Goal: Communication & Community: Answer question/provide support

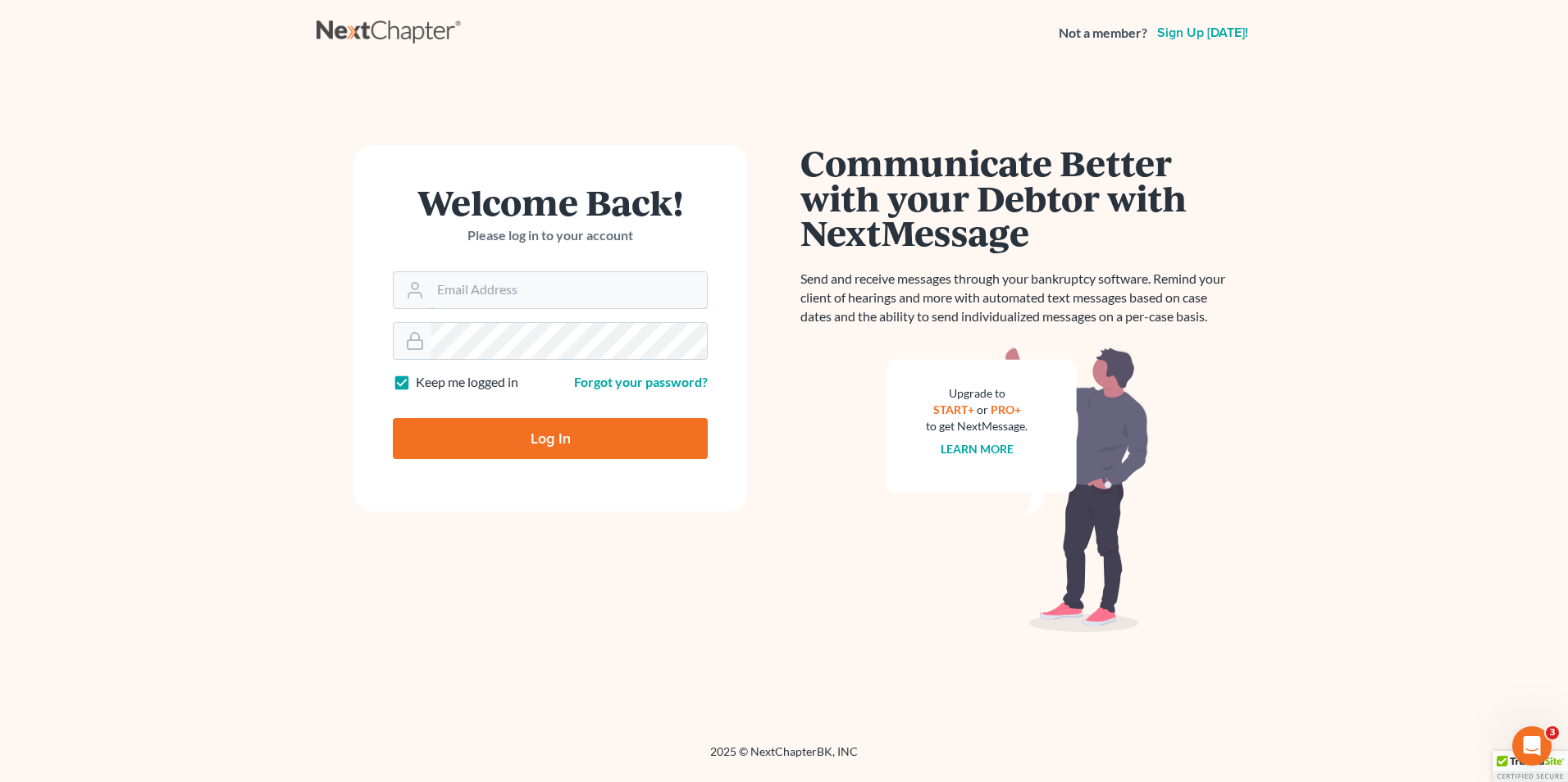
type input "tayler@hollandlaw970.com"
click at [581, 418] on input "Log In" at bounding box center [550, 438] width 315 height 41
type input "Thinking..."
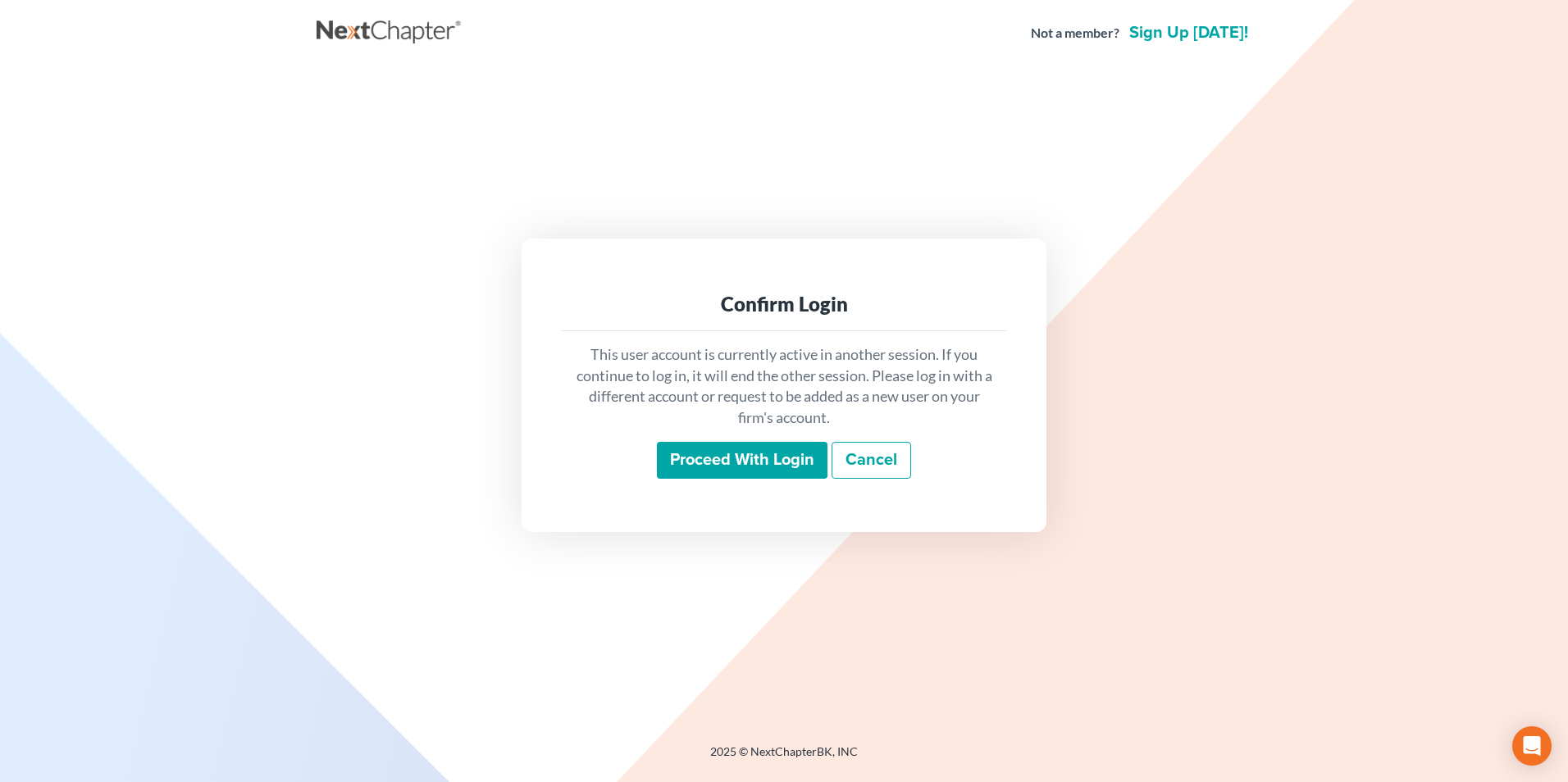
click at [694, 454] on input "Proceed with login" at bounding box center [742, 460] width 170 height 37
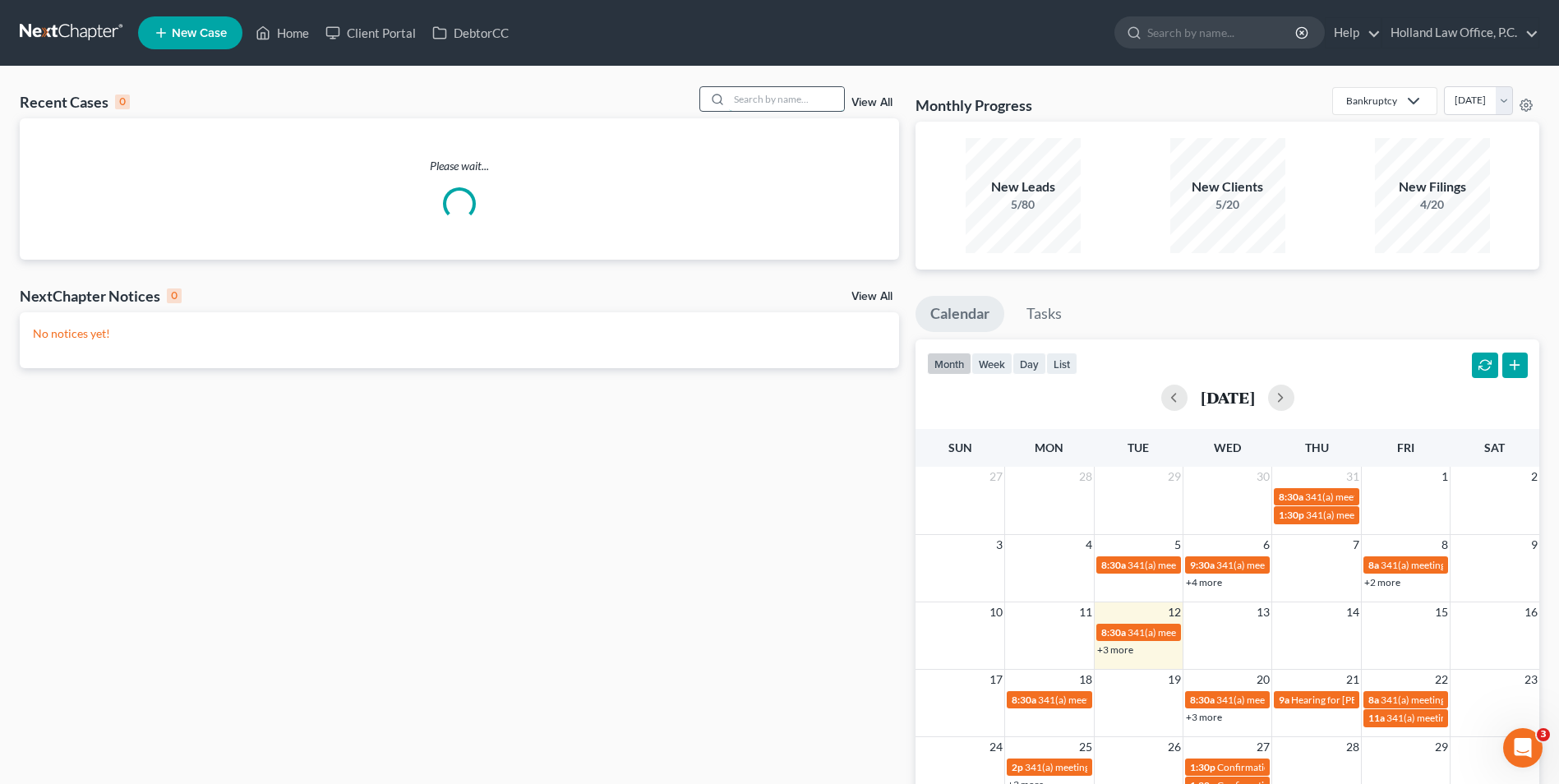
click at [766, 92] on input "search" at bounding box center [787, 99] width 115 height 24
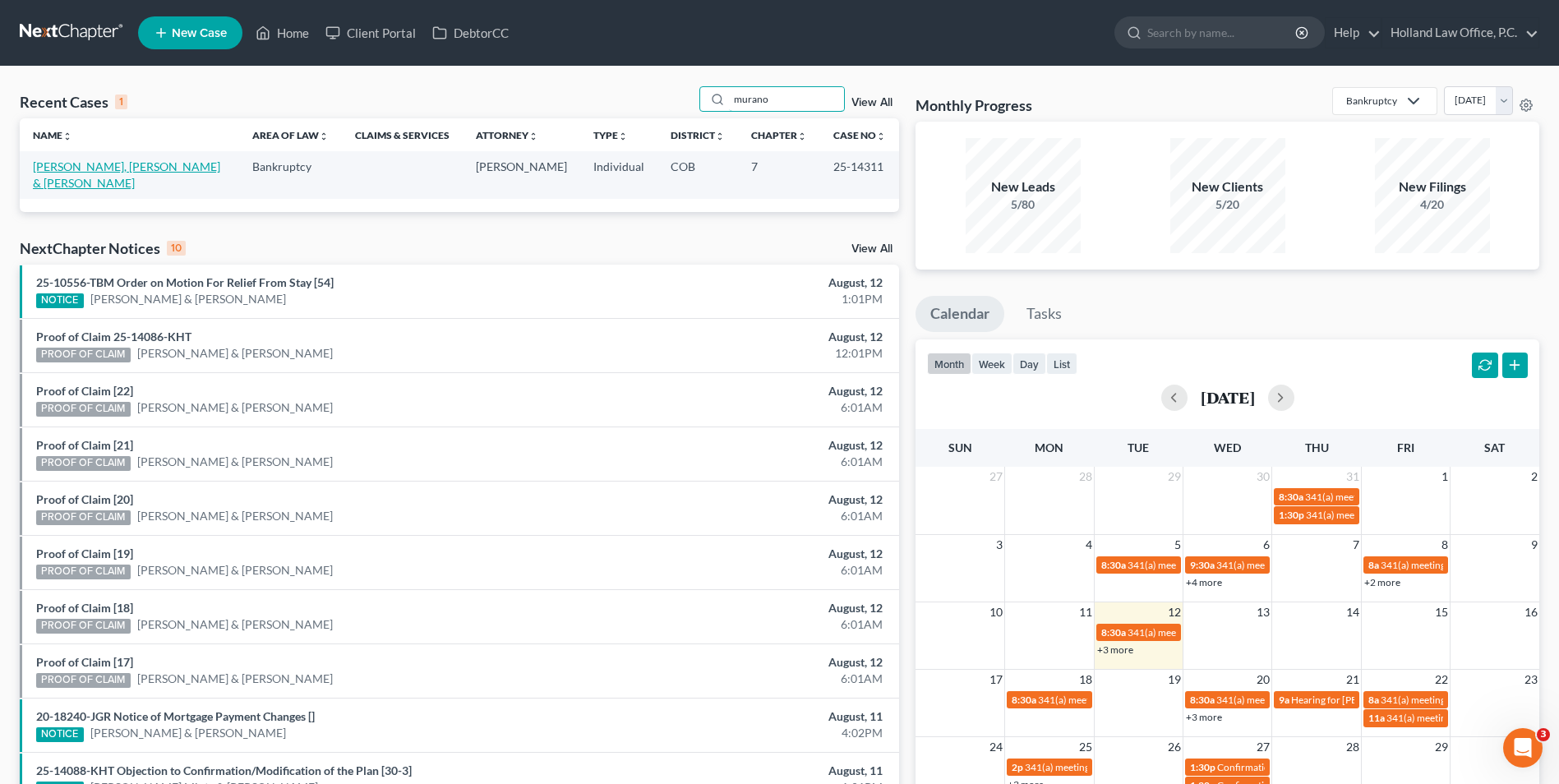
type input "murano"
click at [74, 159] on link "Murano, Jaymz & Hannah" at bounding box center [126, 174] width 187 height 30
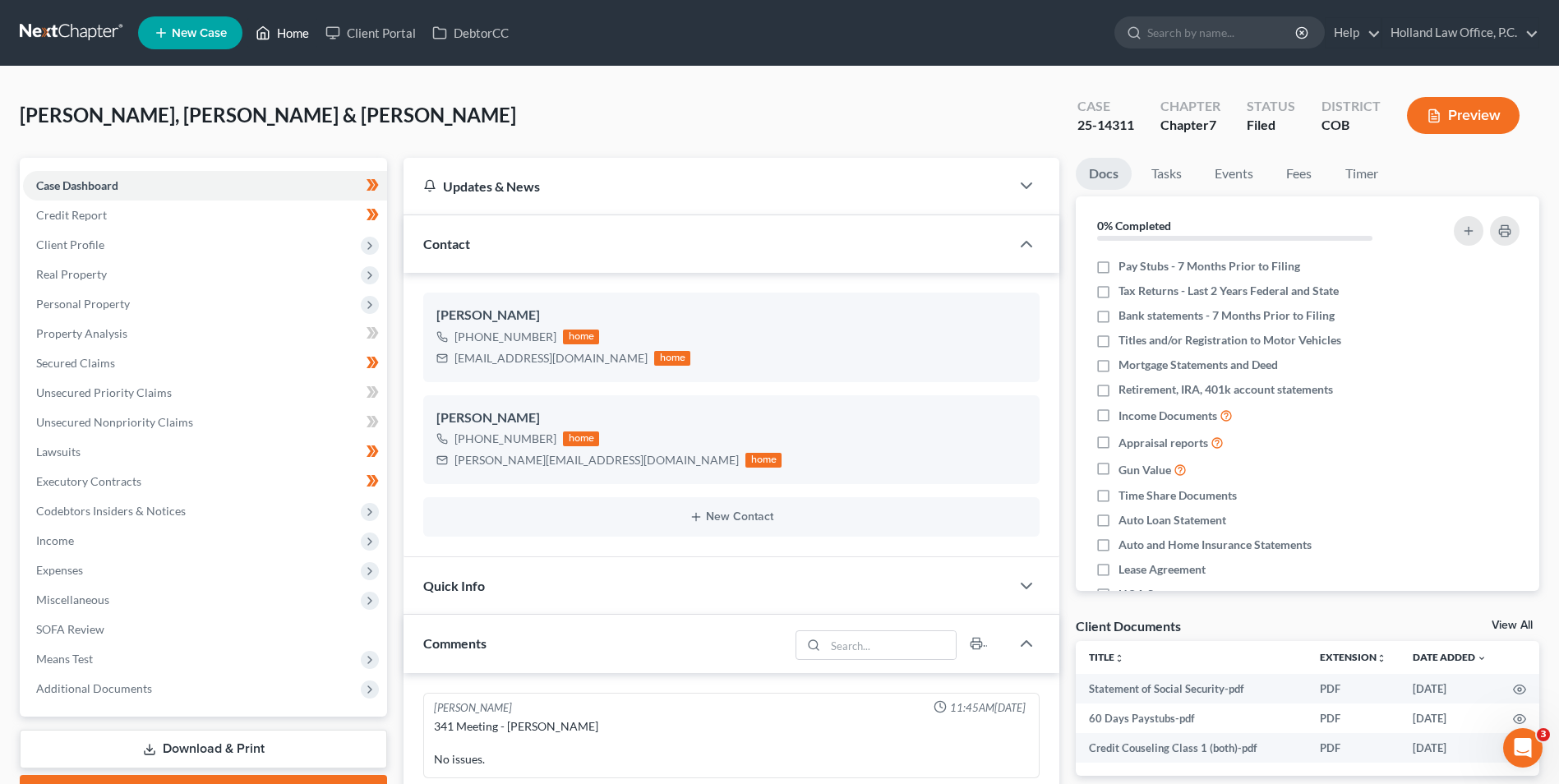
click at [292, 26] on link "Home" at bounding box center [282, 33] width 70 height 30
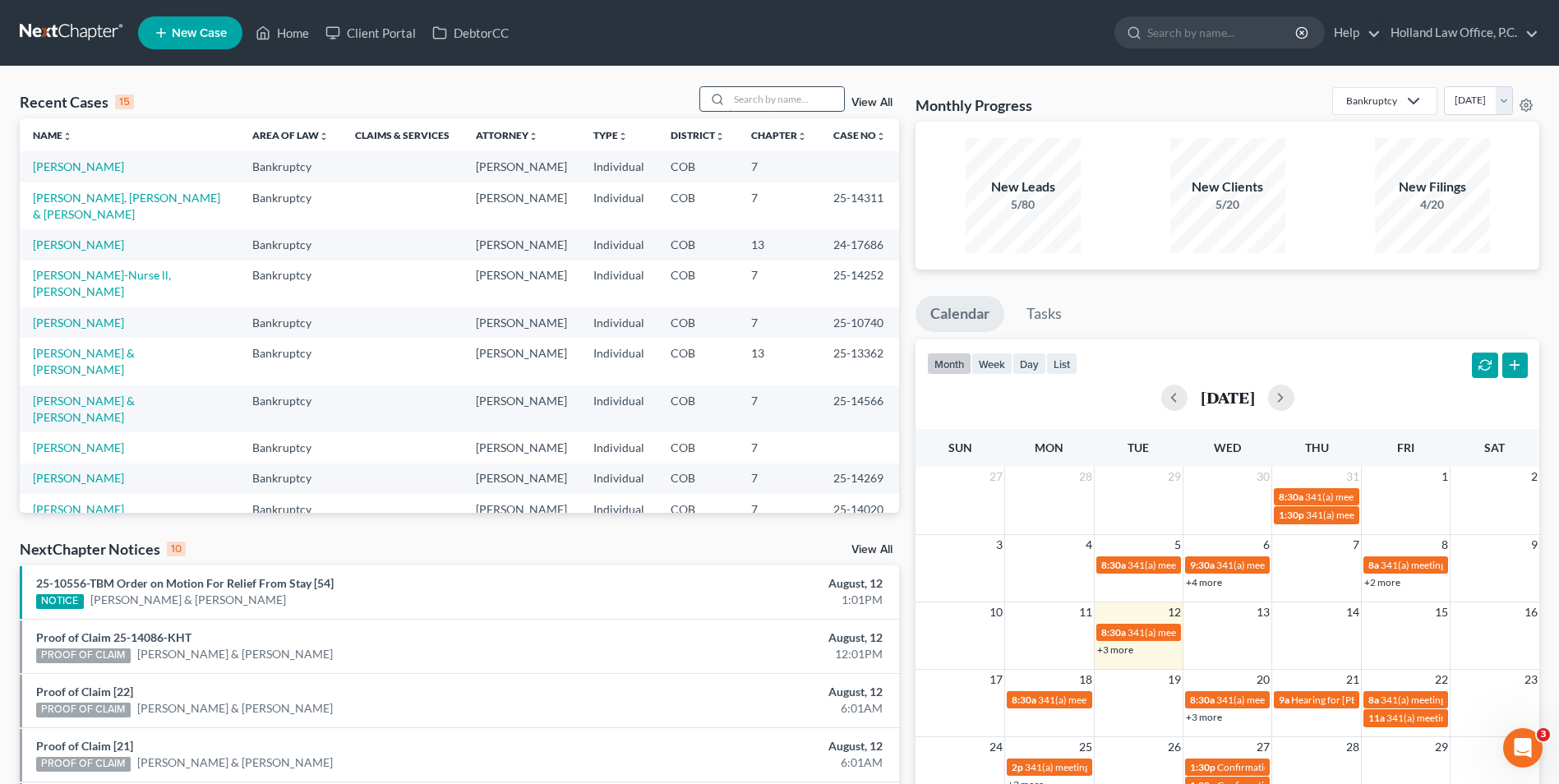
click at [789, 104] on input "search" at bounding box center [787, 99] width 115 height 24
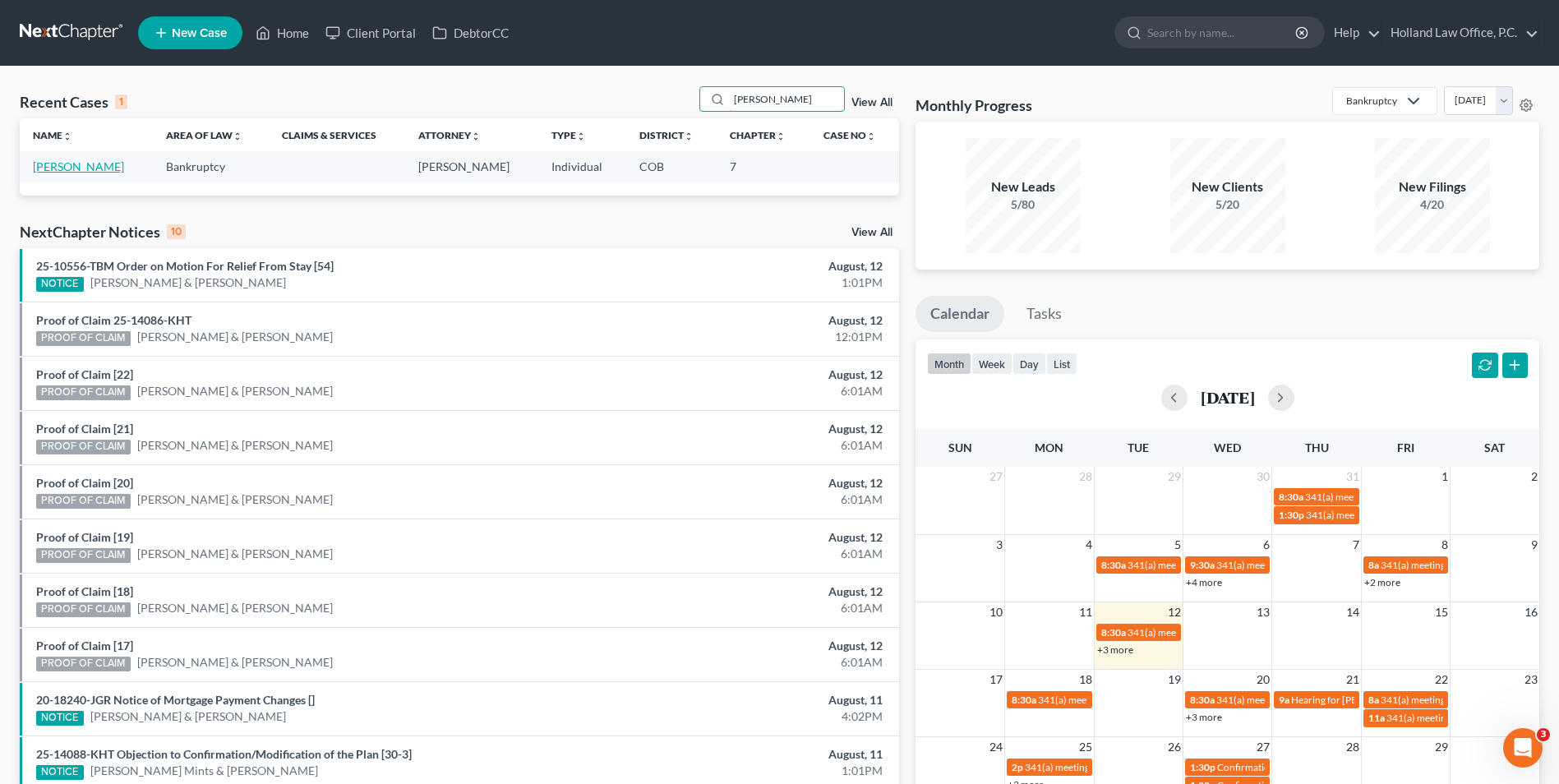
type input "amans"
click at [90, 168] on link "[PERSON_NAME]" at bounding box center [77, 166] width 91 height 14
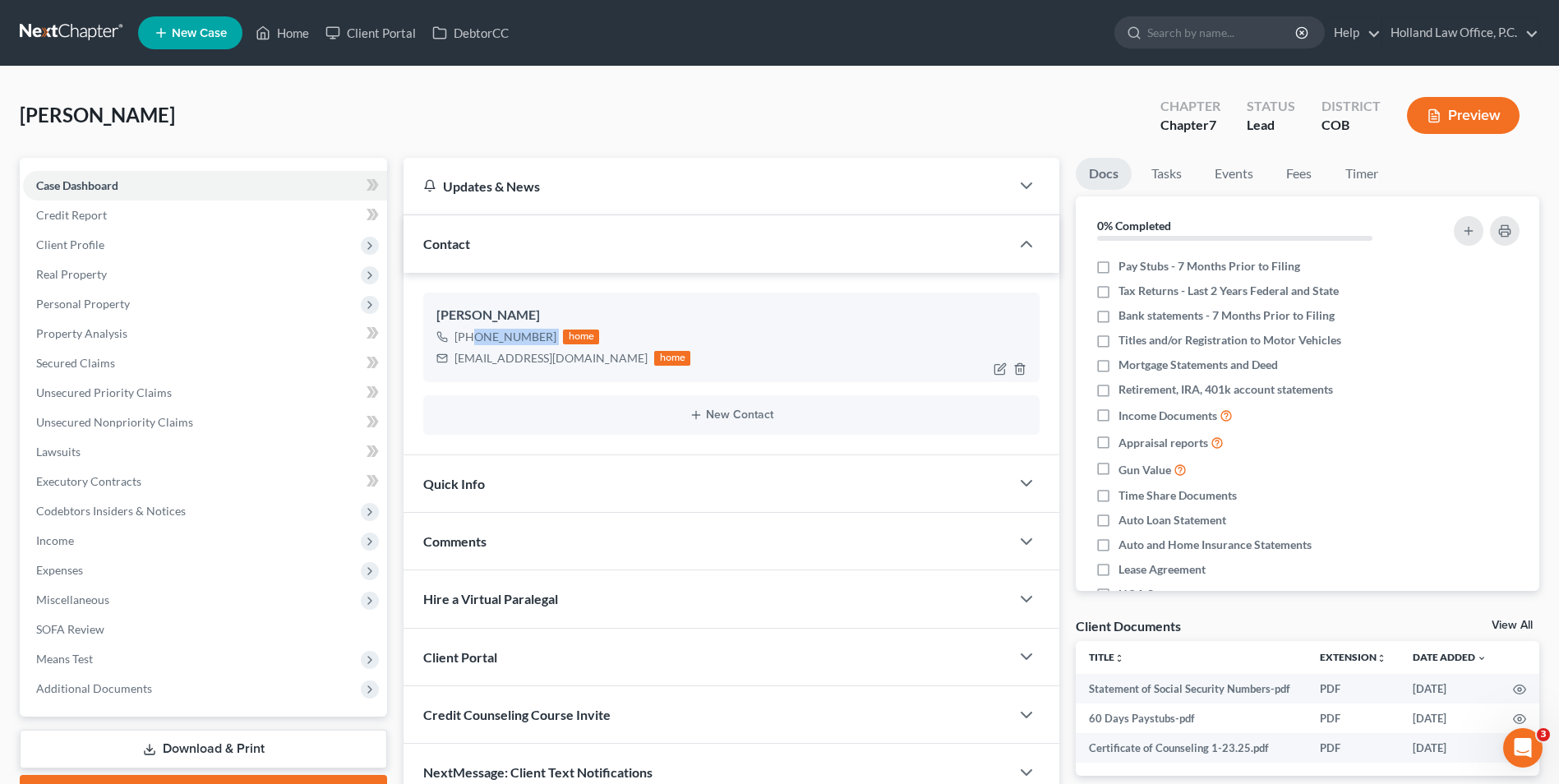
drag, startPoint x: 554, startPoint y: 339, endPoint x: 472, endPoint y: 340, distance: 82.0
click at [472, 340] on div "+1 (970) 775-0473 home" at bounding box center [563, 337] width 254 height 22
drag, startPoint x: 472, startPoint y: 340, endPoint x: 502, endPoint y: 337, distance: 30.1
copy div "(970) 775-0473"
click at [302, 37] on link "Home" at bounding box center [282, 33] width 70 height 30
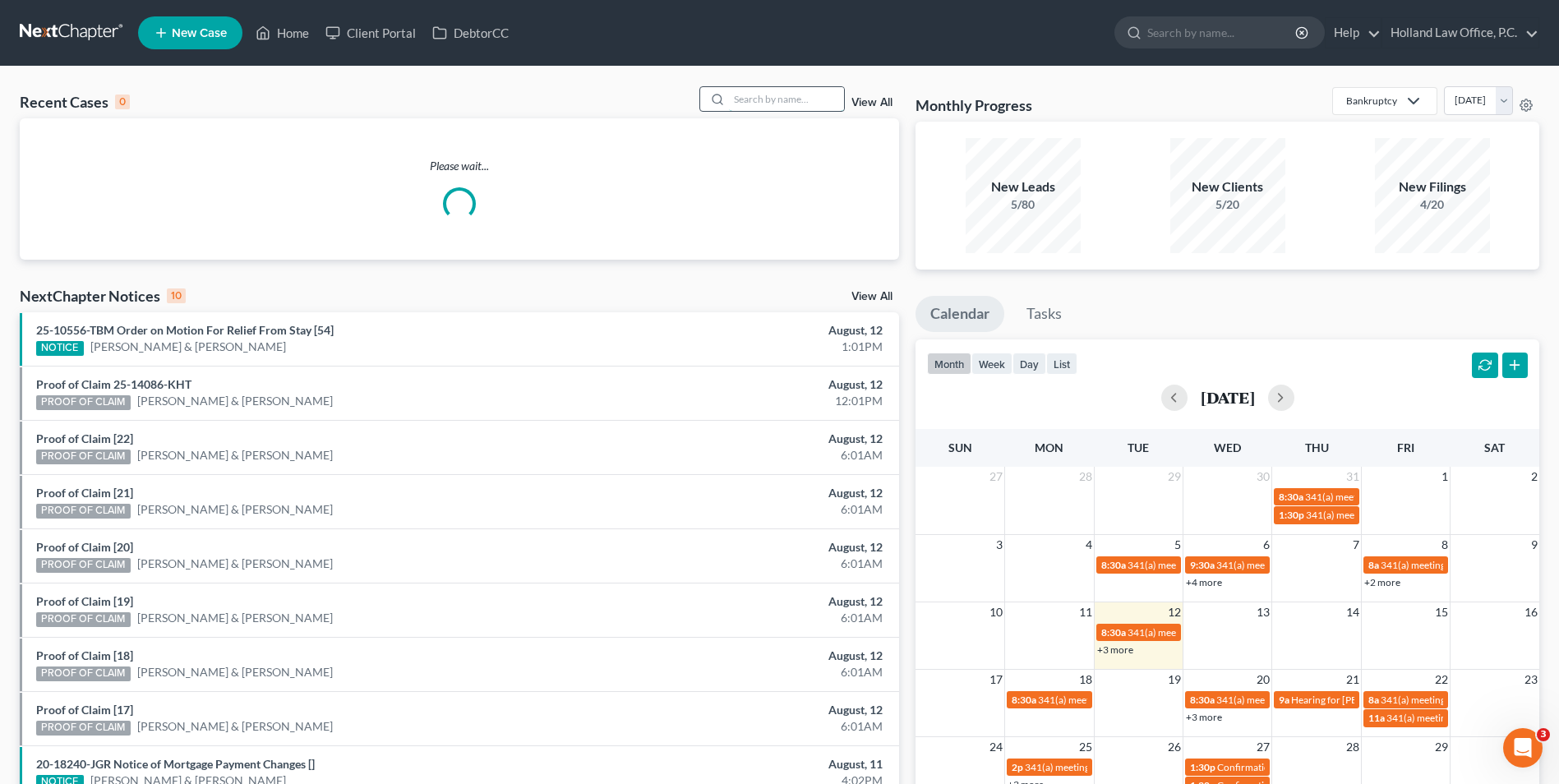
click at [746, 102] on input "search" at bounding box center [787, 99] width 115 height 24
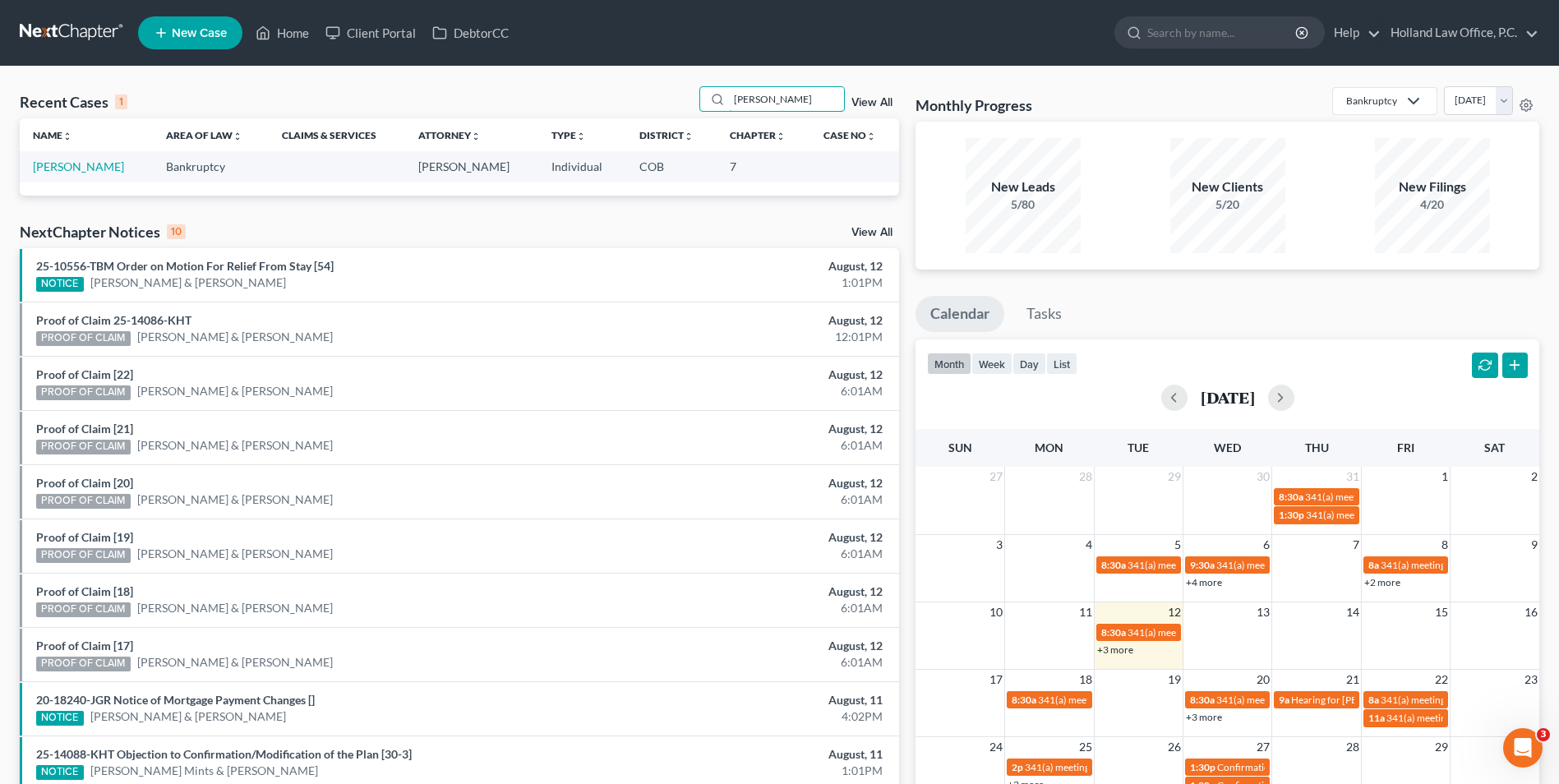
type input "archambault"
click at [102, 158] on td "[PERSON_NAME]" at bounding box center [87, 167] width 133 height 30
click at [106, 162] on link "[PERSON_NAME]" at bounding box center [77, 166] width 91 height 14
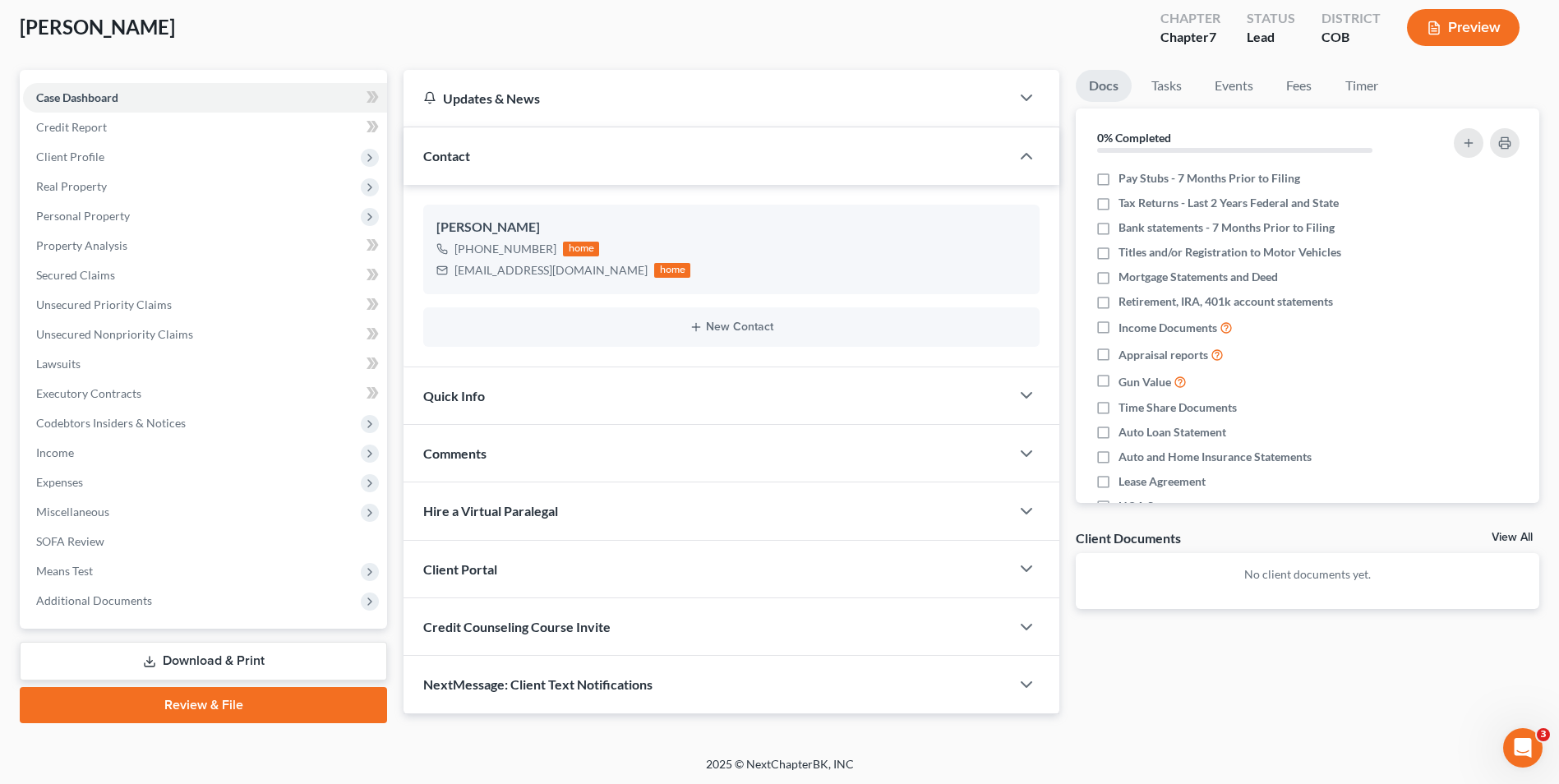
scroll to position [90, 0]
click at [499, 507] on span "Hire a Virtual Paralegal" at bounding box center [491, 509] width 135 height 16
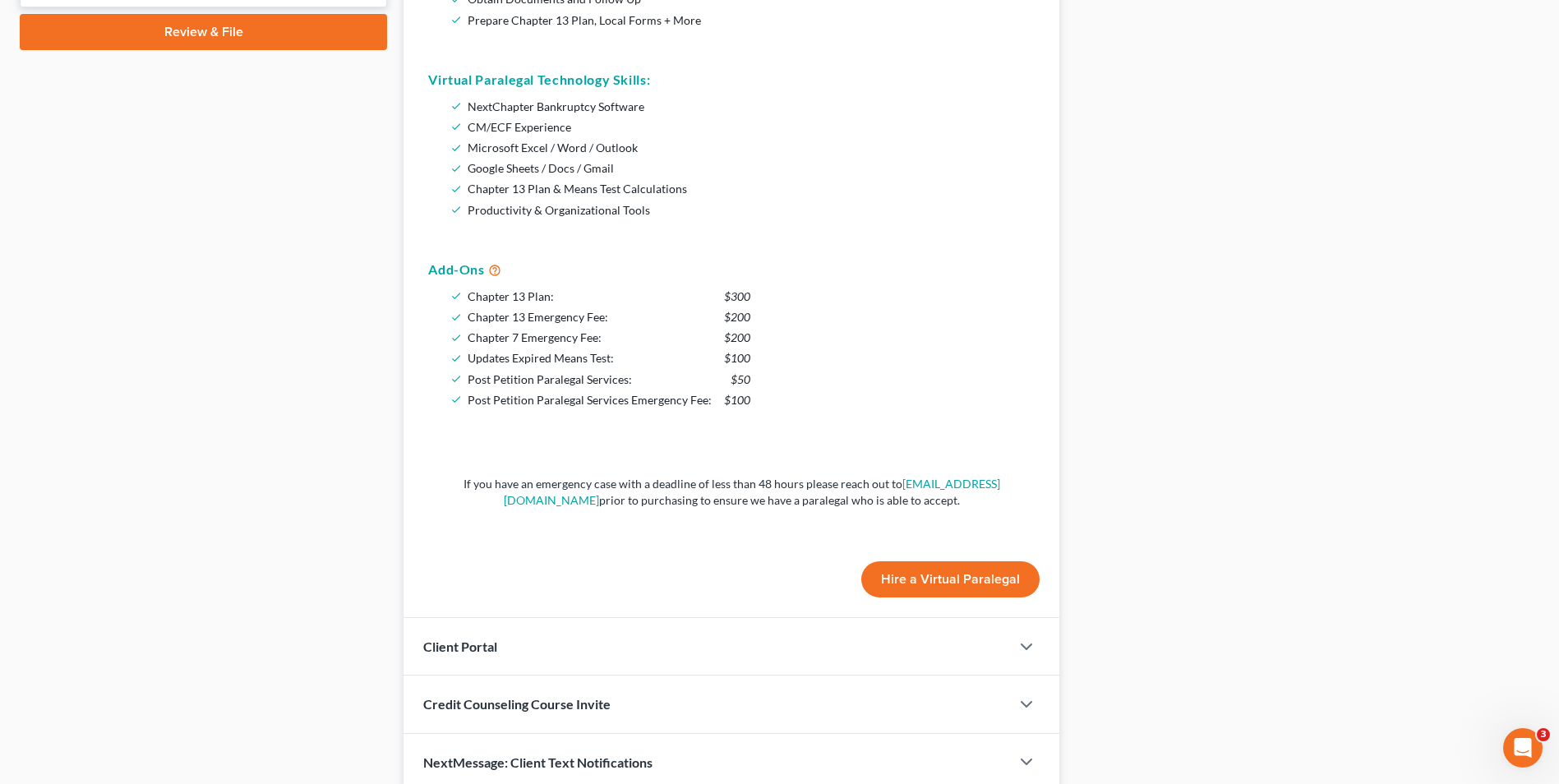
scroll to position [747, 0]
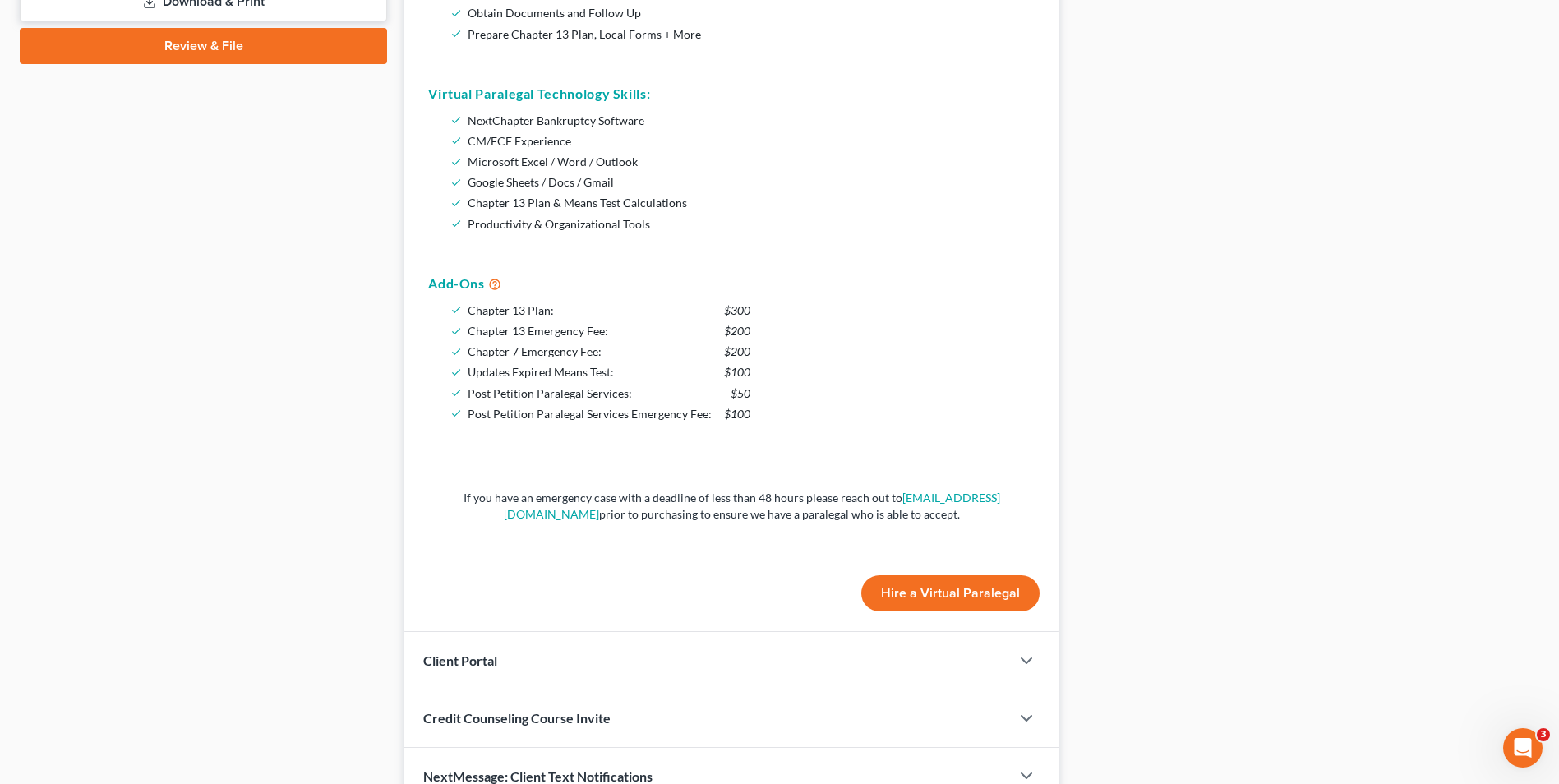
click at [972, 591] on button "Hire a Virtual Paralegal" at bounding box center [951, 593] width 178 height 36
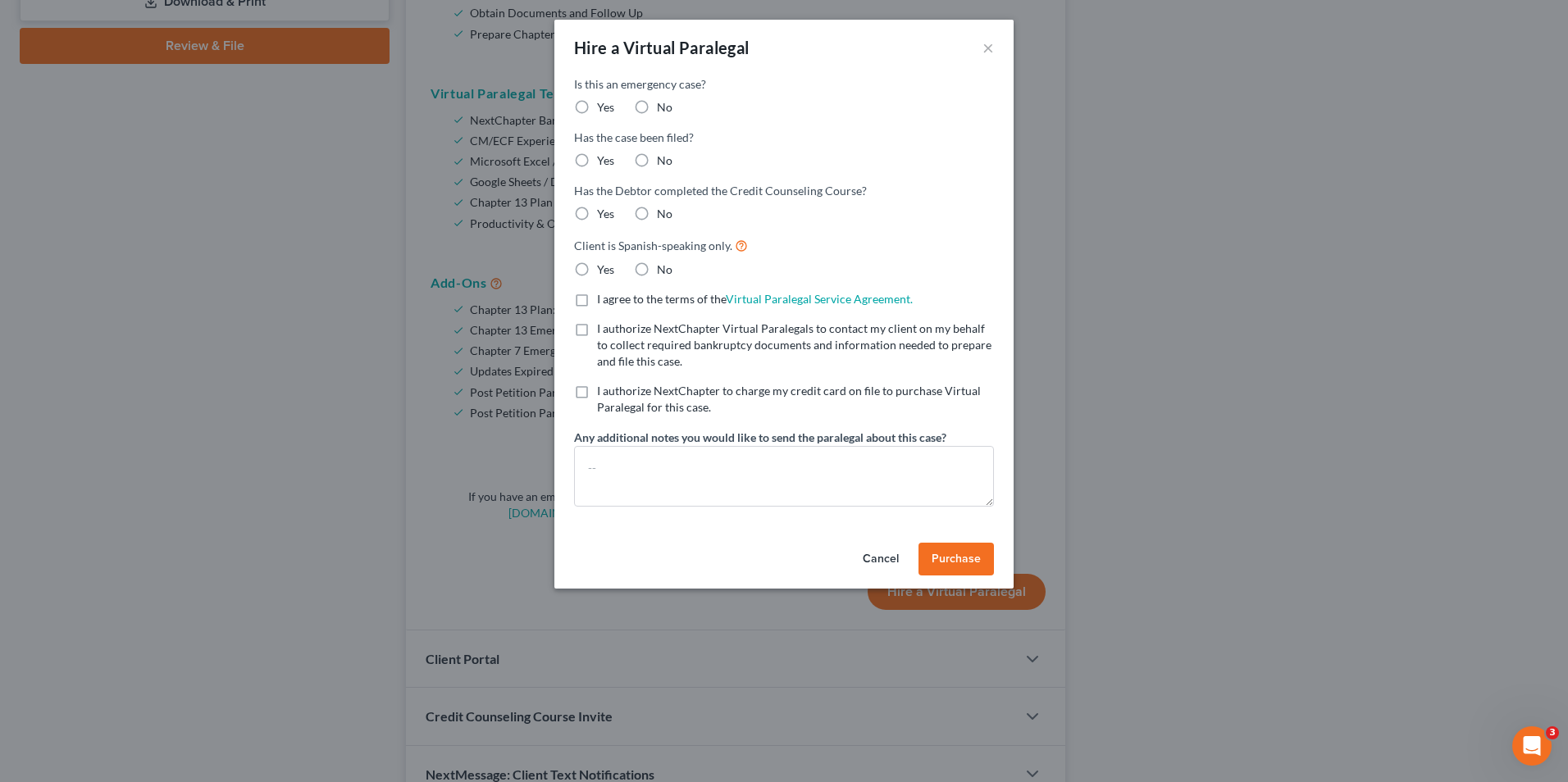
click at [657, 214] on label "No" at bounding box center [664, 214] width 16 height 17
click at [663, 214] on input "No" at bounding box center [668, 211] width 11 height 11
radio input "true"
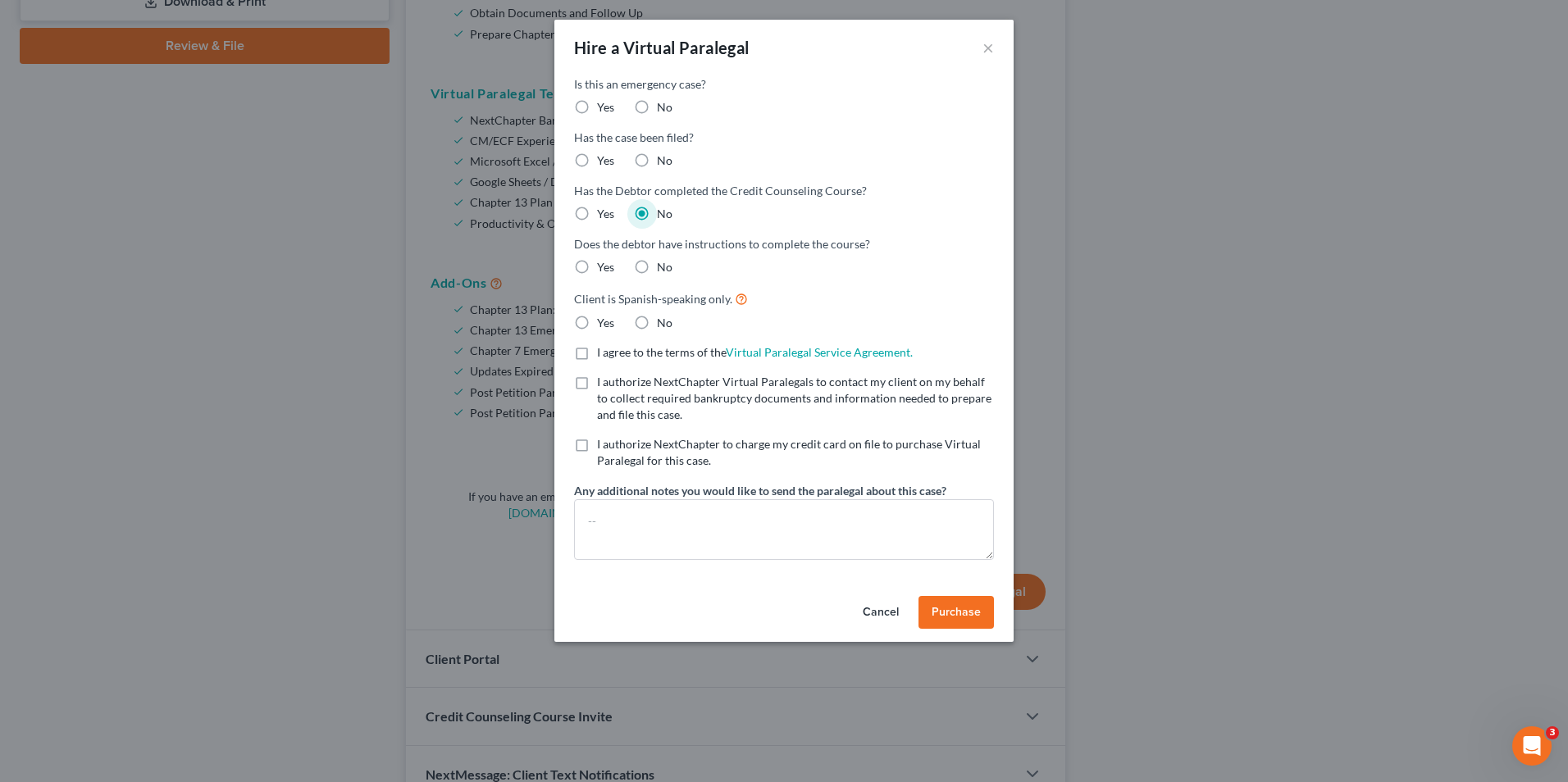
click at [657, 163] on label "No" at bounding box center [664, 160] width 16 height 17
click at [663, 163] on input "No" at bounding box center [668, 157] width 11 height 11
radio input "true"
click at [657, 99] on label "No" at bounding box center [664, 107] width 16 height 17
click at [663, 99] on input "No" at bounding box center [668, 104] width 11 height 11
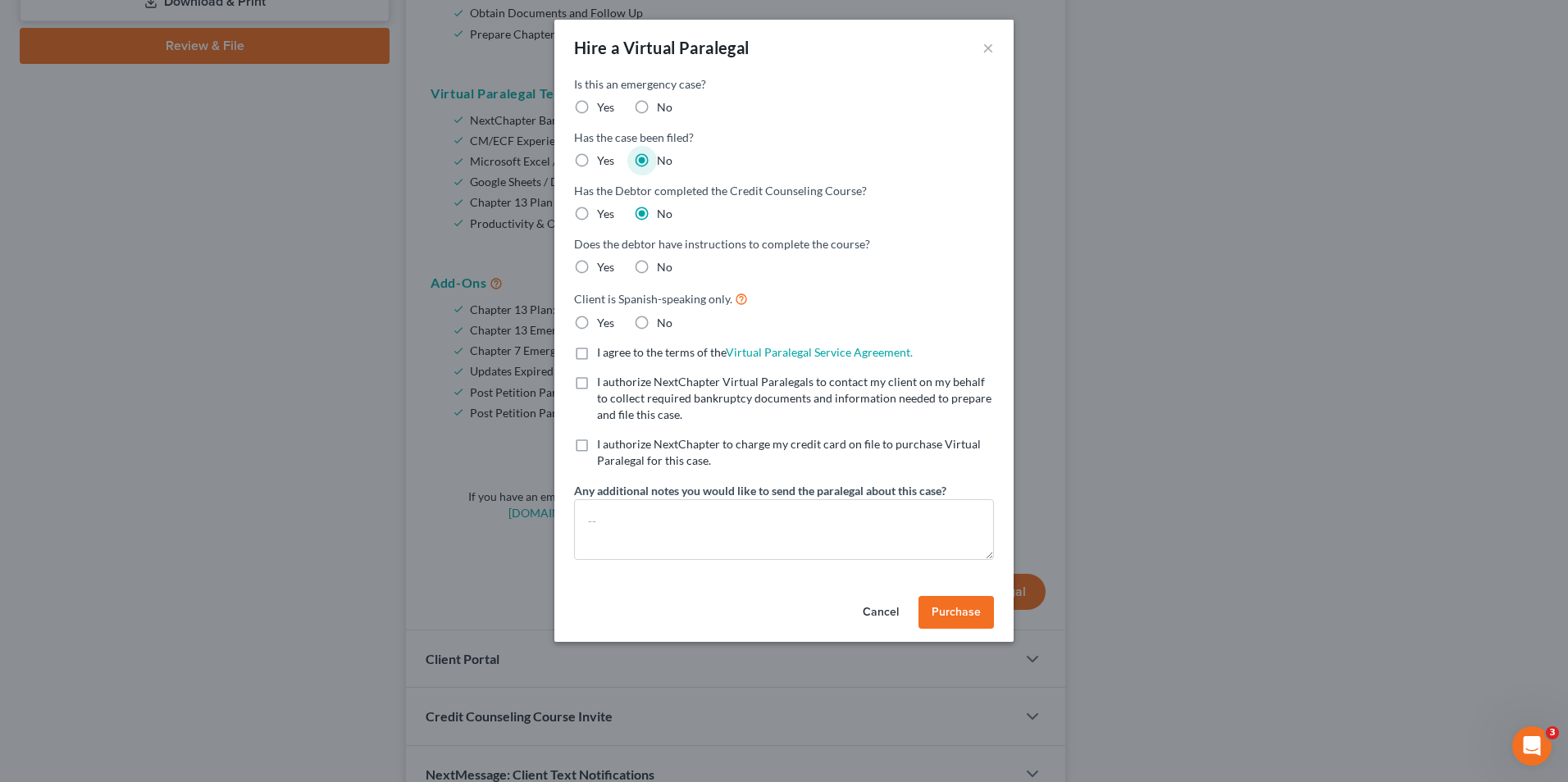
radio input "true"
click at [597, 266] on label "Yes" at bounding box center [605, 268] width 17 height 17
click at [604, 266] on input "Yes" at bounding box center [609, 264] width 11 height 11
radio input "true"
click at [657, 322] on label "No" at bounding box center [664, 323] width 16 height 17
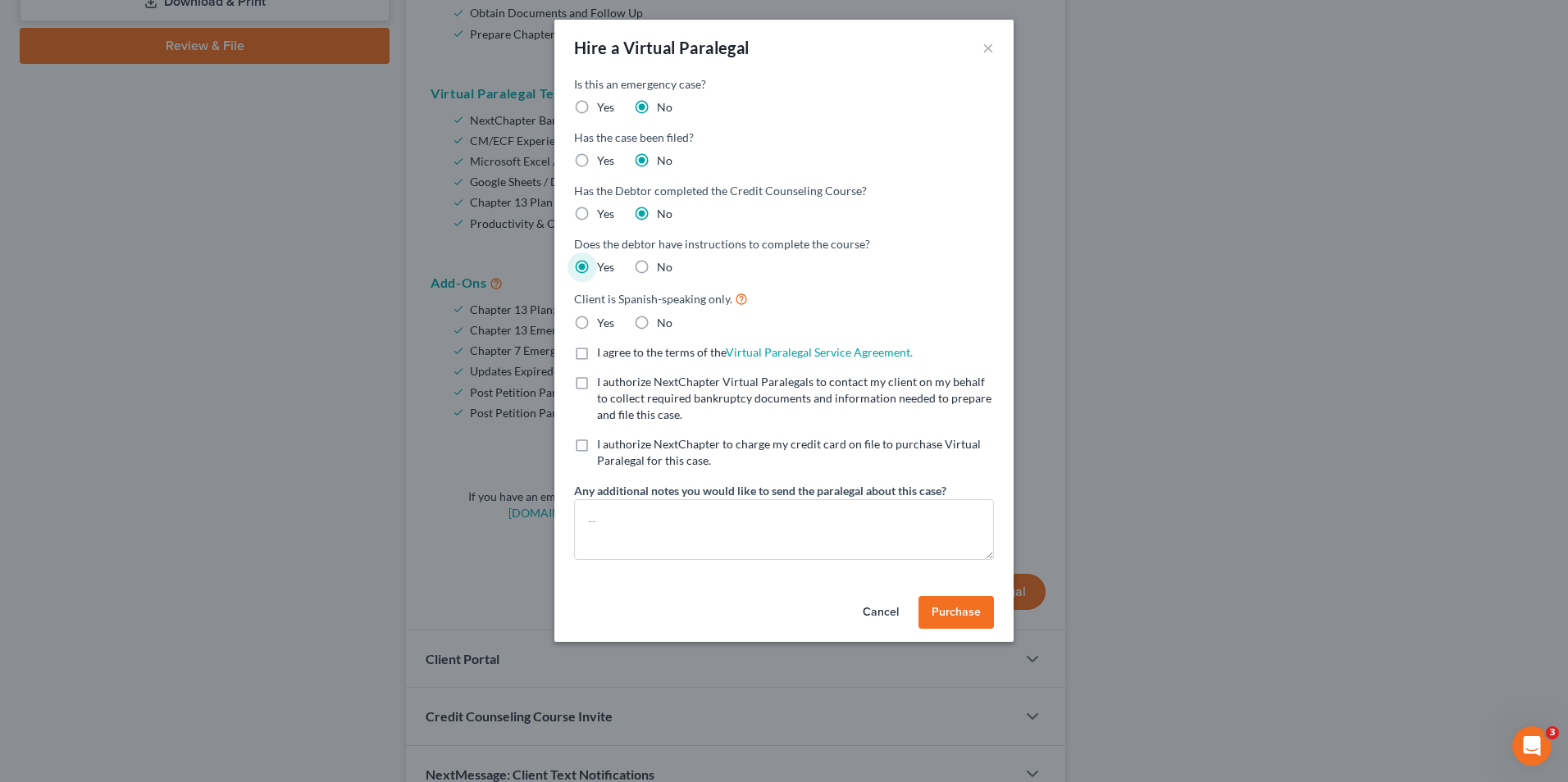
click at [663, 322] on input "No" at bounding box center [668, 320] width 11 height 11
radio input "true"
click at [668, 352] on span "I agree to the terms of the" at bounding box center [661, 352] width 129 height 14
click at [614, 352] on input "I agree to the terms of the Virtual Paralegal Service Agreement. (Updates have …" at bounding box center [609, 349] width 11 height 11
checkbox input "true"
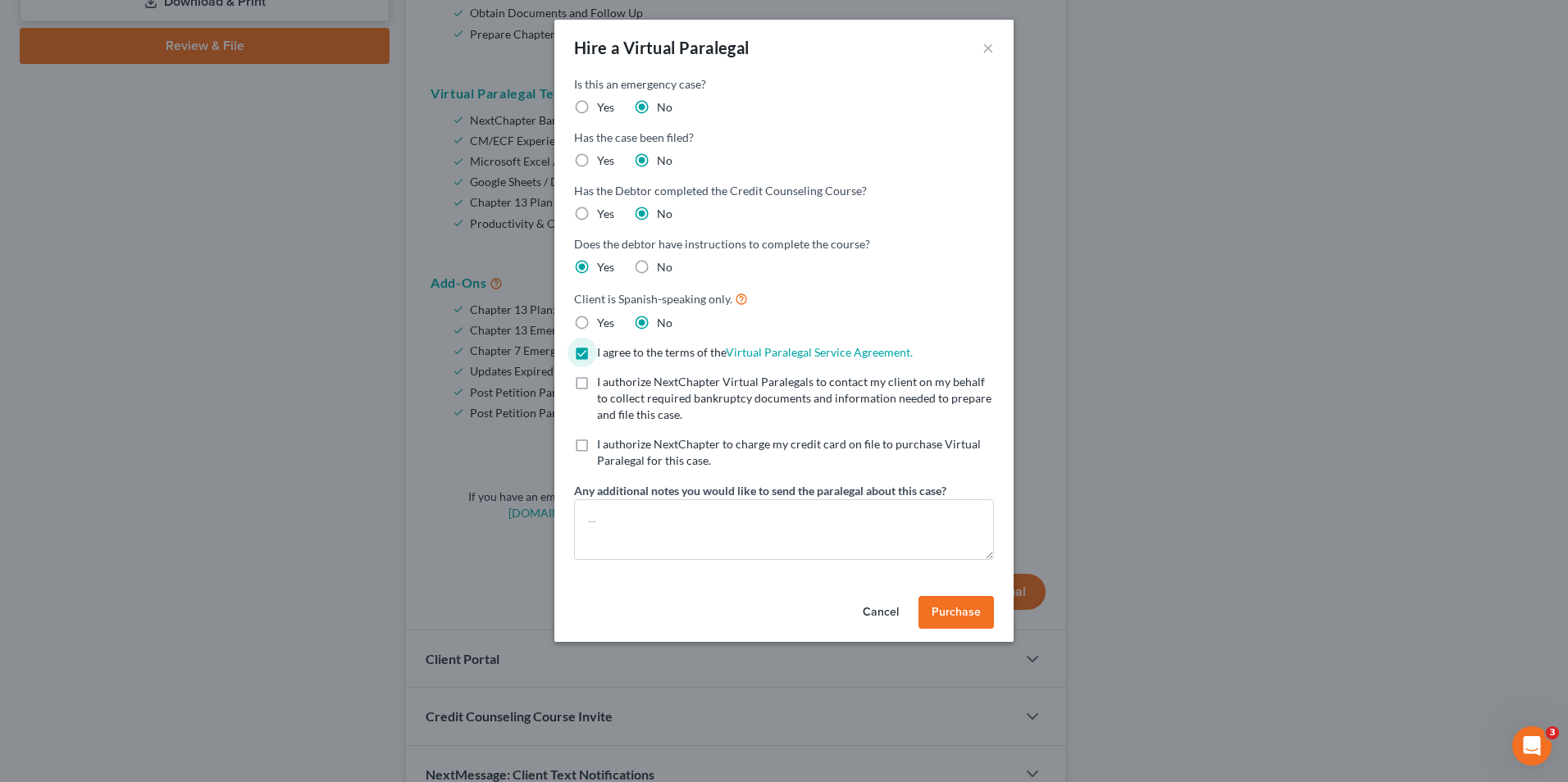
click at [843, 396] on span "I authorize NextChapter Virtual Paralegals to contact my client on my behalf to…" at bounding box center [794, 398] width 394 height 47
click at [614, 385] on input "I authorize NextChapter Virtual Paralegals to contact my client on my behalf to…" at bounding box center [609, 379] width 11 height 11
checkbox input "true"
click at [981, 46] on div "Hire a Virtual Paralegal ×" at bounding box center [784, 47] width 459 height 56
click at [983, 46] on button "×" at bounding box center [989, 47] width 12 height 20
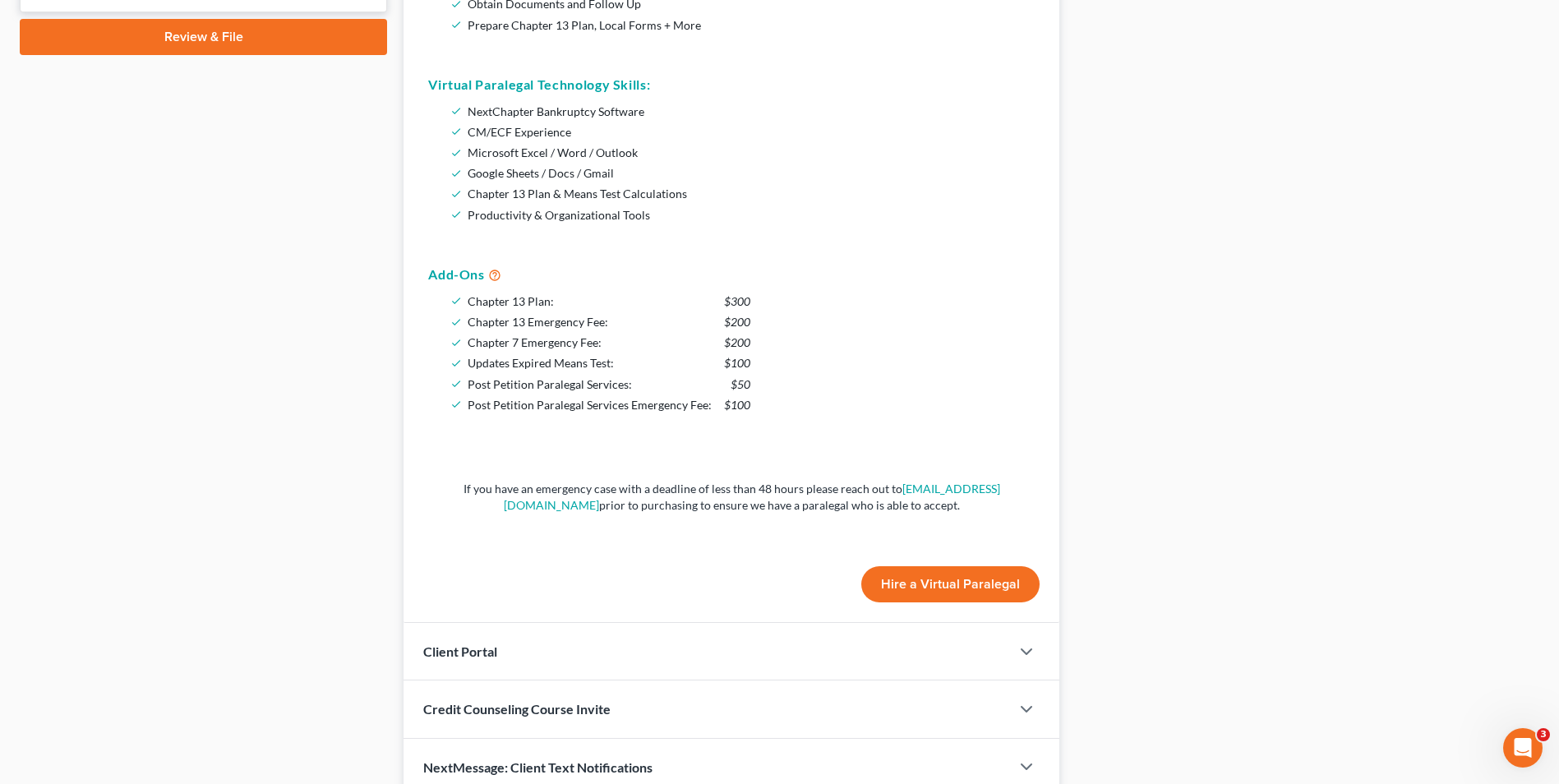
scroll to position [753, 0]
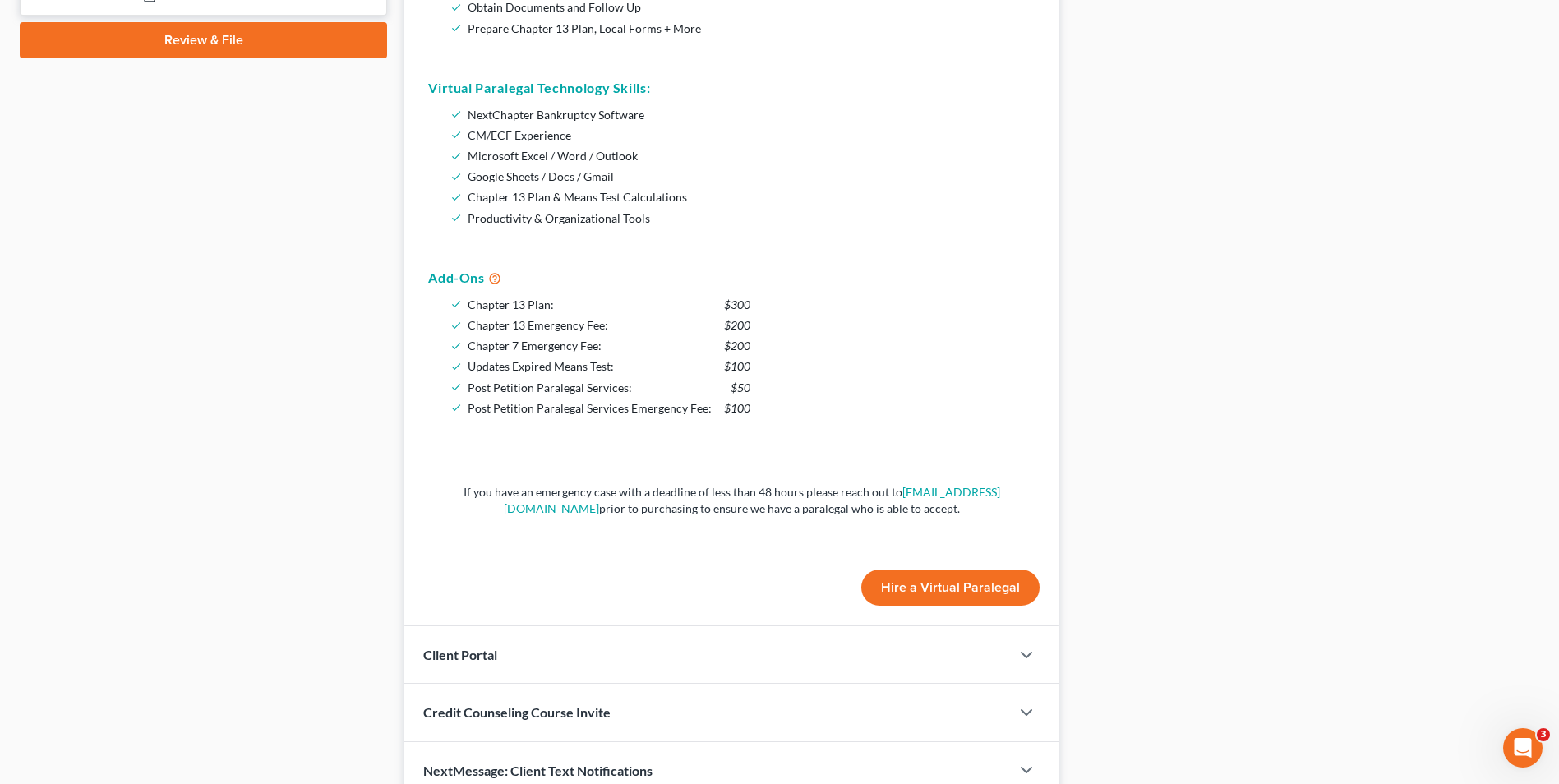
click at [932, 593] on button "Hire a Virtual Paralegal" at bounding box center [951, 587] width 178 height 36
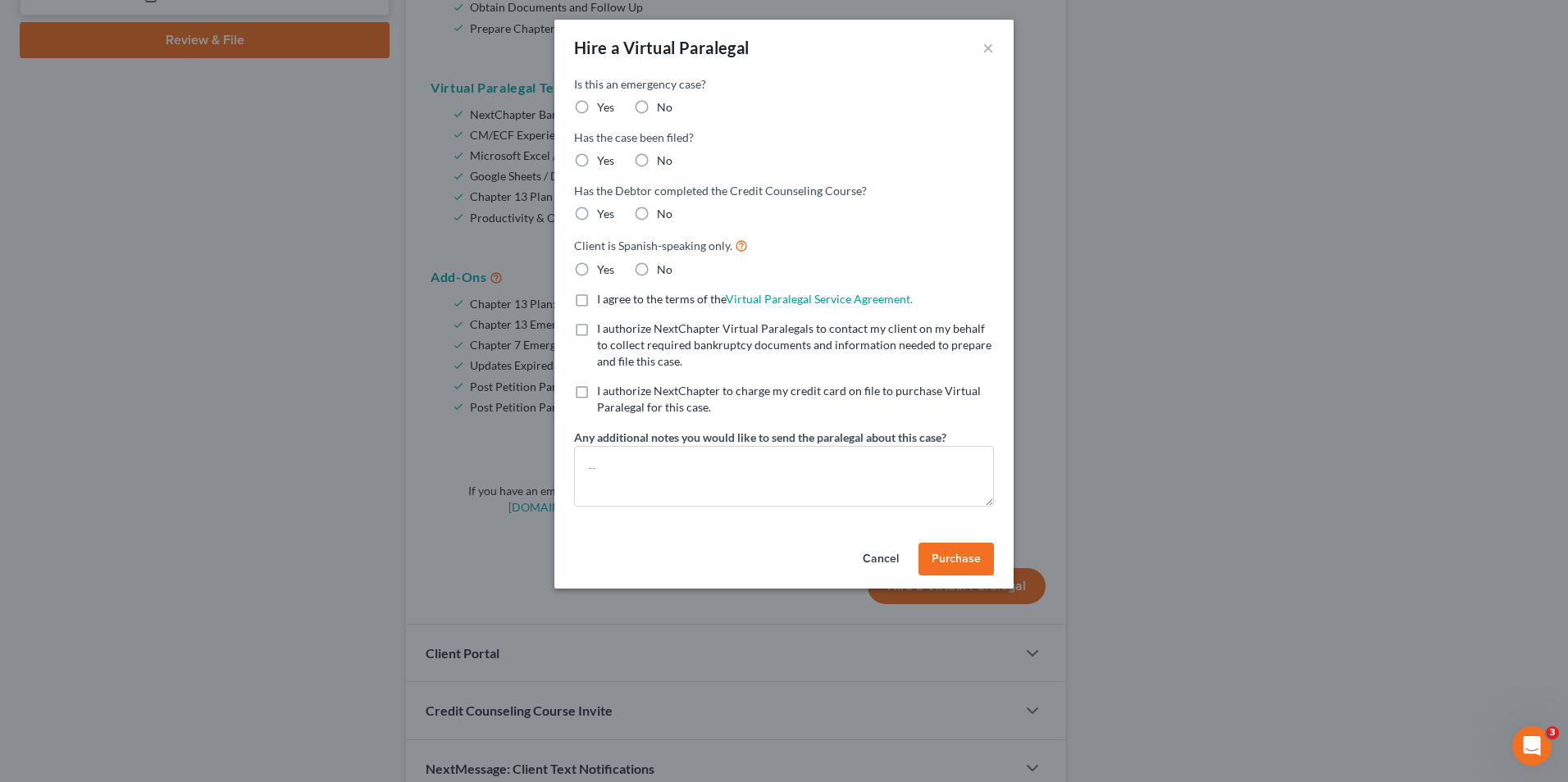
click at [598, 396] on span "I authorize NextChapter to charge my credit card on file to purchase Virtual Pa…" at bounding box center [789, 399] width 384 height 30
click at [604, 394] on input "I authorize NextChapter to charge my credit card on file to purchase Virtual Pa…" at bounding box center [609, 388] width 11 height 11
checkbox input "true"
click at [597, 331] on label "I authorize NextChapter Virtual Paralegals to contact my client on my behalf to…" at bounding box center [795, 345] width 397 height 49
click at [604, 331] on input "I authorize NextChapter Virtual Paralegals to contact my client on my behalf to…" at bounding box center [609, 326] width 11 height 11
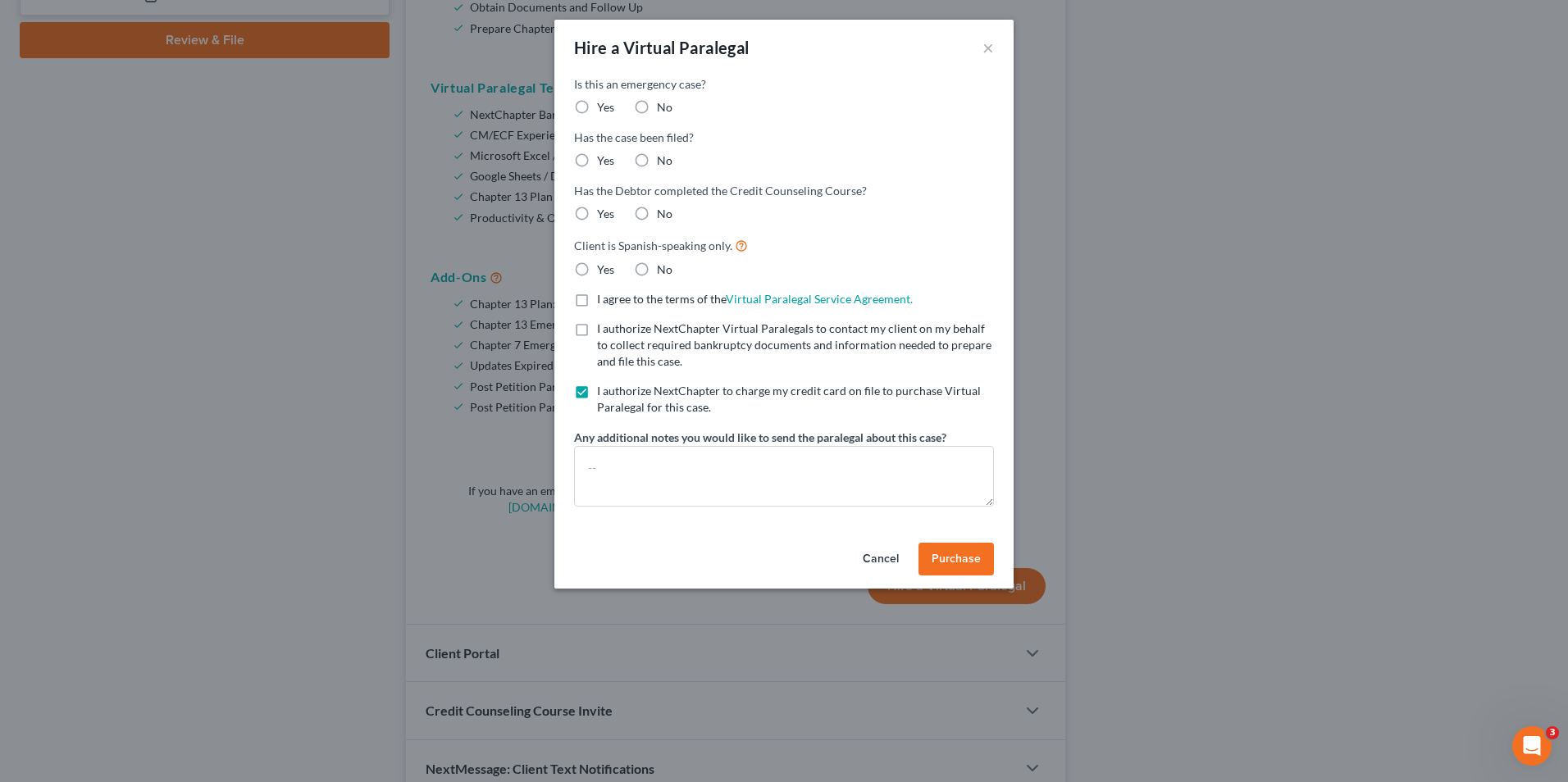
checkbox input "true"
click at [597, 301] on label "I agree to the terms of the Virtual Paralegal Service Agreement. (Updates have …" at bounding box center [755, 299] width 316 height 17
click at [604, 301] on input "I agree to the terms of the Virtual Paralegal Service Agreement. (Updates have …" at bounding box center [609, 296] width 11 height 11
checkbox input "true"
click at [657, 107] on label "No" at bounding box center [664, 107] width 16 height 17
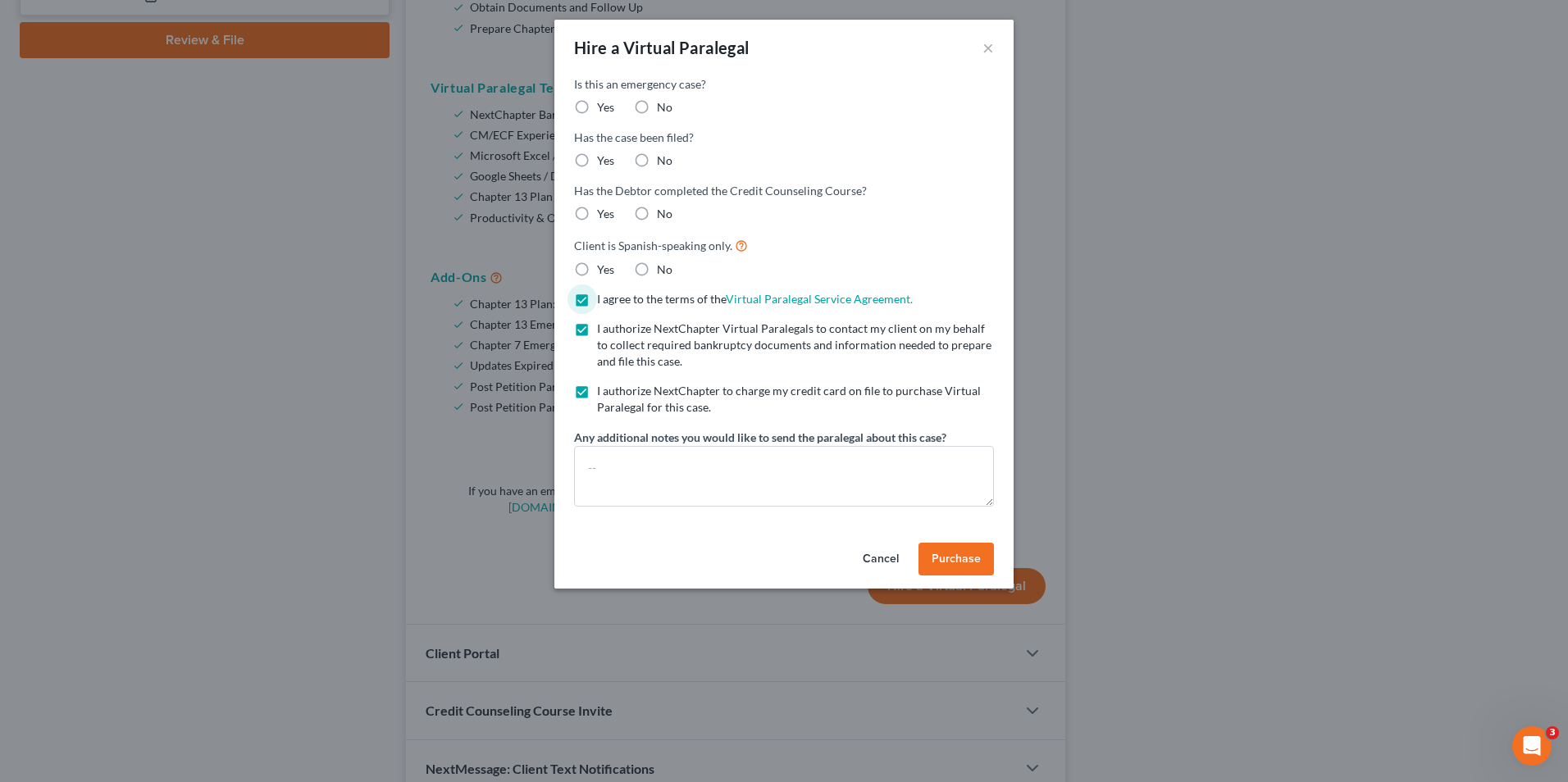
click at [663, 107] on input "No" at bounding box center [668, 104] width 11 height 11
radio input "true"
click at [657, 161] on label "No" at bounding box center [664, 160] width 16 height 17
click at [663, 161] on input "No" at bounding box center [668, 157] width 11 height 11
radio input "true"
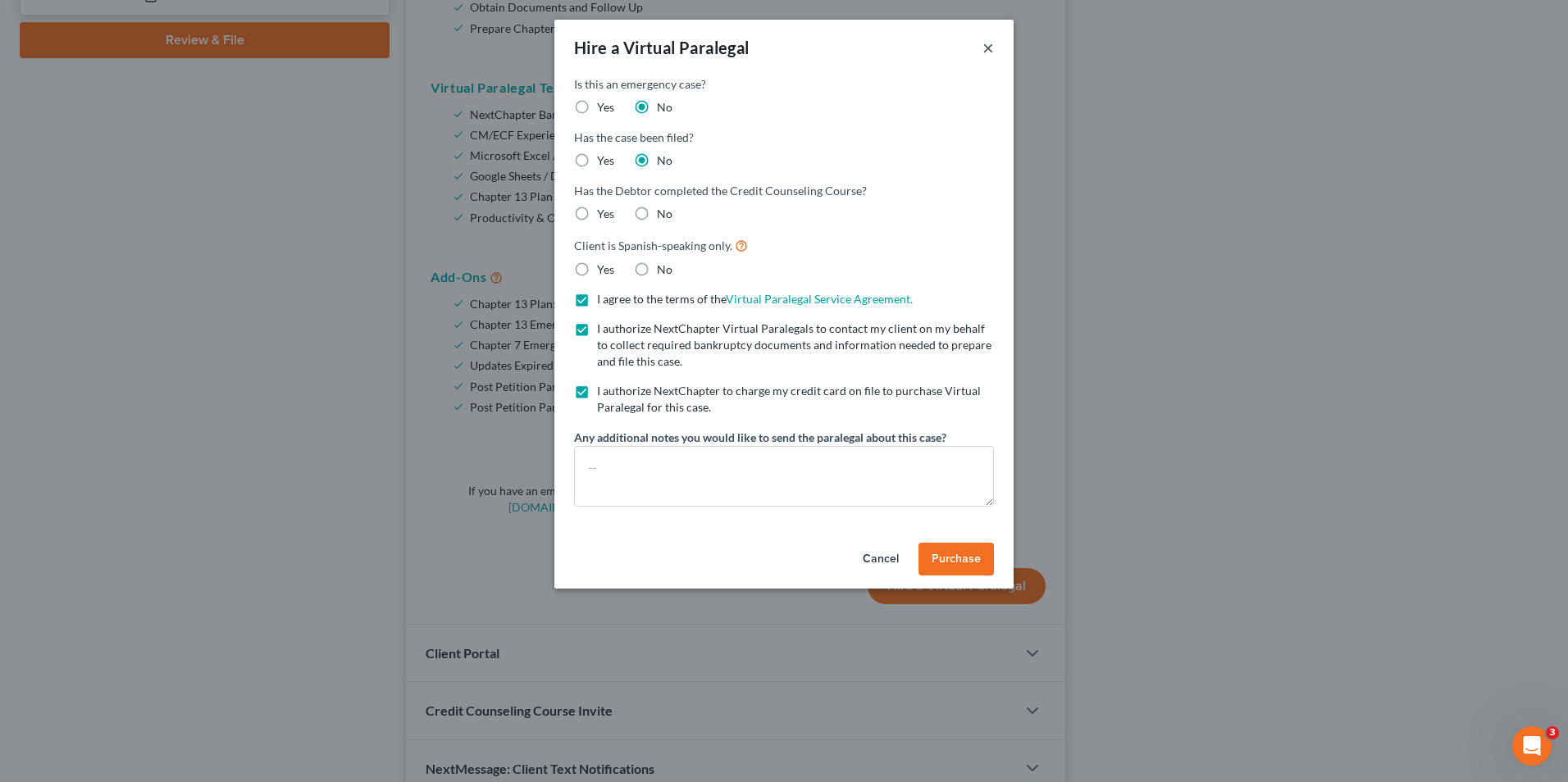
click at [989, 48] on button "×" at bounding box center [989, 47] width 12 height 20
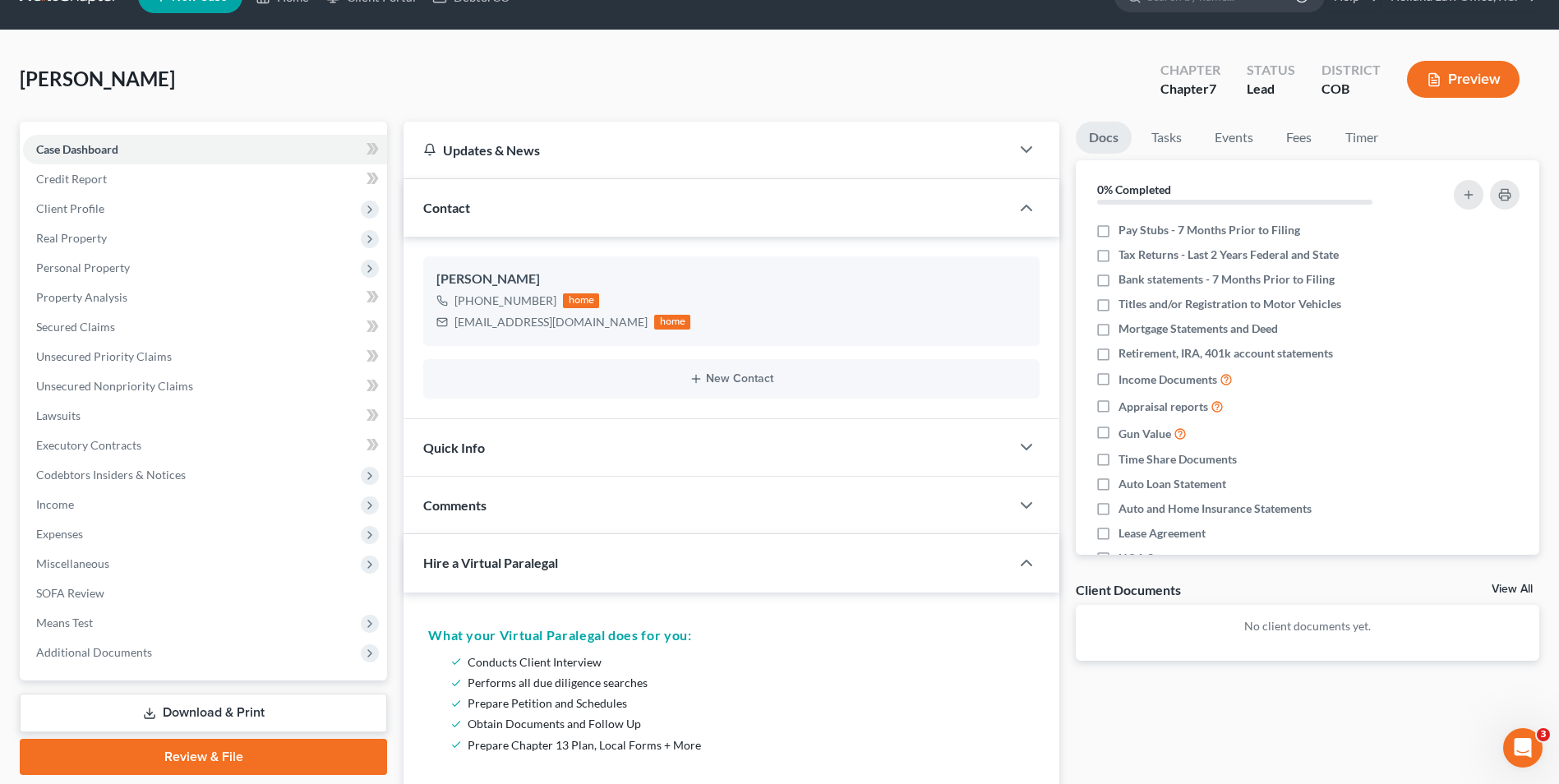
scroll to position [0, 0]
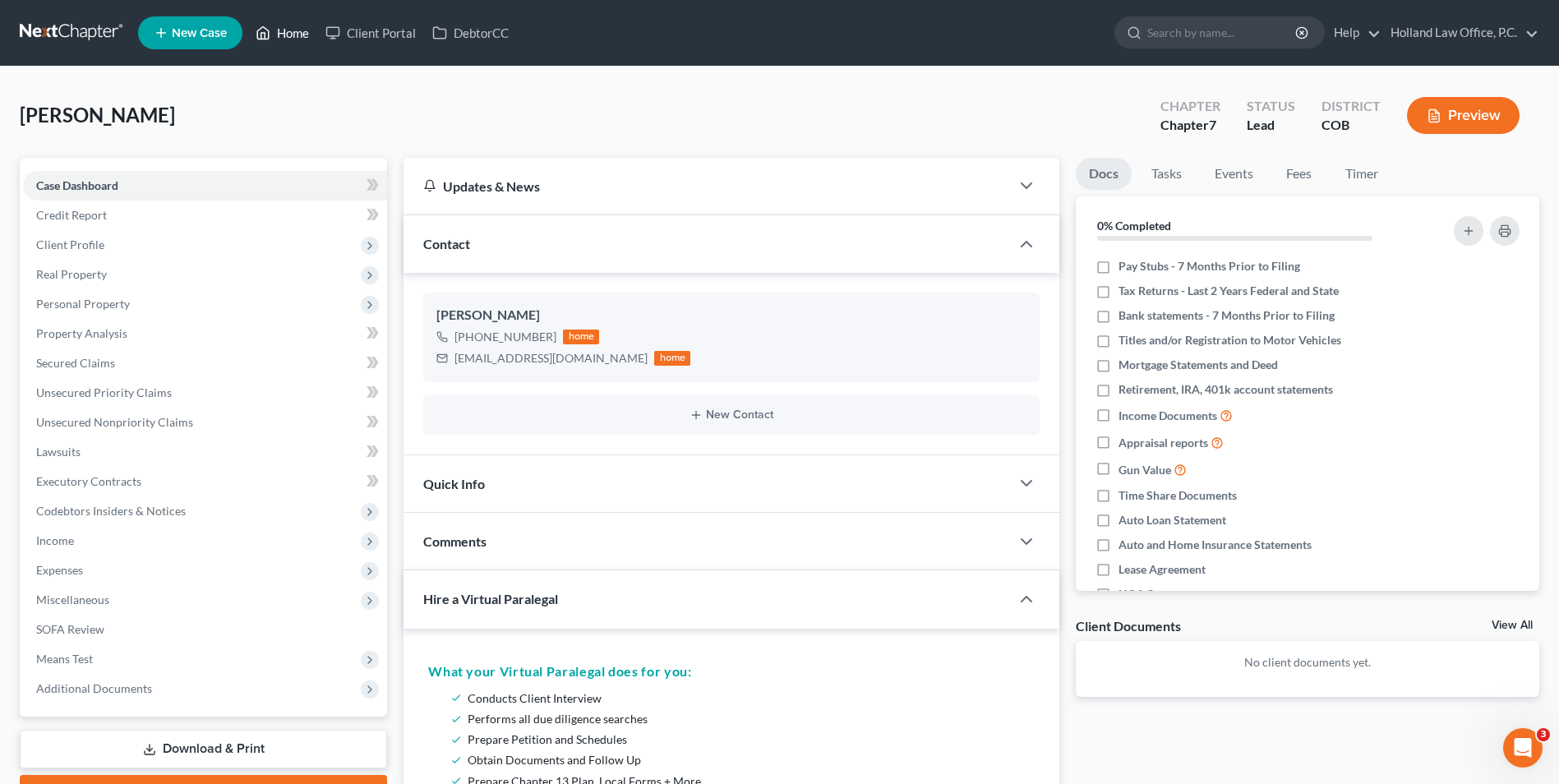
click at [292, 27] on link "Home" at bounding box center [282, 33] width 70 height 30
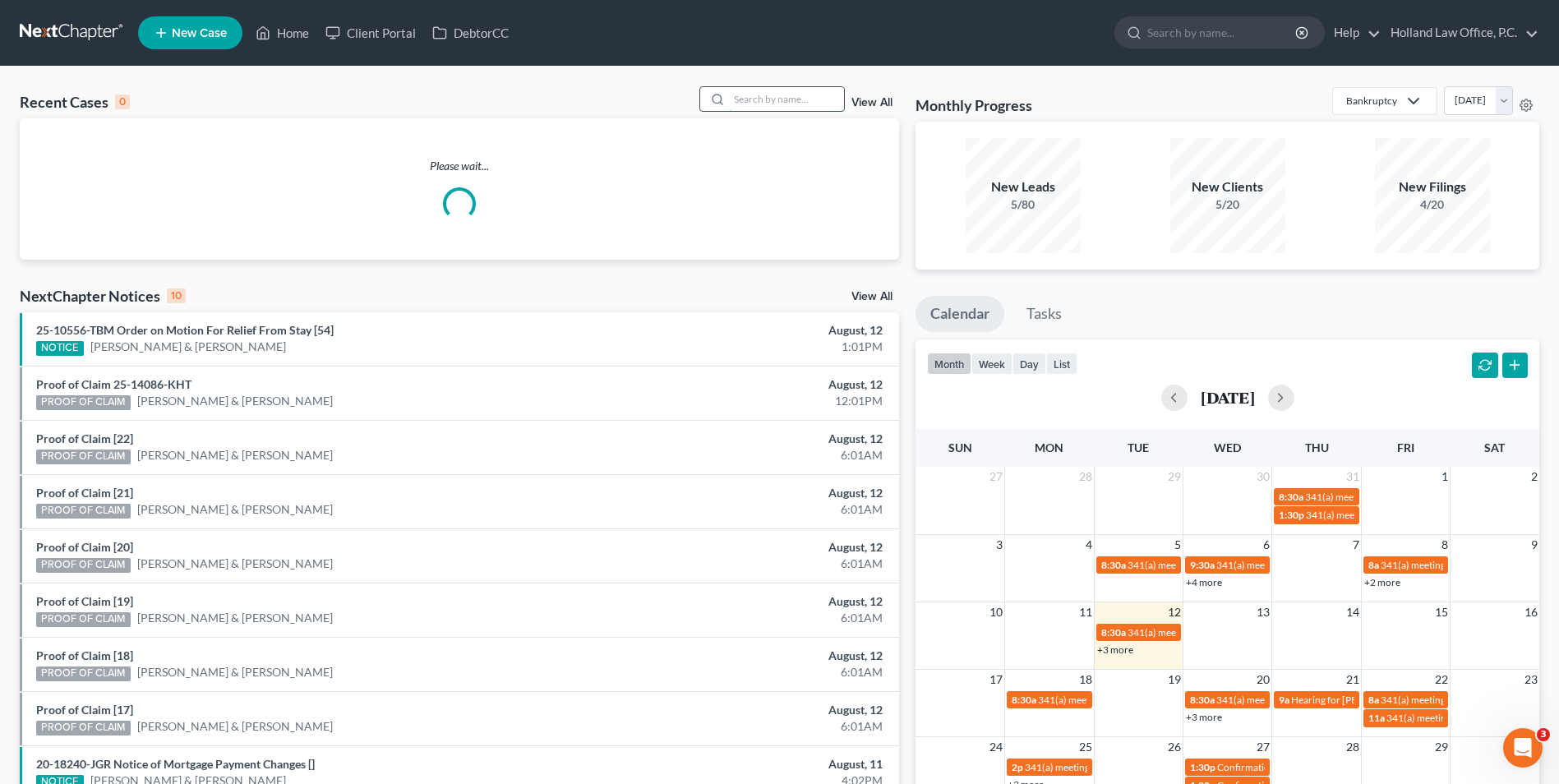
click at [759, 92] on input "search" at bounding box center [787, 99] width 115 height 24
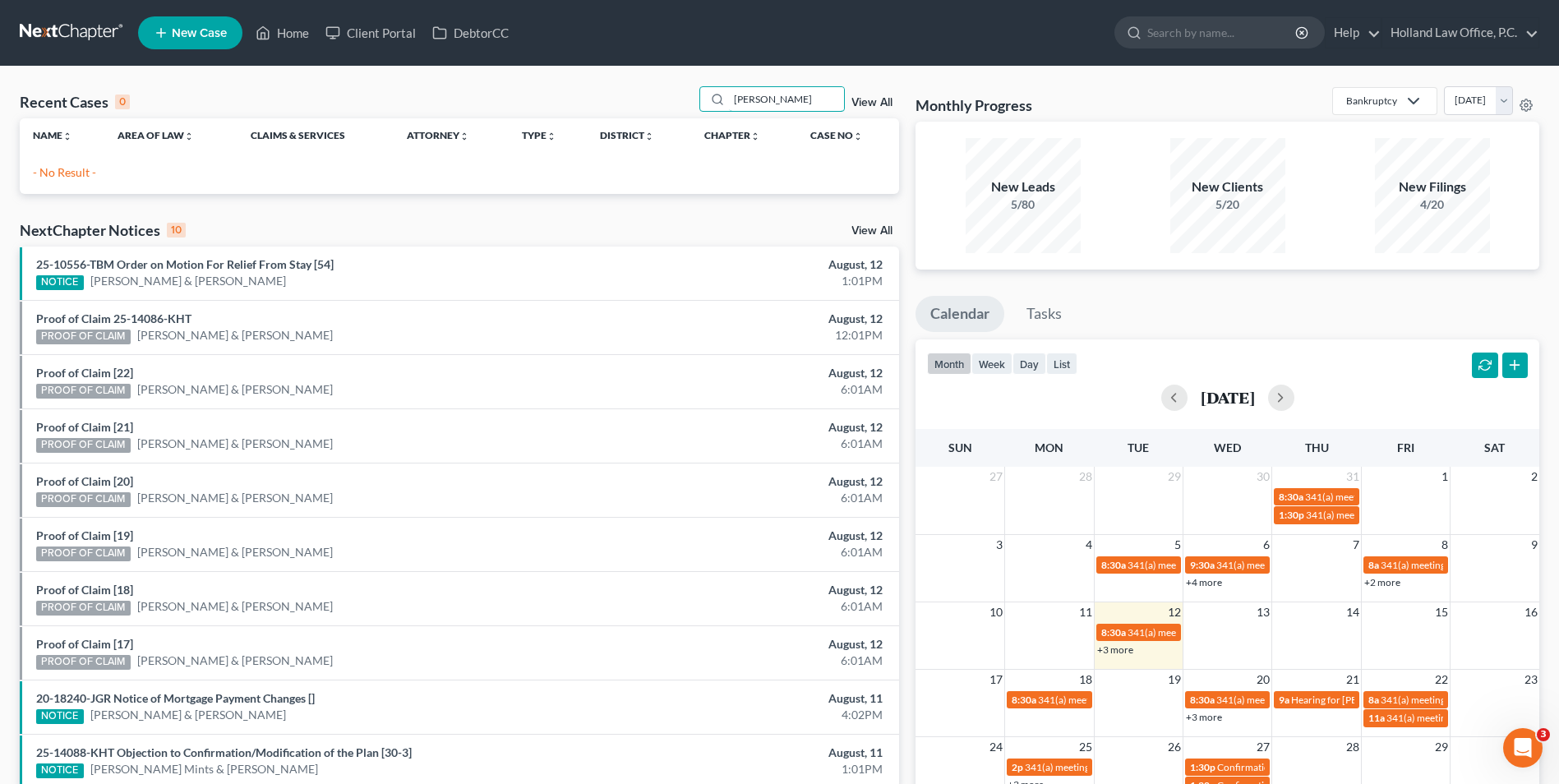
drag, startPoint x: 790, startPoint y: 97, endPoint x: 674, endPoint y: 91, distance: 116.2
click at [674, 91] on div "Recent Cases 0 john nea View All" at bounding box center [460, 102] width 880 height 32
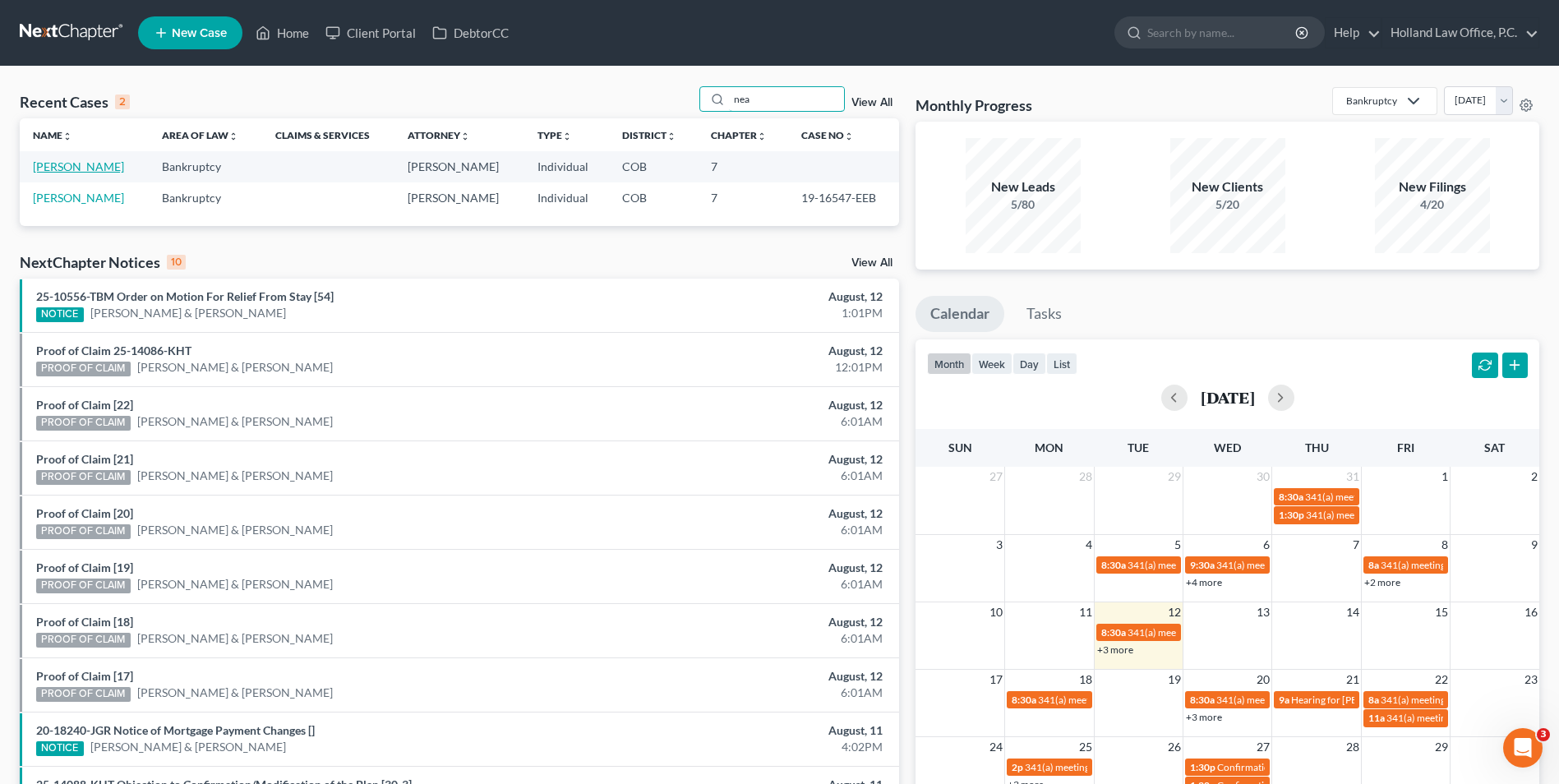
type input "nea"
click at [77, 165] on link "[PERSON_NAME]" at bounding box center [77, 166] width 91 height 14
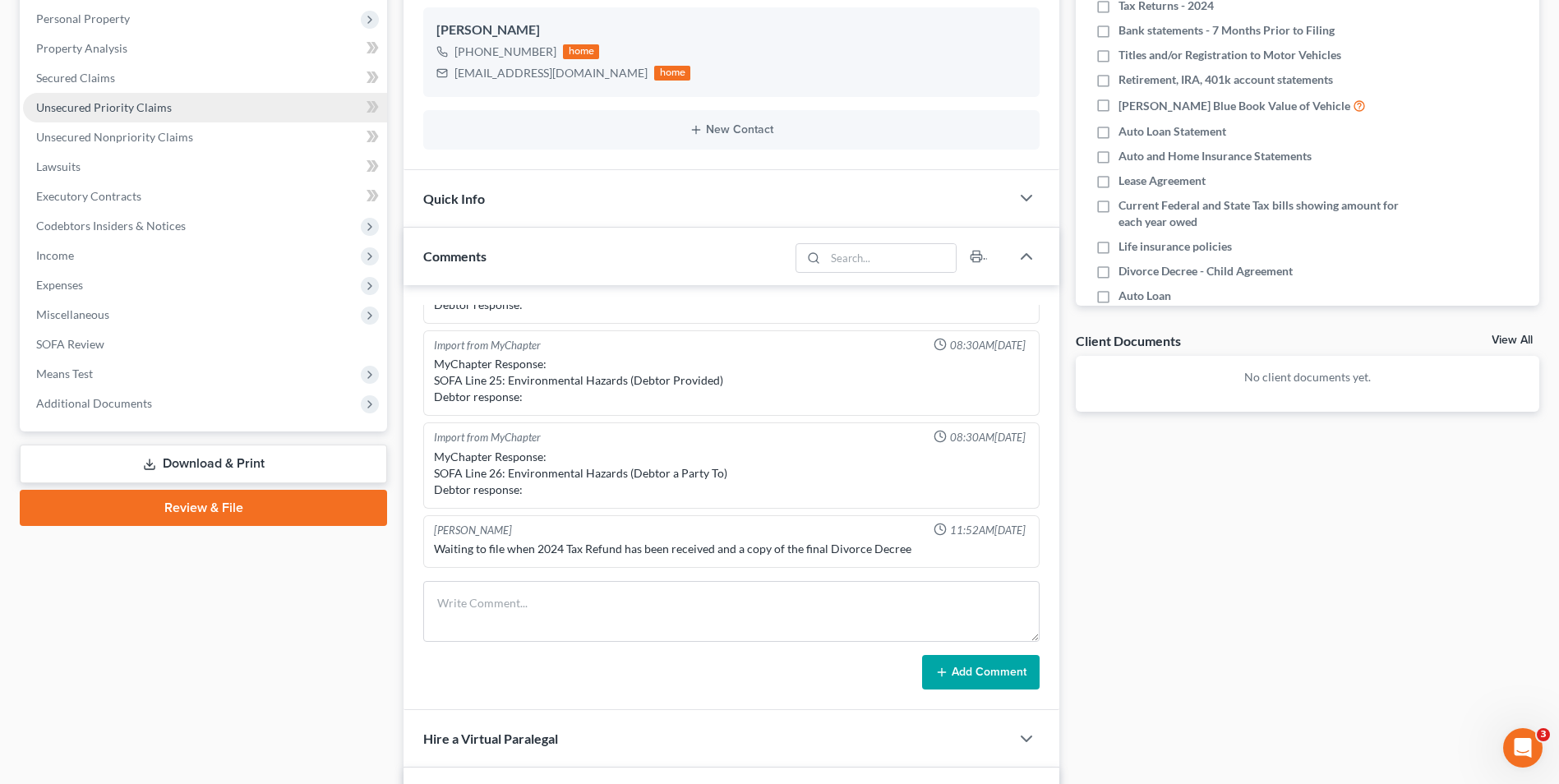
scroll to position [164, 0]
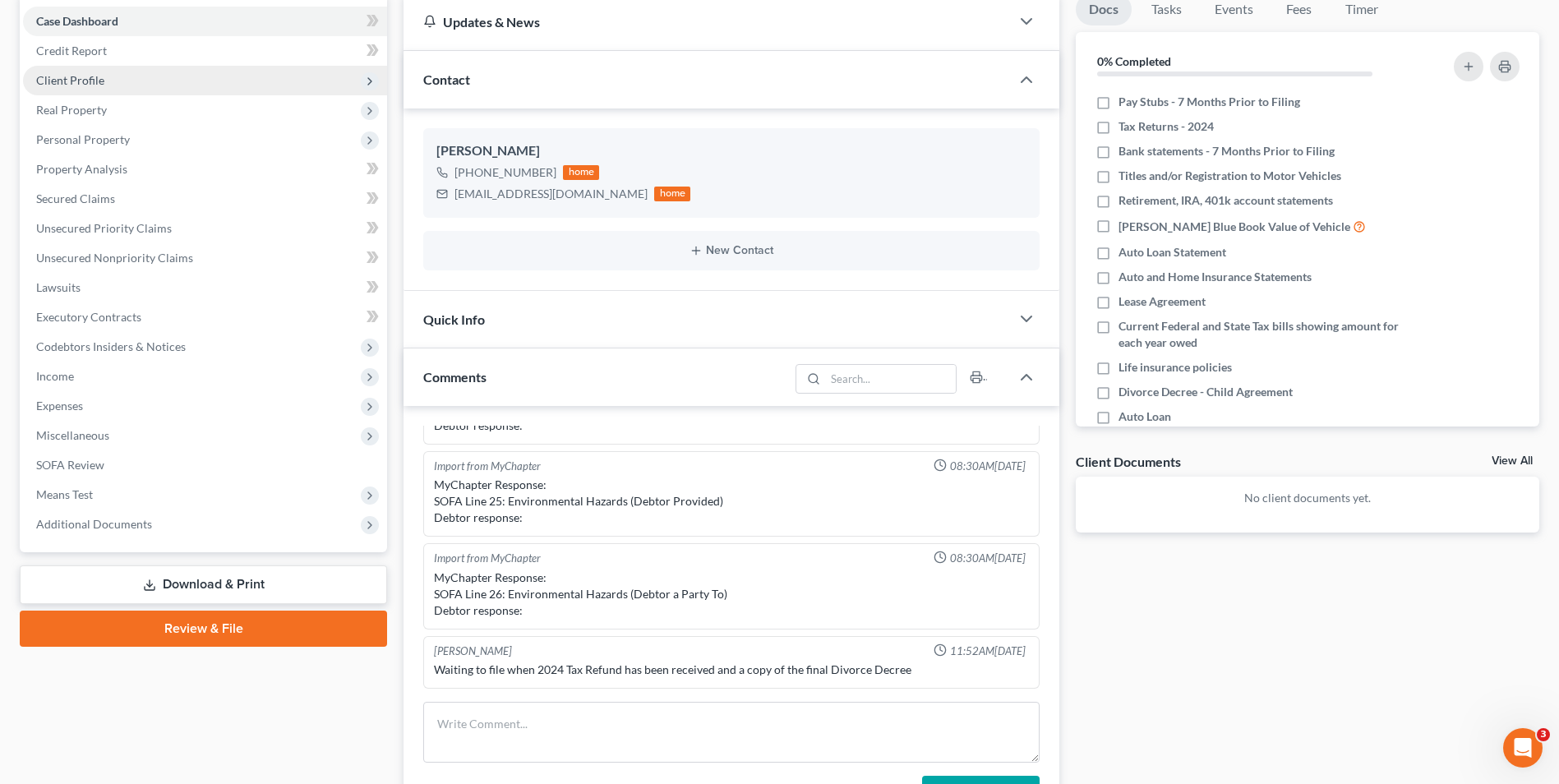
click at [100, 76] on span "Client Profile" at bounding box center [70, 80] width 68 height 14
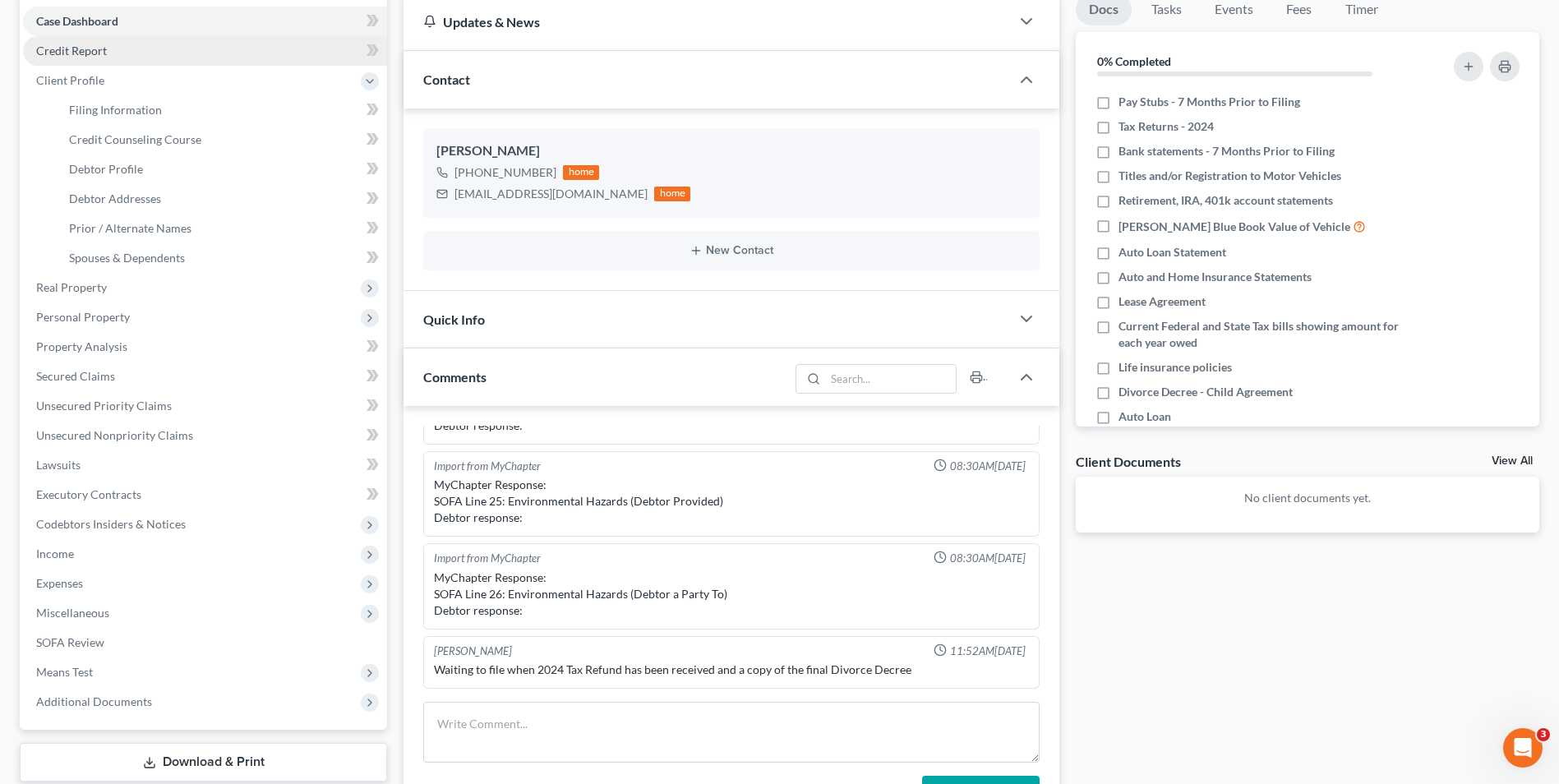
click at [100, 52] on span "Credit Report" at bounding box center [71, 50] width 71 height 14
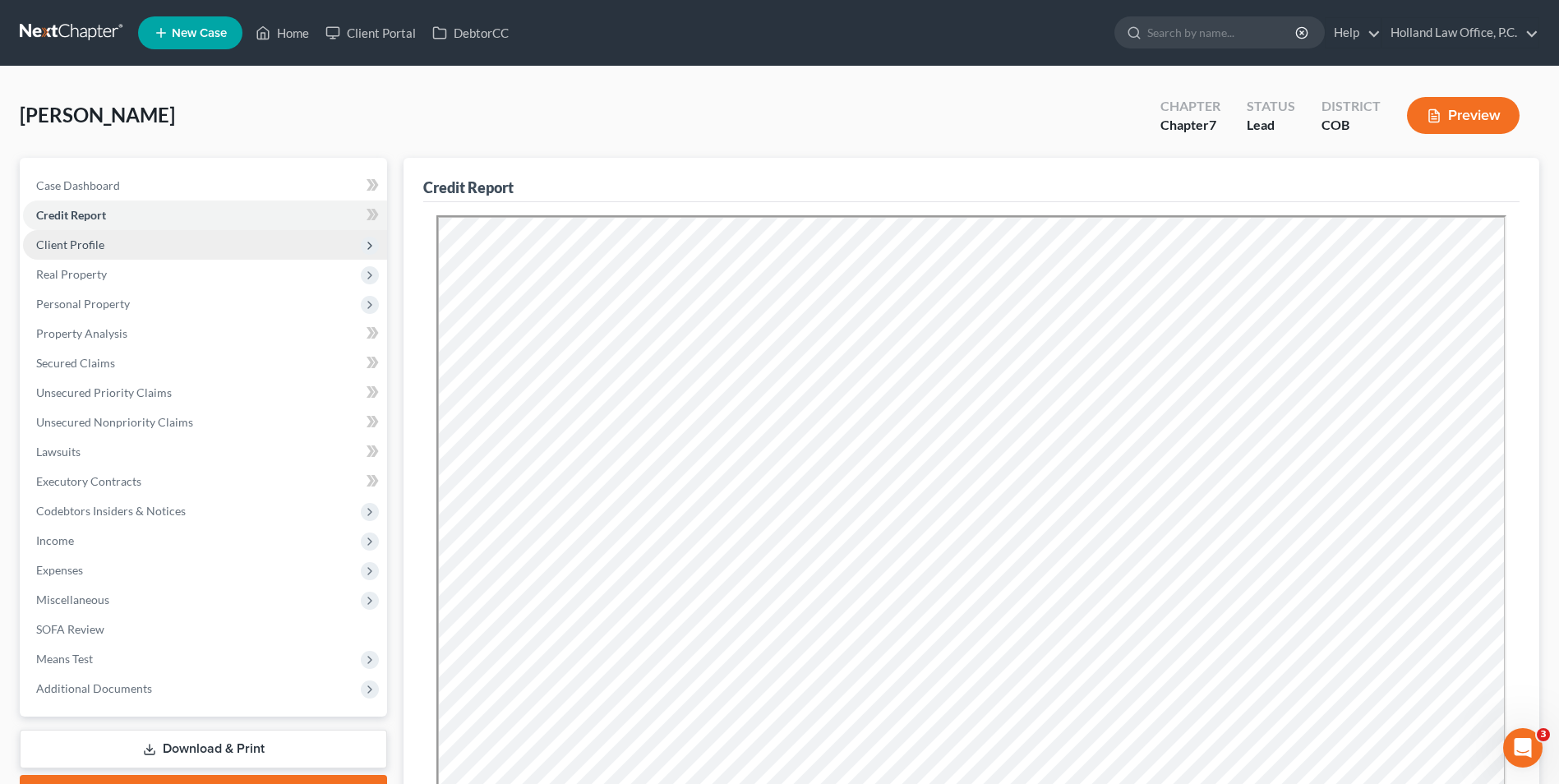
click at [105, 249] on span "Client Profile" at bounding box center [205, 245] width 364 height 30
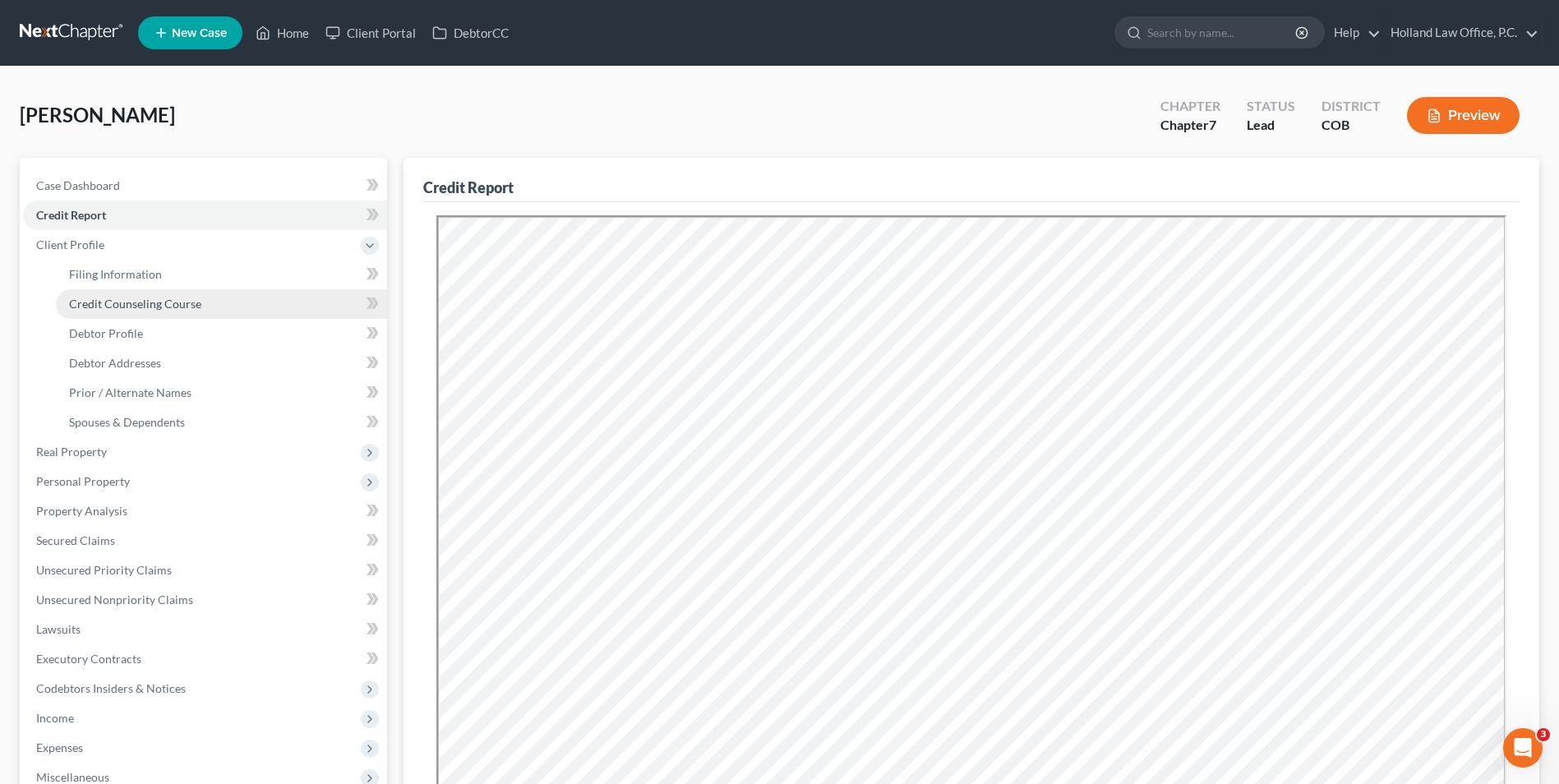
click at [146, 310] on span "Credit Counseling Course" at bounding box center [135, 303] width 132 height 14
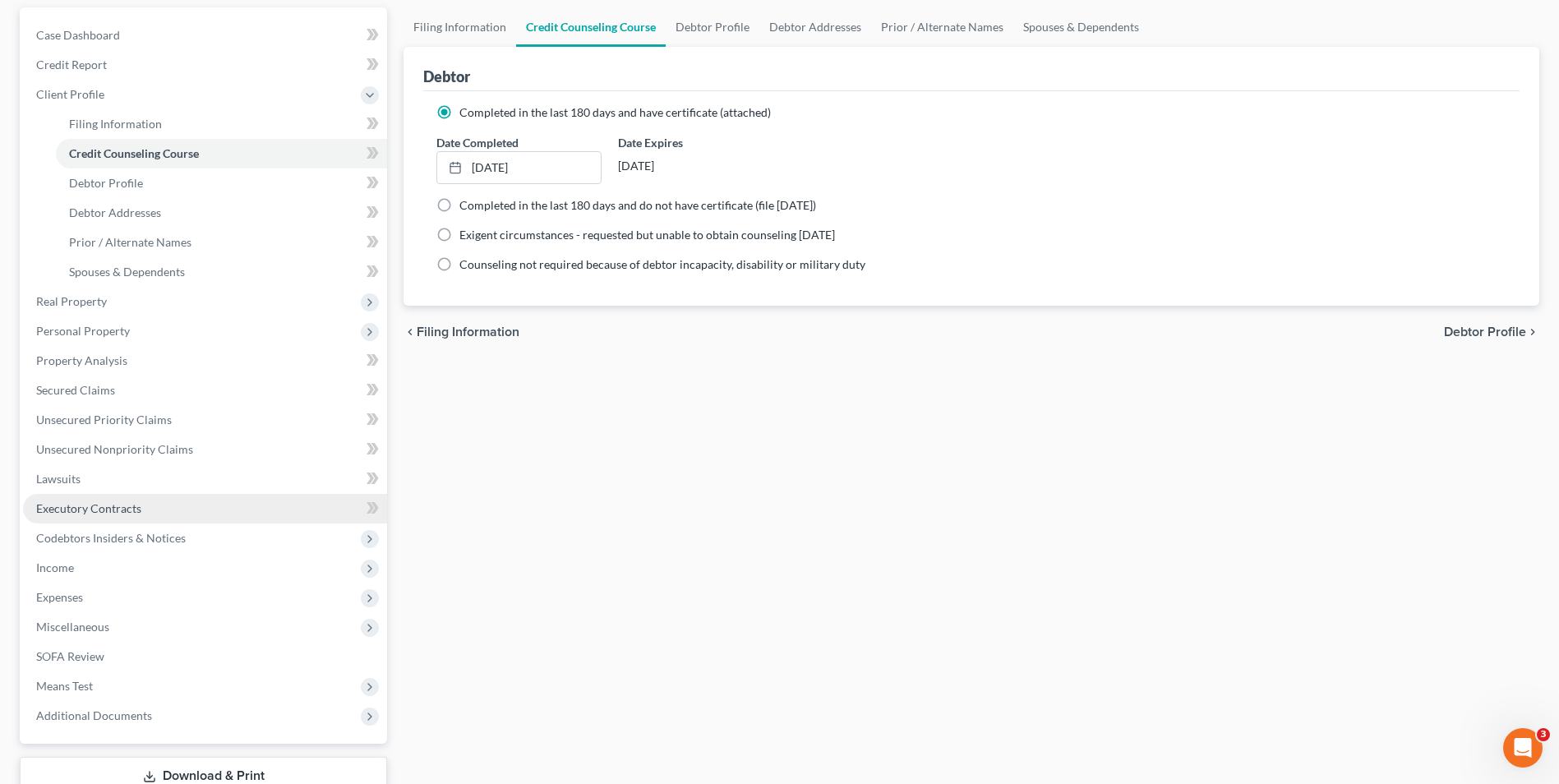
scroll to position [164, 0]
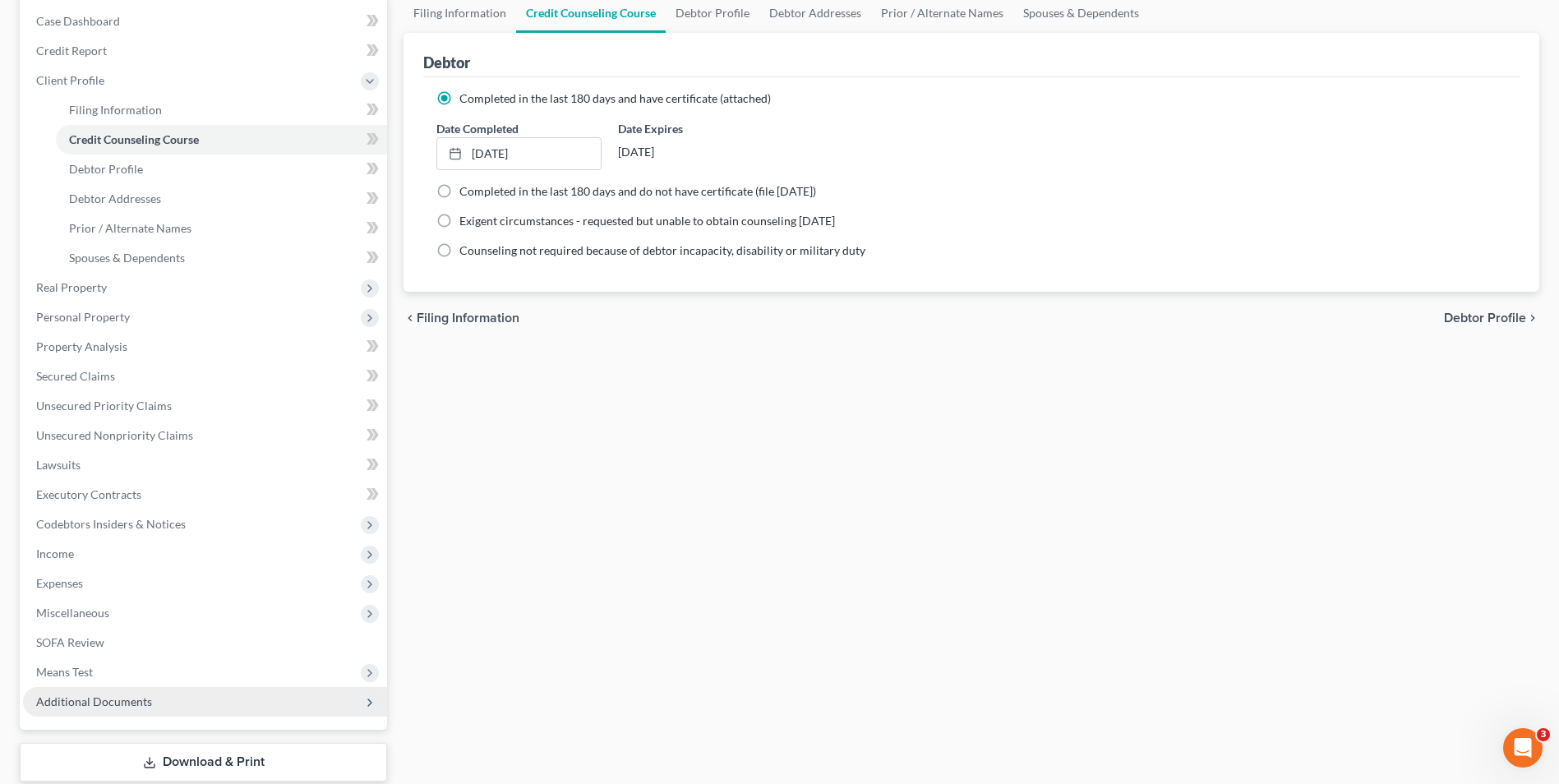
click at [92, 712] on span "Additional Documents" at bounding box center [205, 702] width 364 height 30
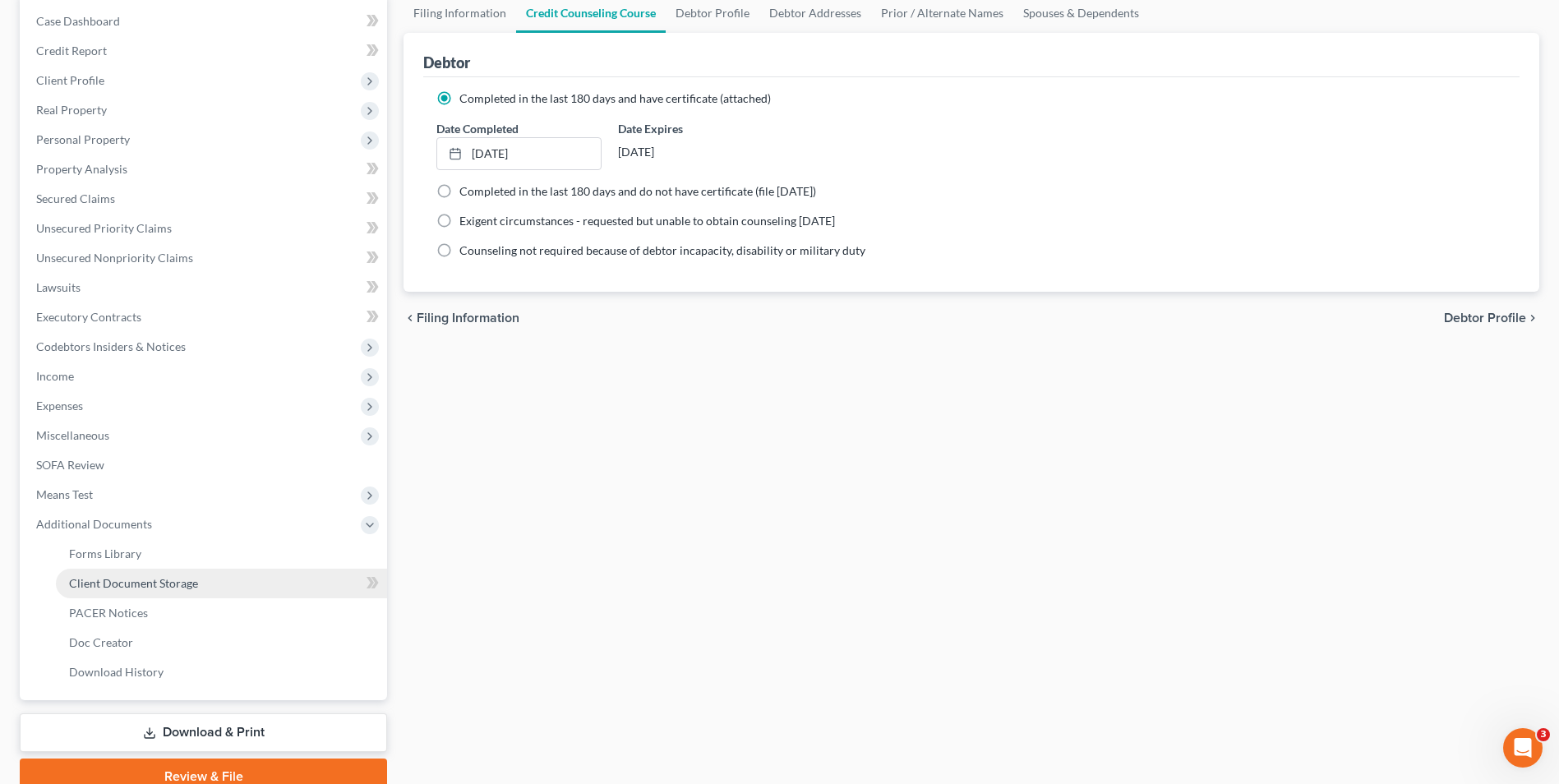
click at [171, 579] on span "Client Document Storage" at bounding box center [133, 583] width 129 height 14
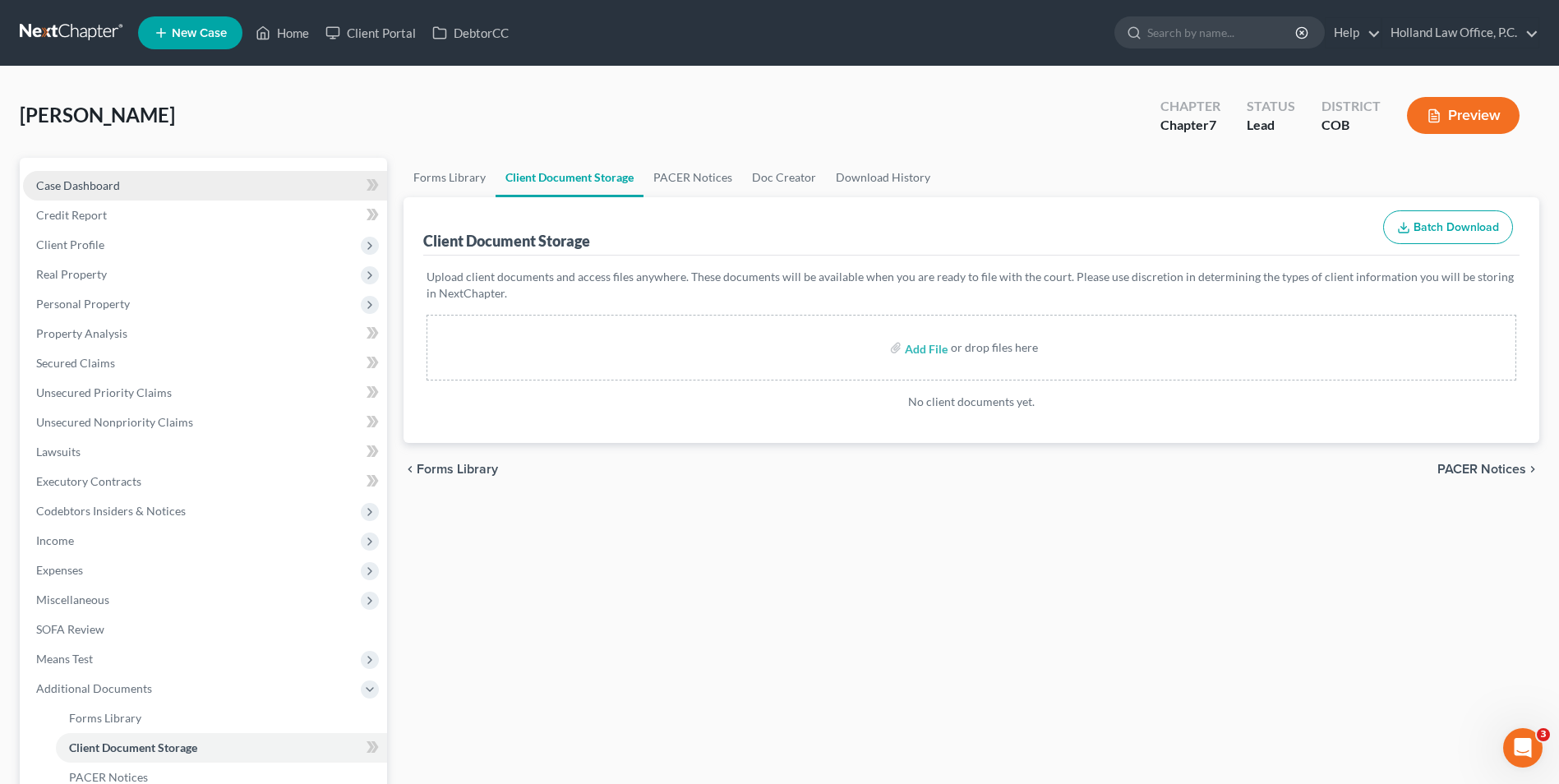
click at [168, 190] on link "Case Dashboard" at bounding box center [205, 186] width 364 height 30
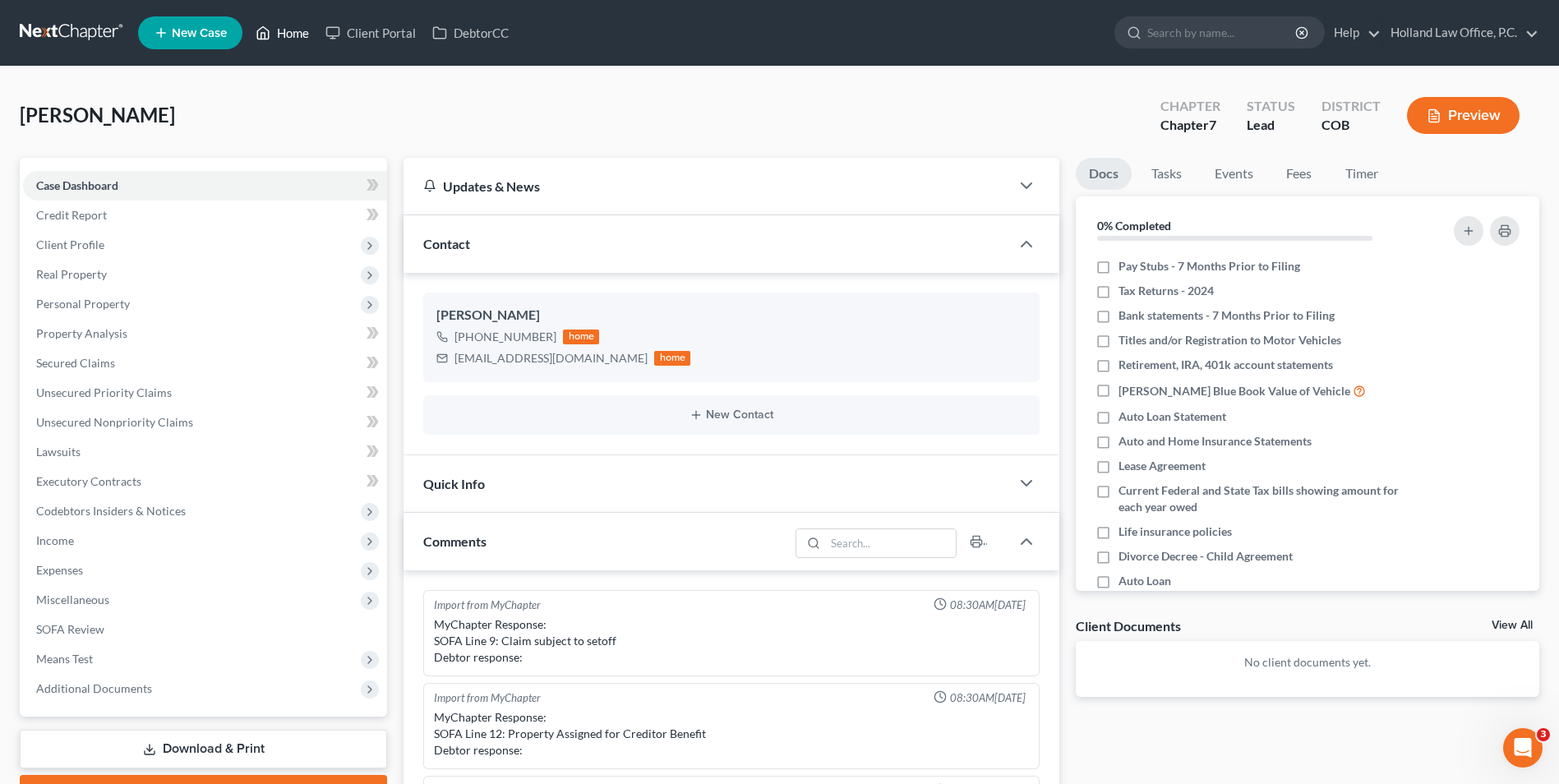
click at [304, 32] on link "Home" at bounding box center [282, 33] width 70 height 30
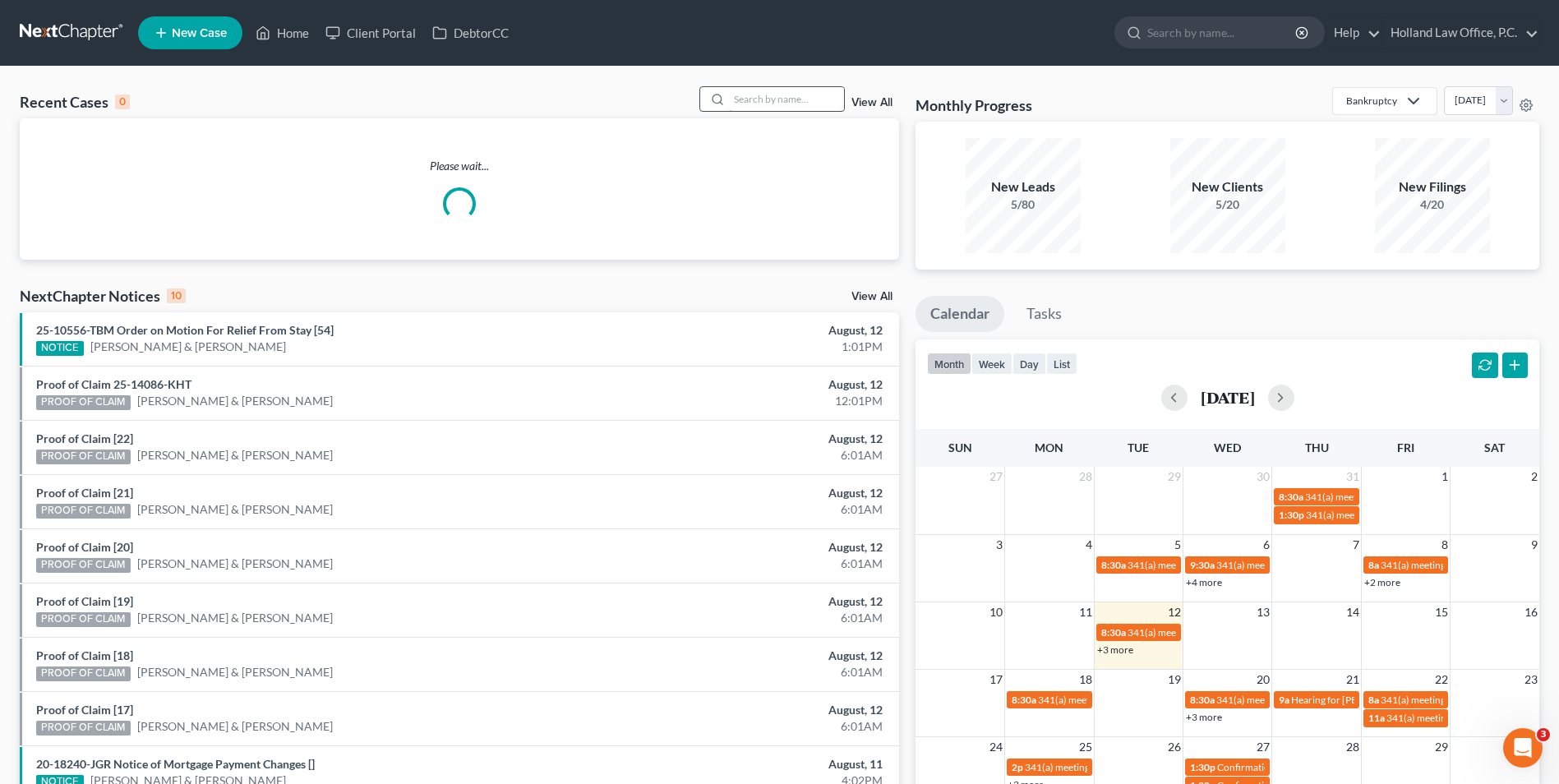
click at [756, 93] on input "search" at bounding box center [787, 99] width 115 height 24
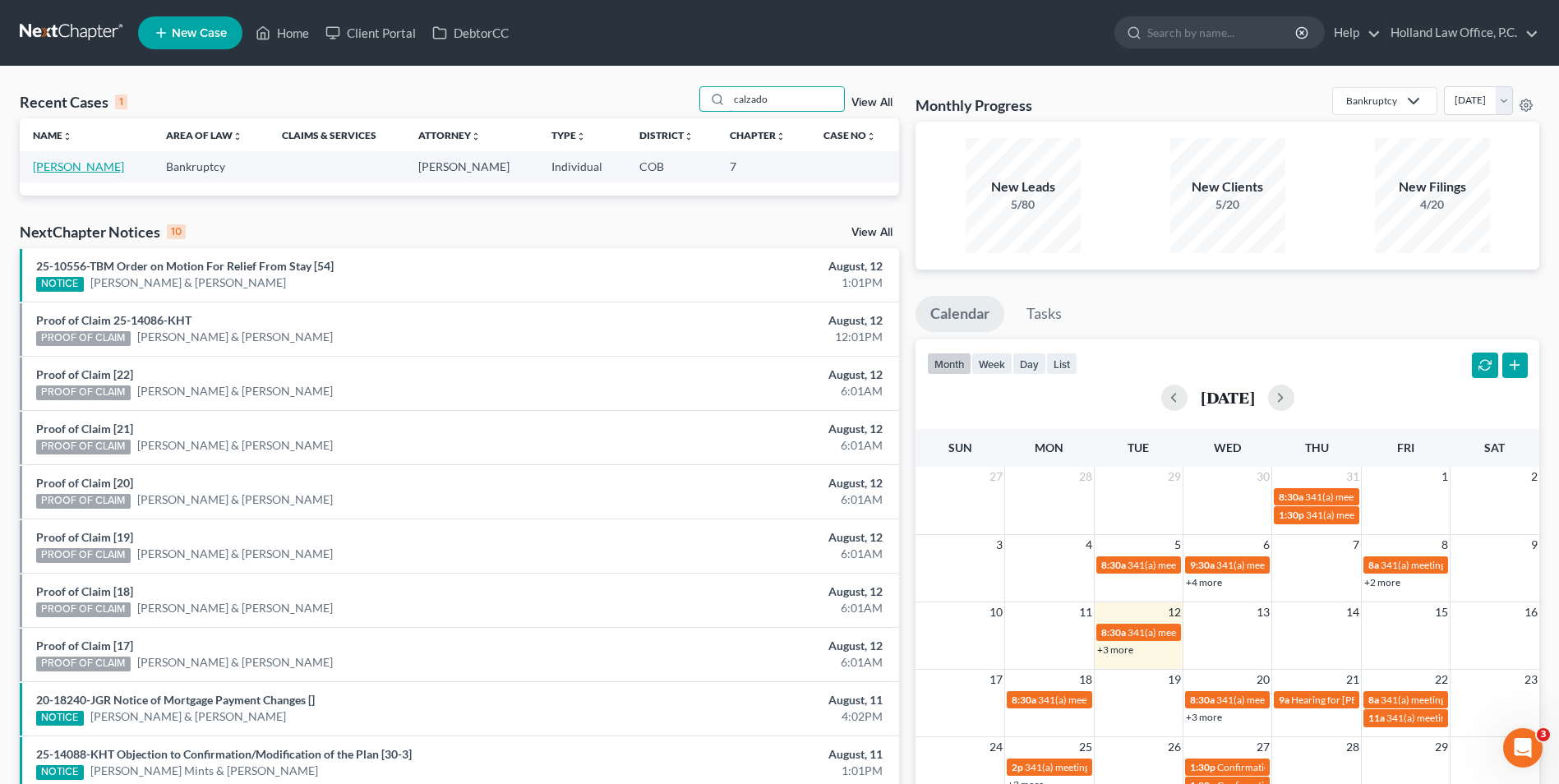
type input "calzado"
click at [86, 163] on link "Calzado, Carlina" at bounding box center [77, 166] width 91 height 14
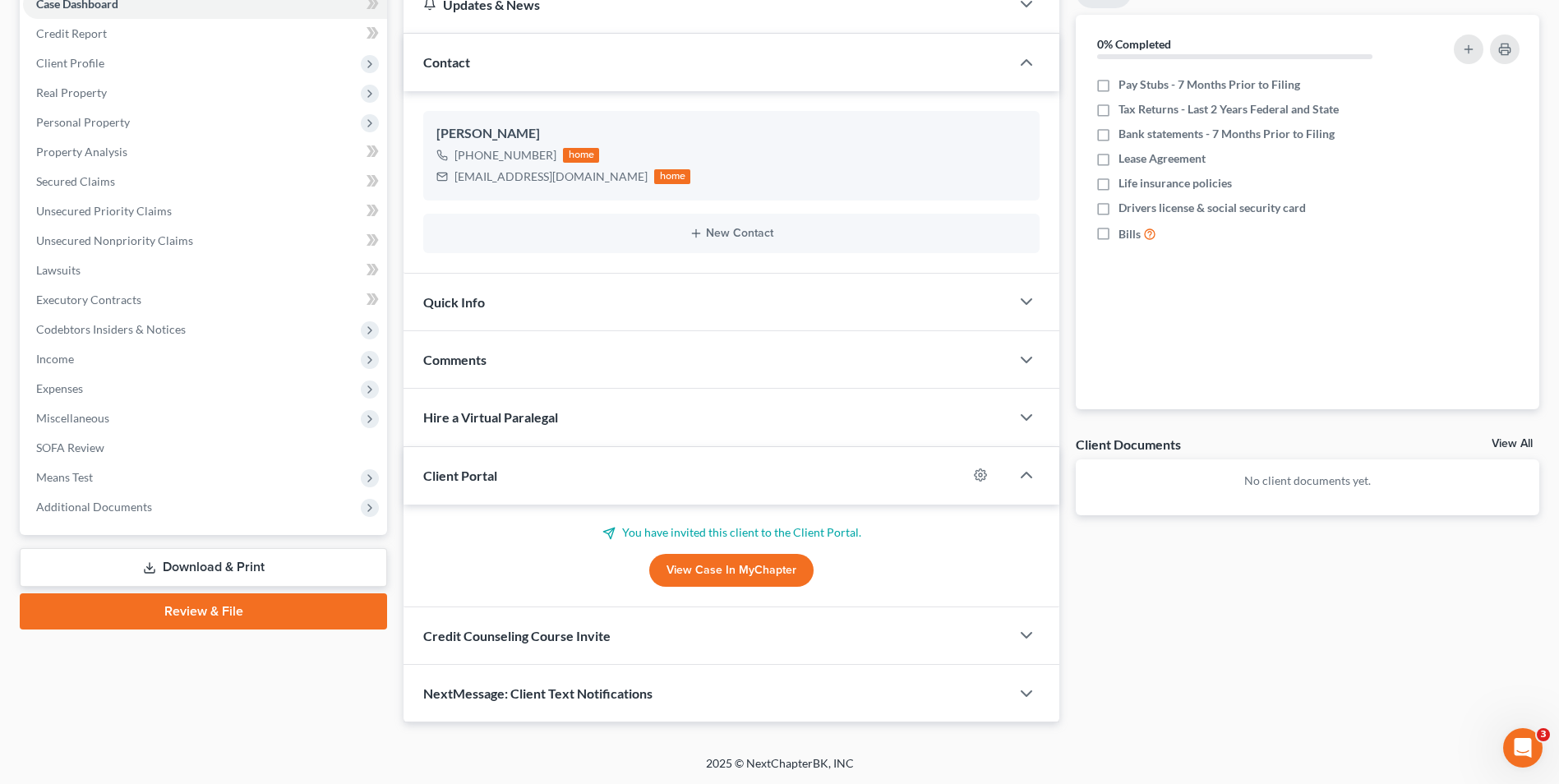
scroll to position [182, 0]
click at [549, 415] on span "Hire a Virtual Paralegal" at bounding box center [491, 416] width 135 height 16
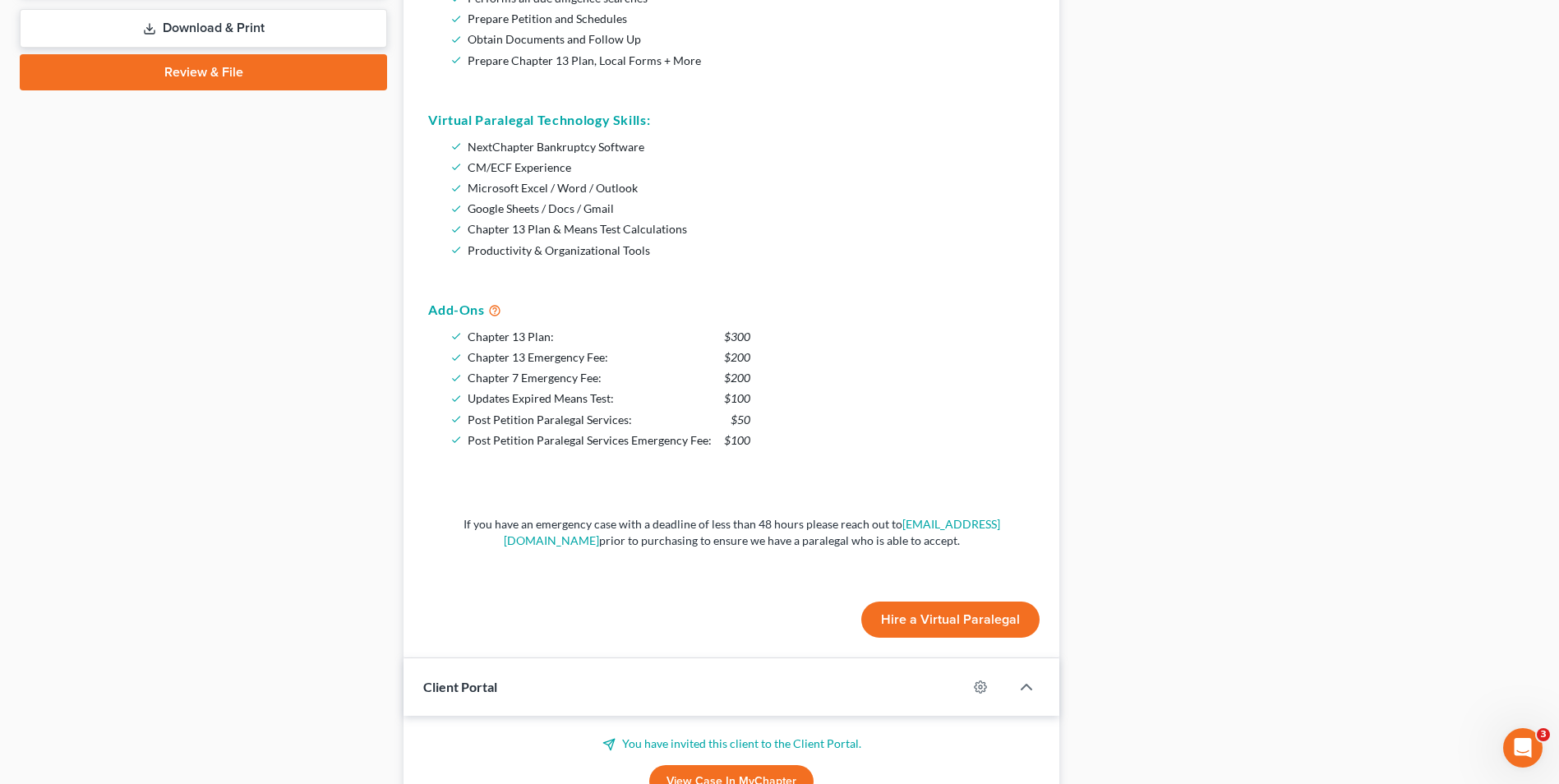
scroll to position [744, 0]
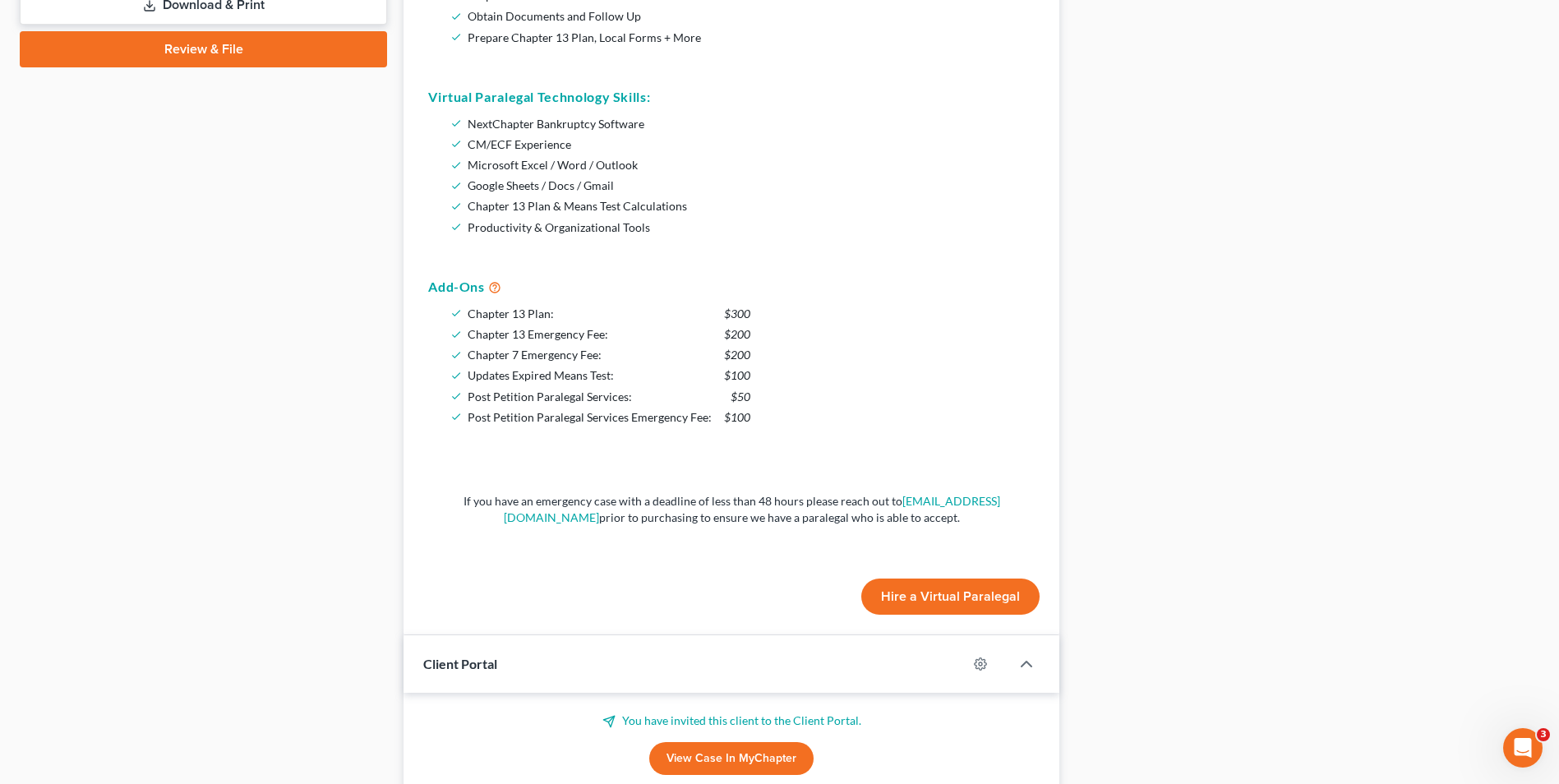
click at [967, 597] on button "Hire a Virtual Paralegal" at bounding box center [951, 596] width 178 height 36
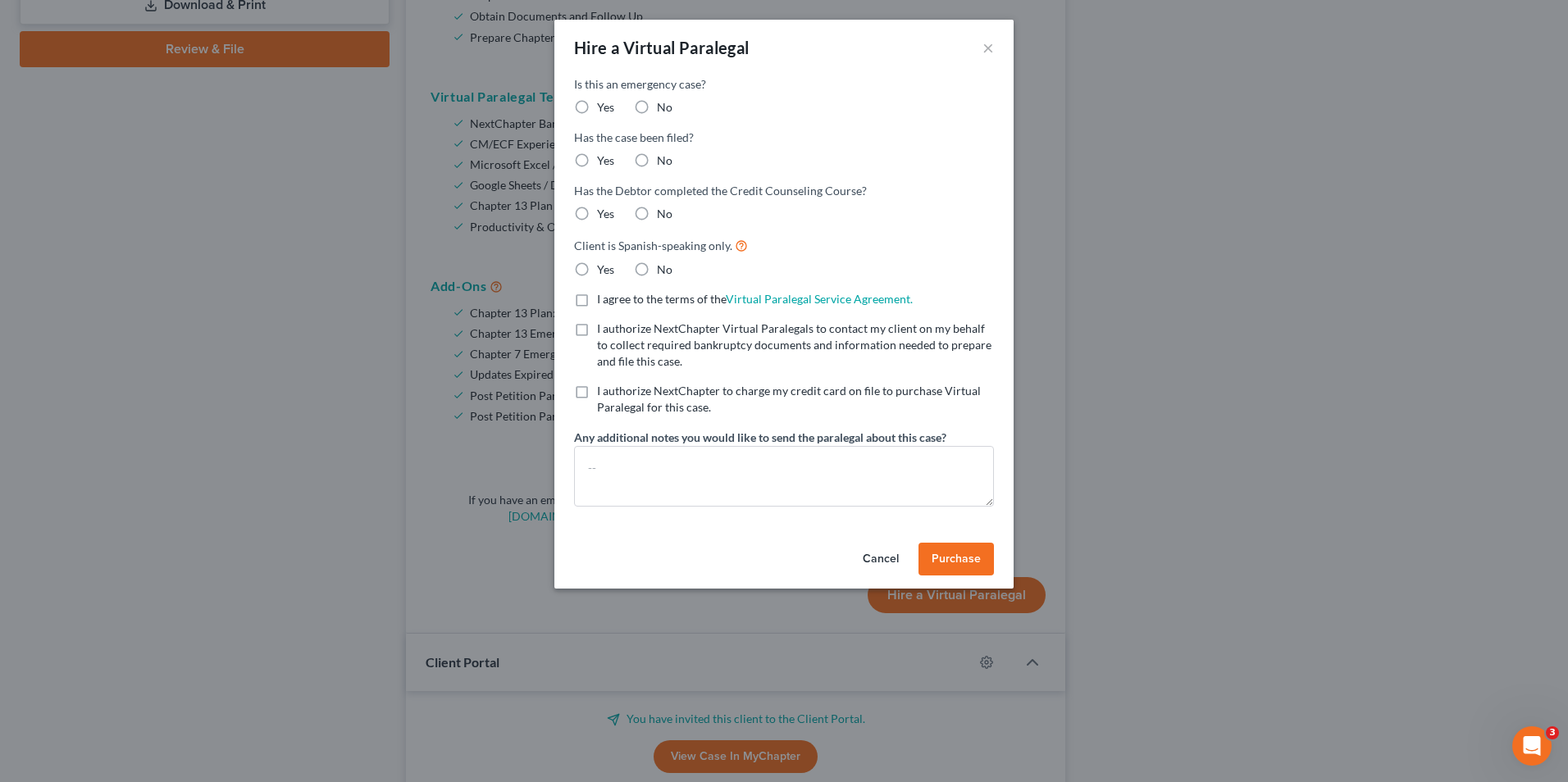
click at [982, 43] on div "Hire a Virtual Paralegal ×" at bounding box center [784, 47] width 459 height 56
click at [989, 47] on button "×" at bounding box center [989, 47] width 12 height 20
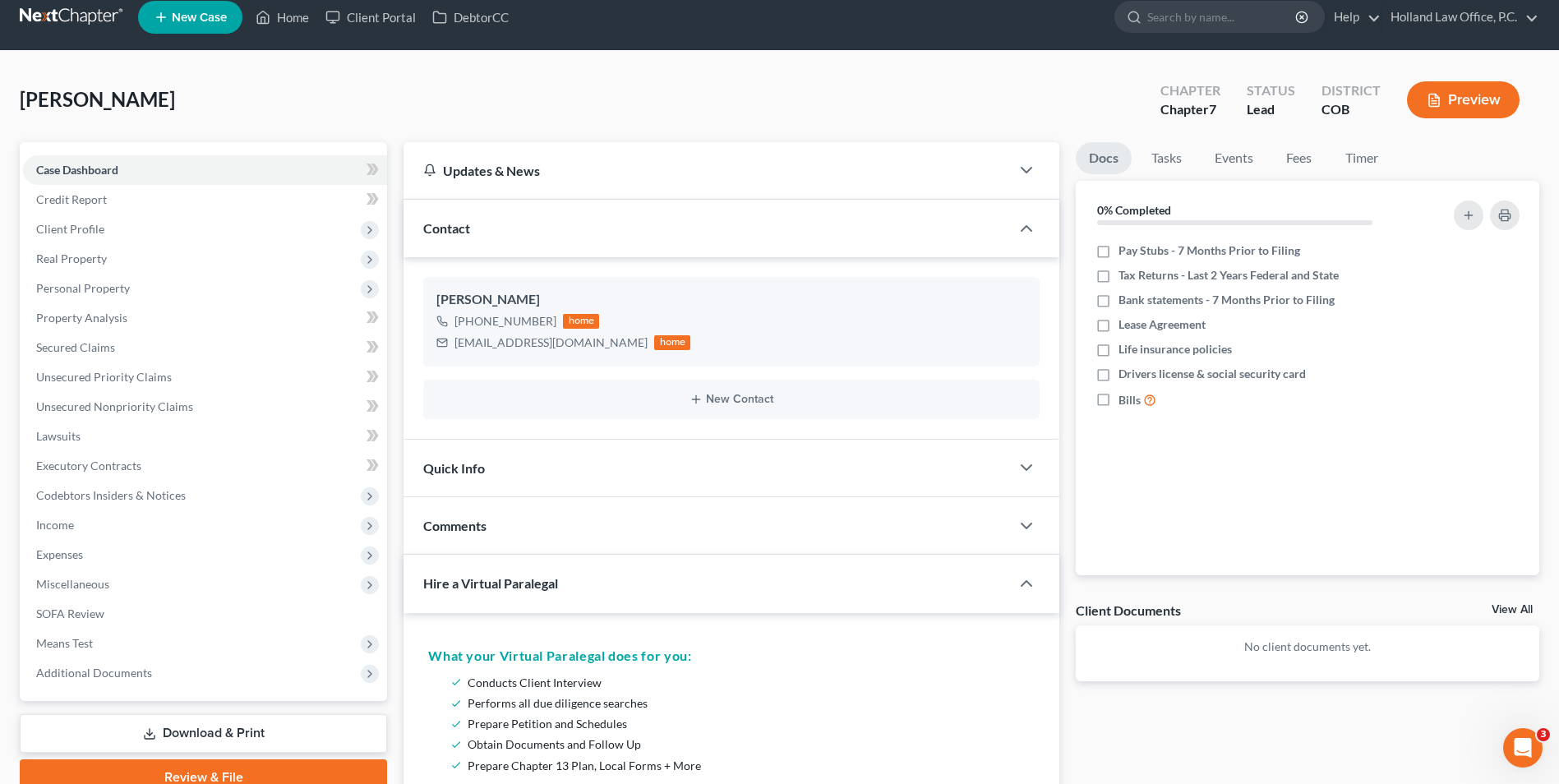
scroll to position [0, 0]
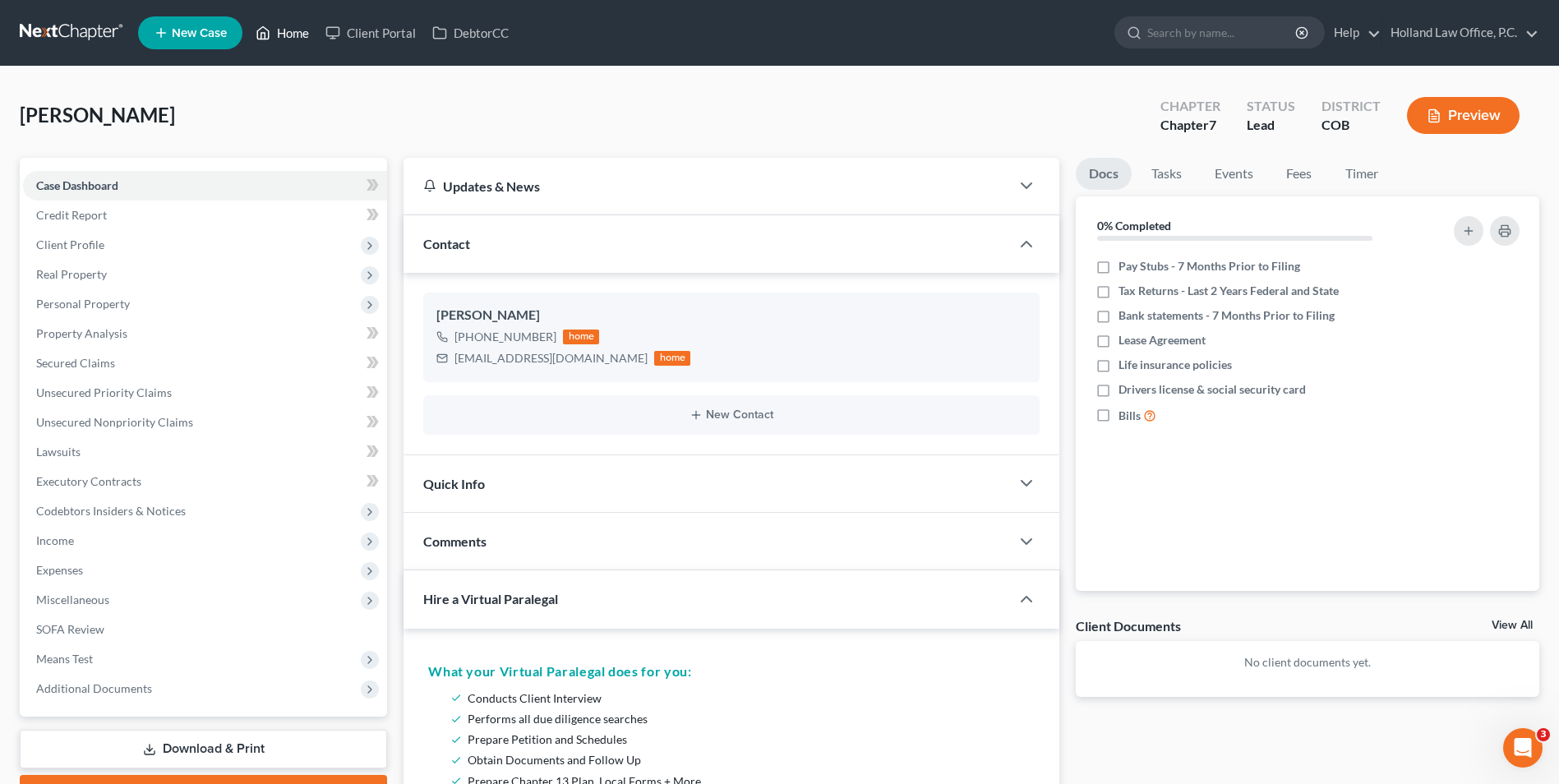
drag, startPoint x: 265, startPoint y: 38, endPoint x: 275, endPoint y: 33, distance: 11.2
click at [264, 38] on icon at bounding box center [264, 33] width 12 height 12
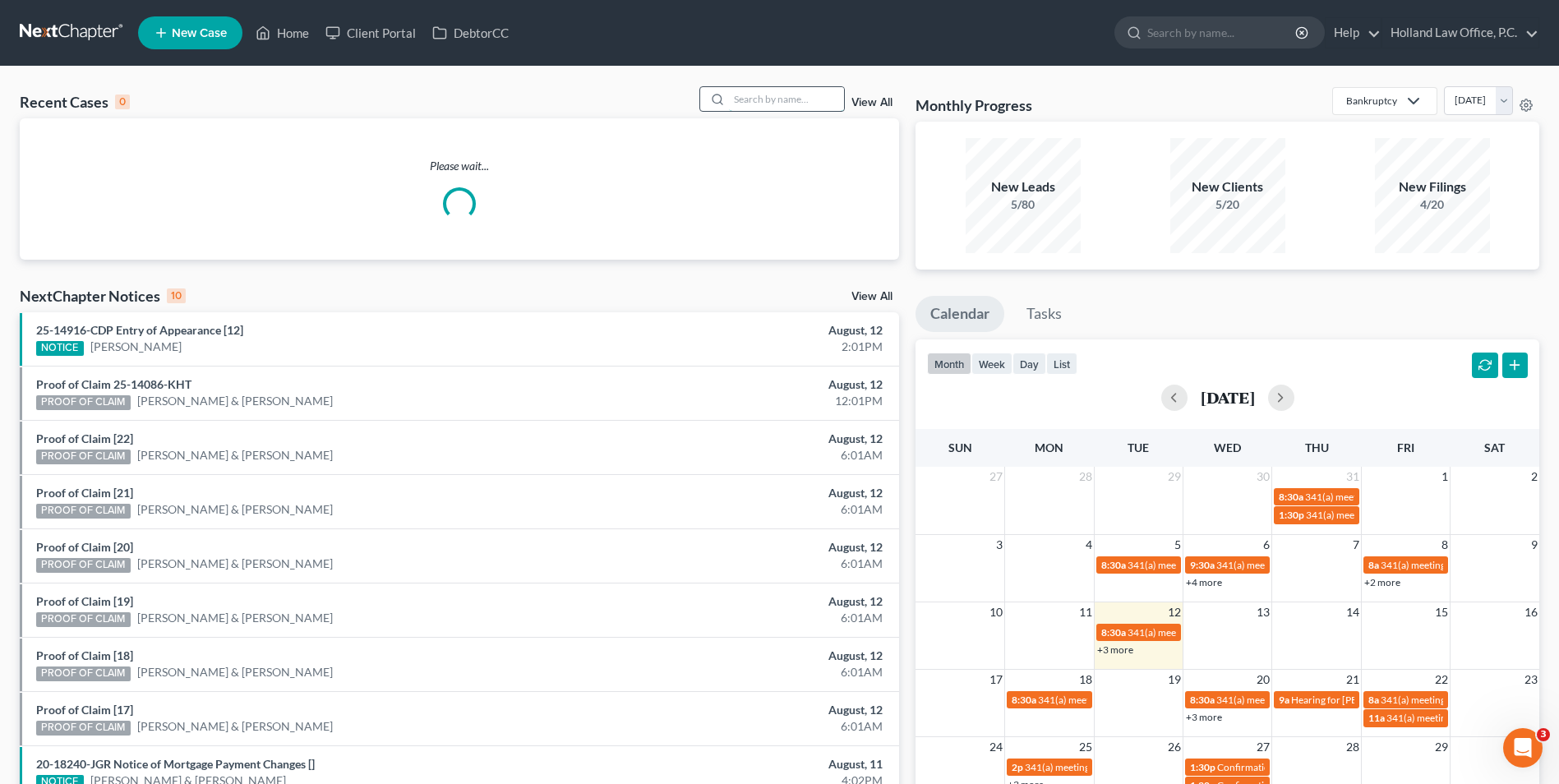
click at [767, 104] on input "search" at bounding box center [787, 99] width 115 height 24
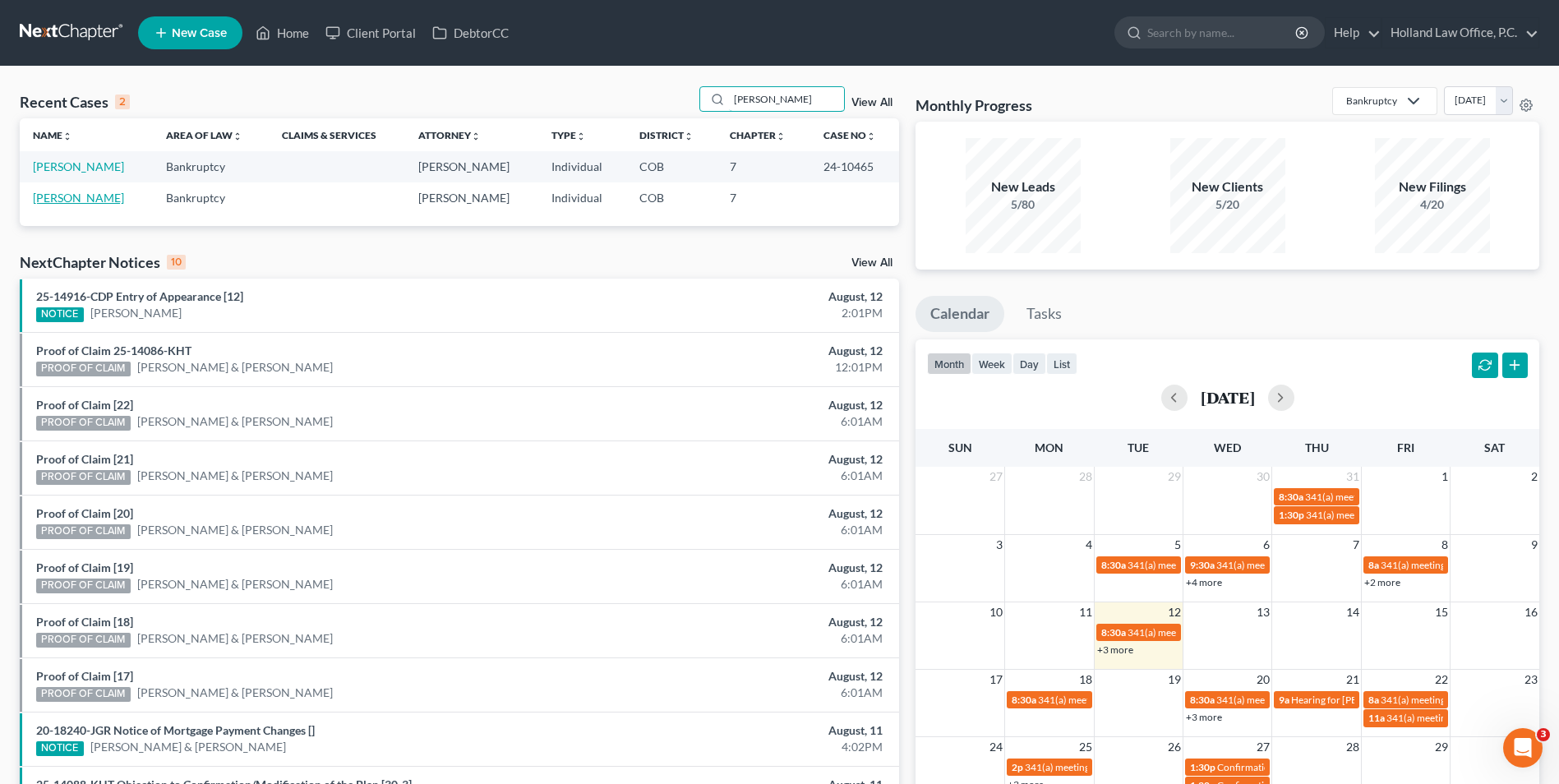
type input "roger"
click at [92, 202] on link "[PERSON_NAME]" at bounding box center [77, 197] width 91 height 14
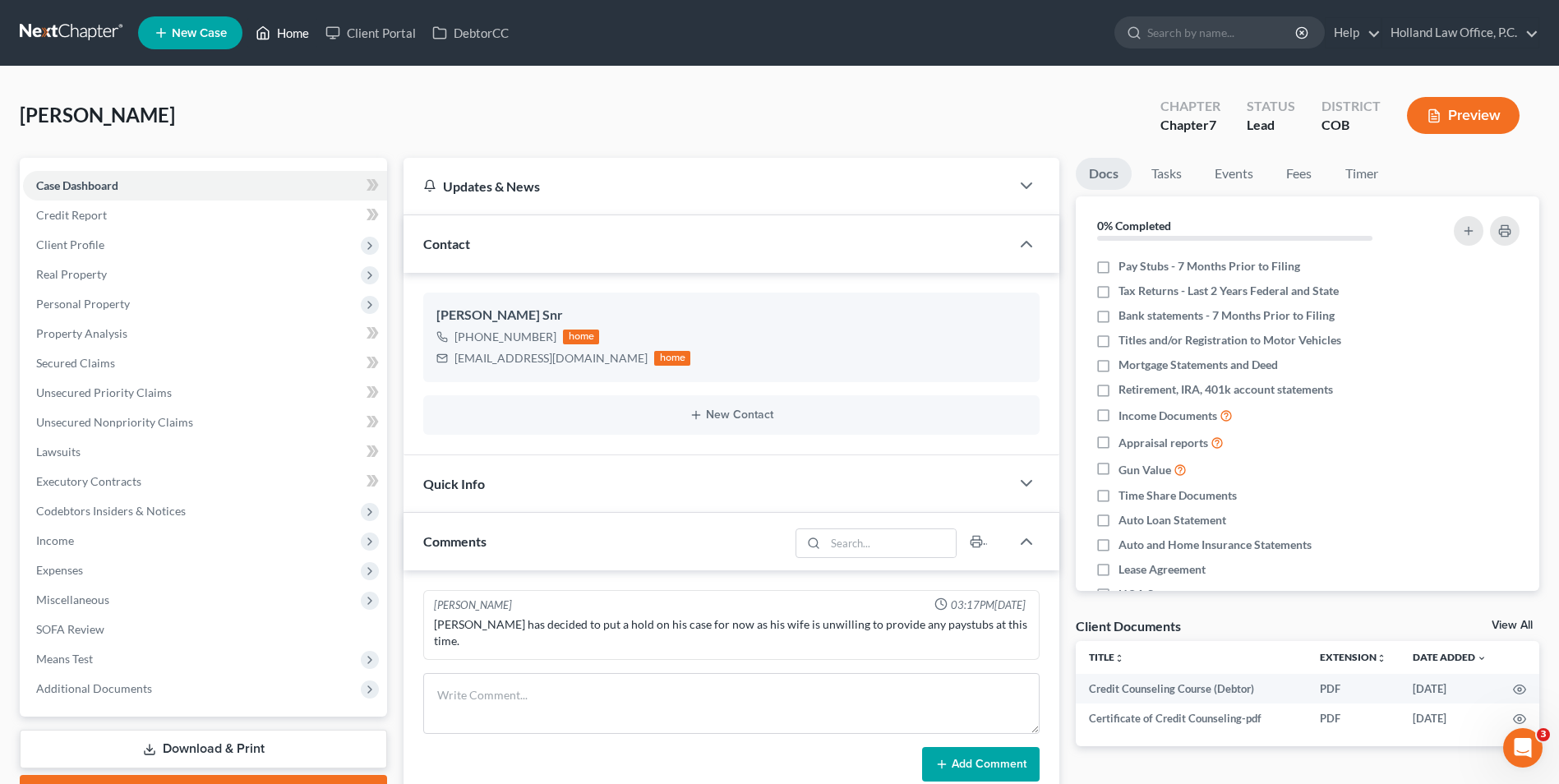
drag, startPoint x: 282, startPoint y: 38, endPoint x: 380, endPoint y: 56, distance: 99.6
click at [282, 38] on link "Home" at bounding box center [282, 33] width 70 height 30
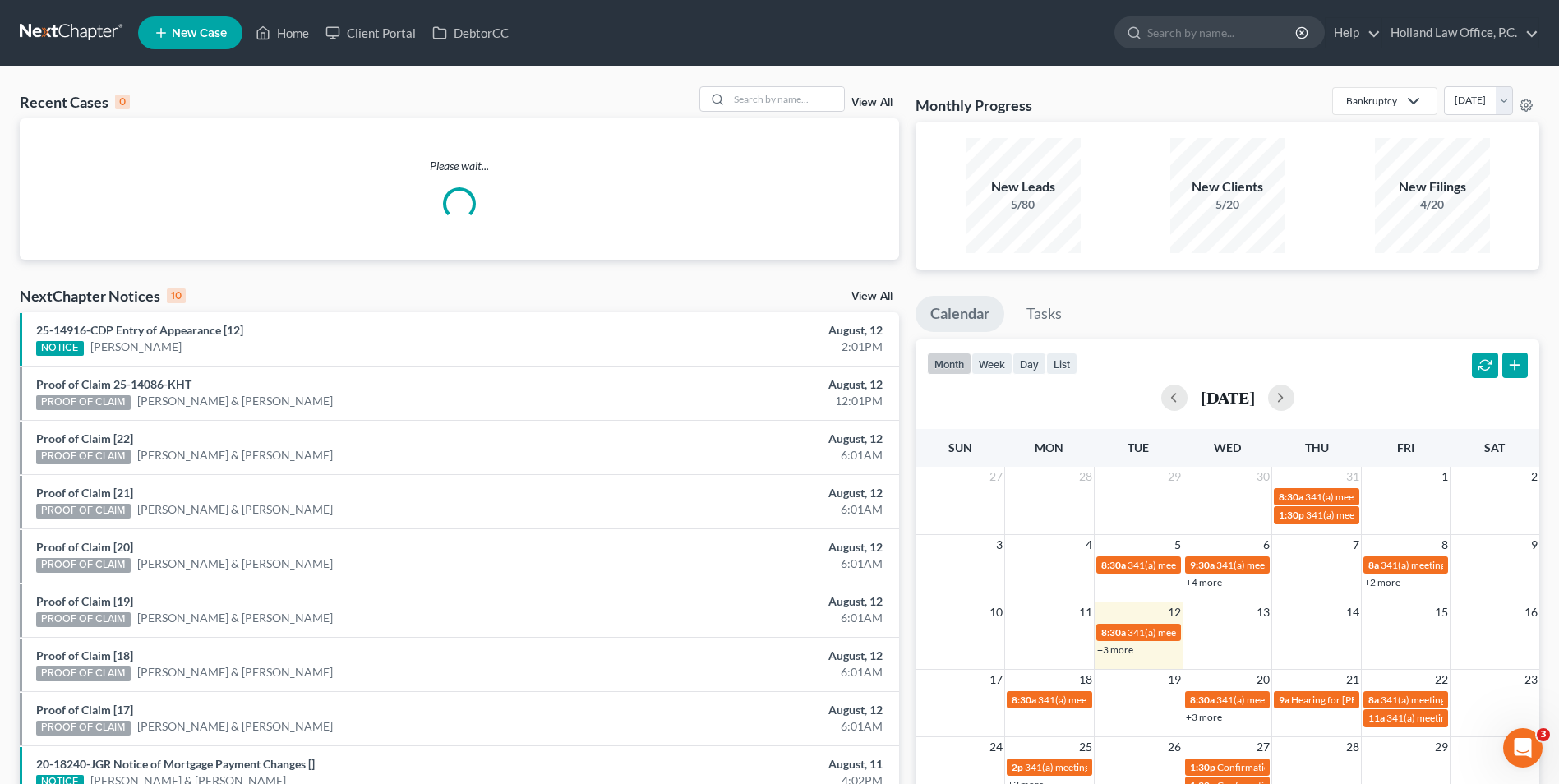
click at [774, 85] on div "Recent Cases 0 View All Please wait... NextChapter Notices 10 View All 25-14916…" at bounding box center [779, 493] width 1559 height 853
drag, startPoint x: 767, startPoint y: 95, endPoint x: 789, endPoint y: 100, distance: 22.6
click at [767, 96] on input "search" at bounding box center [787, 99] width 115 height 24
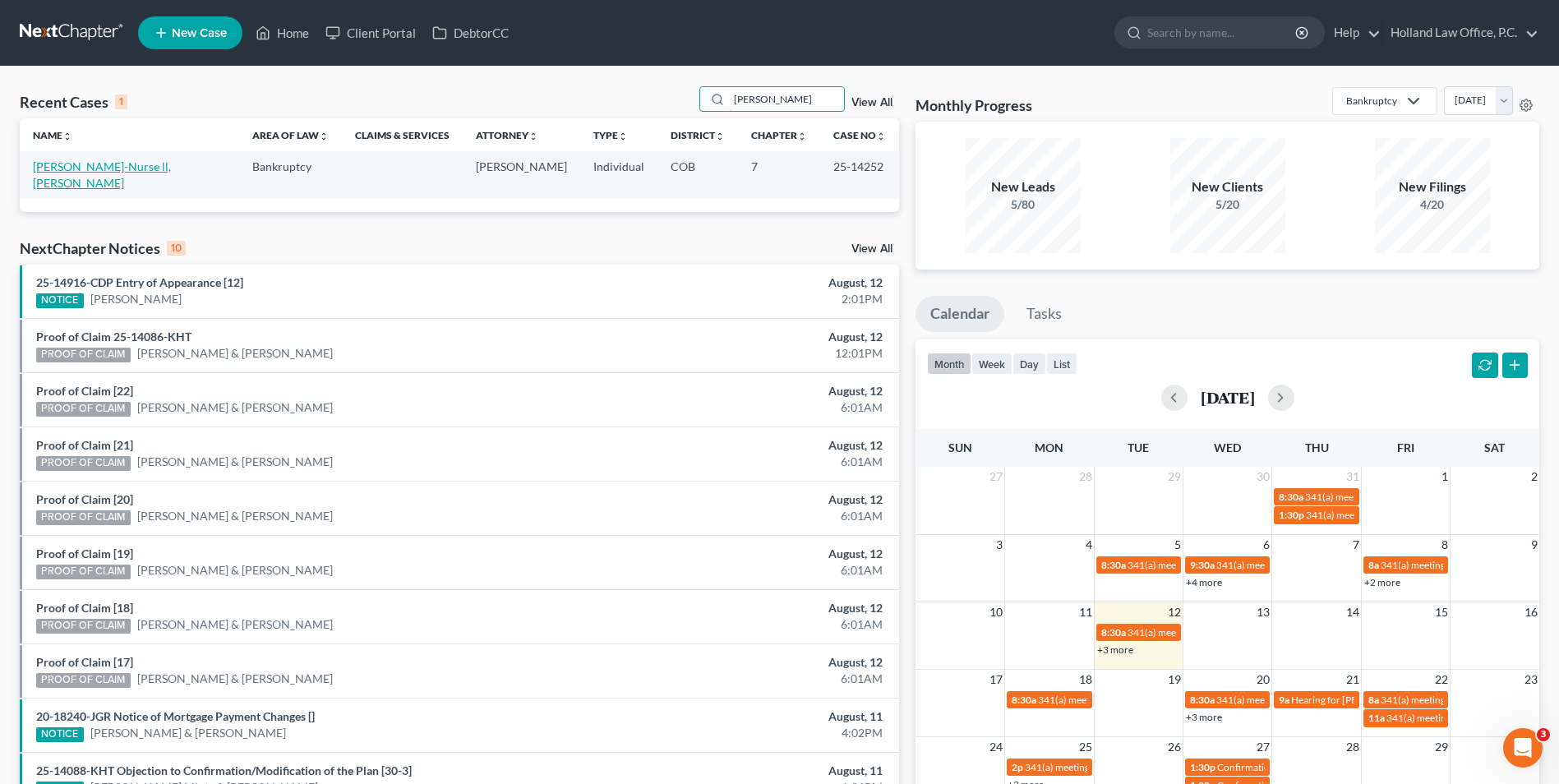
type input "cooper"
click at [113, 164] on link "Cooper-Nurse ll, Ramsay" at bounding box center [102, 174] width 138 height 30
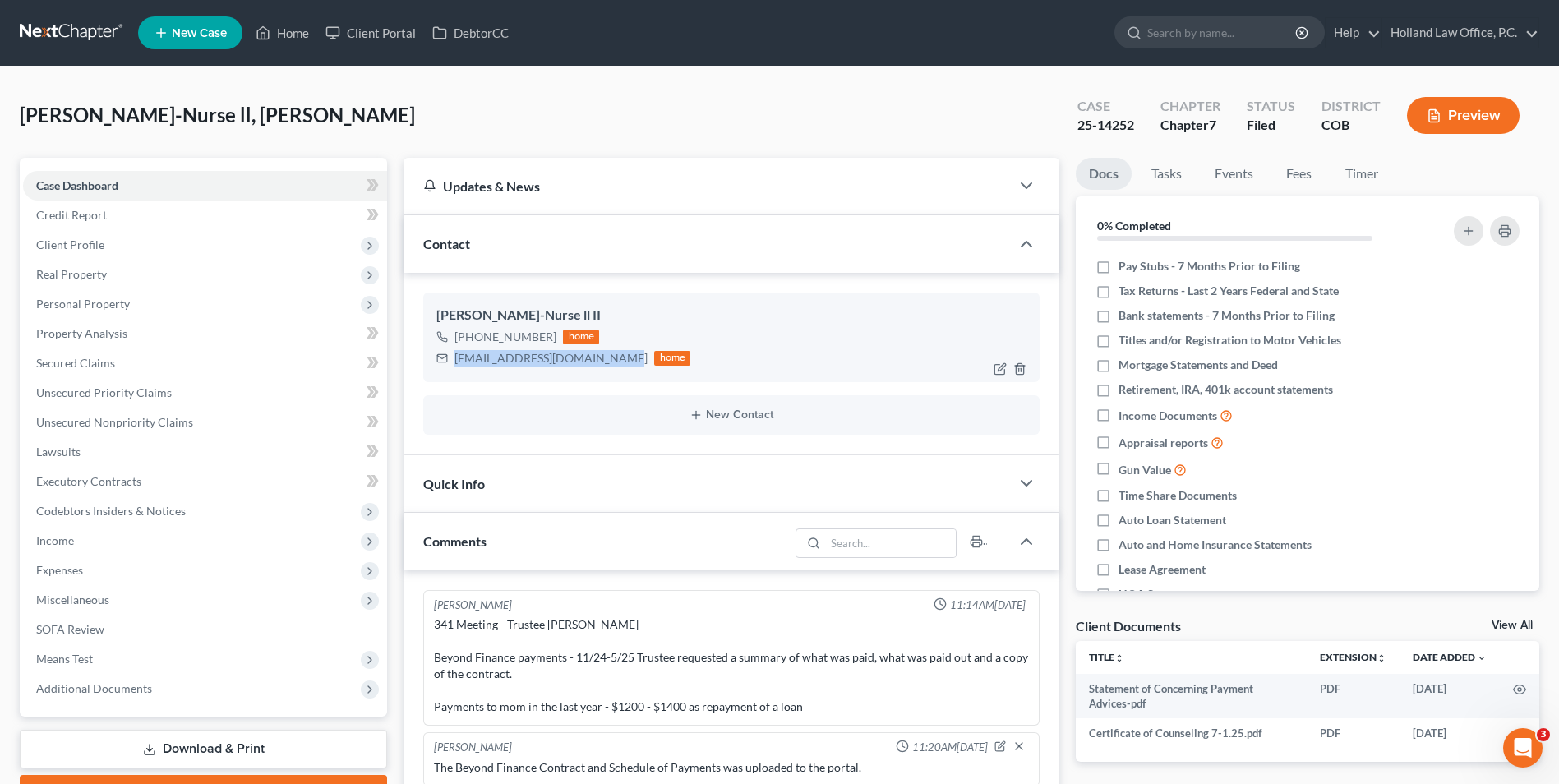
drag, startPoint x: 614, startPoint y: 356, endPoint x: 442, endPoint y: 372, distance: 172.7
click at [442, 372] on div "Ramsay Cooper-Nurse ll II +1 (720) 731-9381 home ramsaycoopernurse@gmail.com ho…" at bounding box center [732, 337] width 617 height 89
click at [282, 23] on link "Home" at bounding box center [282, 33] width 70 height 30
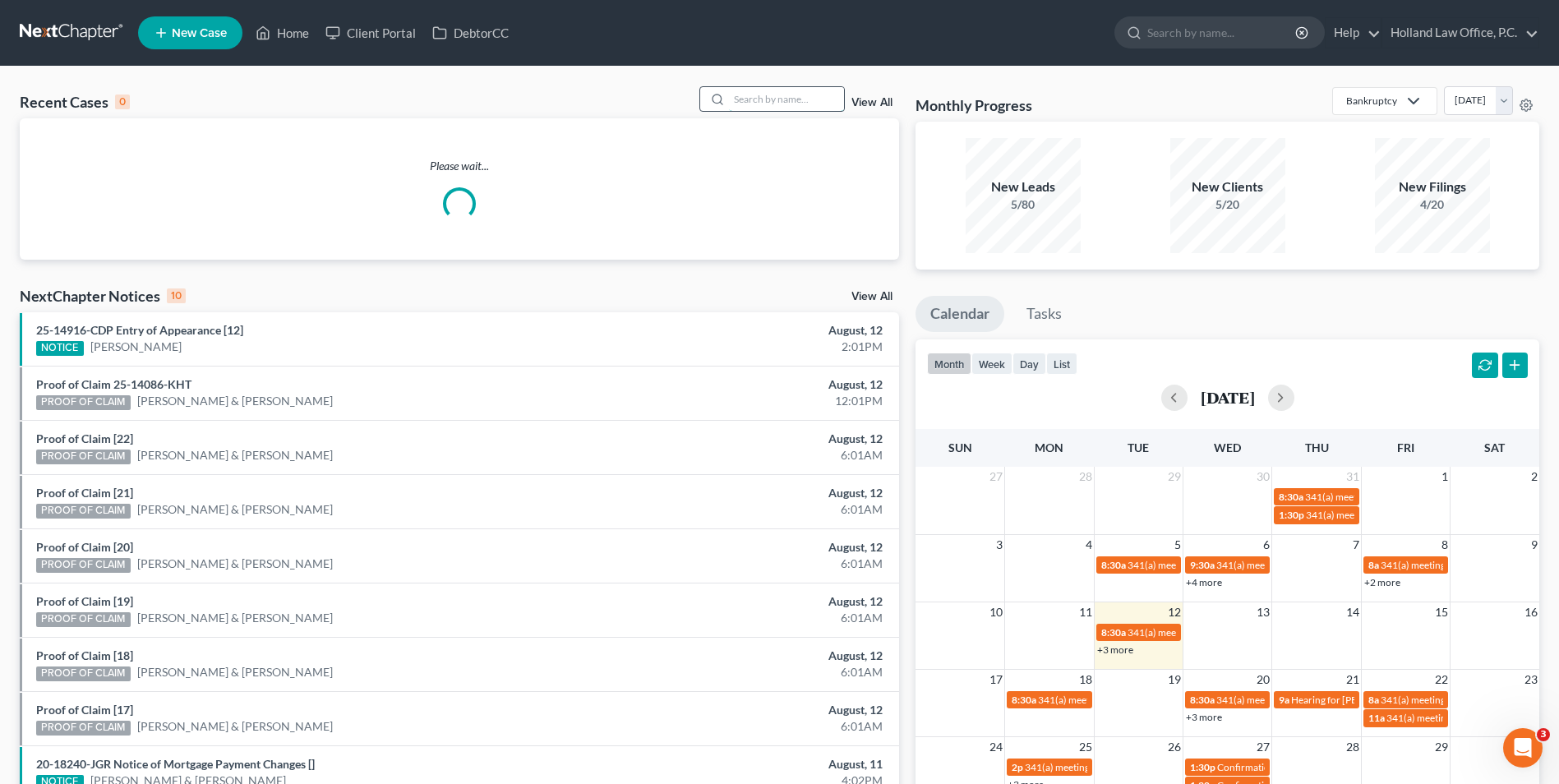
click at [793, 88] on input "search" at bounding box center [787, 99] width 115 height 24
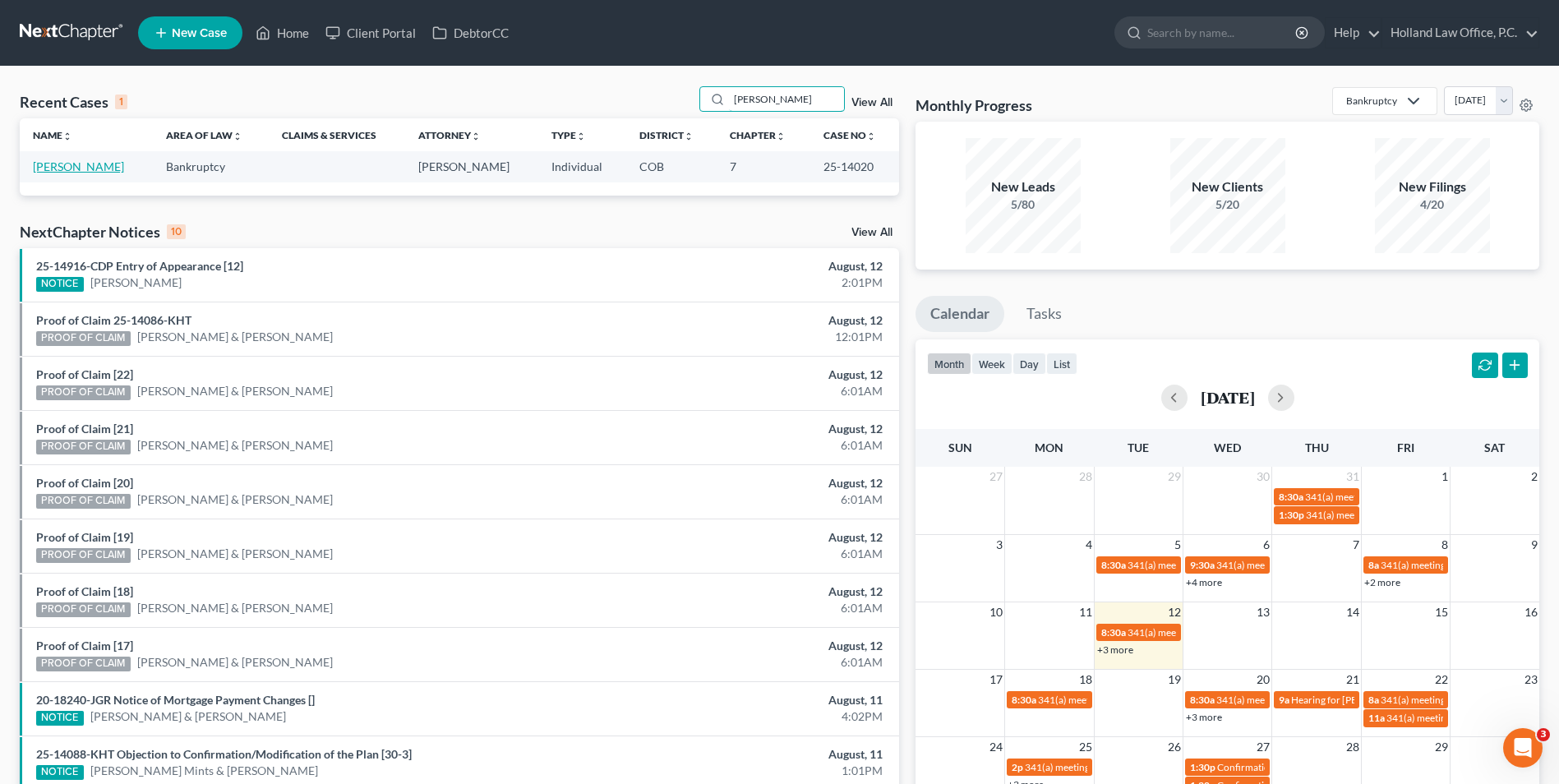
type input "Emma Horst"
click at [55, 164] on link "Horst, Emma" at bounding box center [77, 166] width 91 height 14
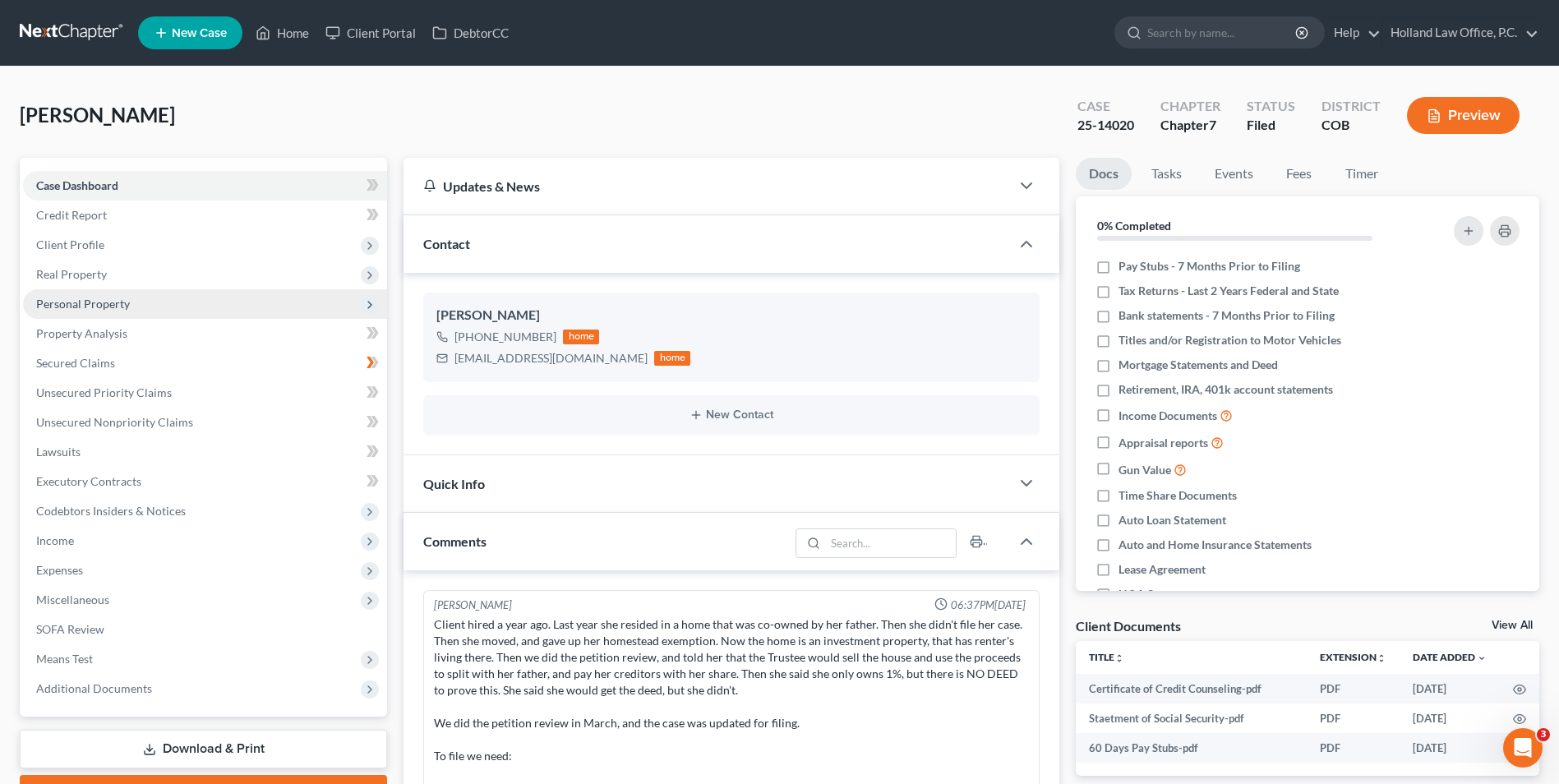
scroll to position [382, 0]
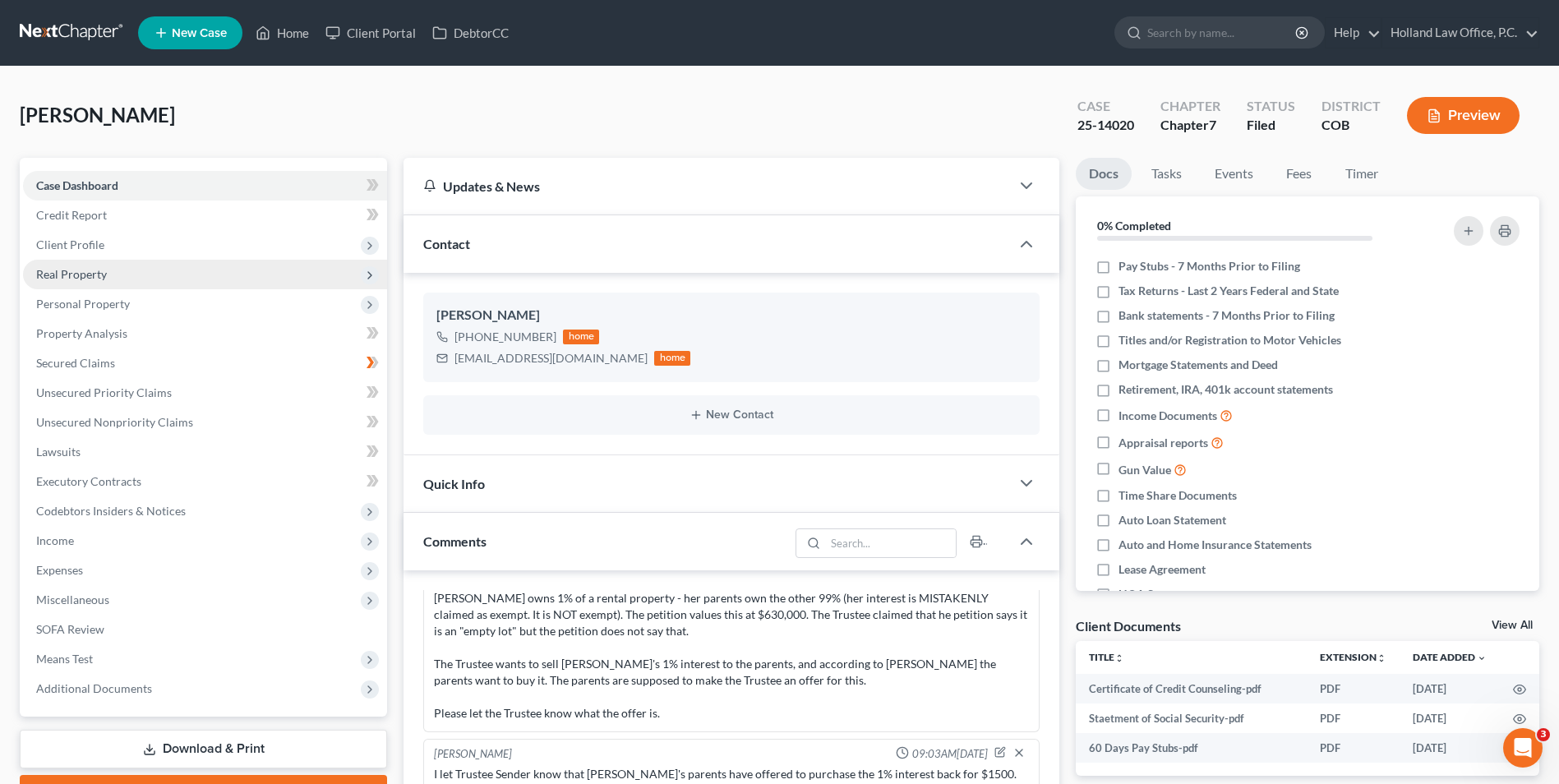
click at [89, 289] on span "Personal Property" at bounding box center [205, 304] width 364 height 30
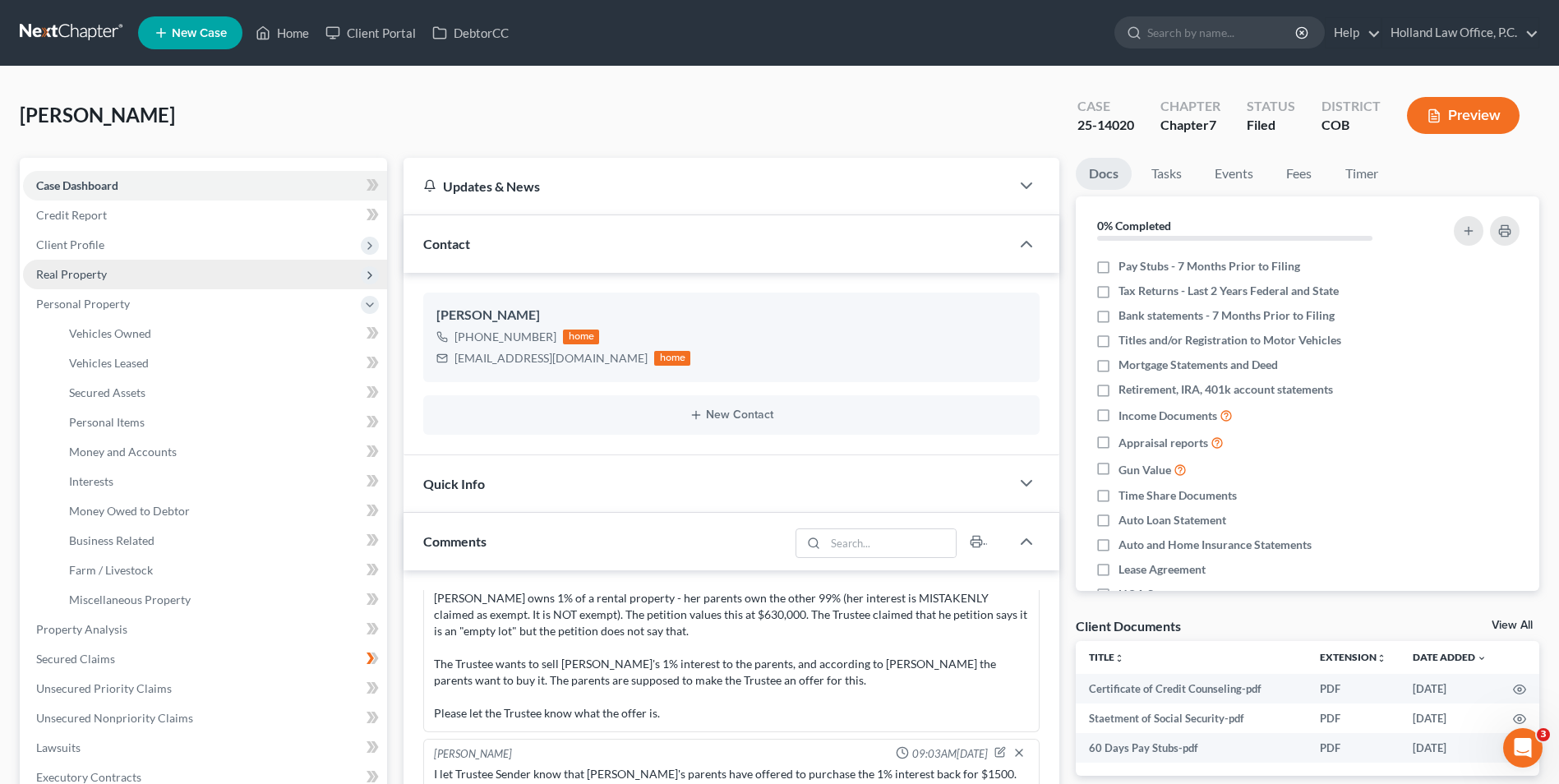
click at [91, 272] on span "Real Property" at bounding box center [71, 274] width 71 height 14
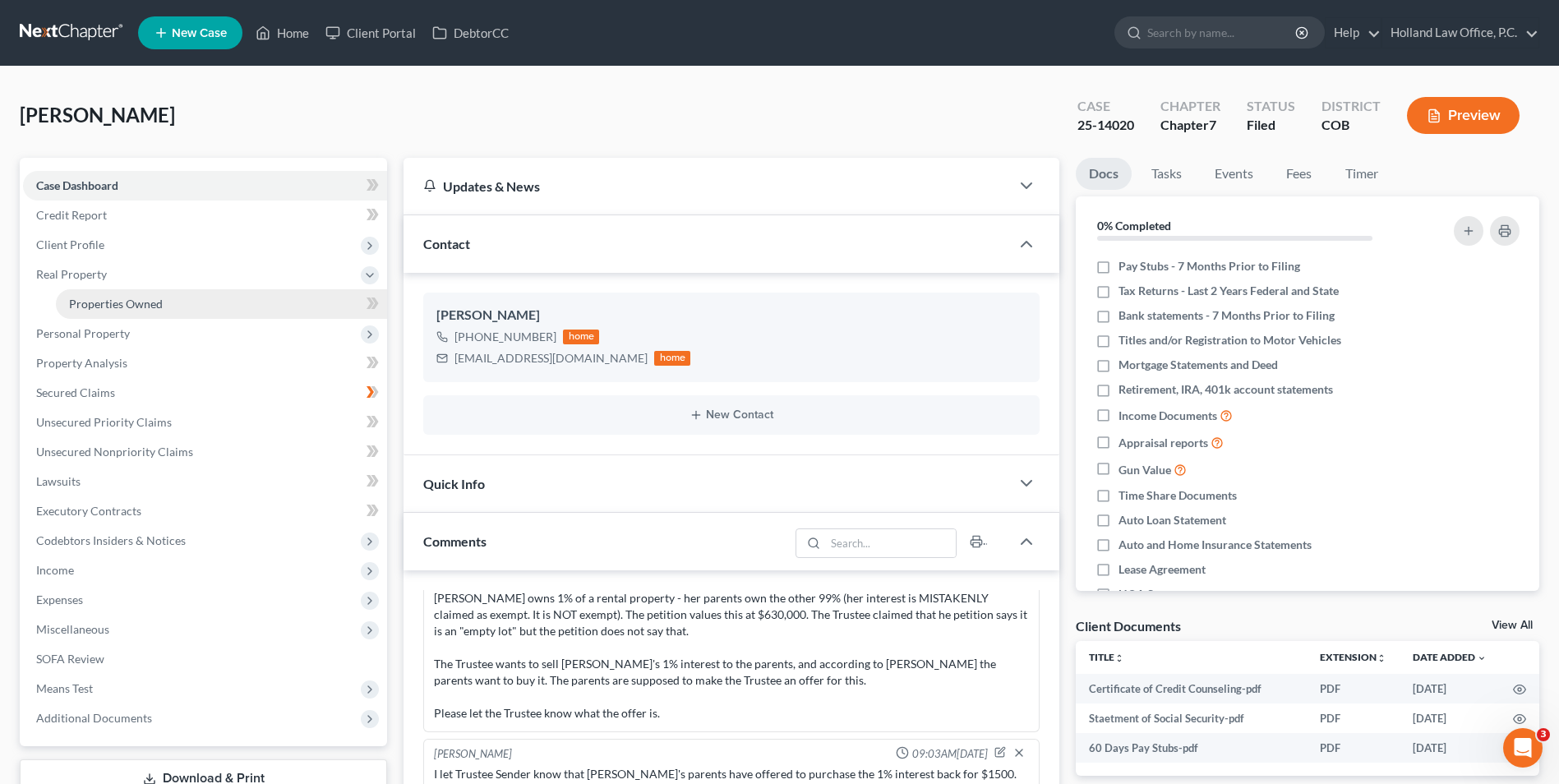
click at [121, 303] on span "Properties Owned" at bounding box center [116, 303] width 93 height 14
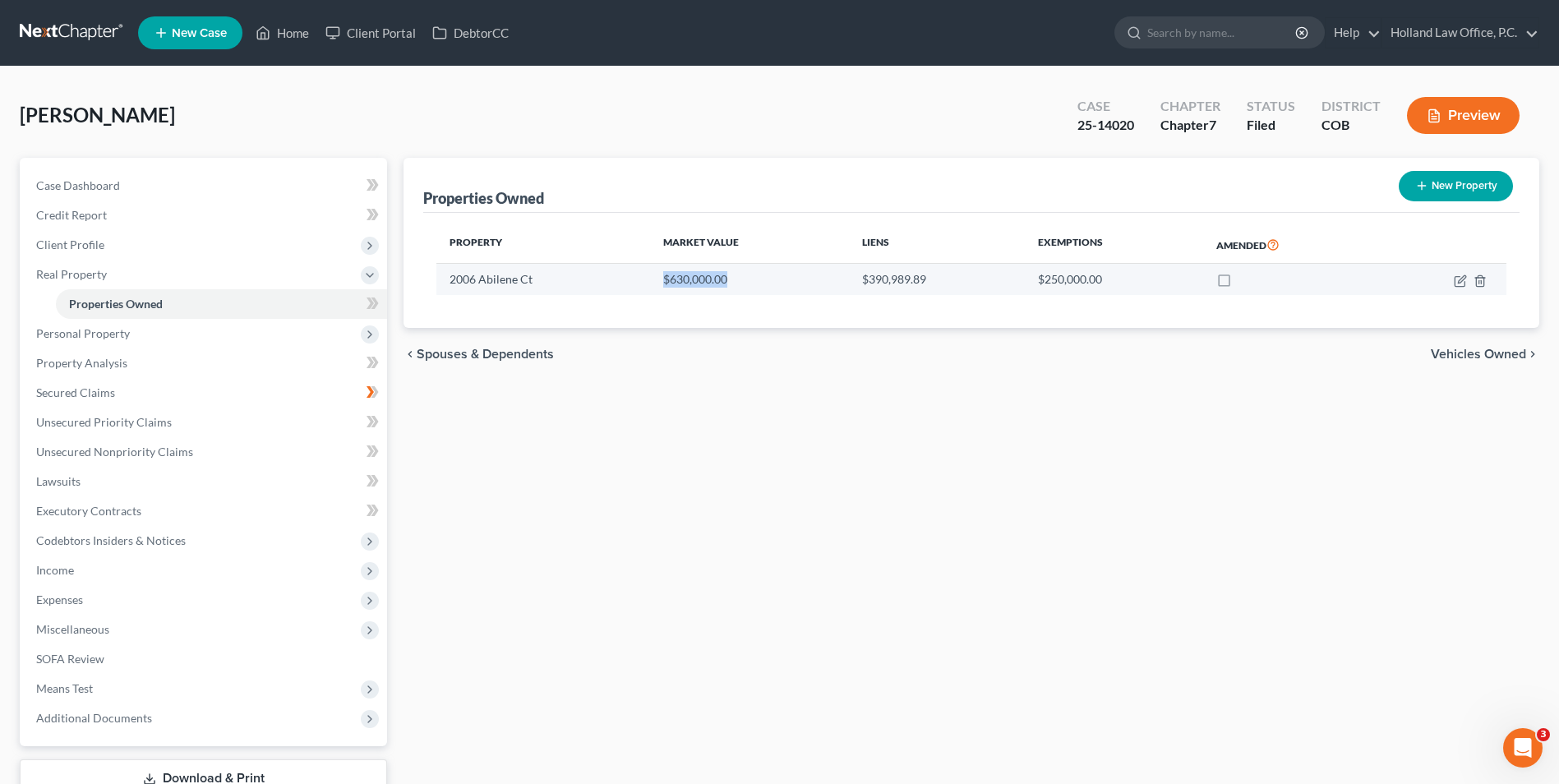
drag, startPoint x: 655, startPoint y: 270, endPoint x: 797, endPoint y: 285, distance: 142.8
click at [820, 285] on td "$630,000.00" at bounding box center [749, 279] width 199 height 31
drag, startPoint x: 797, startPoint y: 285, endPoint x: 735, endPoint y: 279, distance: 62.3
click at [737, 279] on td "$630,000.00" at bounding box center [749, 279] width 199 height 31
click at [273, 0] on nav "Home New Case Client Portal DebtorCC Holland Law Office, P.C. tayler@hollandlaw…" at bounding box center [779, 32] width 1559 height 66
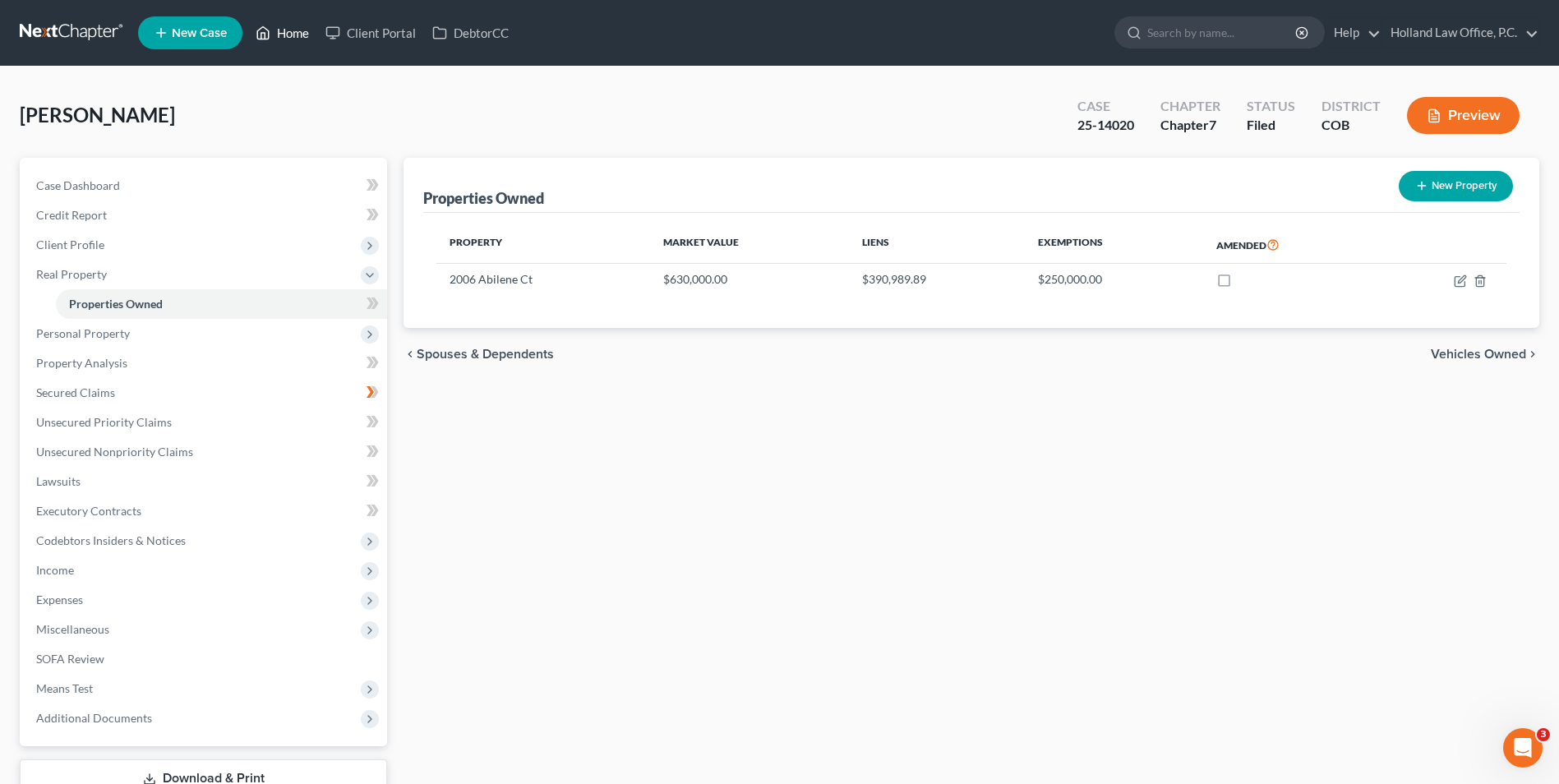
click at [290, 39] on link "Home" at bounding box center [282, 33] width 70 height 30
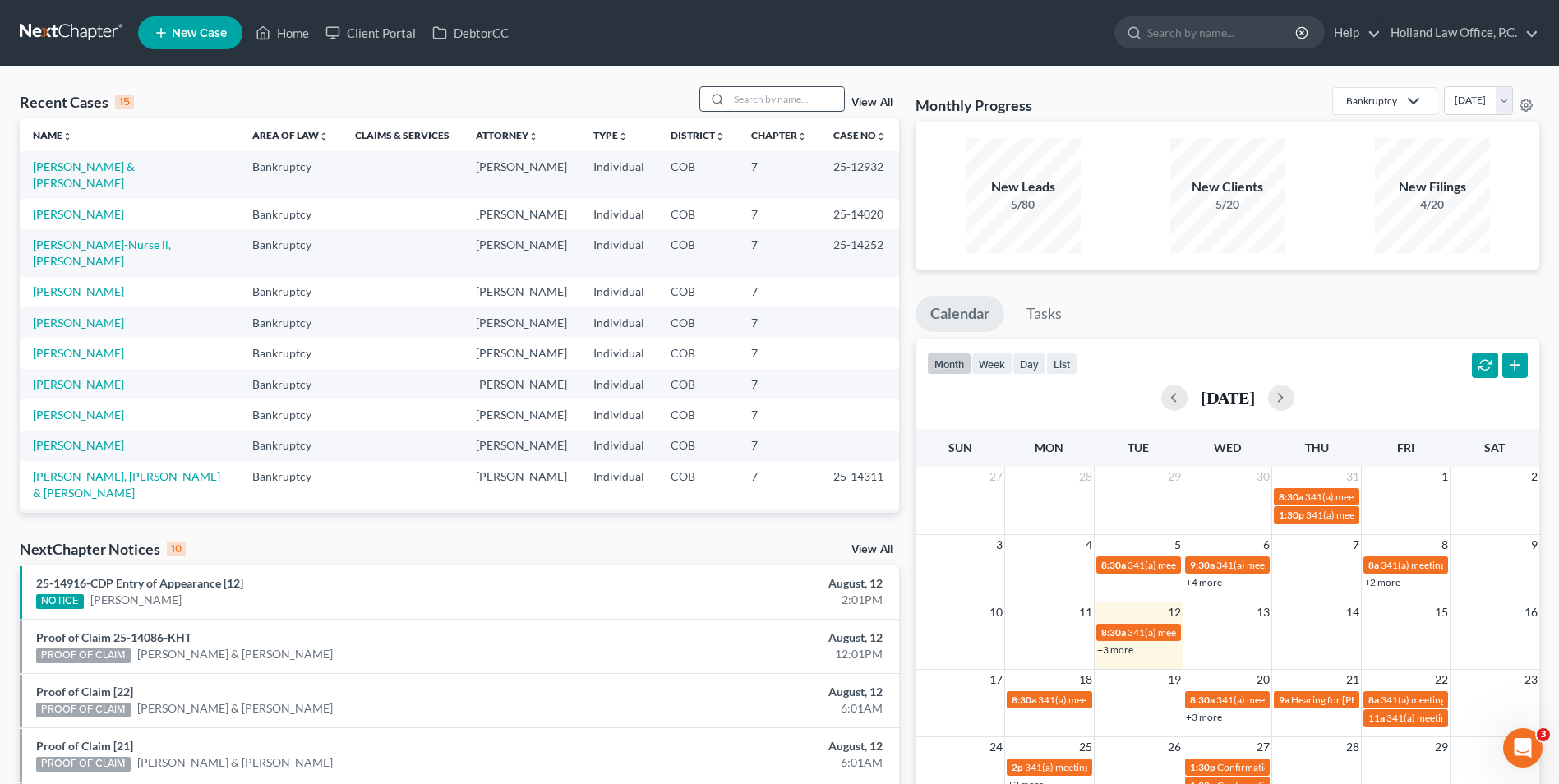
drag, startPoint x: 796, startPoint y: 85, endPoint x: 792, endPoint y: 97, distance: 12.6
click at [793, 92] on div "Recent Cases 15 View All Name unfold_more expand_more expand_less Area of Law u…" at bounding box center [779, 610] width 1559 height 1086
click at [792, 97] on input "search" at bounding box center [787, 99] width 115 height 24
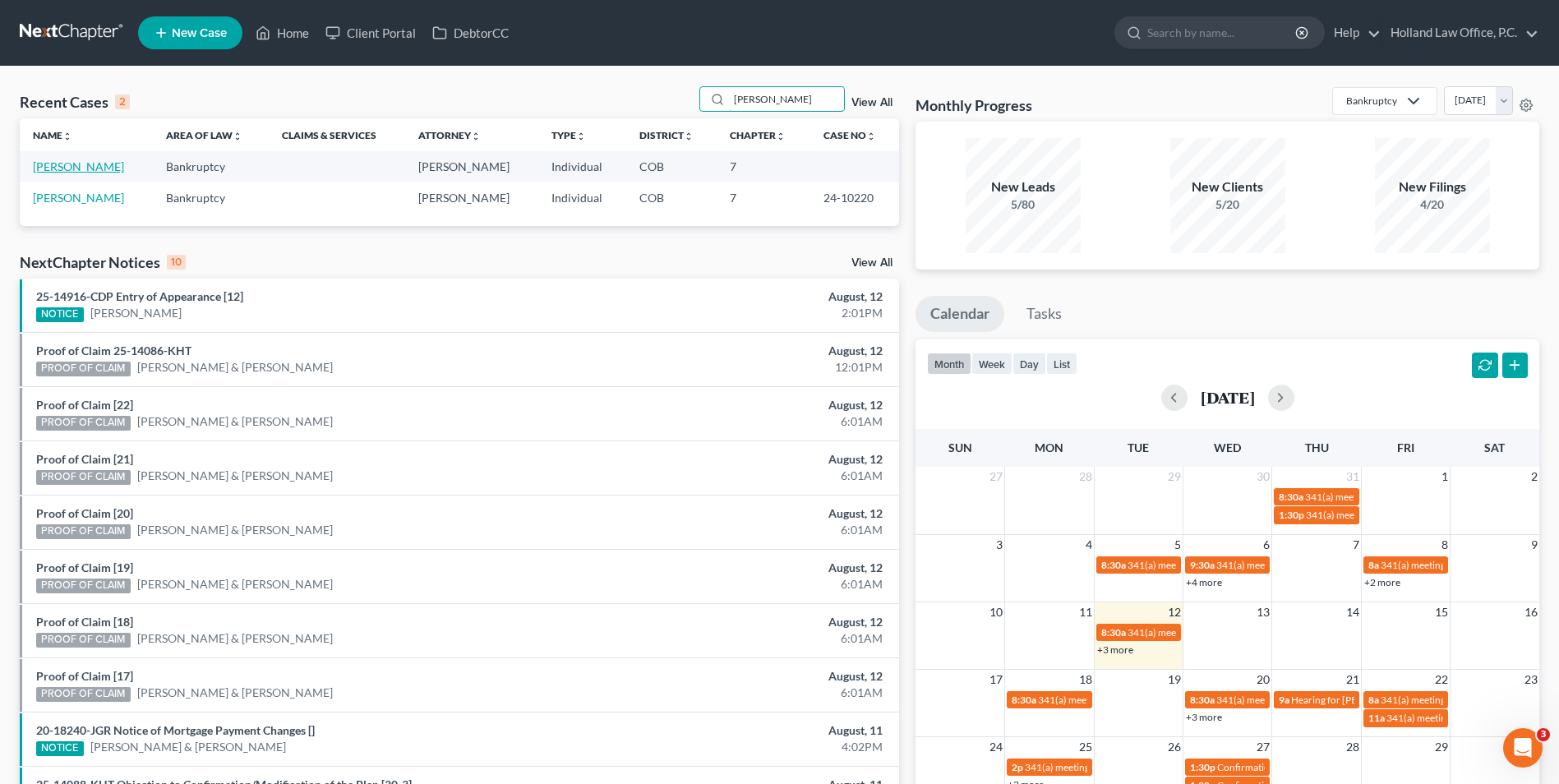
type input "pearson"
click at [79, 170] on link "[PERSON_NAME]" at bounding box center [77, 166] width 91 height 14
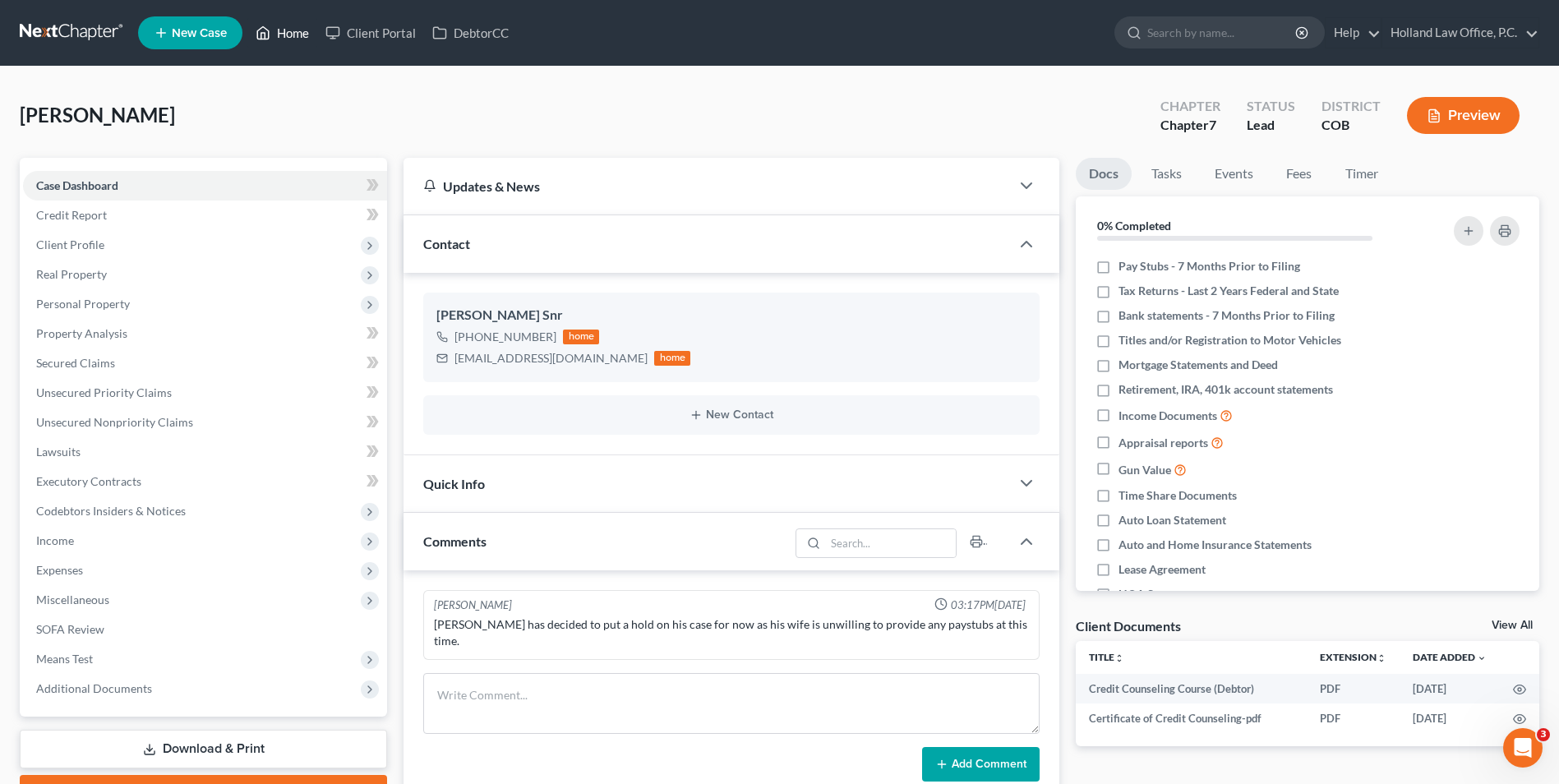
drag, startPoint x: 297, startPoint y: 34, endPoint x: 452, endPoint y: 70, distance: 159.1
click at [297, 34] on link "Home" at bounding box center [282, 33] width 70 height 30
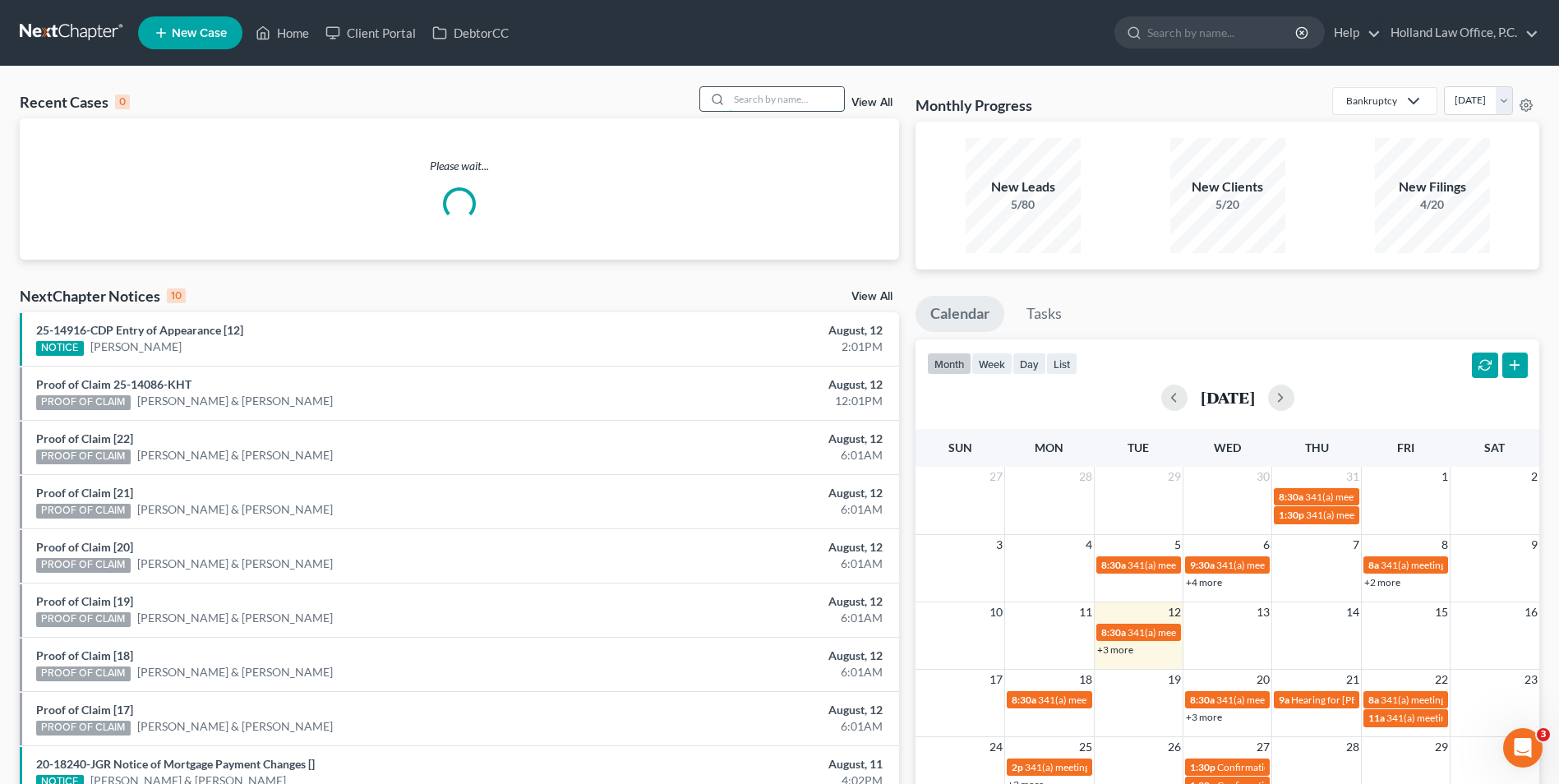
click at [812, 97] on input "search" at bounding box center [787, 99] width 115 height 24
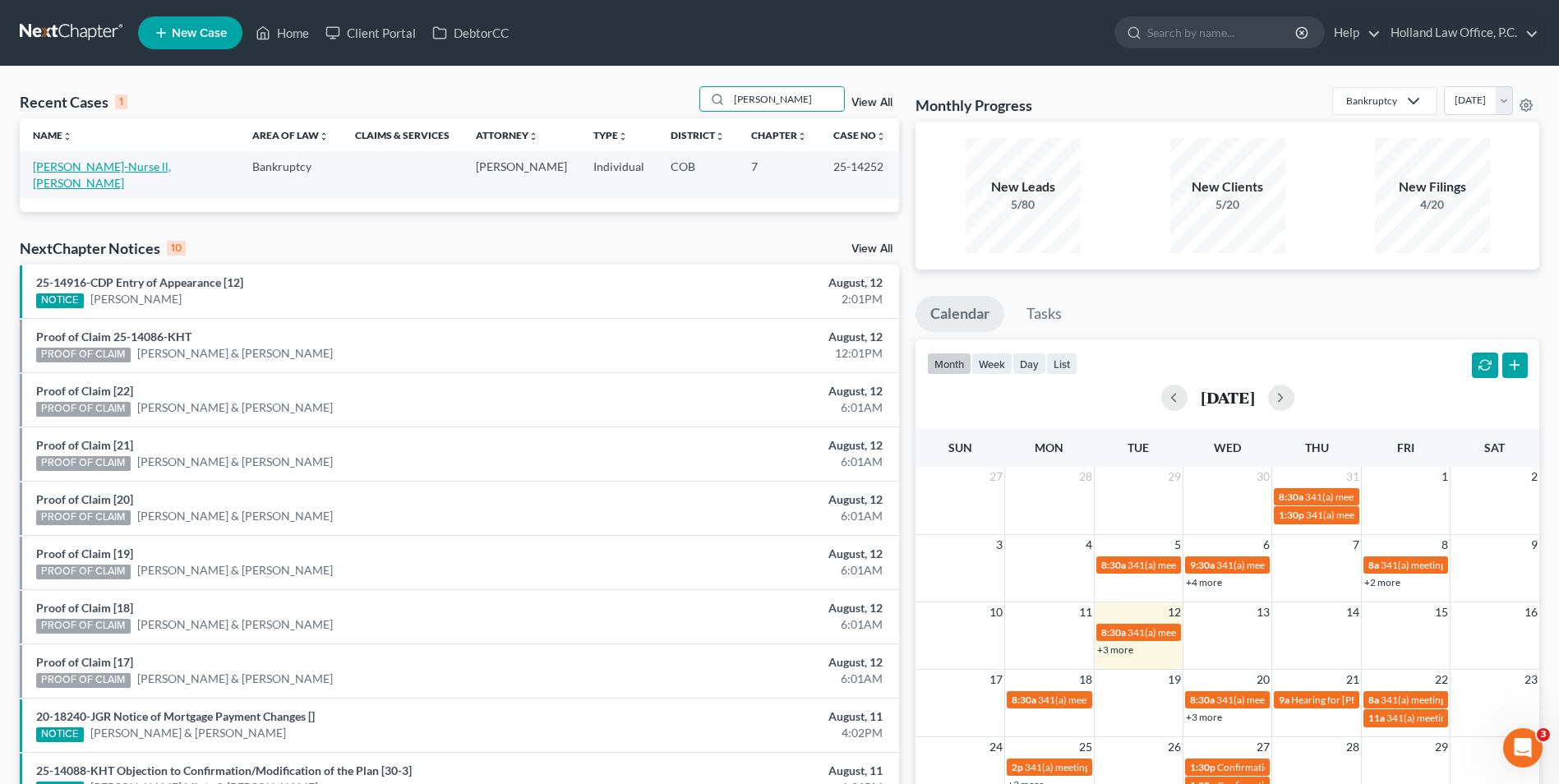
type input "cooper"
click at [76, 171] on link "Cooper-Nurse ll, Ramsay" at bounding box center [102, 174] width 138 height 30
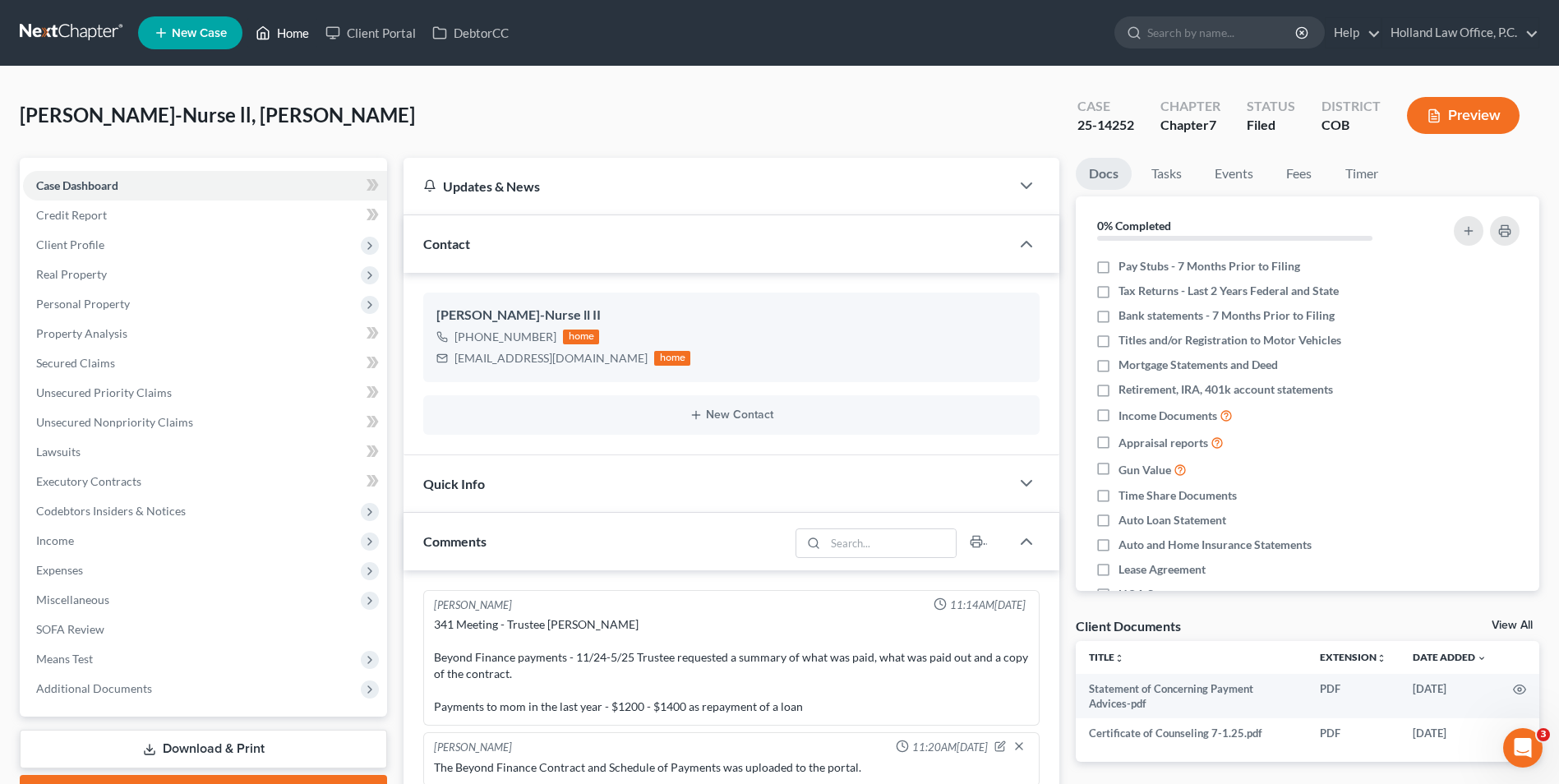
click at [288, 30] on link "Home" at bounding box center [282, 33] width 70 height 30
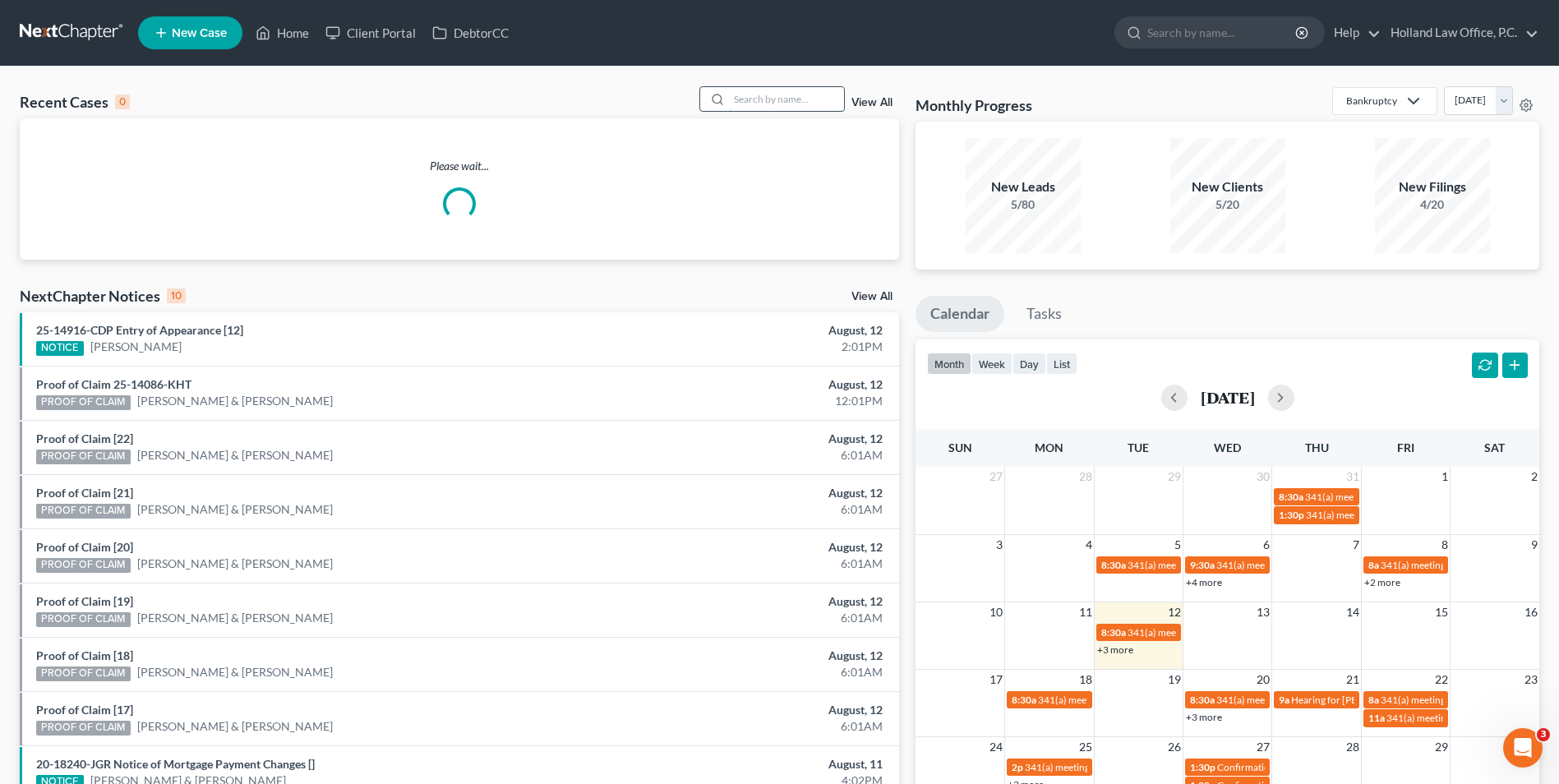
click at [772, 99] on input "search" at bounding box center [787, 99] width 115 height 24
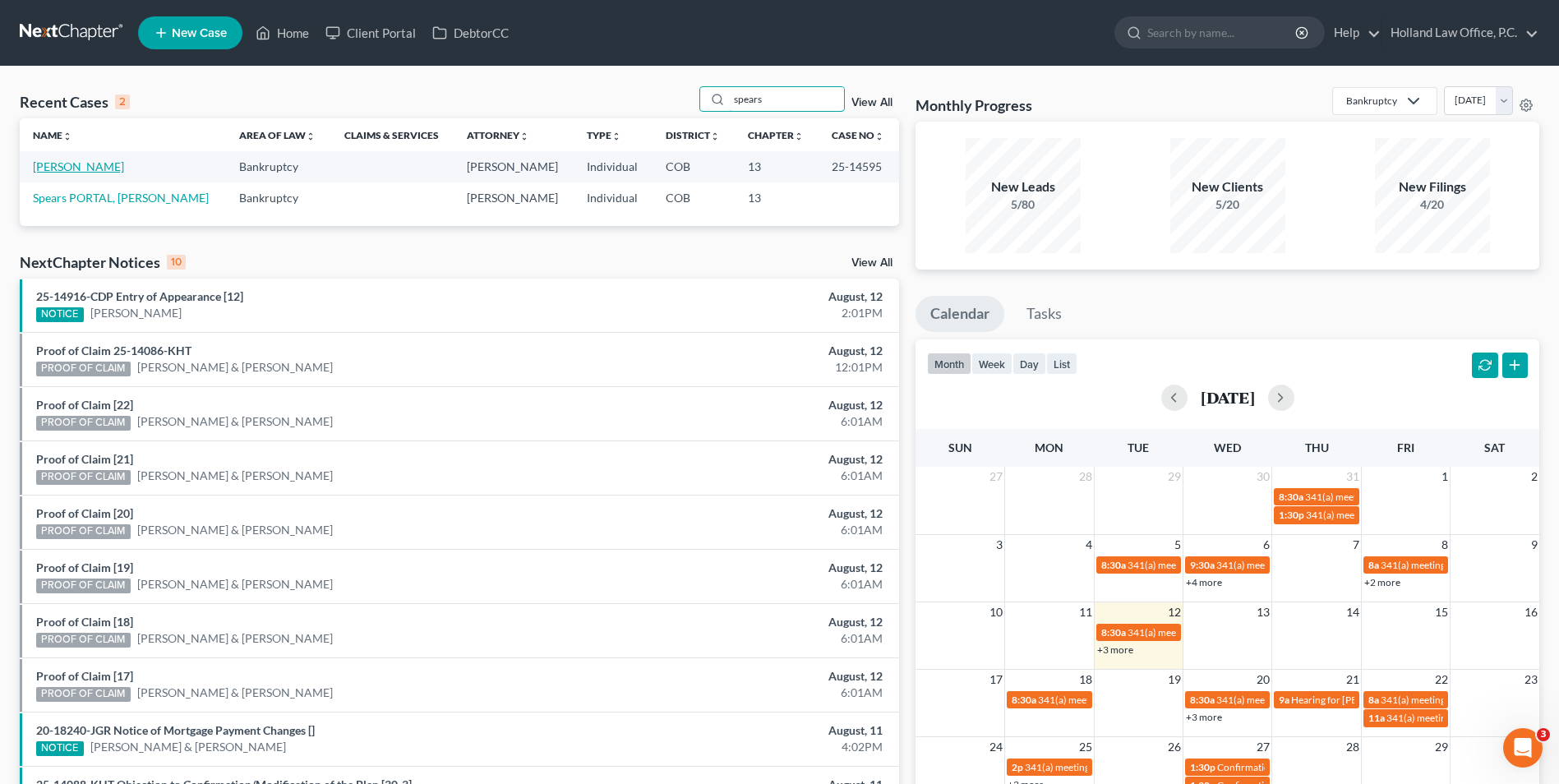
type input "spears"
click at [77, 169] on link "Spears, Stacy" at bounding box center [77, 166] width 91 height 14
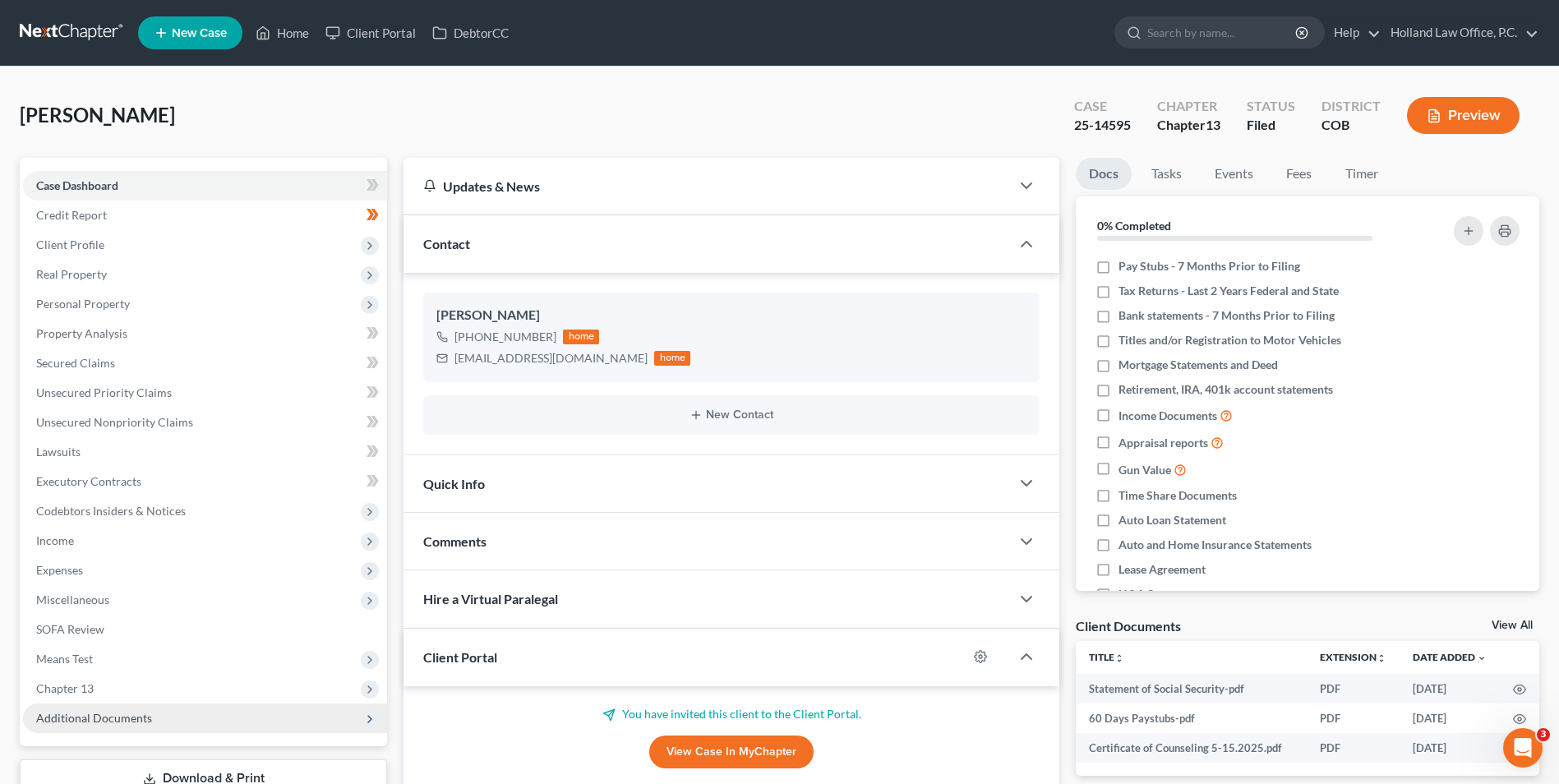
click at [279, 708] on span "Additional Documents" at bounding box center [205, 718] width 364 height 30
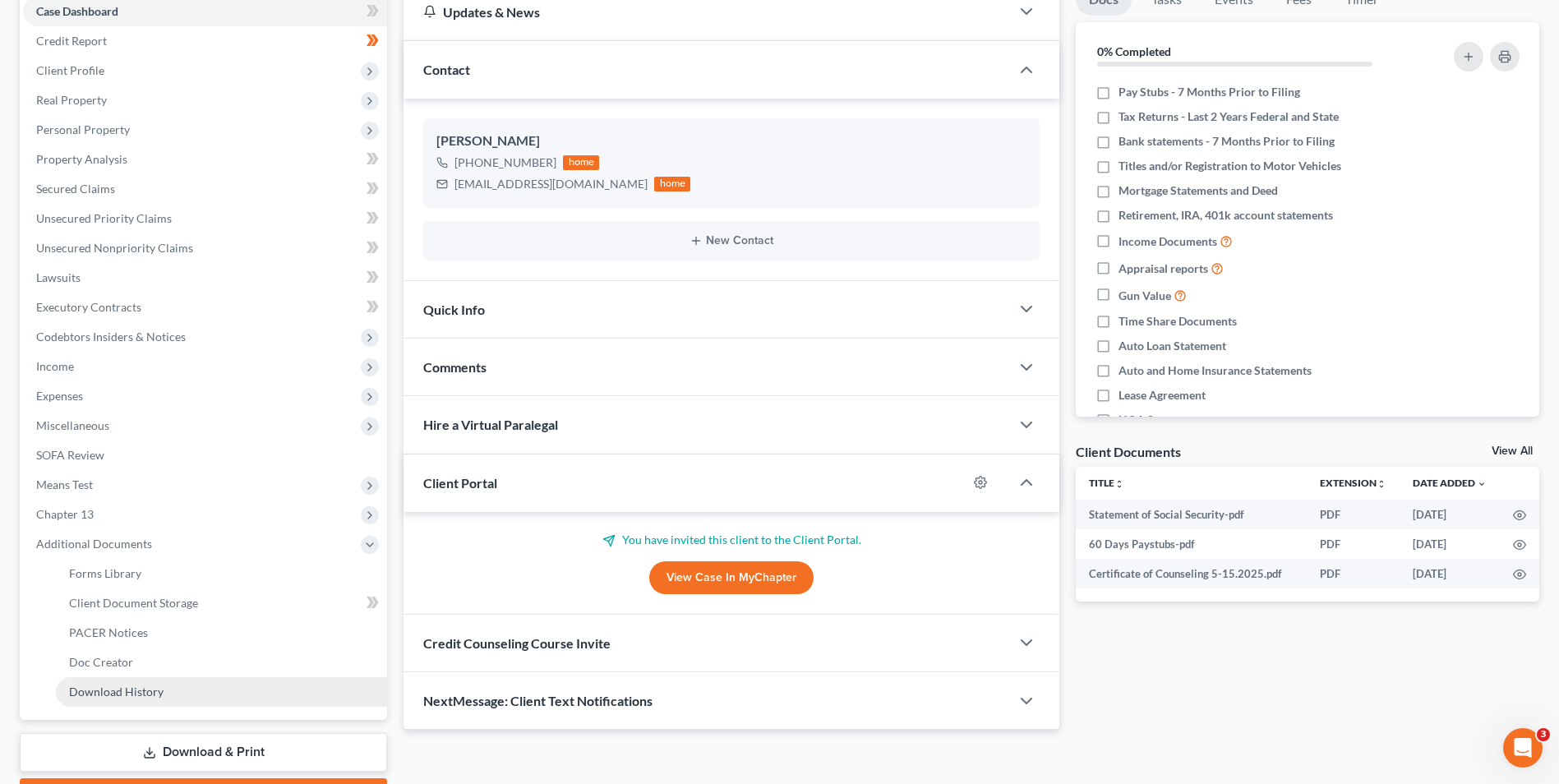
scroll to position [247, 0]
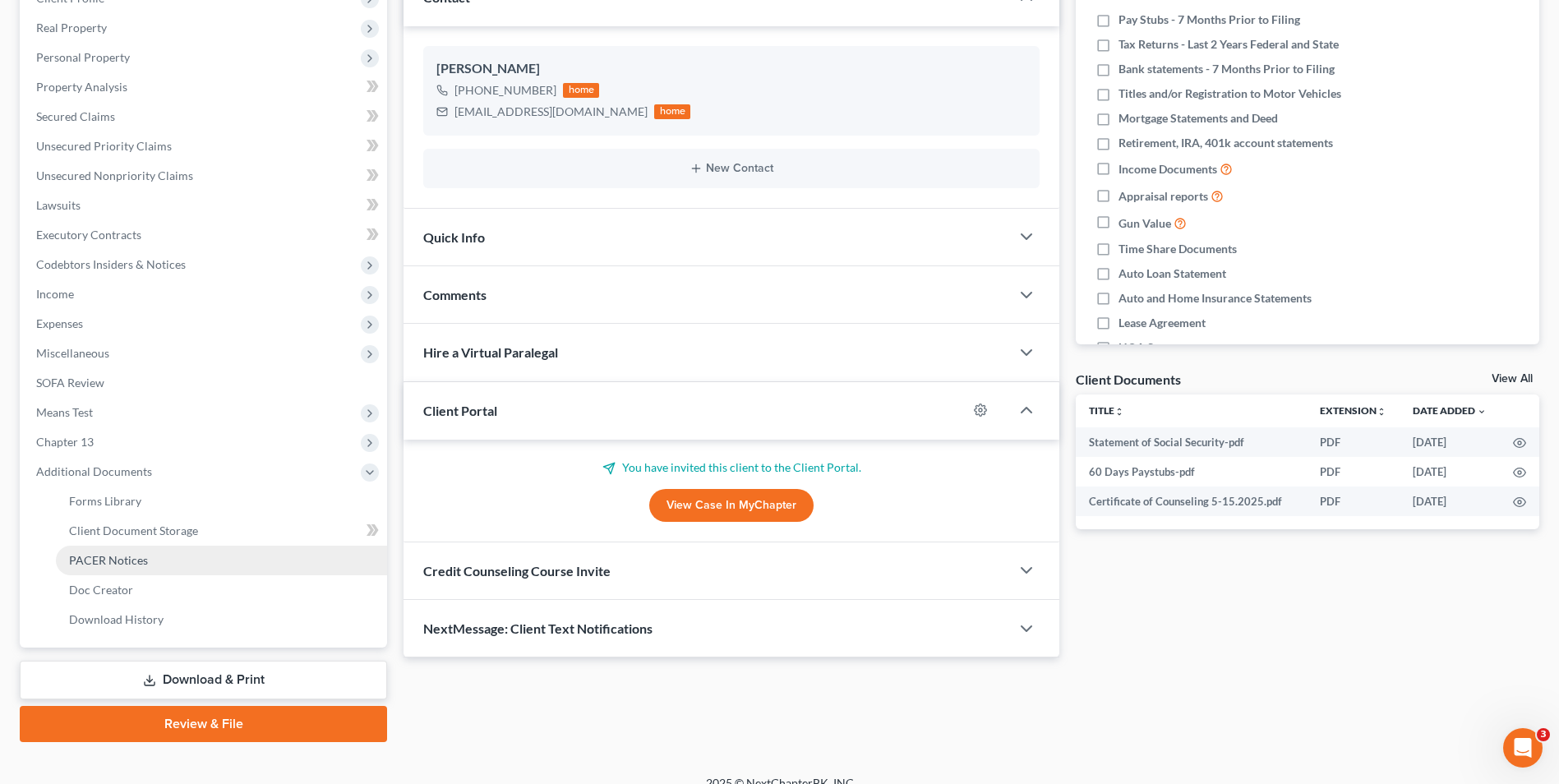
click at [134, 557] on span "PACER Notices" at bounding box center [108, 560] width 79 height 14
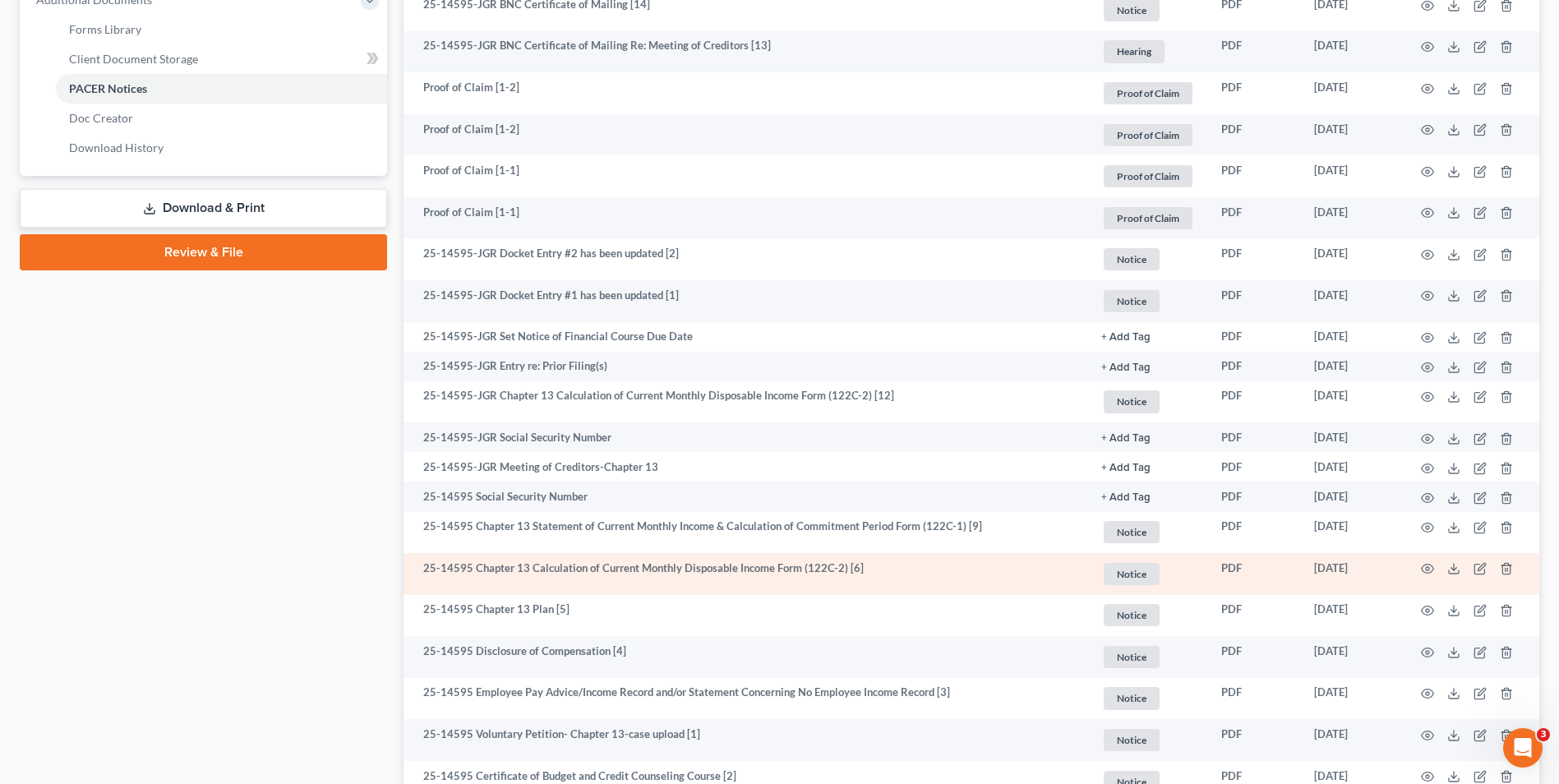
scroll to position [740, 0]
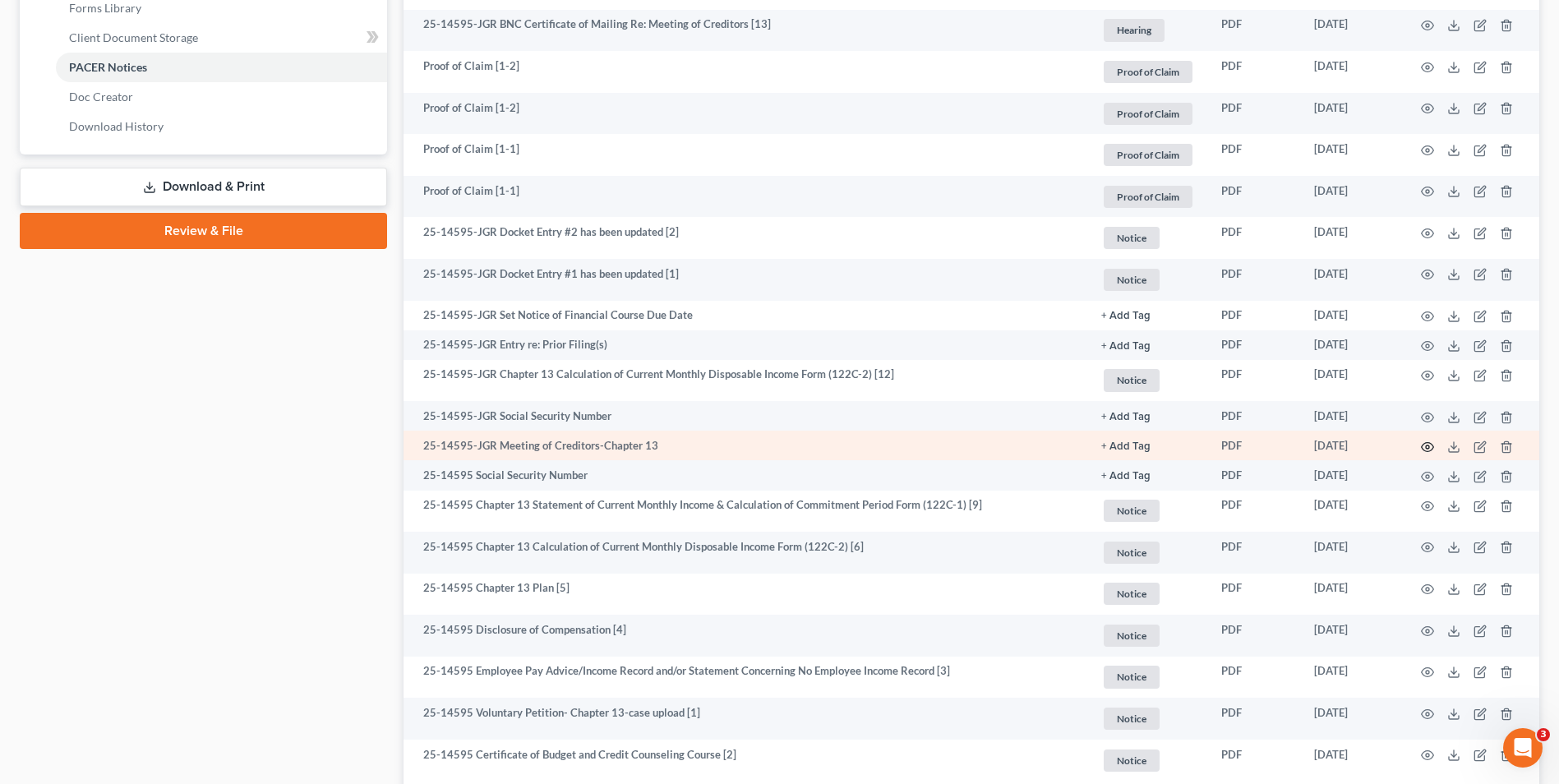
click at [1428, 443] on icon "button" at bounding box center [1428, 447] width 12 height 9
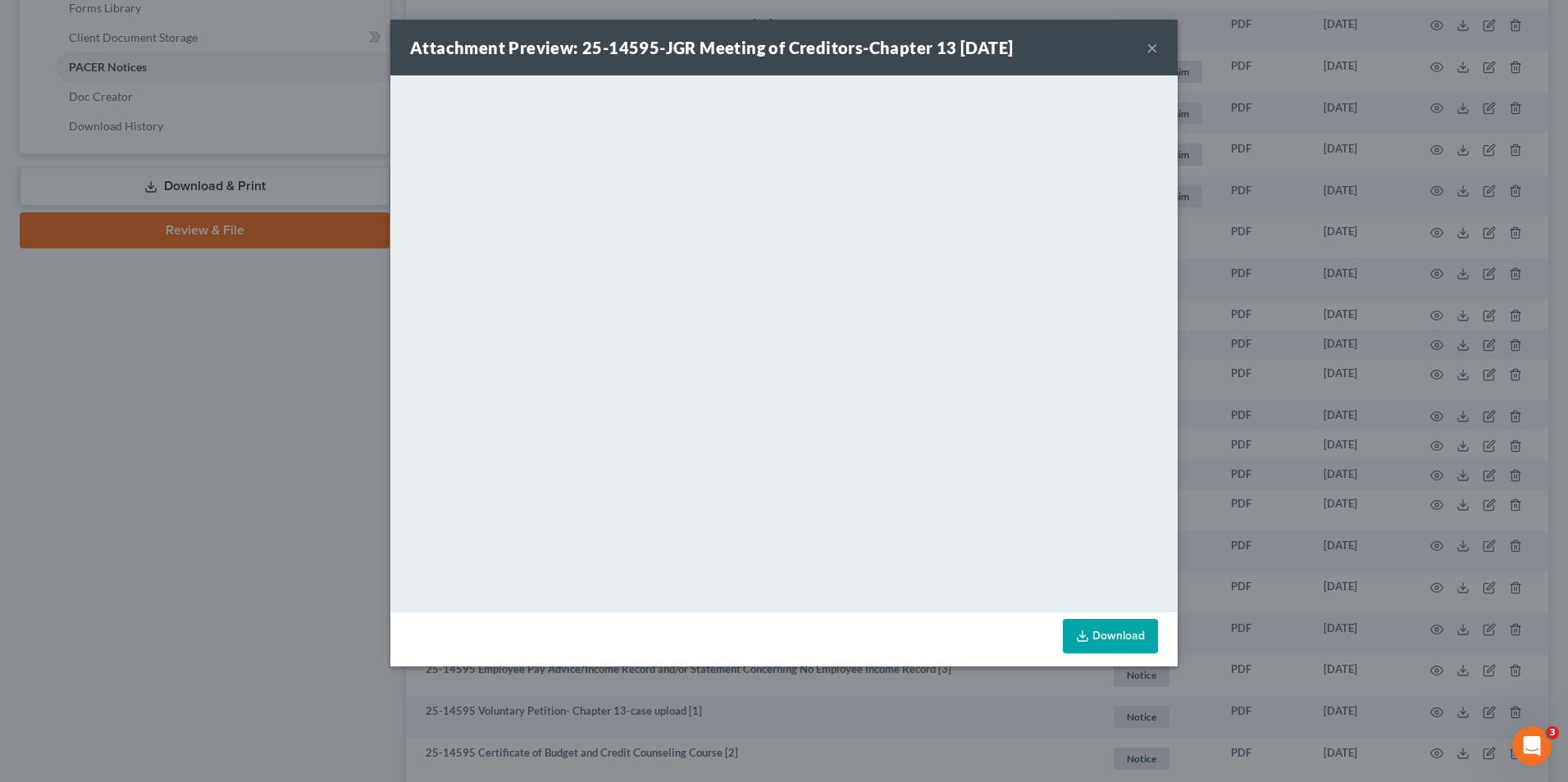
click at [1152, 39] on button "×" at bounding box center [1152, 47] width 12 height 20
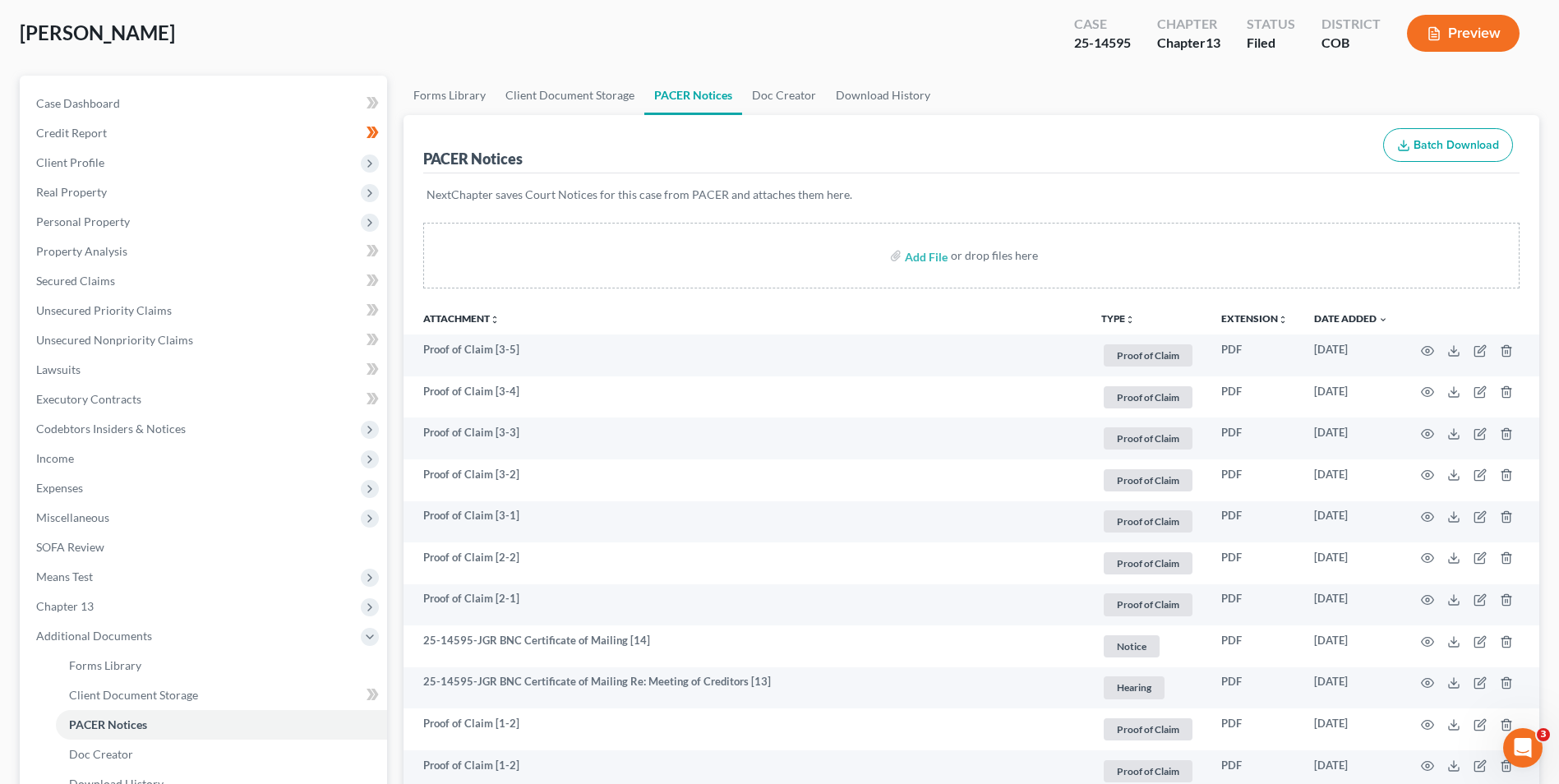
scroll to position [0, 0]
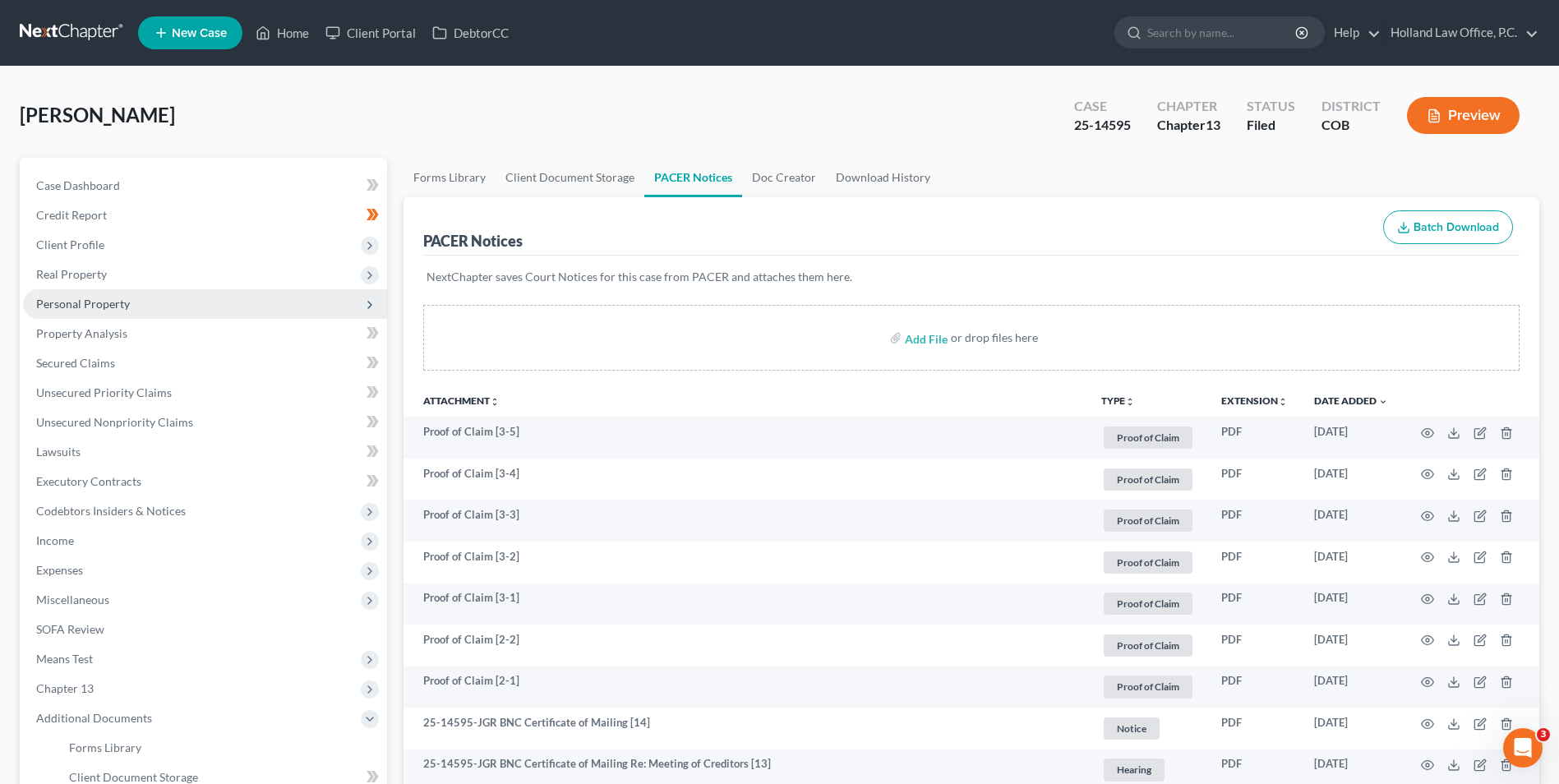
click at [92, 298] on span "Personal Property" at bounding box center [82, 303] width 93 height 14
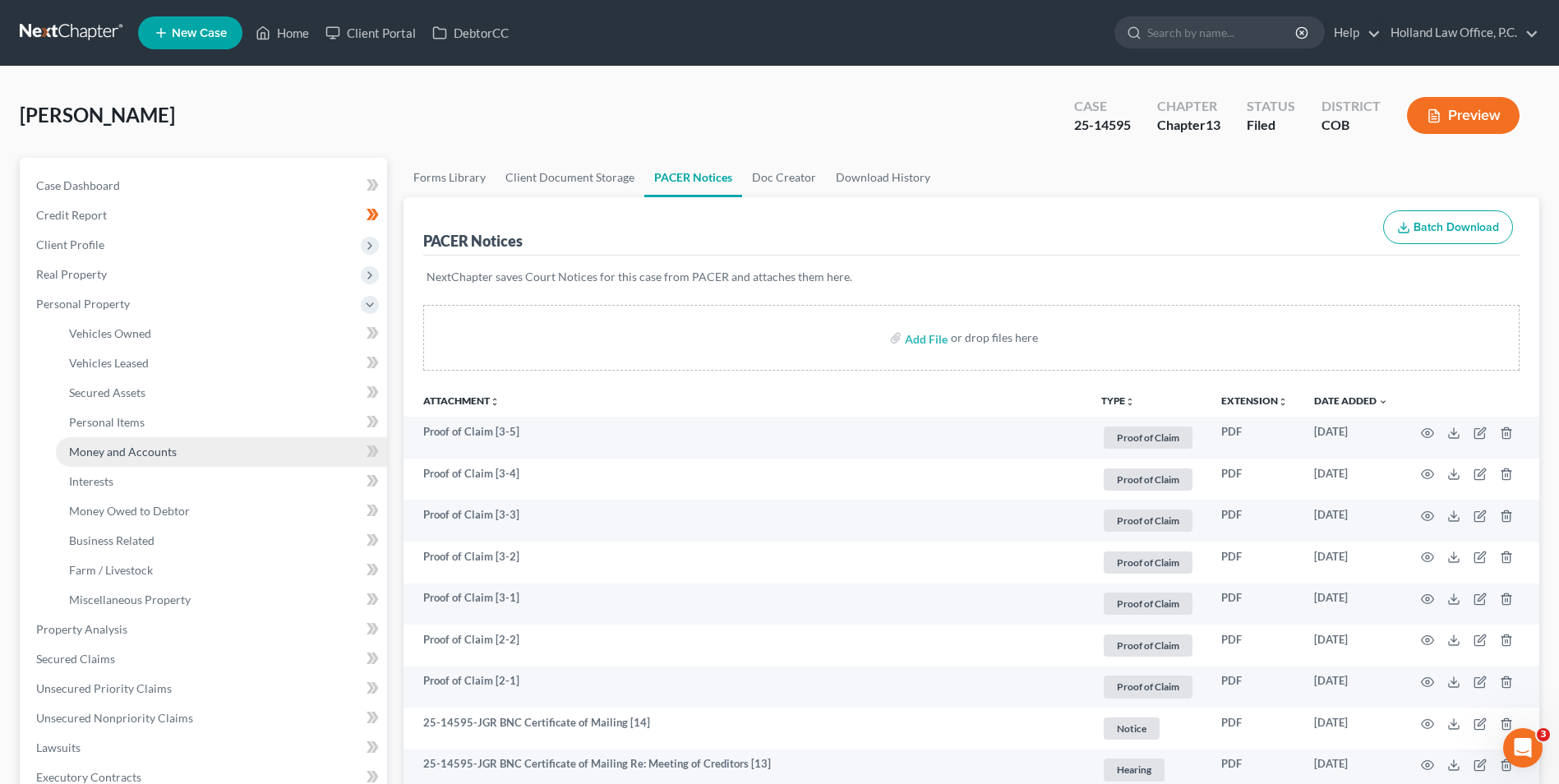
click at [133, 450] on span "Money and Accounts" at bounding box center [122, 452] width 107 height 14
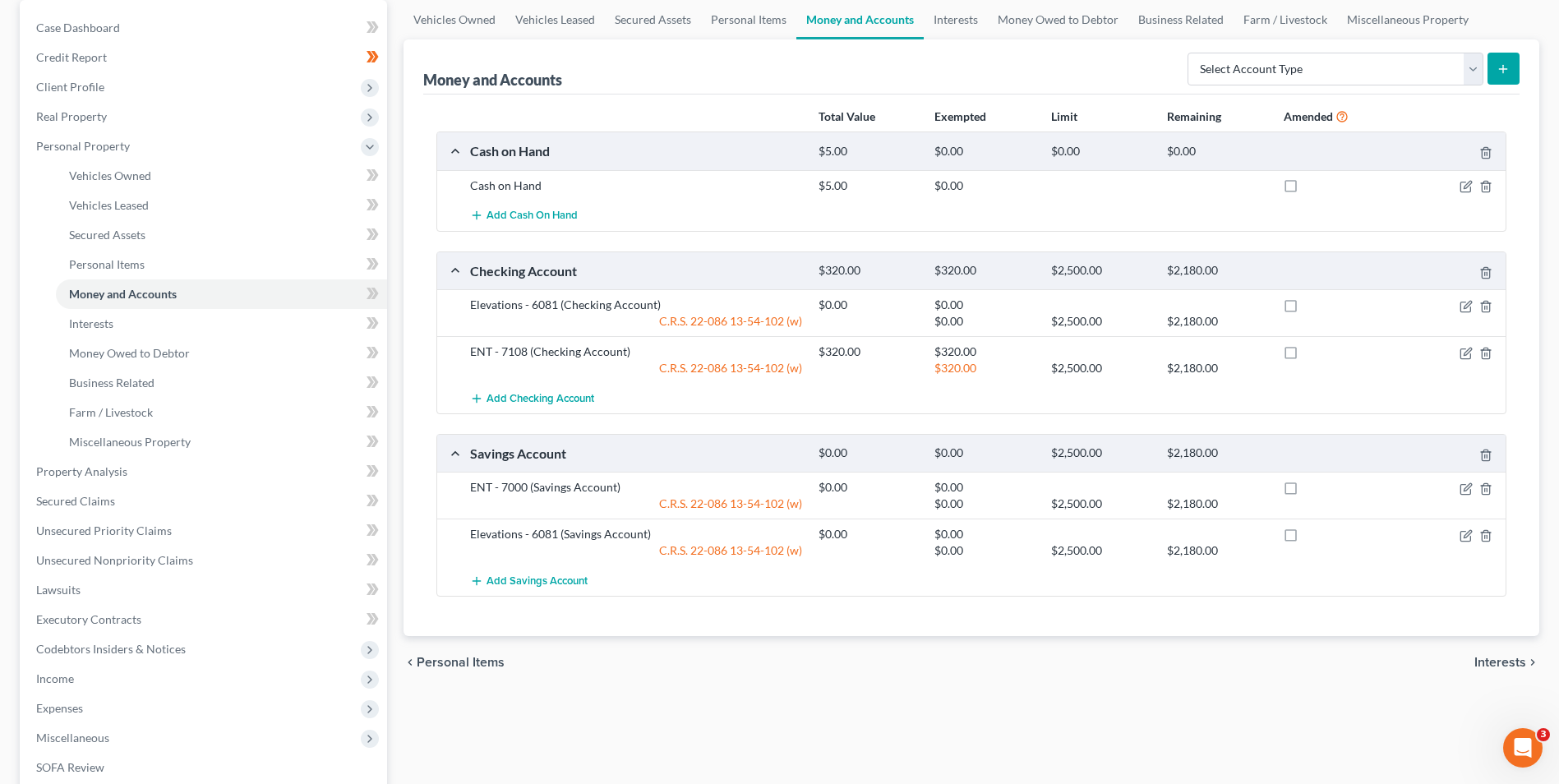
scroll to position [164, 0]
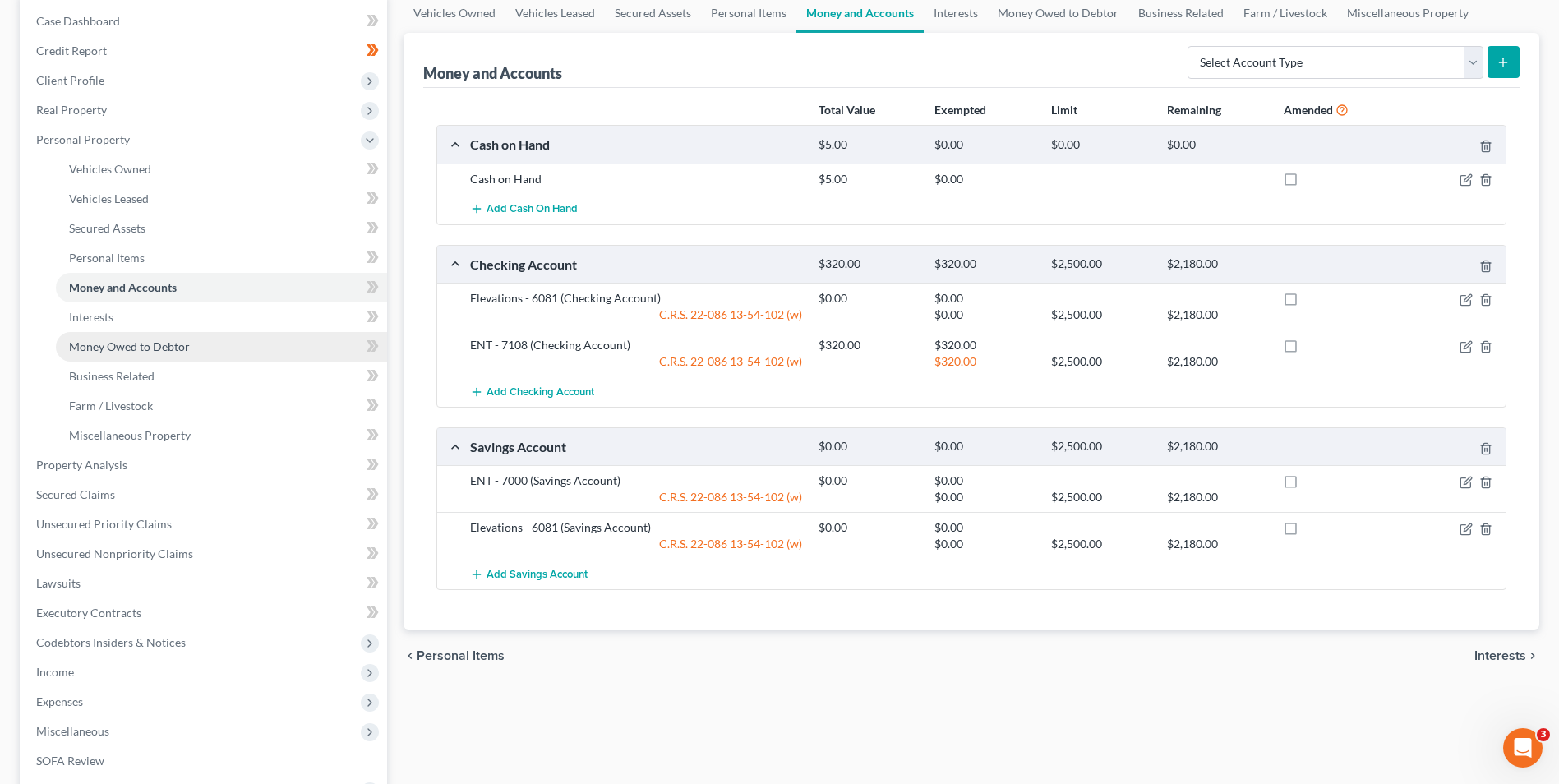
click at [170, 340] on span "Money Owed to Debtor" at bounding box center [129, 346] width 121 height 14
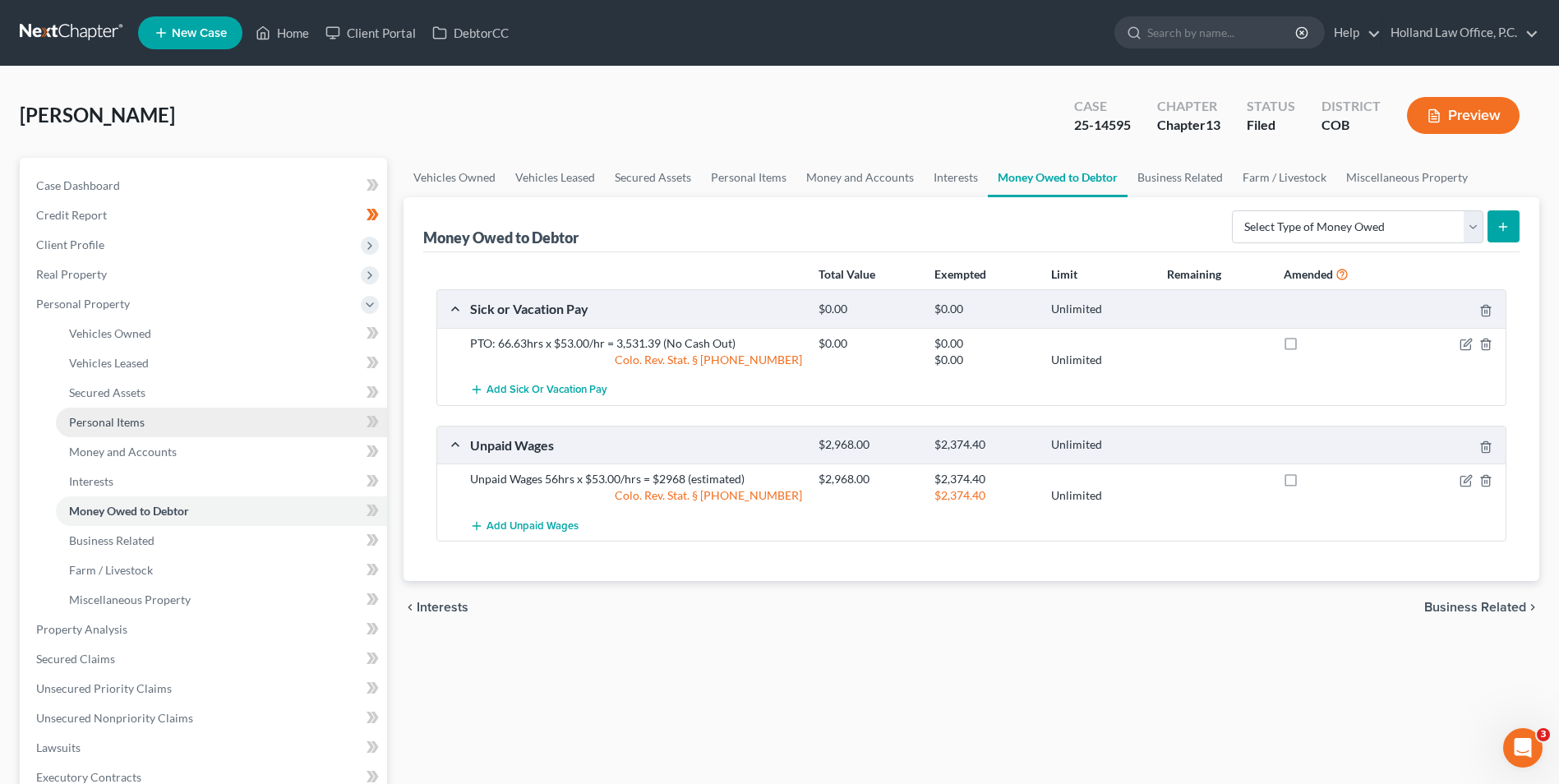
click at [129, 417] on span "Personal Items" at bounding box center [107, 422] width 76 height 14
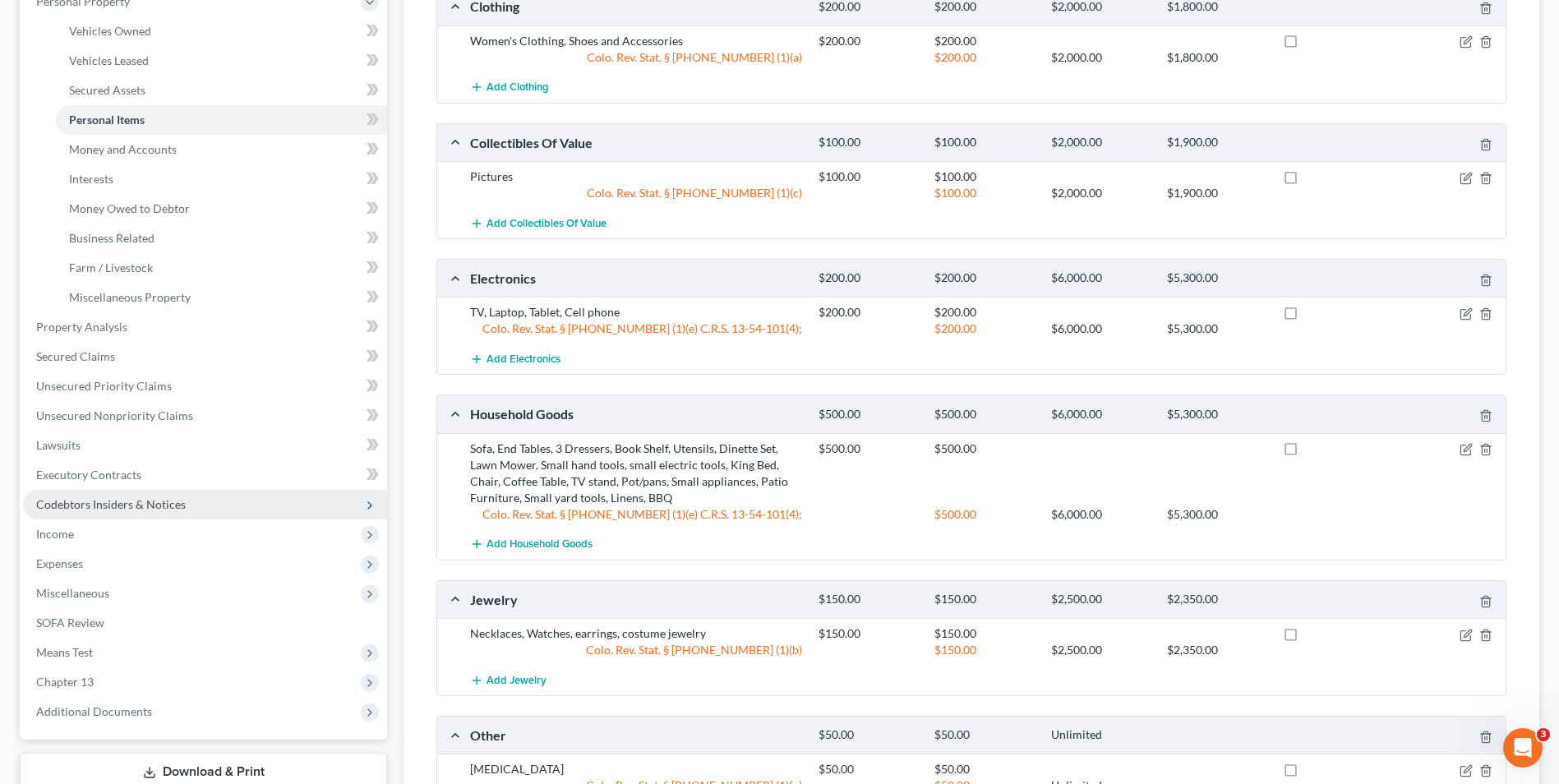
scroll to position [329, 0]
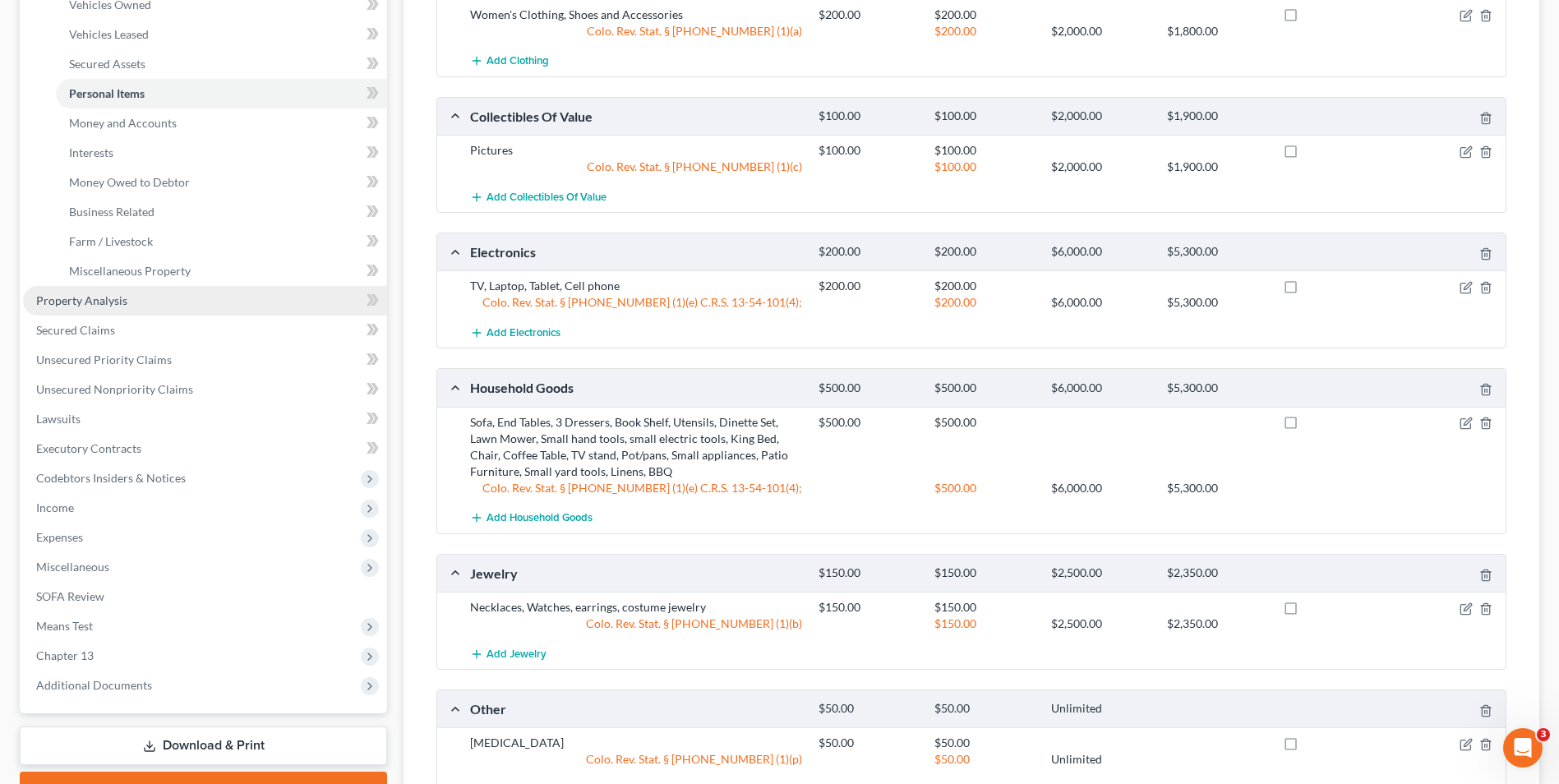
click at [97, 299] on span "Property Analysis" at bounding box center [81, 300] width 91 height 14
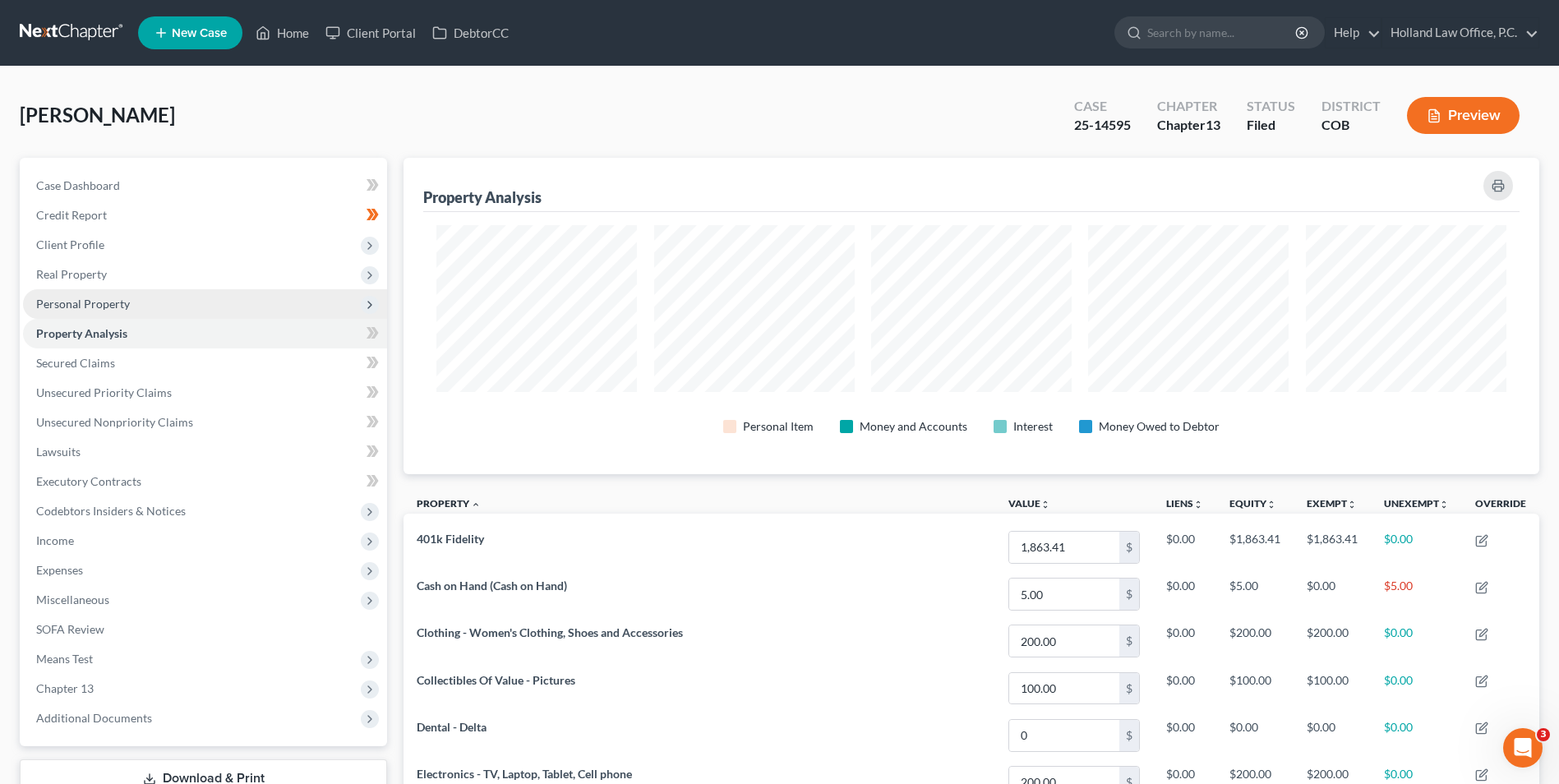
click at [98, 311] on span "Personal Property" at bounding box center [205, 304] width 364 height 30
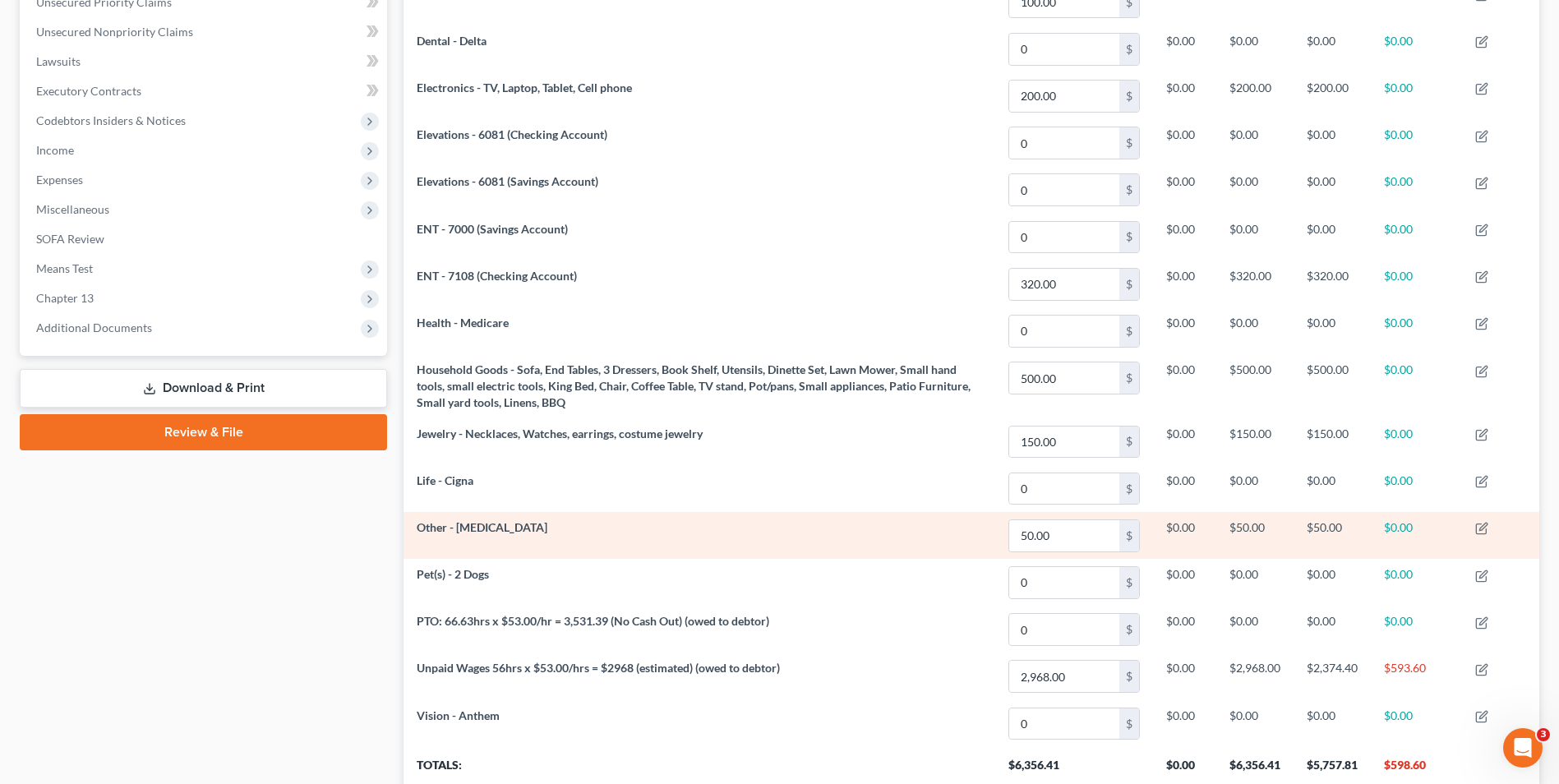
scroll to position [678, 0]
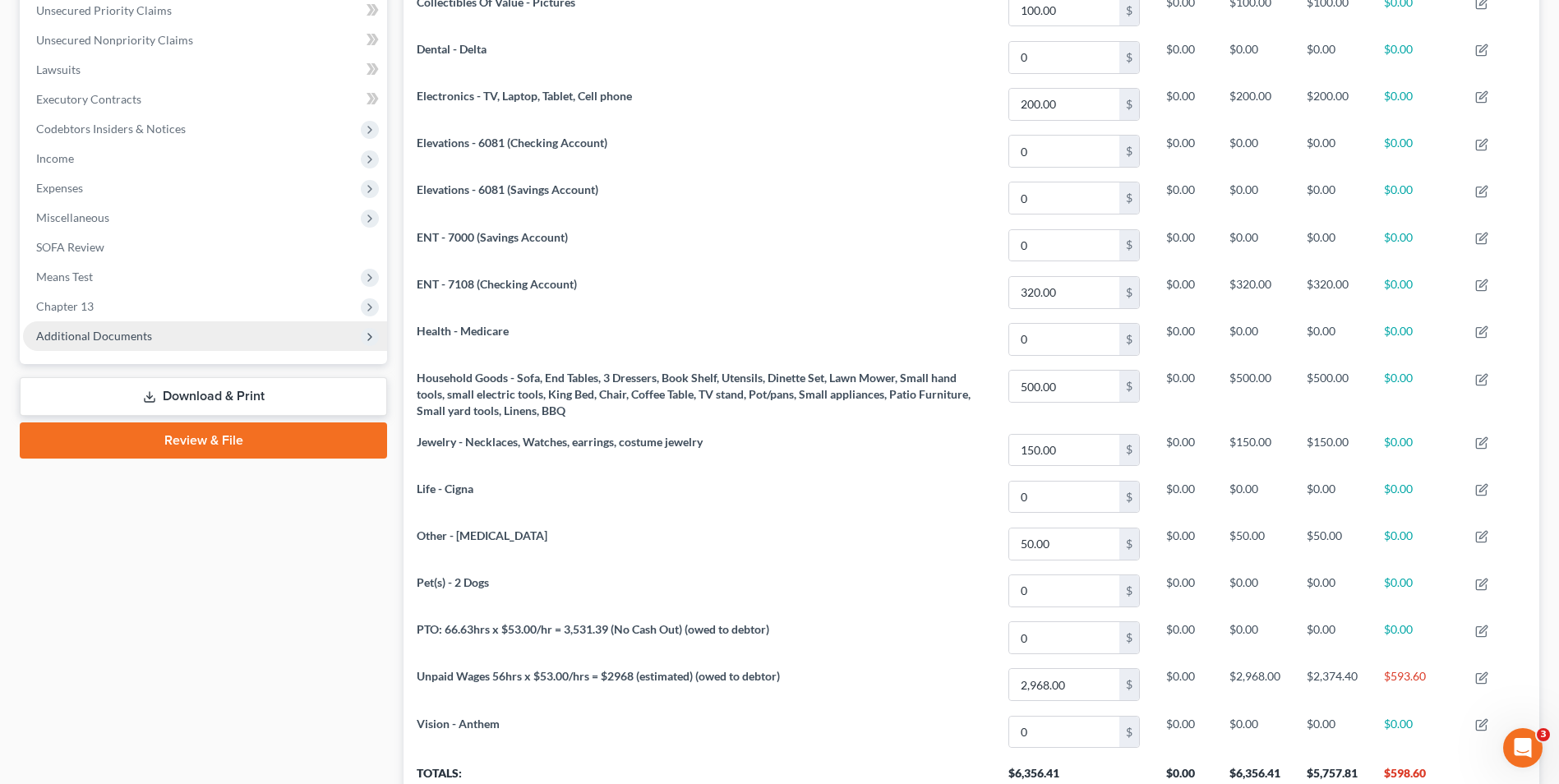
click at [94, 342] on span "Additional Documents" at bounding box center [205, 337] width 364 height 30
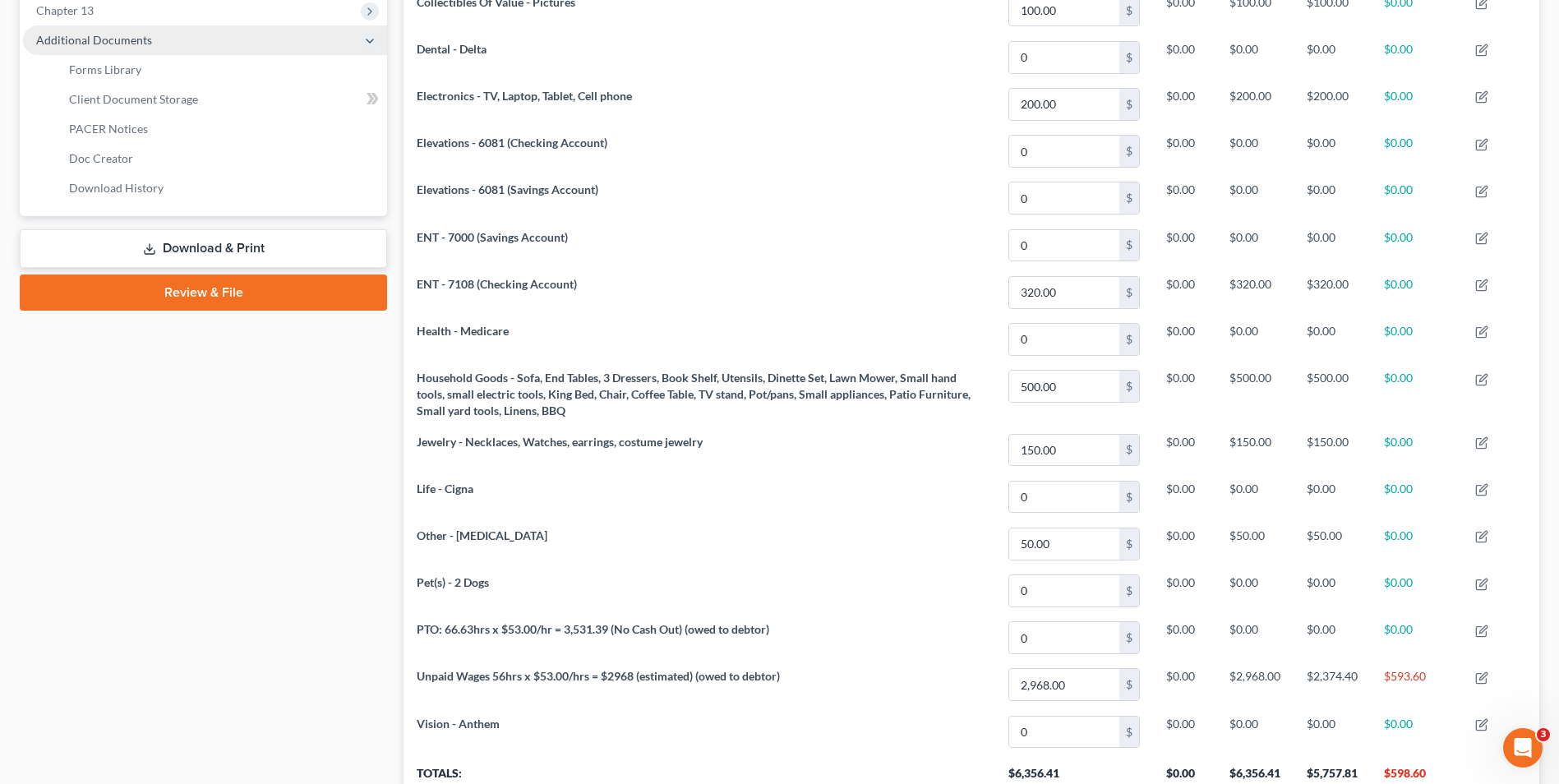
scroll to position [382, 0]
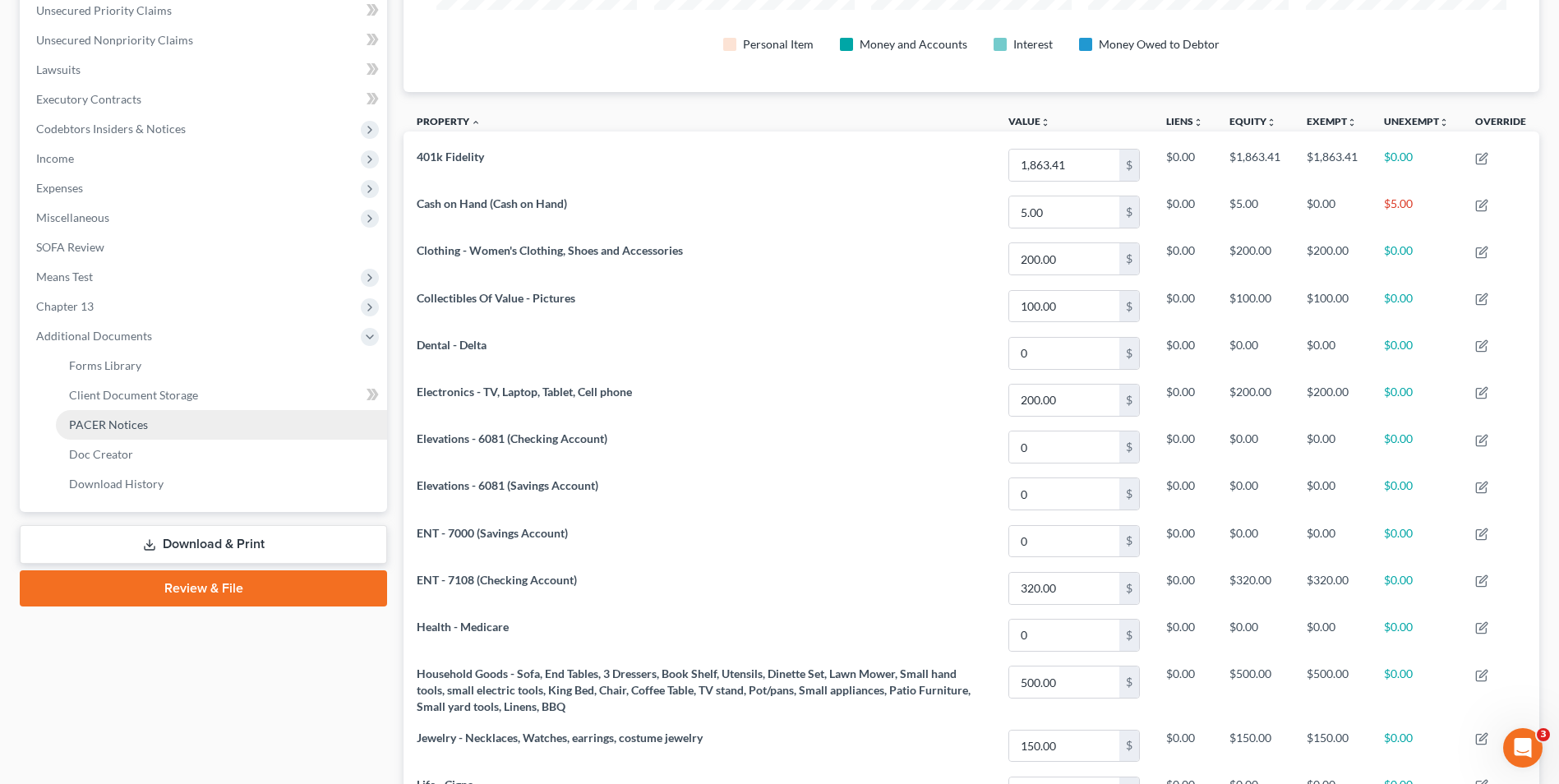
click at [129, 427] on span "PACER Notices" at bounding box center [108, 424] width 79 height 14
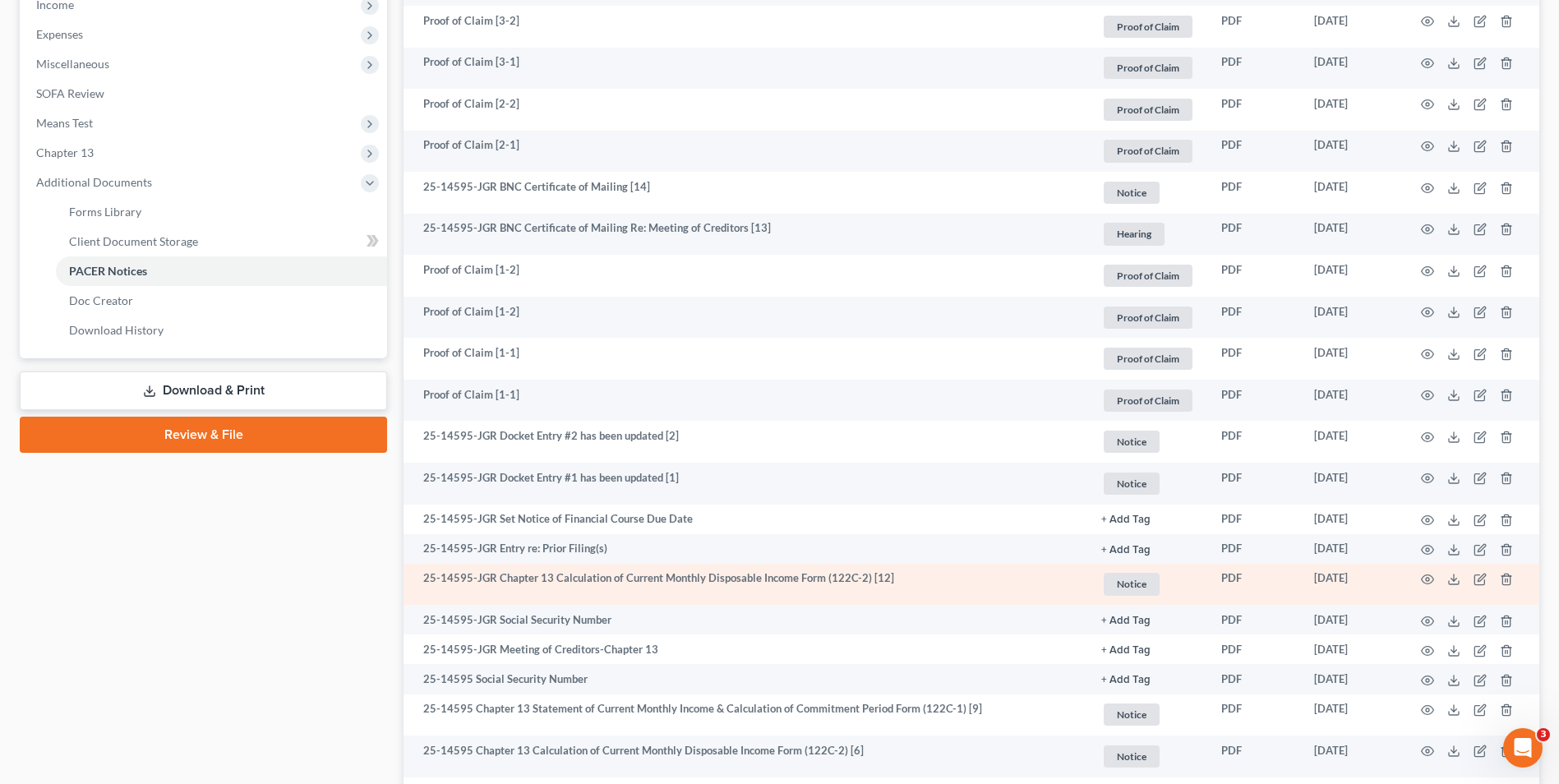
scroll to position [576, 0]
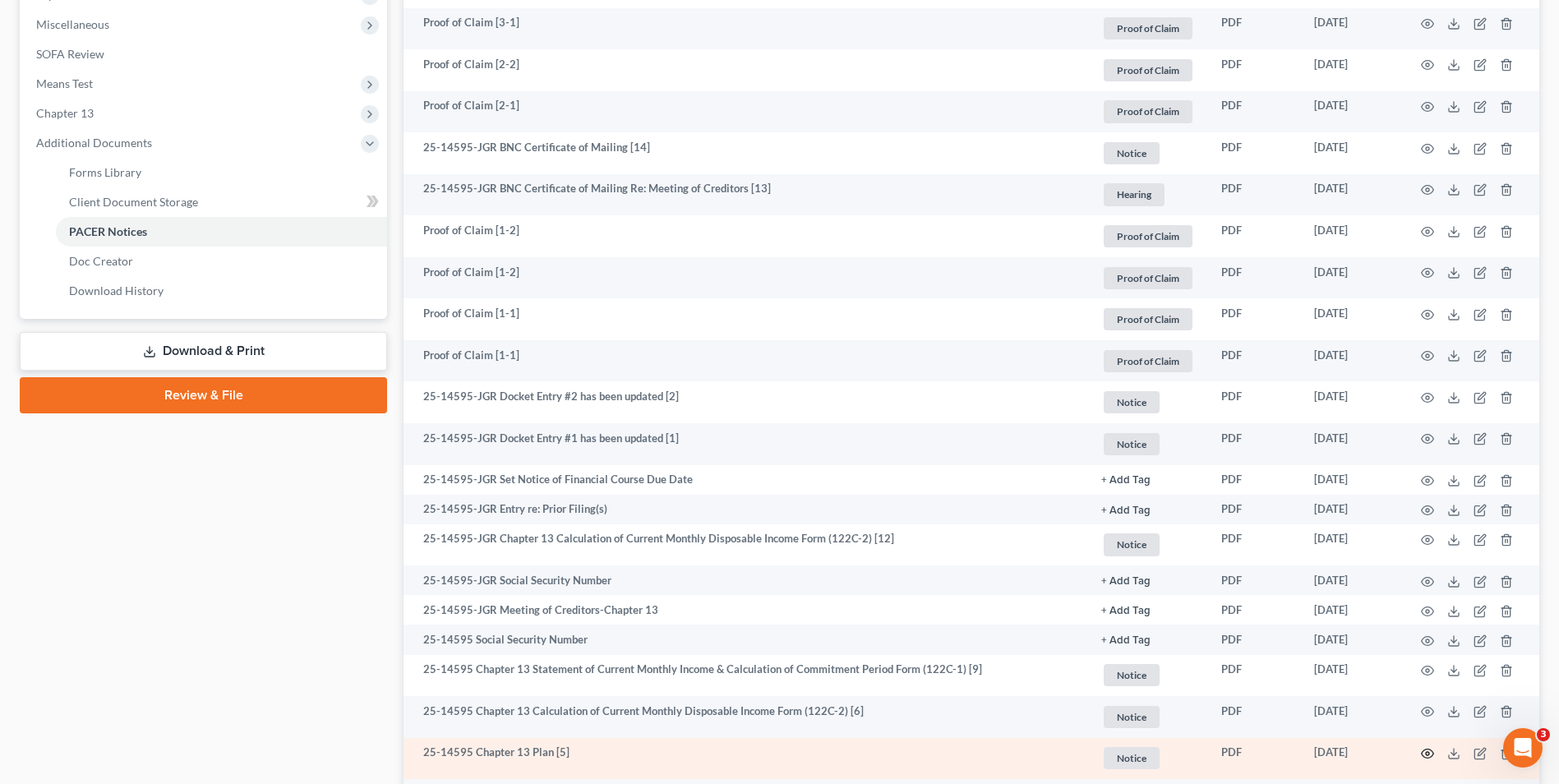
click at [1423, 755] on icon "button" at bounding box center [1428, 754] width 12 height 9
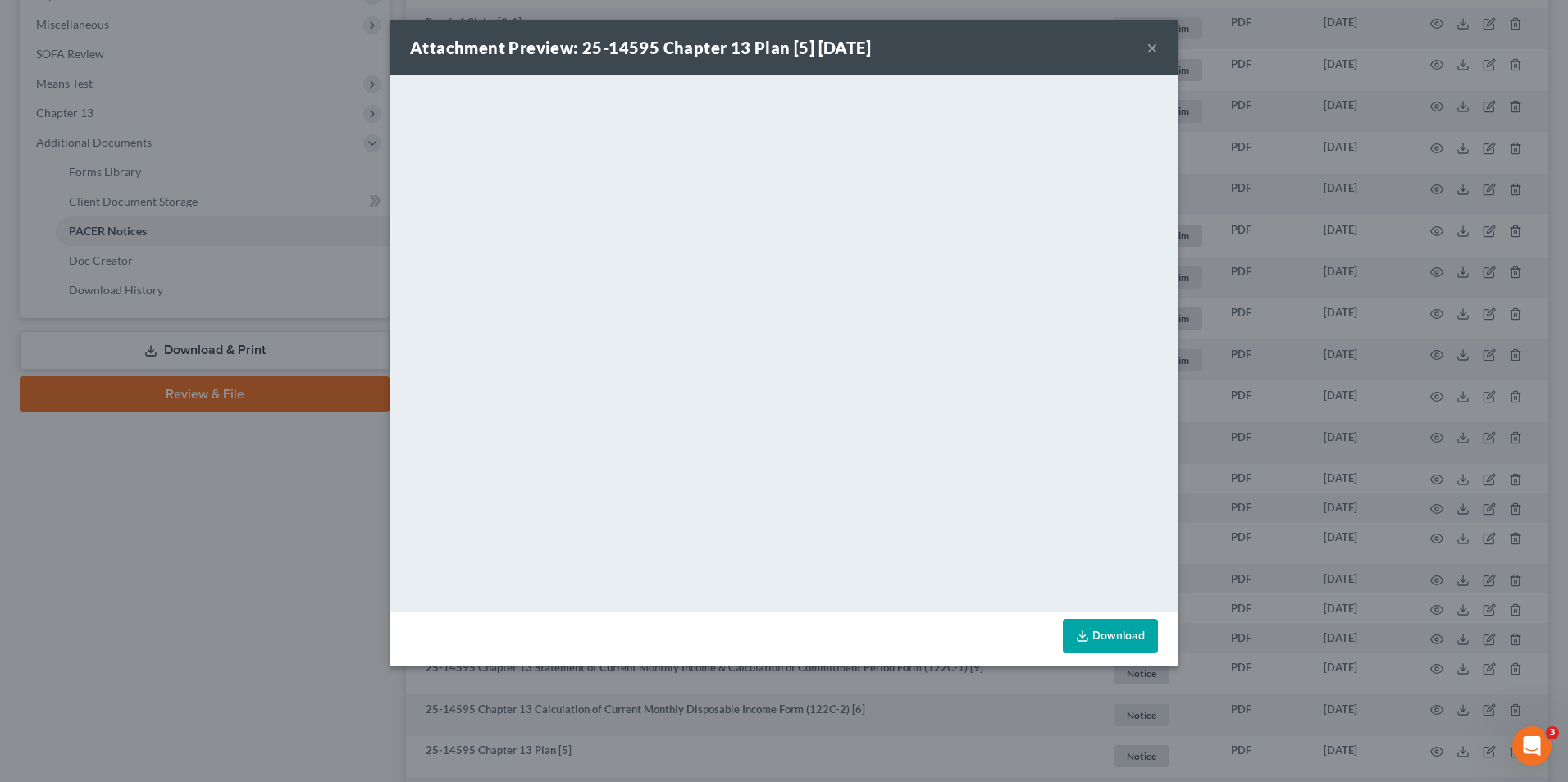
click at [1151, 48] on button "×" at bounding box center [1152, 47] width 12 height 20
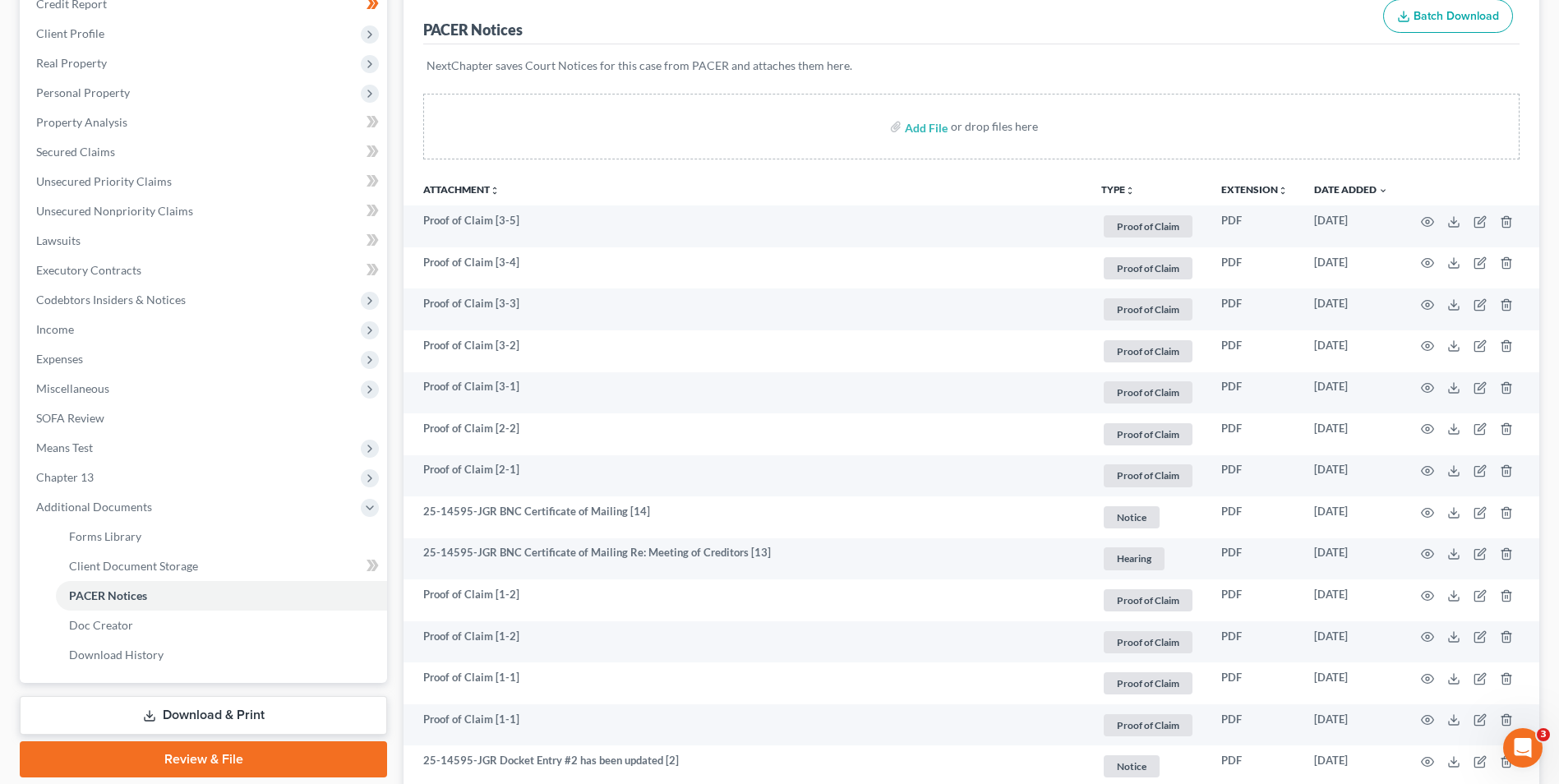
scroll to position [0, 0]
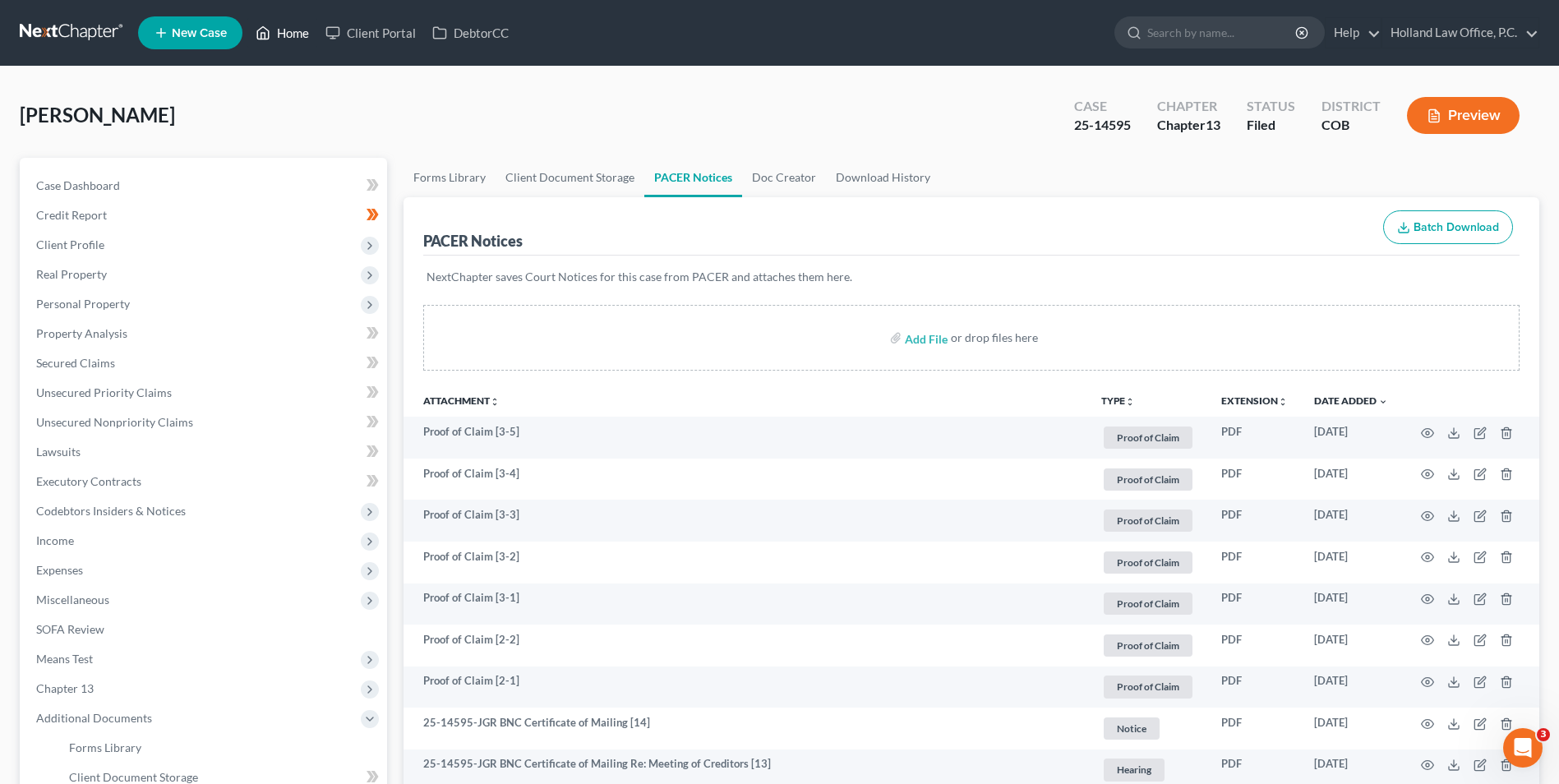
drag, startPoint x: 274, startPoint y: 34, endPoint x: 291, endPoint y: 33, distance: 17.0
click at [274, 34] on link "Home" at bounding box center [282, 33] width 70 height 30
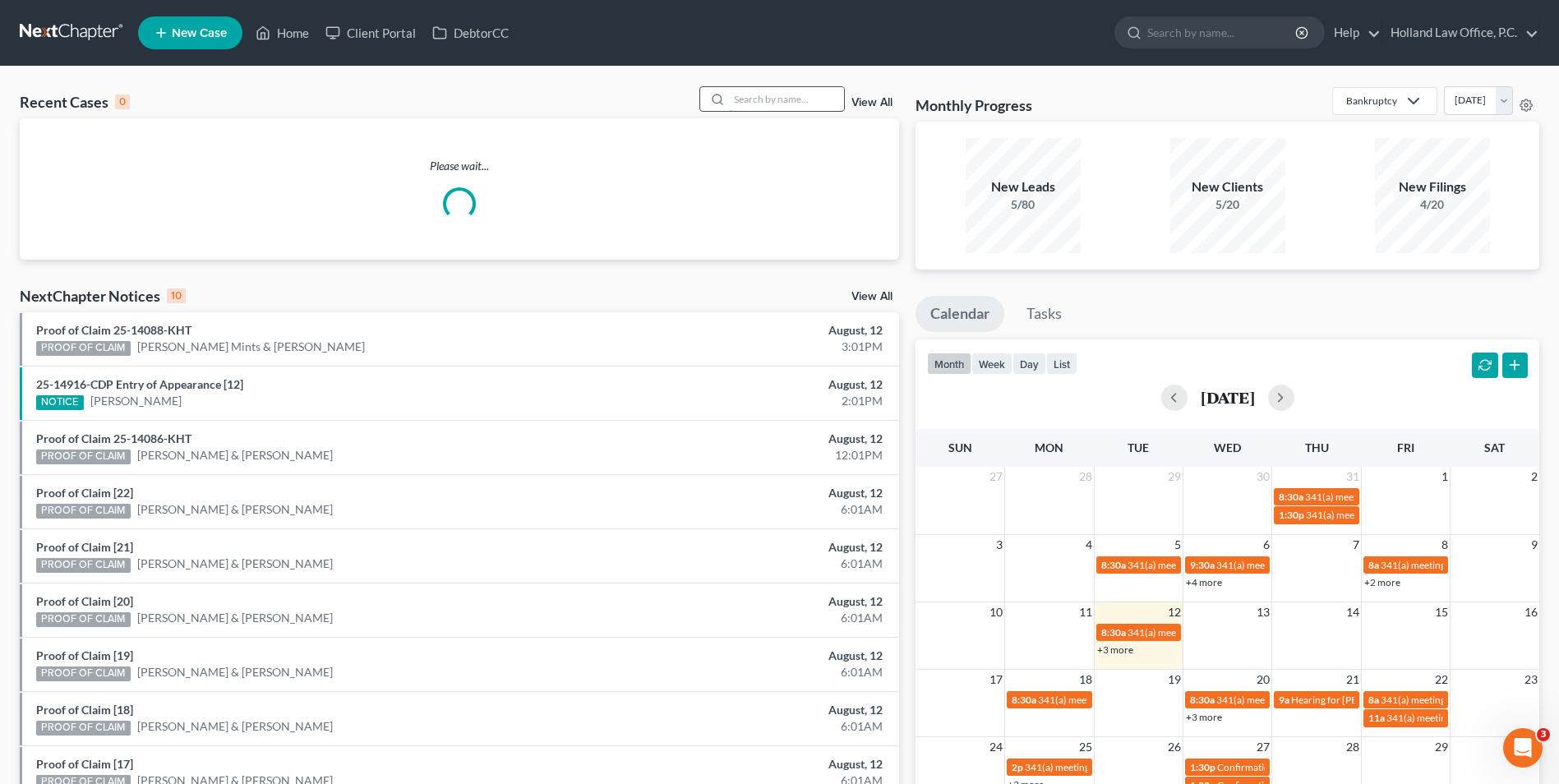
click at [827, 99] on input "search" at bounding box center [787, 99] width 115 height 24
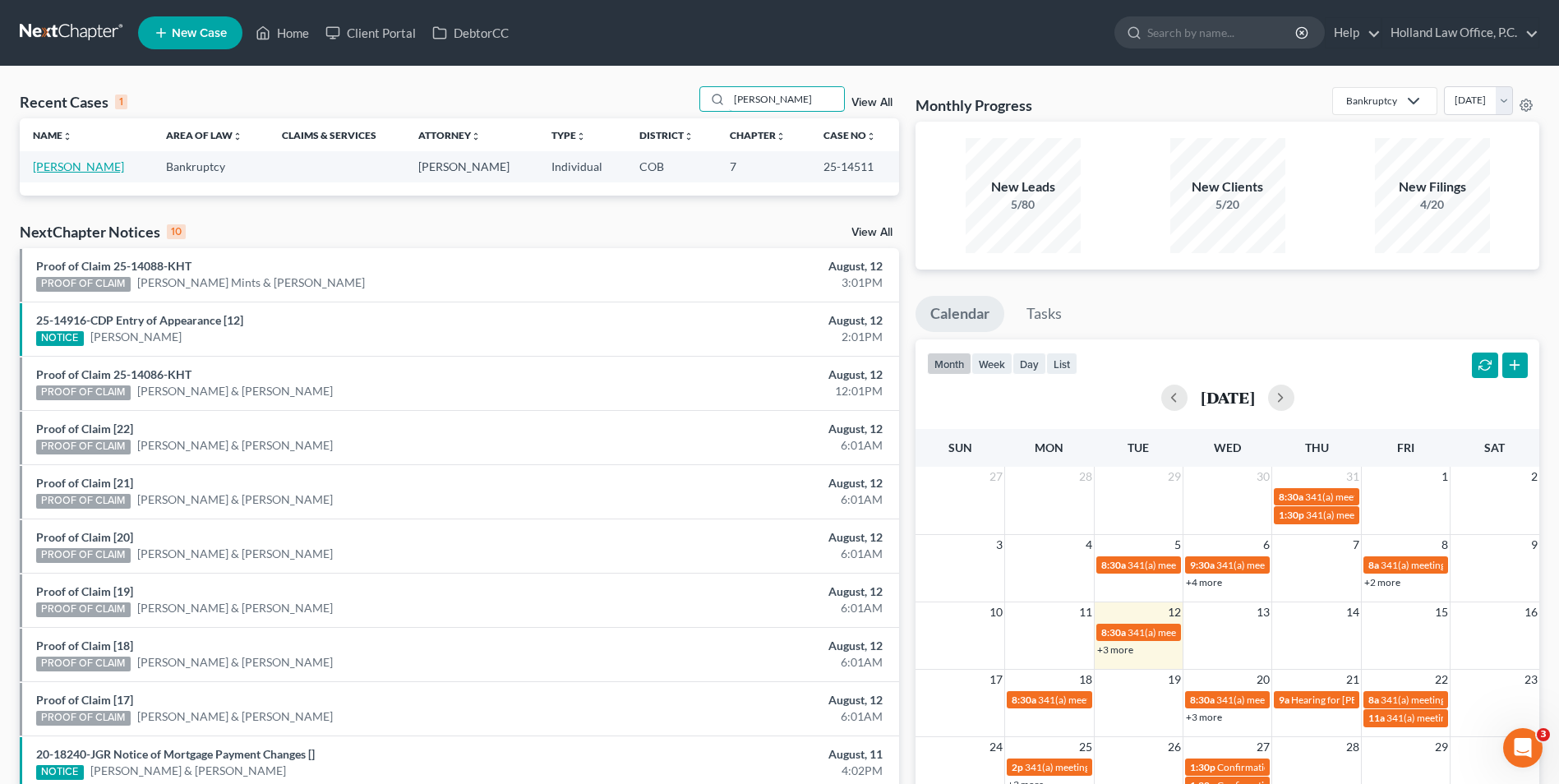
type input "flores"
click at [64, 166] on link "[PERSON_NAME]" at bounding box center [77, 166] width 91 height 14
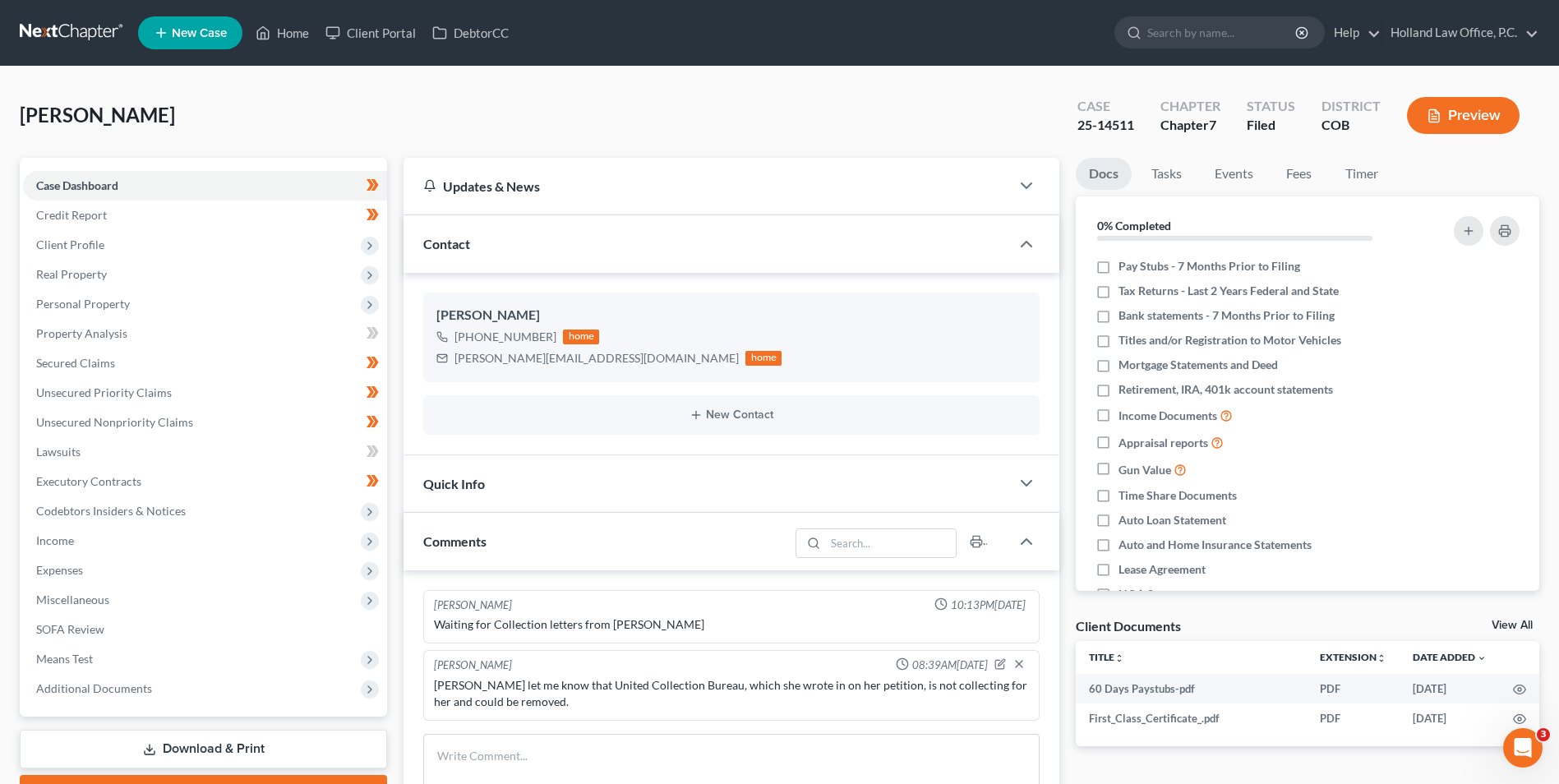
drag, startPoint x: 107, startPoint y: 697, endPoint x: 107, endPoint y: 711, distance: 14.0
click at [107, 697] on span "Additional Documents" at bounding box center [205, 689] width 364 height 30
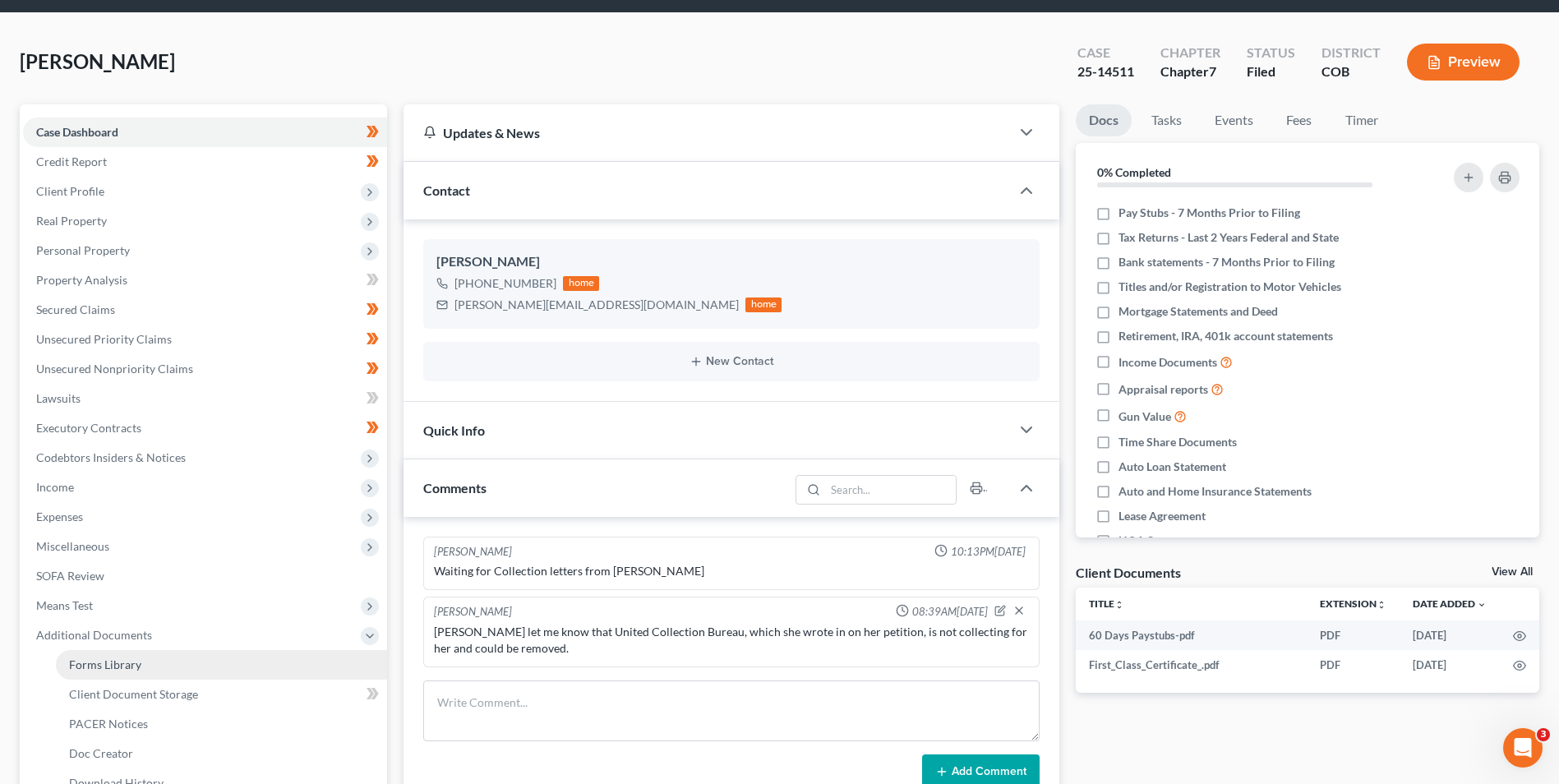
scroll to position [82, 0]
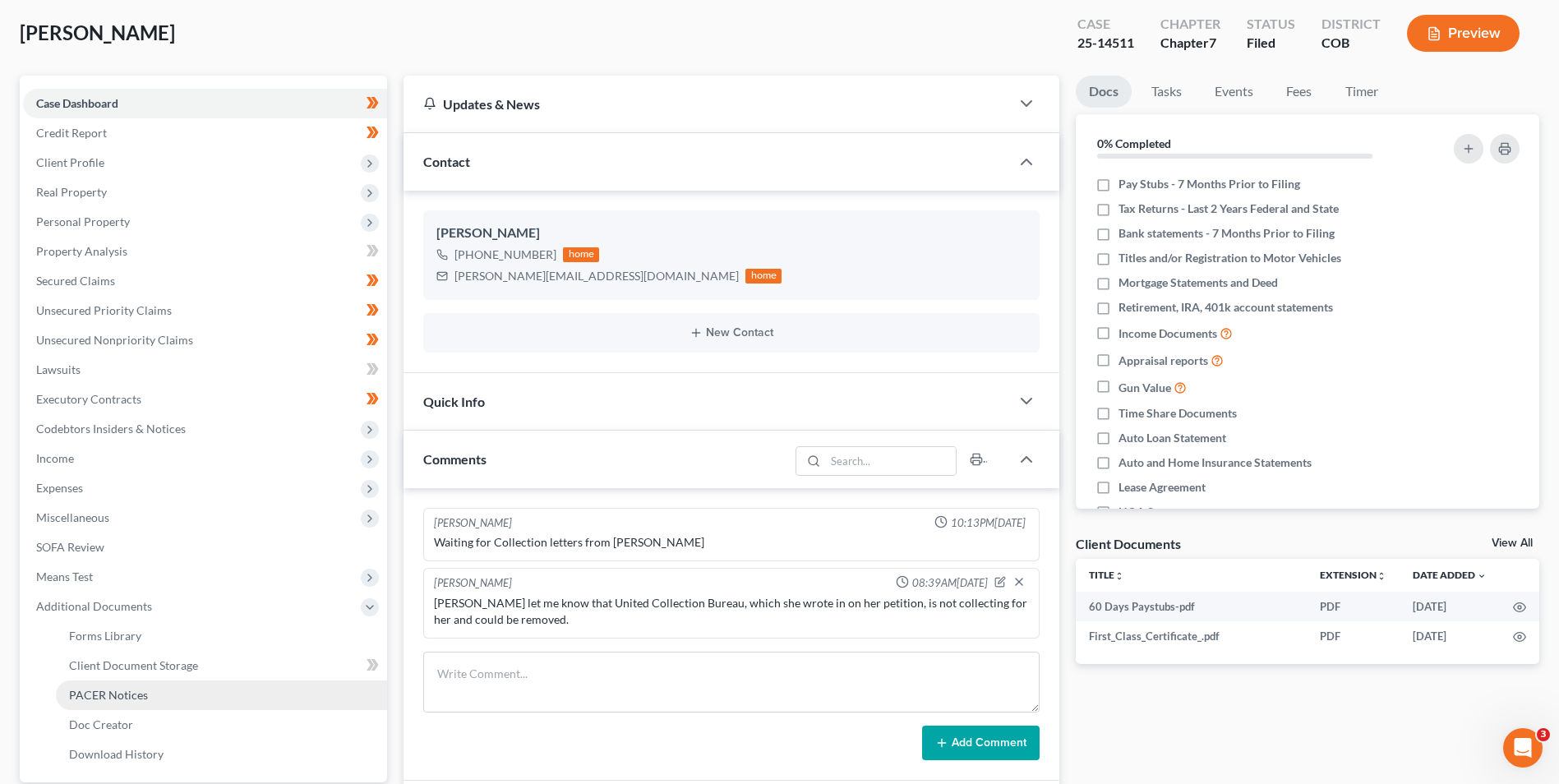
click at [108, 689] on span "PACER Notices" at bounding box center [108, 695] width 79 height 14
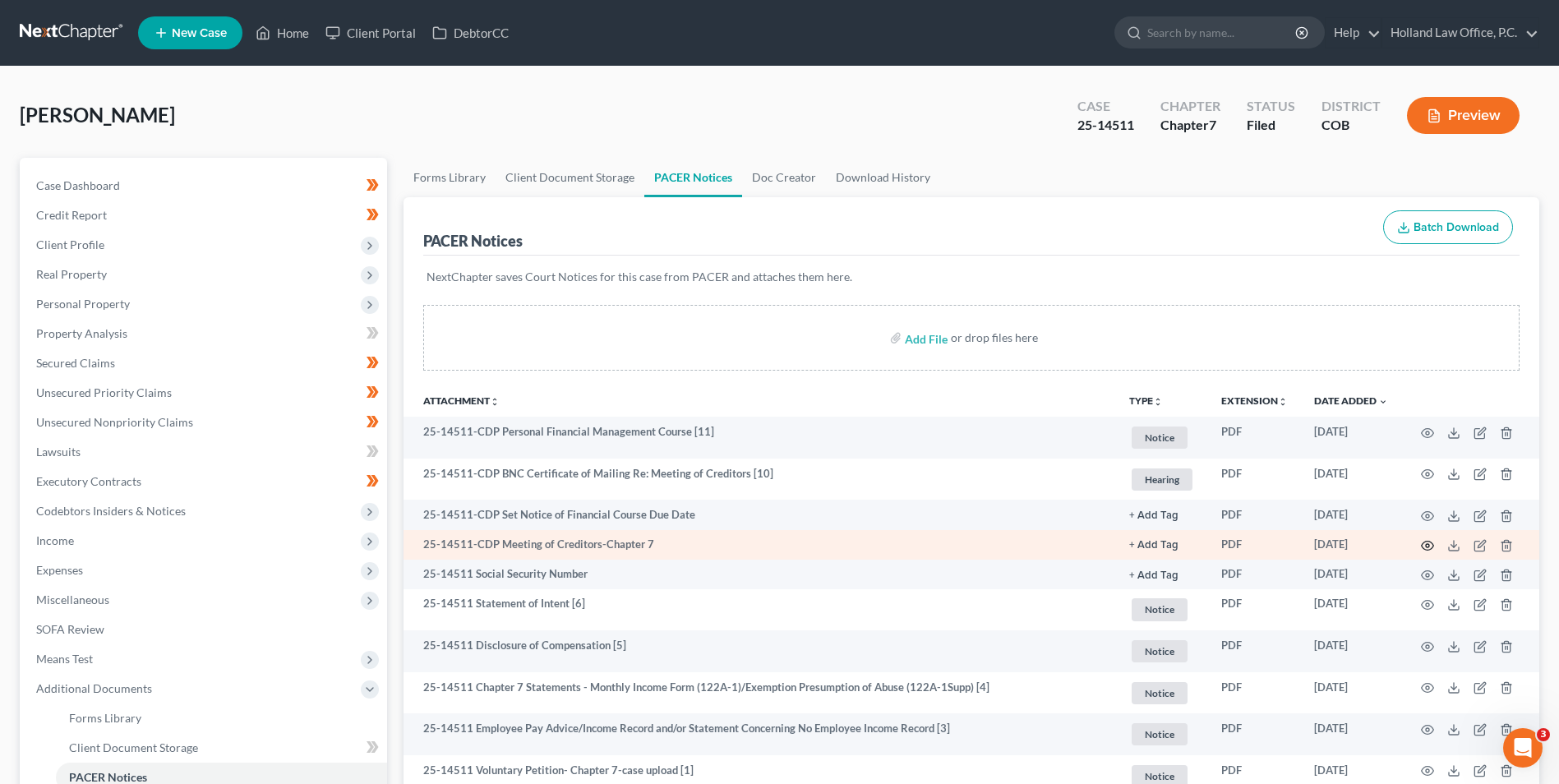
click at [1422, 551] on icon "button" at bounding box center [1428, 546] width 13 height 13
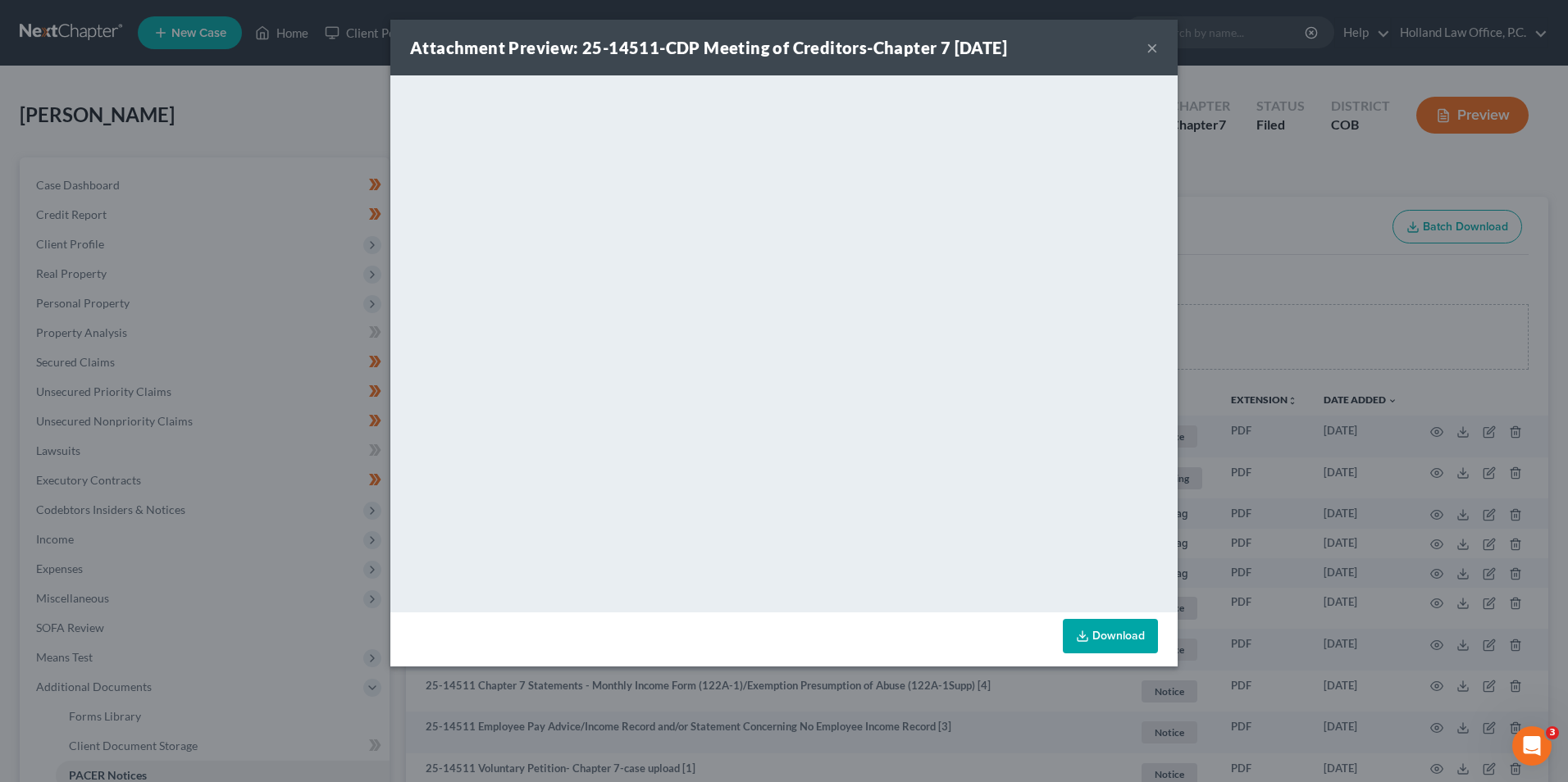
click at [1146, 44] on div "Attachment Preview: 25-14511-CDP Meeting of Creditors-Chapter 7 07/21/2025 ×" at bounding box center [784, 47] width 787 height 56
click at [1148, 44] on button "×" at bounding box center [1152, 47] width 12 height 20
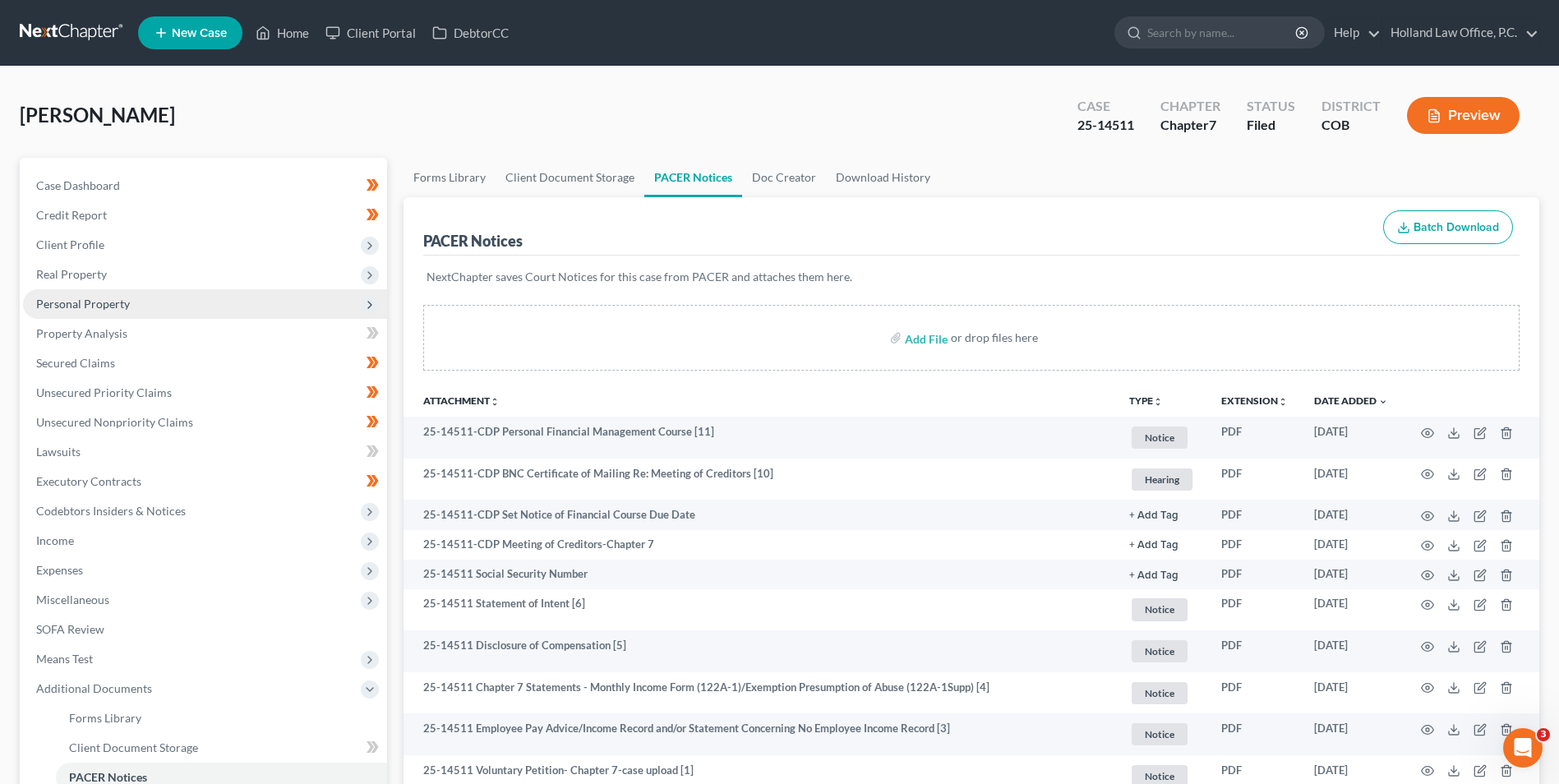
click at [88, 302] on span "Personal Property" at bounding box center [82, 303] width 93 height 14
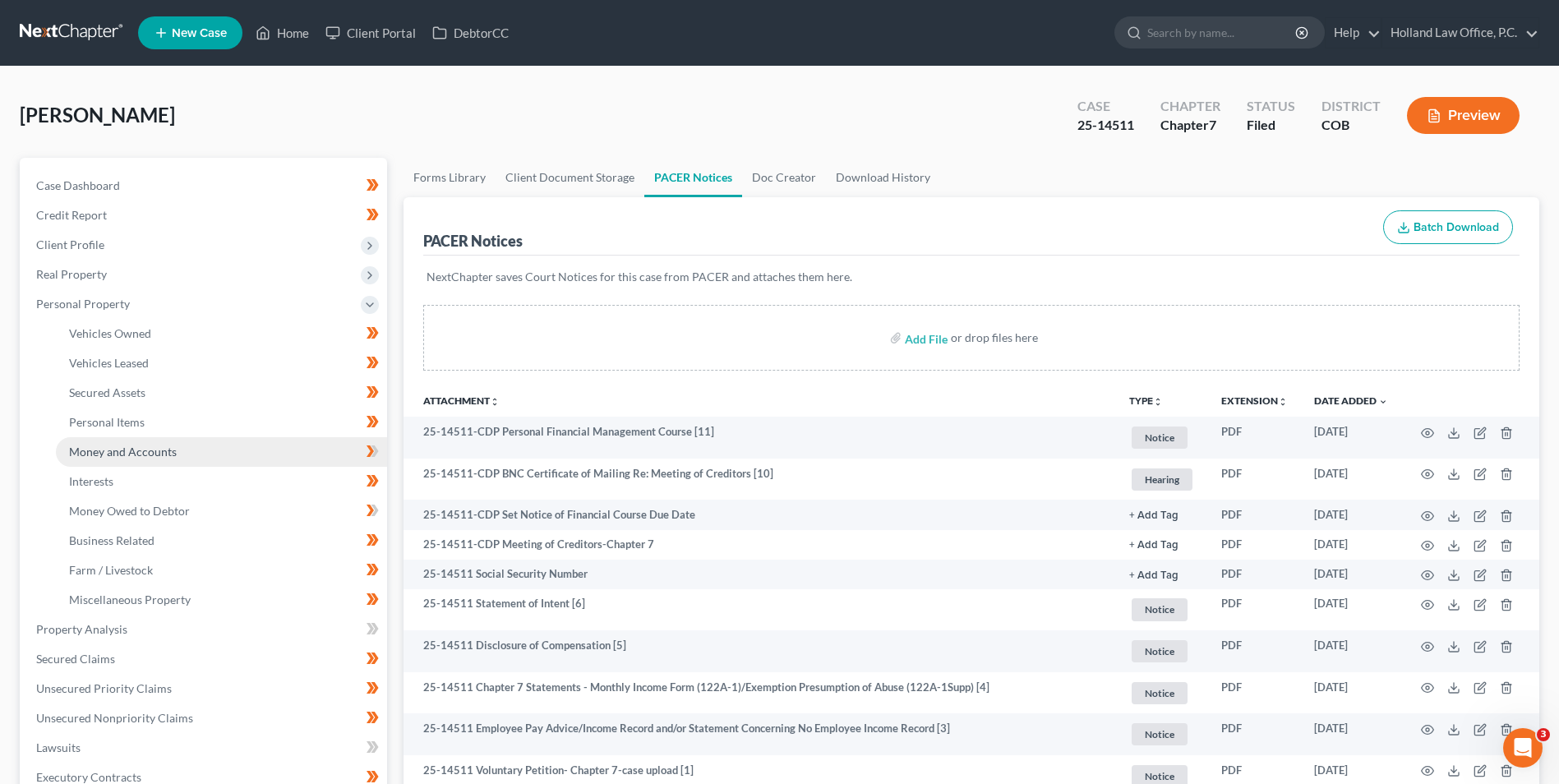
click at [162, 458] on link "Money and Accounts" at bounding box center [222, 452] width 332 height 30
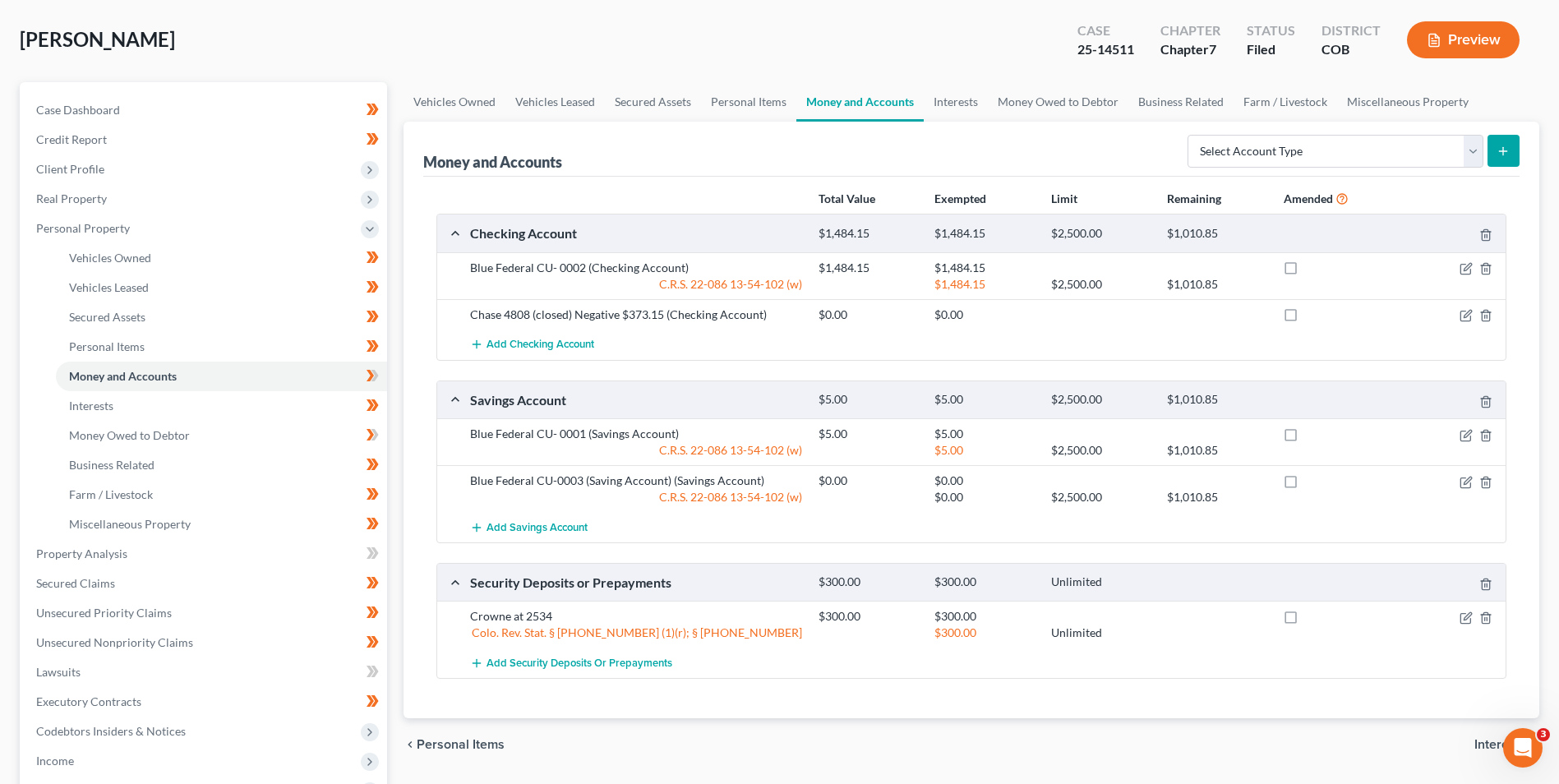
scroll to position [82, 0]
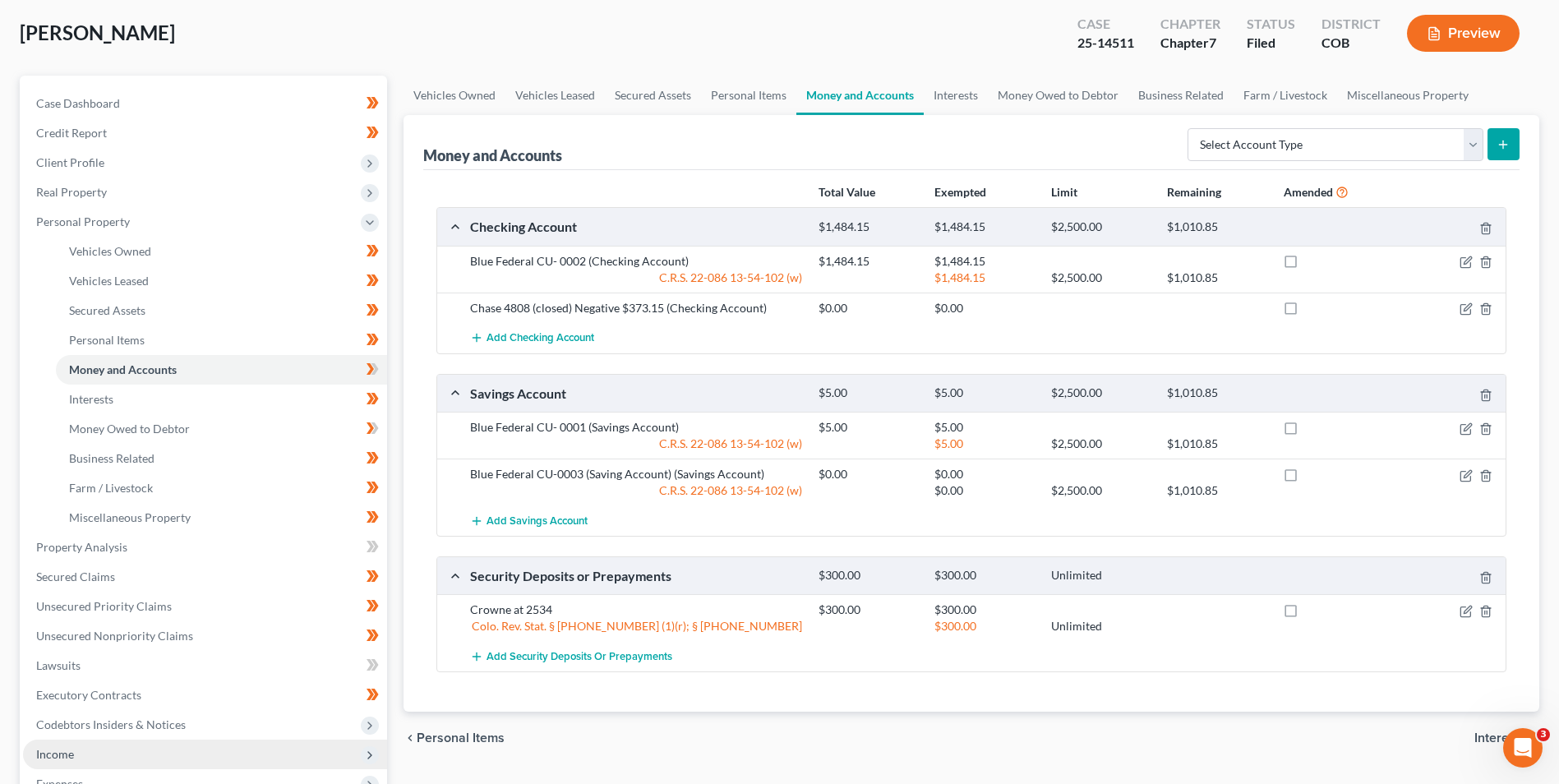
click at [74, 746] on span "Income" at bounding box center [205, 755] width 364 height 30
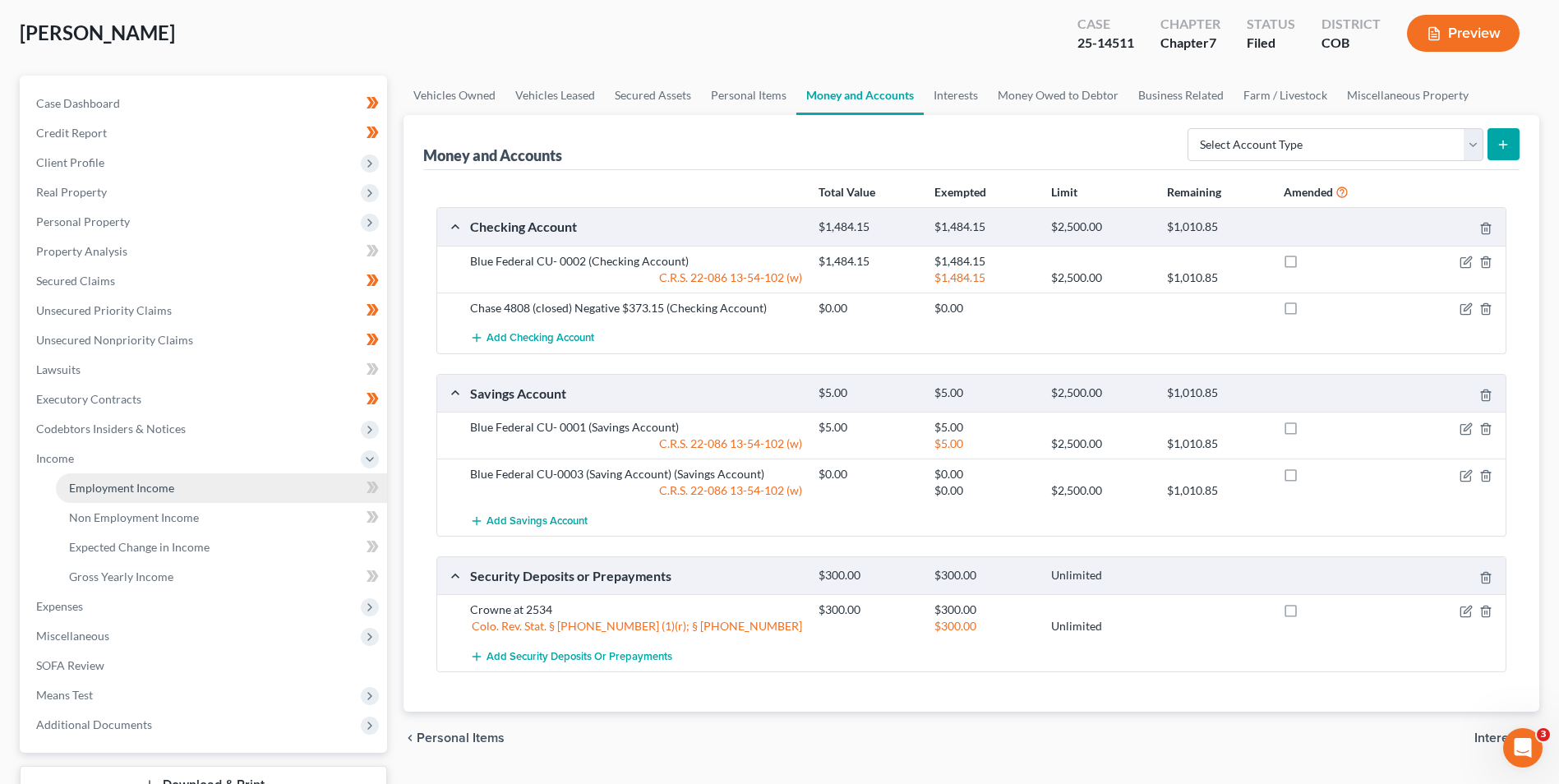
click at [98, 498] on link "Employment Income" at bounding box center [222, 488] width 332 height 30
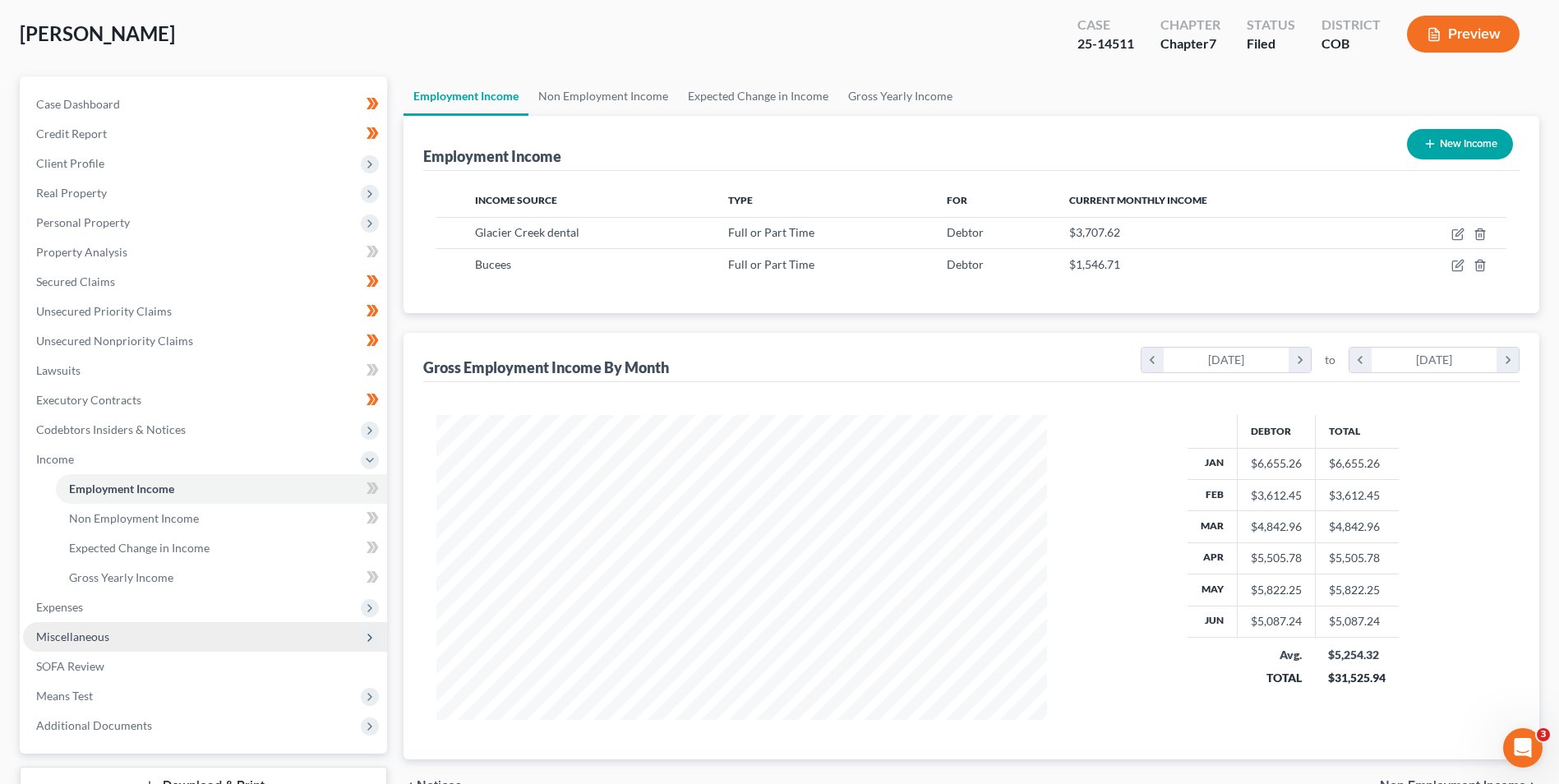
scroll to position [82, 0]
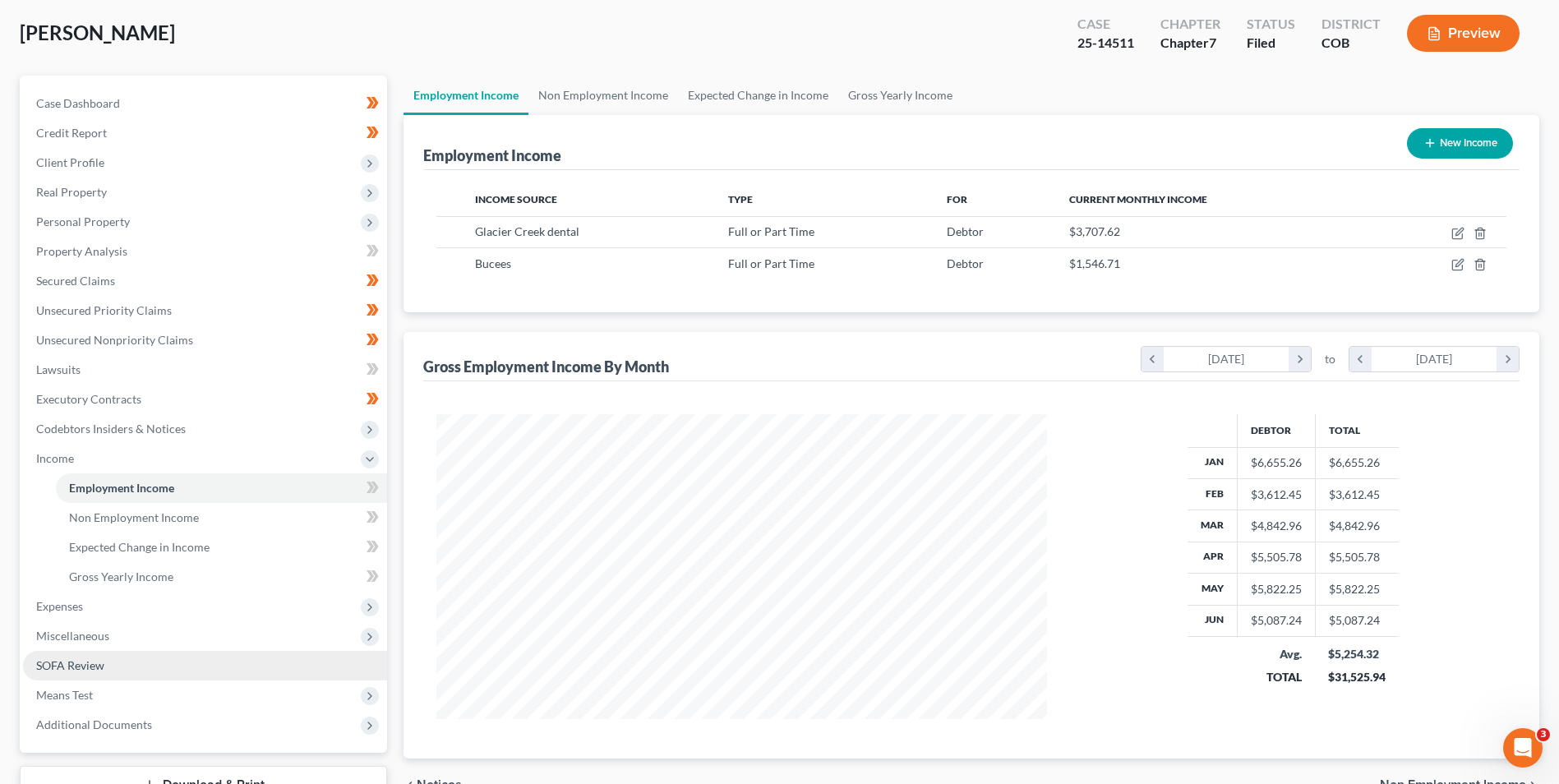
click at [112, 660] on link "SOFA Review" at bounding box center [205, 666] width 364 height 30
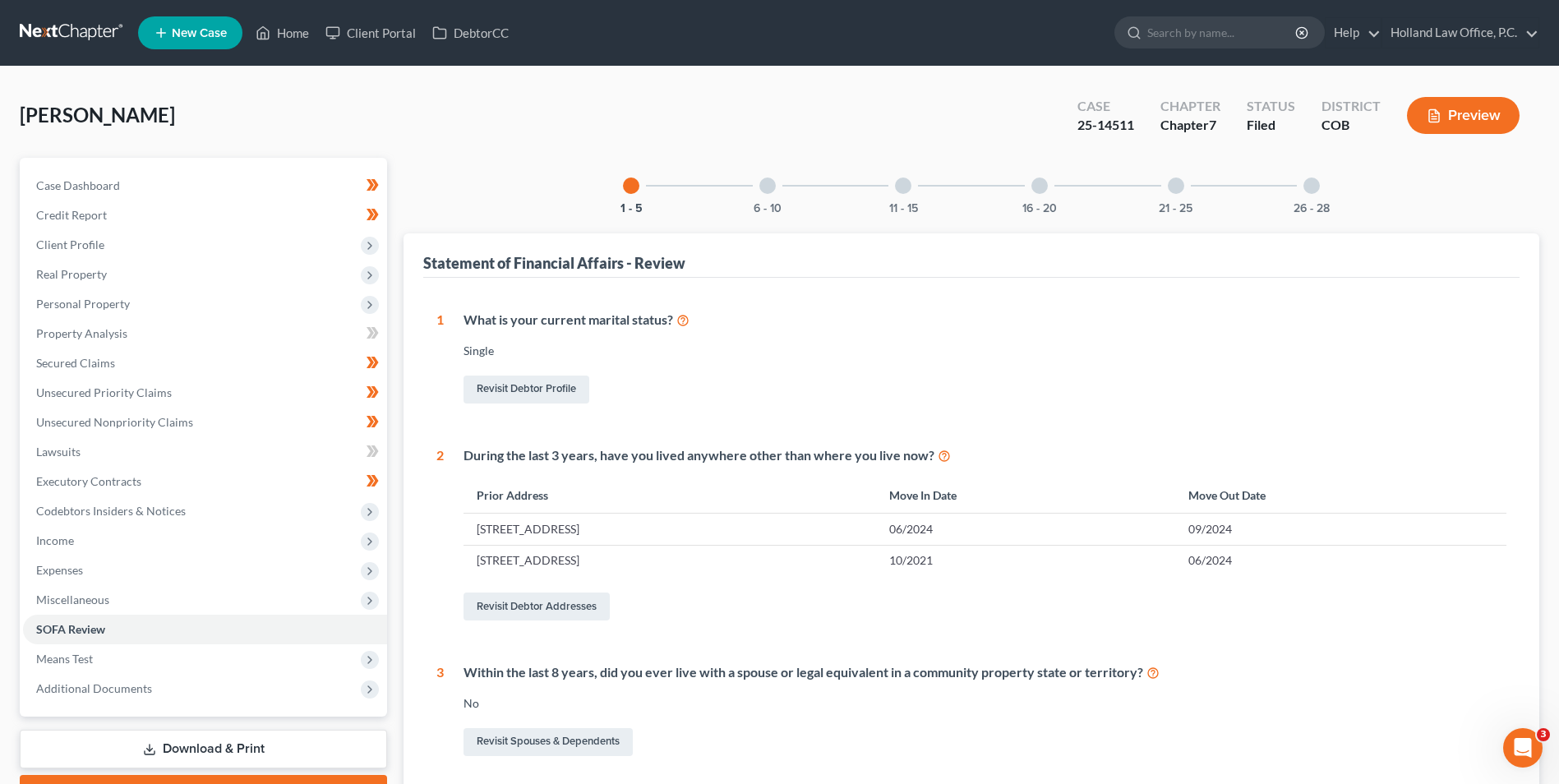
click at [787, 192] on div "6 - 10" at bounding box center [767, 185] width 56 height 56
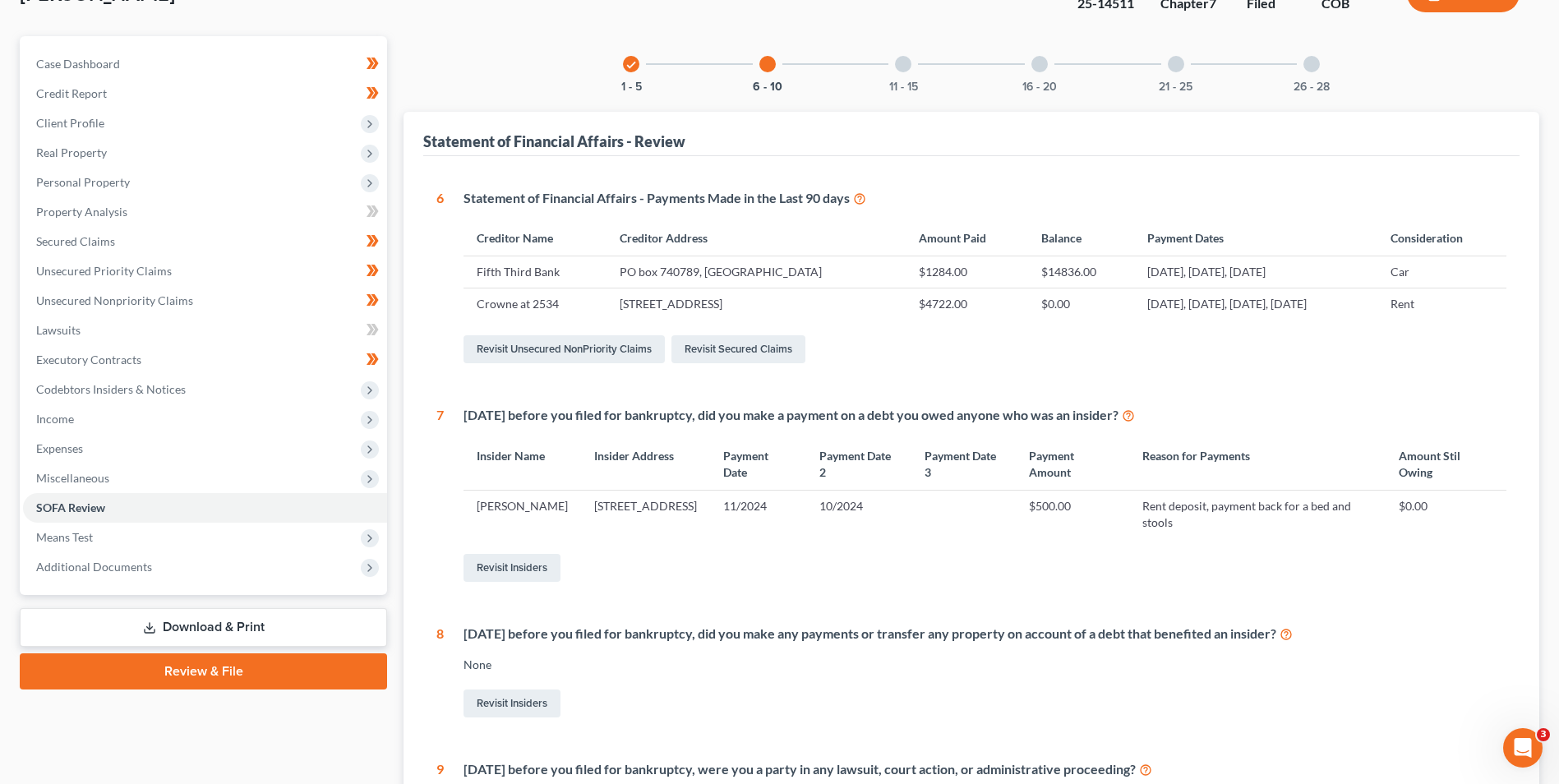
scroll to position [119, 0]
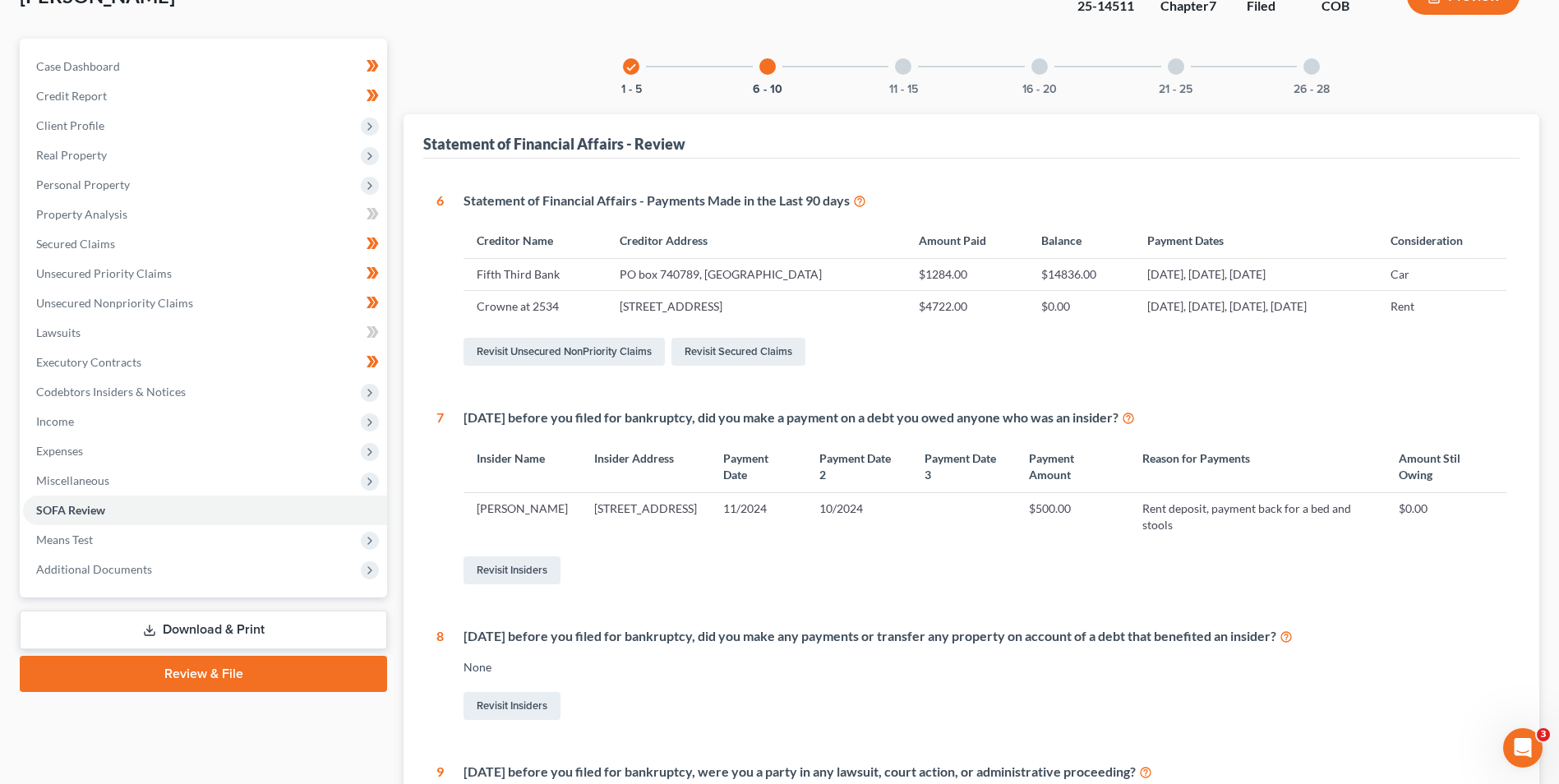
click at [637, 69] on div "check" at bounding box center [632, 67] width 17 height 17
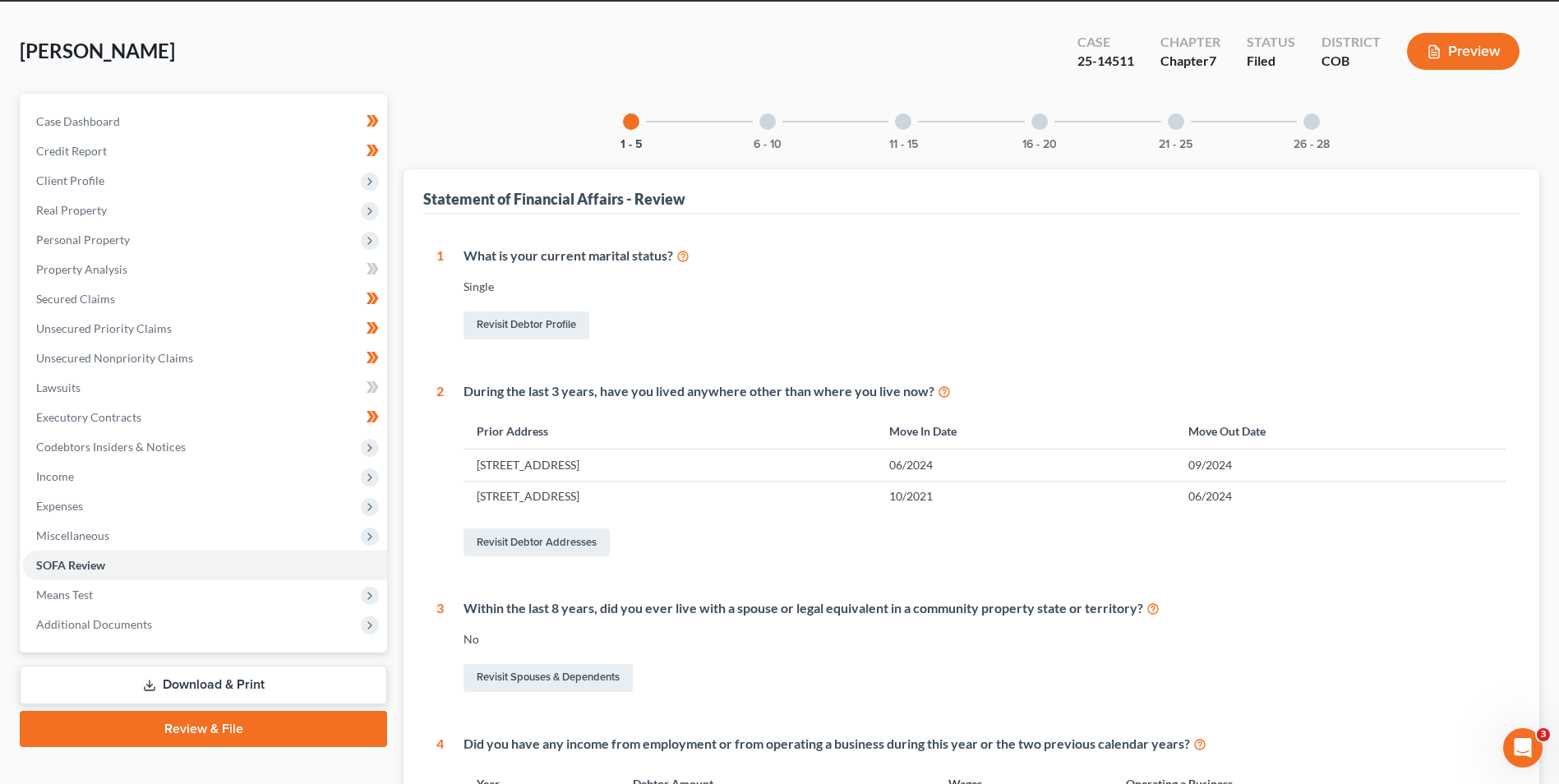
scroll to position [0, 0]
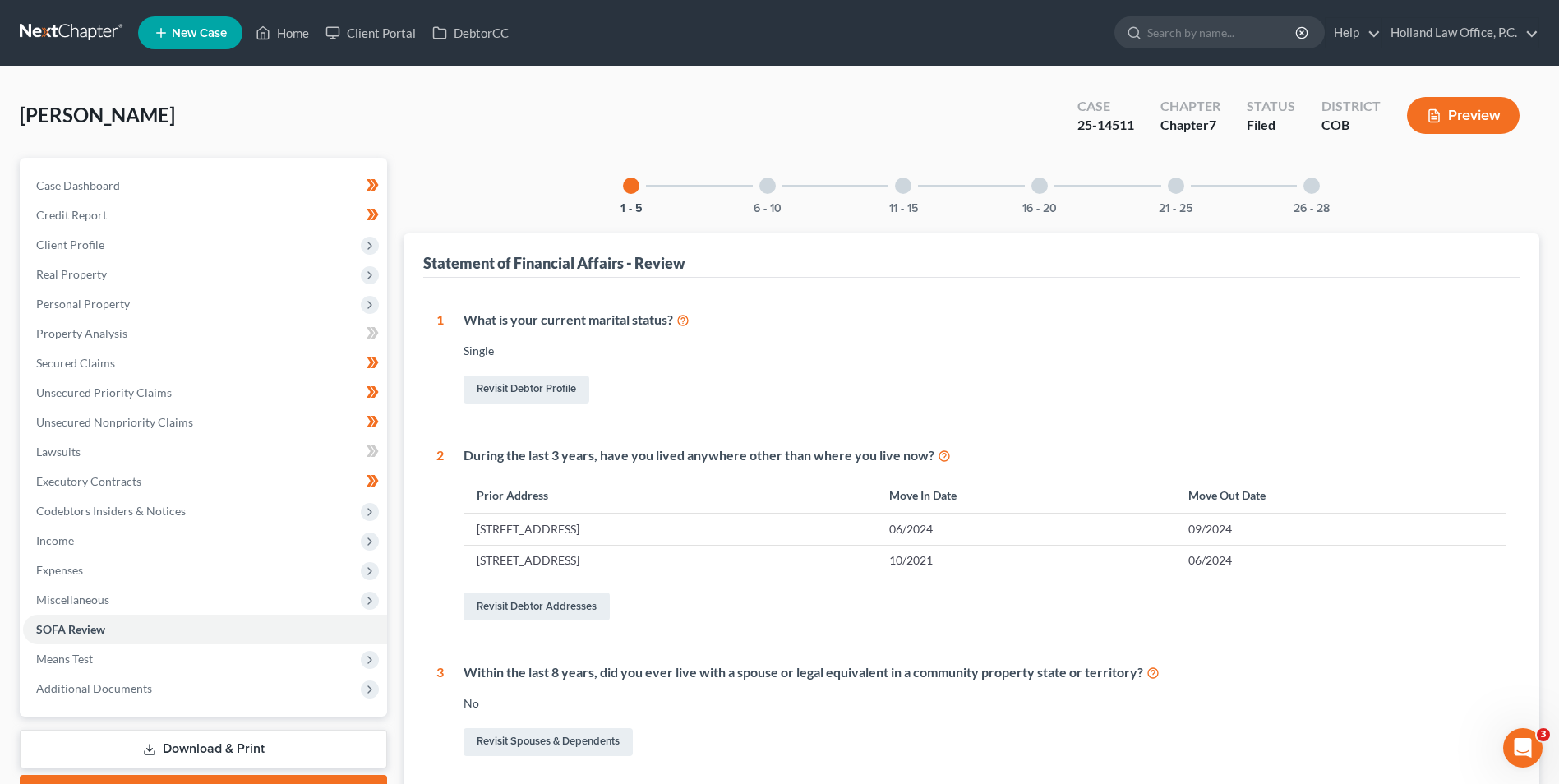
click at [757, 183] on div "6 - 10" at bounding box center [767, 185] width 56 height 56
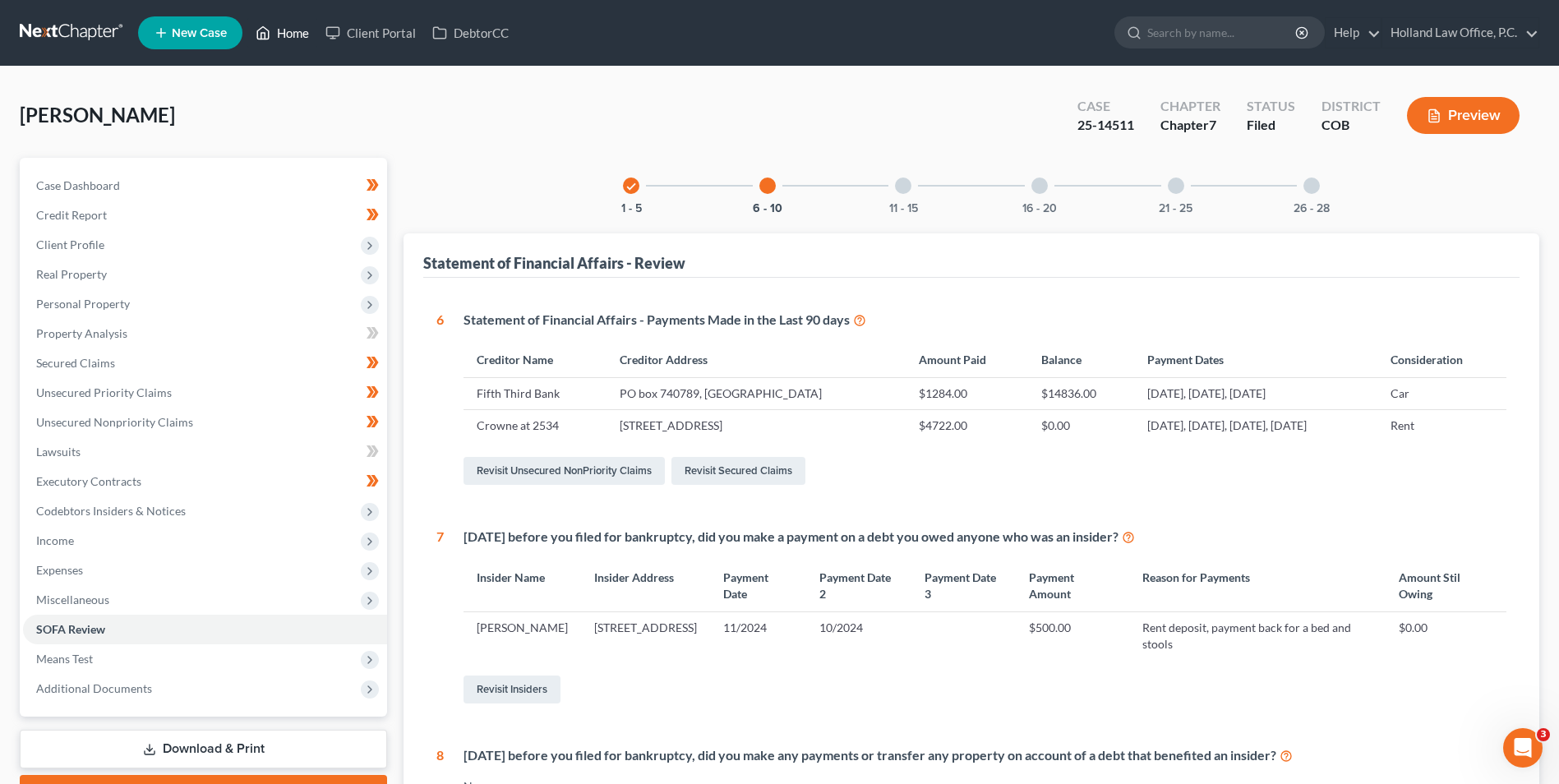
drag, startPoint x: 276, startPoint y: 36, endPoint x: 290, endPoint y: 67, distance: 34.0
click at [276, 36] on link "Home" at bounding box center [282, 33] width 70 height 30
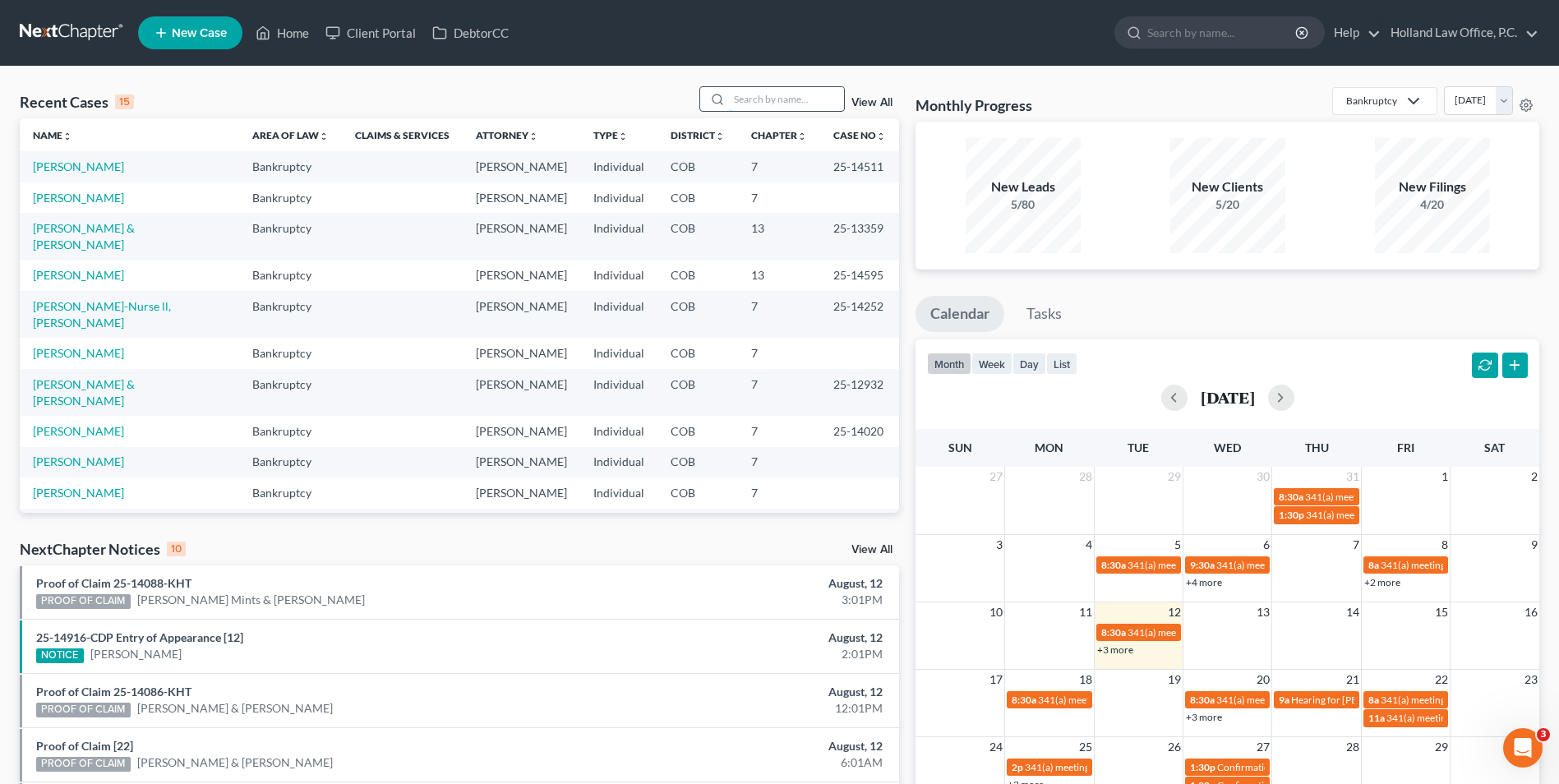
click at [752, 91] on input "search" at bounding box center [787, 99] width 115 height 24
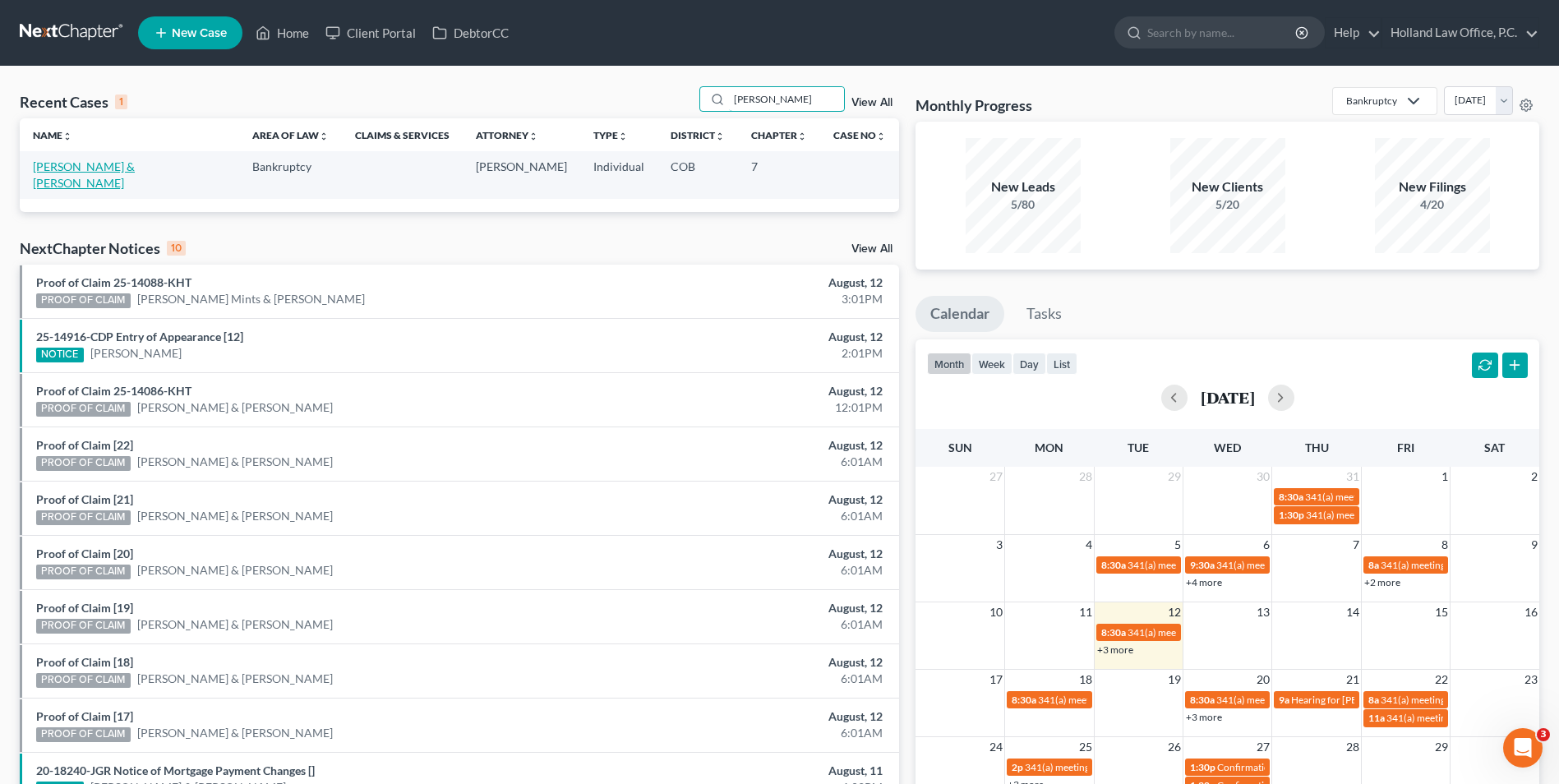
type input "zavala"
click at [83, 170] on link "Zavala, Andres & Tarin, Jasmin" at bounding box center [83, 174] width 102 height 30
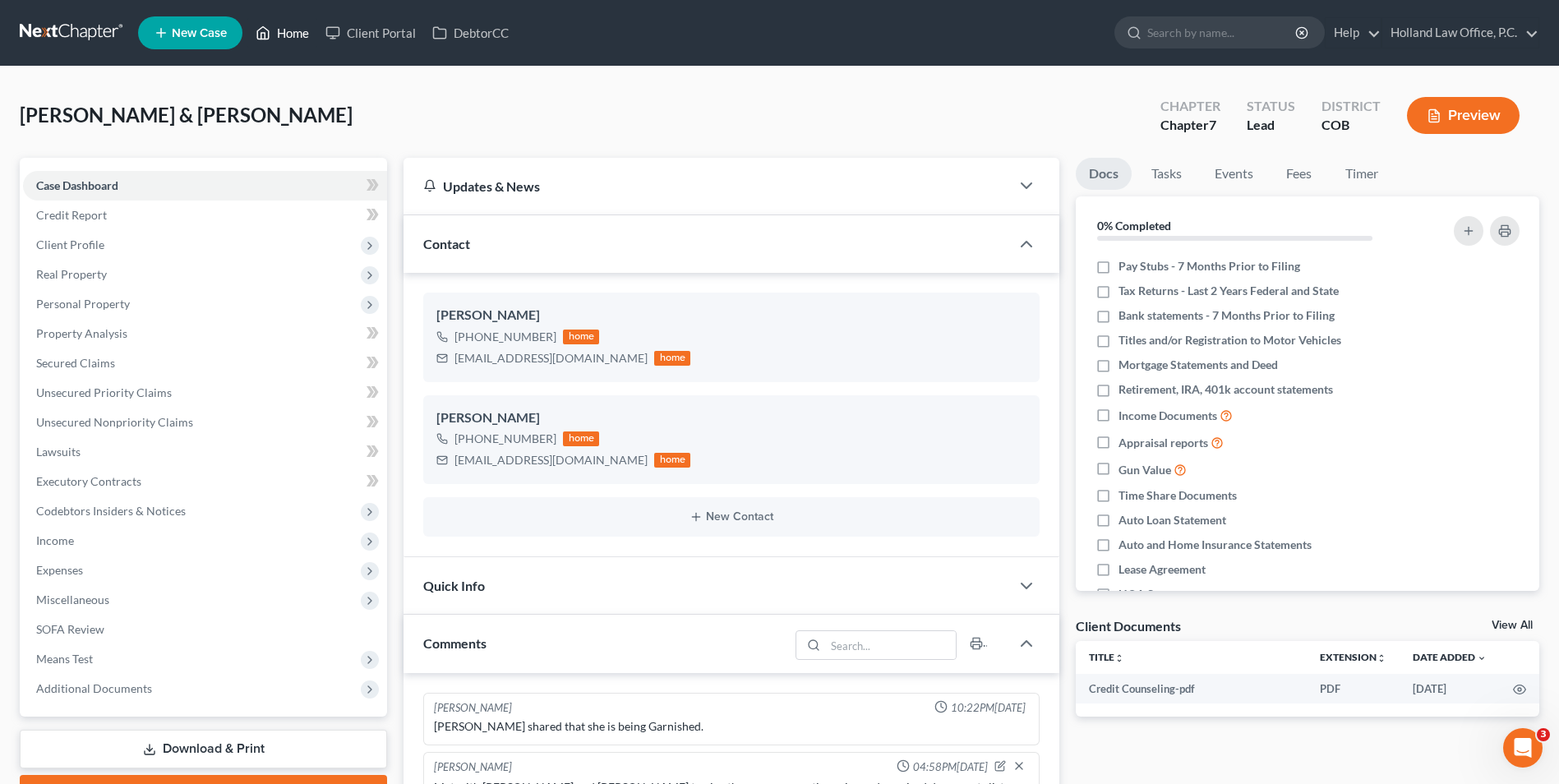
click at [311, 42] on link "Home" at bounding box center [282, 33] width 70 height 30
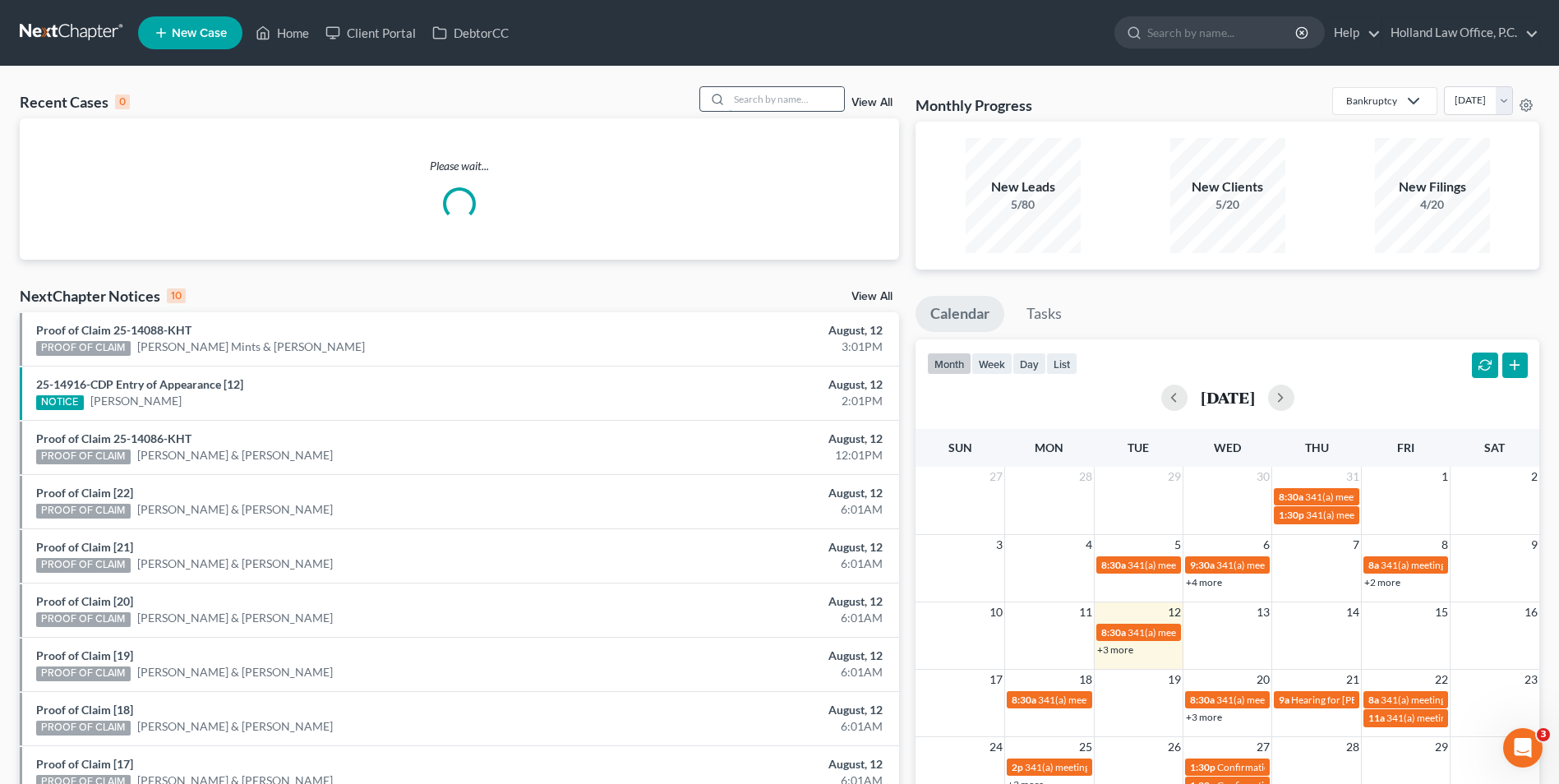
click at [763, 105] on input "search" at bounding box center [787, 99] width 115 height 24
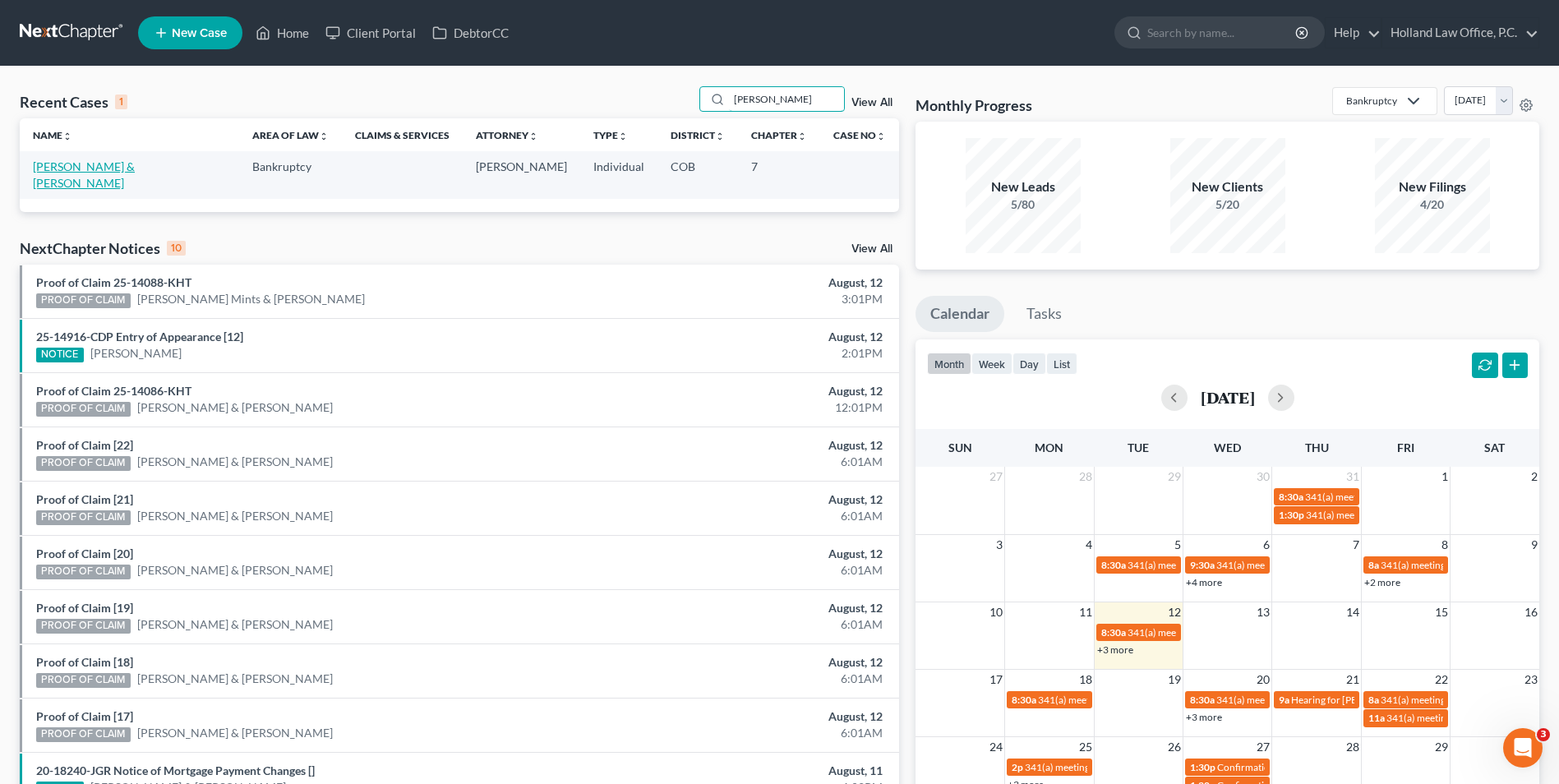
type input "zavala"
click at [77, 164] on link "Zavala, Andres & Tarin, Jasmin" at bounding box center [83, 174] width 102 height 30
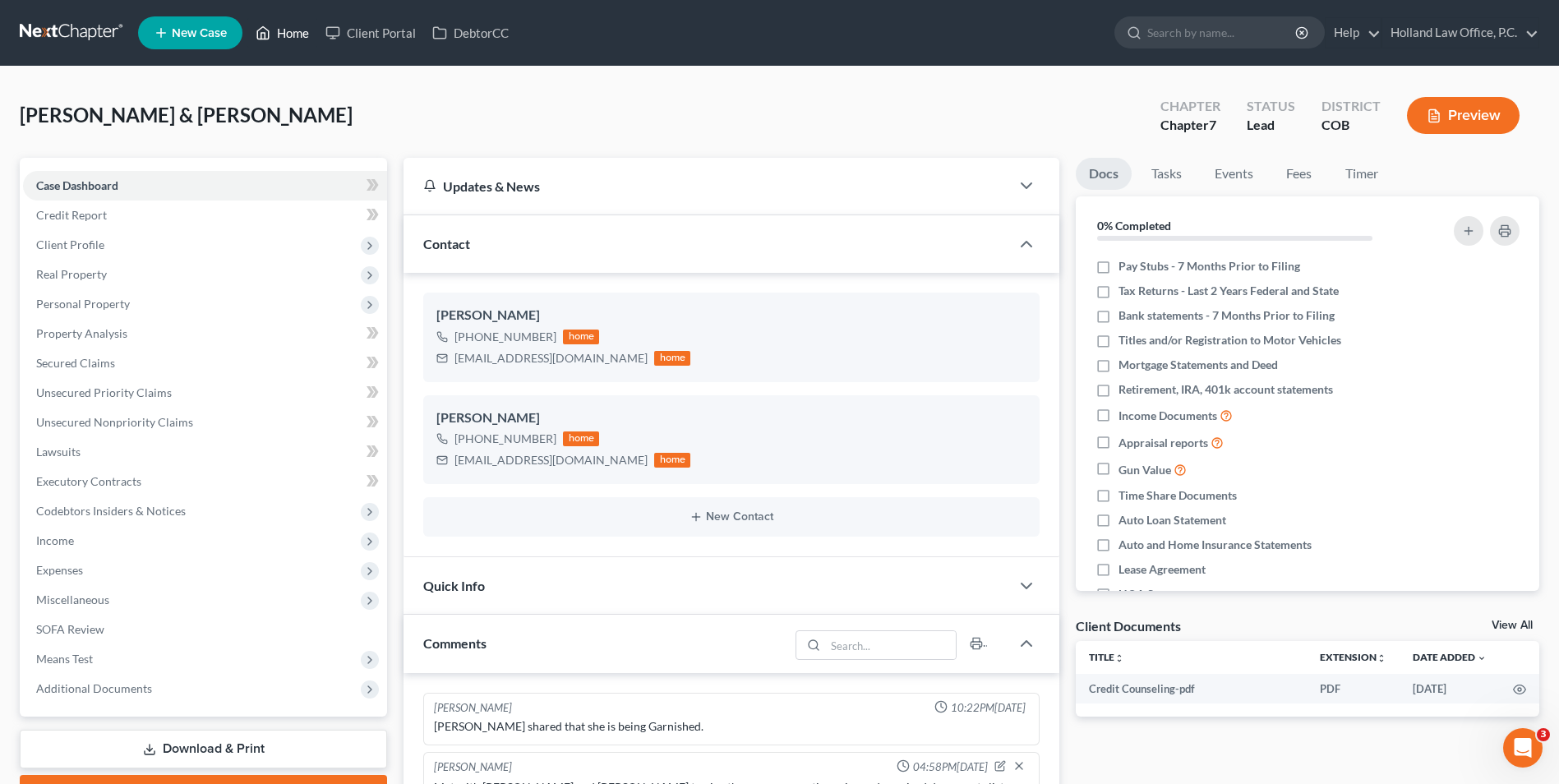
click at [297, 42] on link "Home" at bounding box center [282, 33] width 70 height 30
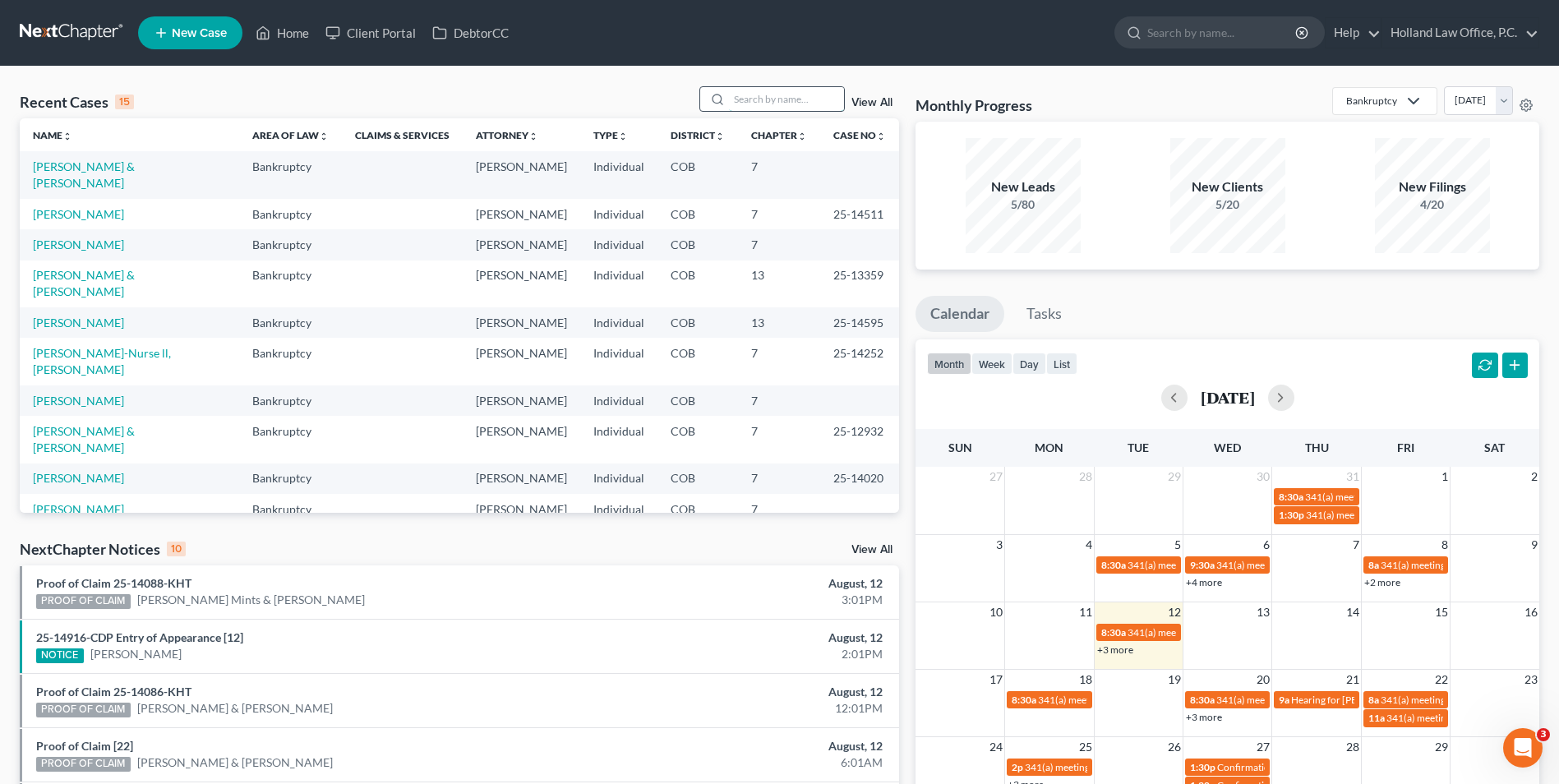
click at [827, 97] on input "search" at bounding box center [787, 99] width 115 height 24
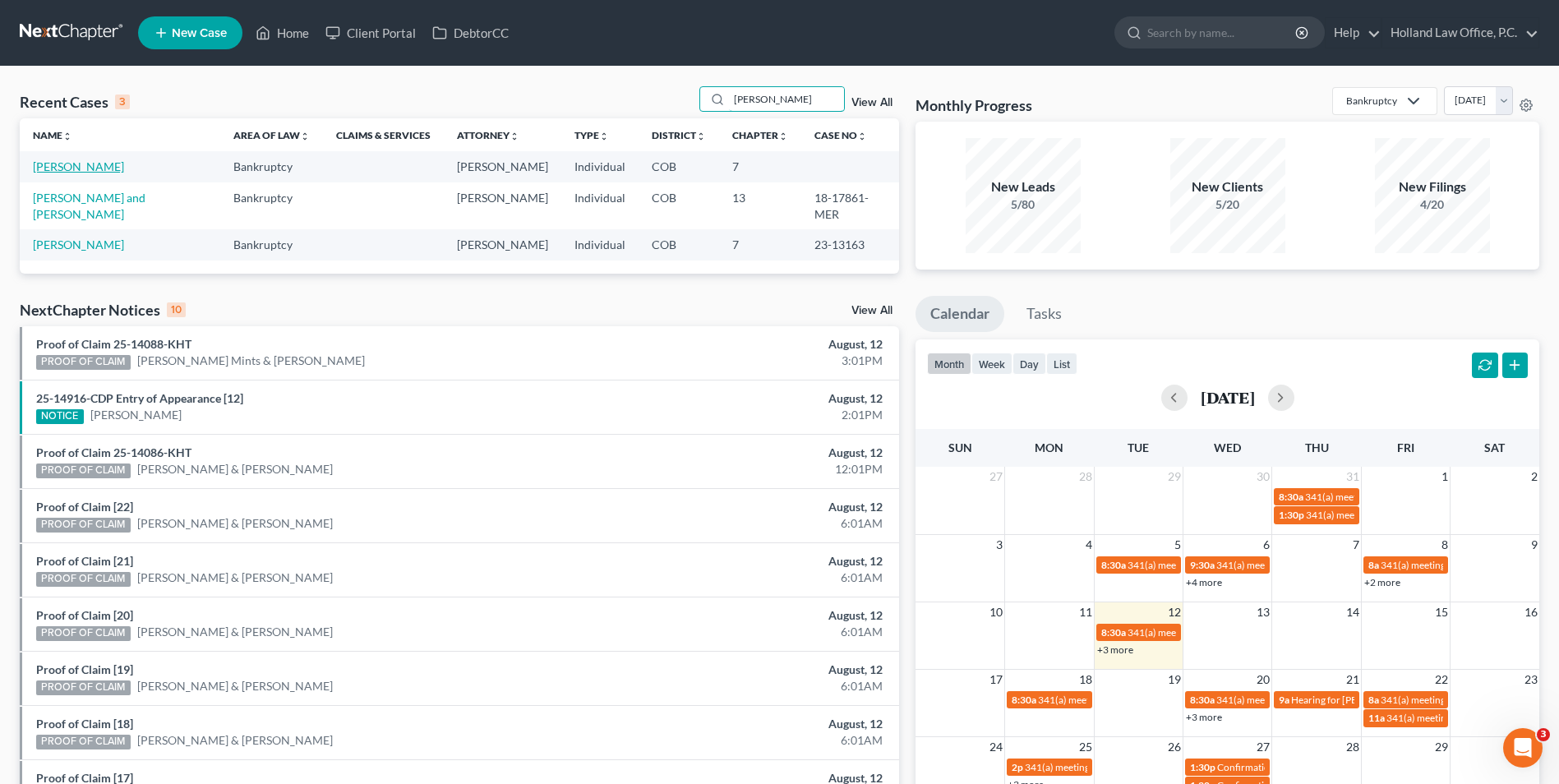
type input "lopez"
click at [72, 171] on link "Lopez, Jacob" at bounding box center [77, 166] width 91 height 14
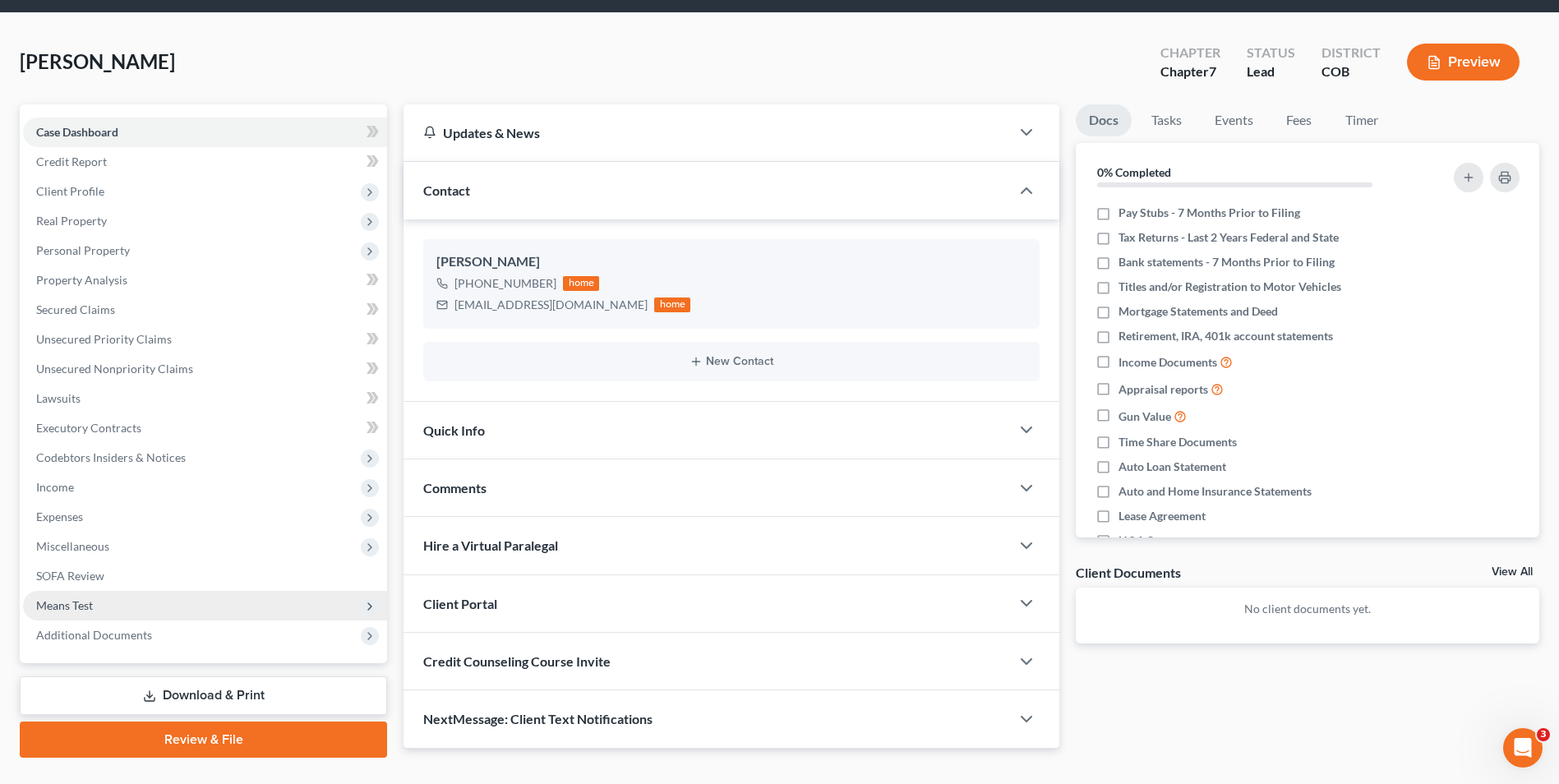
scroll to position [82, 0]
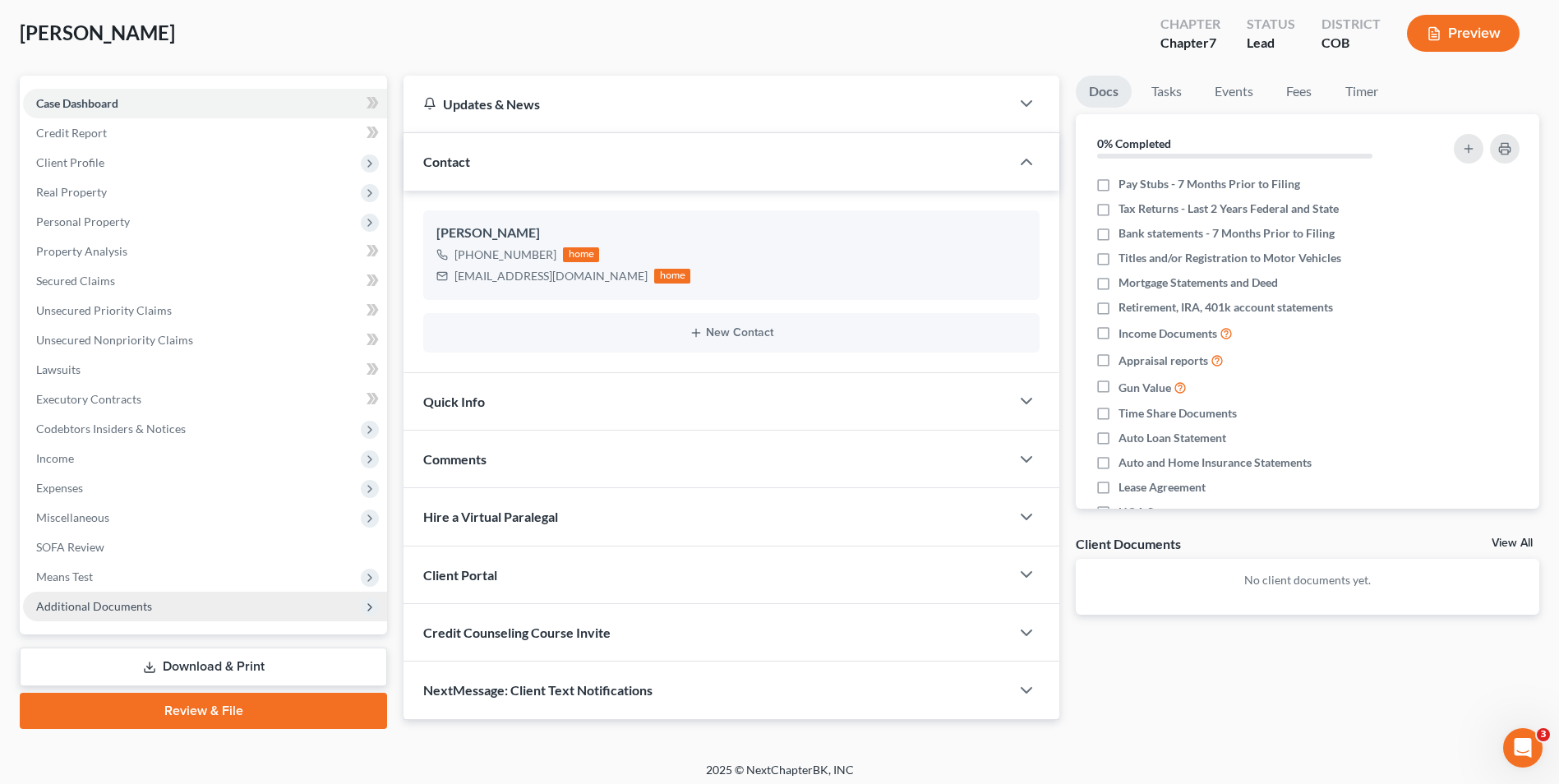
click at [105, 607] on span "Additional Documents" at bounding box center [93, 606] width 116 height 14
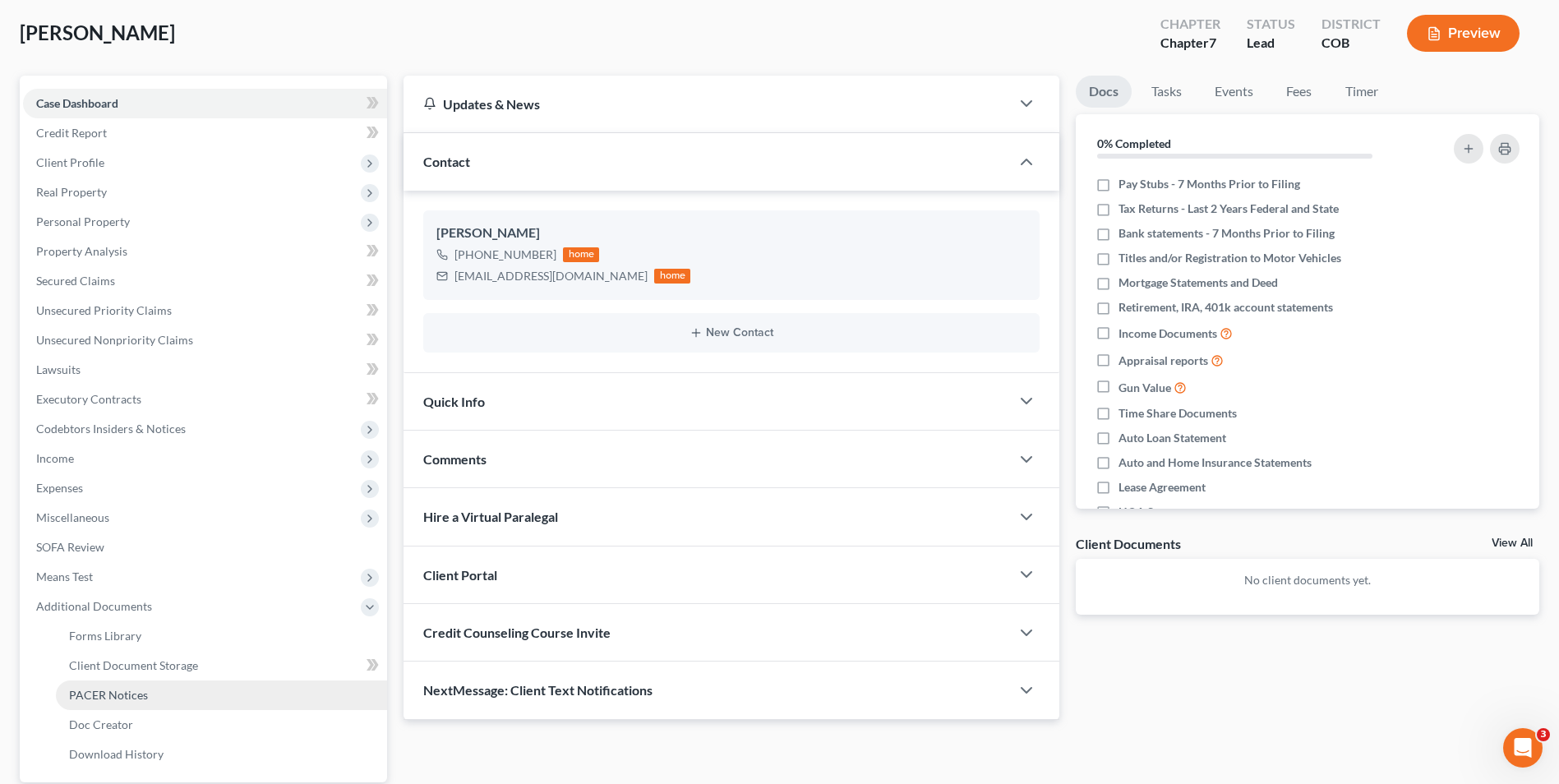
click at [137, 688] on span "PACER Notices" at bounding box center [108, 695] width 79 height 14
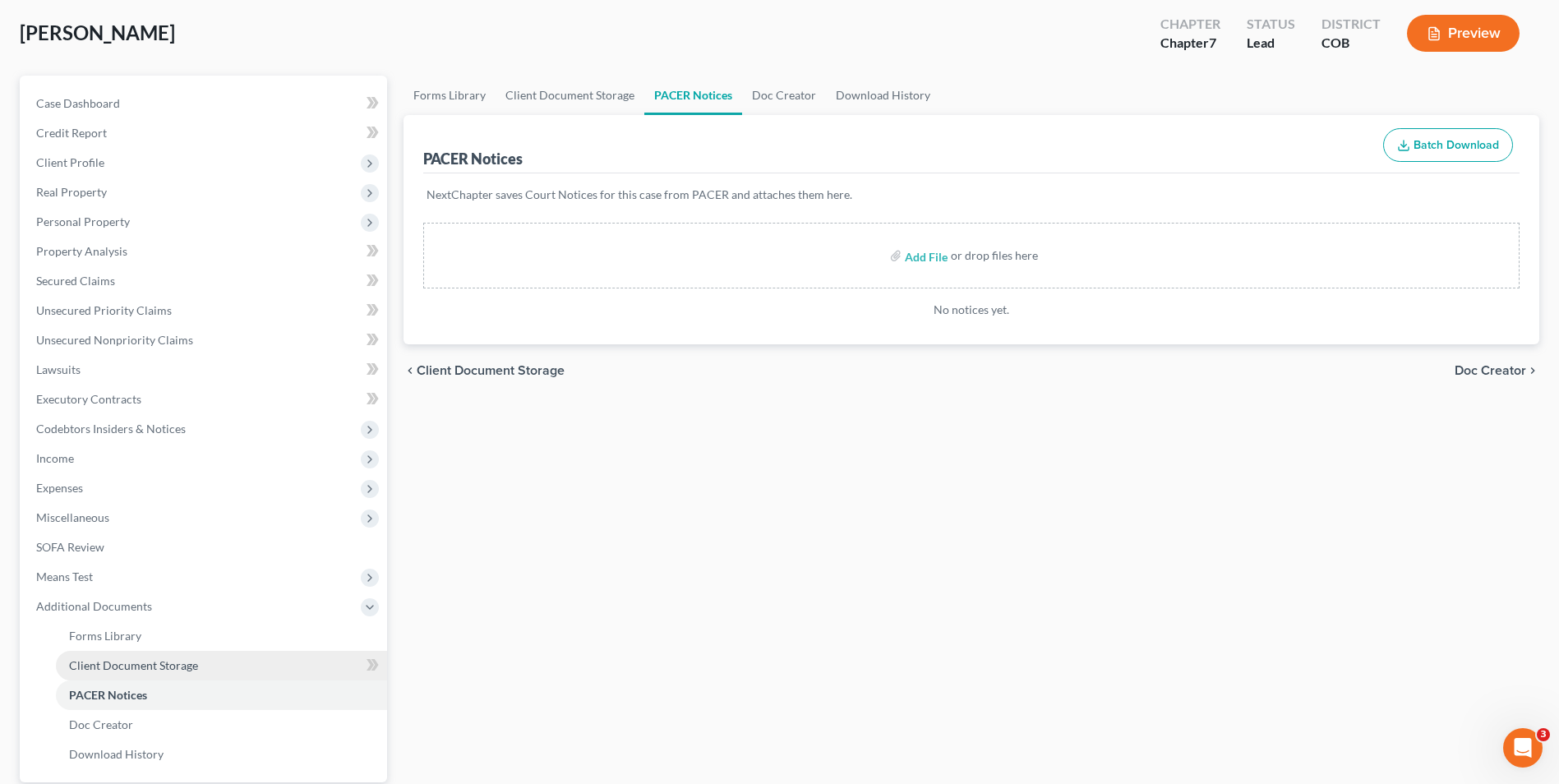
click at [116, 671] on span "Client Document Storage" at bounding box center [133, 665] width 129 height 14
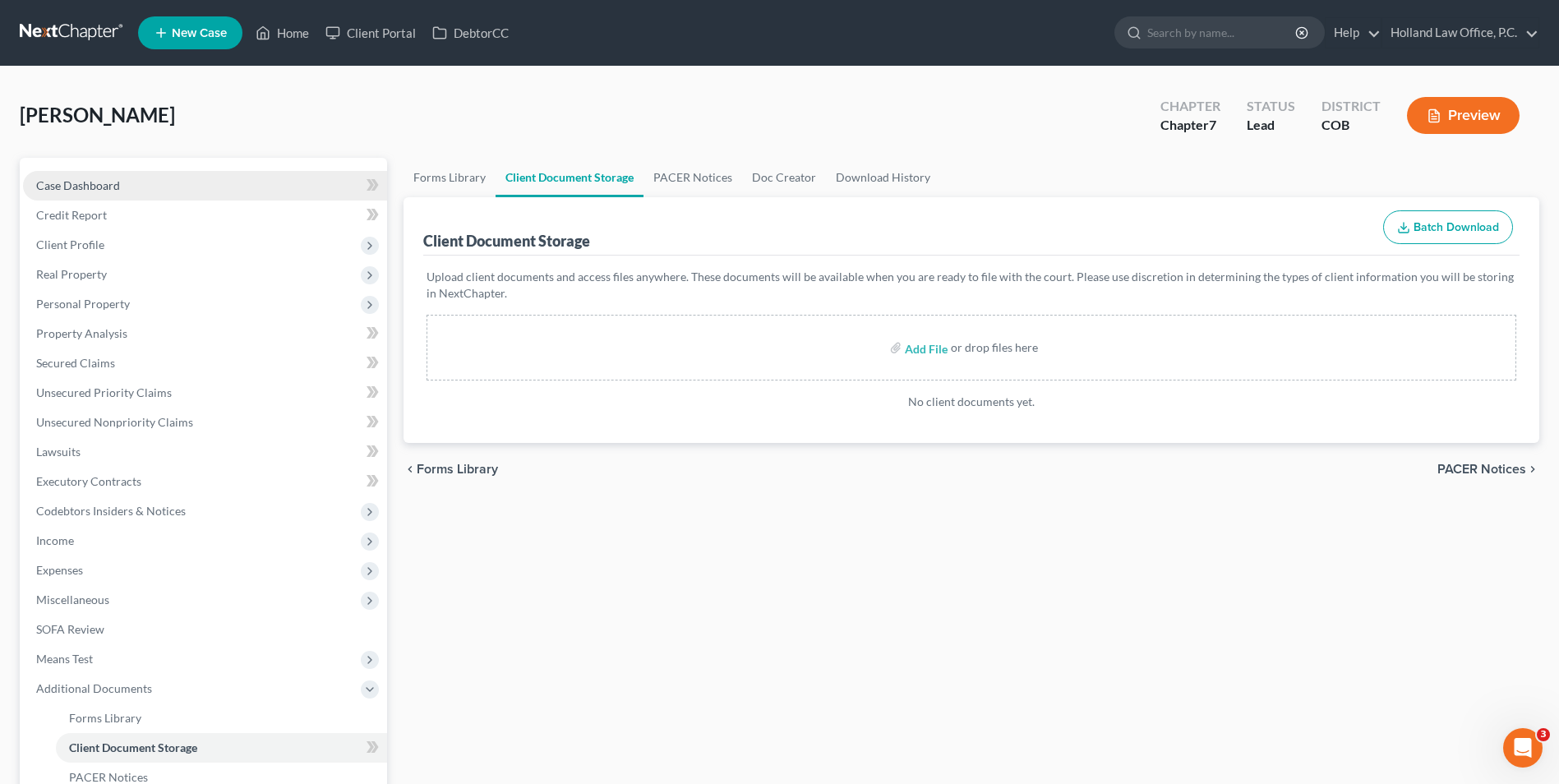
click at [123, 187] on link "Case Dashboard" at bounding box center [205, 186] width 364 height 30
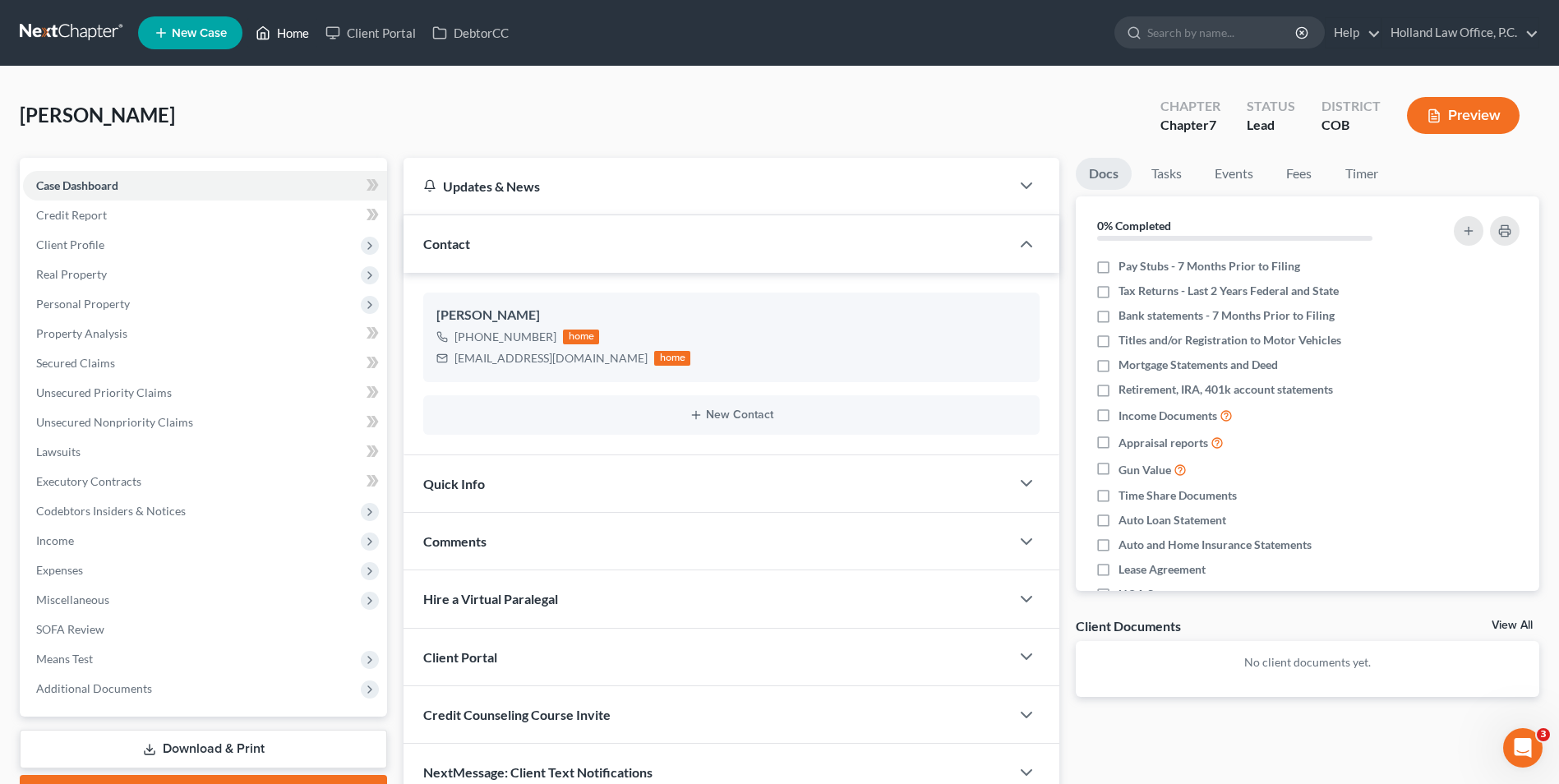
drag, startPoint x: 312, startPoint y: 44, endPoint x: 722, endPoint y: 94, distance: 413.0
click at [312, 44] on link "Home" at bounding box center [282, 33] width 70 height 30
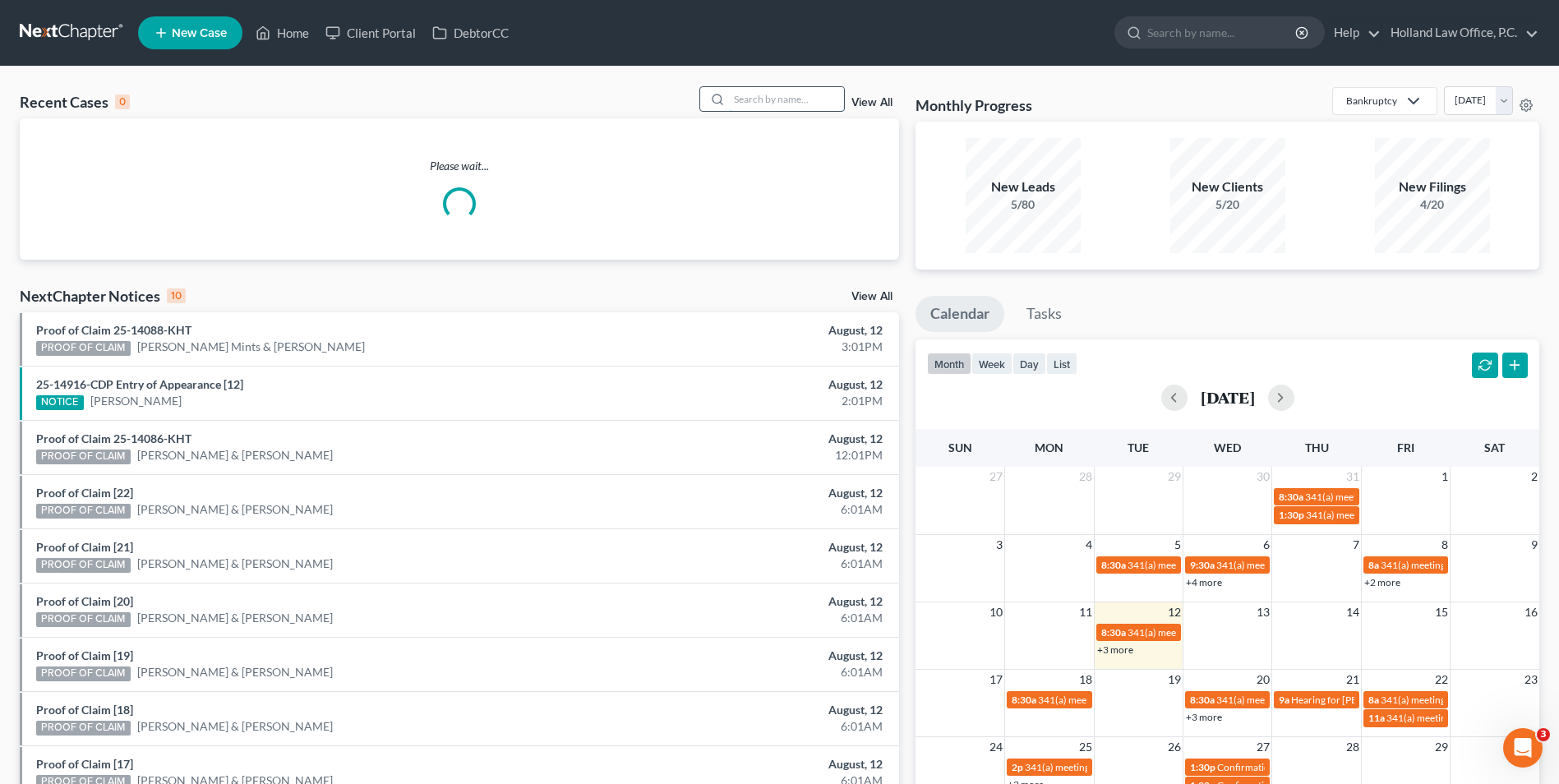
click at [765, 103] on input "search" at bounding box center [787, 99] width 115 height 24
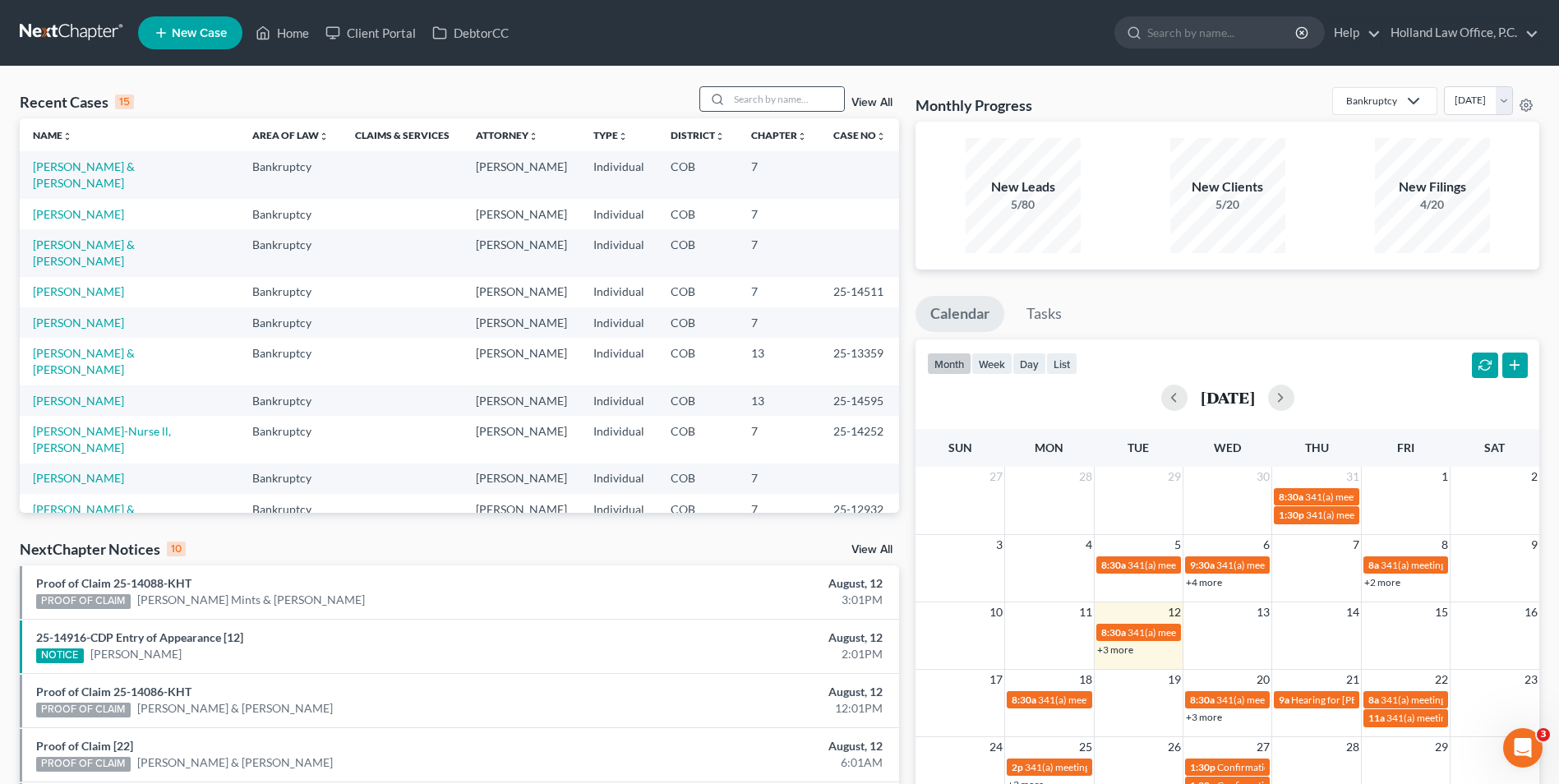
click at [775, 87] on div at bounding box center [772, 99] width 147 height 26
click at [760, 96] on input "search" at bounding box center [787, 99] width 115 height 24
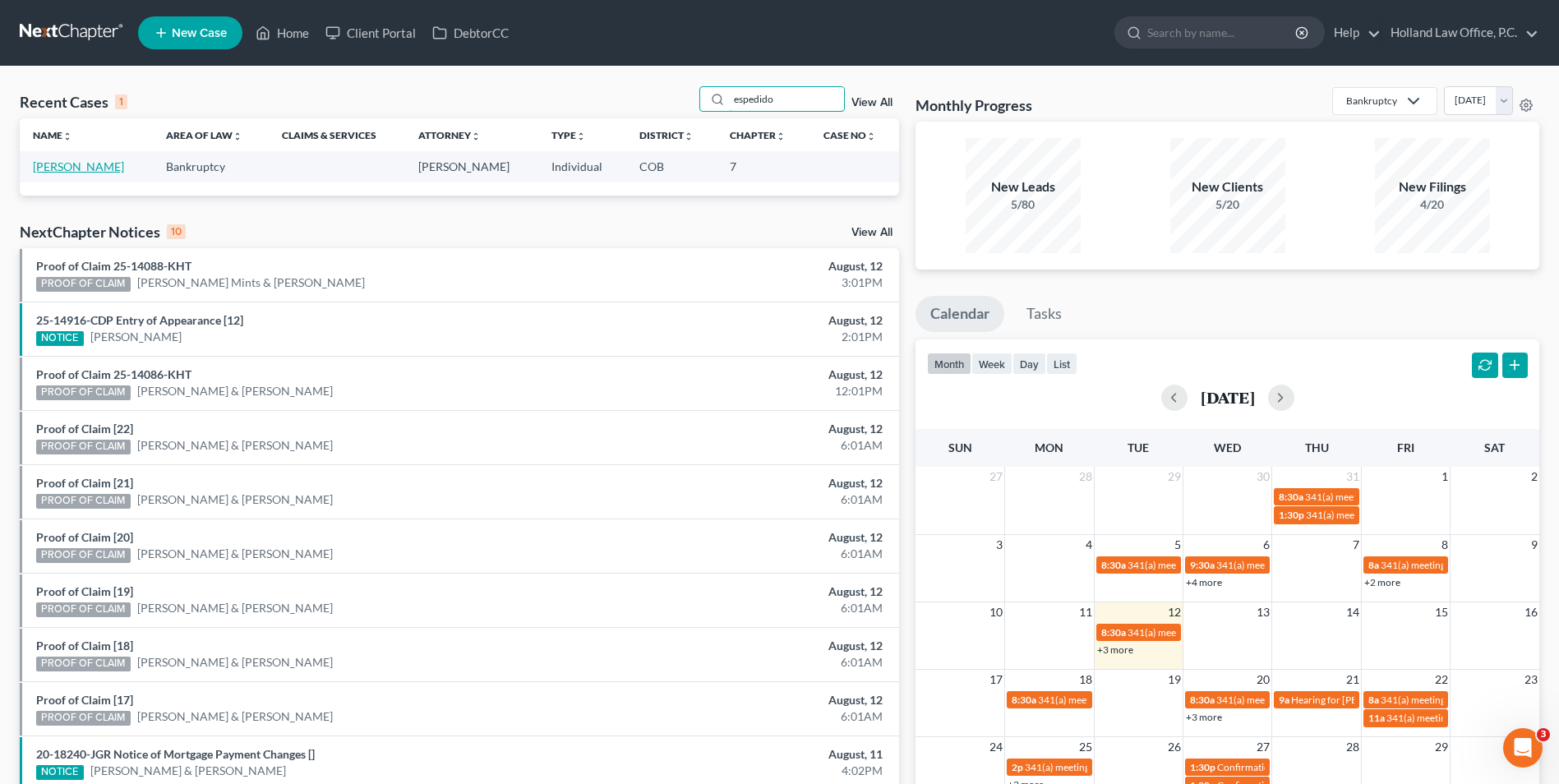
type input "espedido"
click at [88, 171] on link "[PERSON_NAME]" at bounding box center [77, 166] width 91 height 14
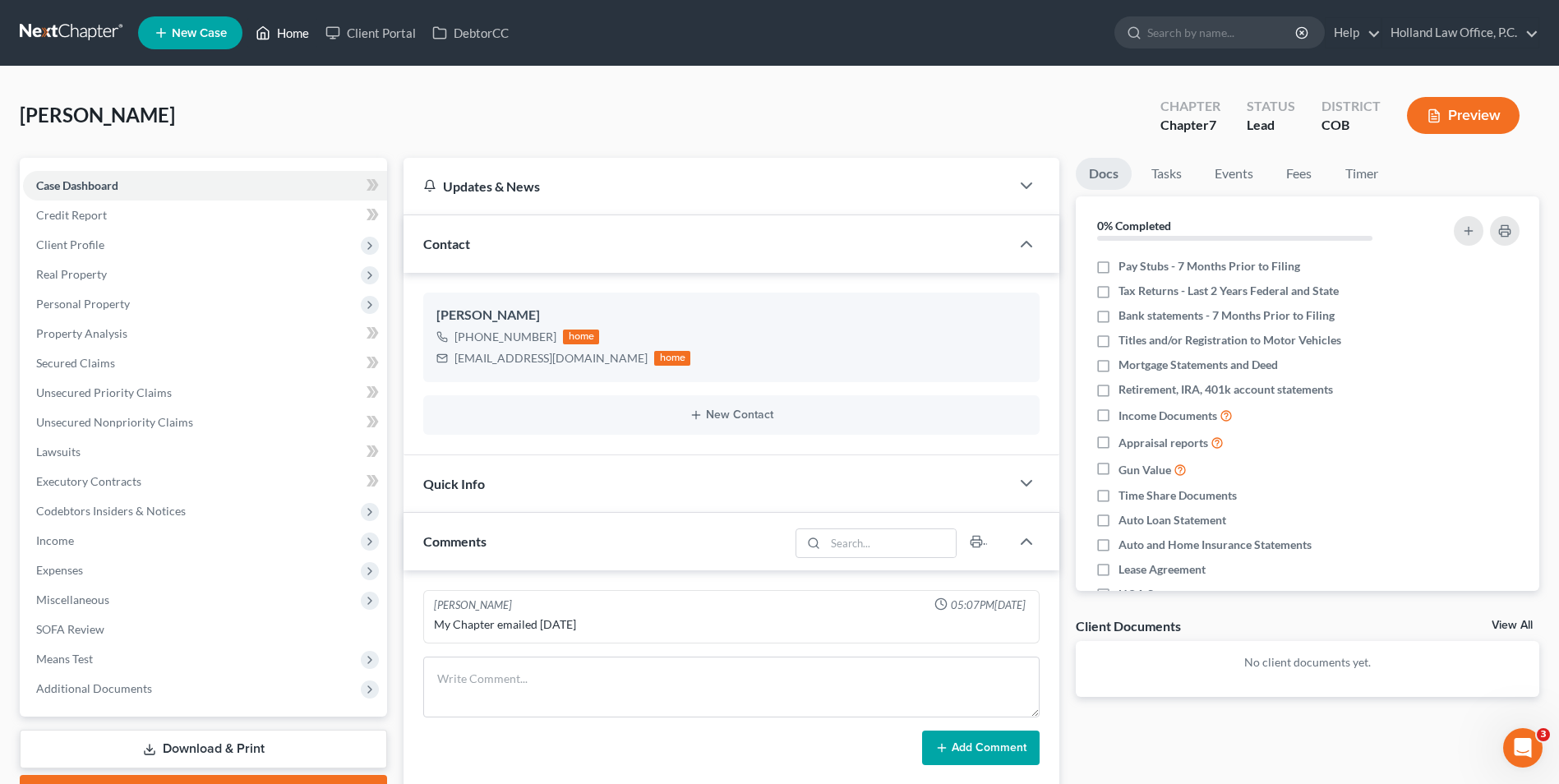
drag, startPoint x: 273, startPoint y: 29, endPoint x: 611, endPoint y: 84, distance: 342.4
click at [273, 29] on link "Home" at bounding box center [282, 33] width 70 height 30
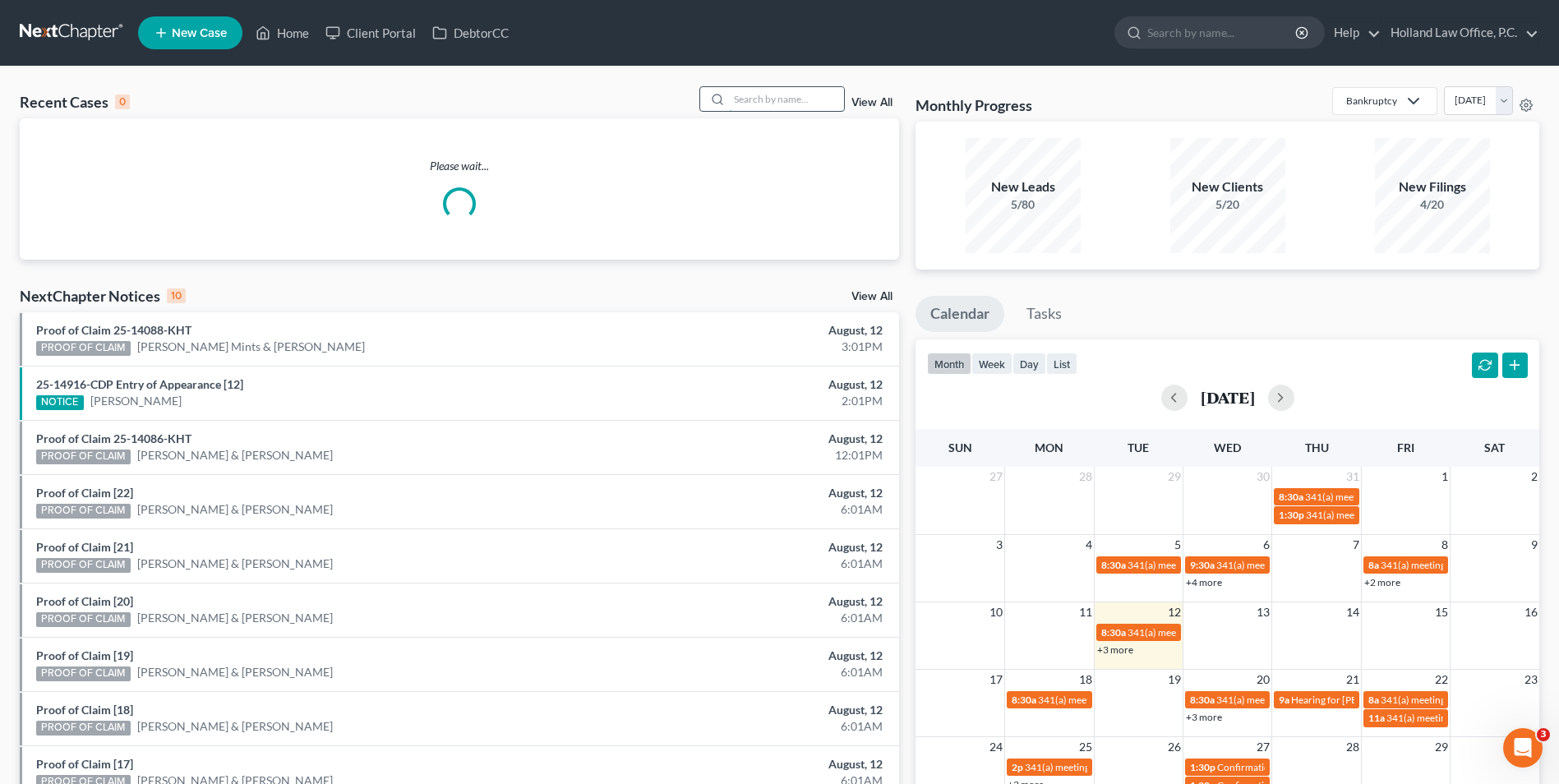
click at [762, 100] on input "search" at bounding box center [787, 99] width 115 height 24
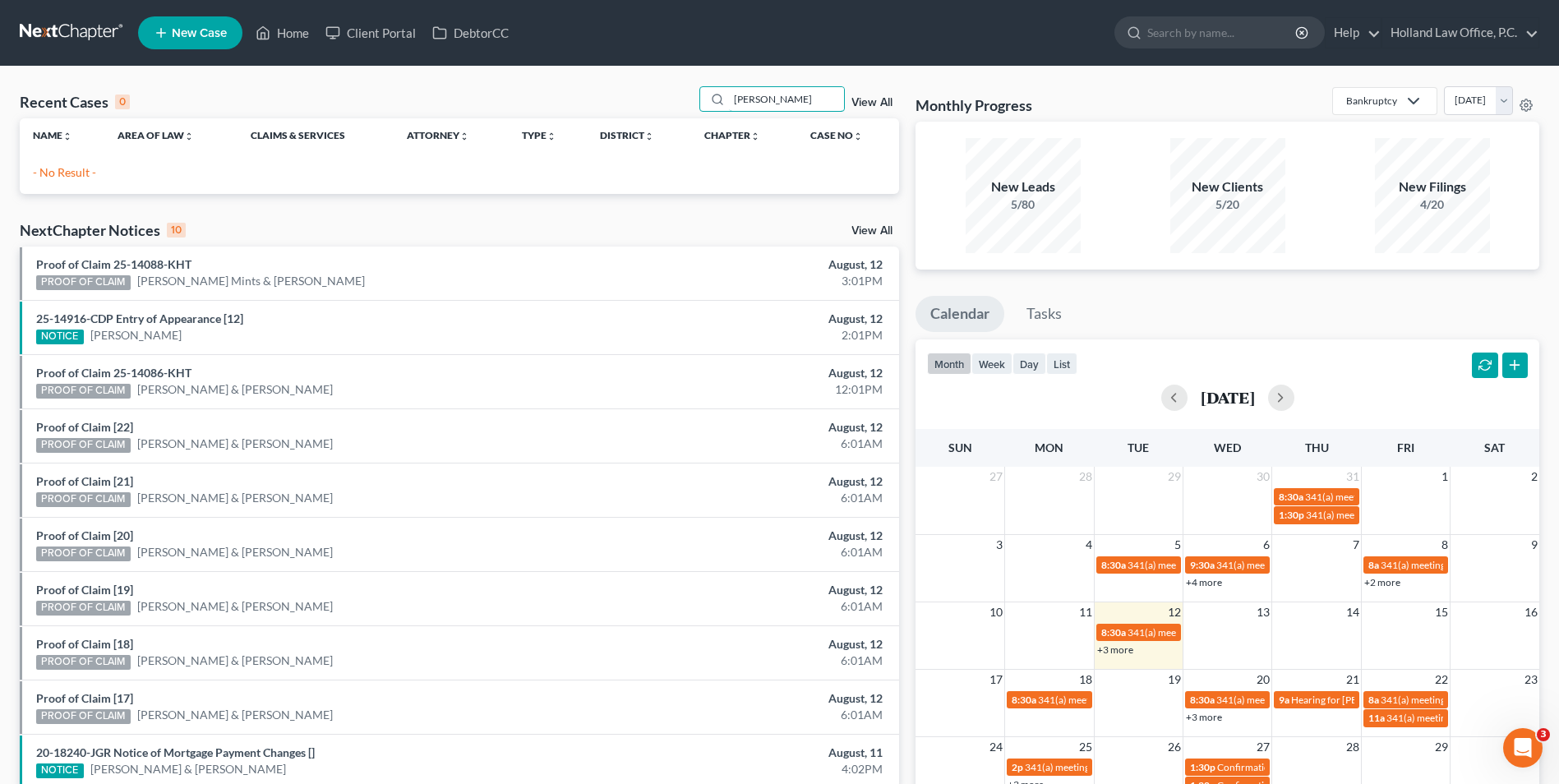
drag, startPoint x: 779, startPoint y: 106, endPoint x: 677, endPoint y: 100, distance: 102.2
click at [685, 102] on div "Recent Cases 0 antonio lu View All" at bounding box center [460, 102] width 880 height 32
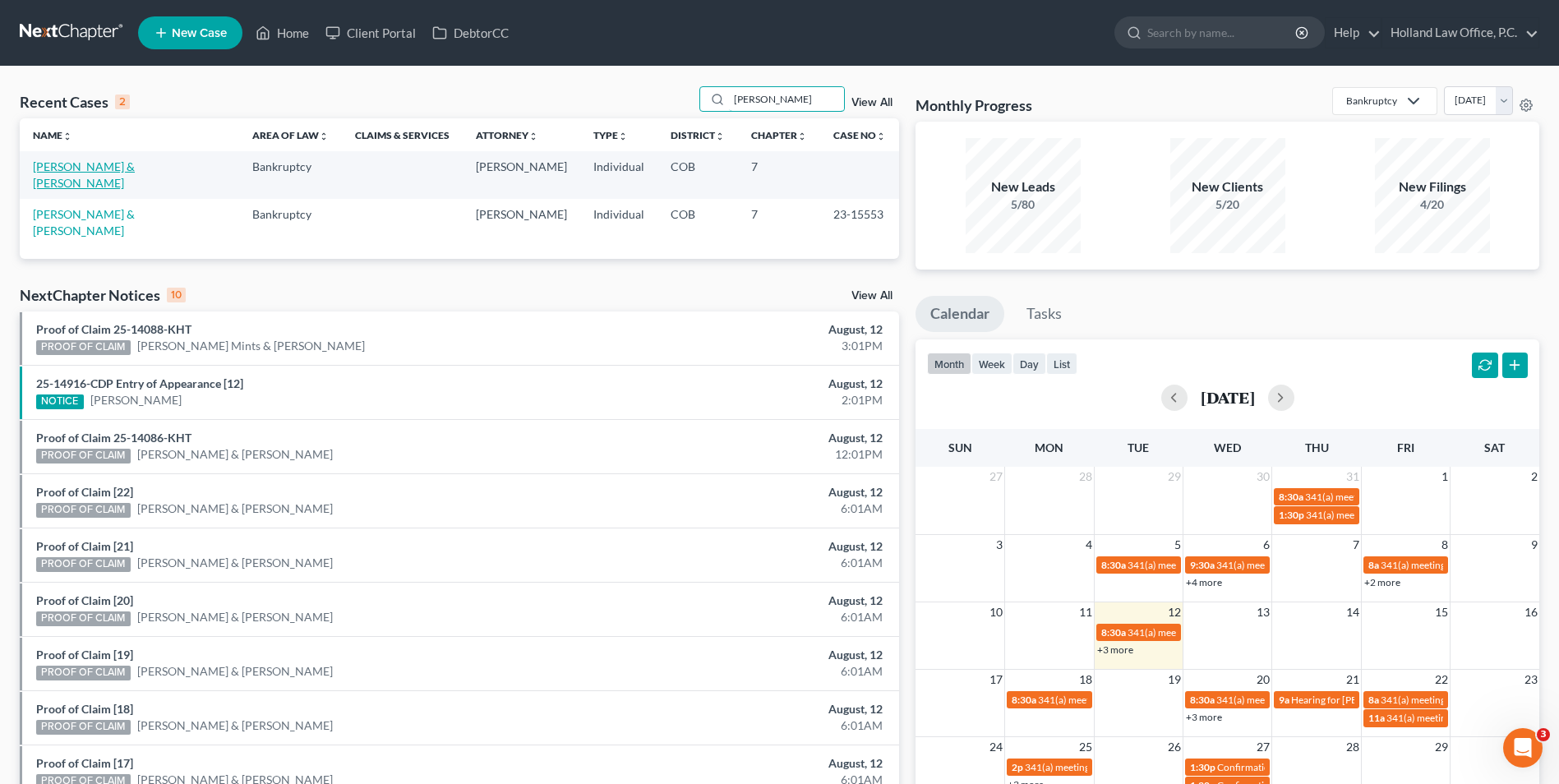
type input "lujan"
click at [125, 166] on link "[PERSON_NAME] & [PERSON_NAME]" at bounding box center [83, 174] width 102 height 30
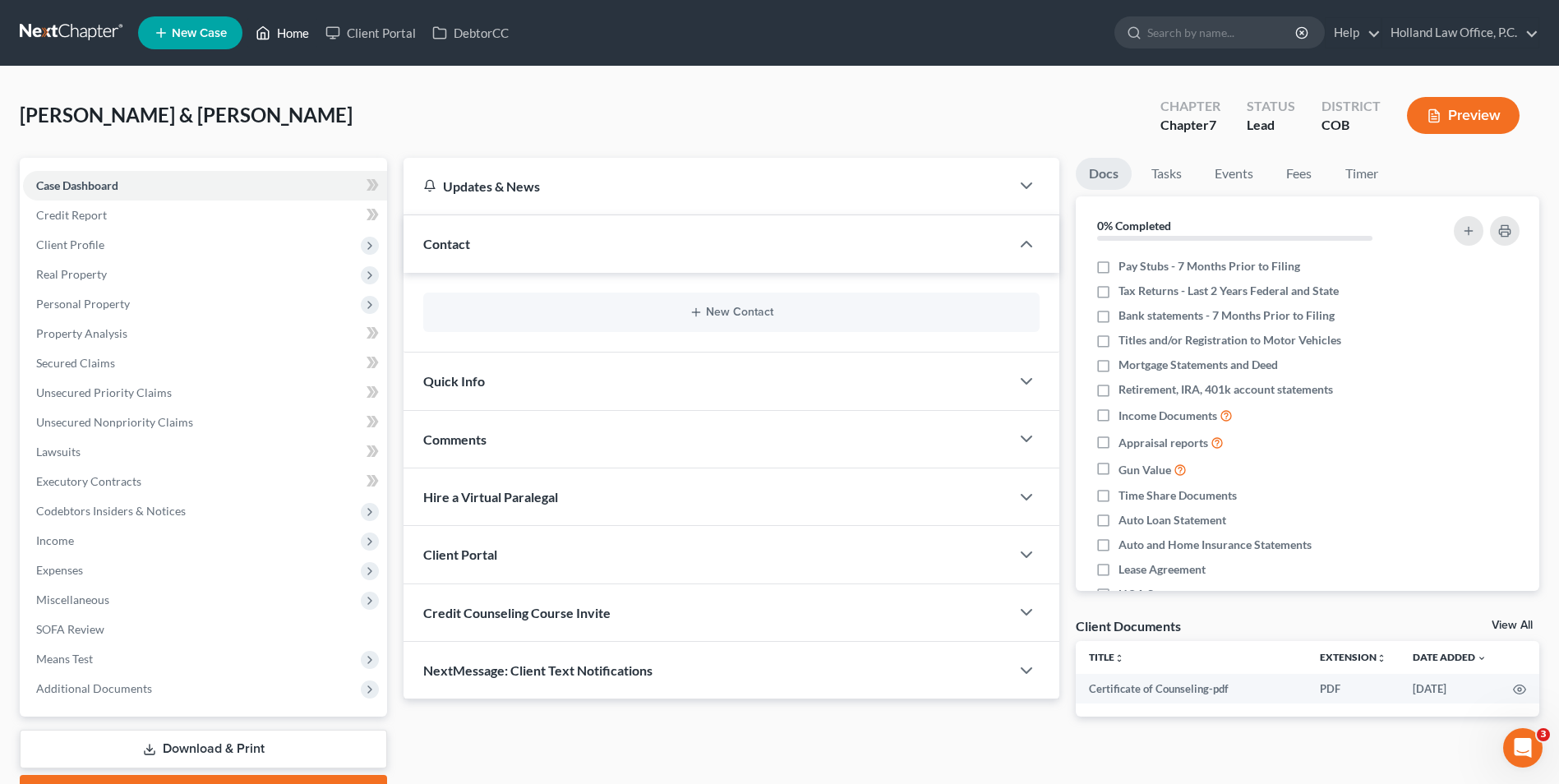
drag, startPoint x: 294, startPoint y: 37, endPoint x: 767, endPoint y: 112, distance: 478.9
click at [294, 37] on link "Home" at bounding box center [282, 33] width 70 height 30
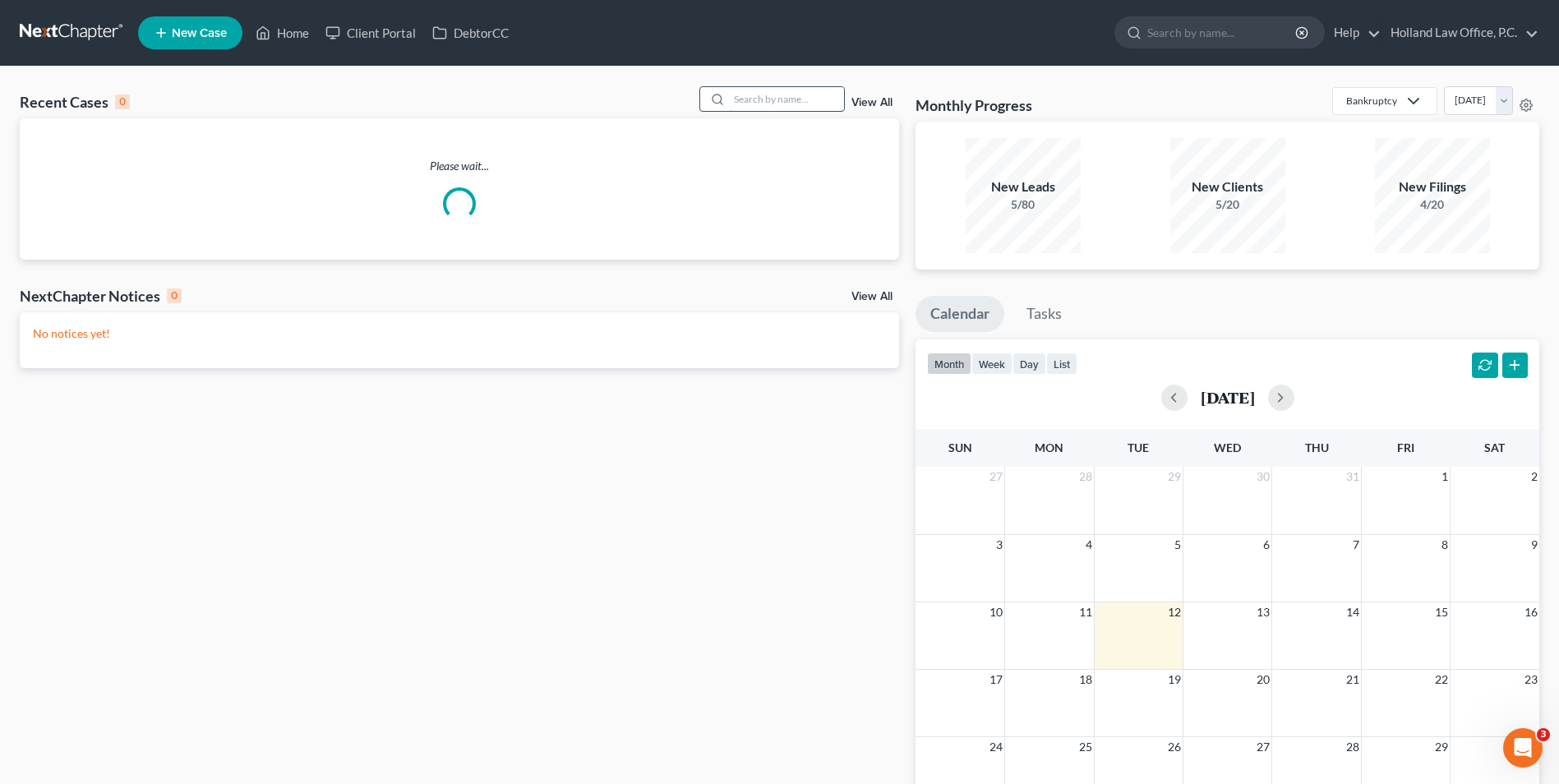
click at [755, 97] on input "search" at bounding box center [787, 99] width 115 height 24
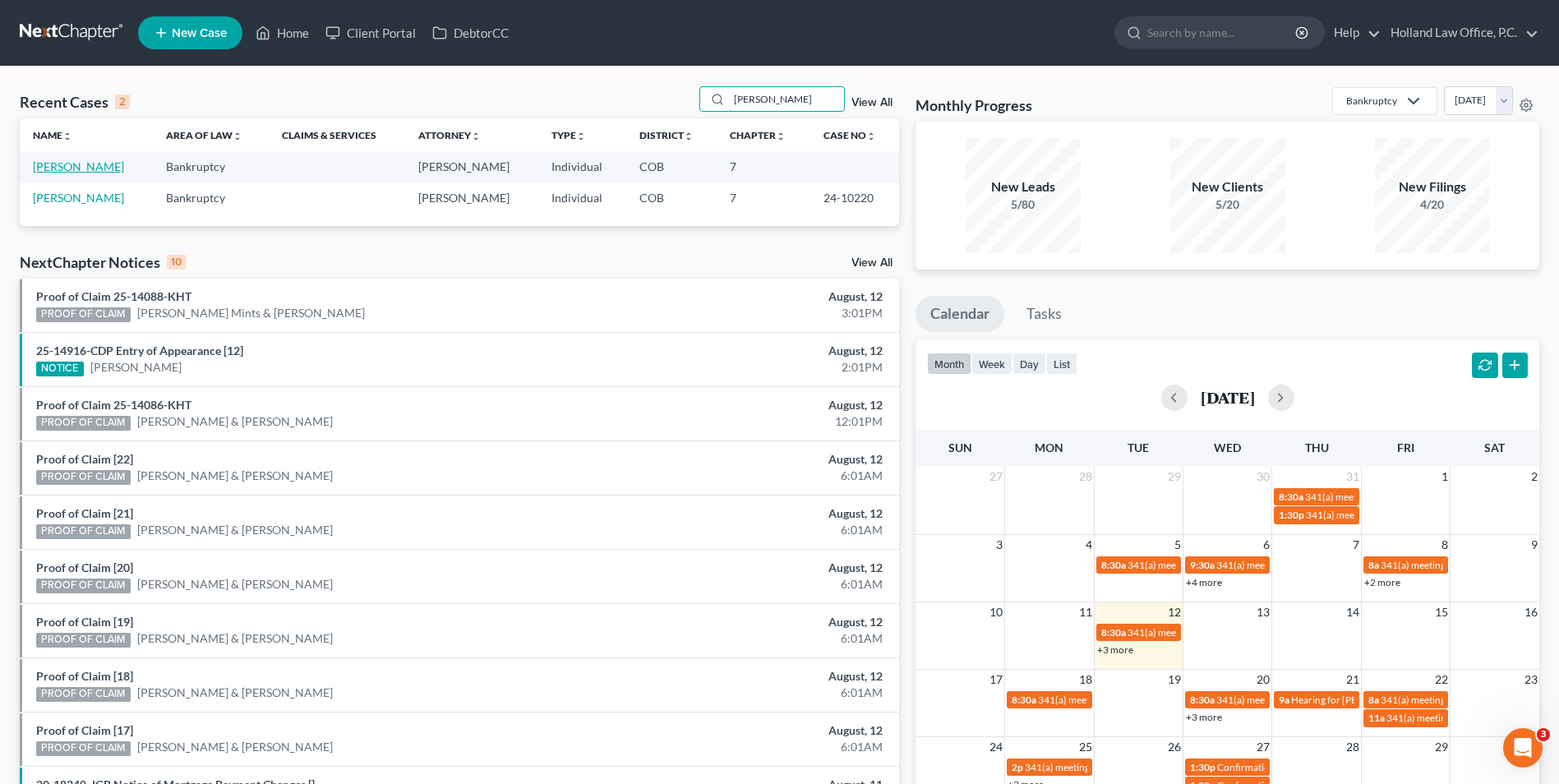
type input "pearson"
click at [85, 170] on link "[PERSON_NAME]" at bounding box center [77, 166] width 91 height 14
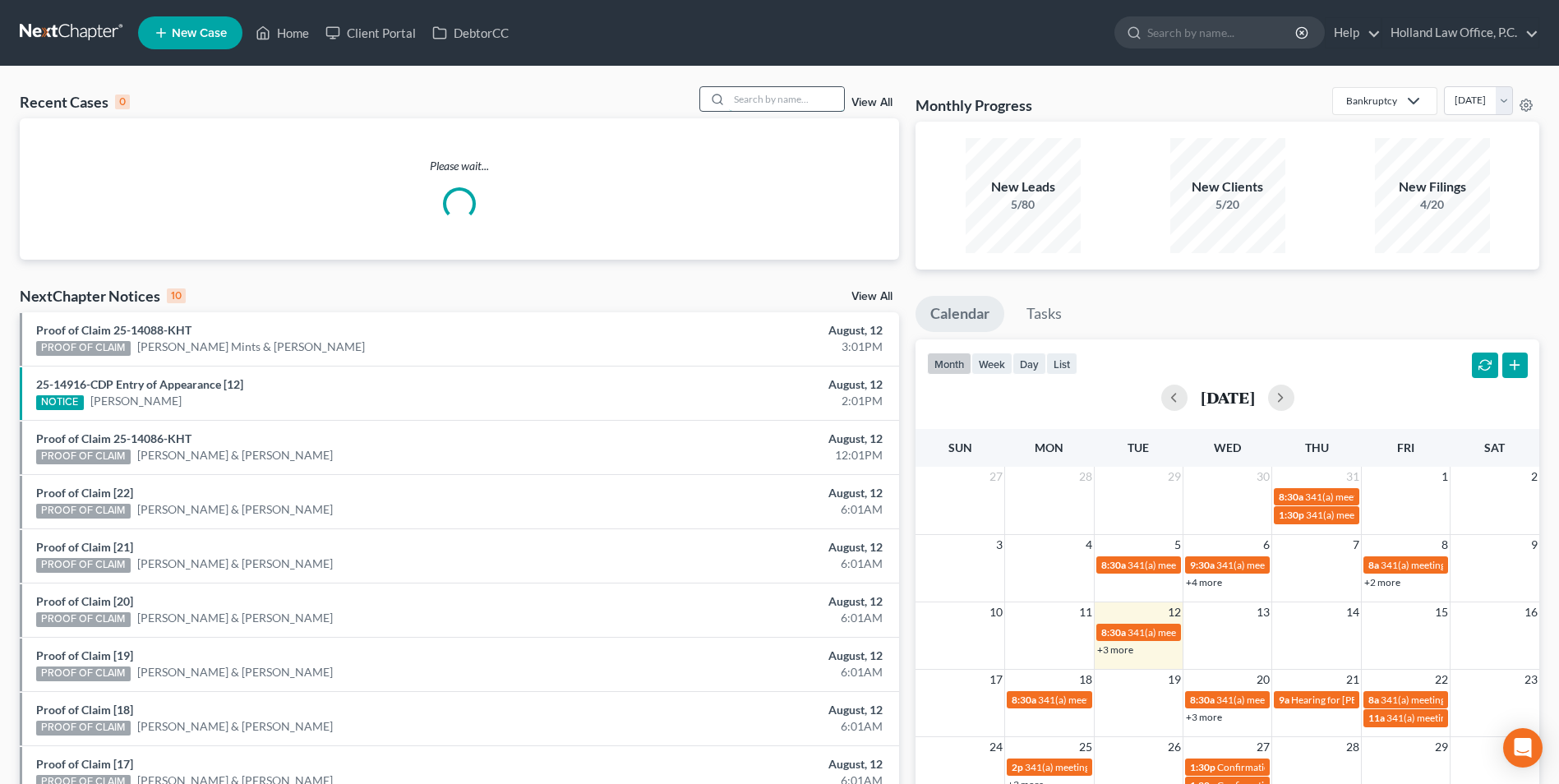
click at [800, 102] on input "search" at bounding box center [787, 99] width 115 height 24
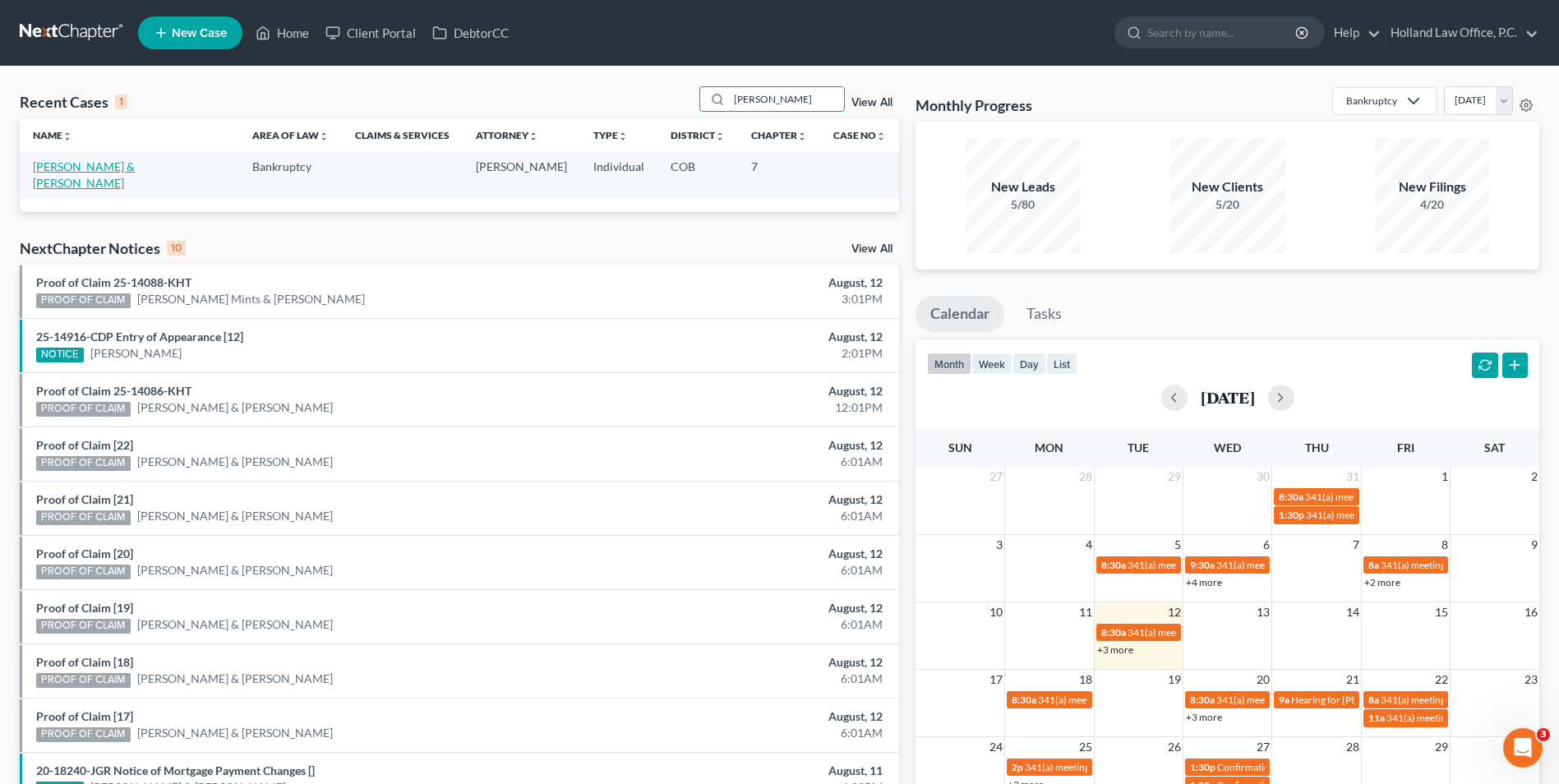
type input "zavala"
click at [107, 172] on link "Zavala, Andres & Tarin, Jasmin" at bounding box center [83, 174] width 102 height 30
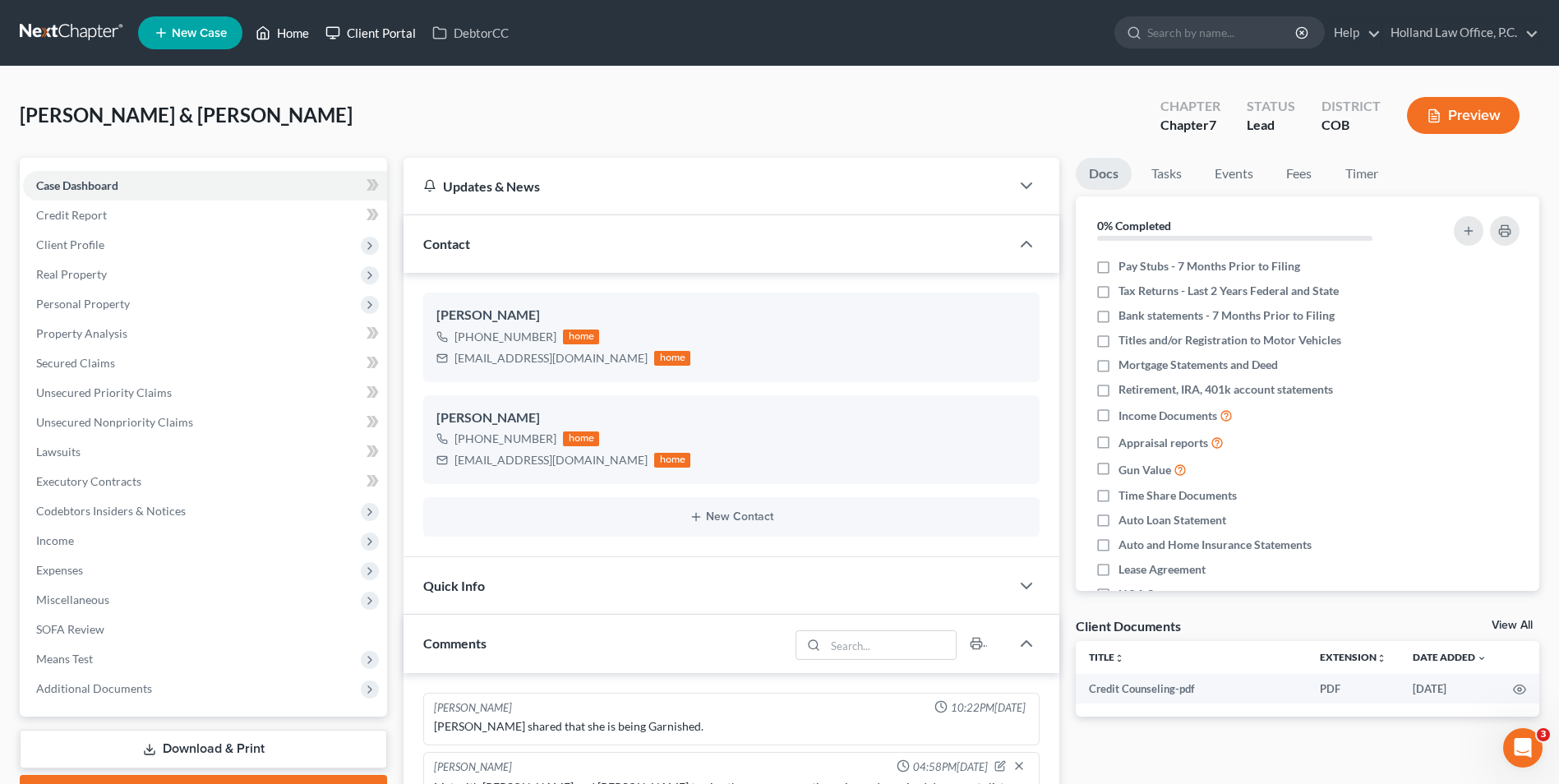
drag, startPoint x: 297, startPoint y: 38, endPoint x: 338, endPoint y: 43, distance: 41.3
click at [297, 38] on link "Home" at bounding box center [282, 33] width 70 height 30
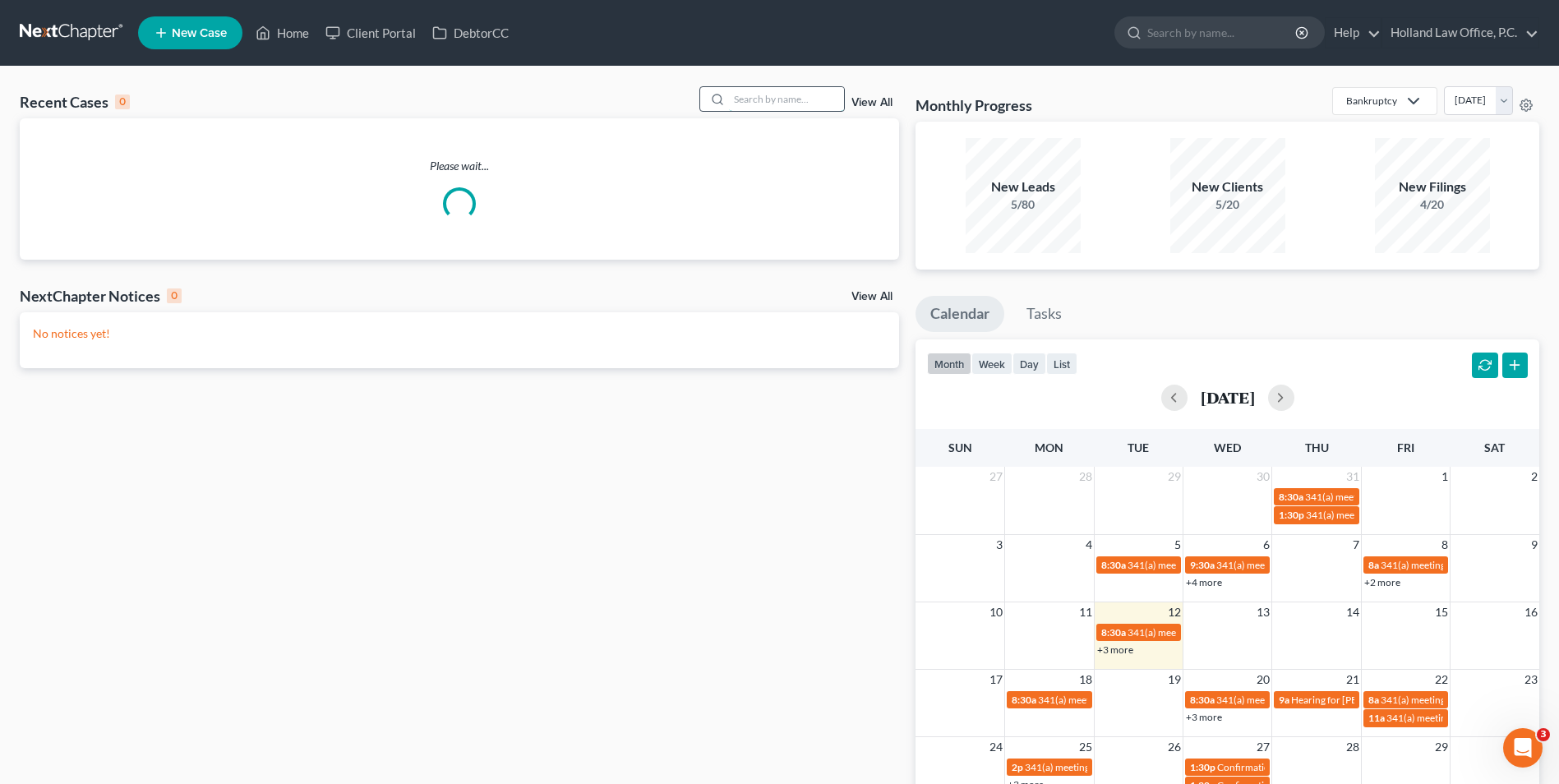
click at [744, 107] on input "search" at bounding box center [787, 99] width 115 height 24
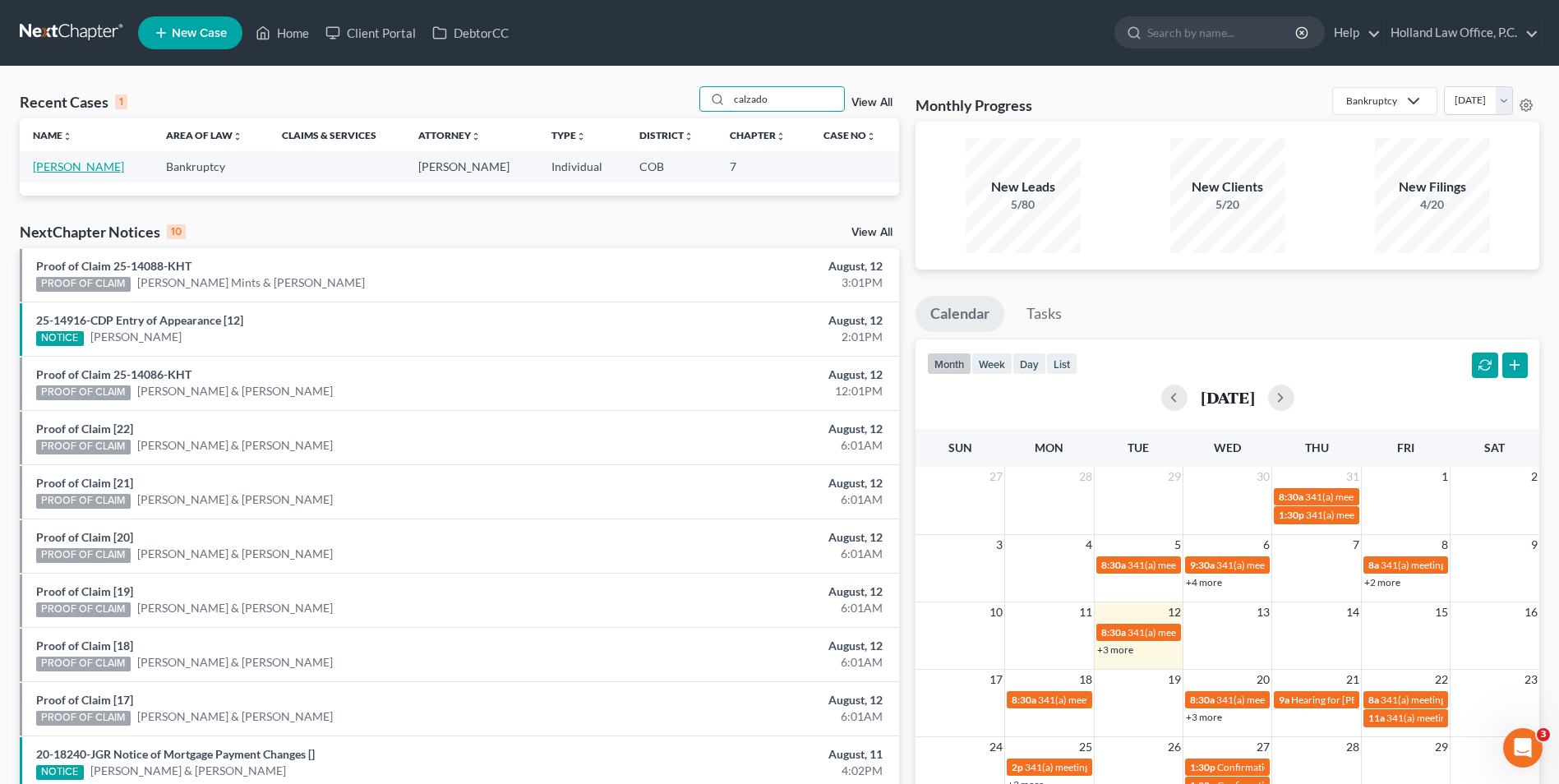
type input "calzado"
click at [92, 167] on link "Calzado, Carlina" at bounding box center [77, 166] width 91 height 14
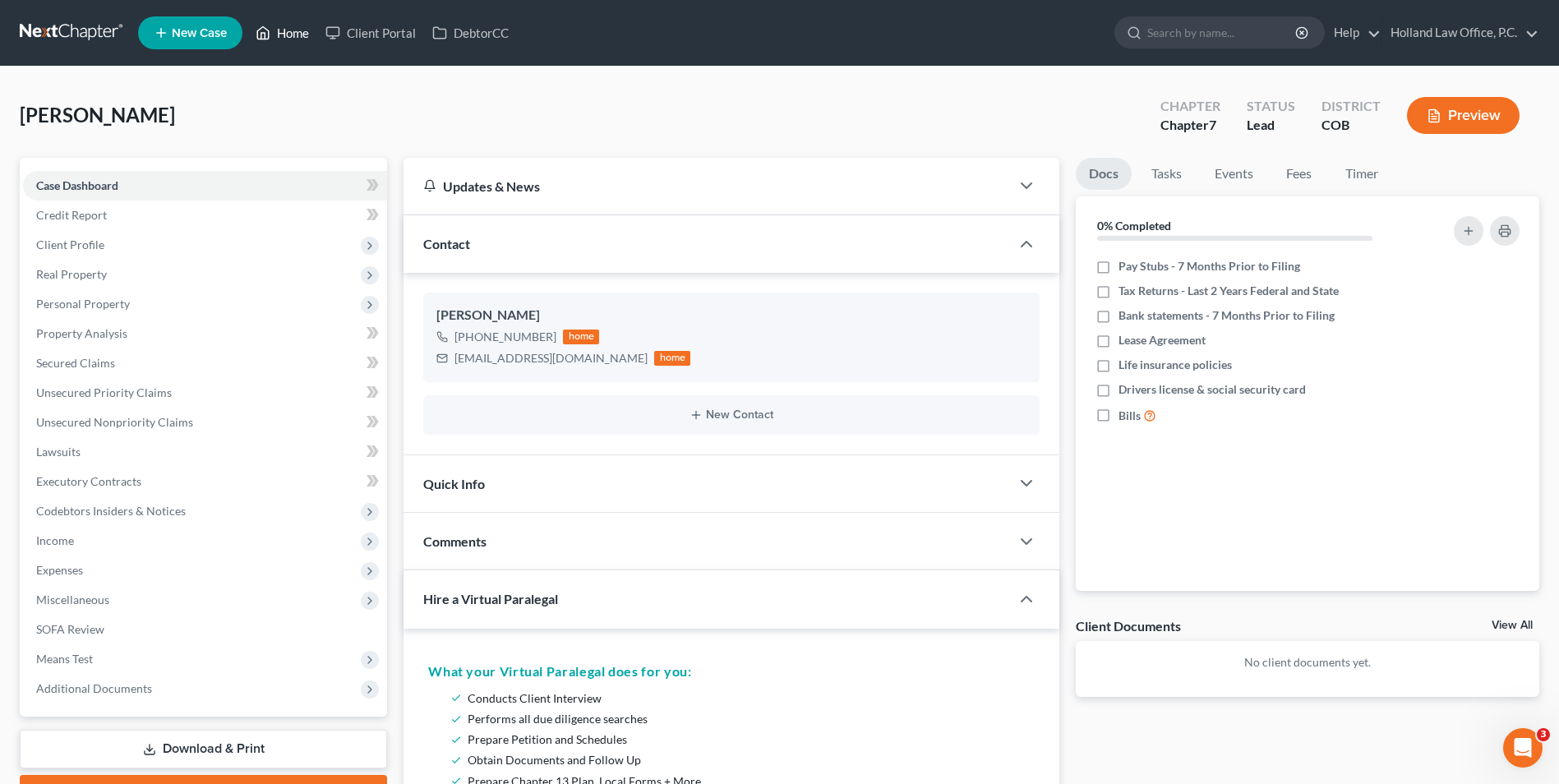
click at [287, 32] on link "Home" at bounding box center [282, 33] width 70 height 30
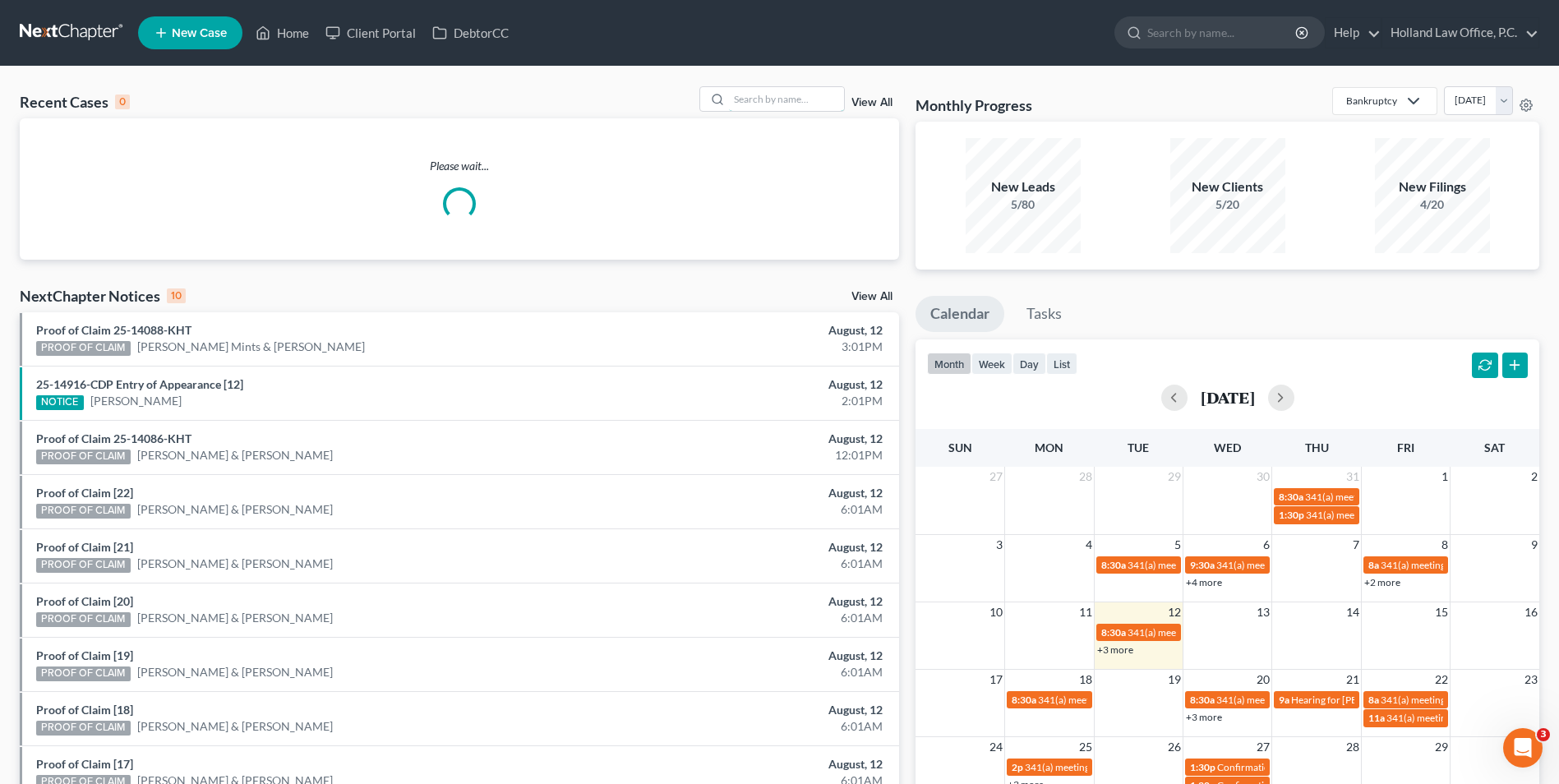
drag, startPoint x: 783, startPoint y: 89, endPoint x: 796, endPoint y: 117, distance: 30.9
click at [783, 98] on input "search" at bounding box center [787, 99] width 115 height 24
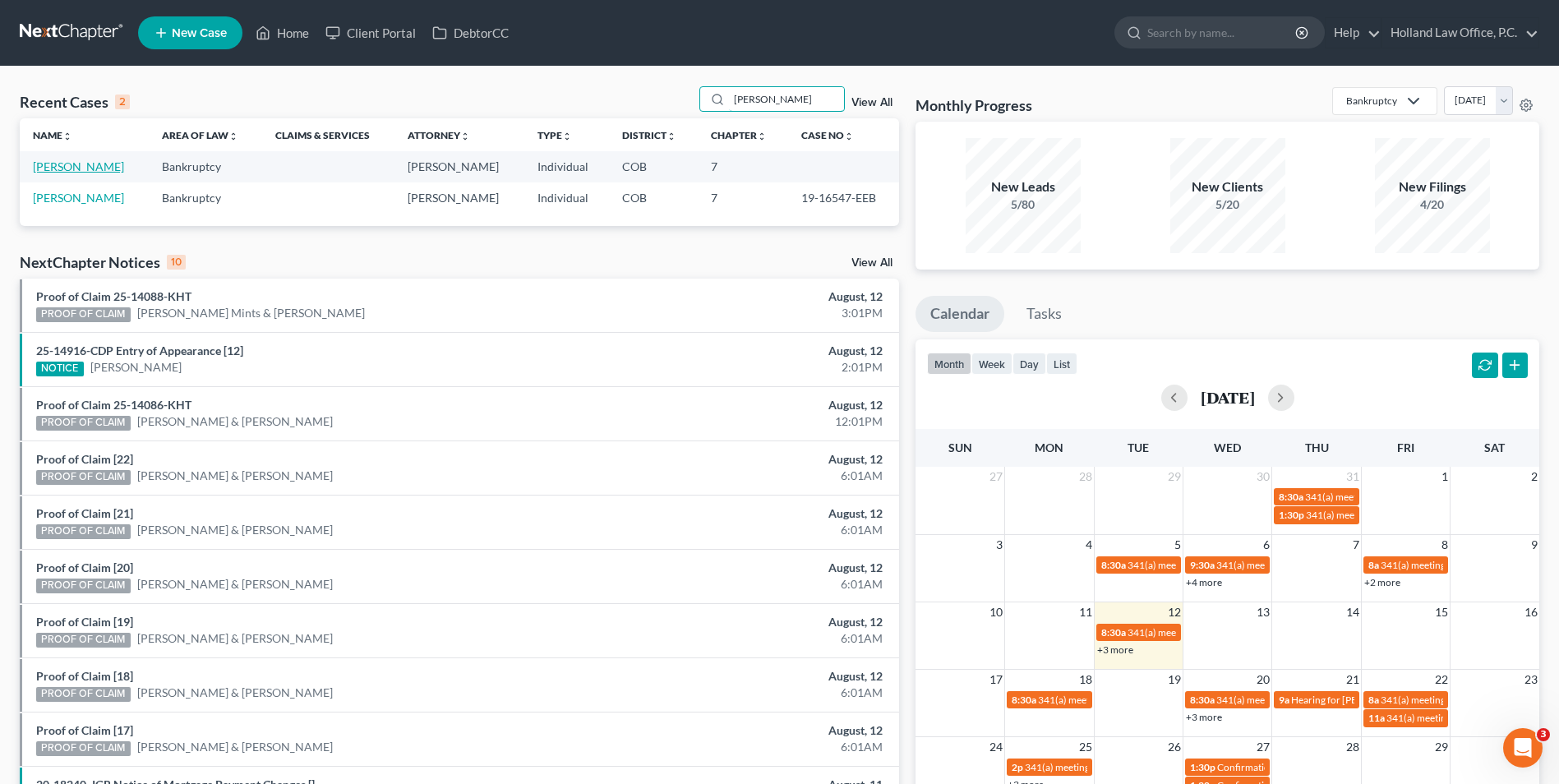
type input "neal"
click at [59, 167] on link "[PERSON_NAME]" at bounding box center [77, 166] width 91 height 14
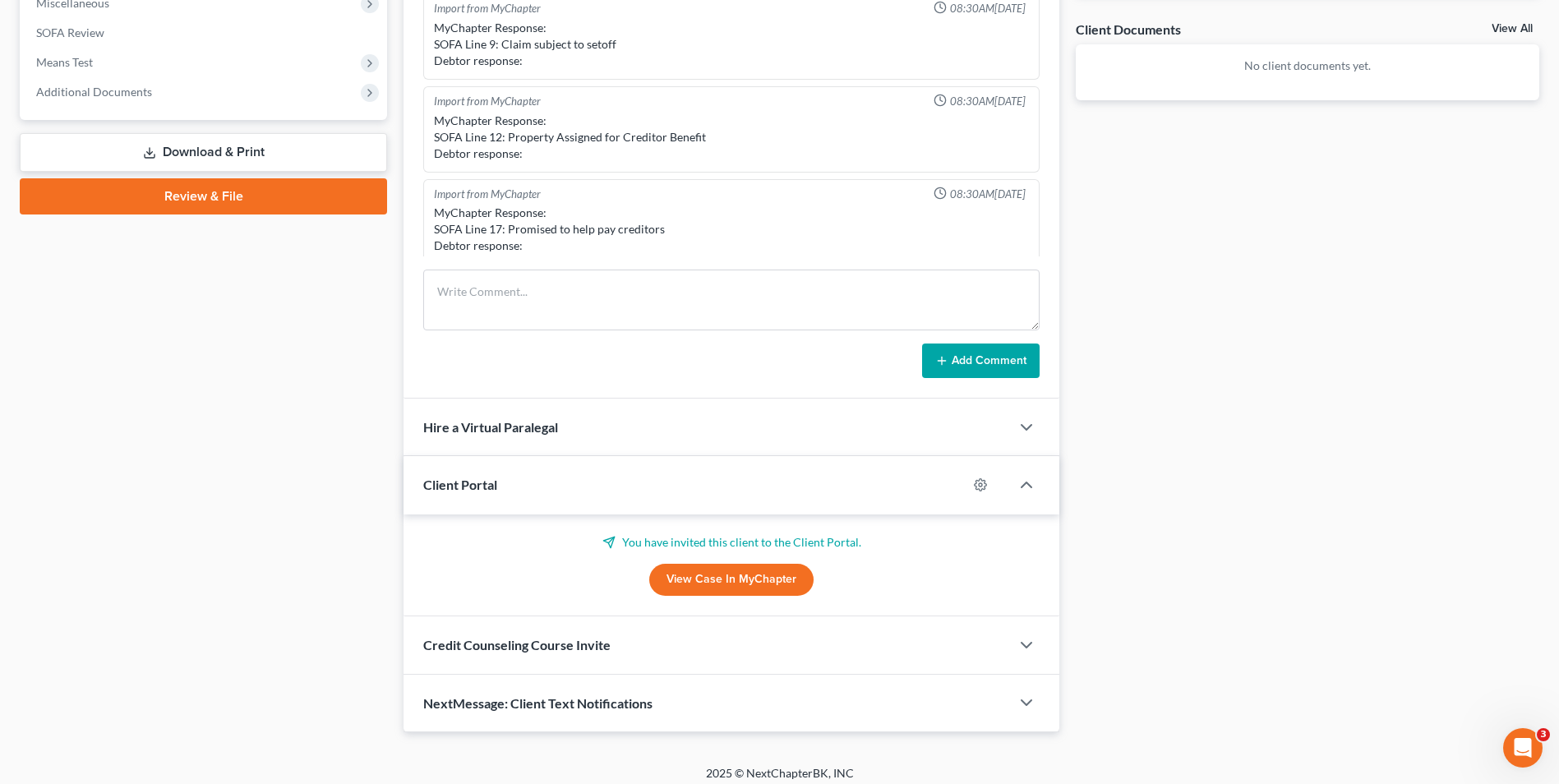
scroll to position [607, 0]
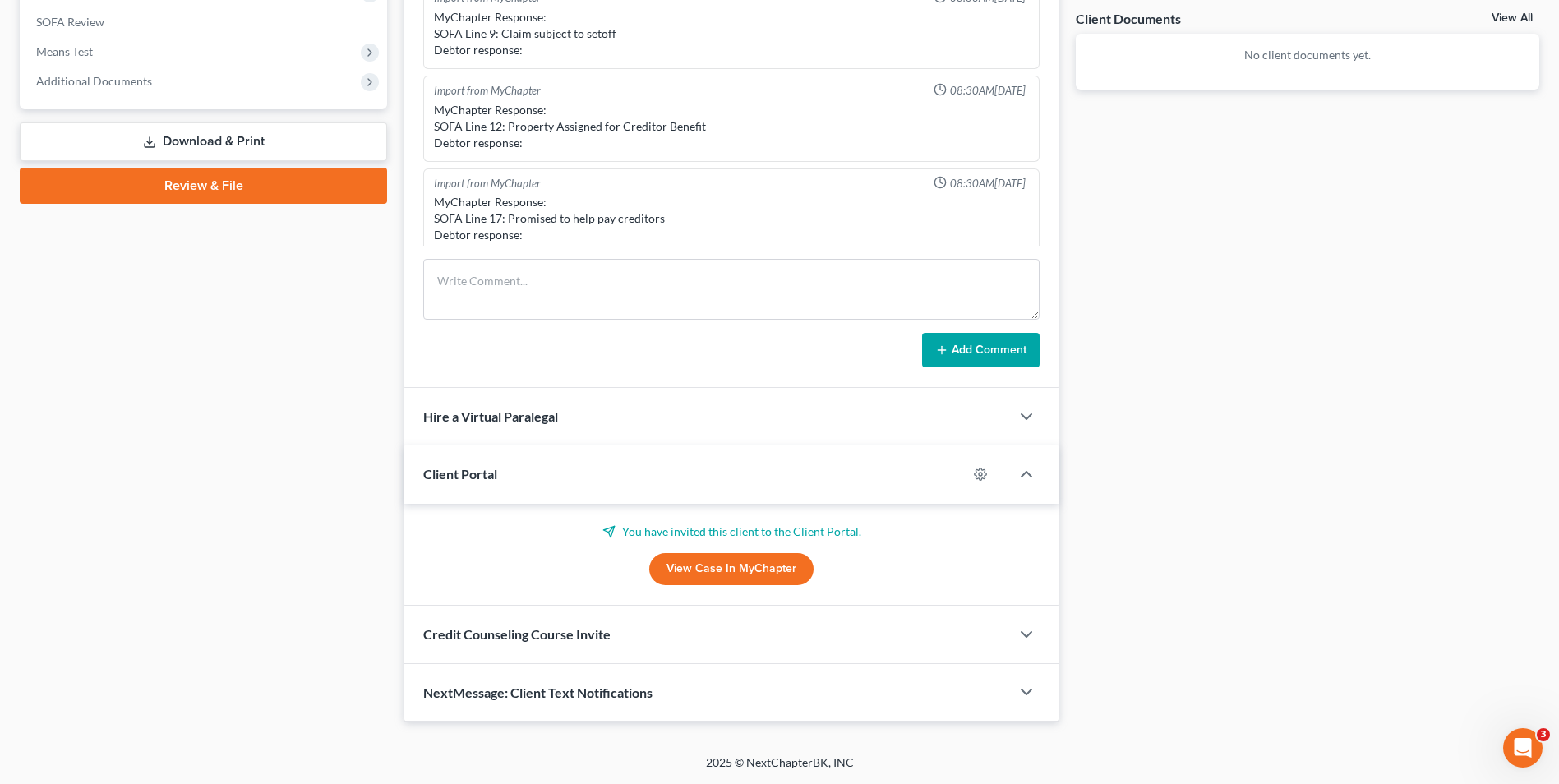
click at [512, 417] on span "Hire a Virtual Paralegal" at bounding box center [491, 416] width 135 height 16
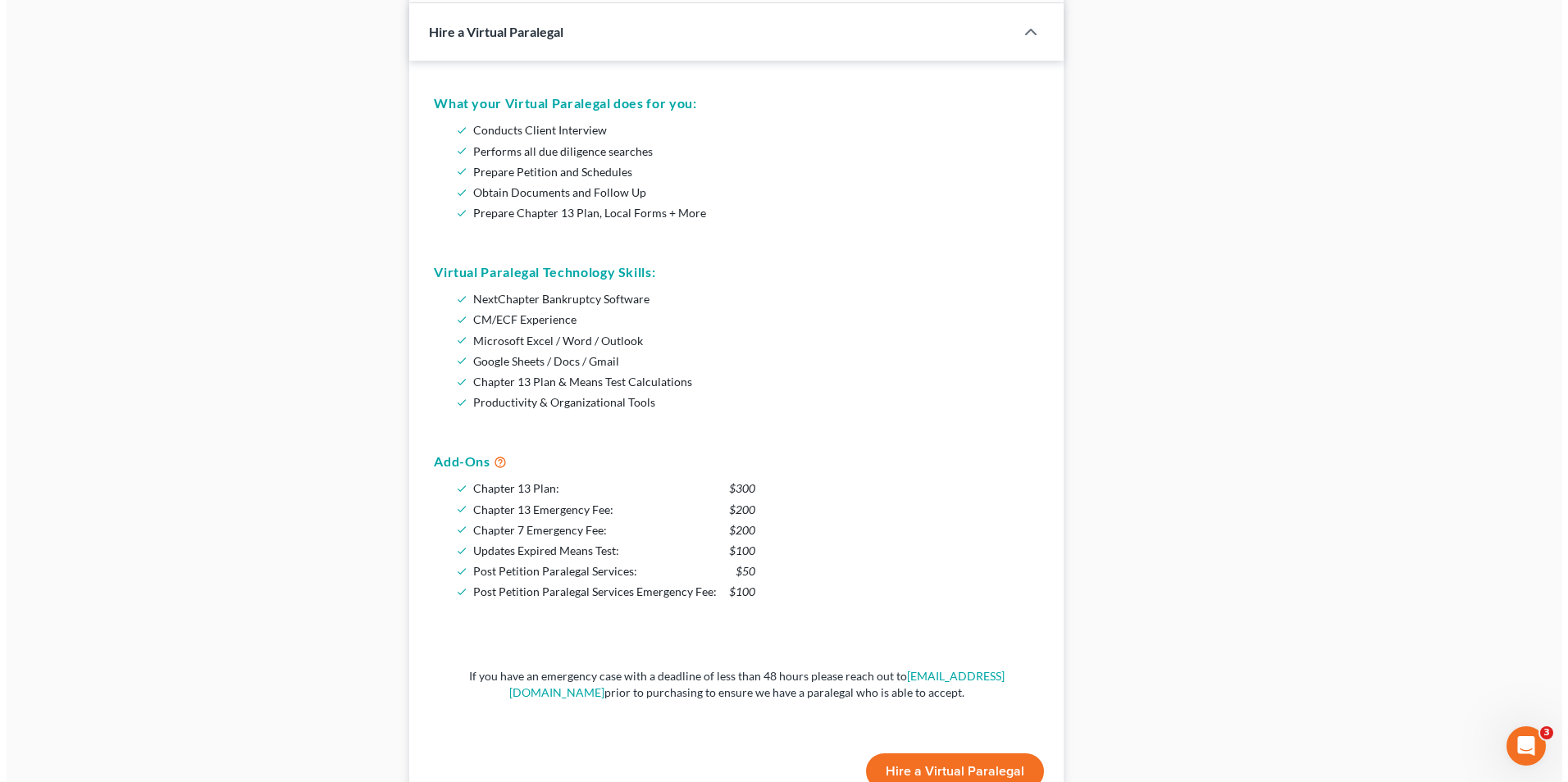
scroll to position [1217, 0]
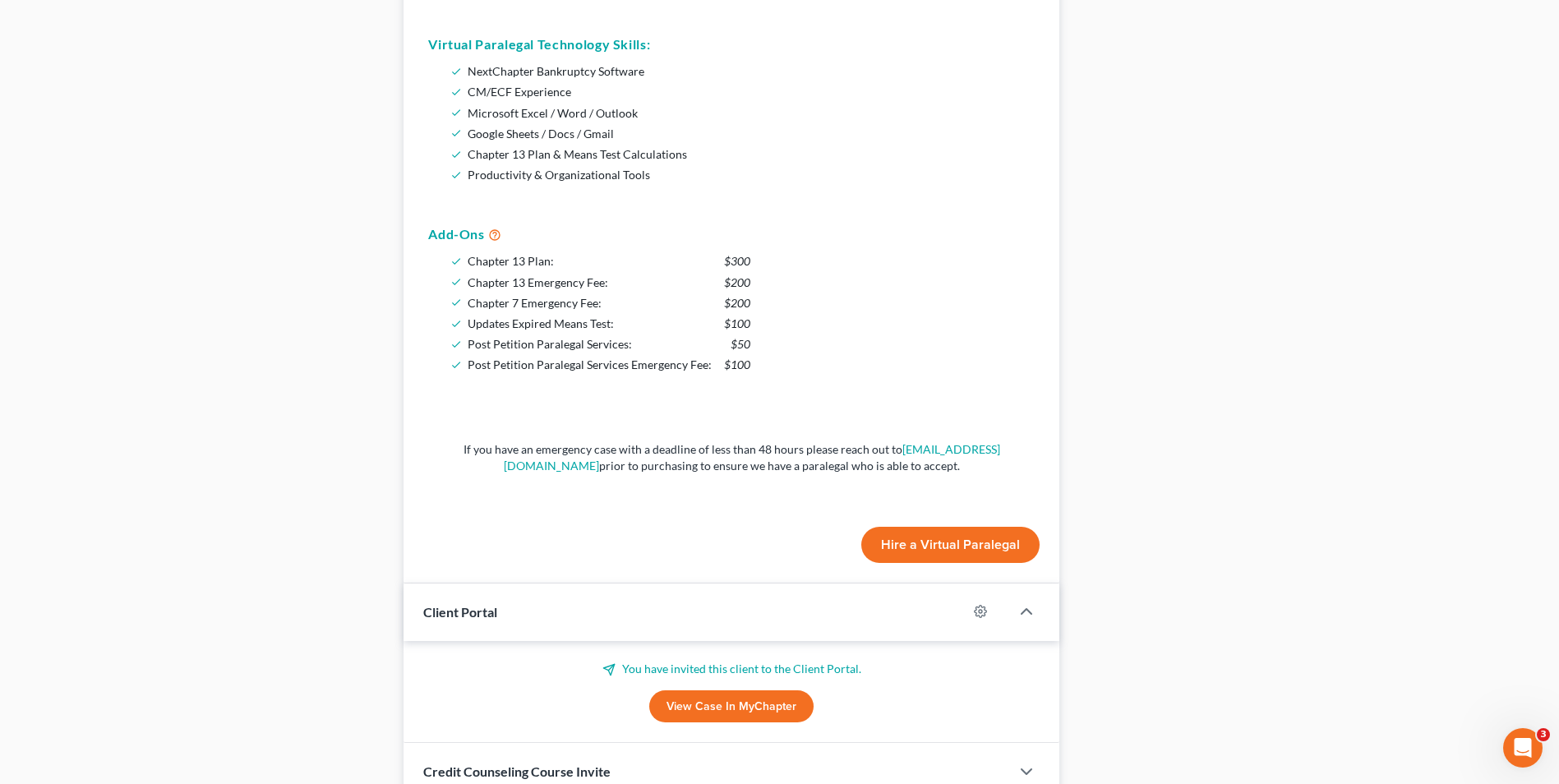
click at [954, 547] on button "Hire a Virtual Paralegal" at bounding box center [951, 544] width 178 height 36
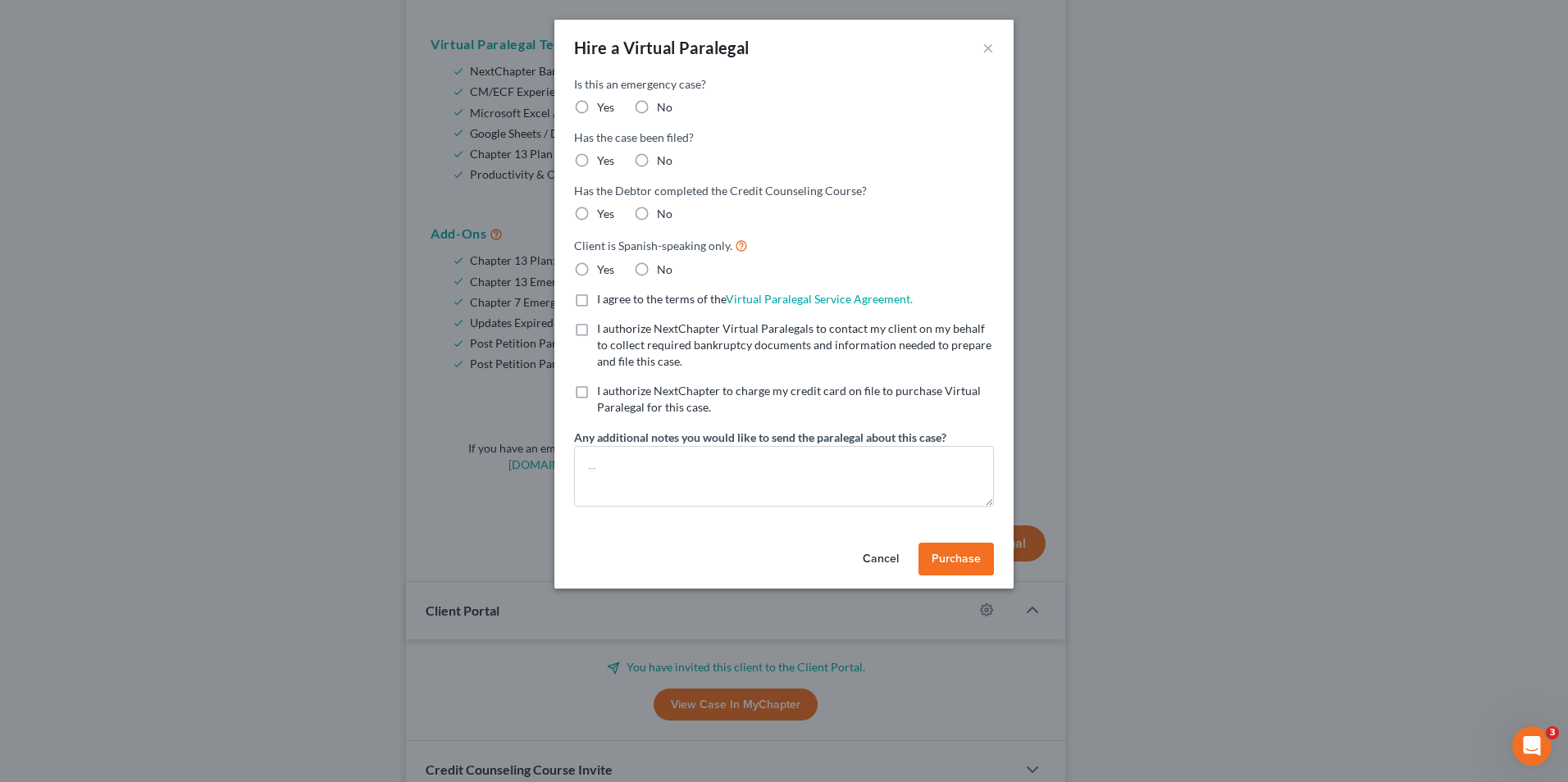
click at [657, 266] on label "No" at bounding box center [664, 270] width 16 height 17
click at [663, 266] on input "No" at bounding box center [668, 267] width 11 height 11
radio input "true"
click at [657, 212] on label "No" at bounding box center [664, 214] width 16 height 17
click at [663, 212] on input "No" at bounding box center [668, 211] width 11 height 11
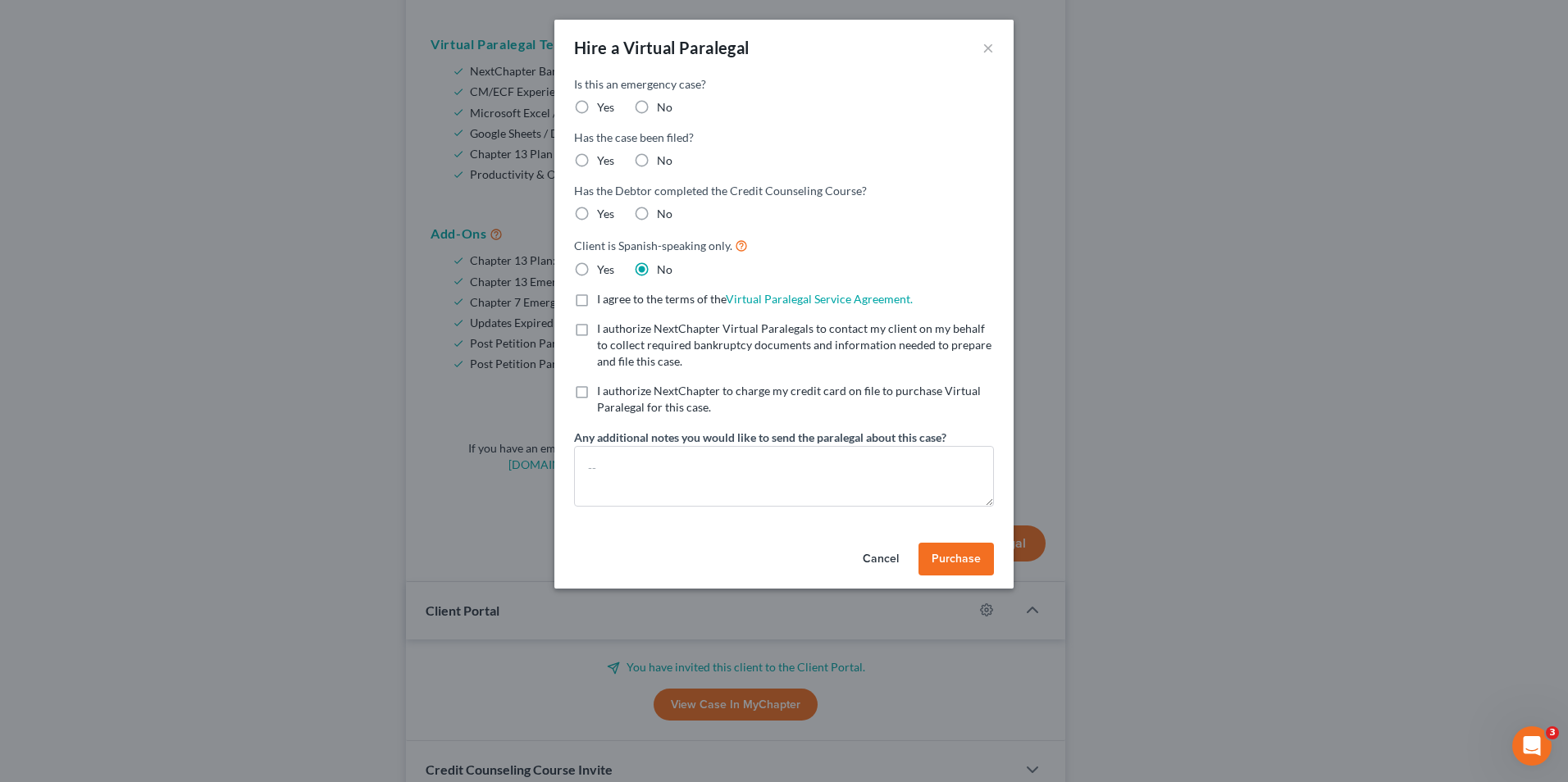
radio input "true"
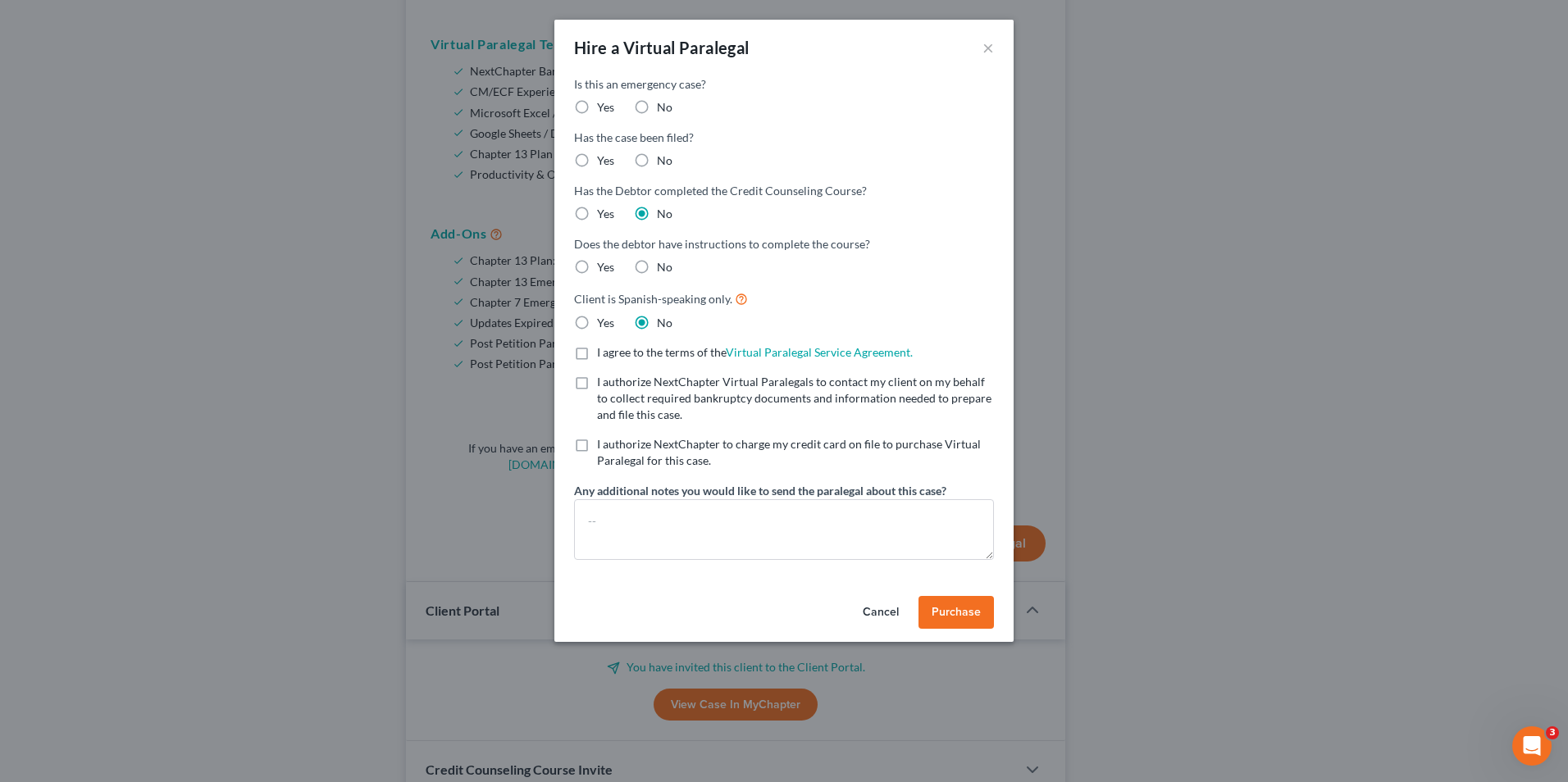
click at [597, 271] on label "Yes" at bounding box center [605, 268] width 17 height 17
click at [604, 270] on input "Yes" at bounding box center [609, 264] width 11 height 11
radio input "true"
click at [657, 160] on label "No" at bounding box center [664, 160] width 16 height 17
click at [663, 160] on input "No" at bounding box center [668, 157] width 11 height 11
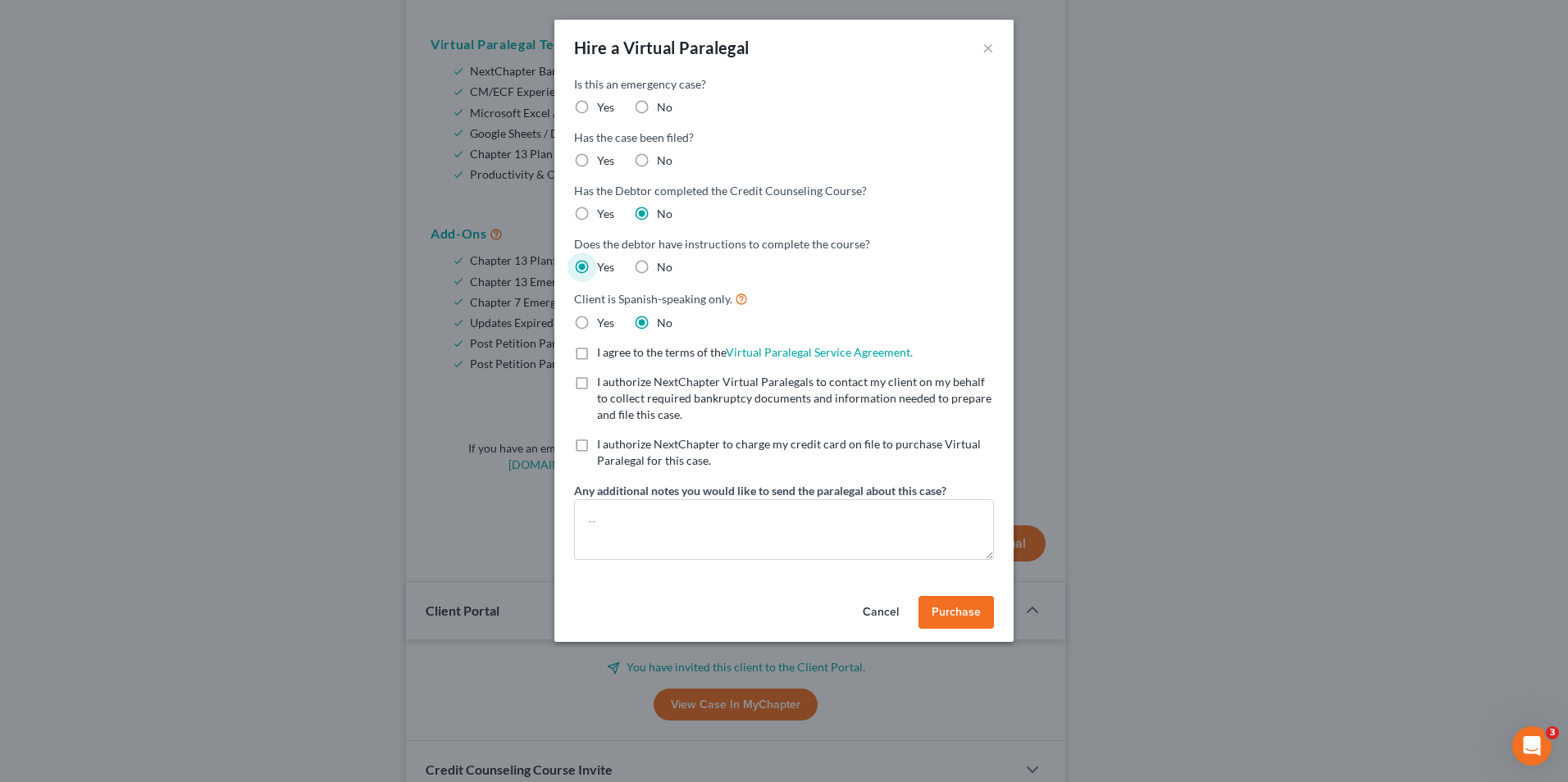
radio input "true"
click at [657, 103] on label "No" at bounding box center [664, 107] width 16 height 17
click at [663, 103] on input "No" at bounding box center [668, 104] width 11 height 11
radio input "true"
click at [597, 350] on label "I agree to the terms of the Virtual Paralegal Service Agreement. (Updates have …" at bounding box center [755, 352] width 316 height 17
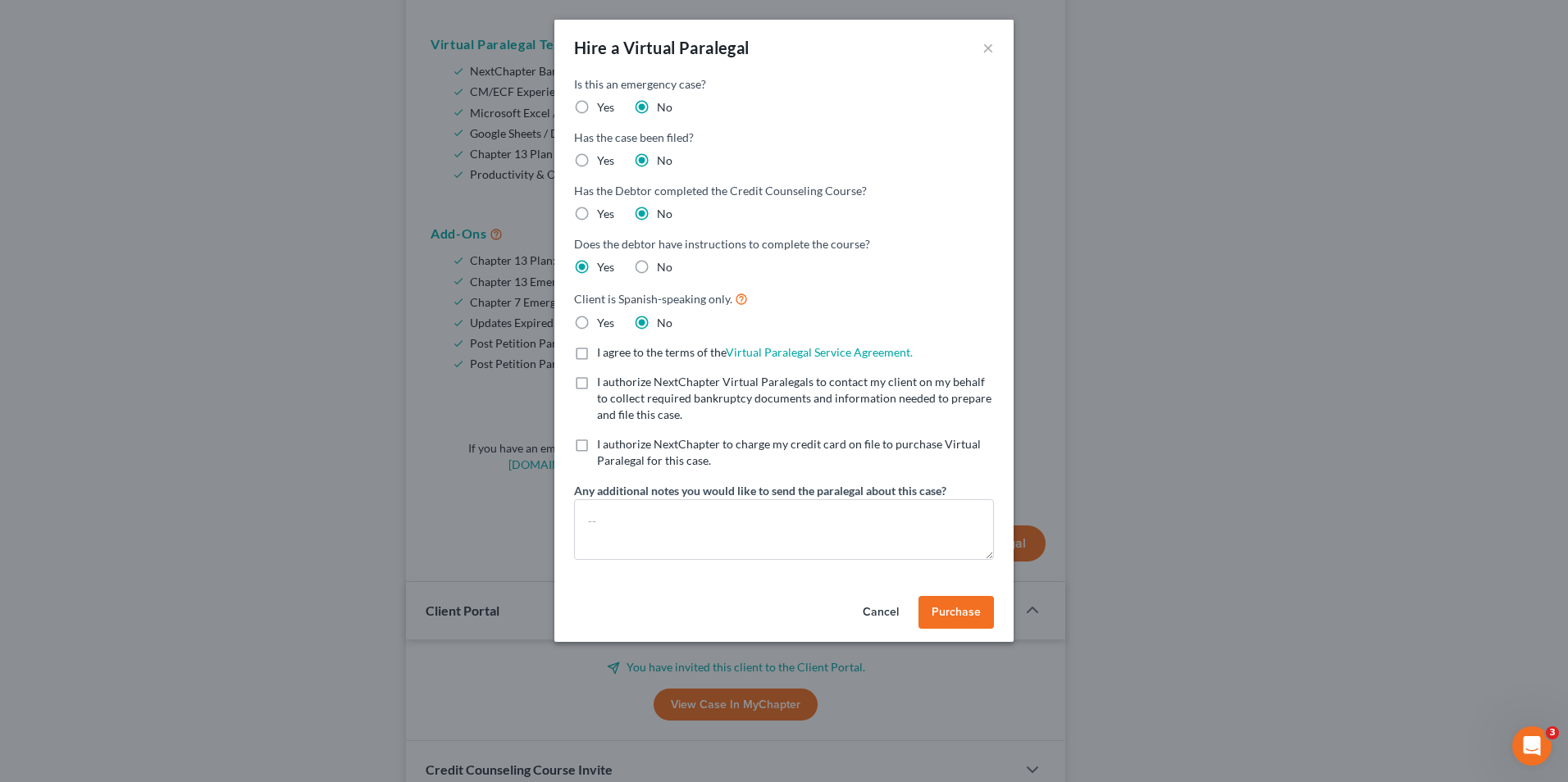
click at [604, 350] on input "I agree to the terms of the Virtual Paralegal Service Agreement. (Updates have …" at bounding box center [609, 349] width 11 height 11
checkbox input "true"
click at [597, 389] on label "I authorize NextChapter Virtual Paralegals to contact my client on my behalf to…" at bounding box center [795, 398] width 397 height 49
click at [604, 385] on input "I authorize NextChapter Virtual Paralegals to contact my client on my behalf to…" at bounding box center [609, 379] width 11 height 11
checkbox input "true"
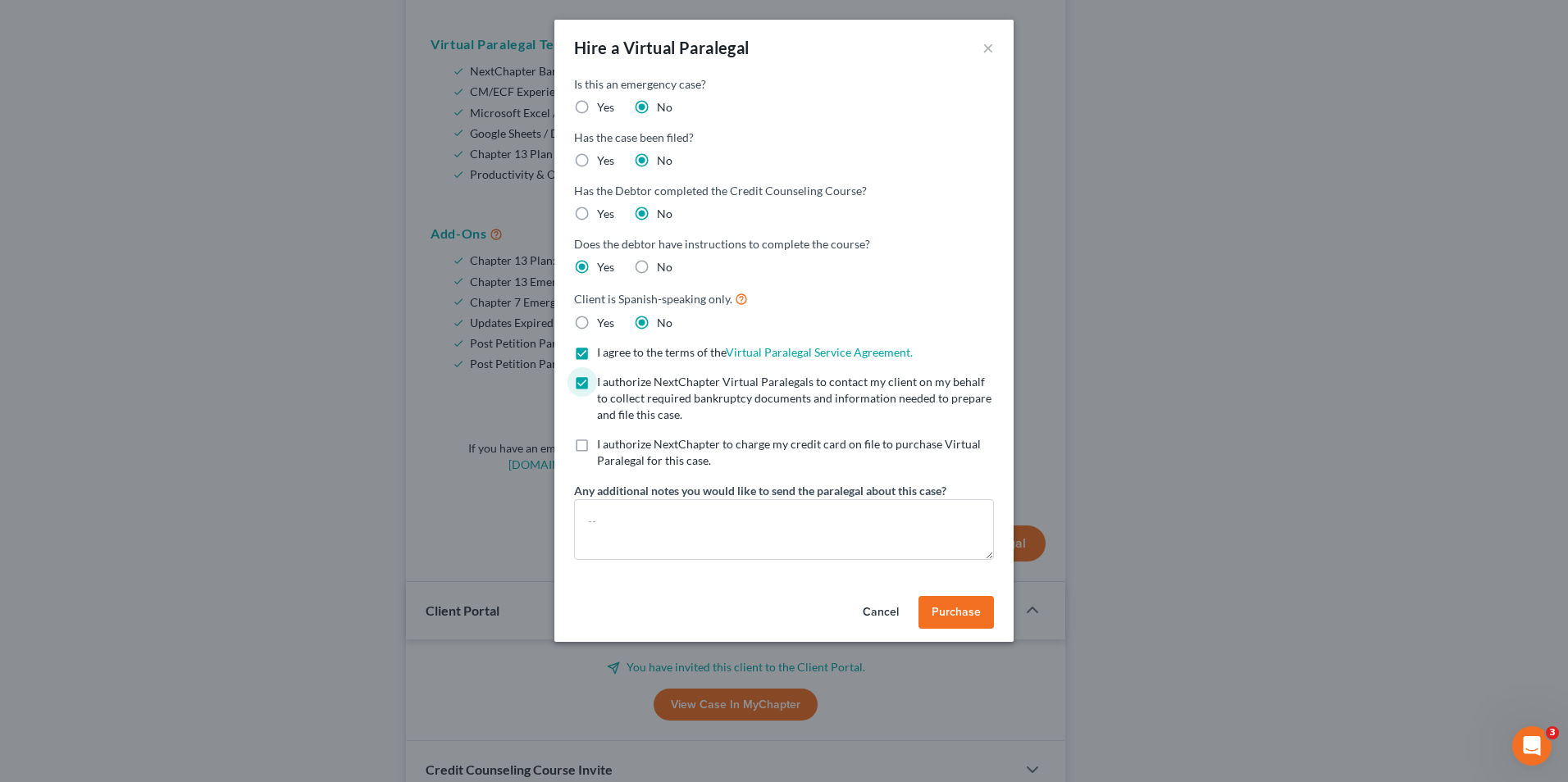
click at [597, 448] on label "I authorize NextChapter to charge my credit card on file to purchase Virtual Pa…" at bounding box center [795, 452] width 397 height 32
click at [604, 447] on input "I authorize NextChapter to charge my credit card on file to purchase Virtual Pa…" at bounding box center [609, 441] width 11 height 11
checkbox input "true"
click at [673, 525] on textarea at bounding box center [784, 529] width 420 height 61
paste textarea "https://www.dropbox.com/scl/fo/km9qtmdkmsdpuc2be47vz/AIZMcqPShb0e4APzz-Q6vl0?rl…"
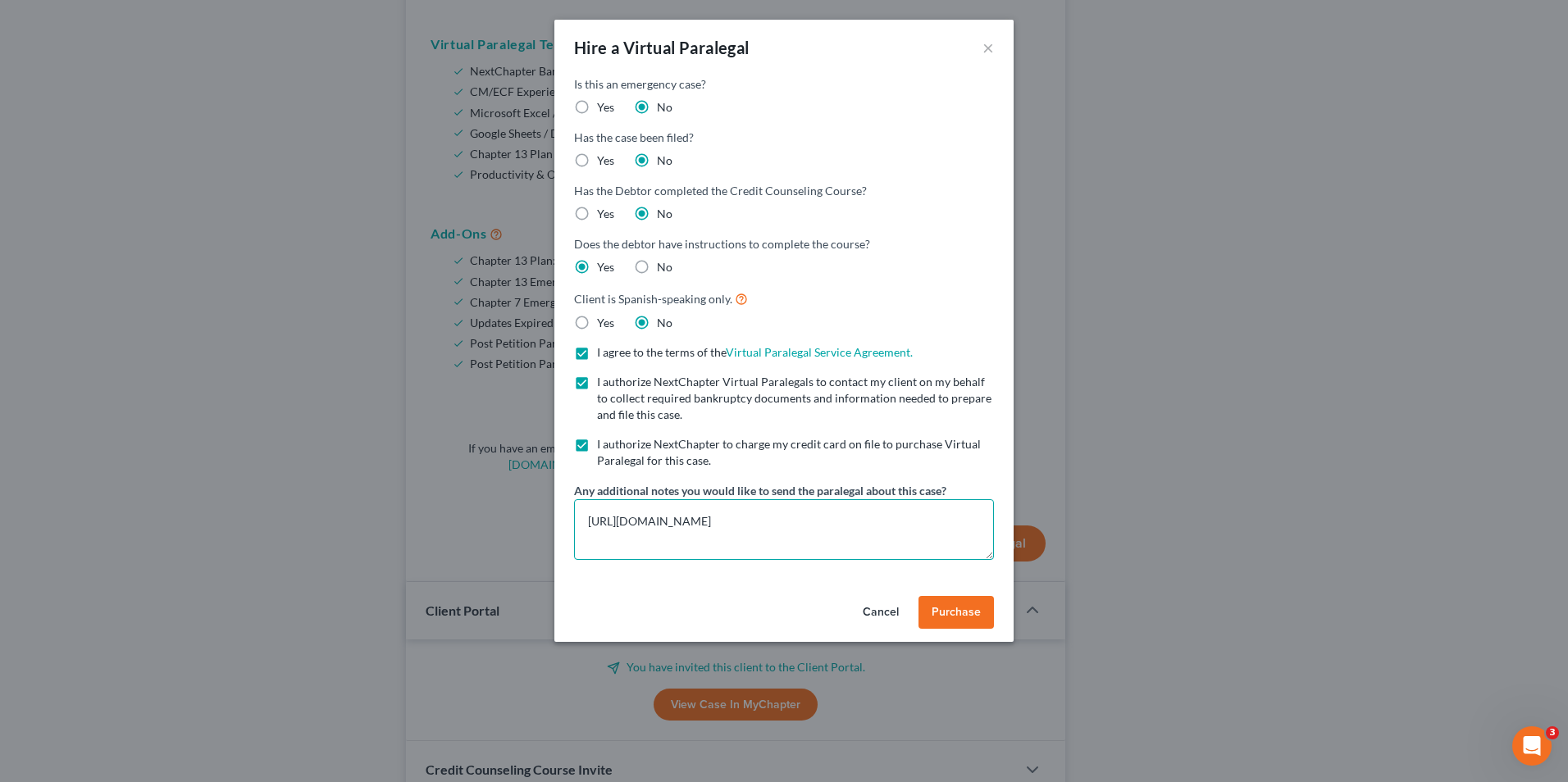
click at [586, 519] on textarea "https://www.dropbox.com/scl/fo/km9qtmdkmsdpuc2be47vz/AIZMcqPShb0e4APzz-Q6vl0?rl…" at bounding box center [784, 529] width 420 height 61
click at [895, 551] on textarea "Link to the Documents that we have already collected from John: https://www.dro…" at bounding box center [784, 529] width 420 height 61
type textarea "Link to the Documents that we have already collected from John: https://www.dro…"
click at [959, 611] on span "Purchase" at bounding box center [956, 612] width 49 height 14
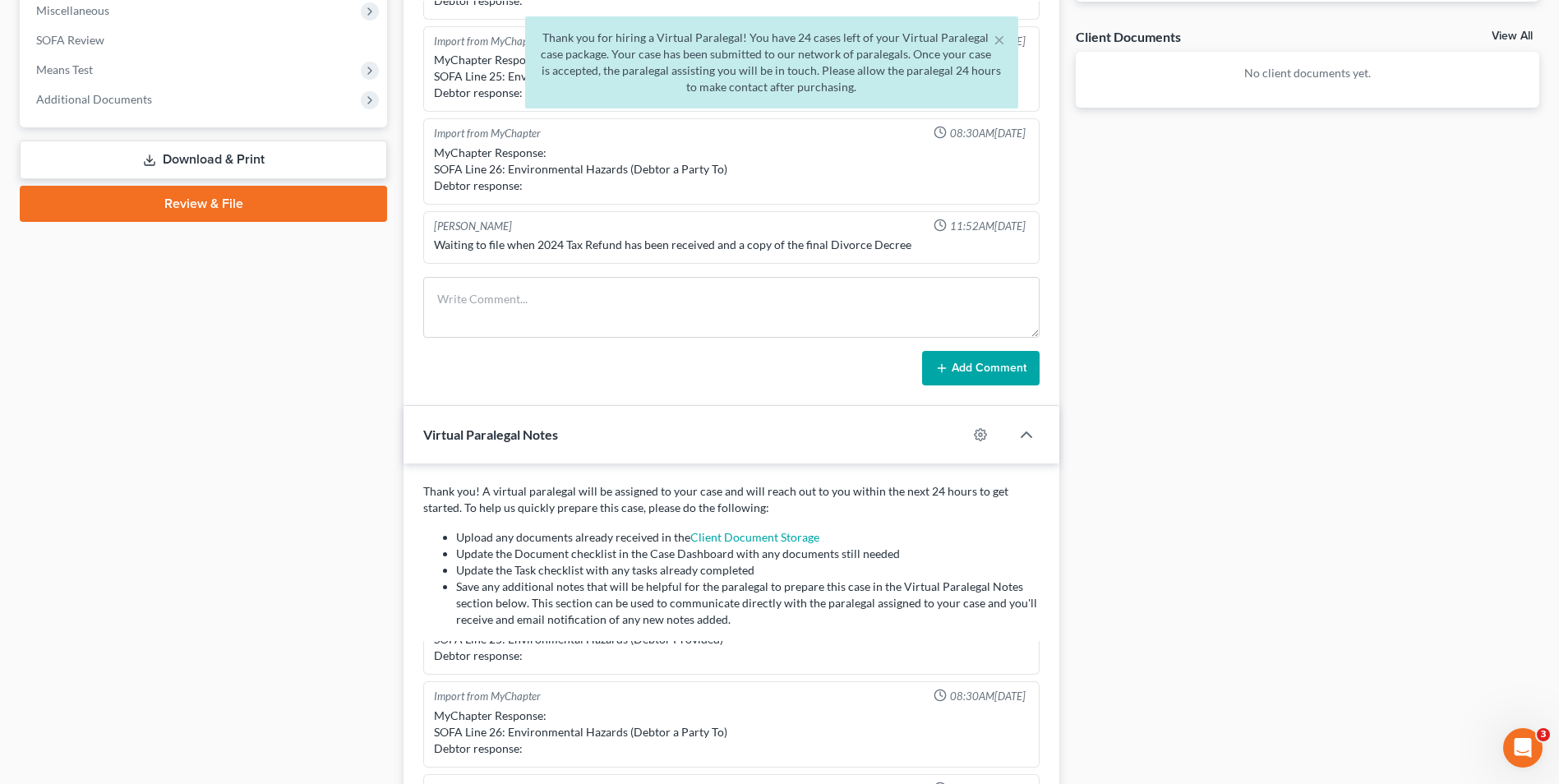
scroll to position [581, 0]
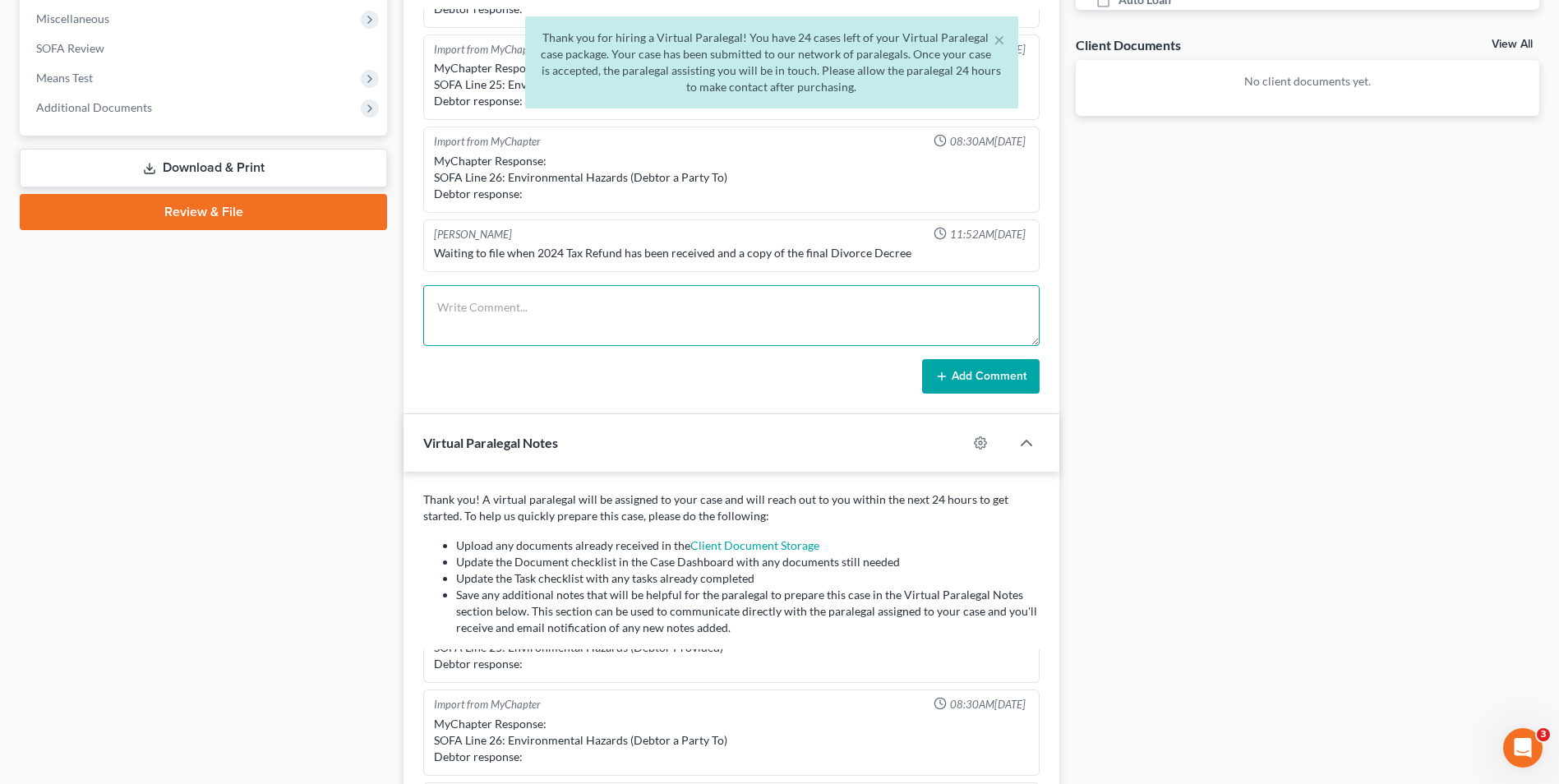
click at [528, 322] on textarea at bounding box center [732, 315] width 617 height 61
type textarea "Sent this case to the virtual paralegal."
click at [967, 386] on button "Add Comment" at bounding box center [981, 376] width 117 height 34
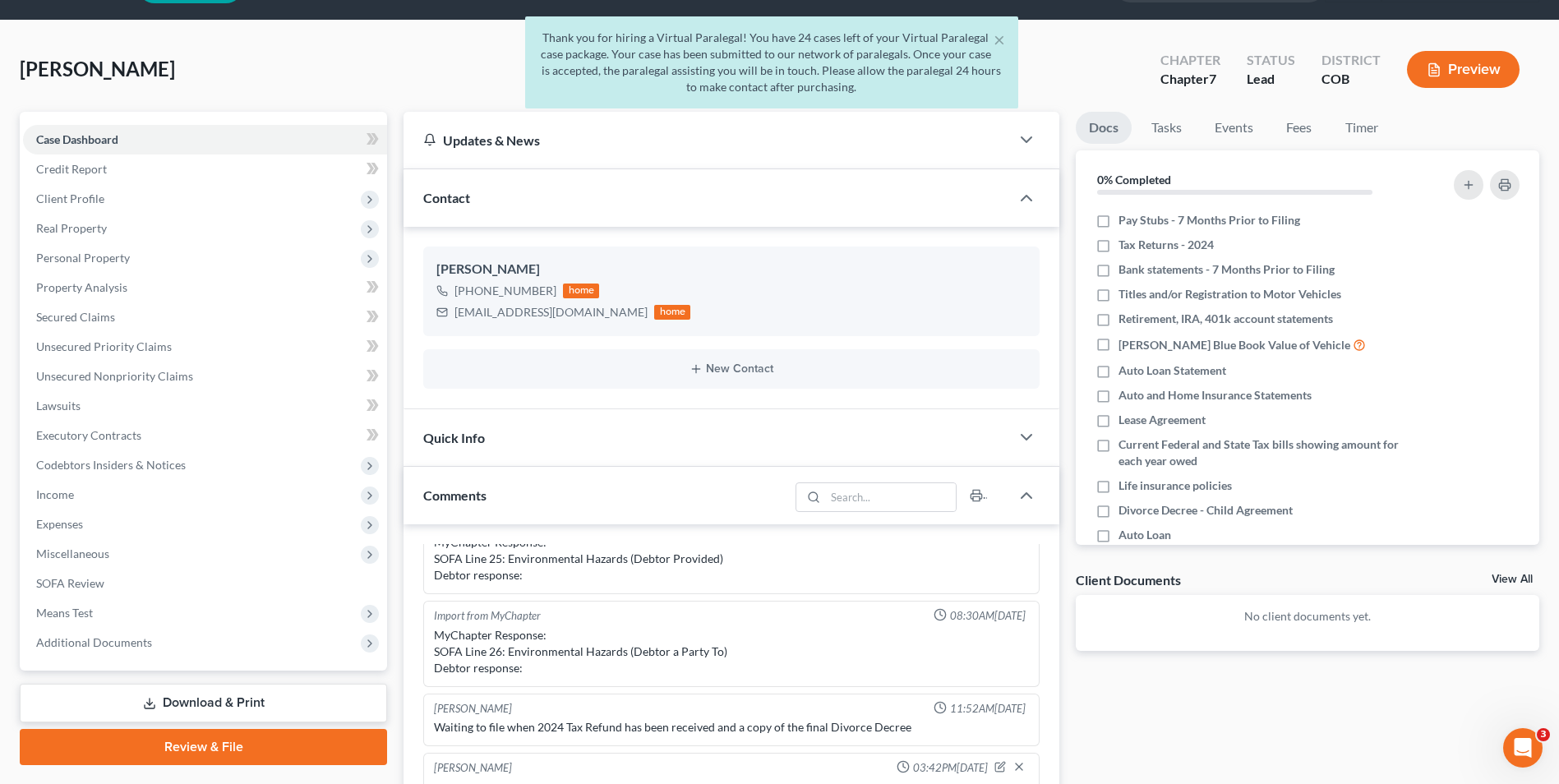
scroll to position [0, 0]
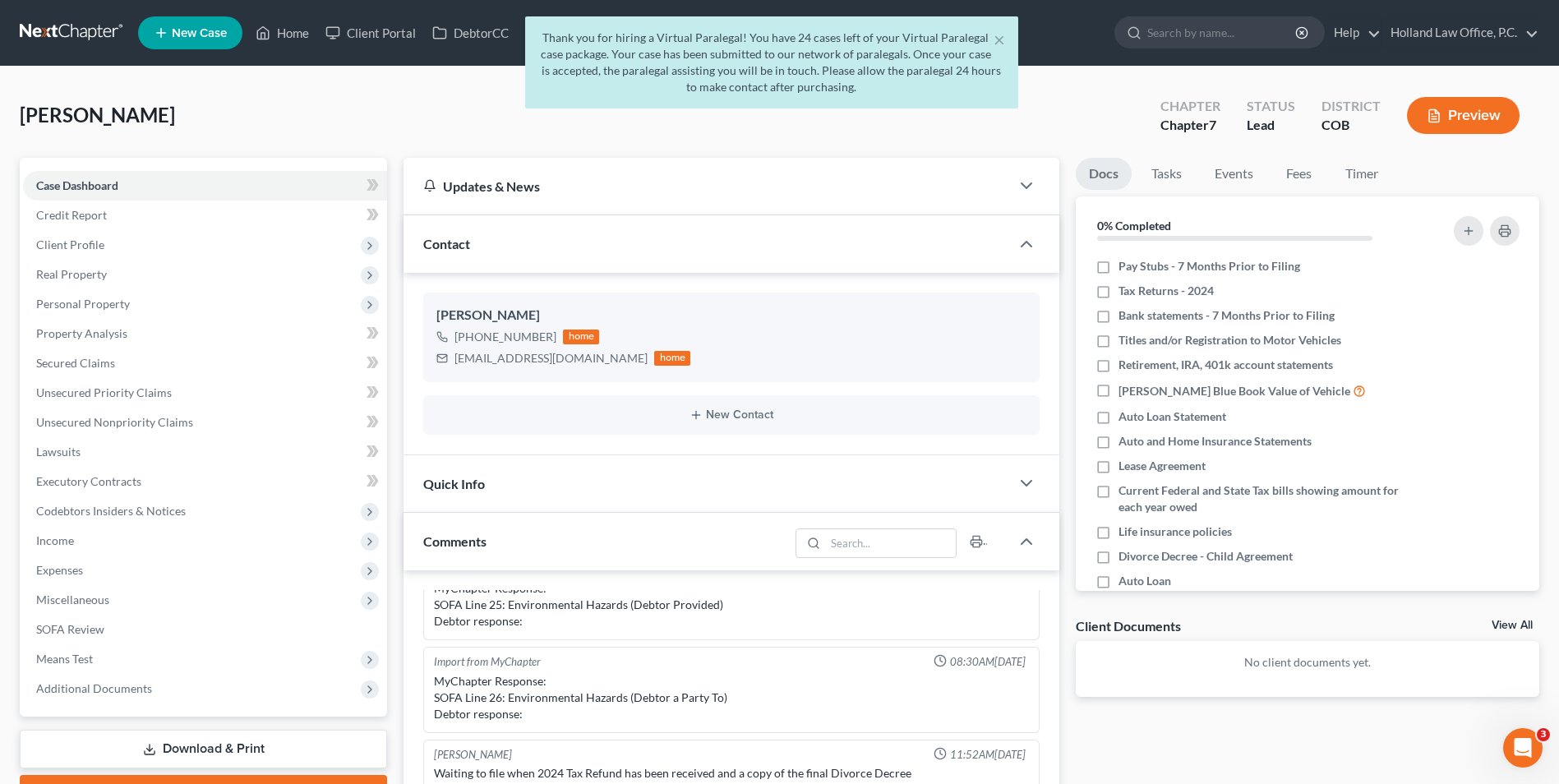
click at [298, 22] on div "× Thank you for hiring a Virtual Paralegal! You have 24 cases left of your Virt…" at bounding box center [771, 67] width 1559 height 100
click at [292, 32] on div "× Thank you for hiring a Virtual Paralegal! You have 24 cases left of your Virt…" at bounding box center [771, 67] width 1559 height 100
click at [1002, 37] on button "×" at bounding box center [1000, 40] width 12 height 20
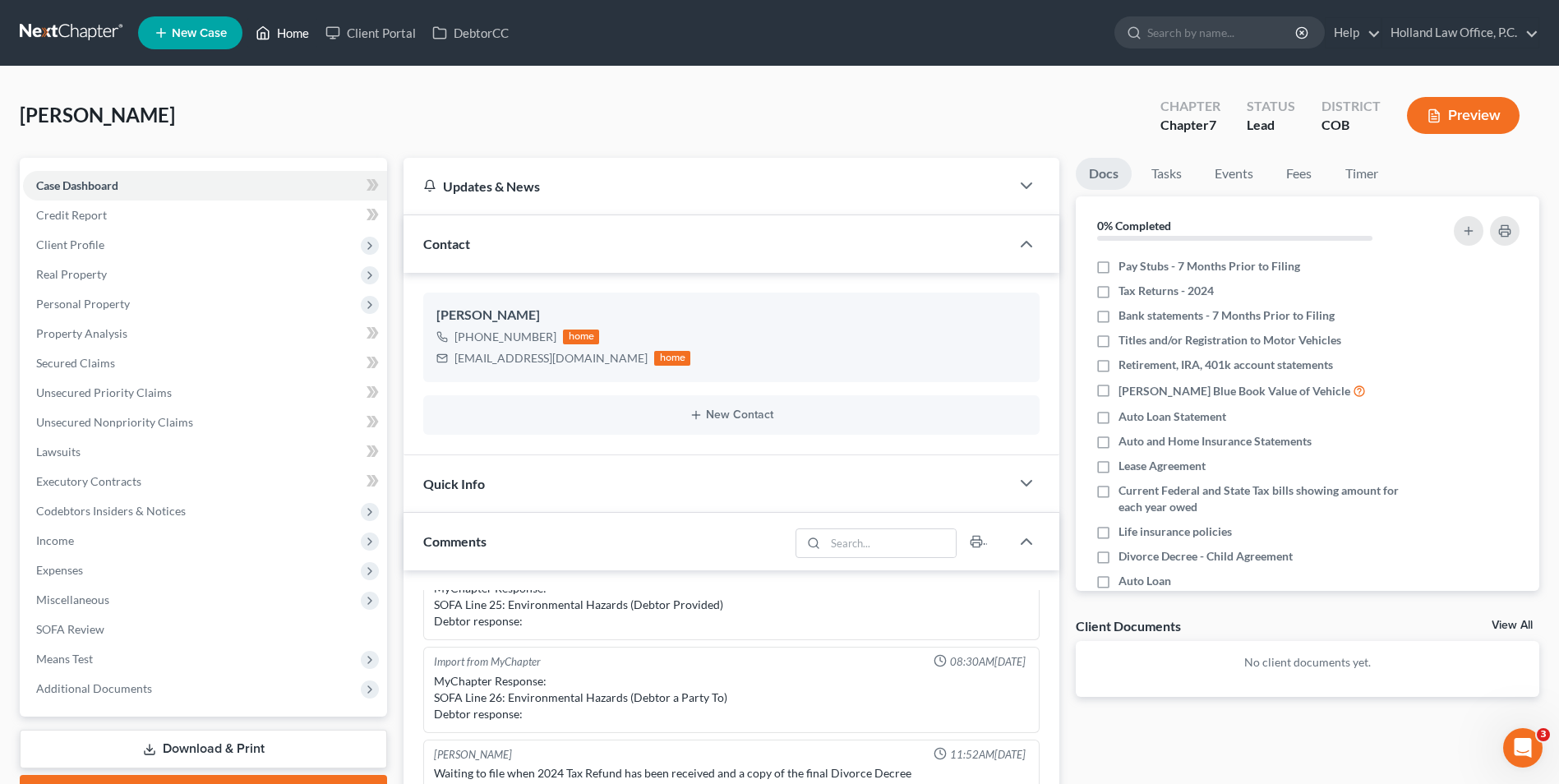
click at [292, 35] on link "Home" at bounding box center [282, 33] width 70 height 30
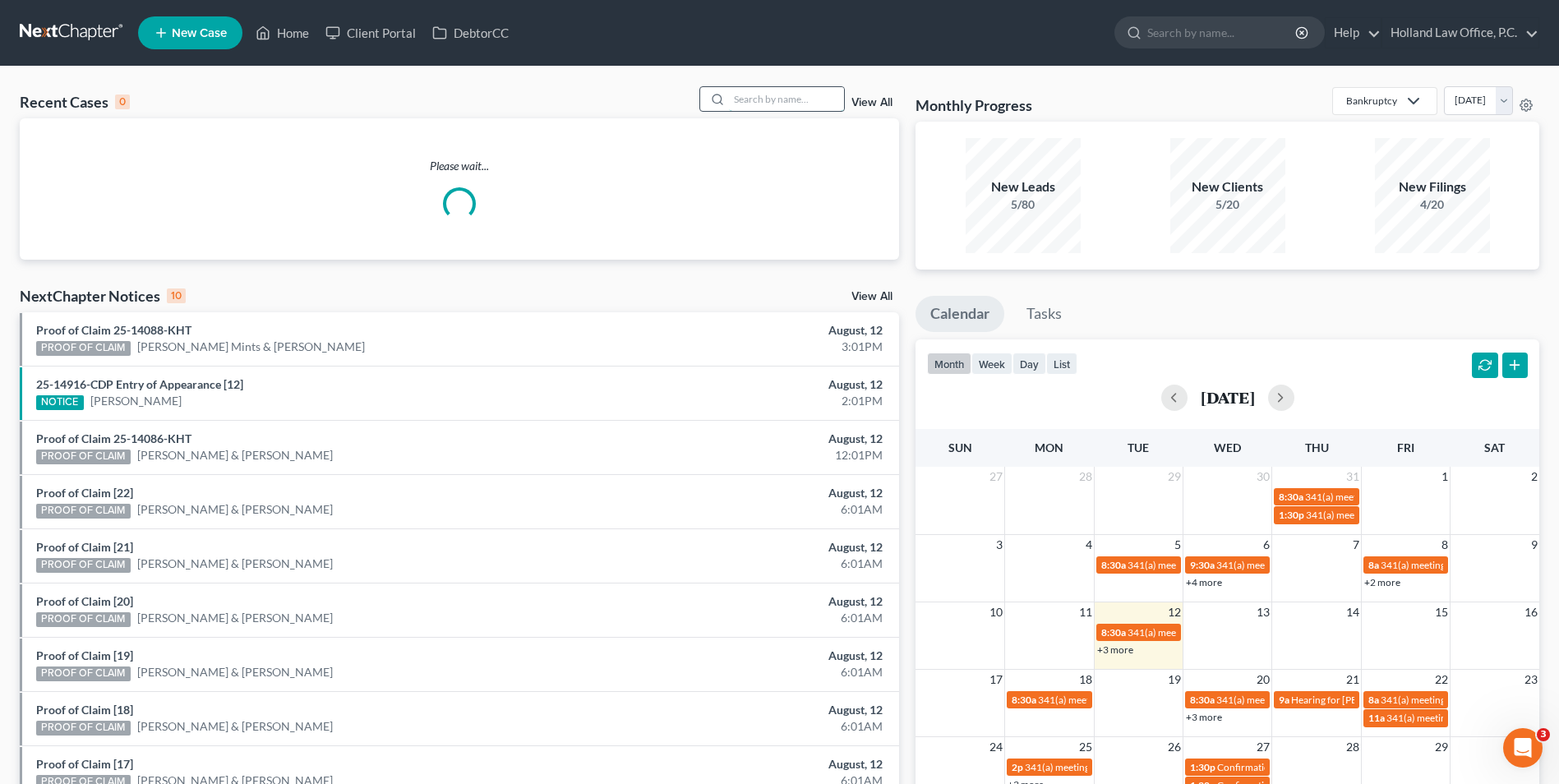
click at [778, 100] on input "search" at bounding box center [787, 99] width 115 height 24
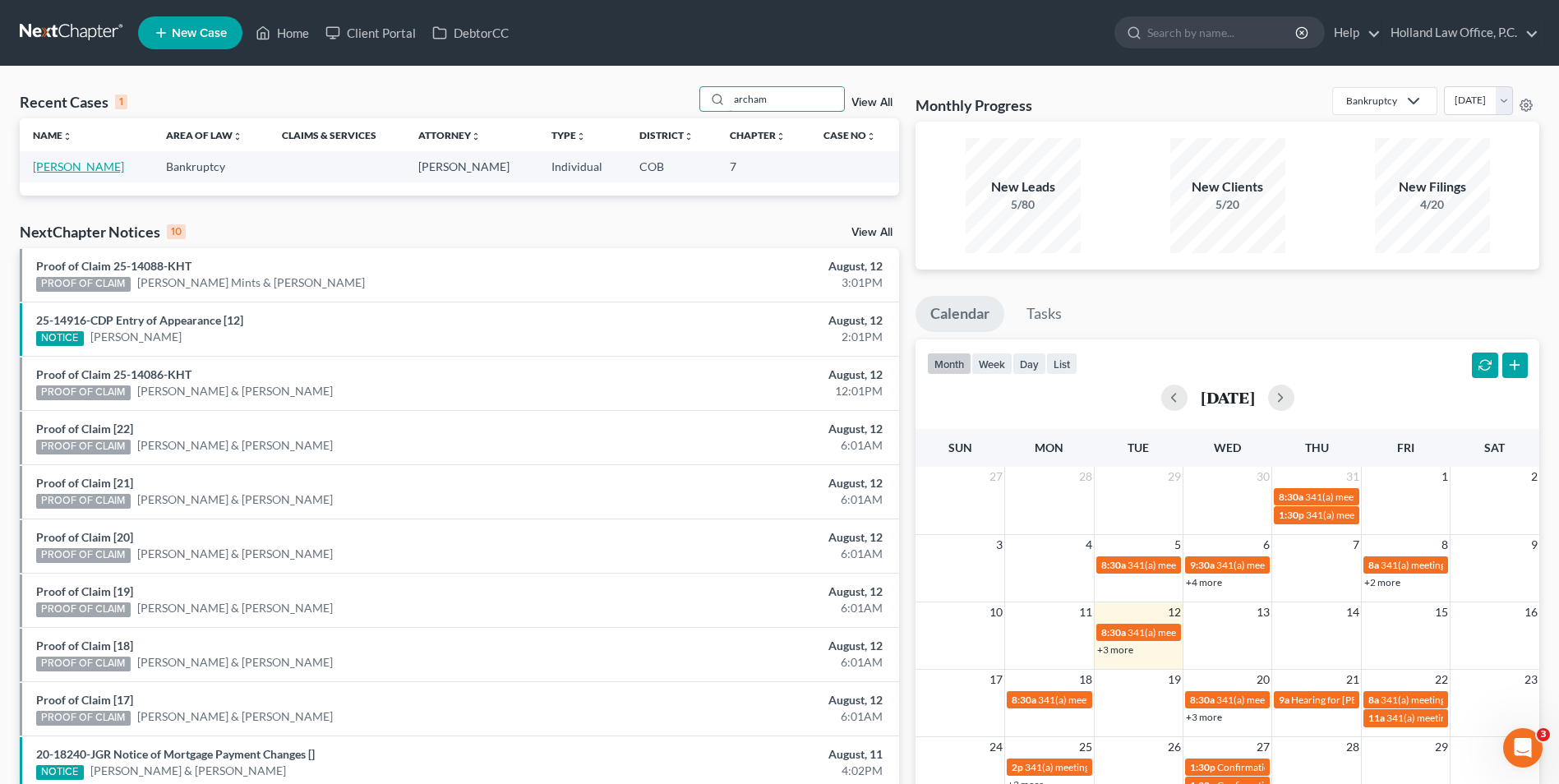
type input "archam"
click at [57, 162] on link "[PERSON_NAME]" at bounding box center [77, 166] width 91 height 14
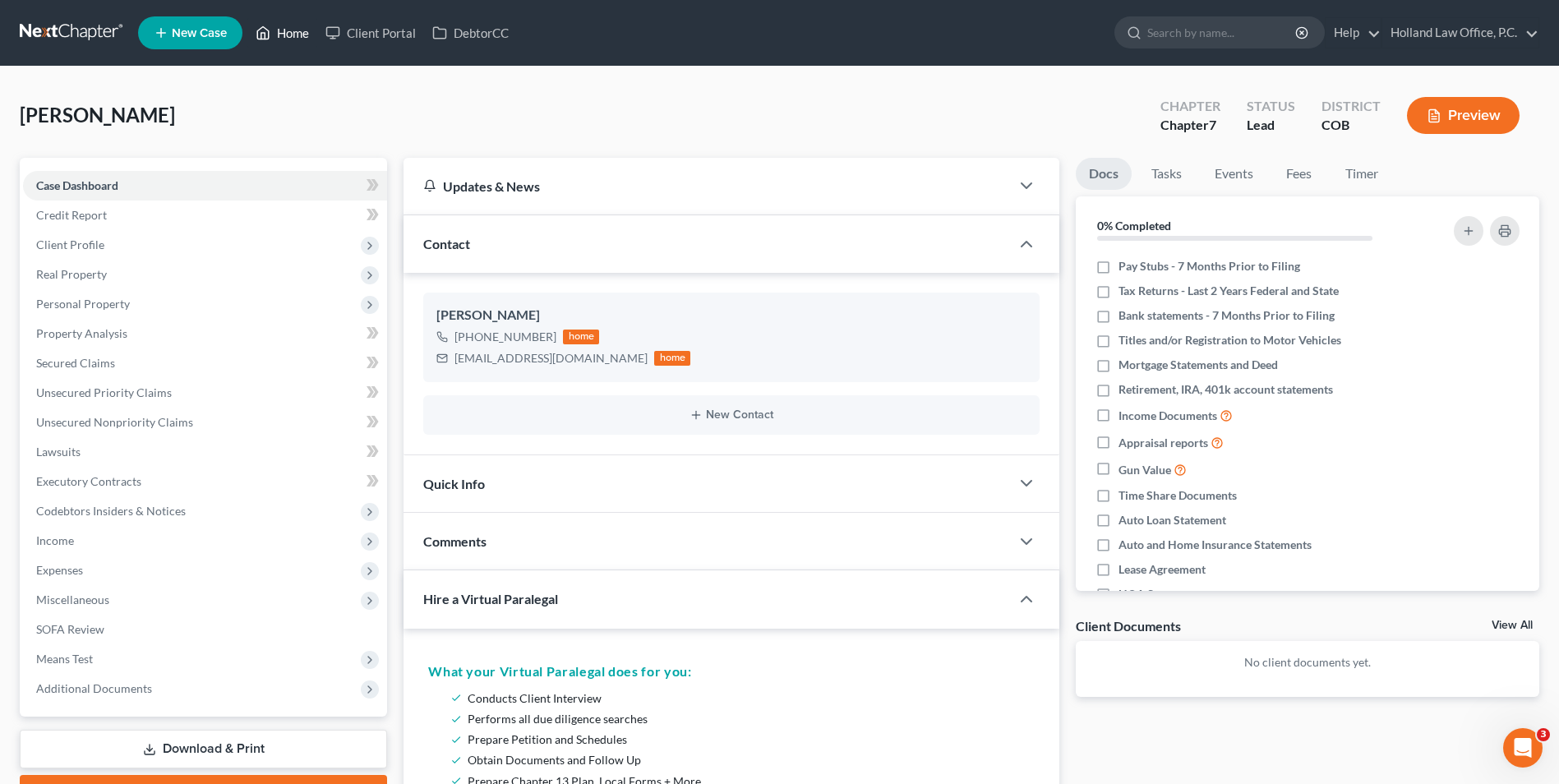
click at [256, 32] on link "Home" at bounding box center [282, 33] width 70 height 30
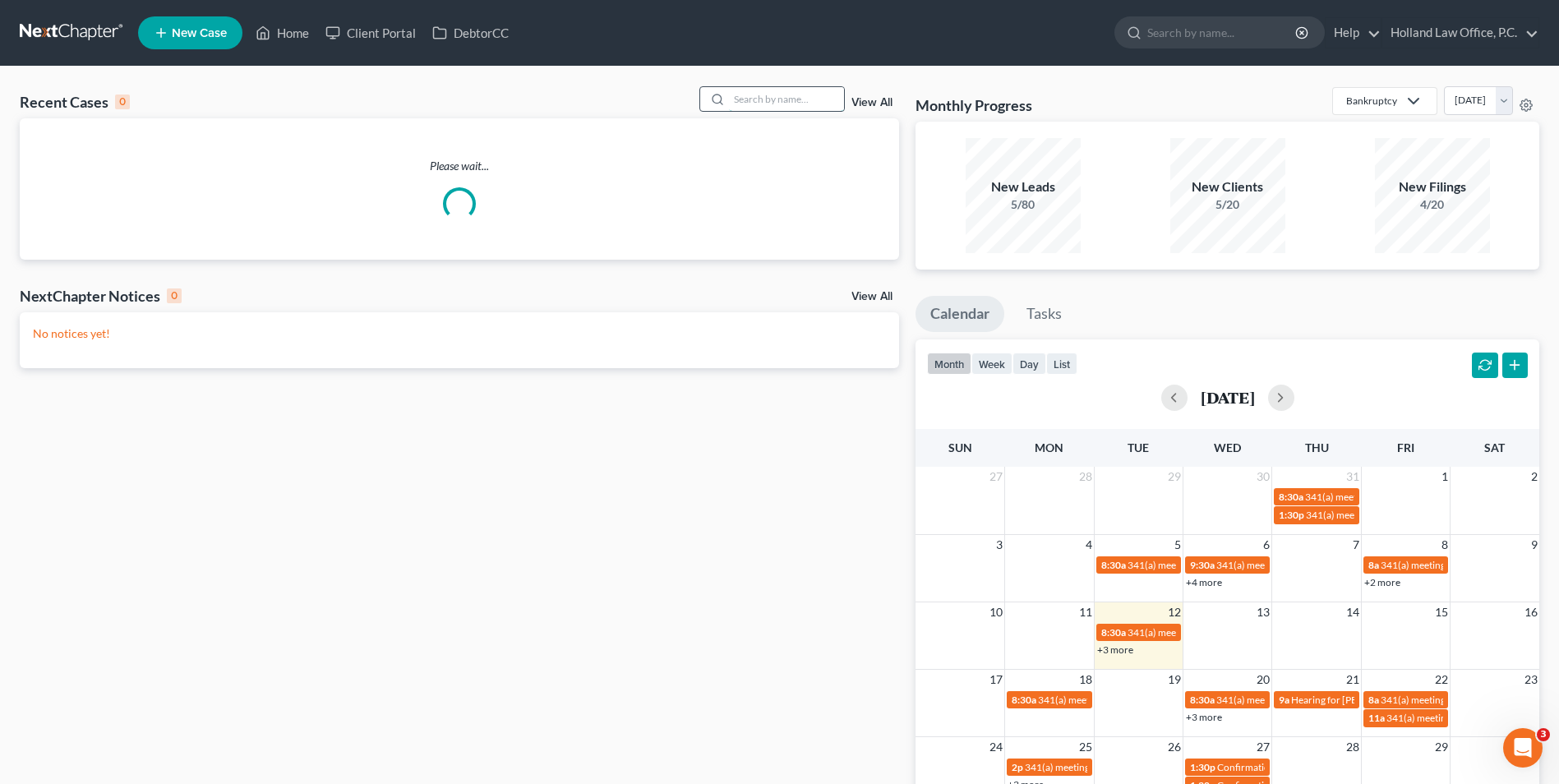
click at [752, 94] on input "search" at bounding box center [787, 99] width 115 height 24
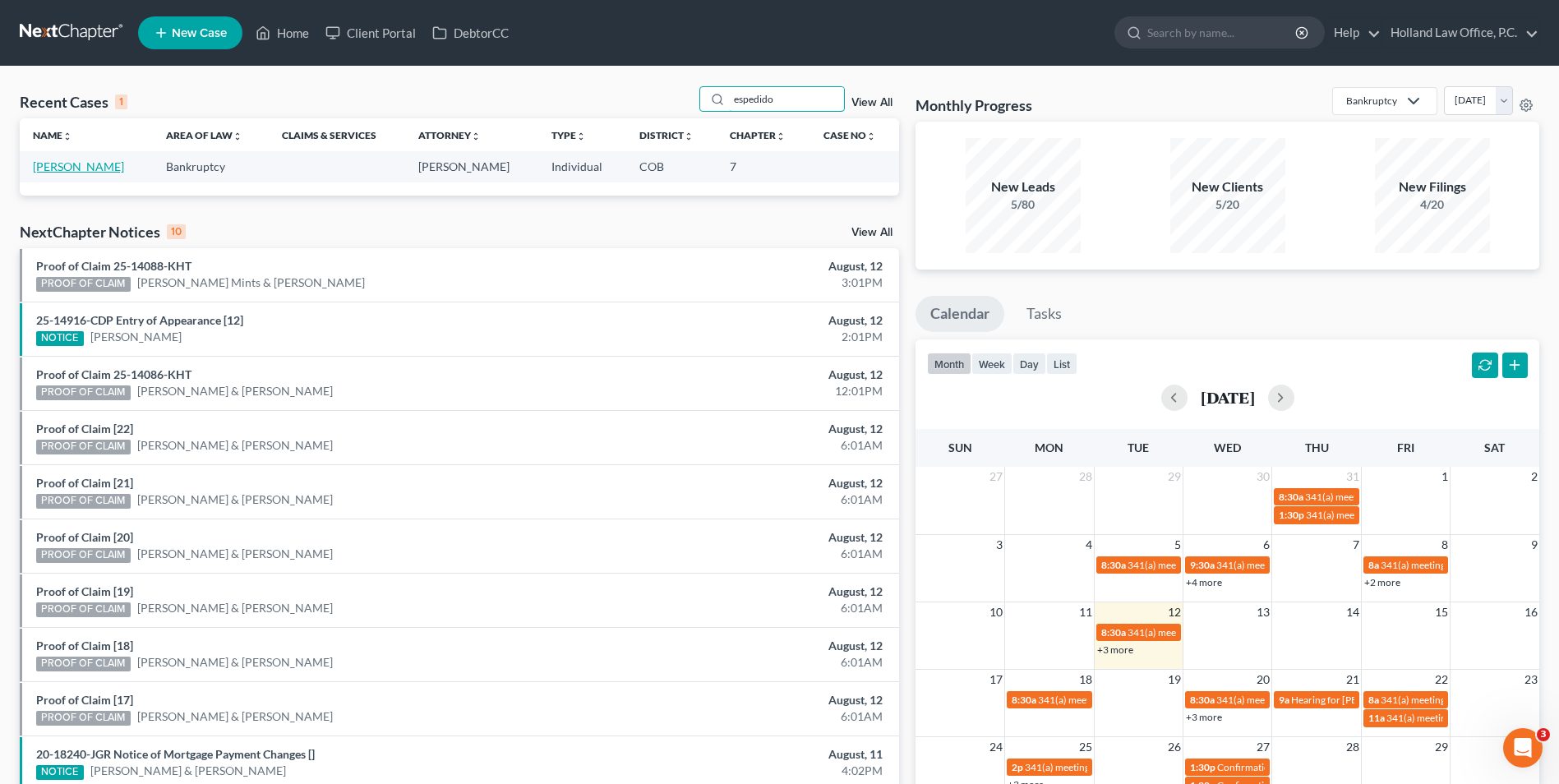
type input "espedido"
click at [94, 168] on link "[PERSON_NAME]" at bounding box center [77, 166] width 91 height 14
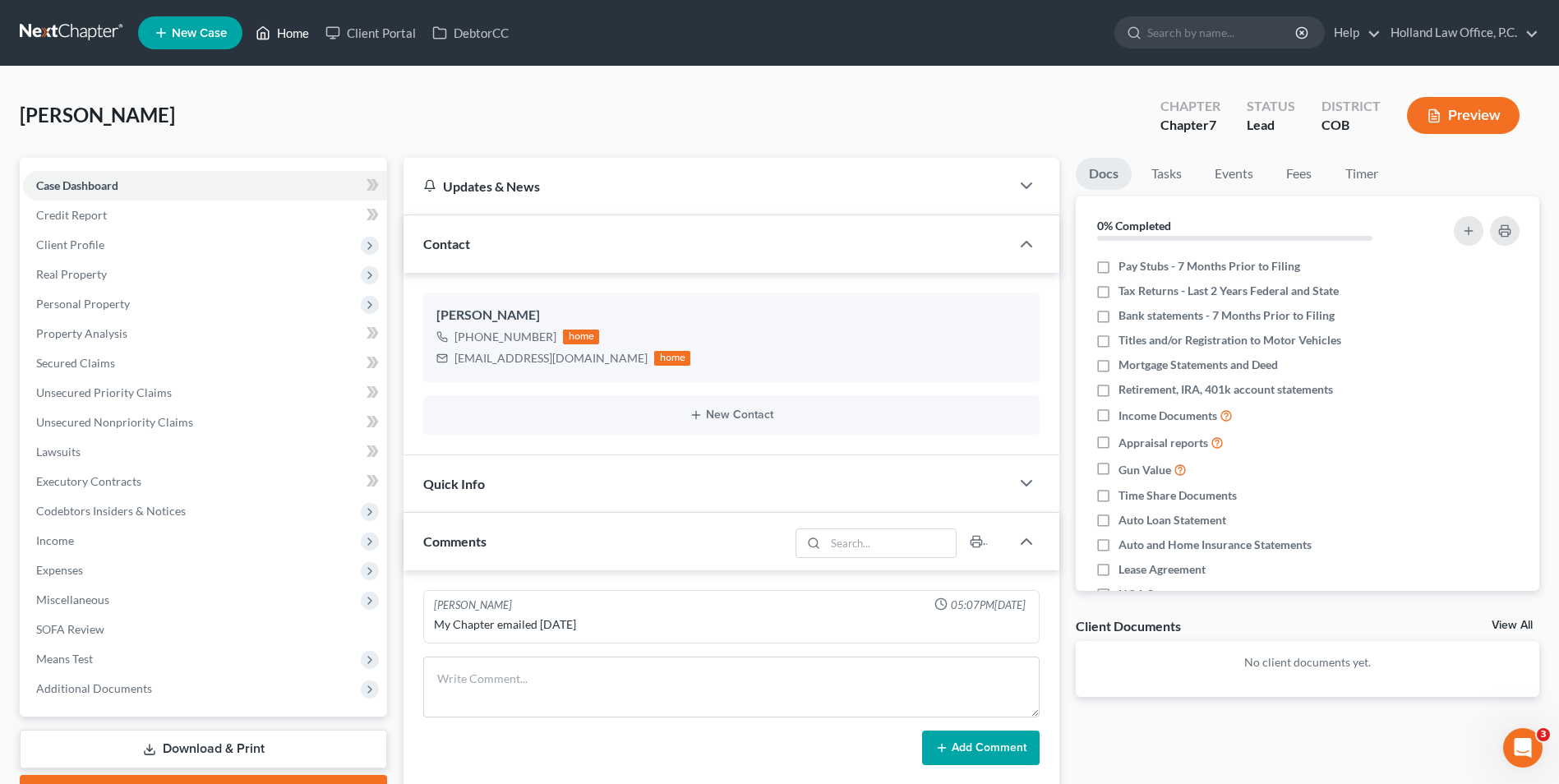
click at [314, 38] on link "Home" at bounding box center [282, 33] width 70 height 30
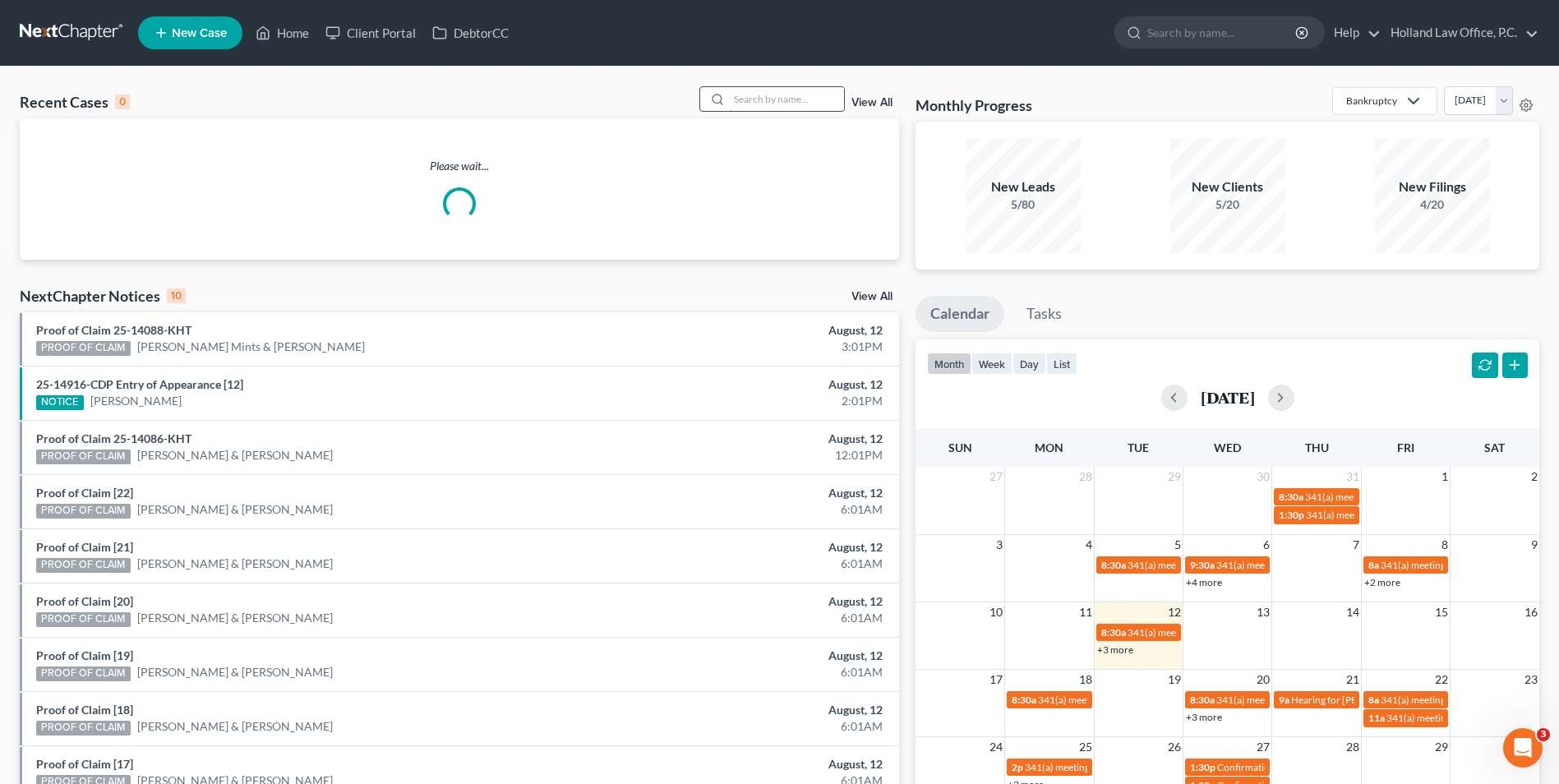
click at [751, 94] on input "search" at bounding box center [787, 99] width 115 height 24
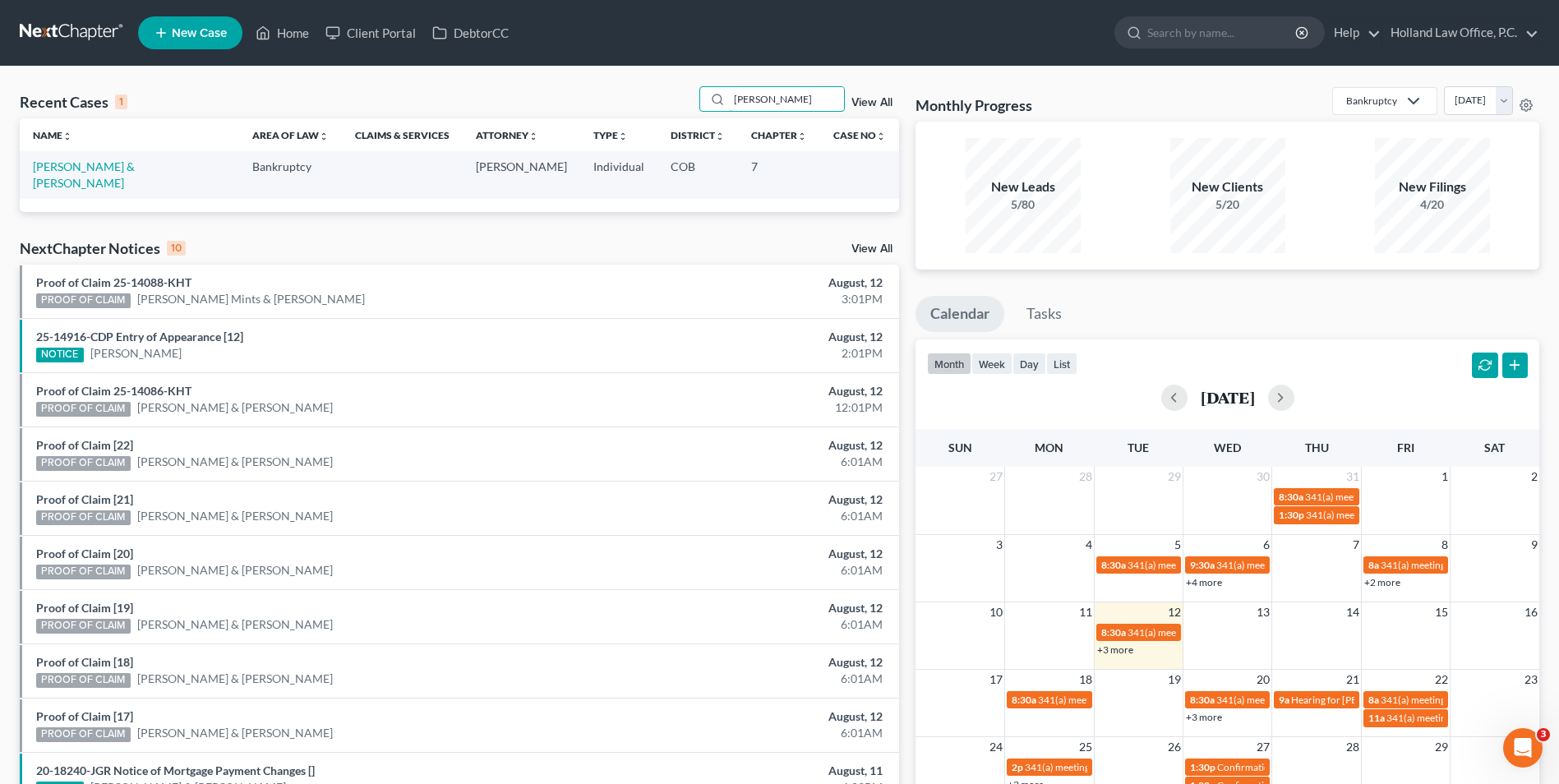
drag, startPoint x: 667, startPoint y: 87, endPoint x: 651, endPoint y: 83, distance: 16.5
click at [662, 87] on div "Recent Cases 1 antonio lujan View All" at bounding box center [460, 102] width 880 height 32
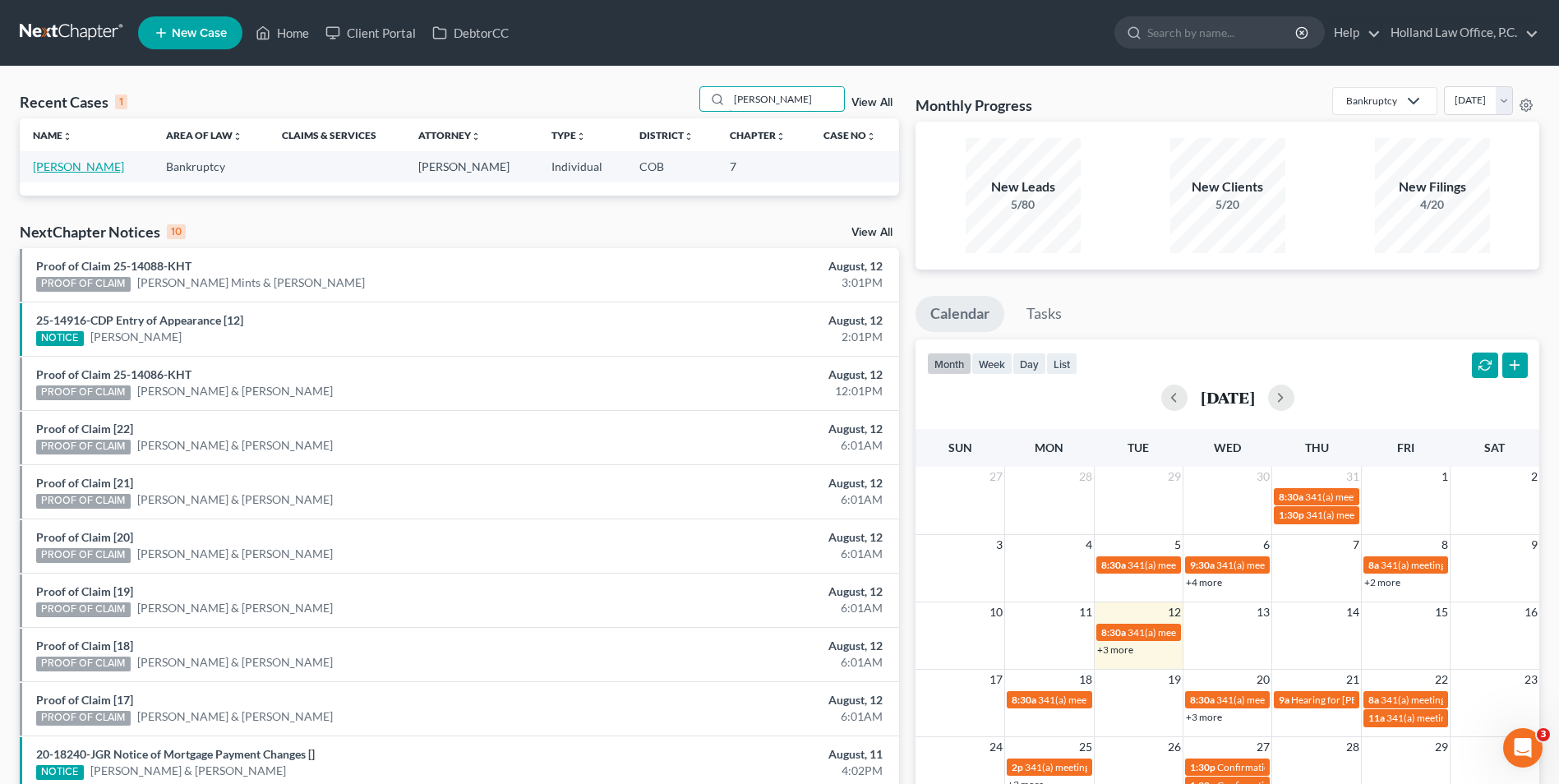
type input "maltby"
click at [92, 171] on link "[PERSON_NAME]" at bounding box center [77, 166] width 91 height 14
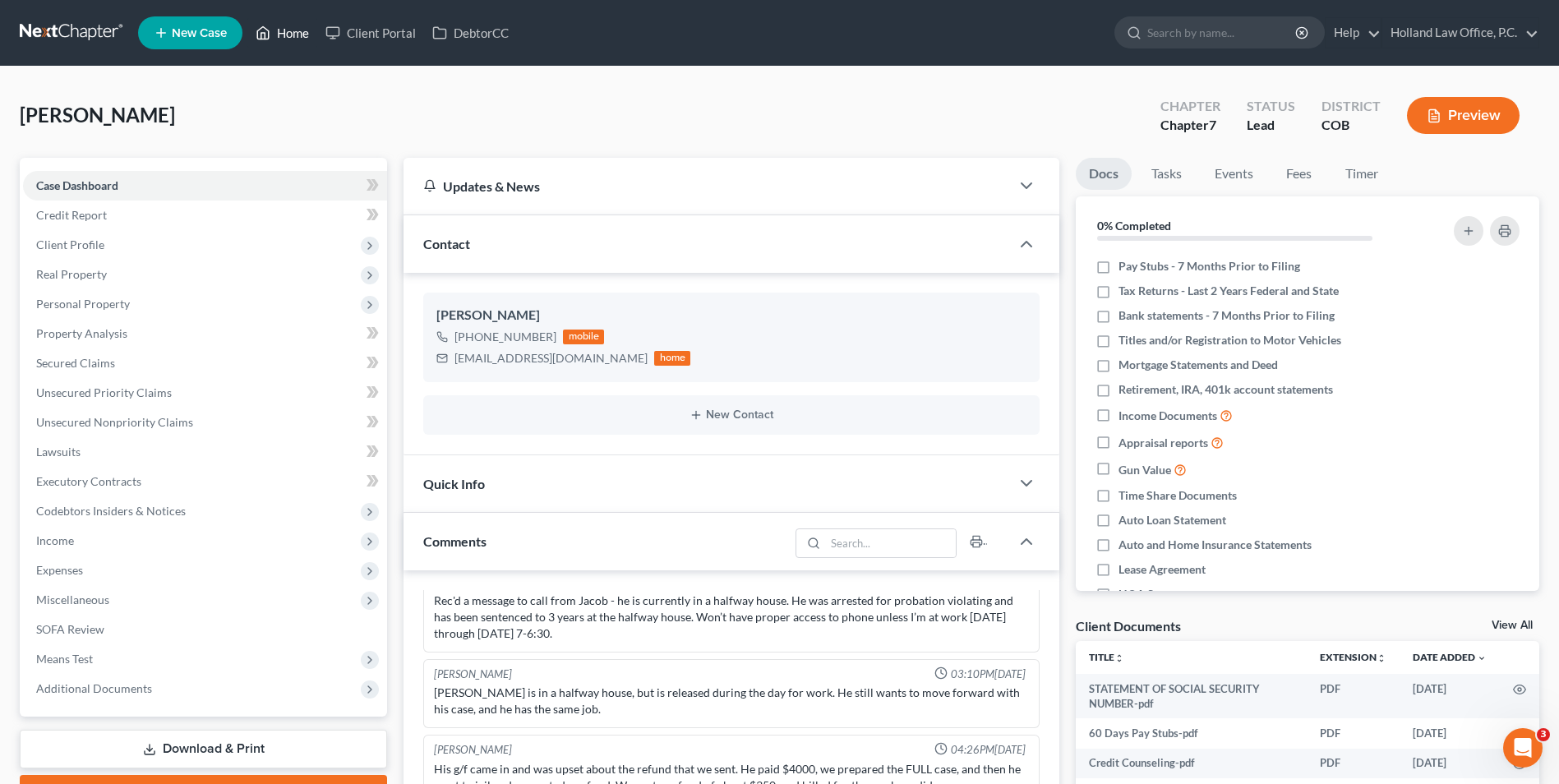
click at [293, 29] on link "Home" at bounding box center [282, 33] width 70 height 30
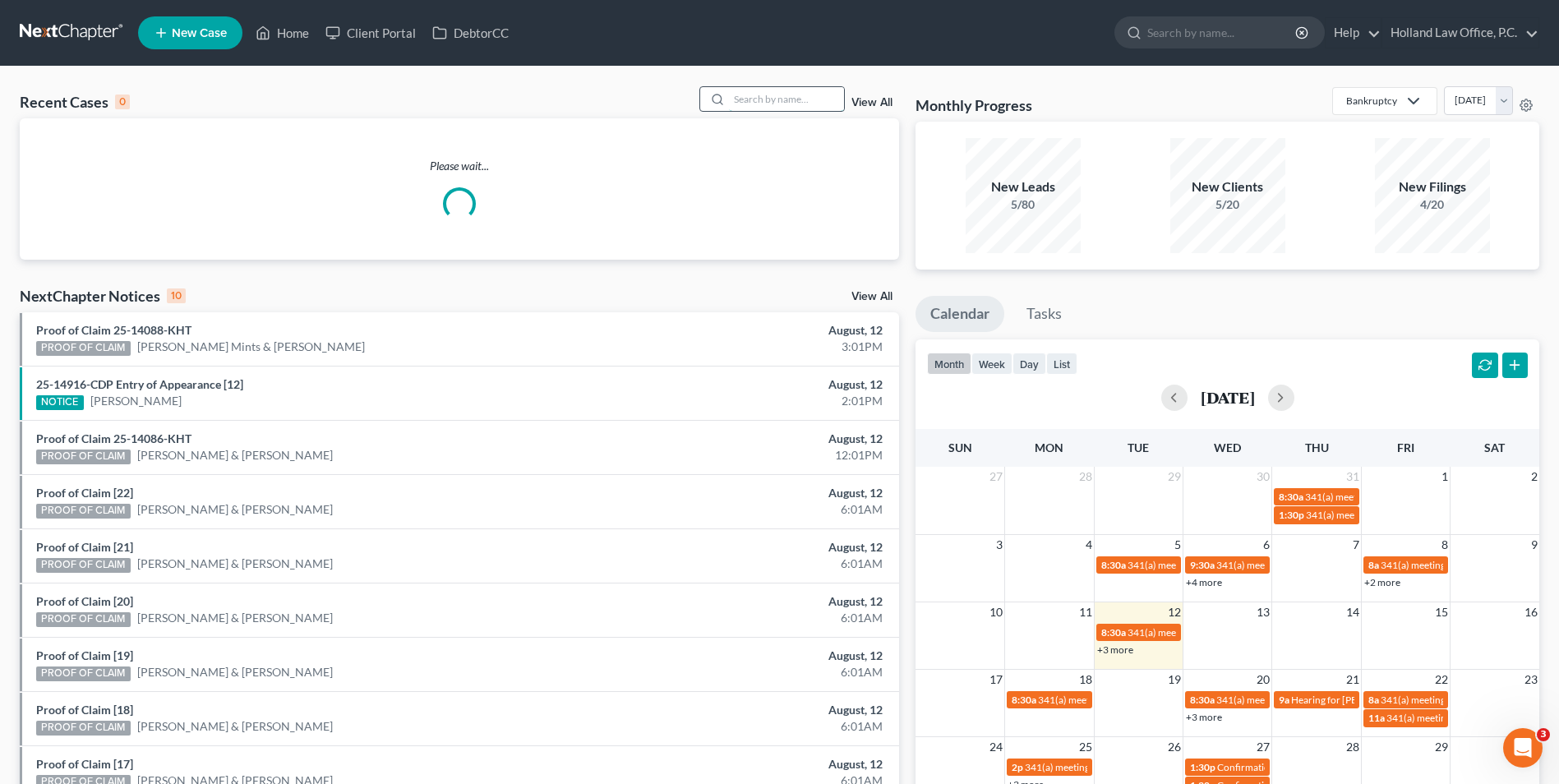
drag, startPoint x: 750, startPoint y: 93, endPoint x: 773, endPoint y: 91, distance: 23.1
click at [750, 95] on input "search" at bounding box center [787, 99] width 115 height 24
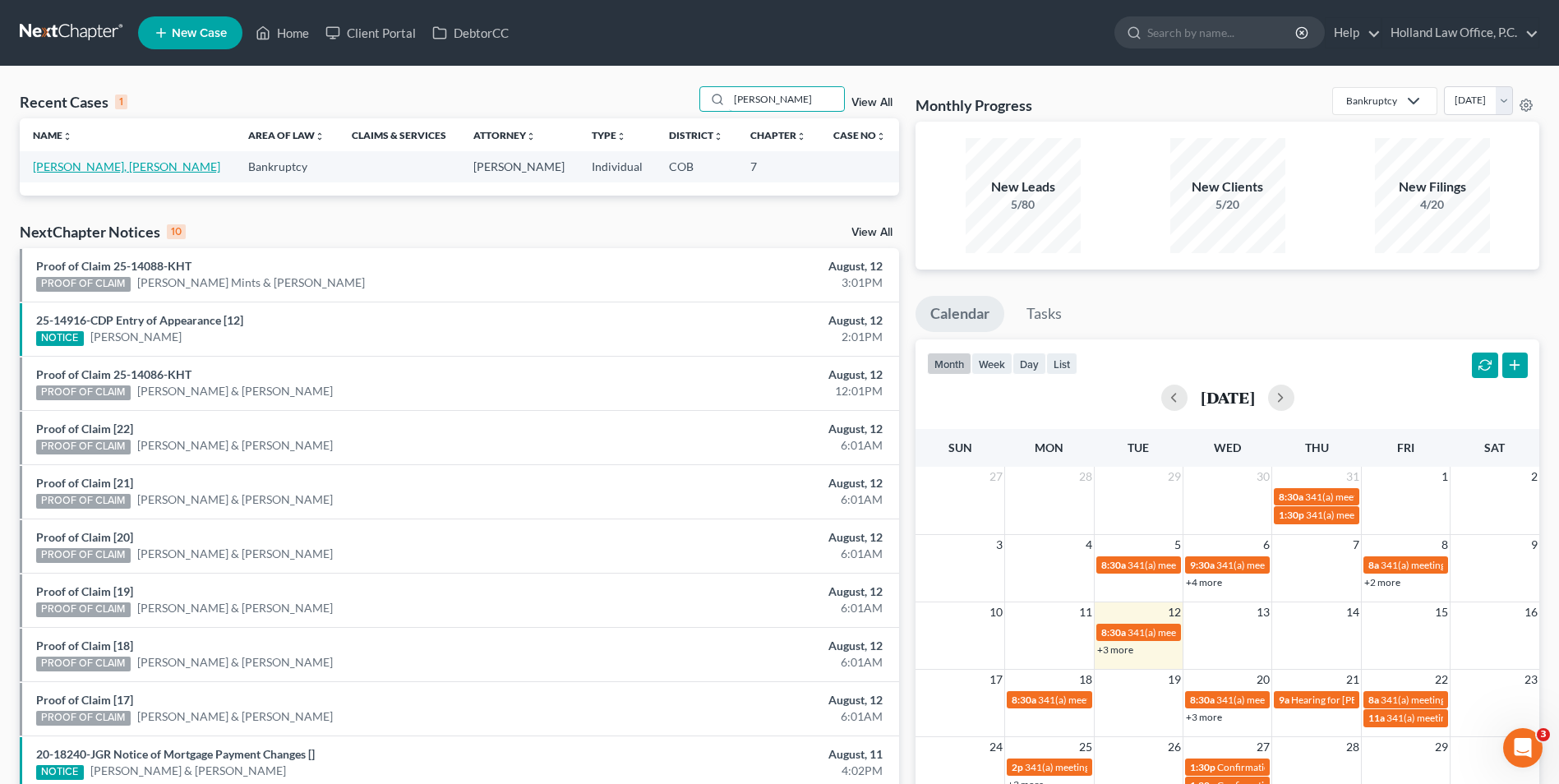
type input "danz"
click at [49, 169] on link "[PERSON_NAME], [PERSON_NAME]" at bounding box center [126, 166] width 187 height 14
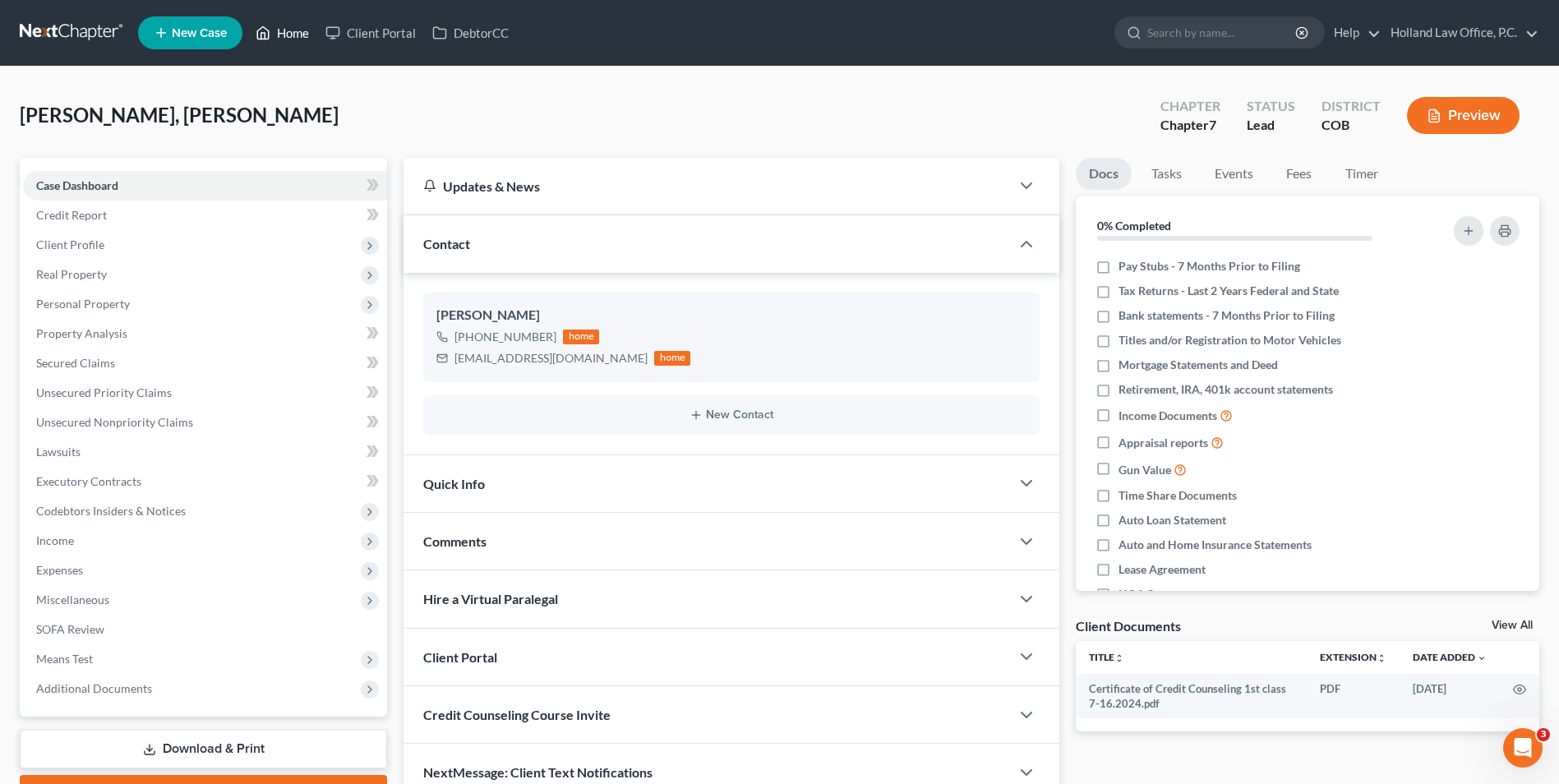
click at [287, 25] on link "Home" at bounding box center [282, 33] width 70 height 30
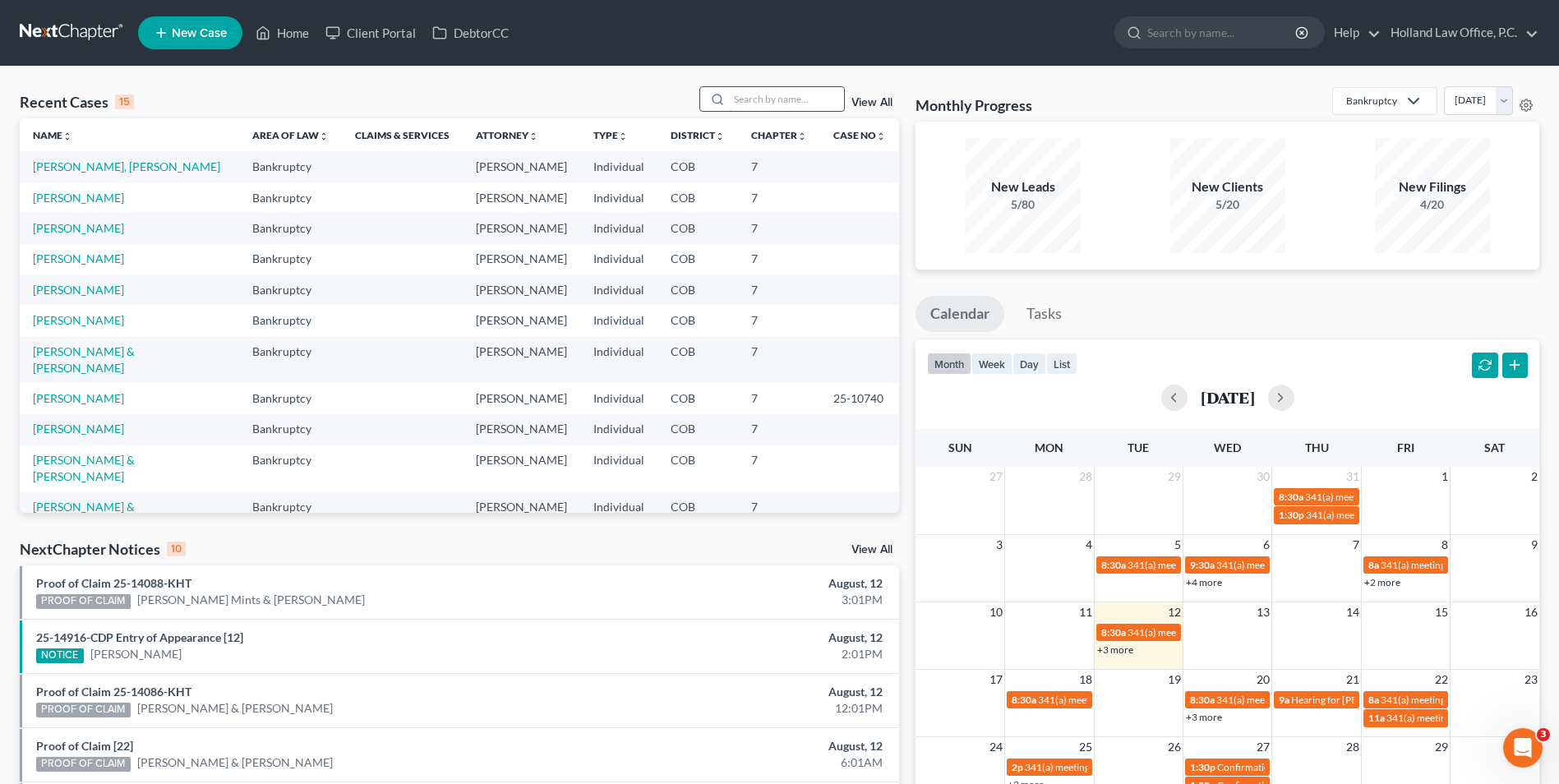
click at [778, 99] on input "search" at bounding box center [787, 99] width 115 height 24
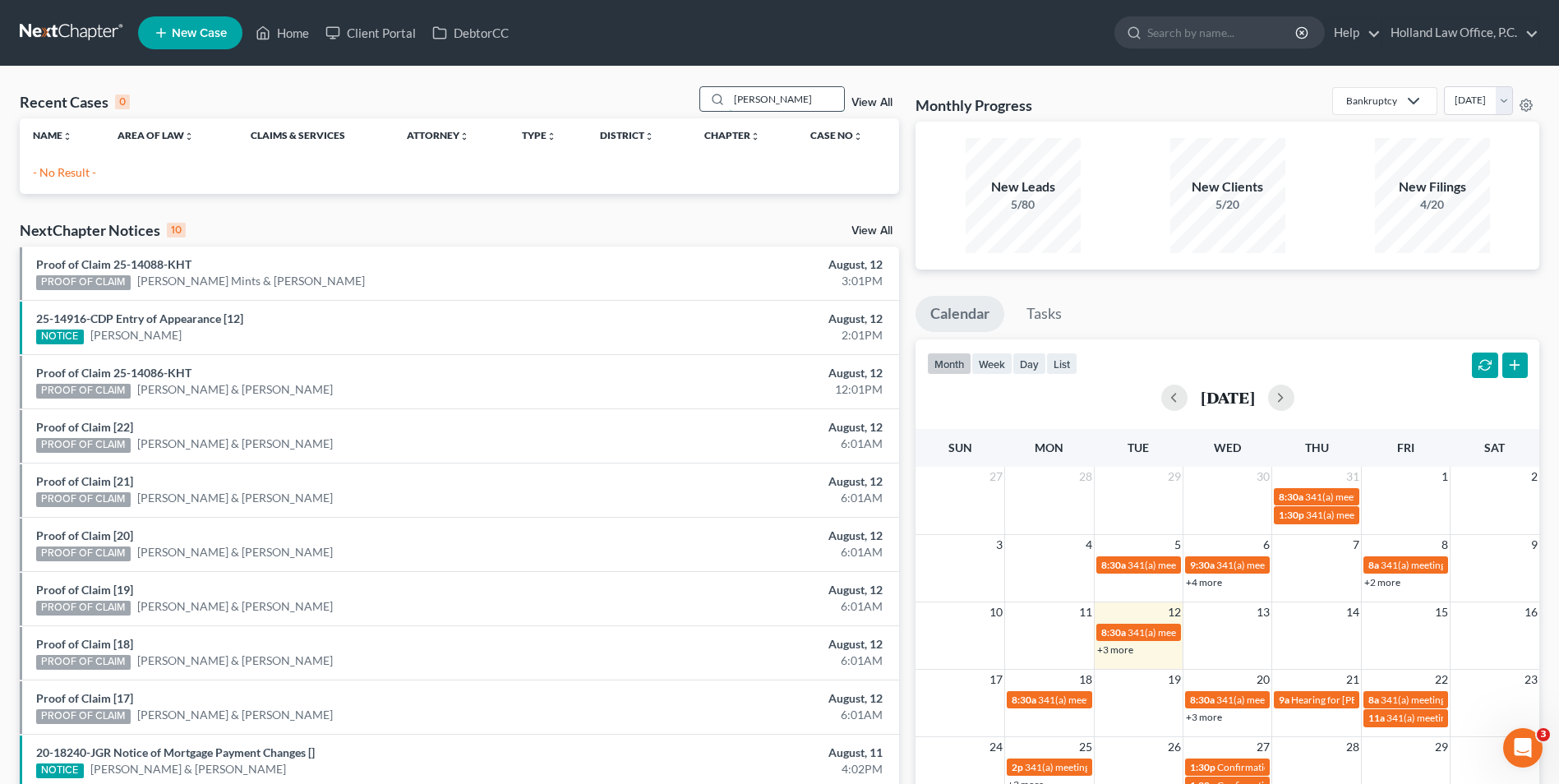
click at [702, 100] on div "antonio lu" at bounding box center [772, 99] width 147 height 26
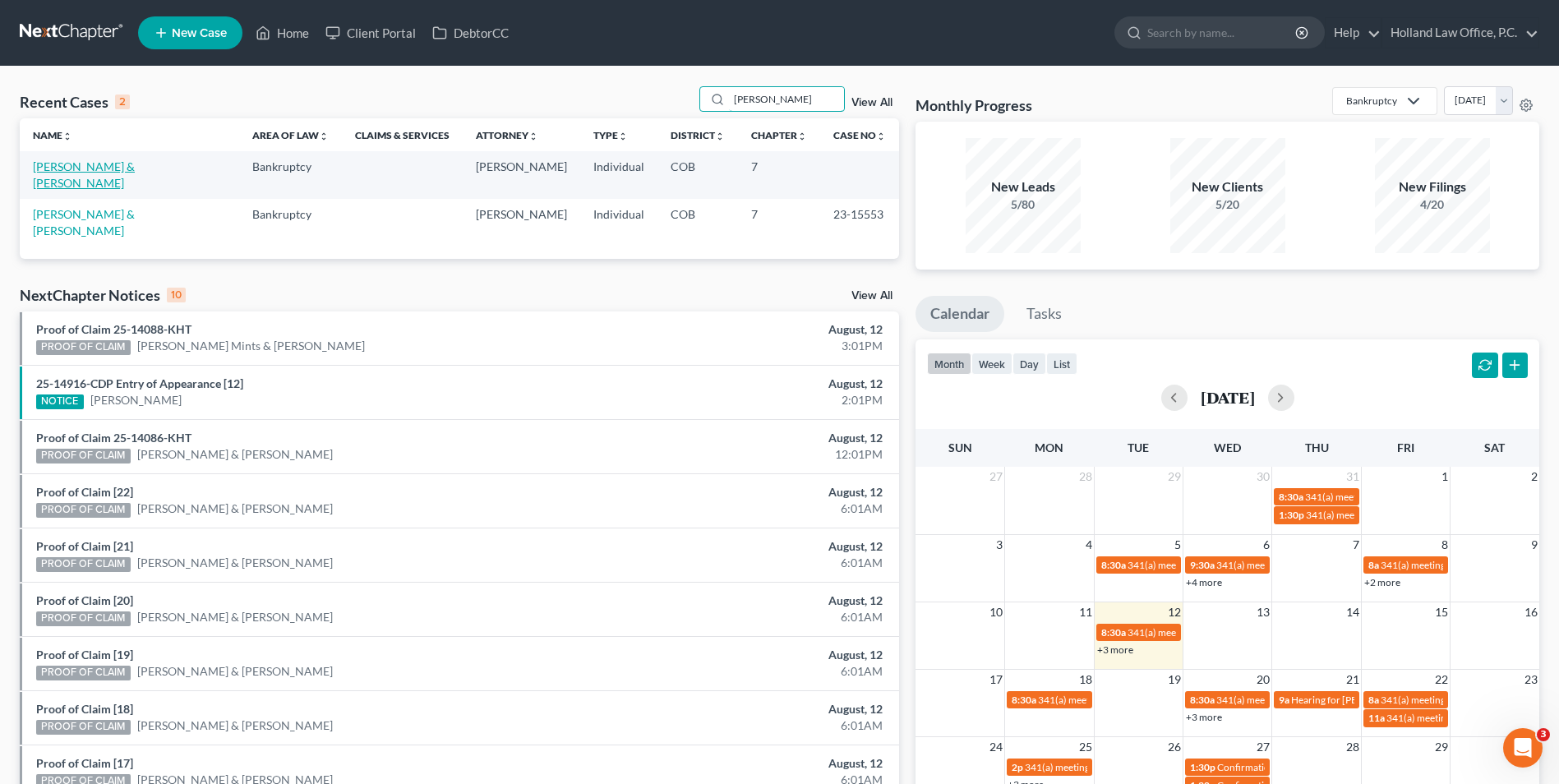
type input "lujan"
click at [95, 170] on link "[PERSON_NAME] & [PERSON_NAME]" at bounding box center [83, 174] width 102 height 30
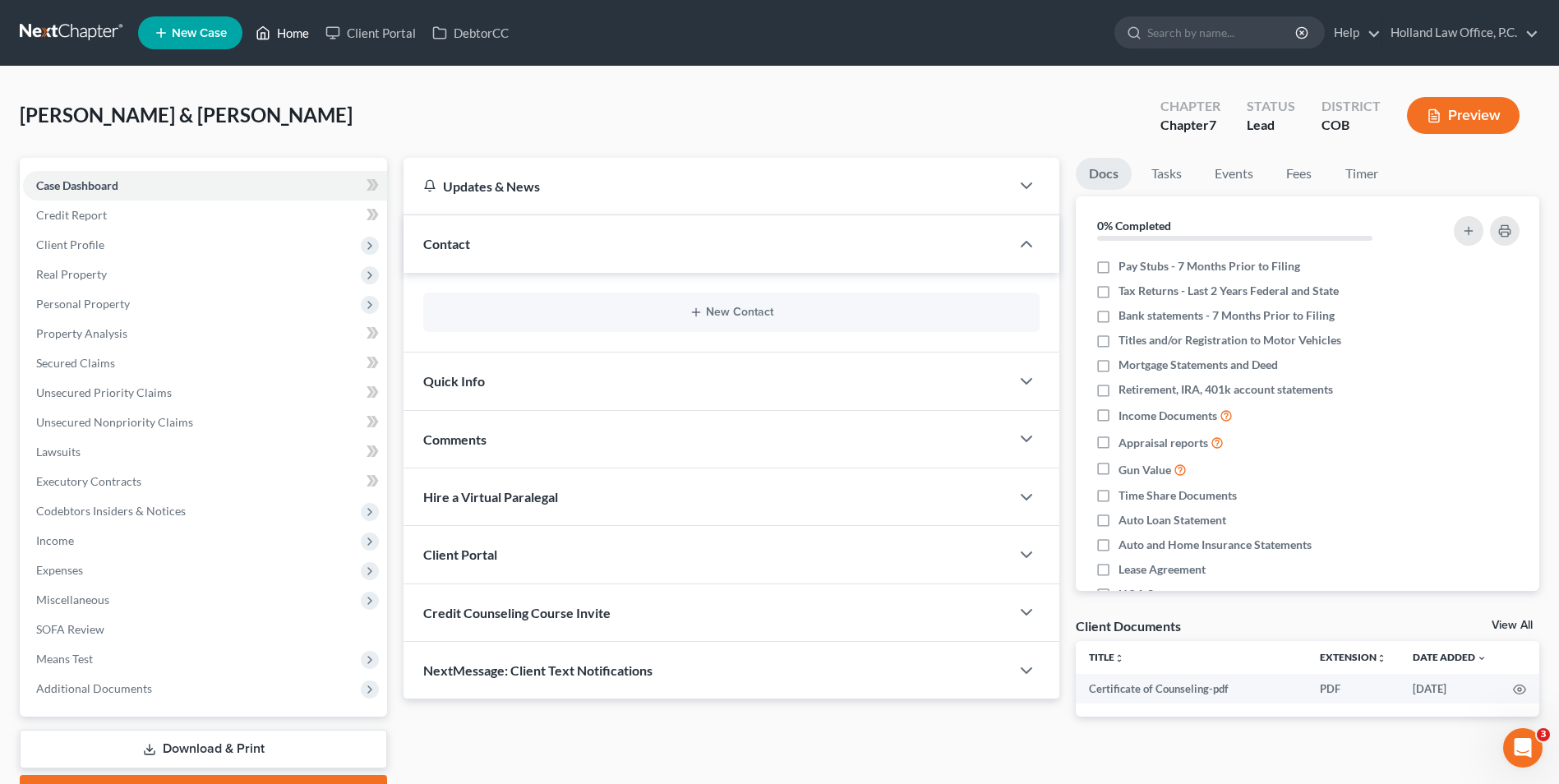
click at [277, 46] on link "Home" at bounding box center [282, 33] width 70 height 30
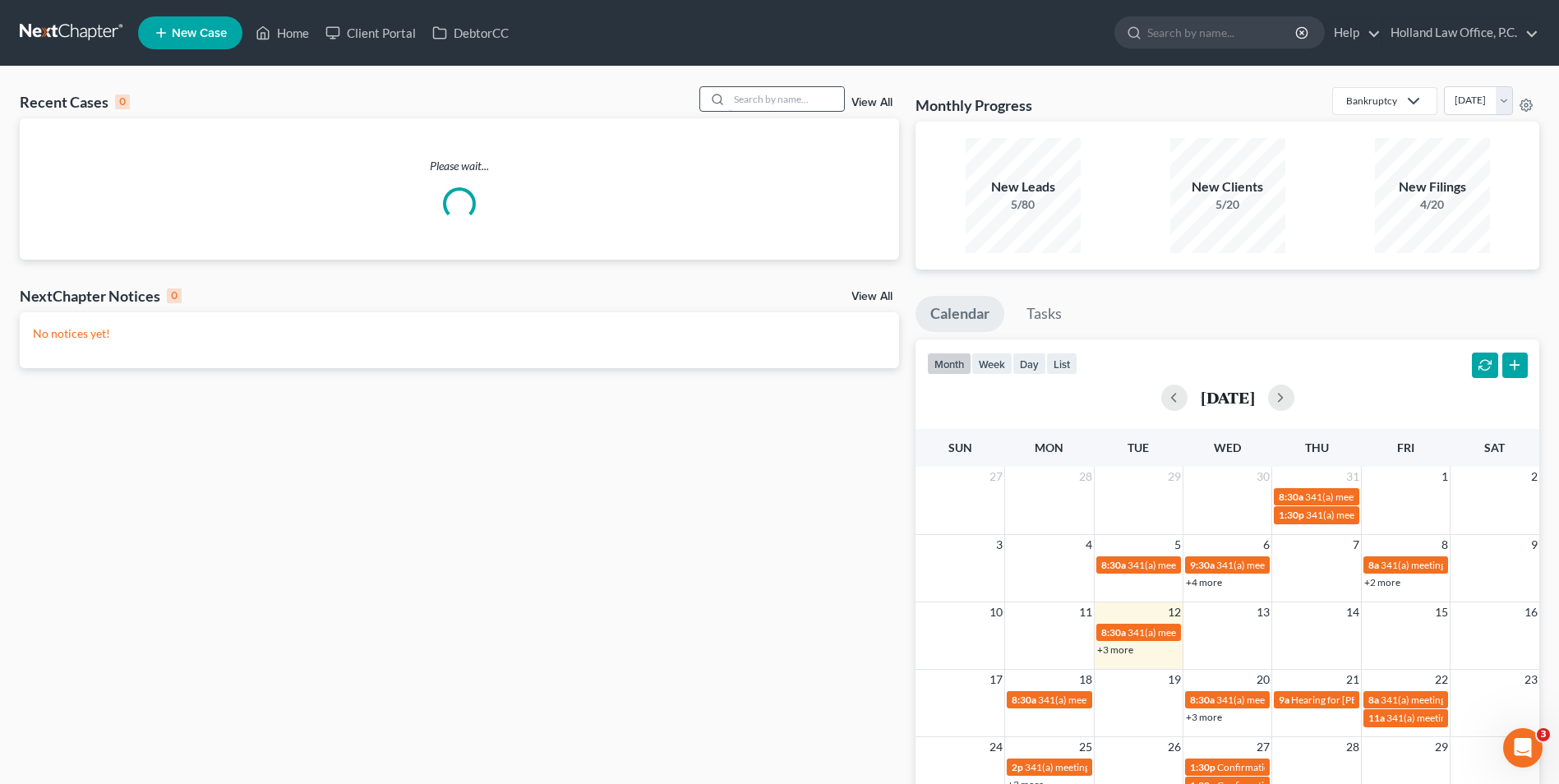
click at [779, 94] on input "search" at bounding box center [787, 99] width 115 height 24
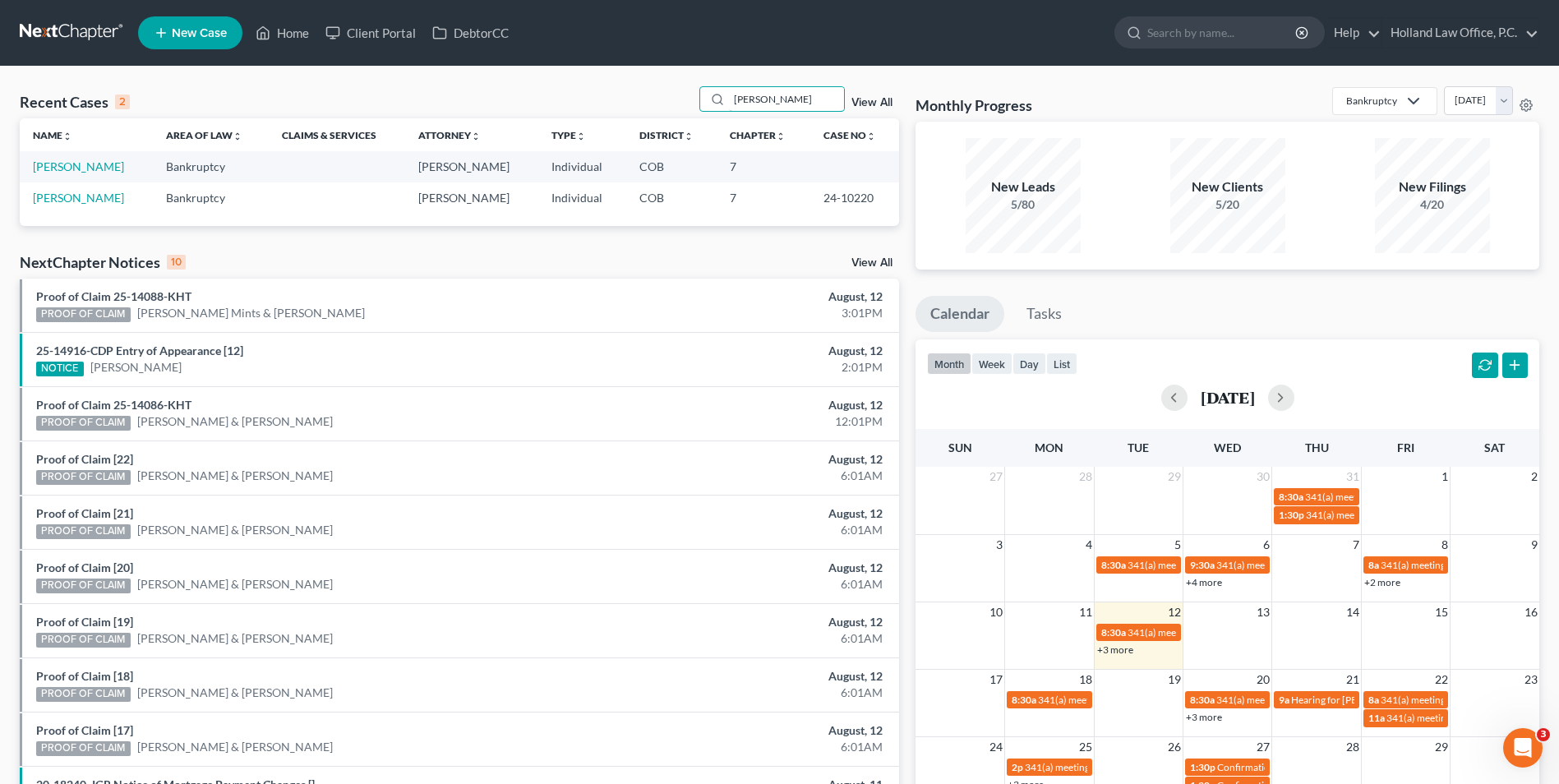
type input "pearson"
click at [82, 169] on link "[PERSON_NAME]" at bounding box center [77, 166] width 91 height 14
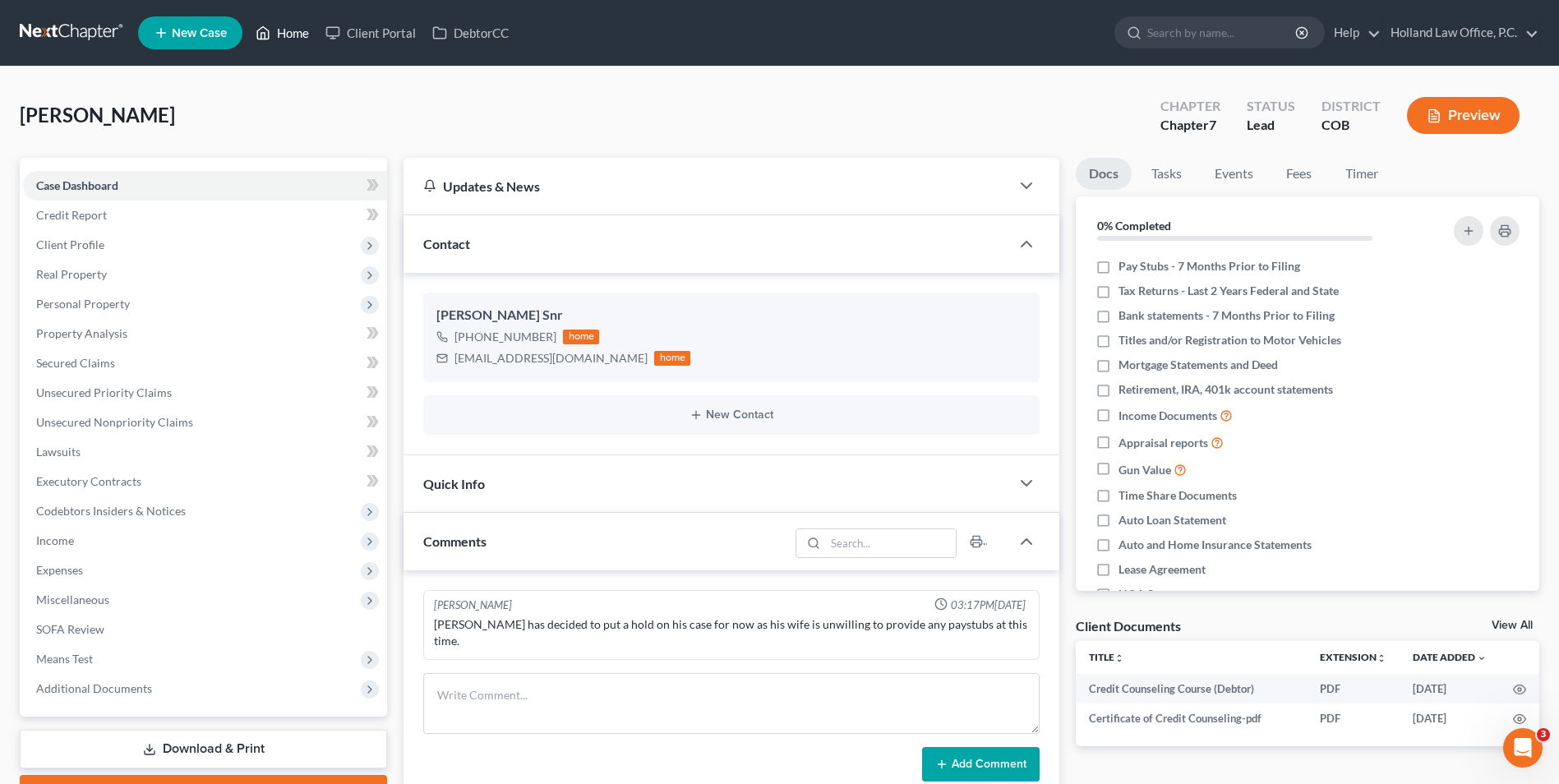
click at [292, 30] on link "Home" at bounding box center [282, 33] width 70 height 30
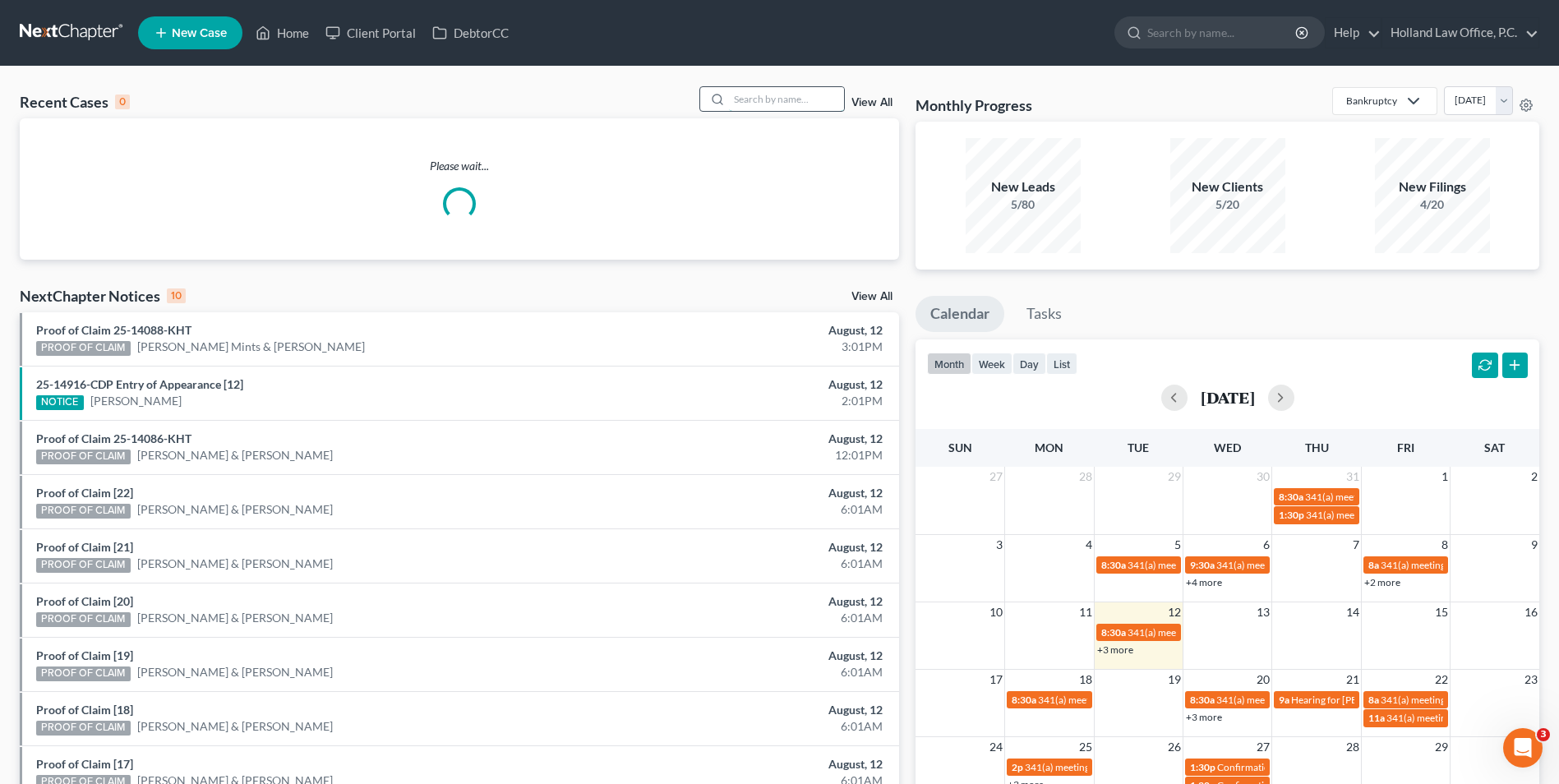
click at [761, 90] on input "search" at bounding box center [787, 99] width 115 height 24
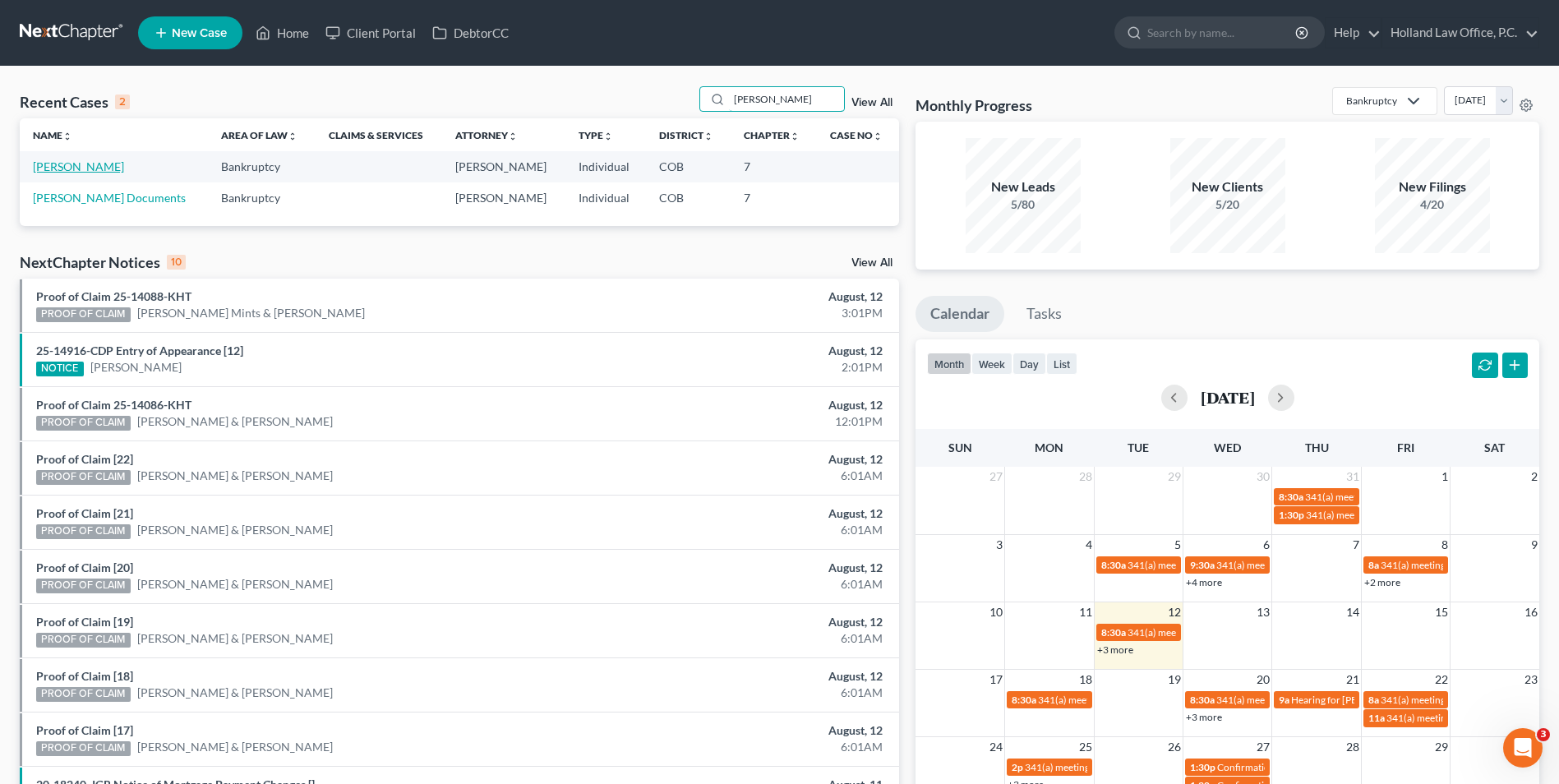
type input "welch"
click at [84, 164] on link "[PERSON_NAME]" at bounding box center [77, 166] width 91 height 14
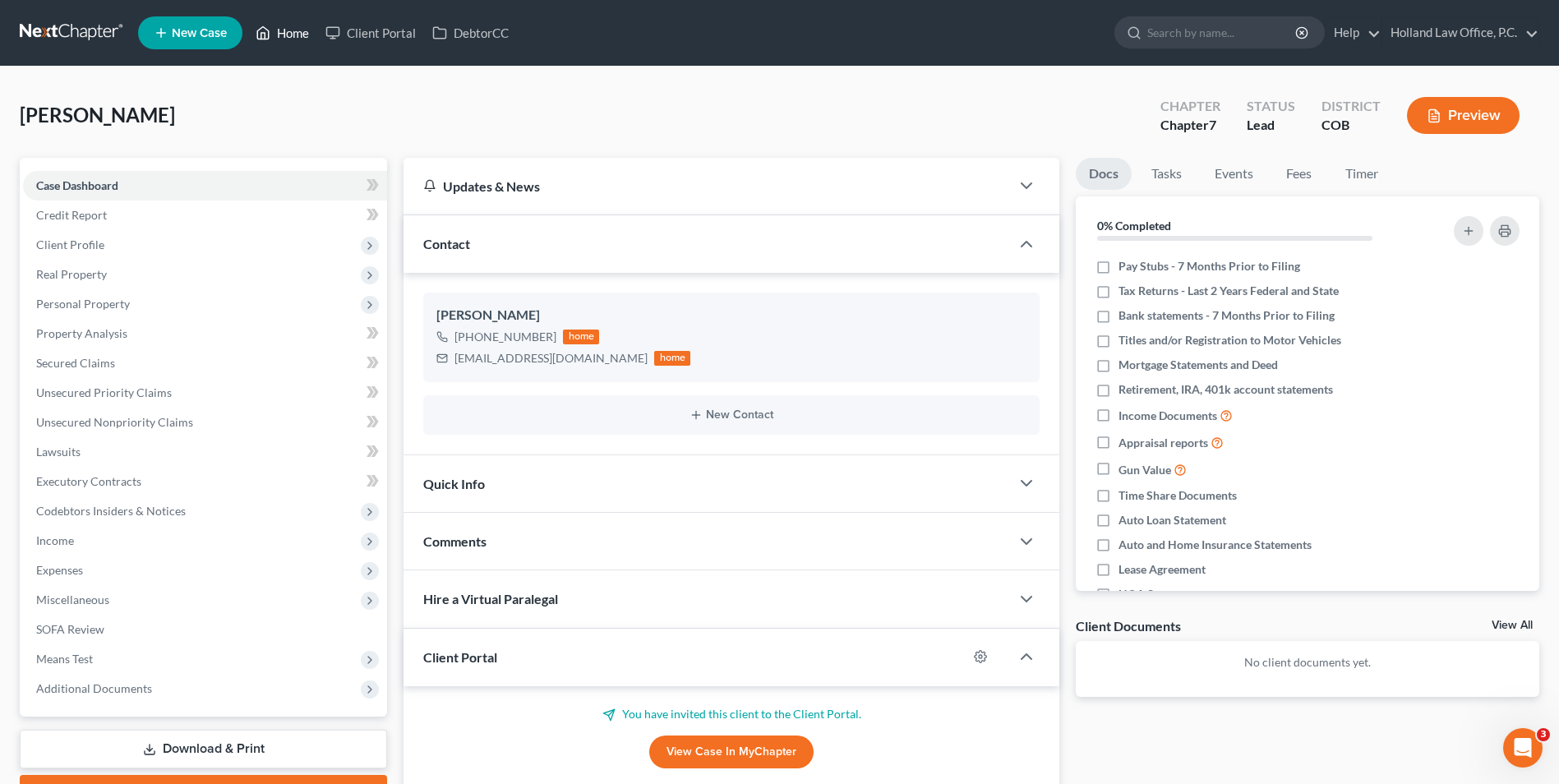
click at [283, 37] on link "Home" at bounding box center [282, 33] width 70 height 30
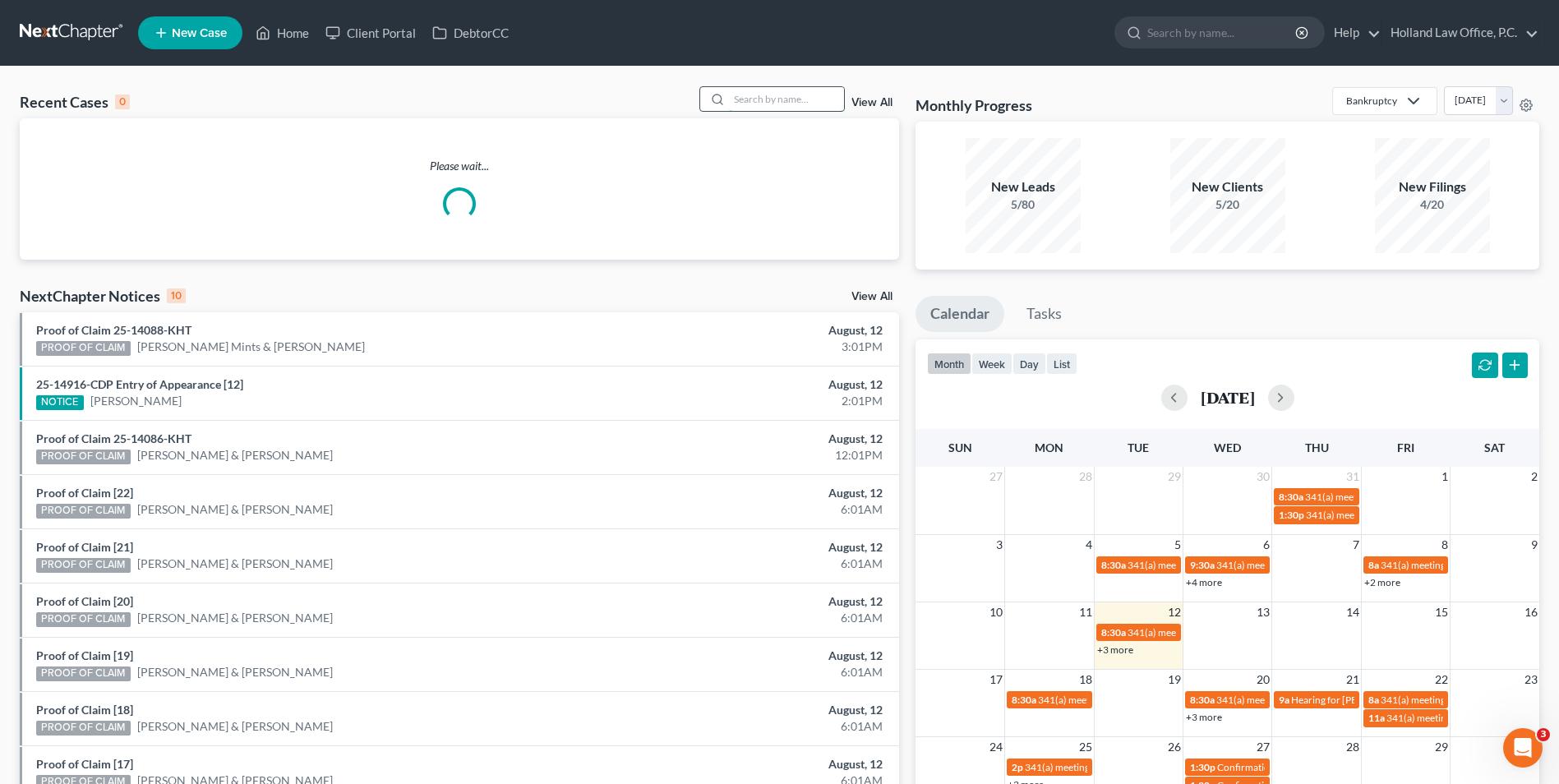
click at [758, 91] on input "search" at bounding box center [787, 99] width 115 height 24
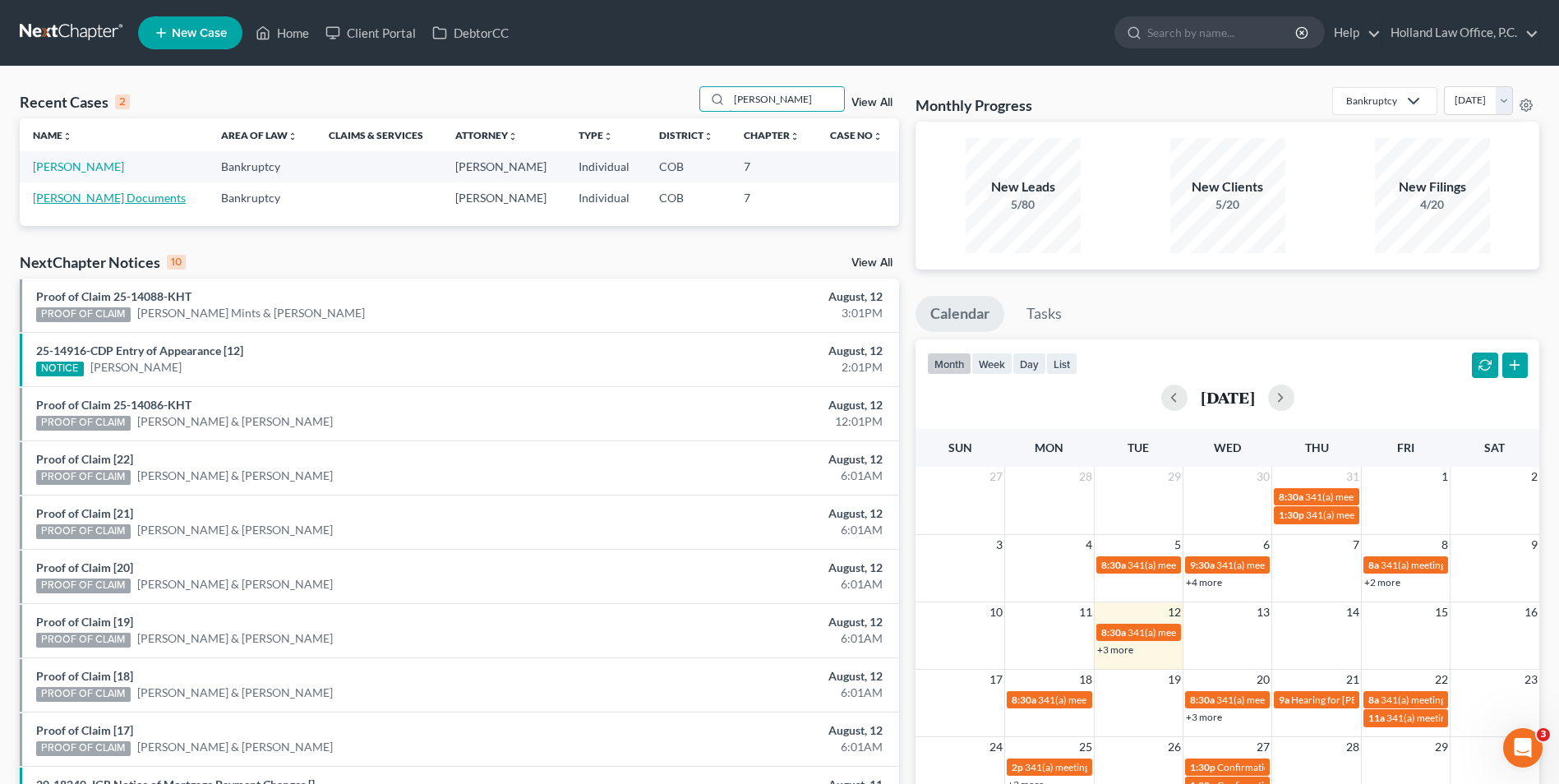
type input "welch"
click at [87, 193] on link "[PERSON_NAME] Documents" at bounding box center [108, 197] width 152 height 14
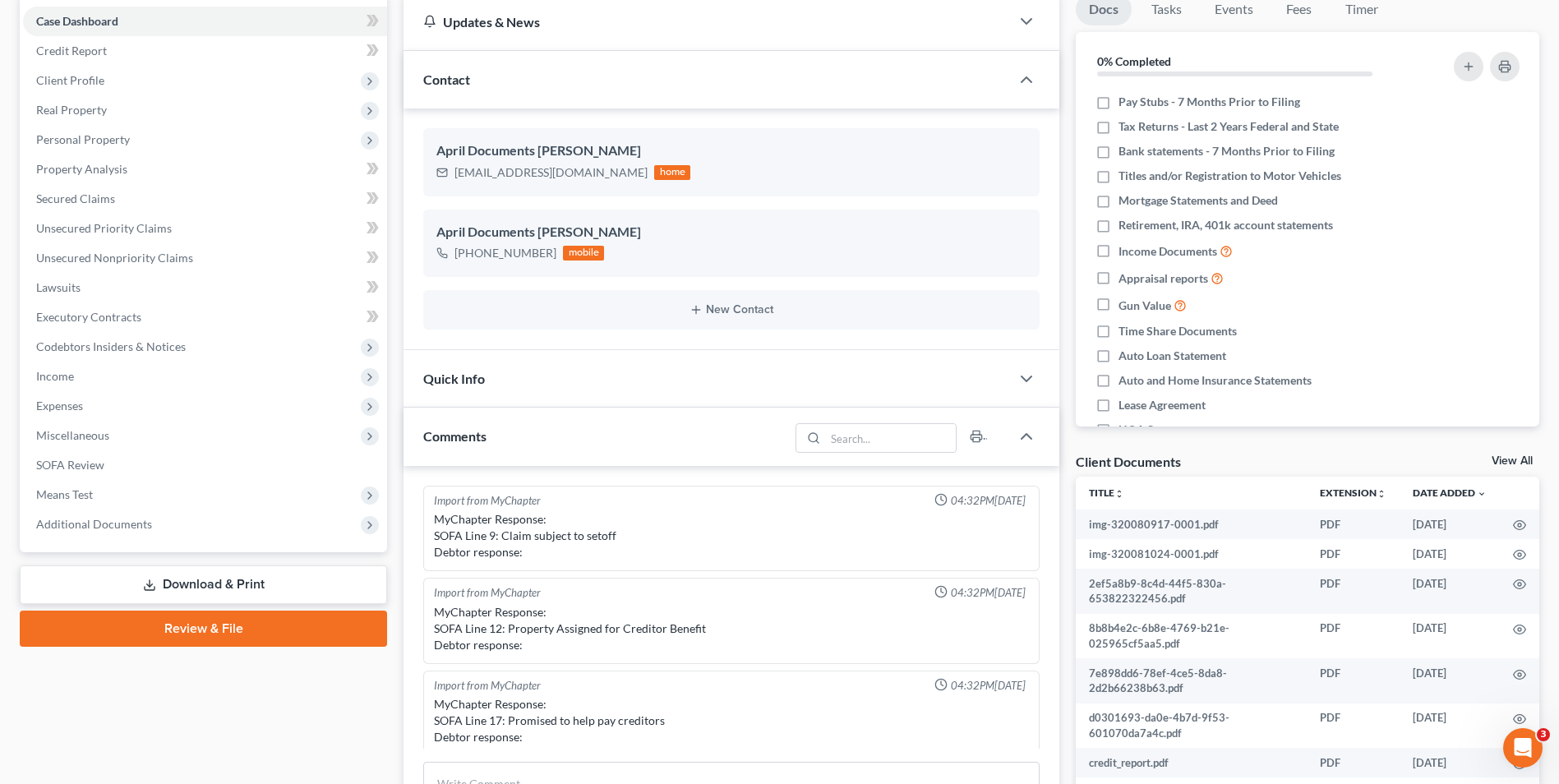
scroll to position [285, 0]
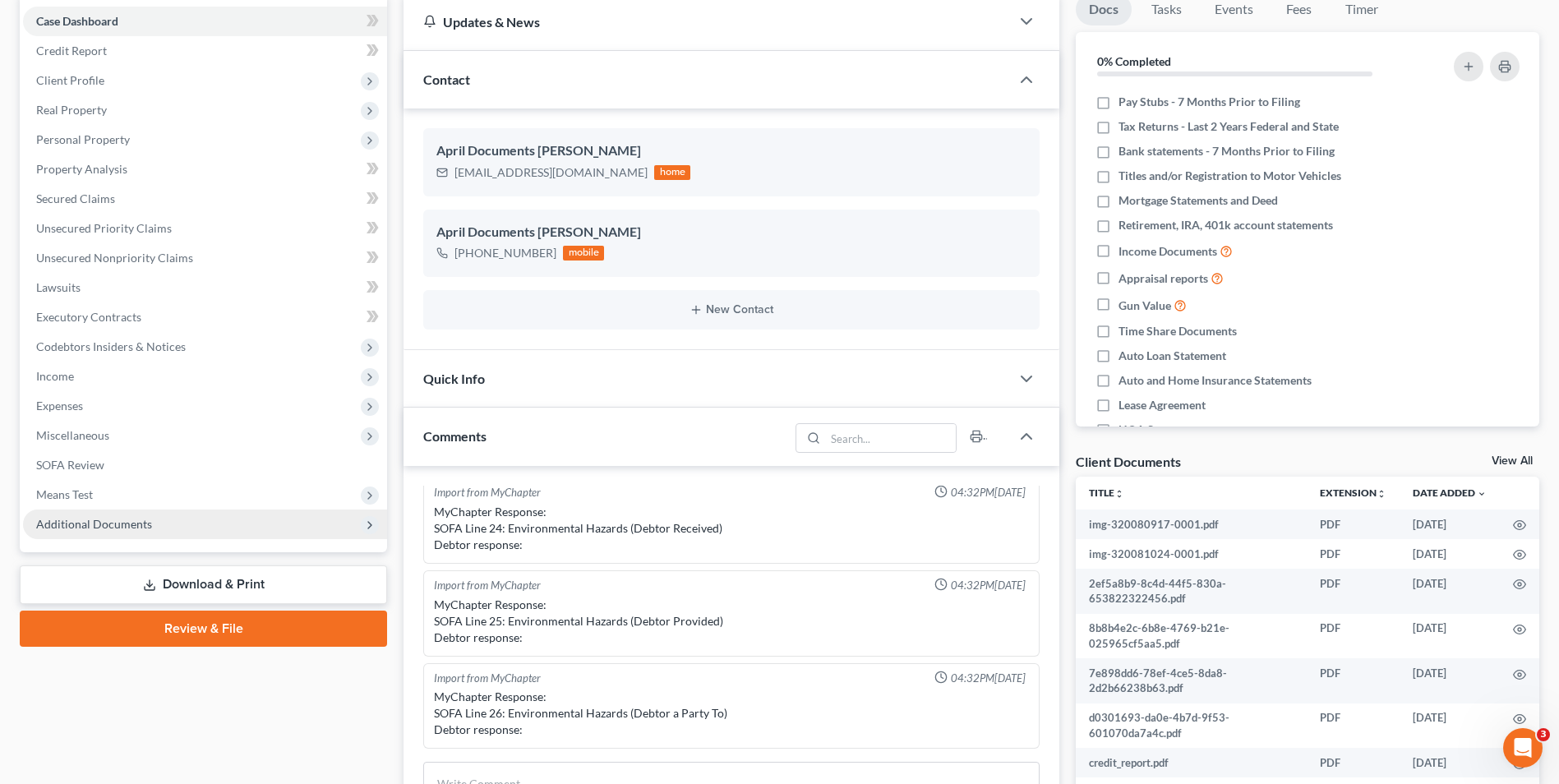
click at [75, 525] on span "Additional Documents" at bounding box center [93, 523] width 116 height 14
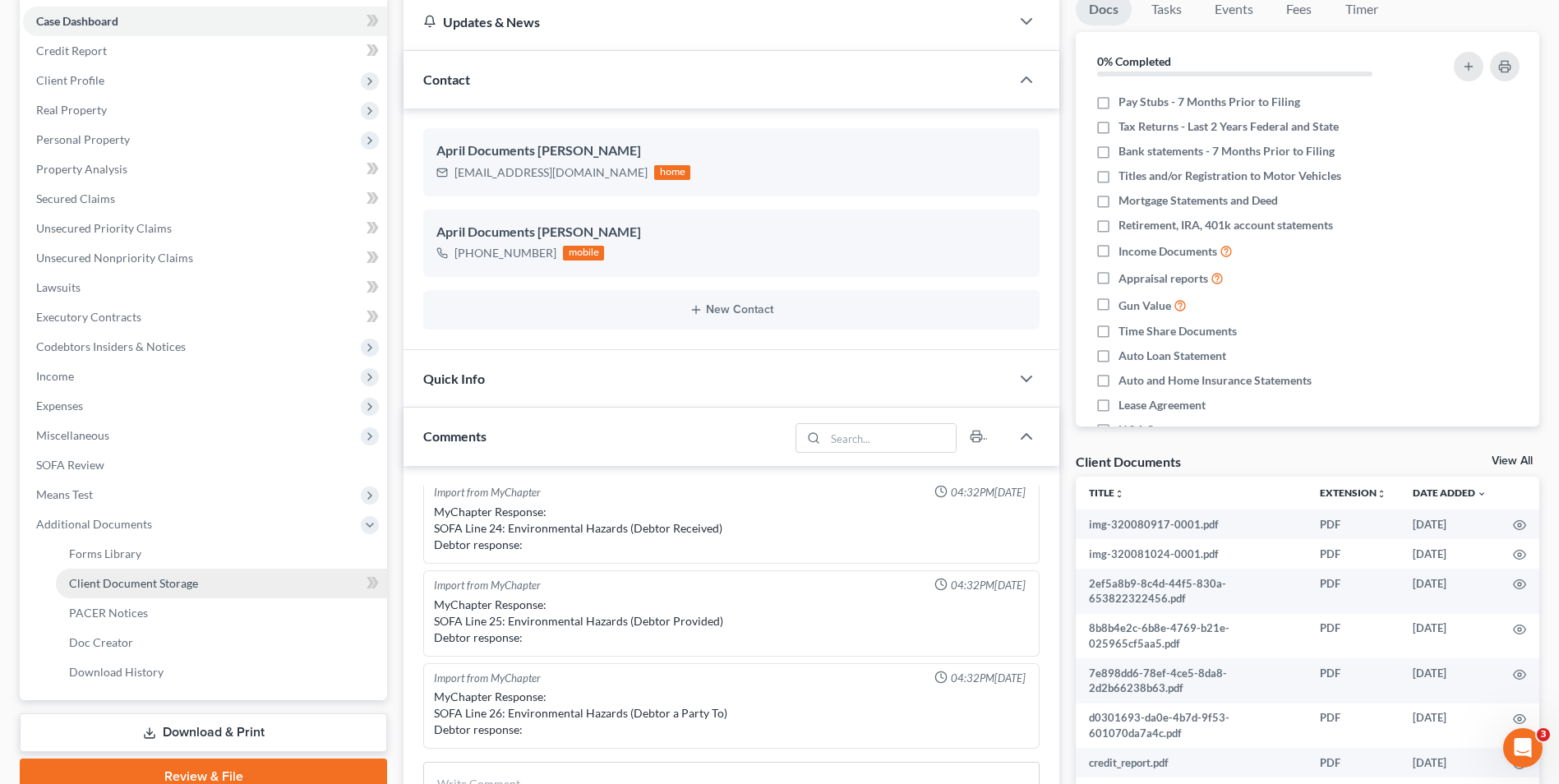
click at [130, 582] on span "Client Document Storage" at bounding box center [133, 583] width 129 height 14
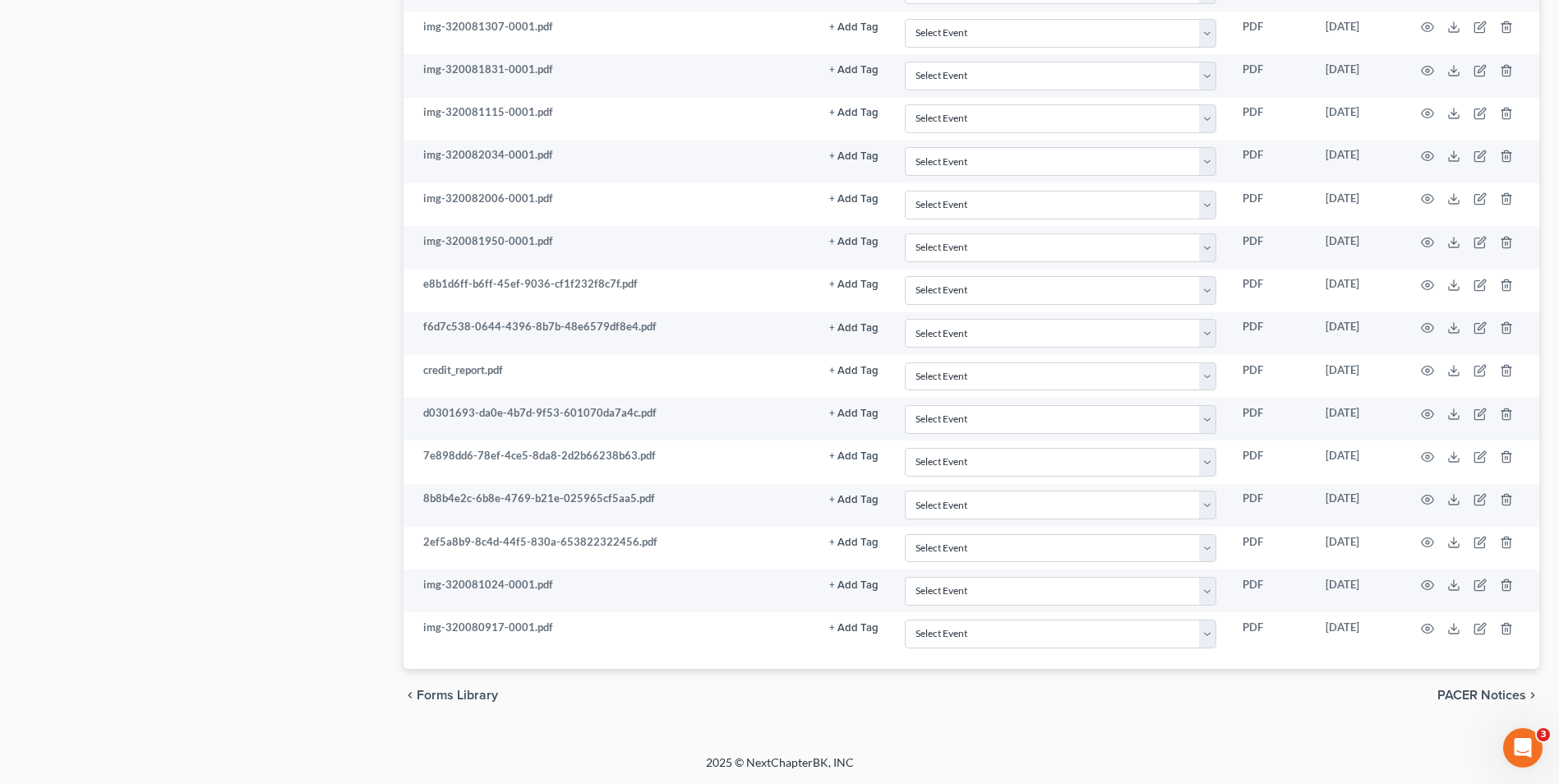
scroll to position [1081, 0]
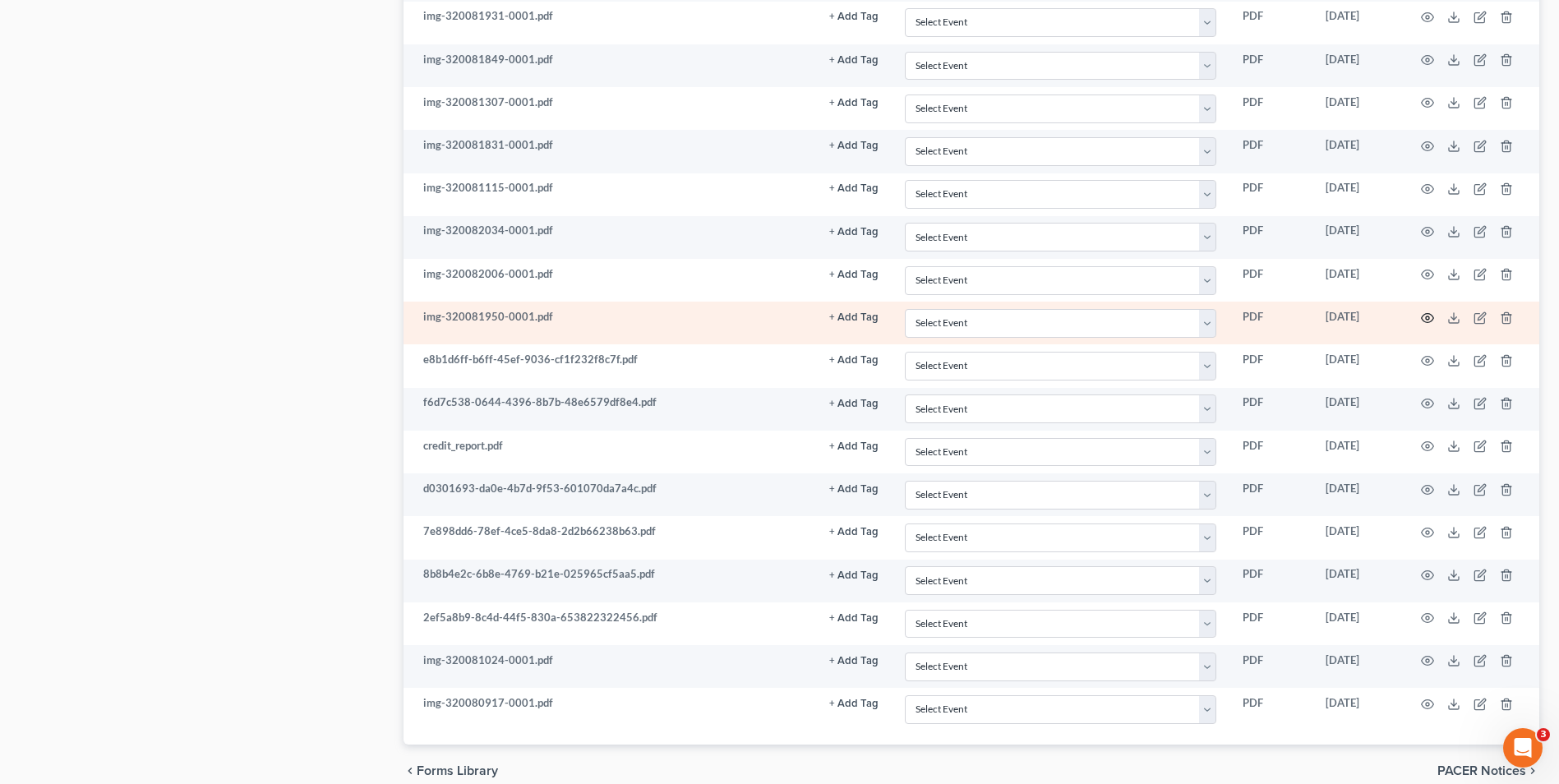
click at [1428, 317] on icon "button" at bounding box center [1428, 318] width 13 height 13
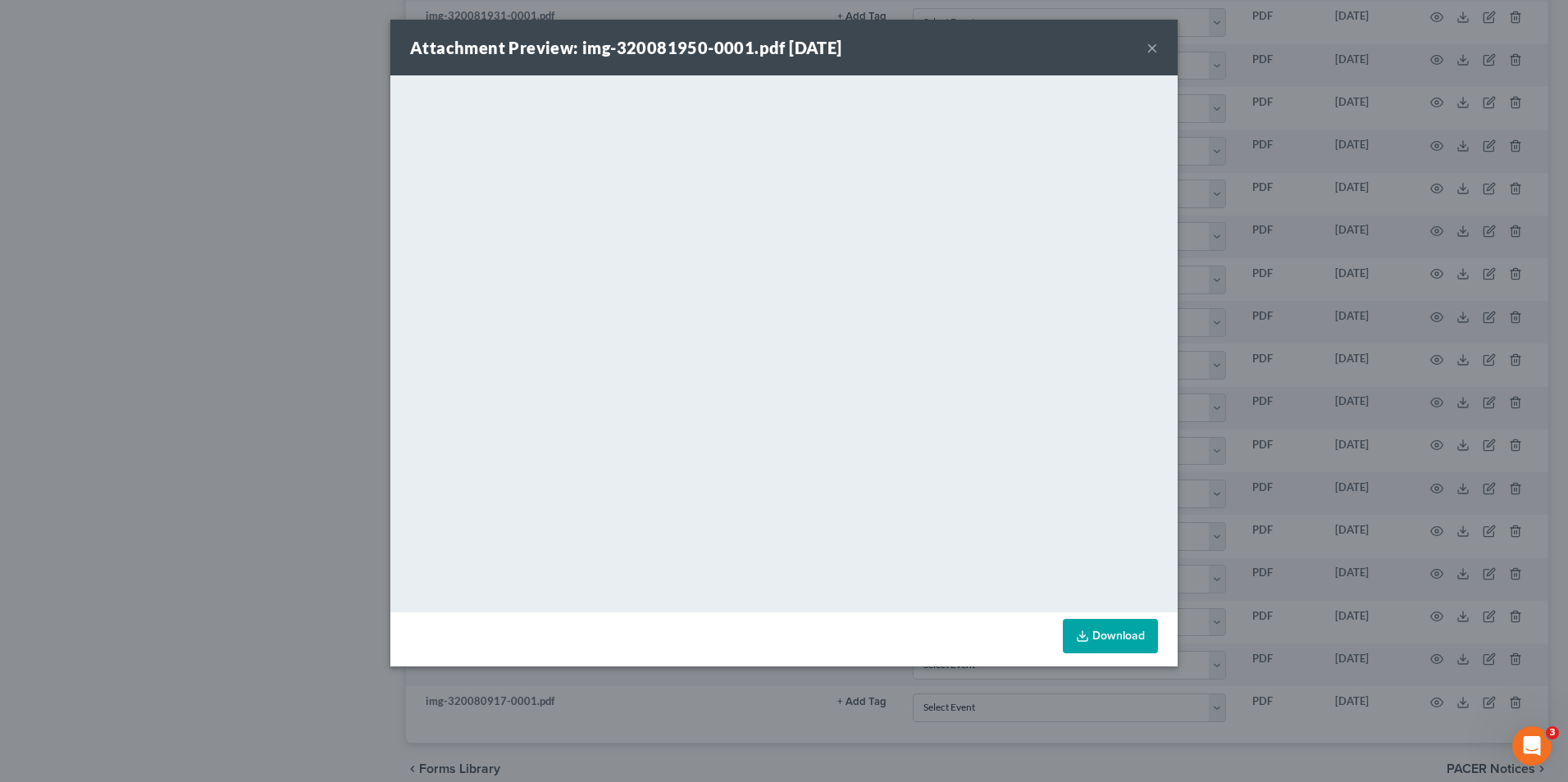
click at [1156, 42] on button "×" at bounding box center [1152, 47] width 12 height 20
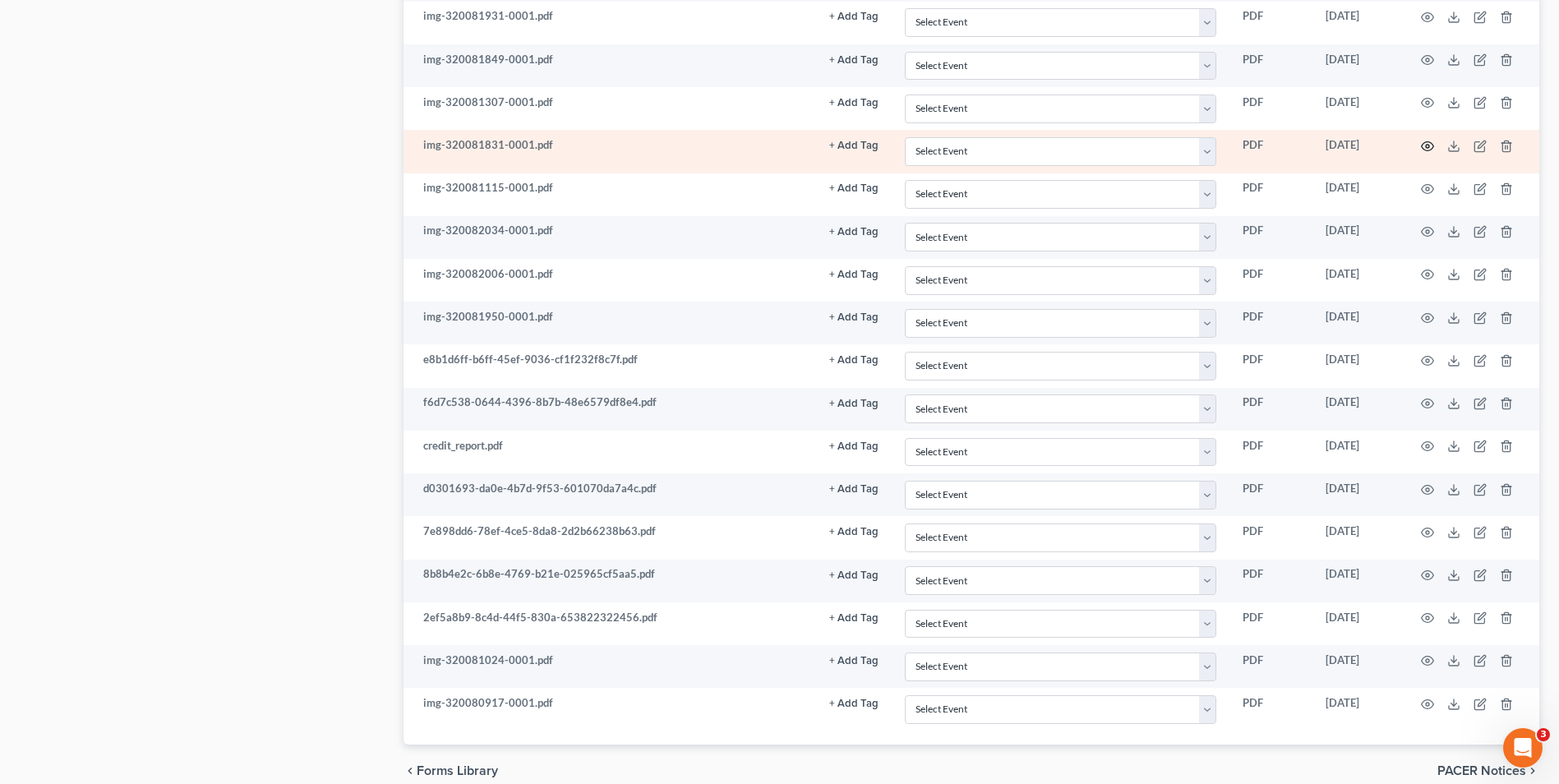
click at [1427, 145] on circle "button" at bounding box center [1428, 147] width 3 height 3
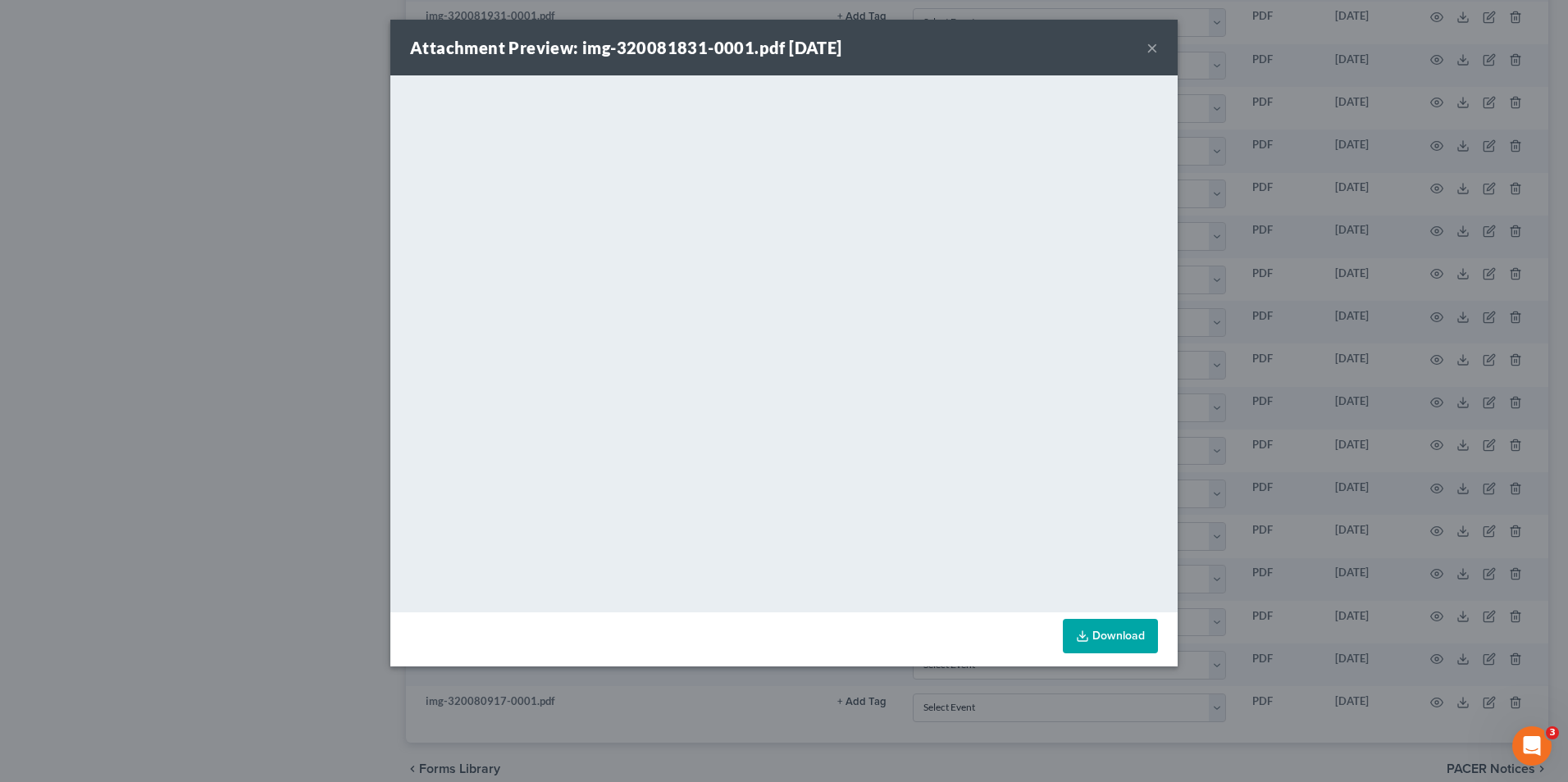
click at [1156, 45] on button "×" at bounding box center [1152, 47] width 12 height 20
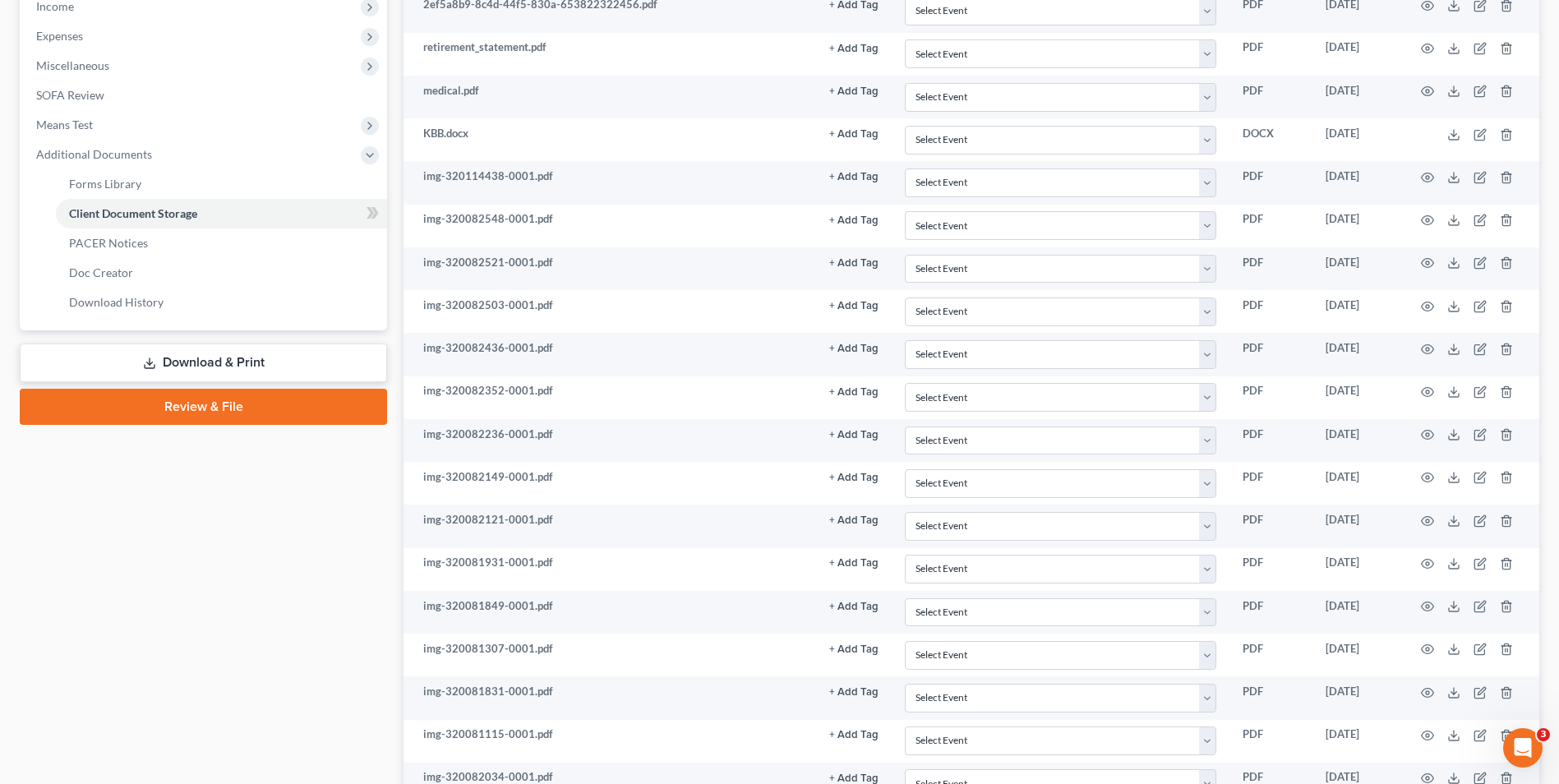
scroll to position [532, 0]
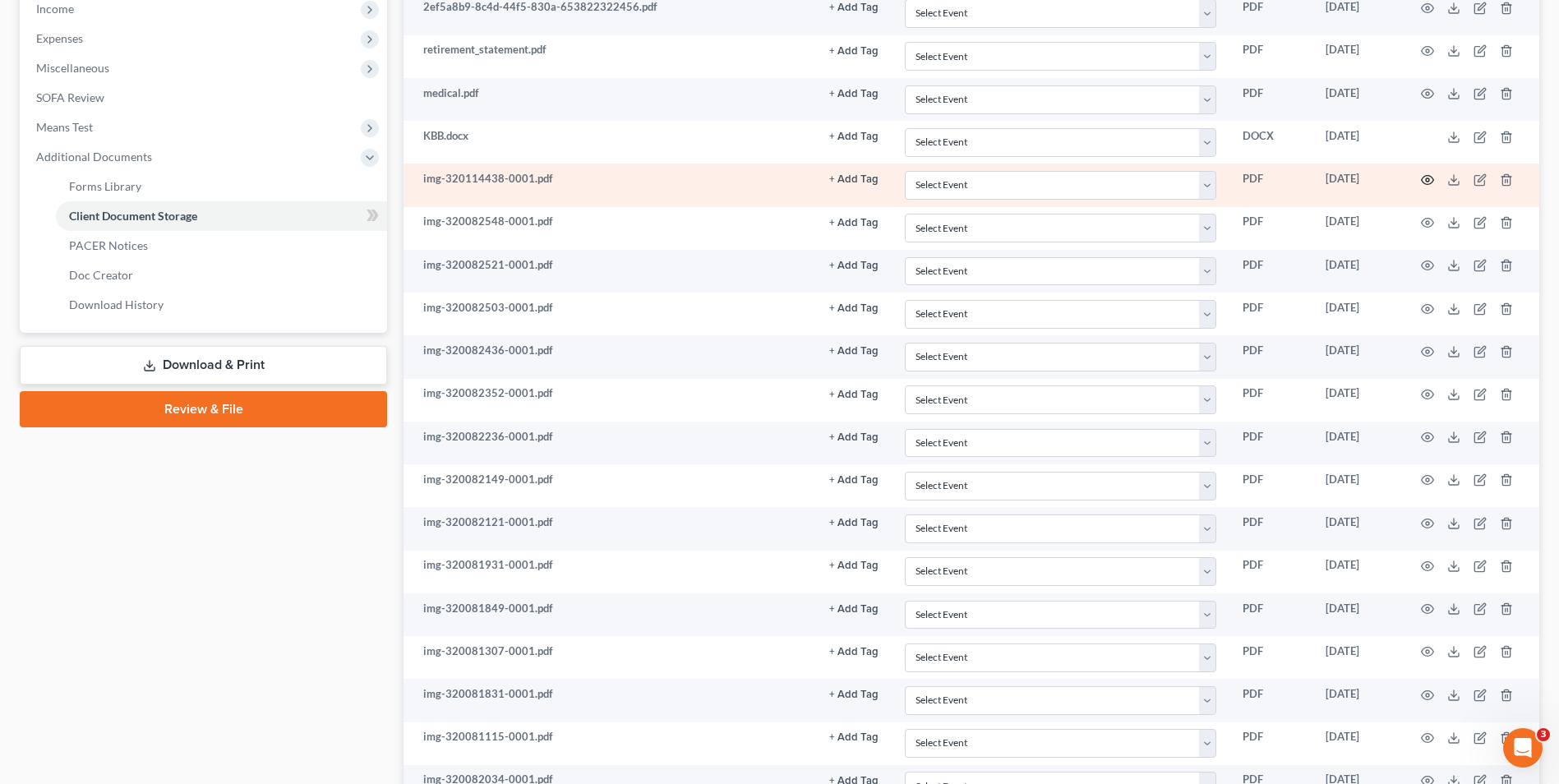
click at [1426, 178] on icon "button" at bounding box center [1428, 180] width 13 height 13
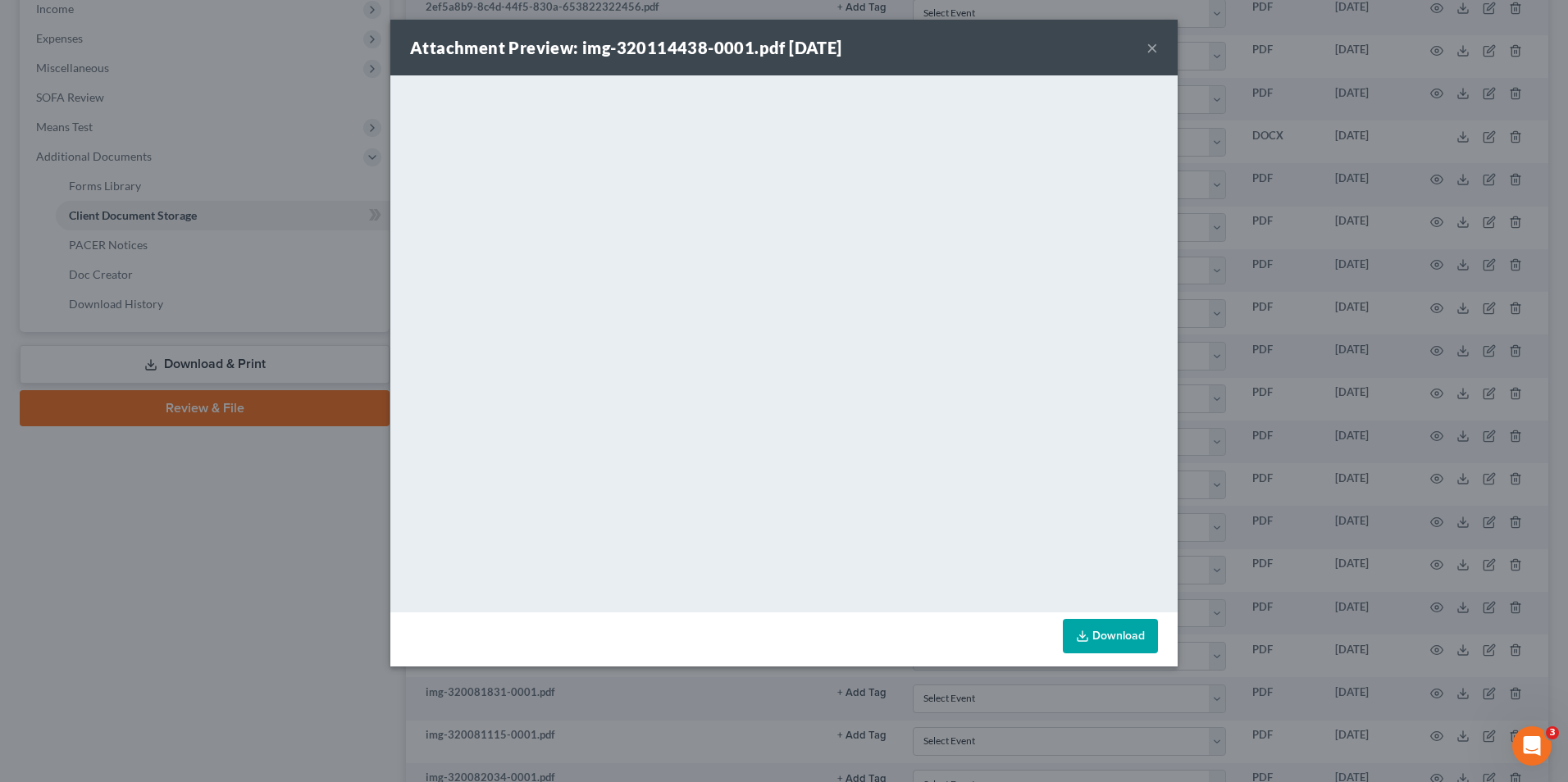
click at [1150, 49] on button "×" at bounding box center [1152, 47] width 12 height 20
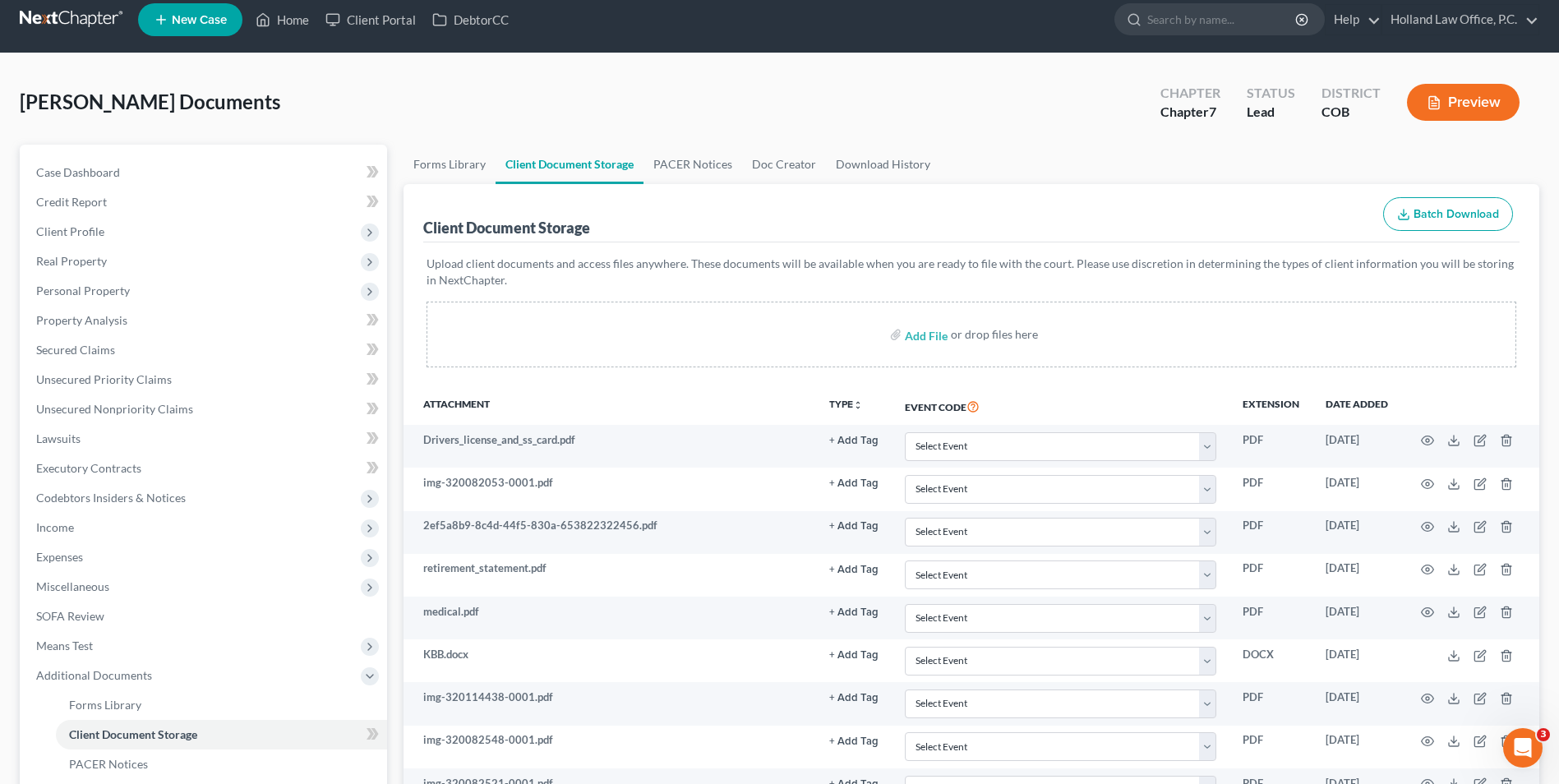
scroll to position [0, 0]
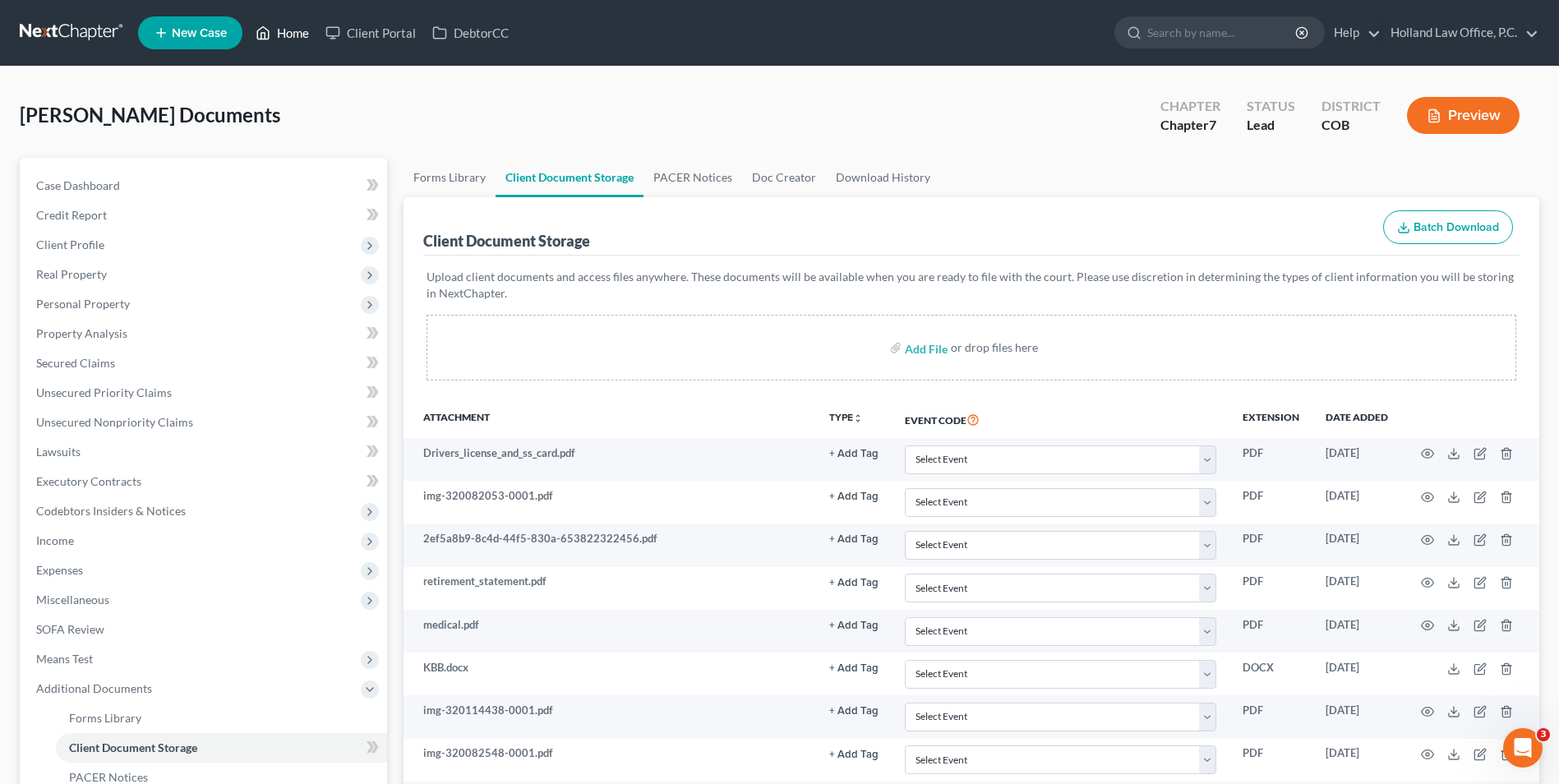
click at [311, 37] on link "Home" at bounding box center [282, 33] width 70 height 30
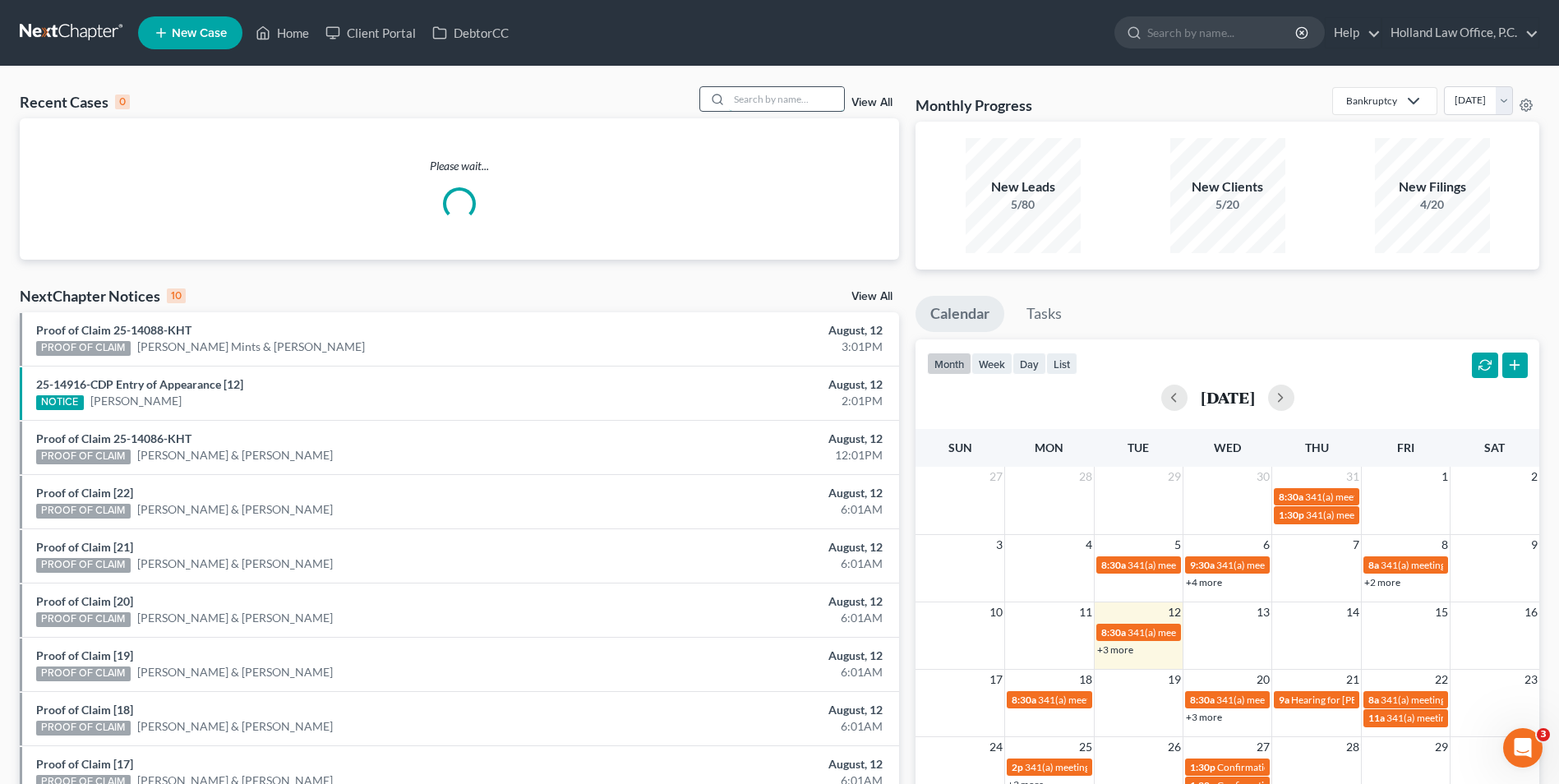
click at [784, 104] on input "search" at bounding box center [787, 99] width 115 height 24
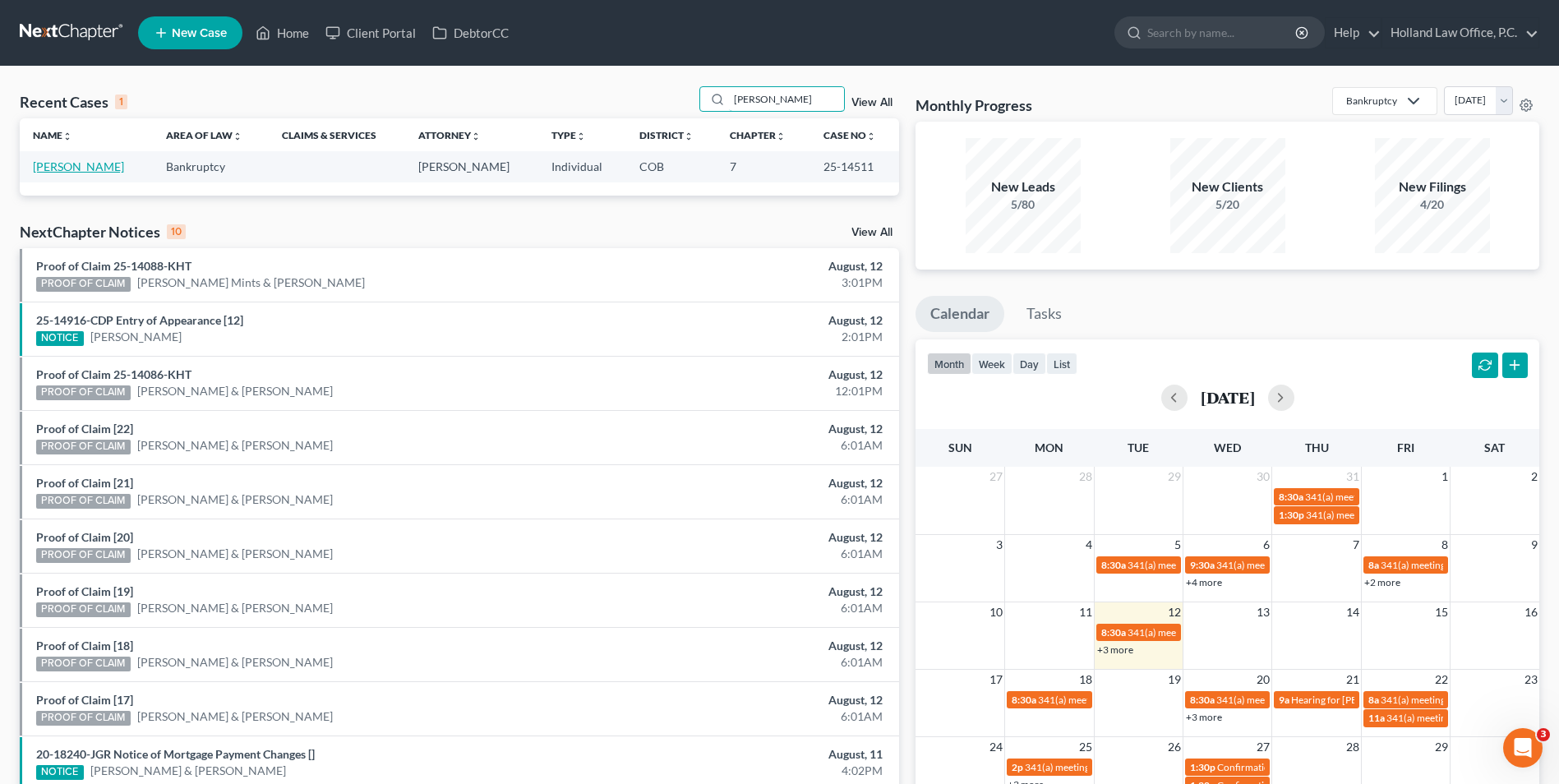
type input "deneen"
click at [60, 164] on link "[PERSON_NAME]" at bounding box center [77, 166] width 91 height 14
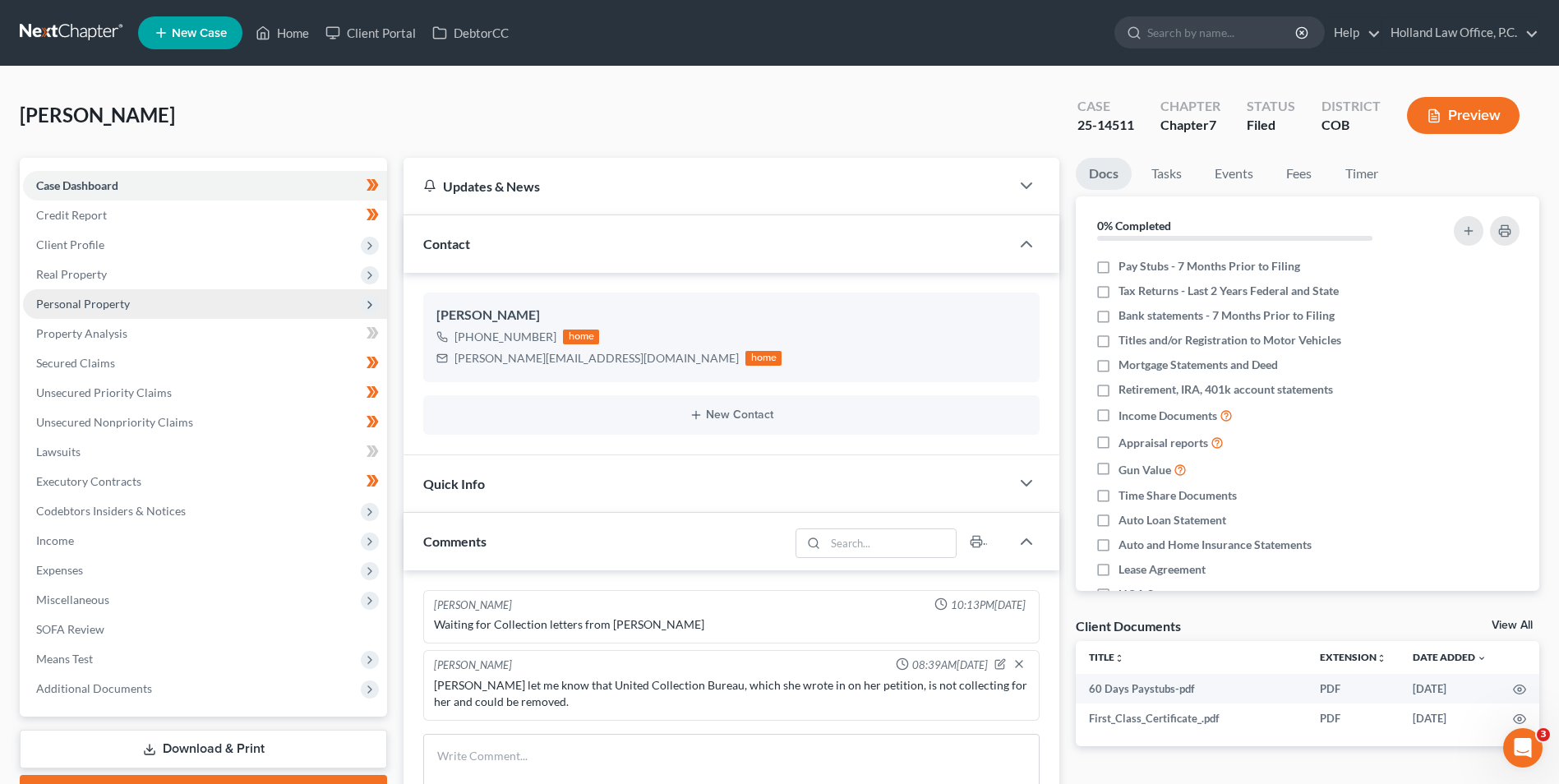
click at [106, 304] on span "Personal Property" at bounding box center [82, 303] width 93 height 14
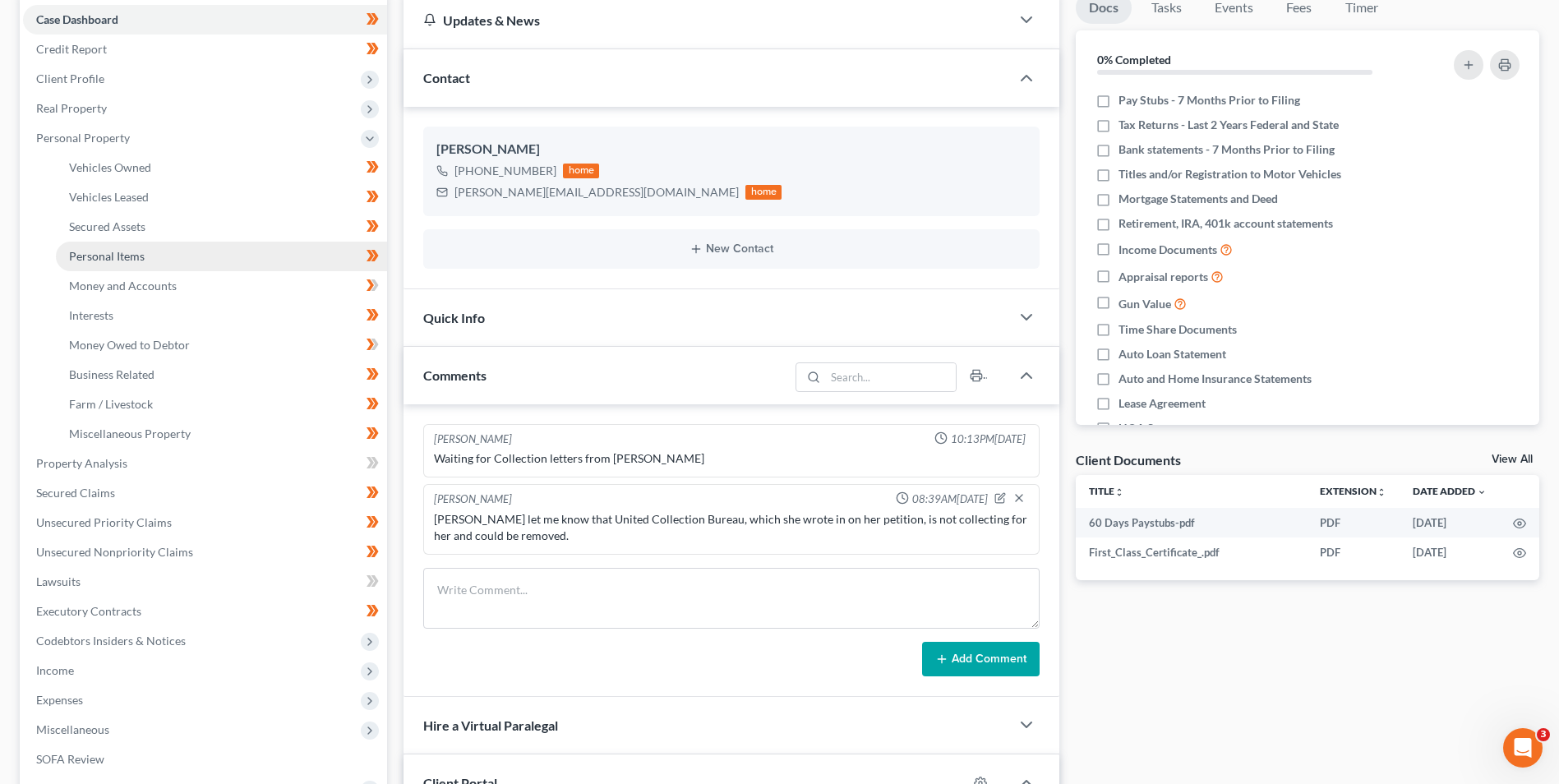
scroll to position [164, 0]
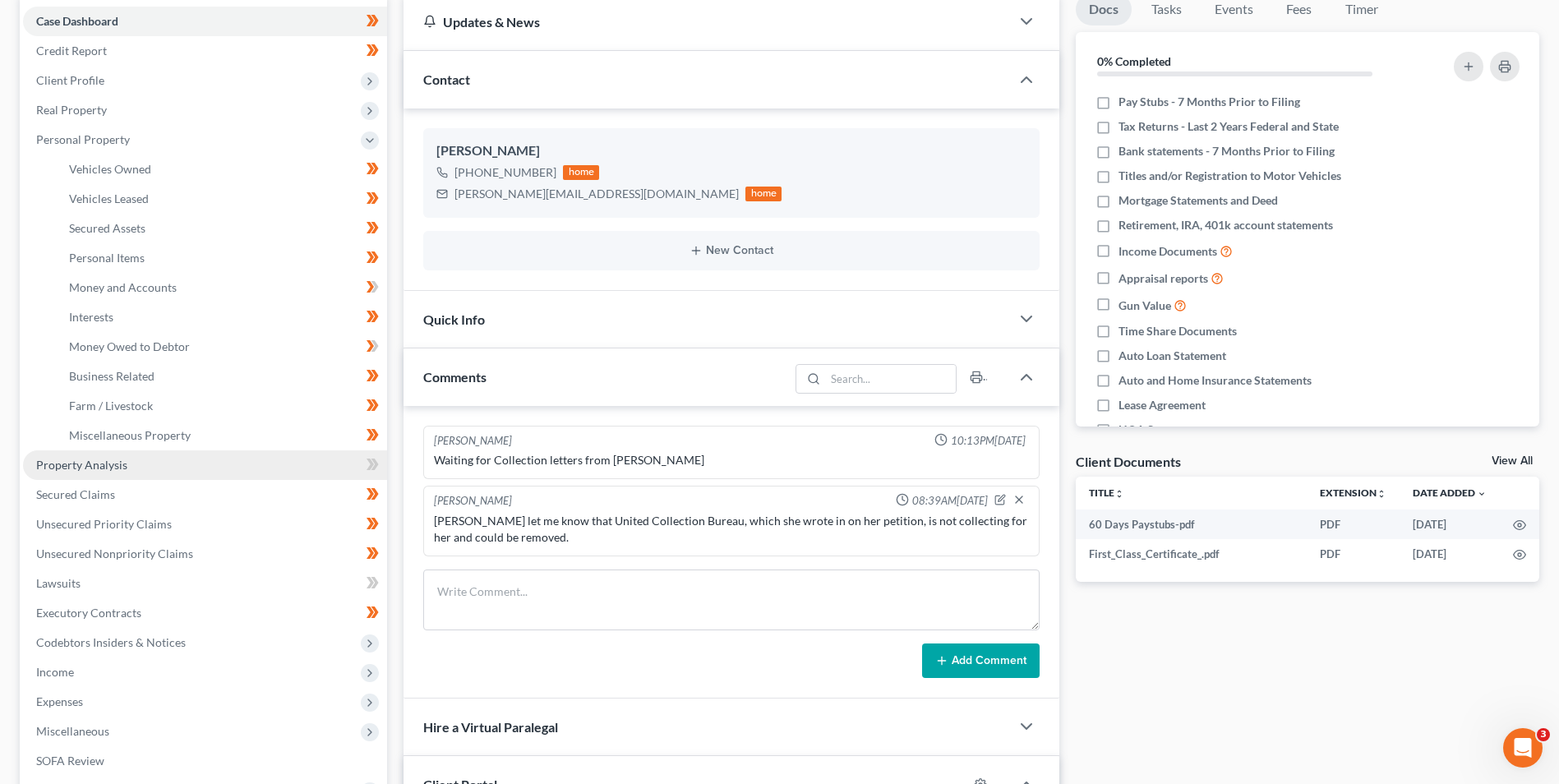
click at [125, 471] on link "Property Analysis" at bounding box center [205, 466] width 364 height 30
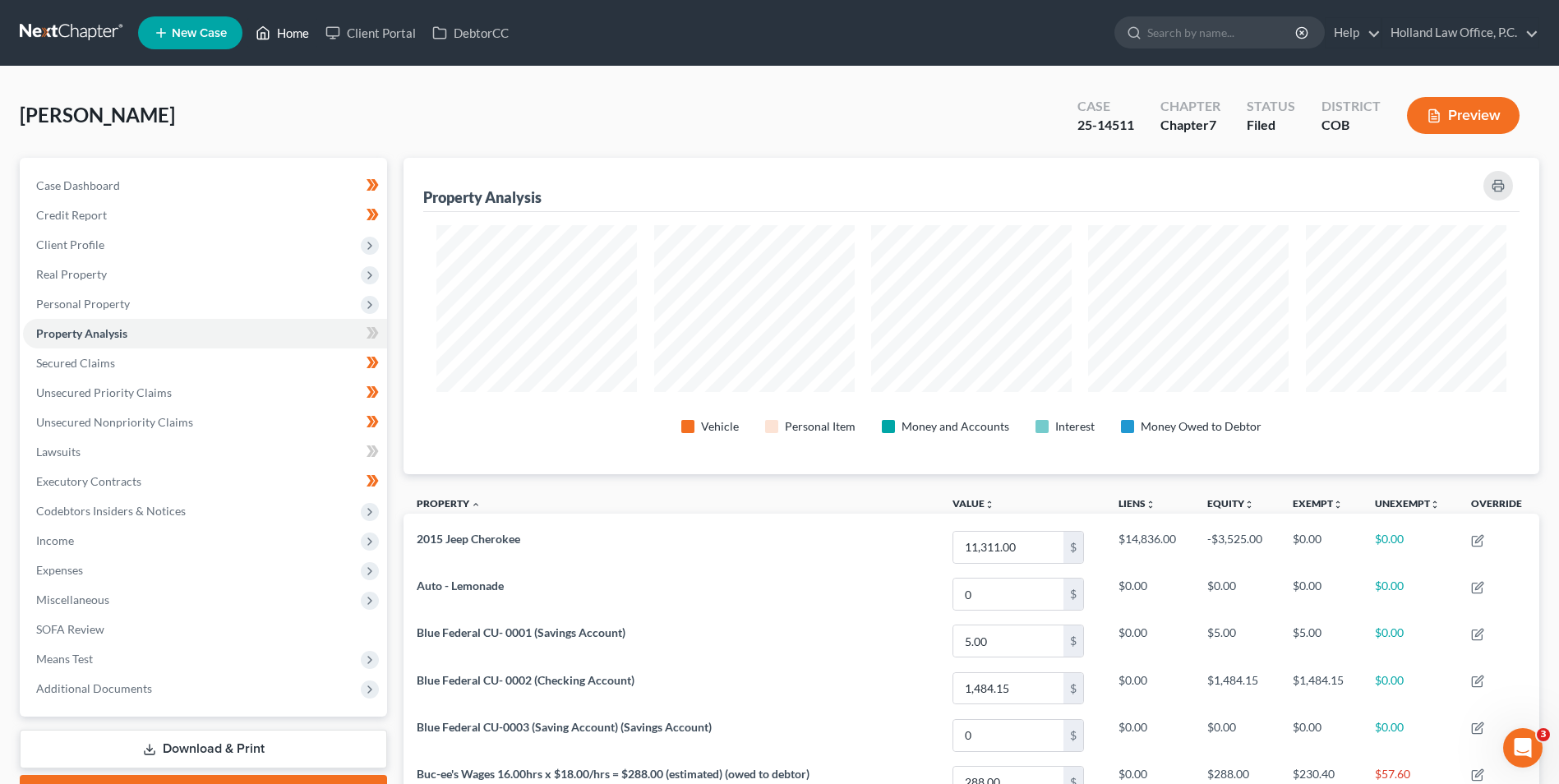
click at [284, 24] on link "Home" at bounding box center [282, 33] width 70 height 30
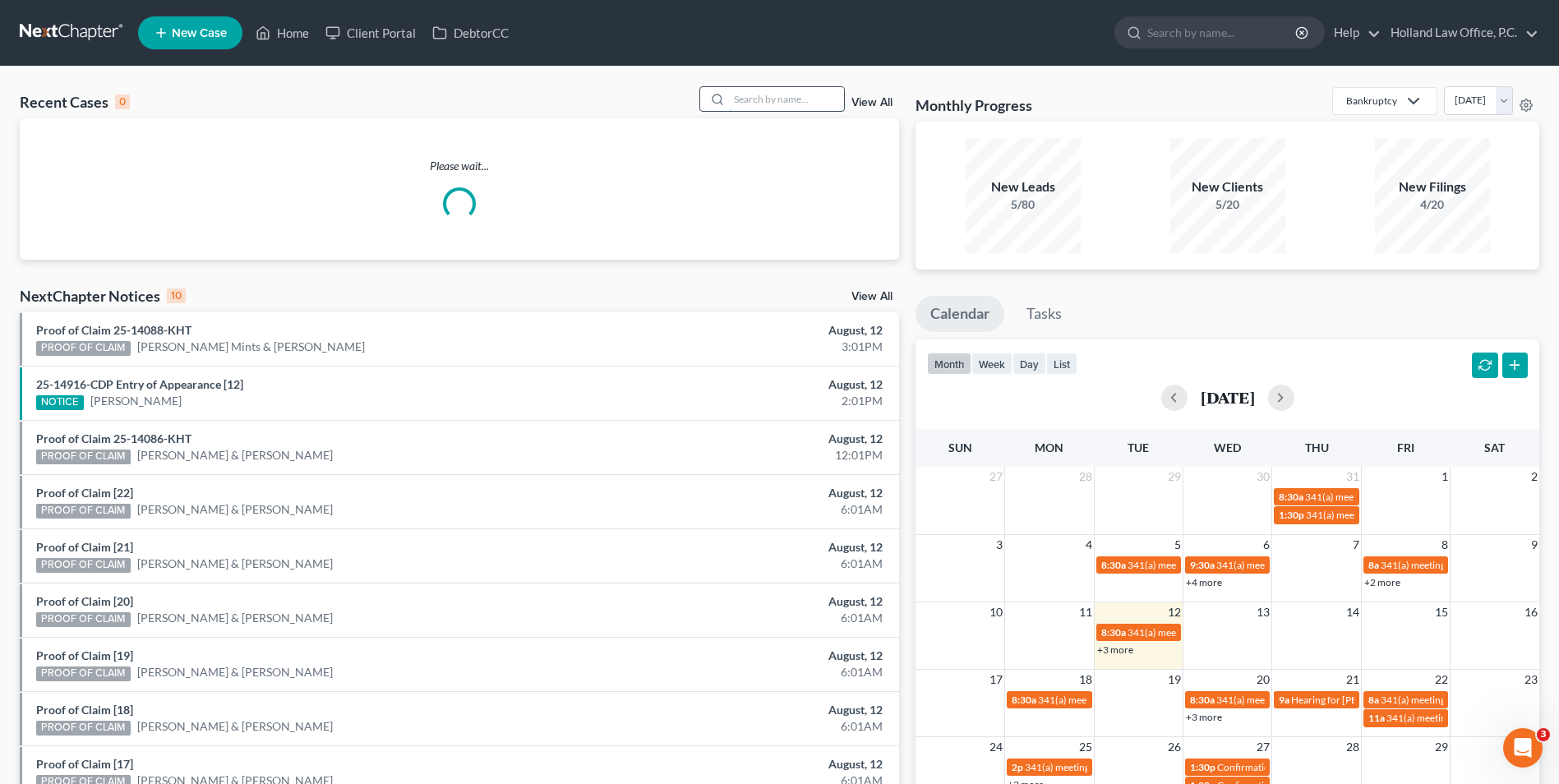
click at [778, 100] on input "search" at bounding box center [787, 99] width 115 height 24
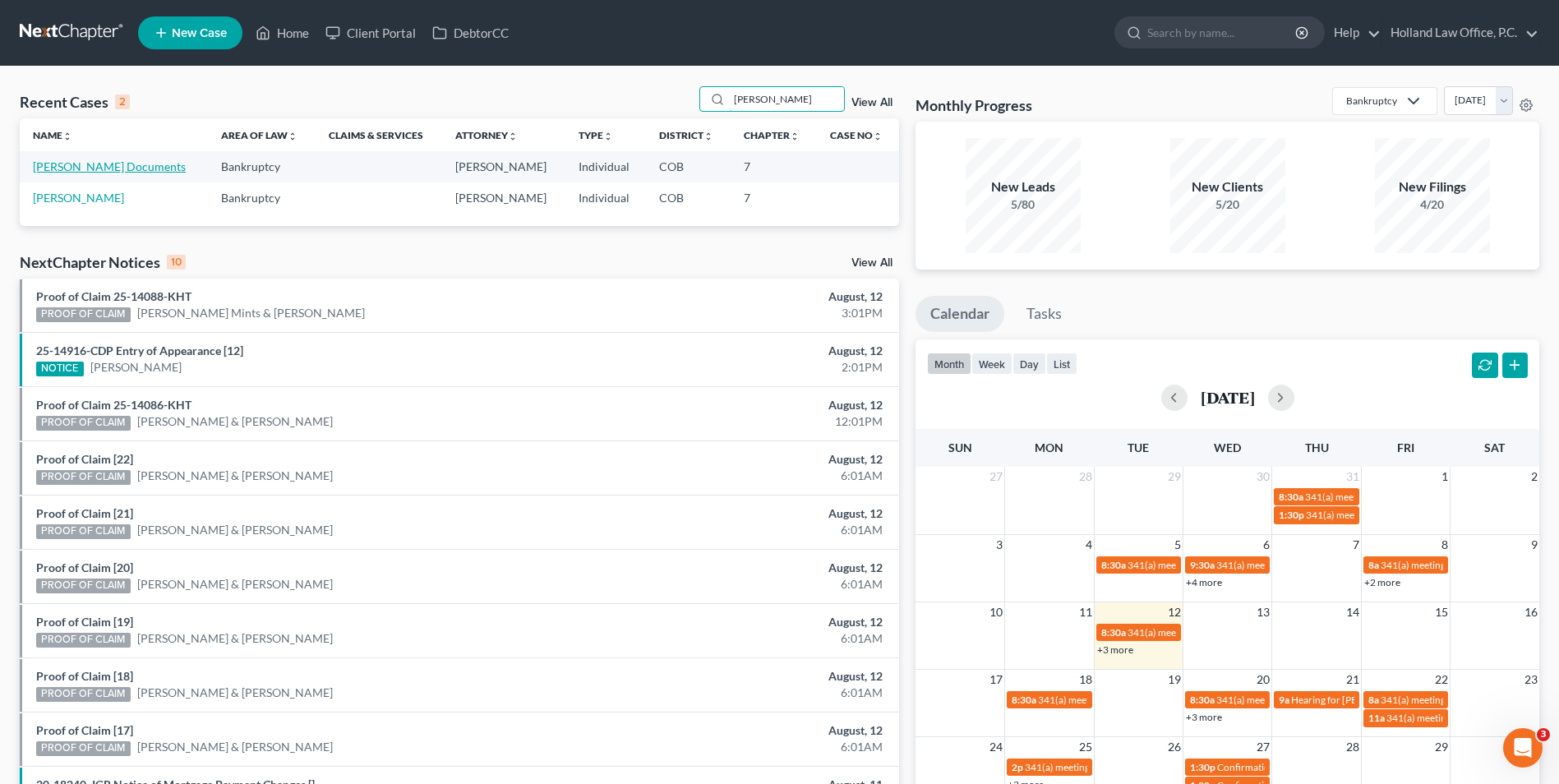
type input "welch"
click at [88, 168] on link "[PERSON_NAME] Documents" at bounding box center [108, 166] width 152 height 14
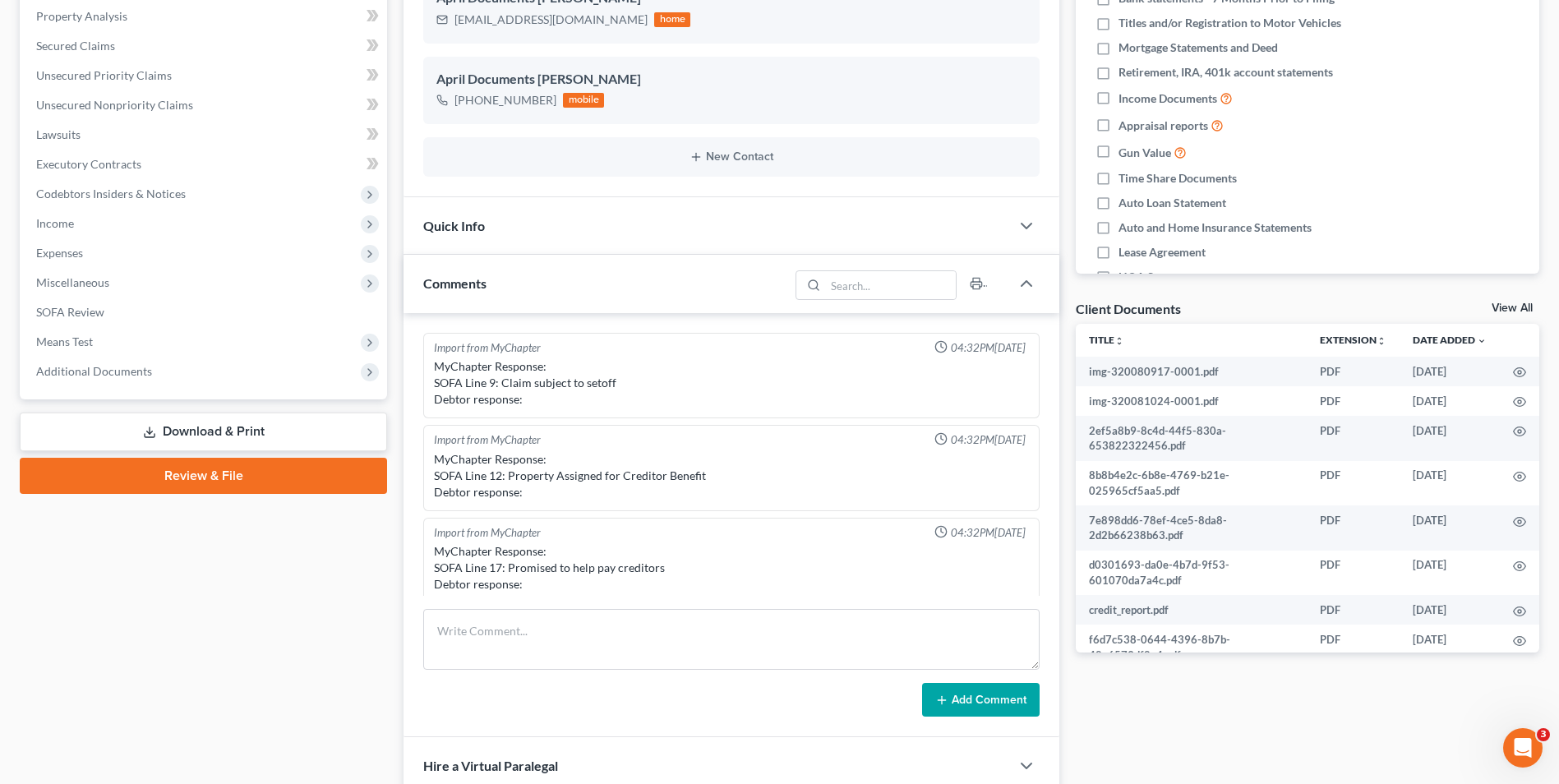
scroll to position [285, 0]
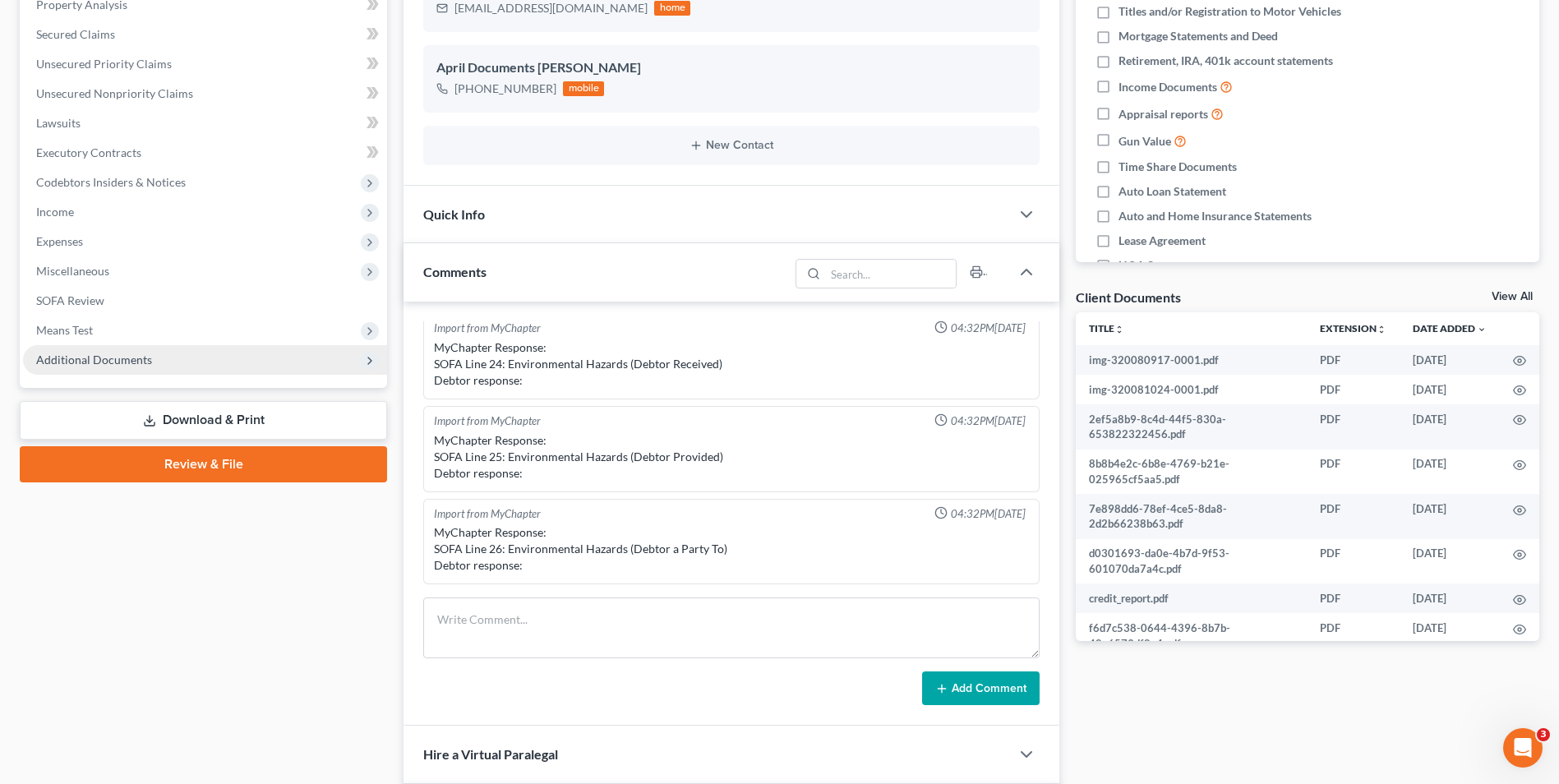
click at [117, 359] on span "Additional Documents" at bounding box center [93, 359] width 116 height 14
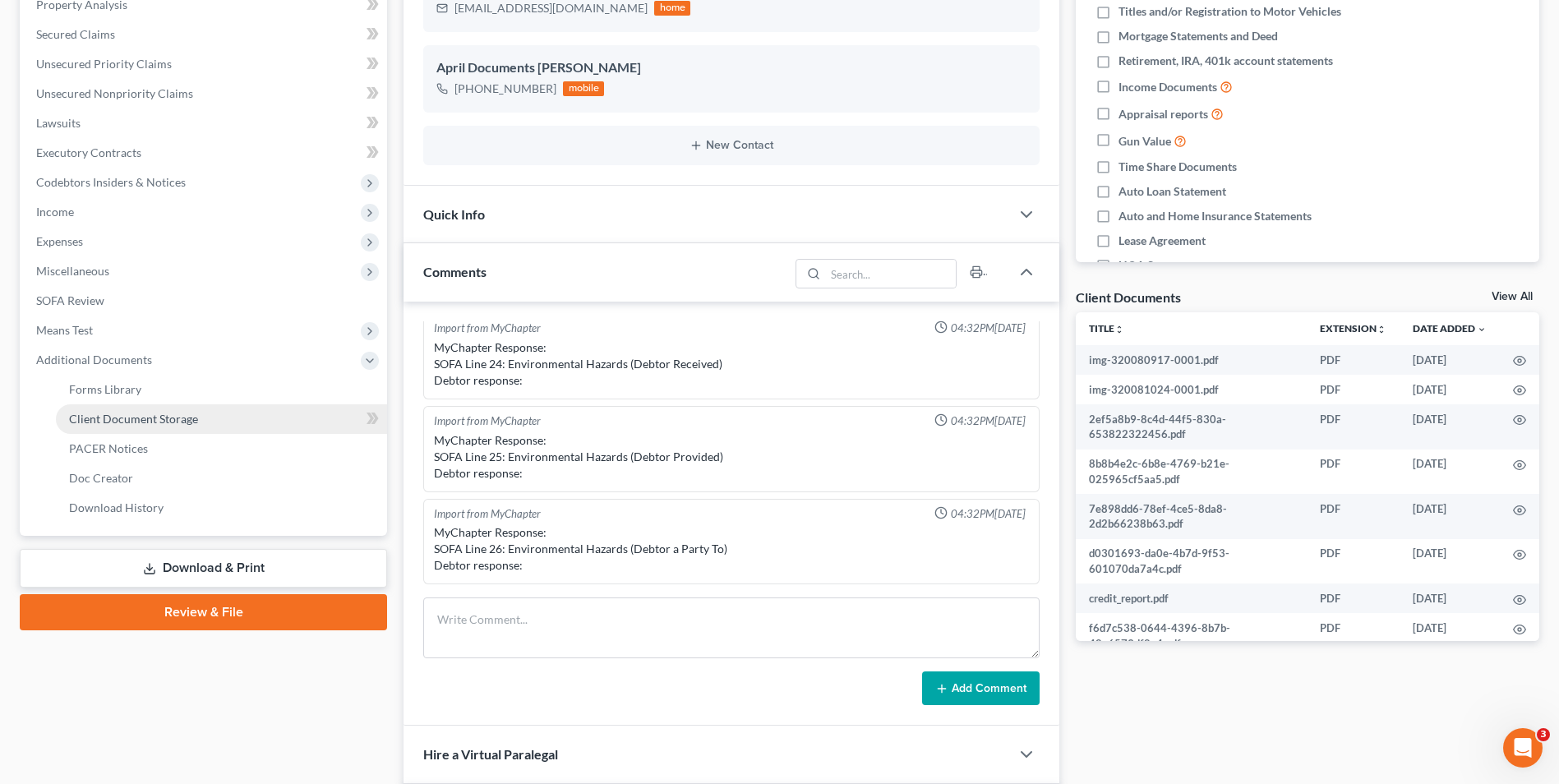
click at [149, 411] on link "Client Document Storage" at bounding box center [222, 419] width 332 height 30
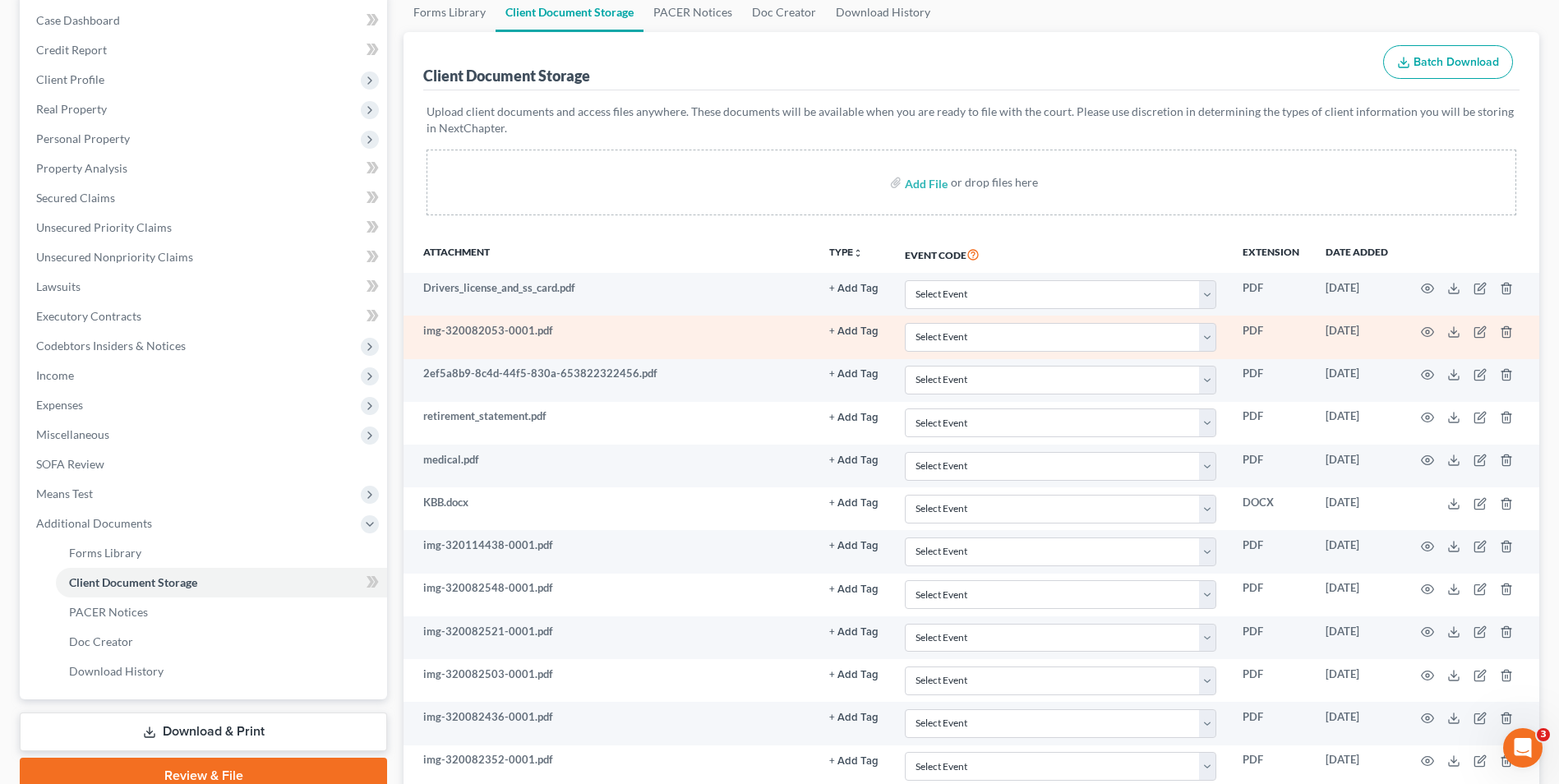
scroll to position [164, 0]
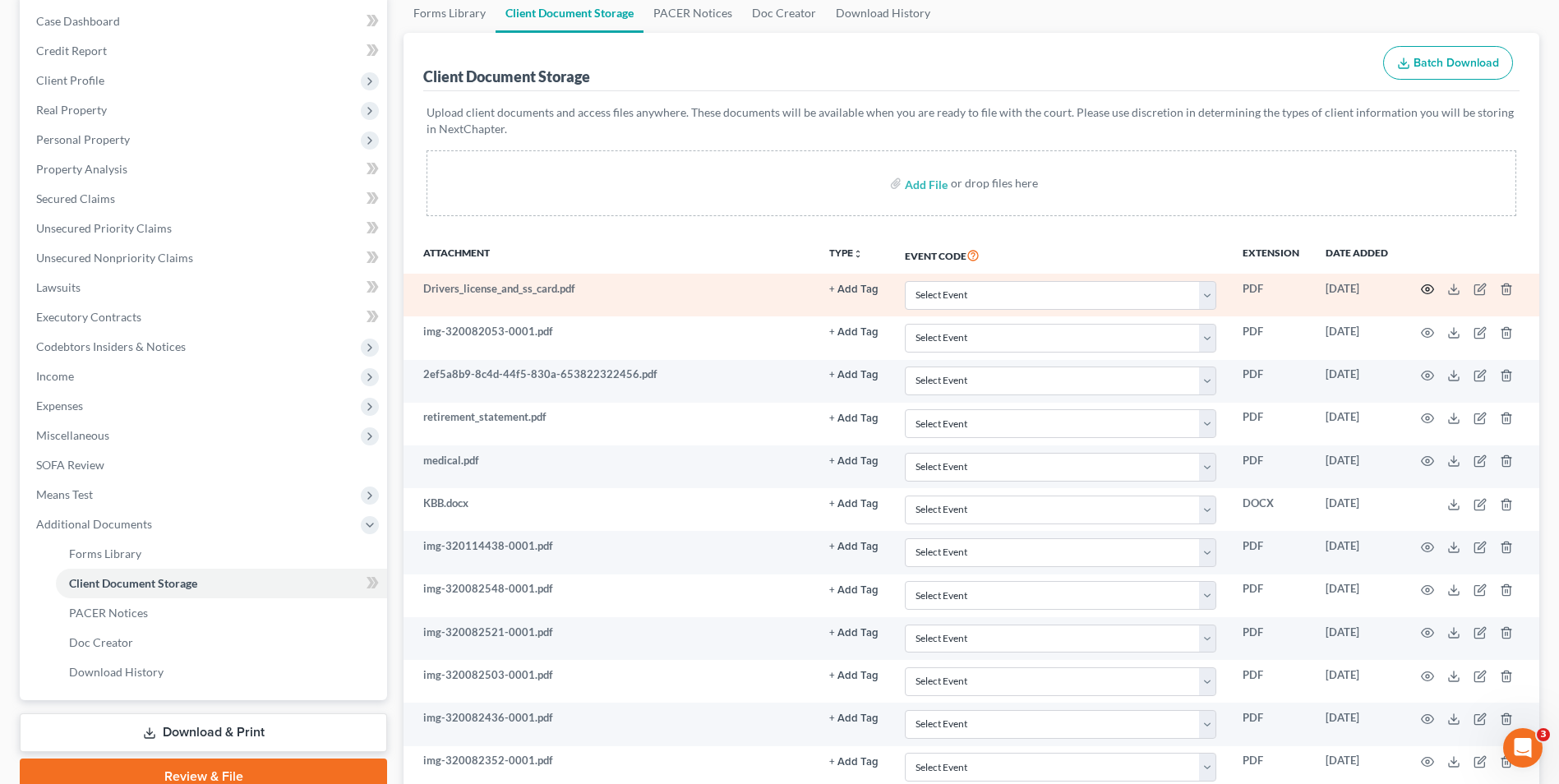
click at [1423, 282] on icon "button" at bounding box center [1428, 289] width 13 height 13
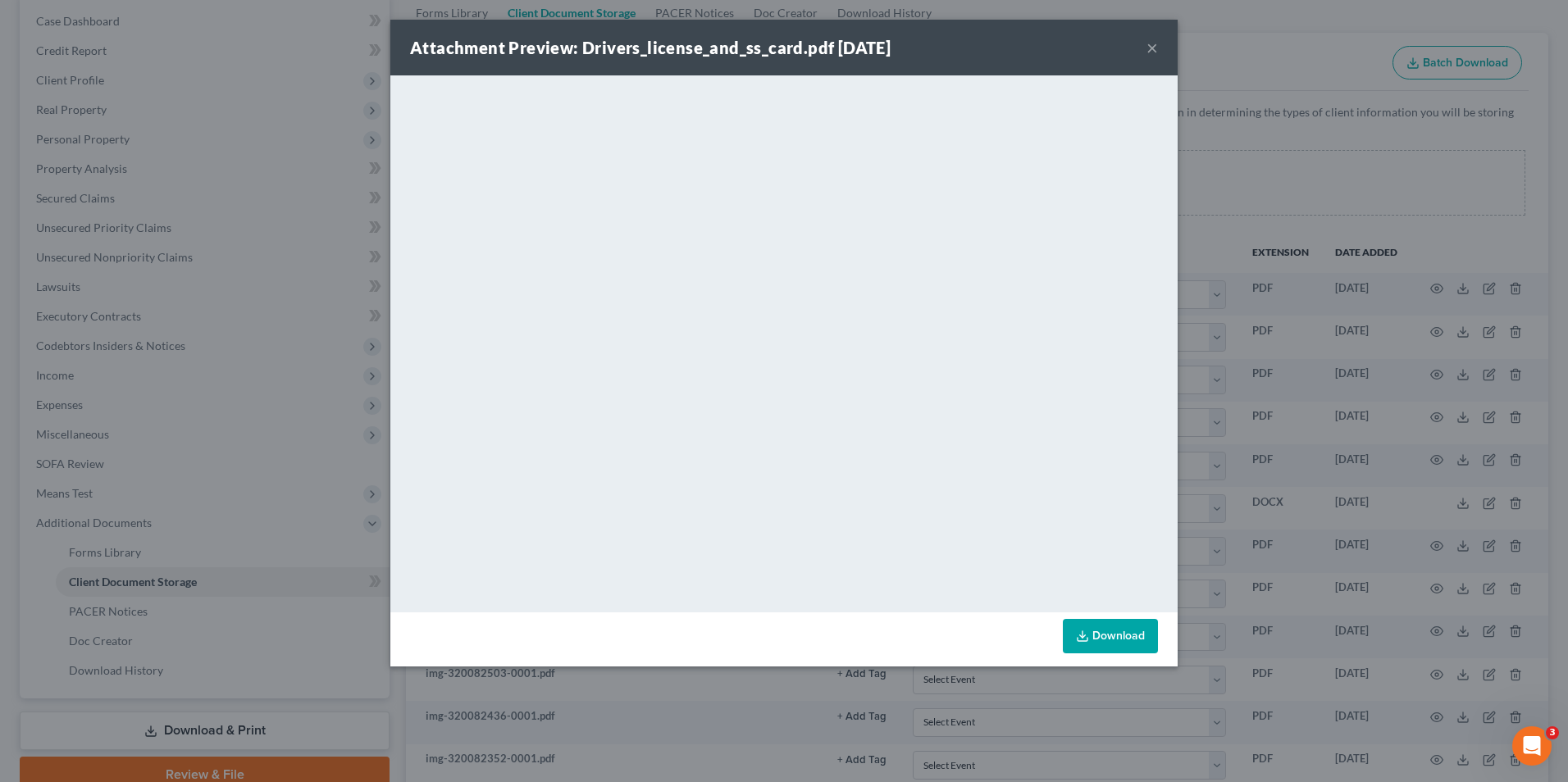
drag, startPoint x: 1116, startPoint y: 42, endPoint x: 1138, endPoint y: 44, distance: 22.1
click at [1117, 42] on div "Attachment Preview: Drivers_license_and_ss_card.pdf 03/20/2025 ×" at bounding box center [784, 47] width 787 height 56
click at [1149, 44] on button "×" at bounding box center [1152, 47] width 12 height 20
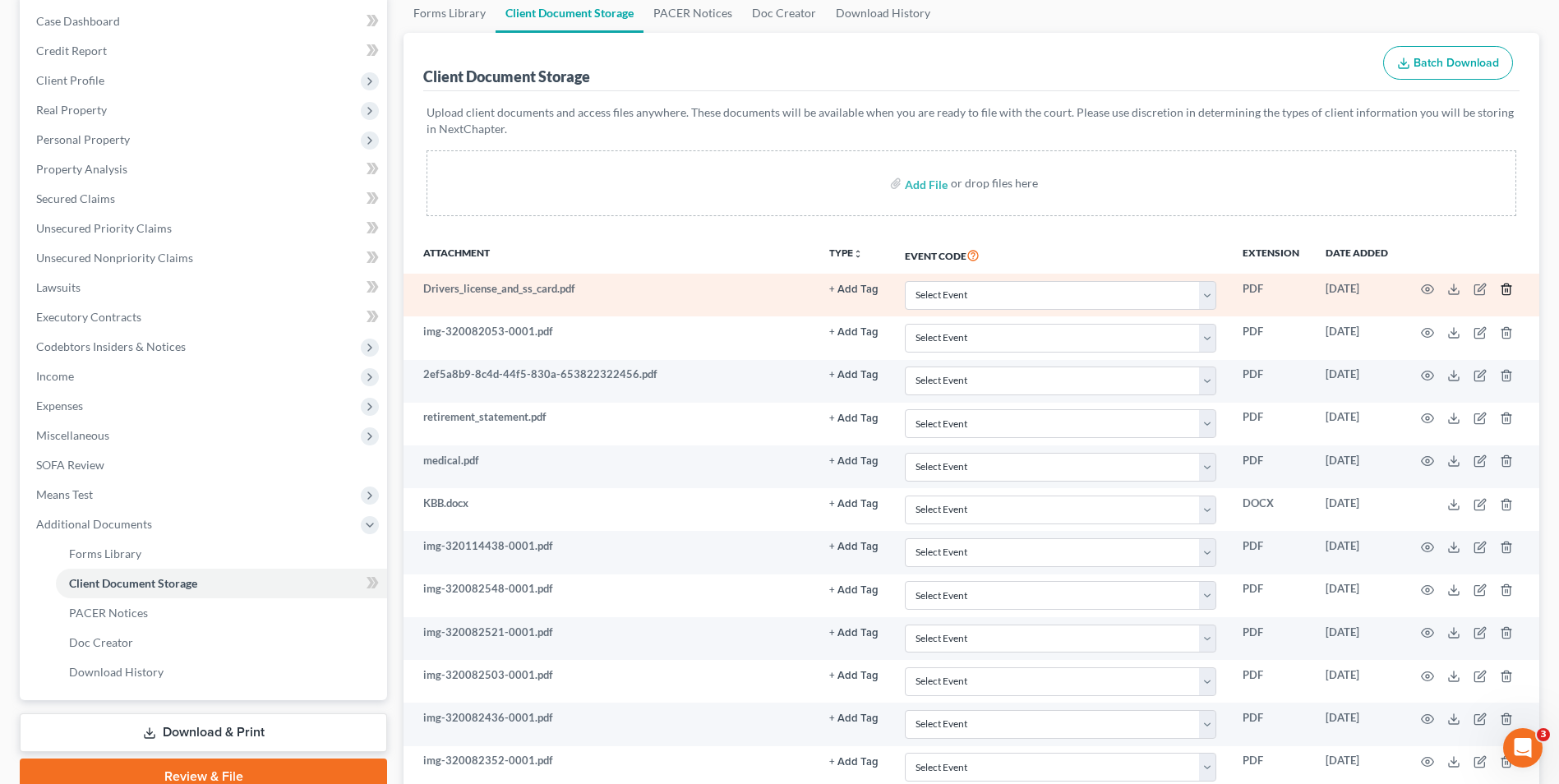
click at [1507, 291] on icon "button" at bounding box center [1507, 289] width 13 height 13
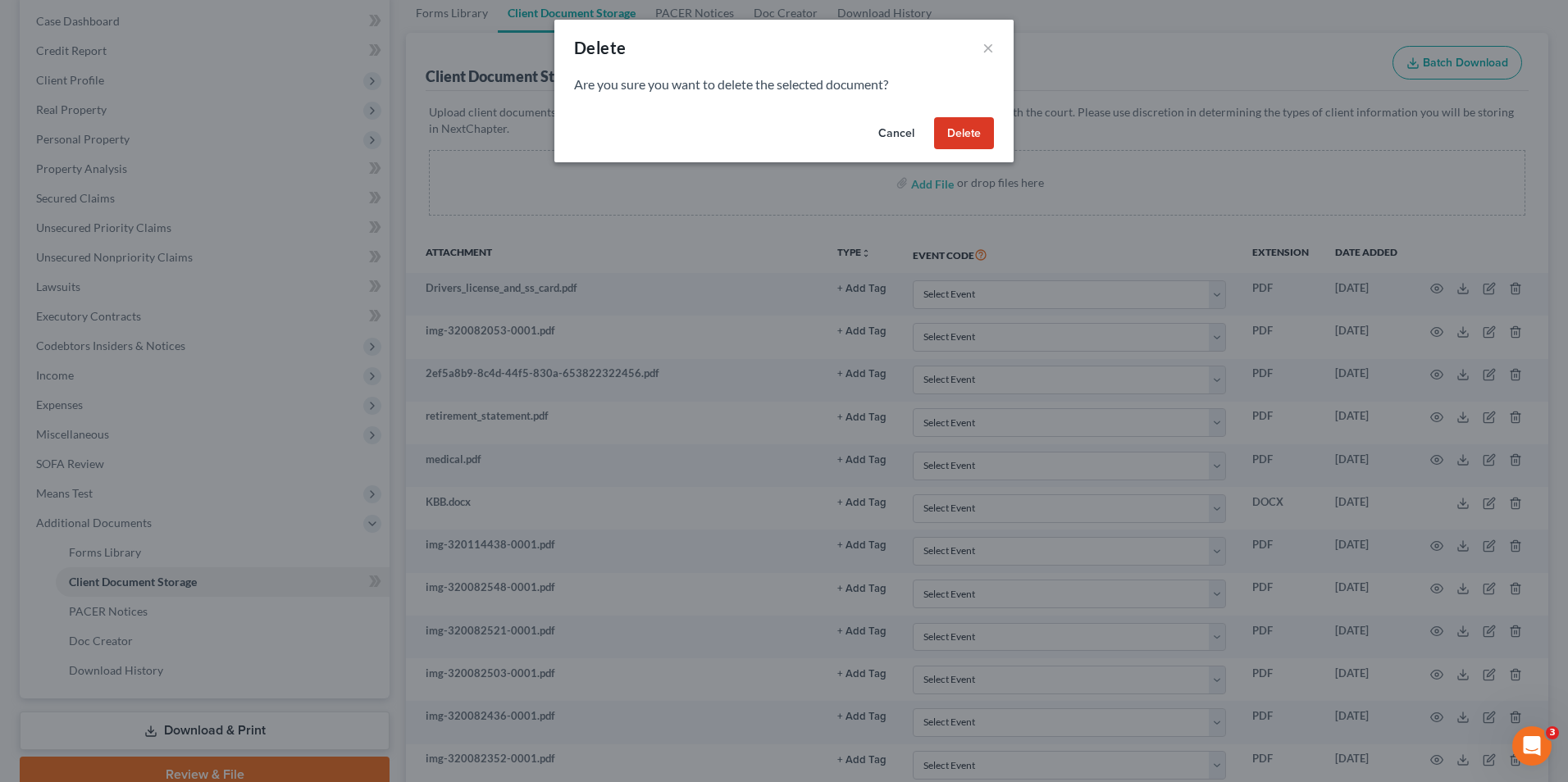
click at [964, 124] on button "Delete" at bounding box center [964, 133] width 60 height 32
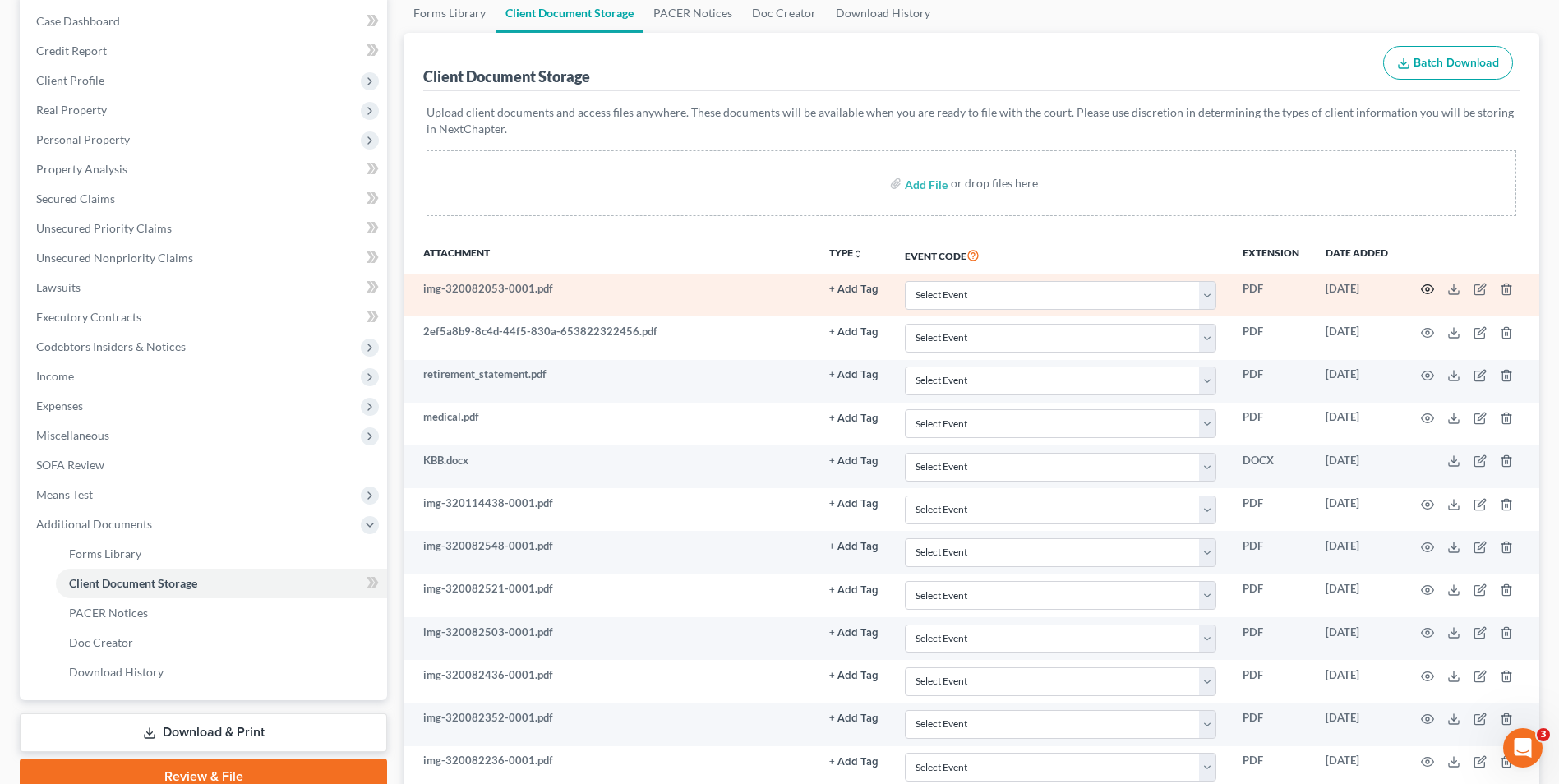
click at [1425, 288] on icon "button" at bounding box center [1428, 289] width 13 height 13
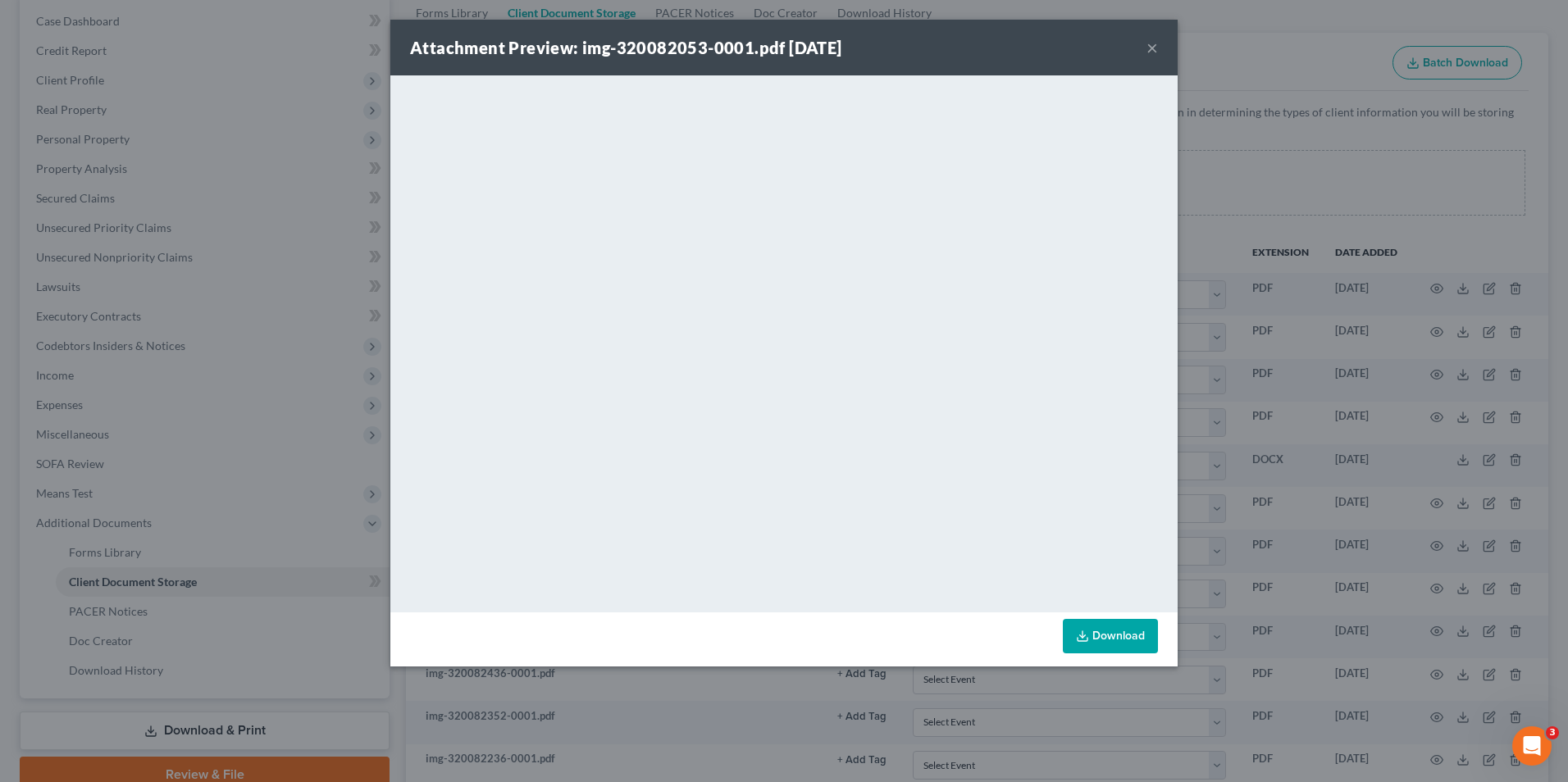
click at [1146, 44] on div "Attachment Preview: img-320082053-0001.pdf 03/20/2025 ×" at bounding box center [784, 47] width 787 height 56
click at [1144, 47] on div "Attachment Preview: img-320082053-0001.pdf 03/20/2025 ×" at bounding box center [784, 47] width 787 height 56
click at [1148, 47] on button "×" at bounding box center [1152, 47] width 12 height 20
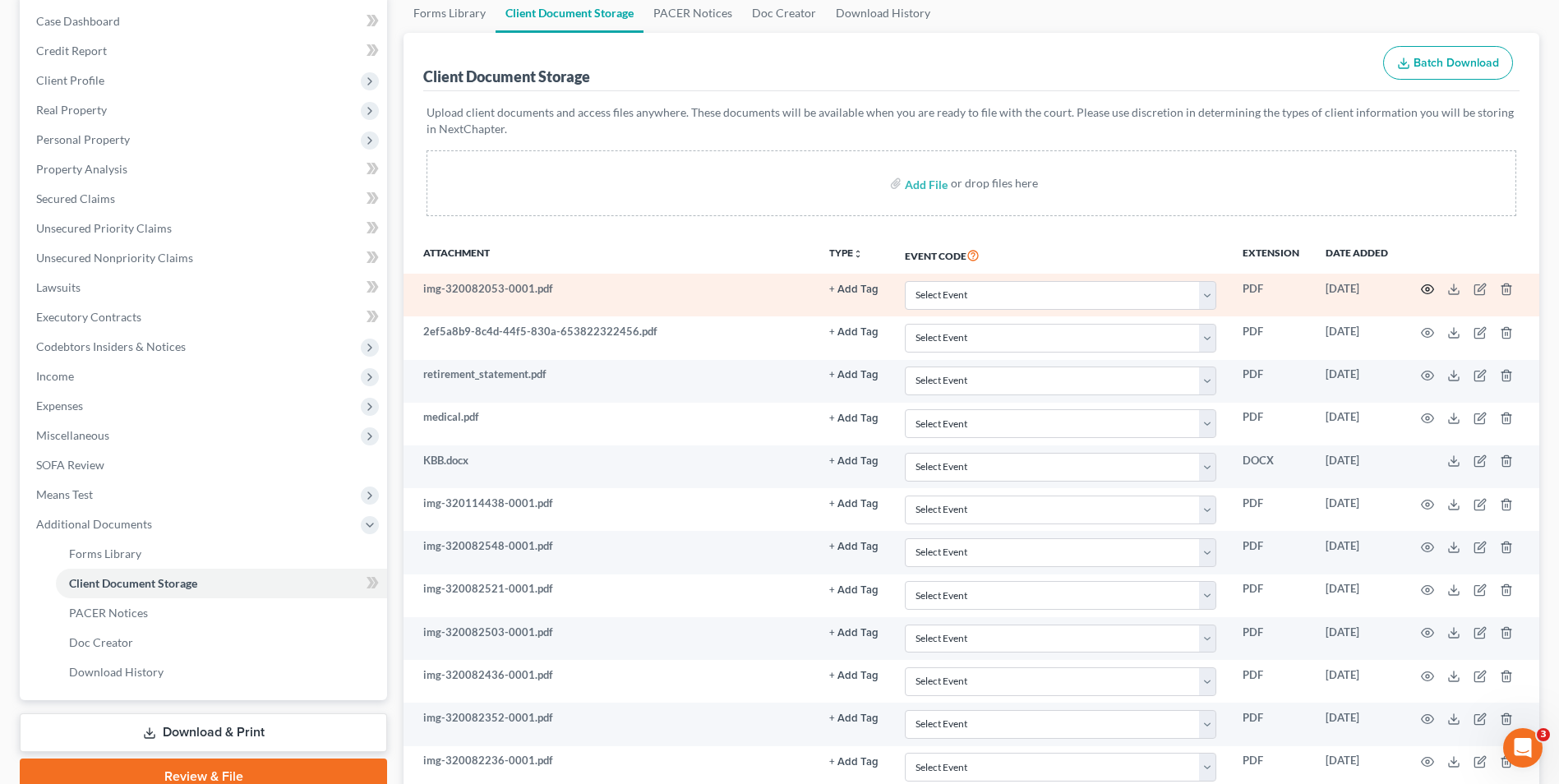
click at [1432, 290] on icon "button" at bounding box center [1428, 289] width 13 height 13
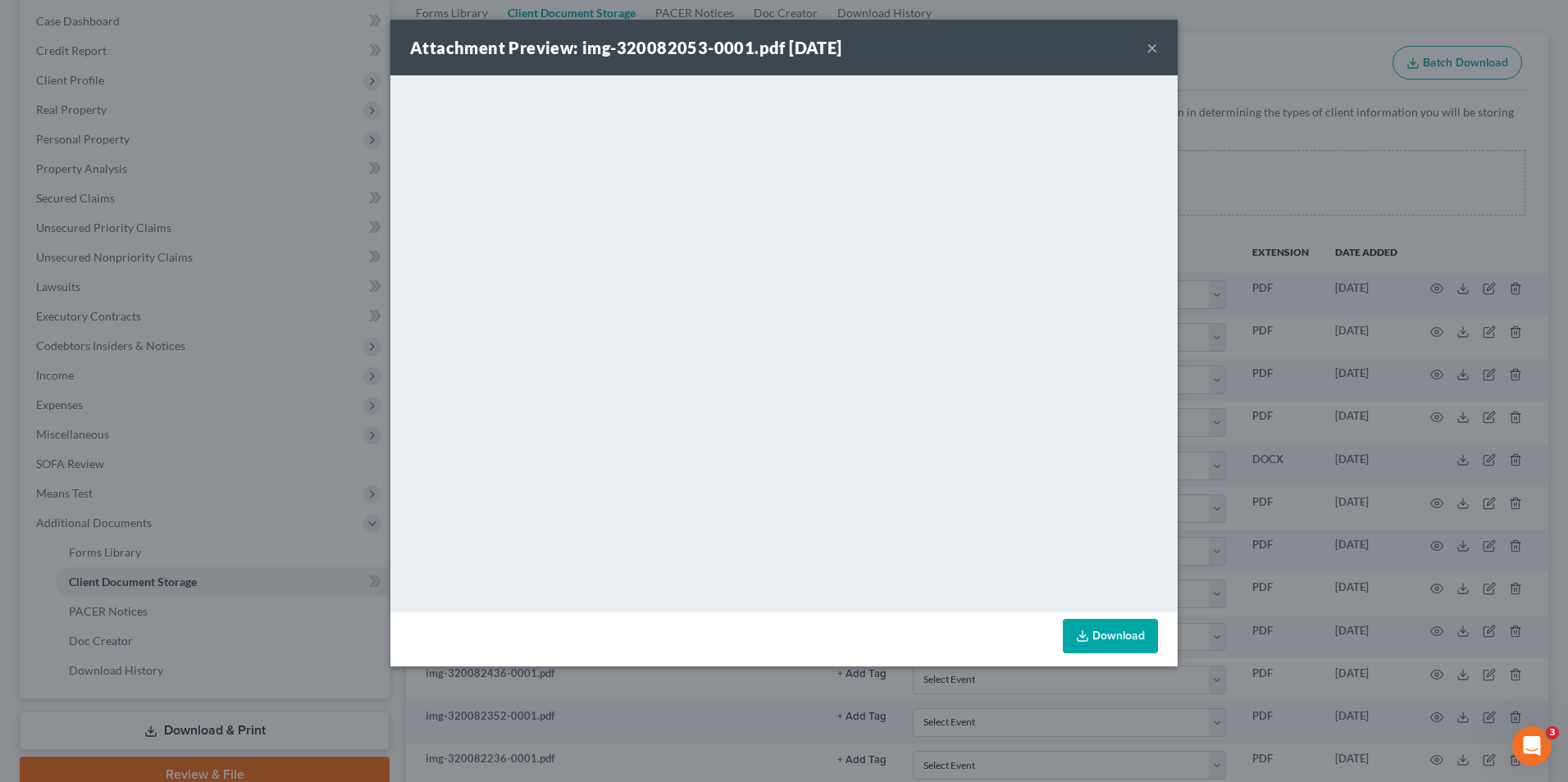
click at [1149, 48] on button "×" at bounding box center [1152, 47] width 12 height 20
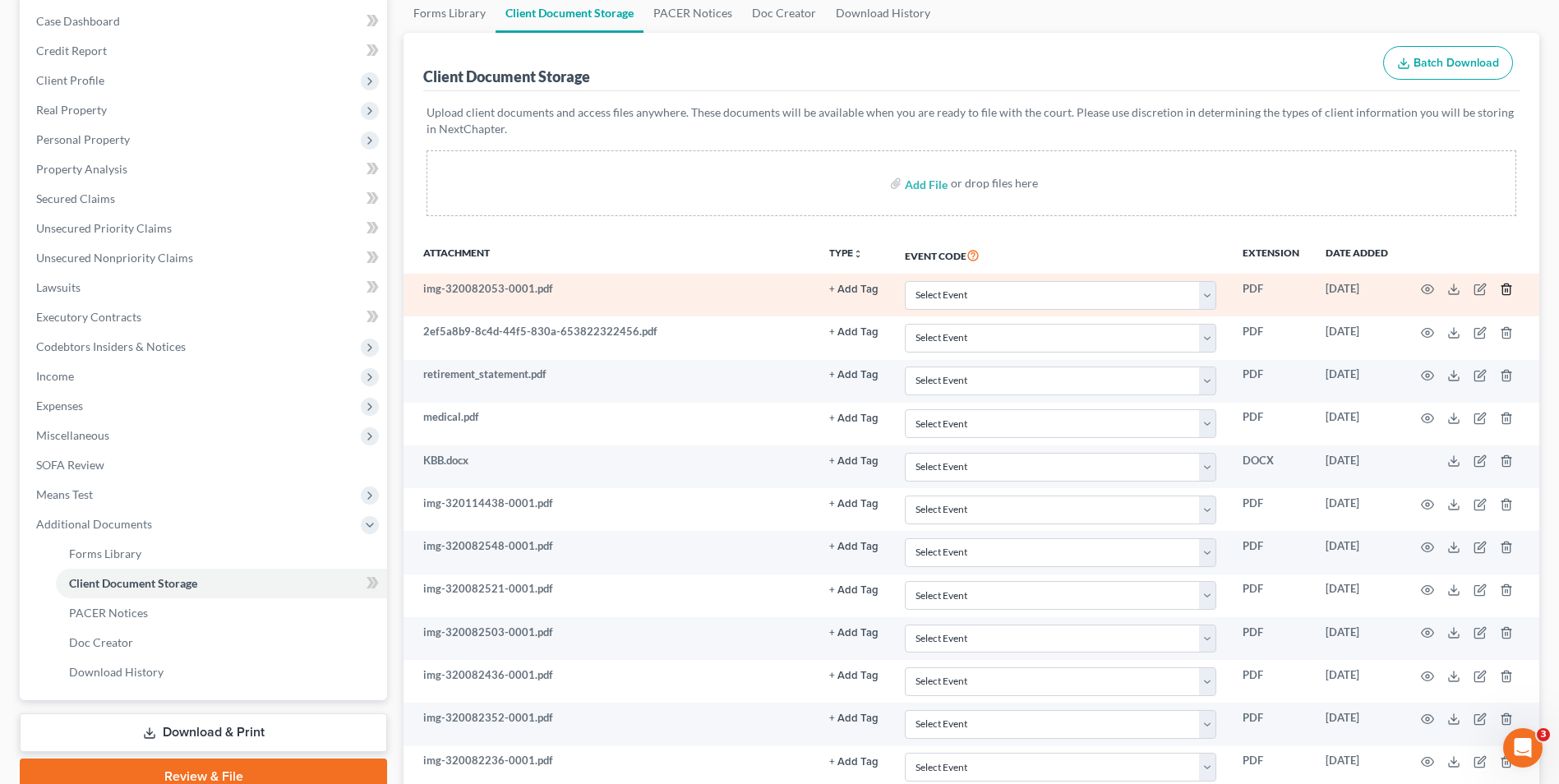
click at [1512, 296] on icon "button" at bounding box center [1507, 289] width 13 height 13
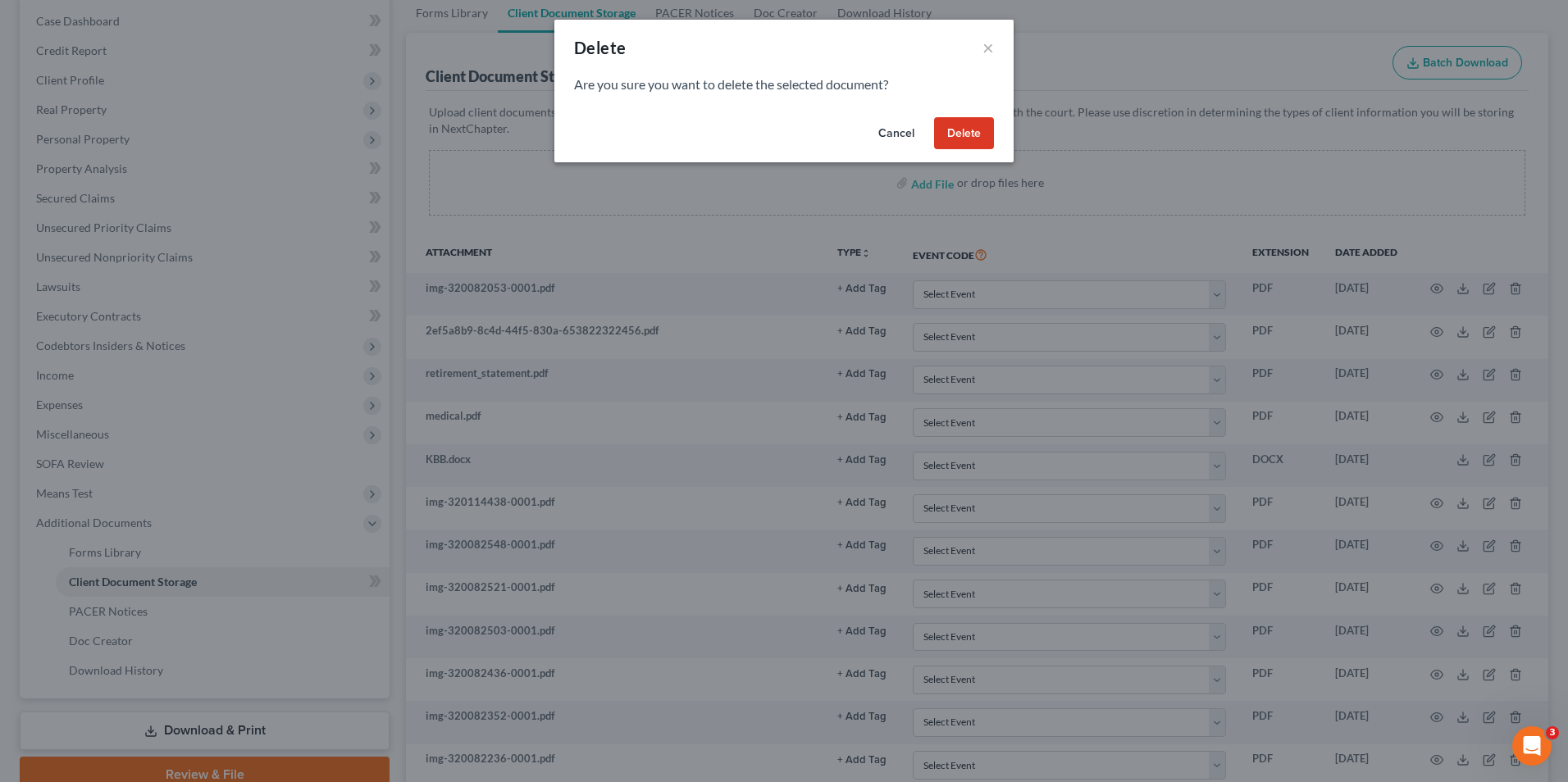
click at [978, 127] on button "Delete" at bounding box center [964, 133] width 60 height 32
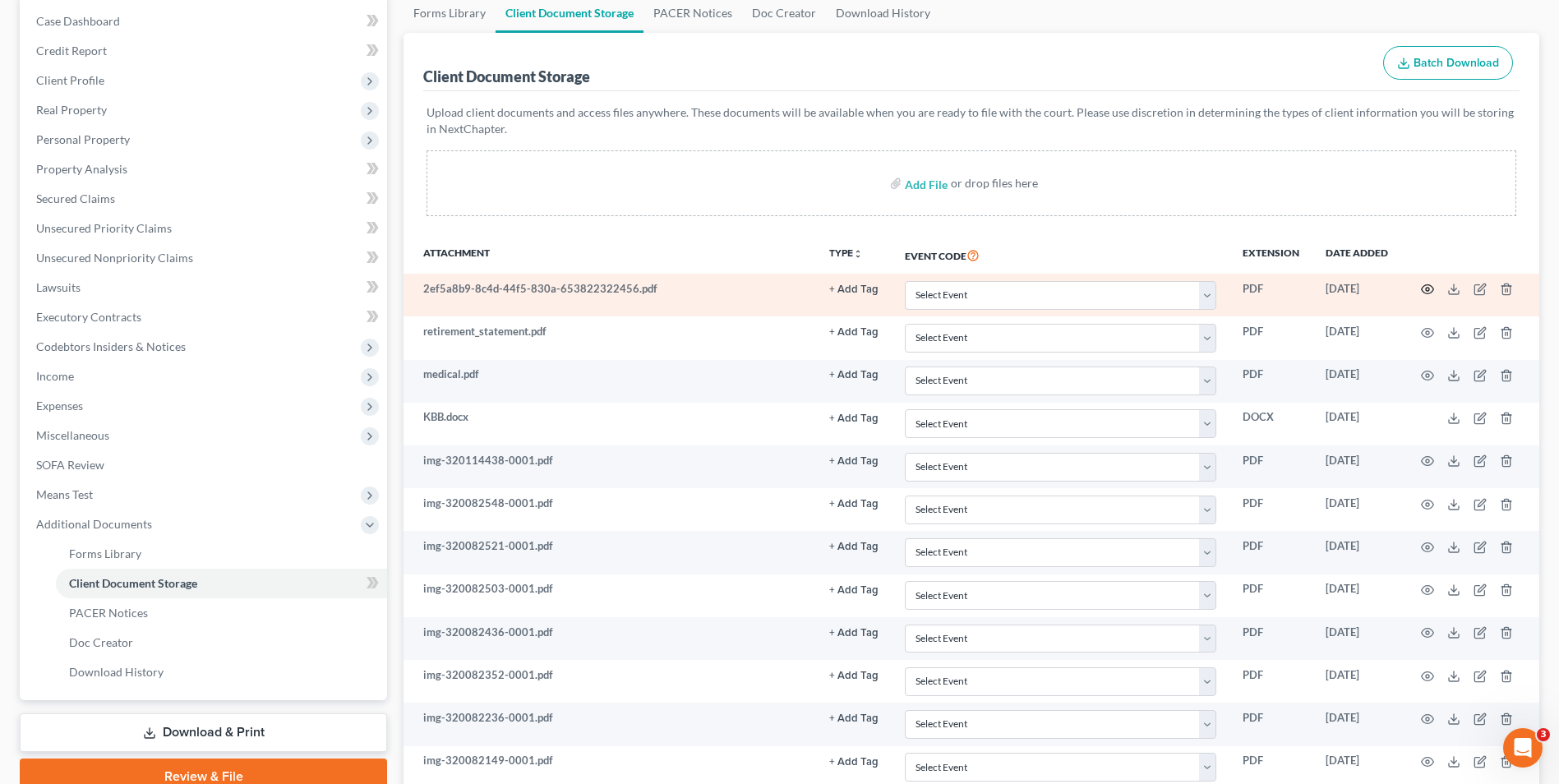
click at [1428, 291] on circle "button" at bounding box center [1428, 289] width 3 height 3
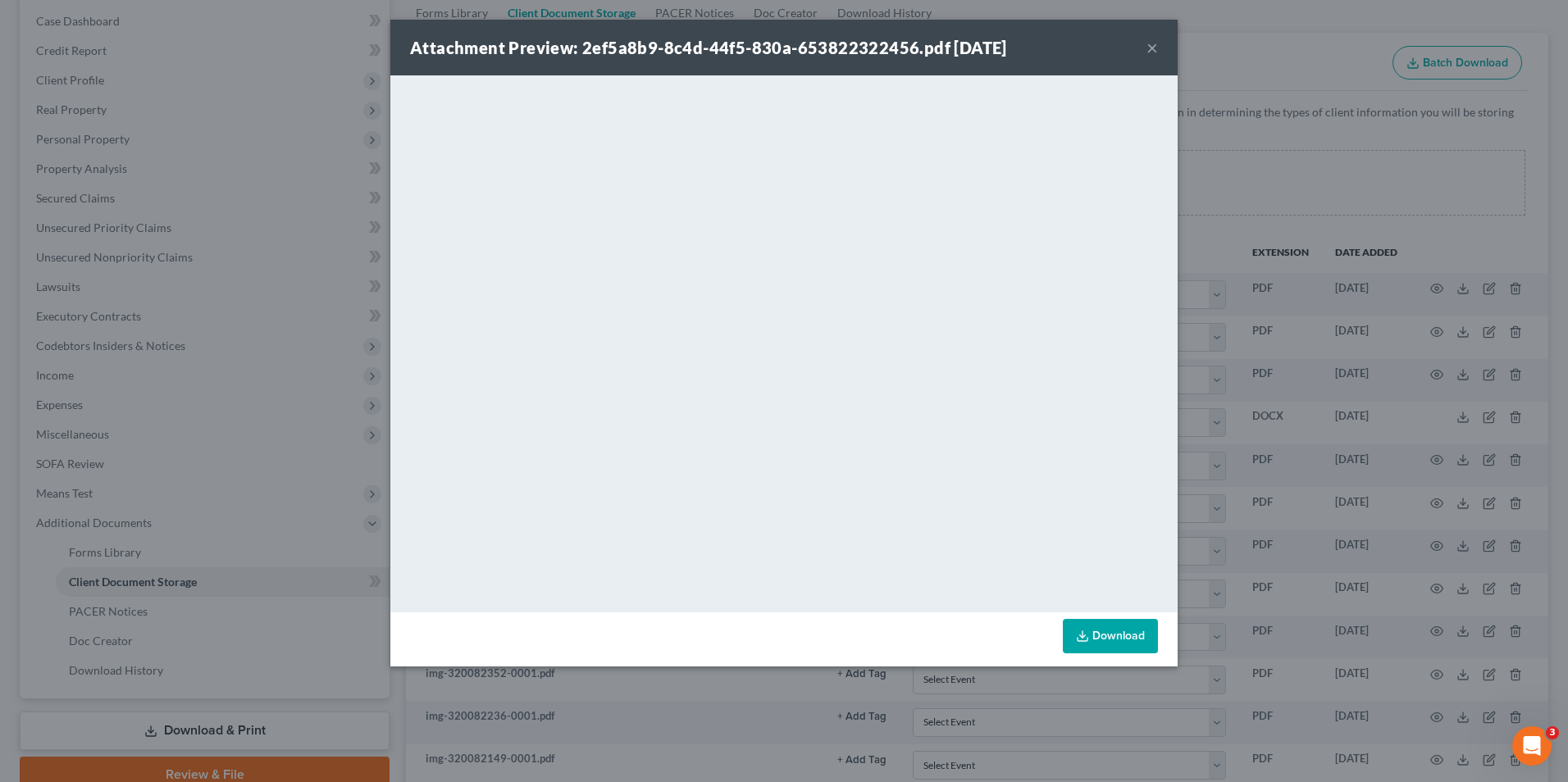
click at [1146, 47] on button "×" at bounding box center [1152, 47] width 12 height 20
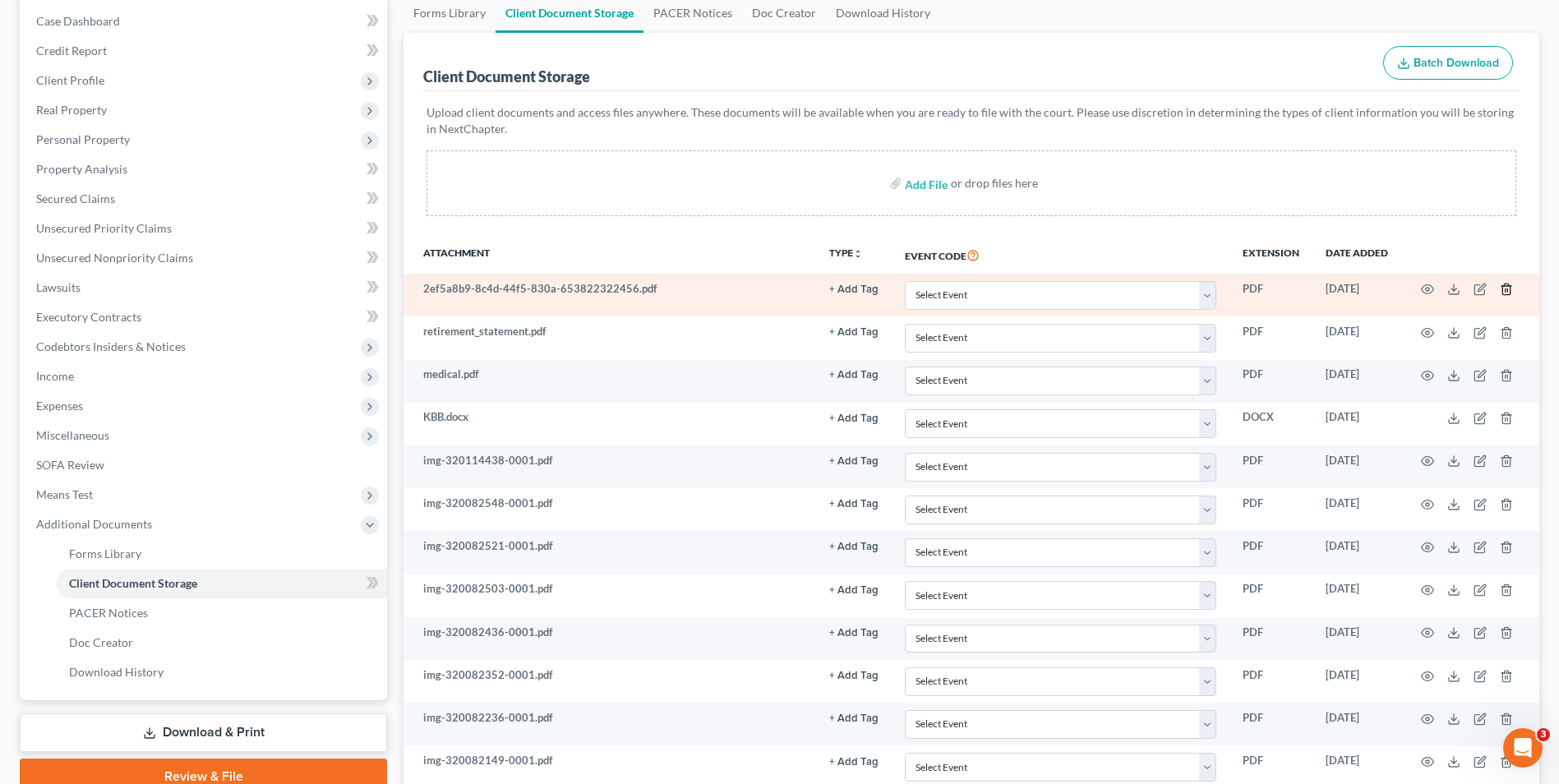
click at [1507, 291] on line "button" at bounding box center [1507, 291] width 0 height 3
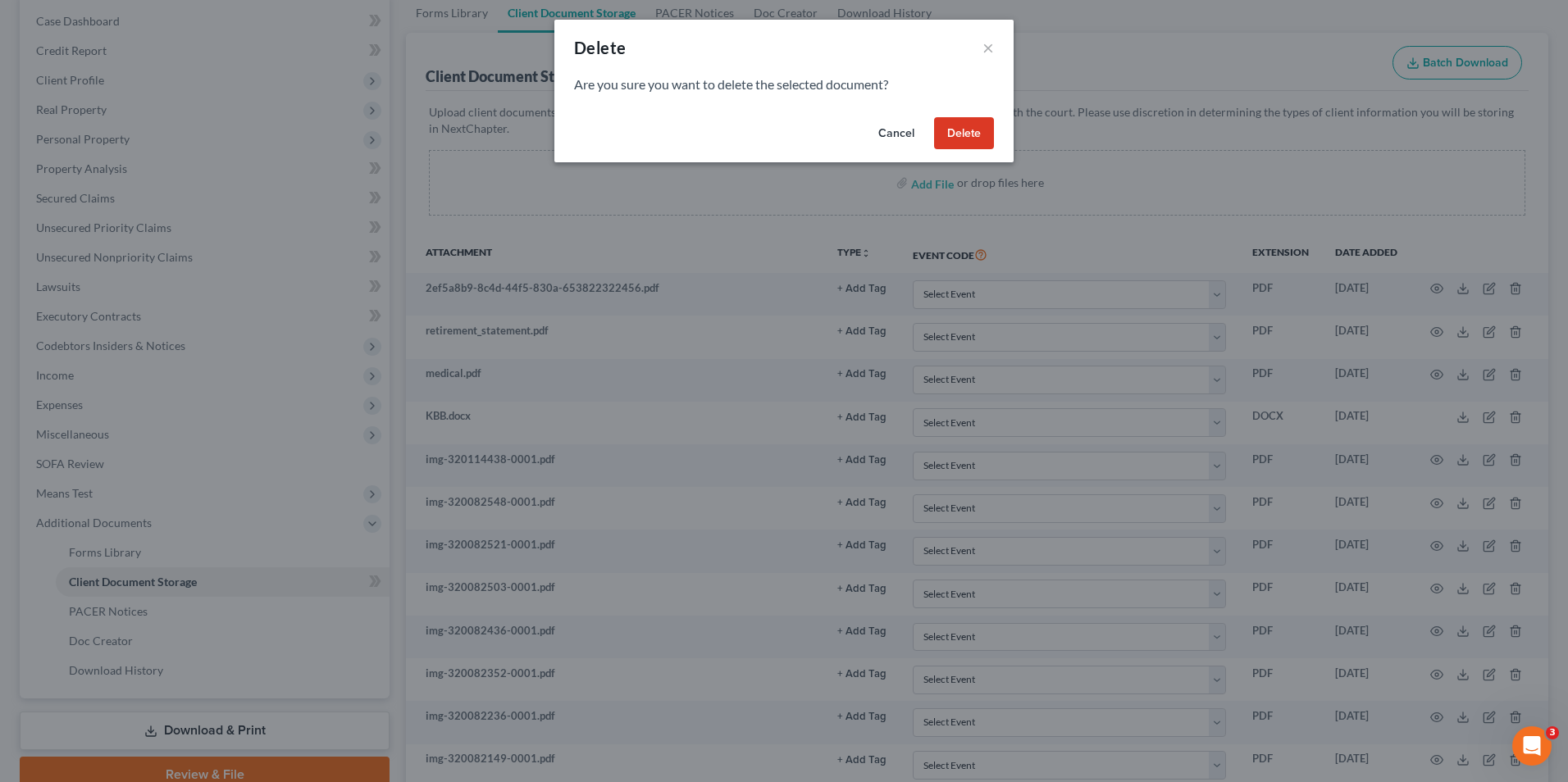
click at [944, 125] on button "Delete" at bounding box center [964, 133] width 60 height 32
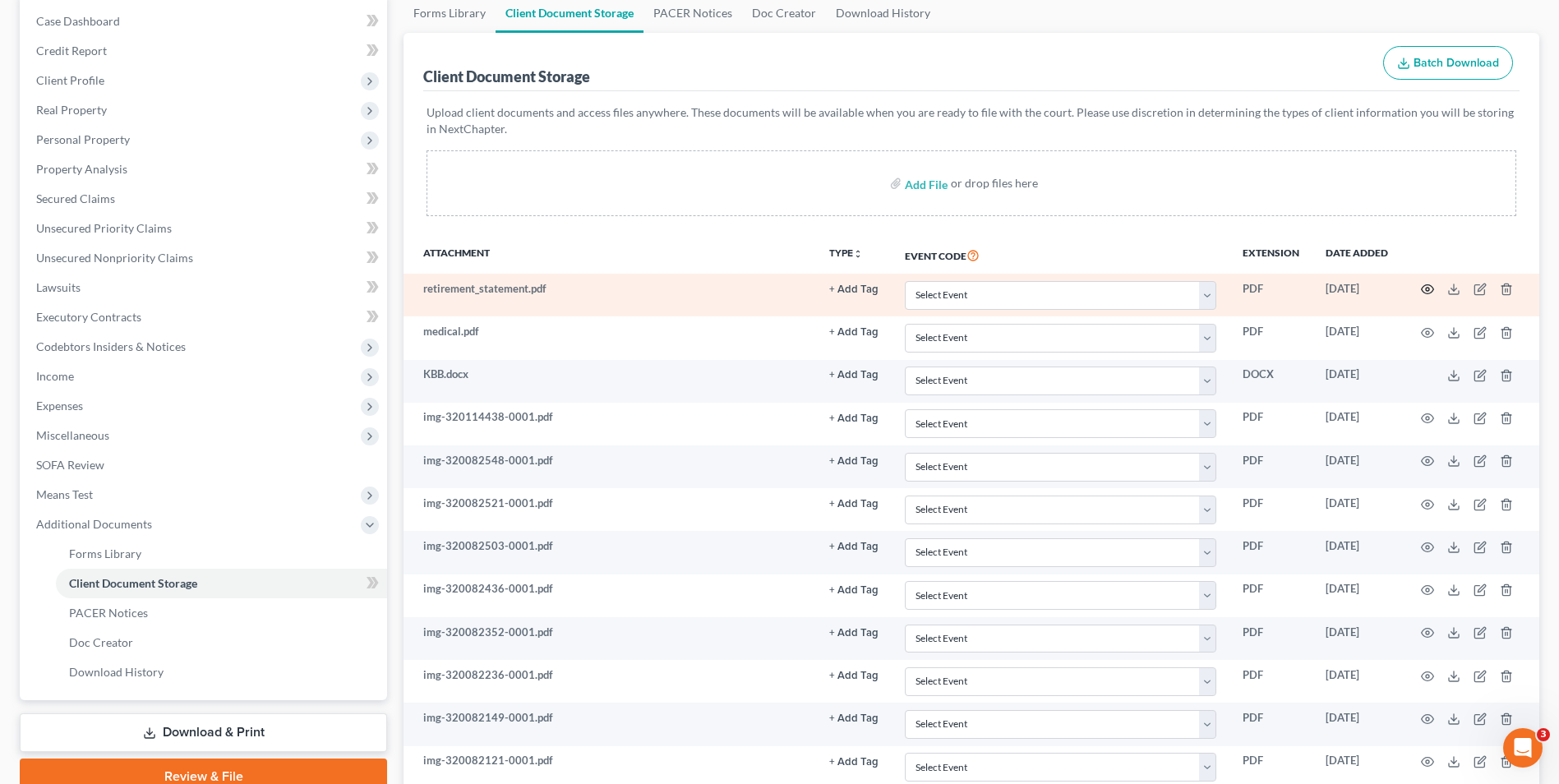
click at [1427, 288] on circle "button" at bounding box center [1428, 289] width 3 height 3
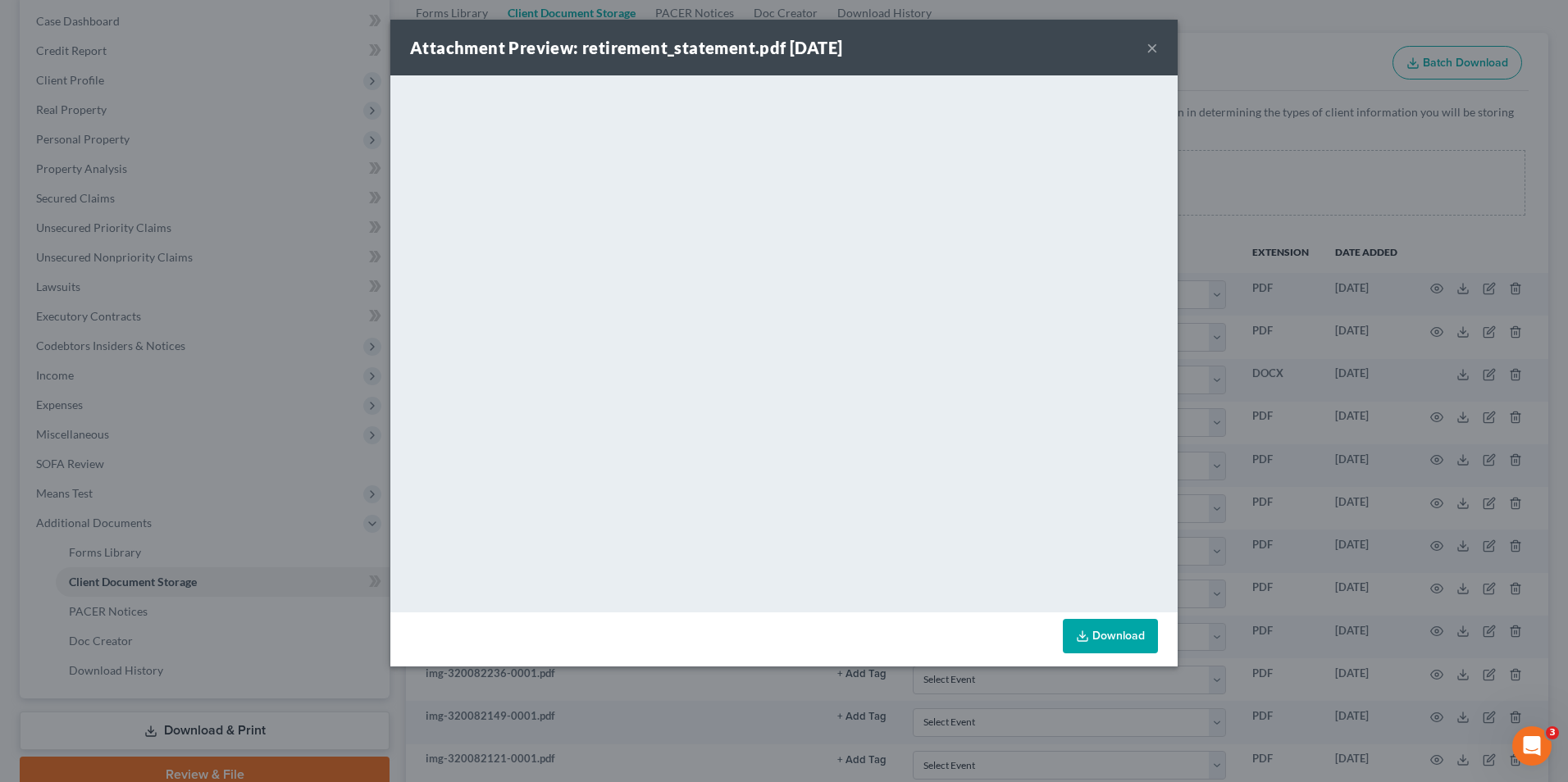
click at [1141, 50] on div "Attachment Preview: retirement_statement.pdf 03/20/2025 ×" at bounding box center [784, 47] width 787 height 56
click at [1149, 48] on button "×" at bounding box center [1152, 47] width 12 height 20
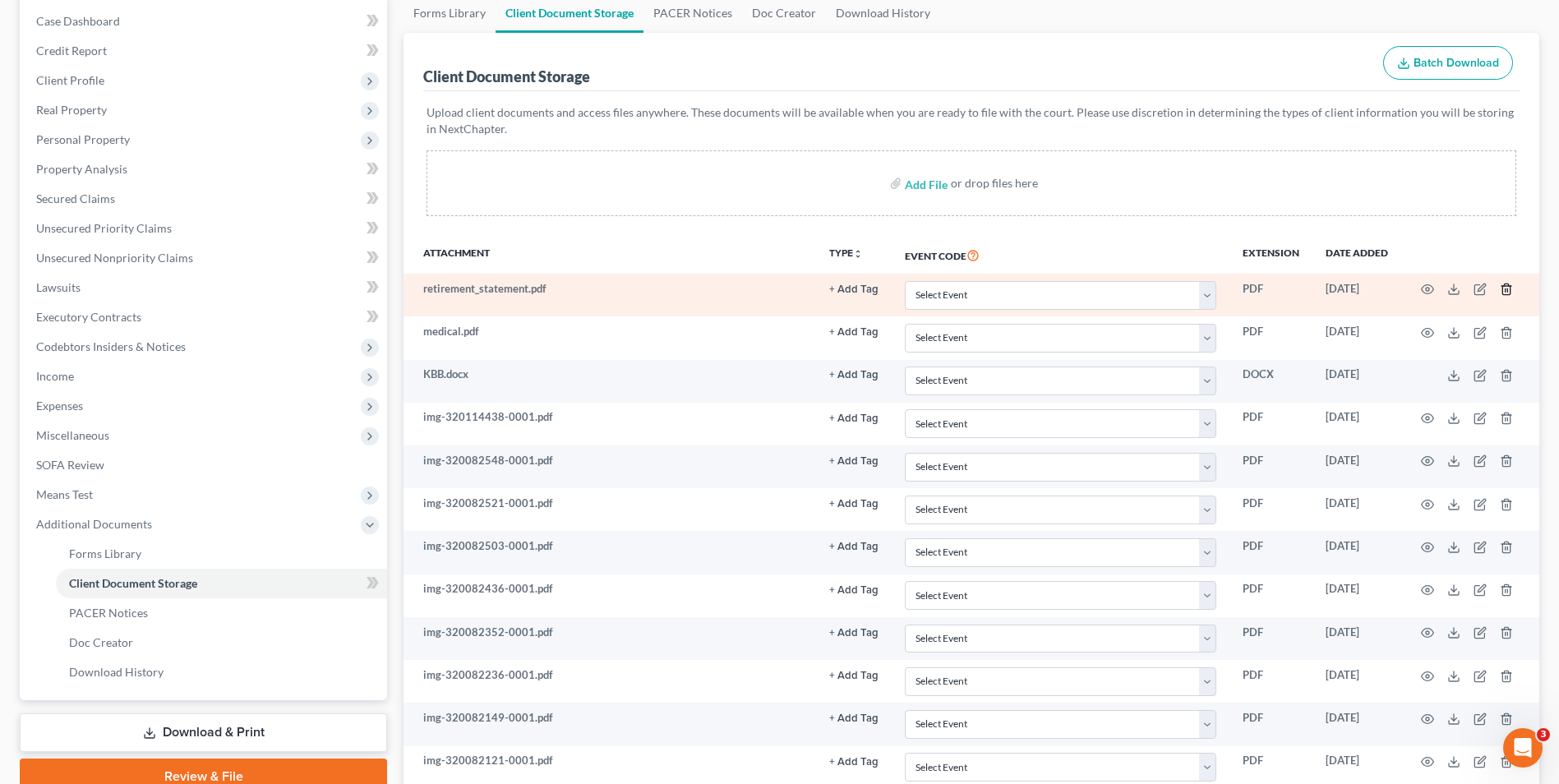
click at [1506, 287] on icon "button" at bounding box center [1507, 289] width 13 height 13
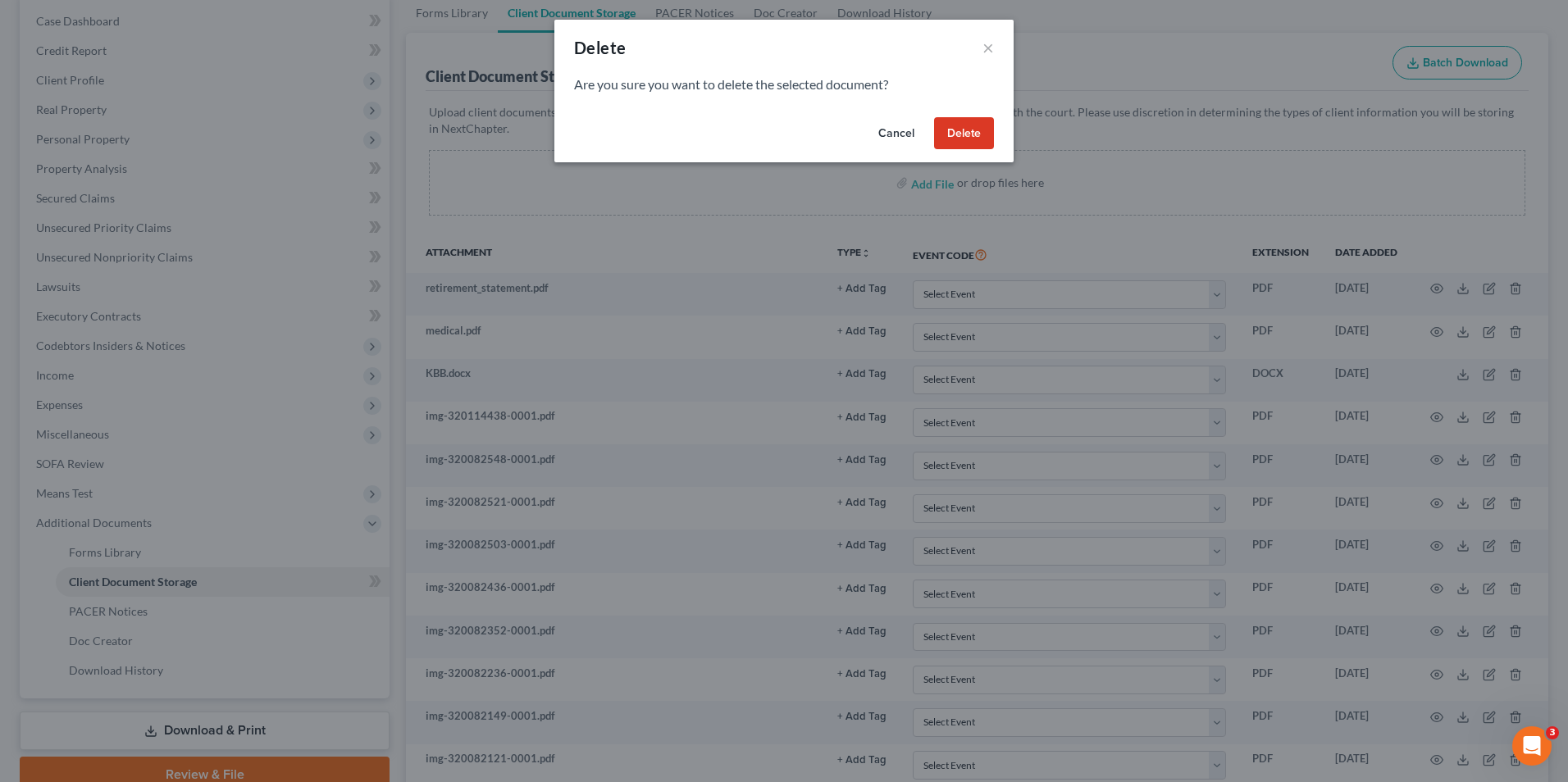
click at [944, 121] on button "Delete" at bounding box center [964, 133] width 60 height 32
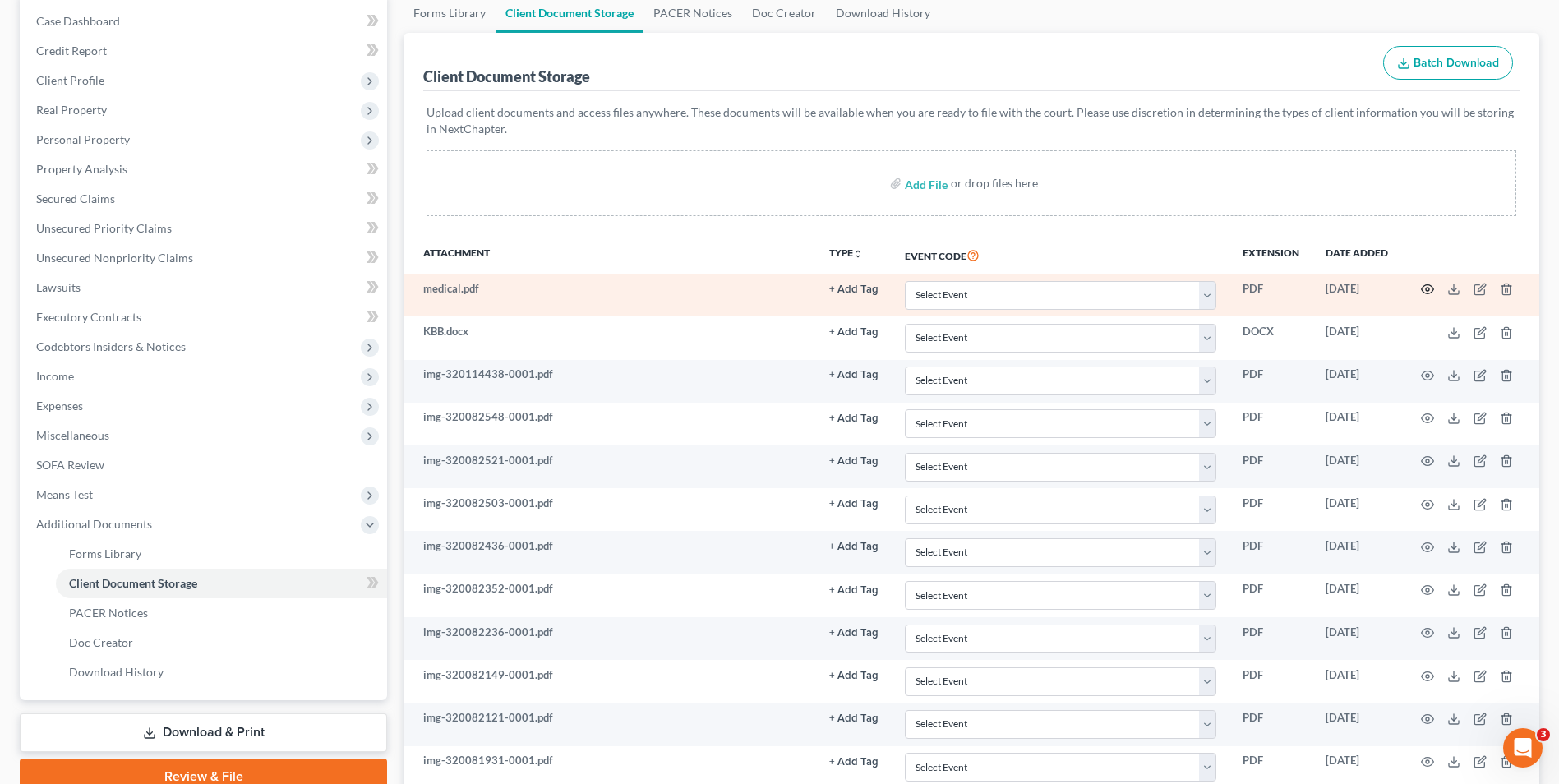
click at [1426, 289] on icon "button" at bounding box center [1428, 289] width 13 height 13
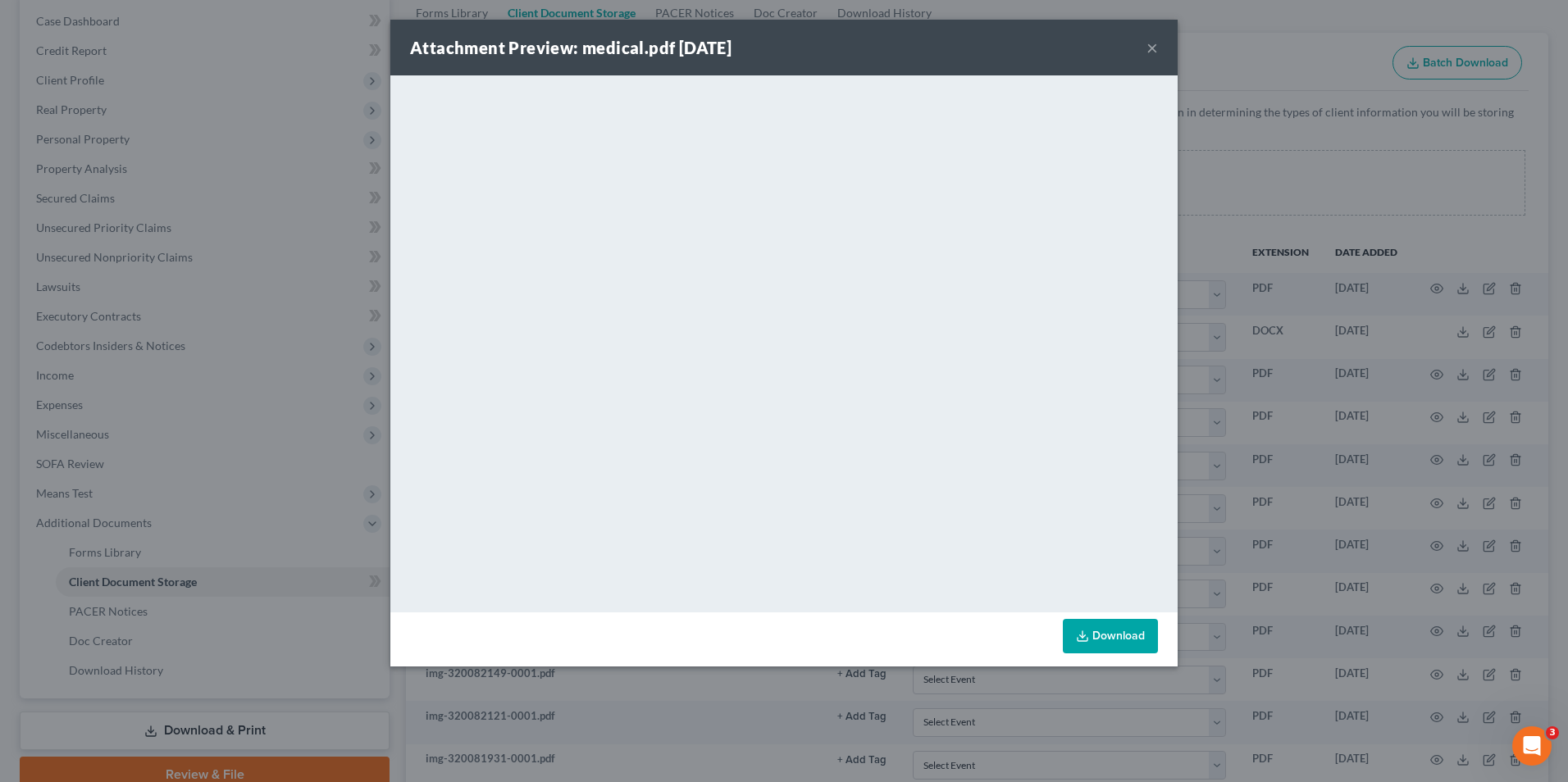
click at [1147, 48] on button "×" at bounding box center [1152, 47] width 12 height 20
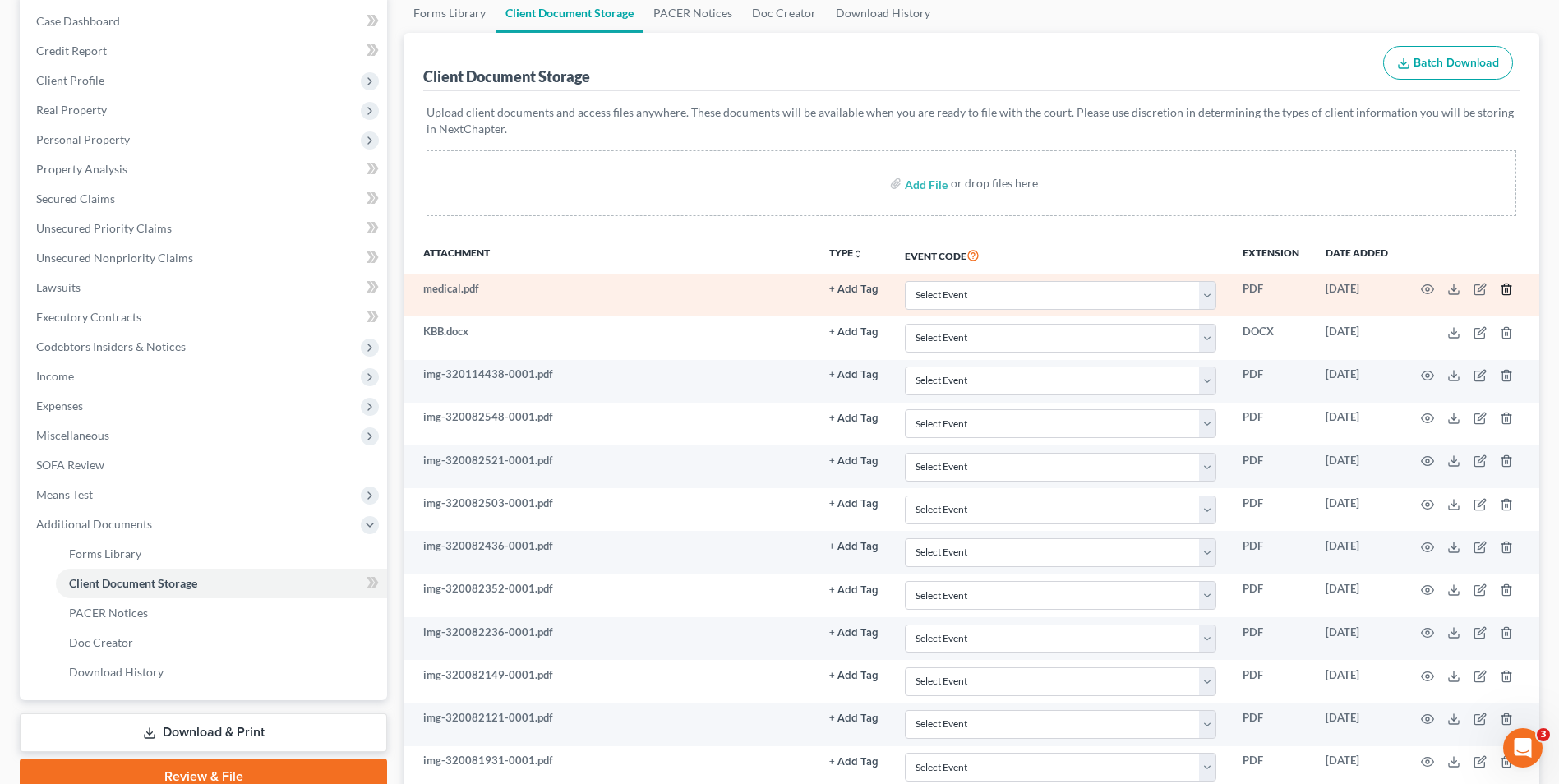
click at [1506, 290] on line "button" at bounding box center [1506, 291] width 0 height 3
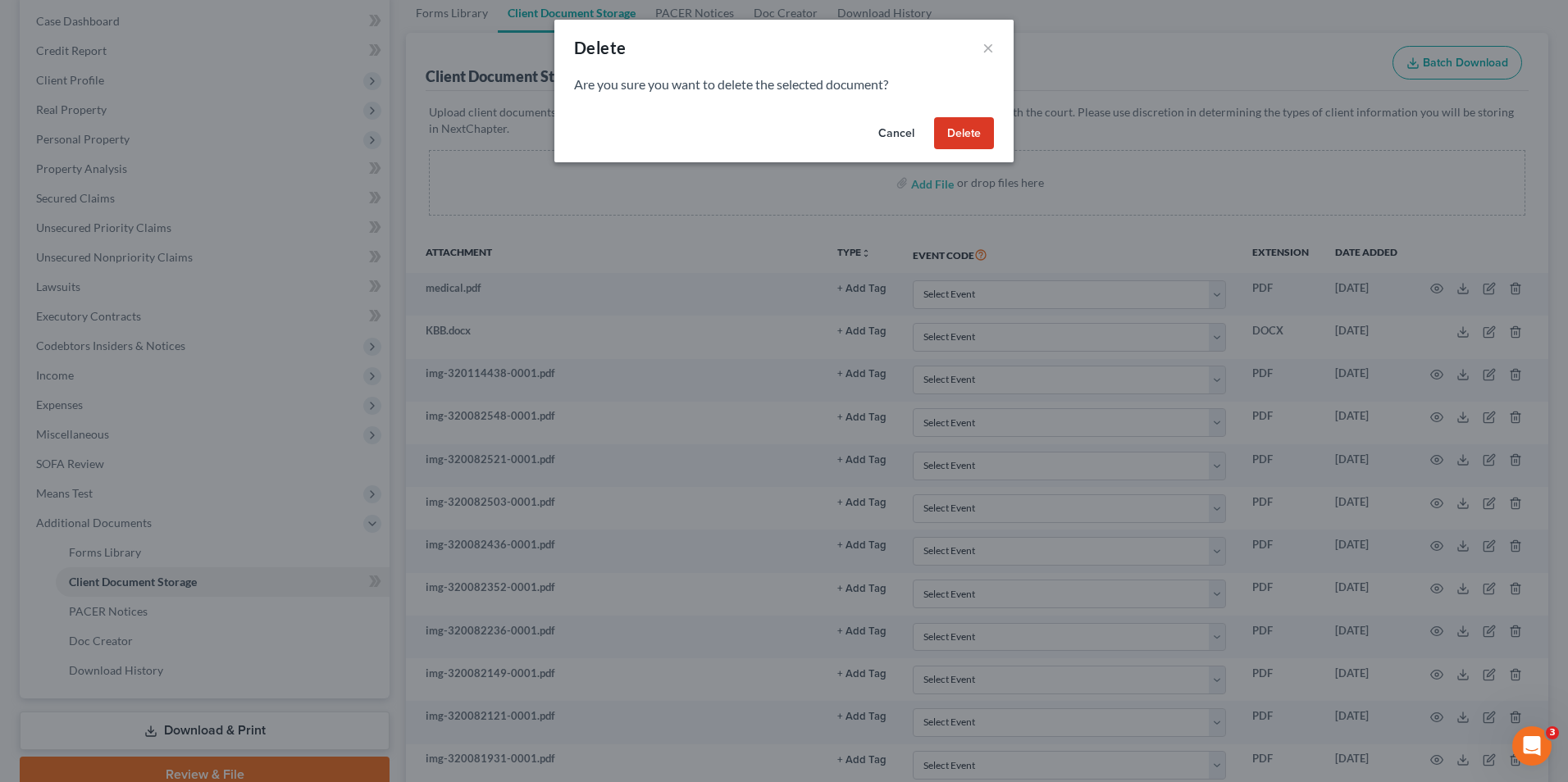
click at [969, 133] on button "Delete" at bounding box center [964, 133] width 60 height 32
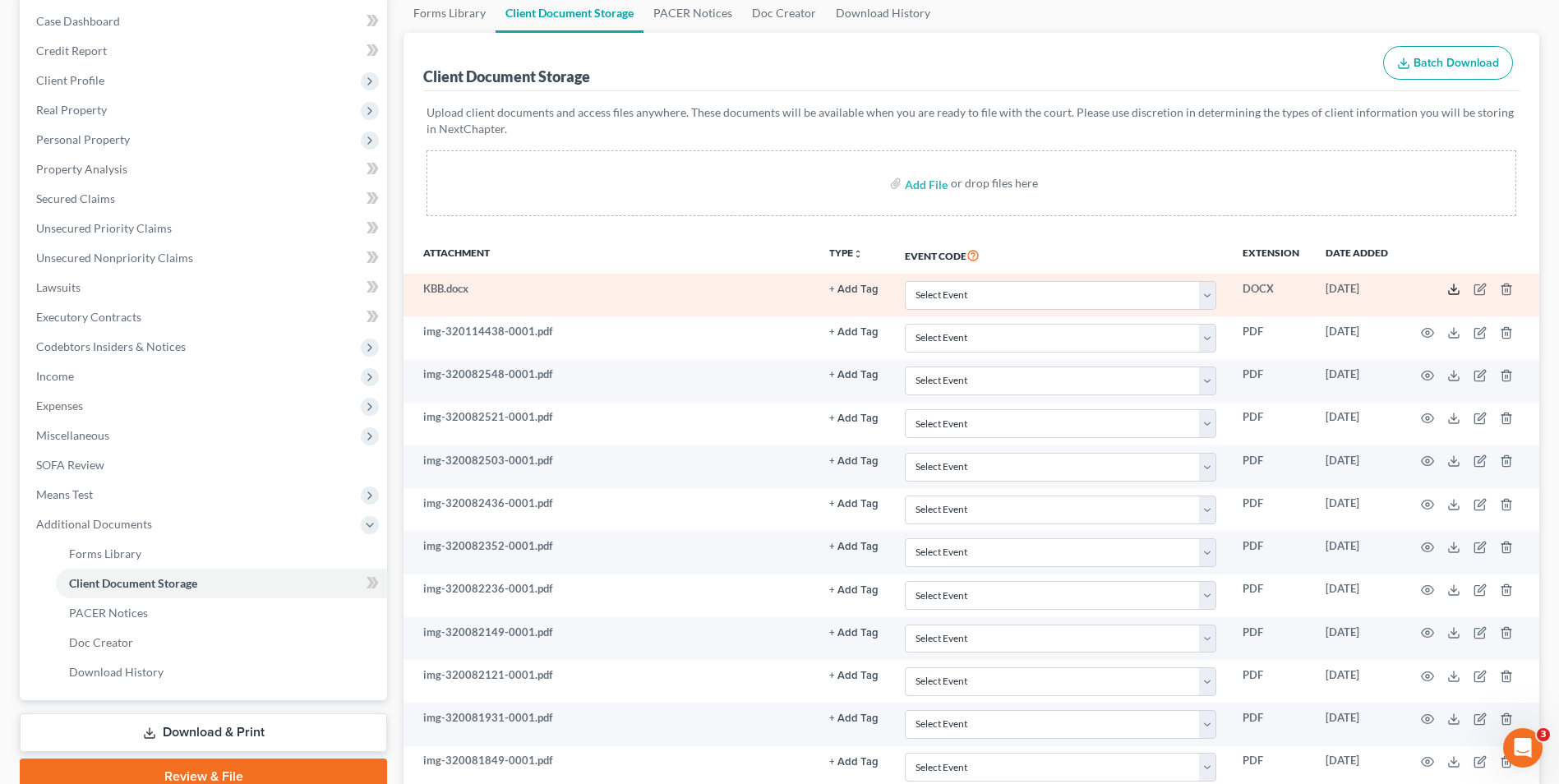
click at [1452, 292] on icon at bounding box center [1454, 289] width 13 height 13
click at [1502, 292] on icon "button" at bounding box center [1507, 289] width 13 height 13
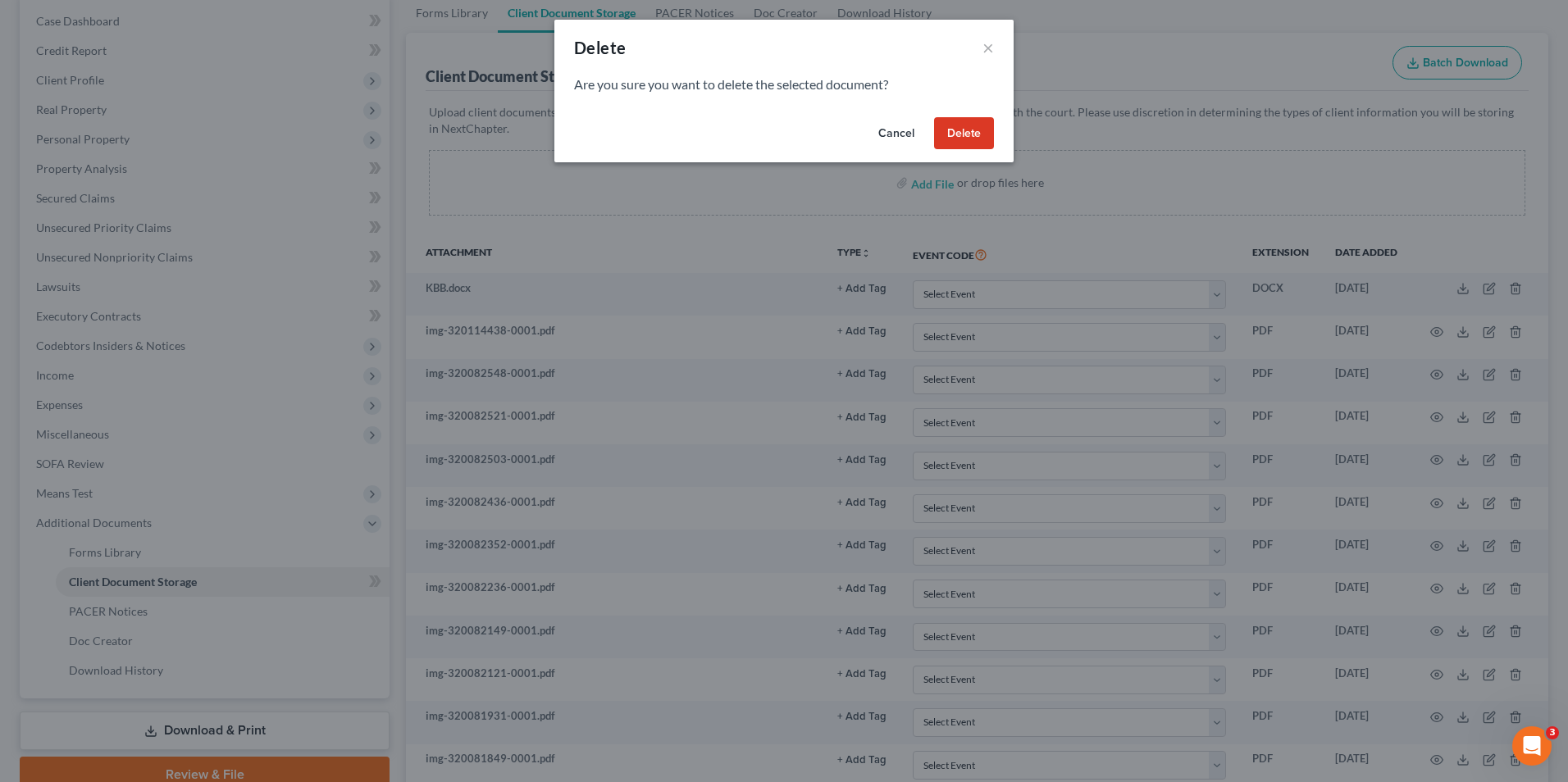
click at [952, 135] on button "Delete" at bounding box center [964, 133] width 60 height 32
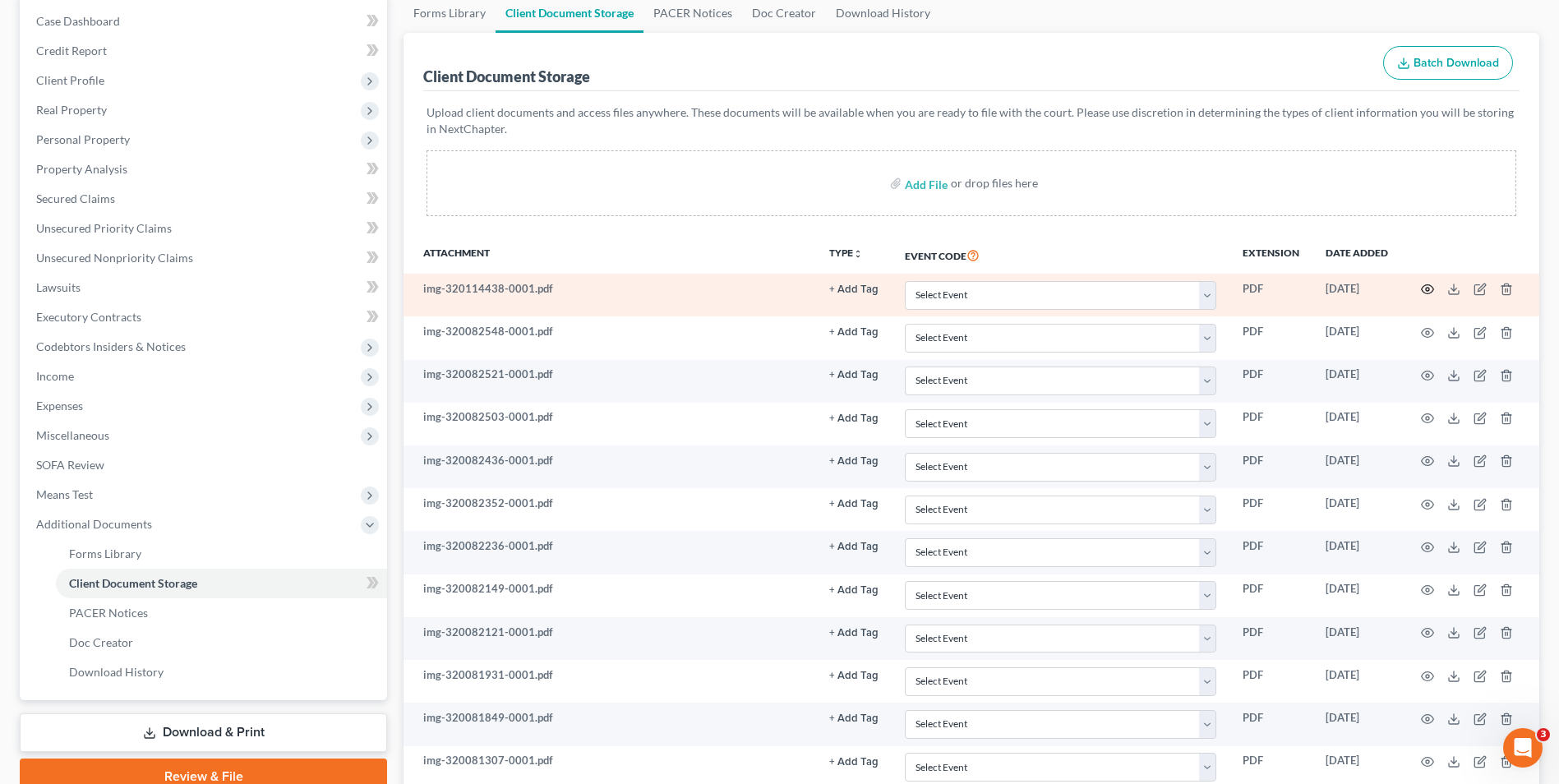
click at [1433, 292] on icon "button" at bounding box center [1428, 289] width 13 height 13
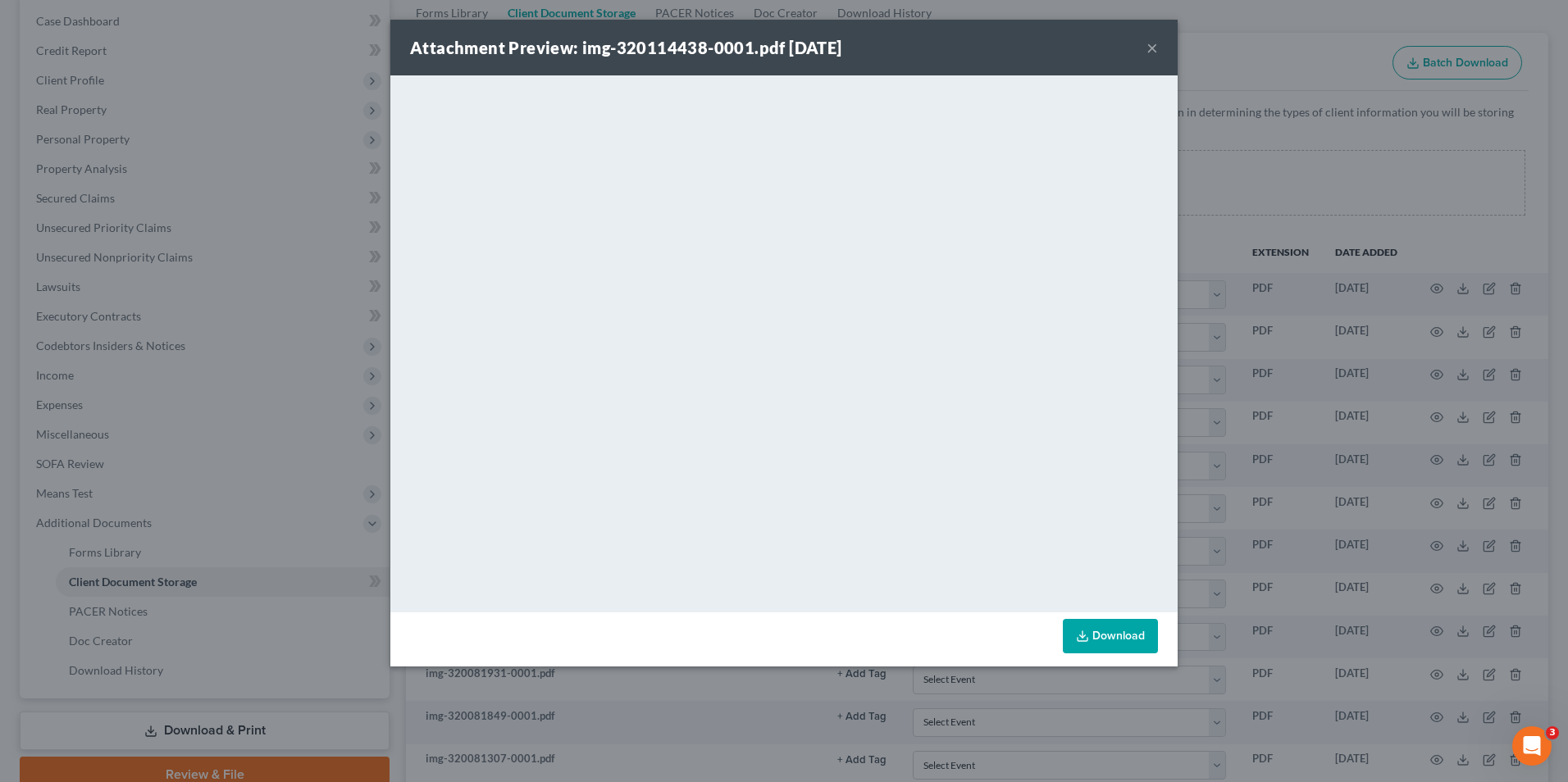
click at [1156, 44] on button "×" at bounding box center [1152, 47] width 12 height 20
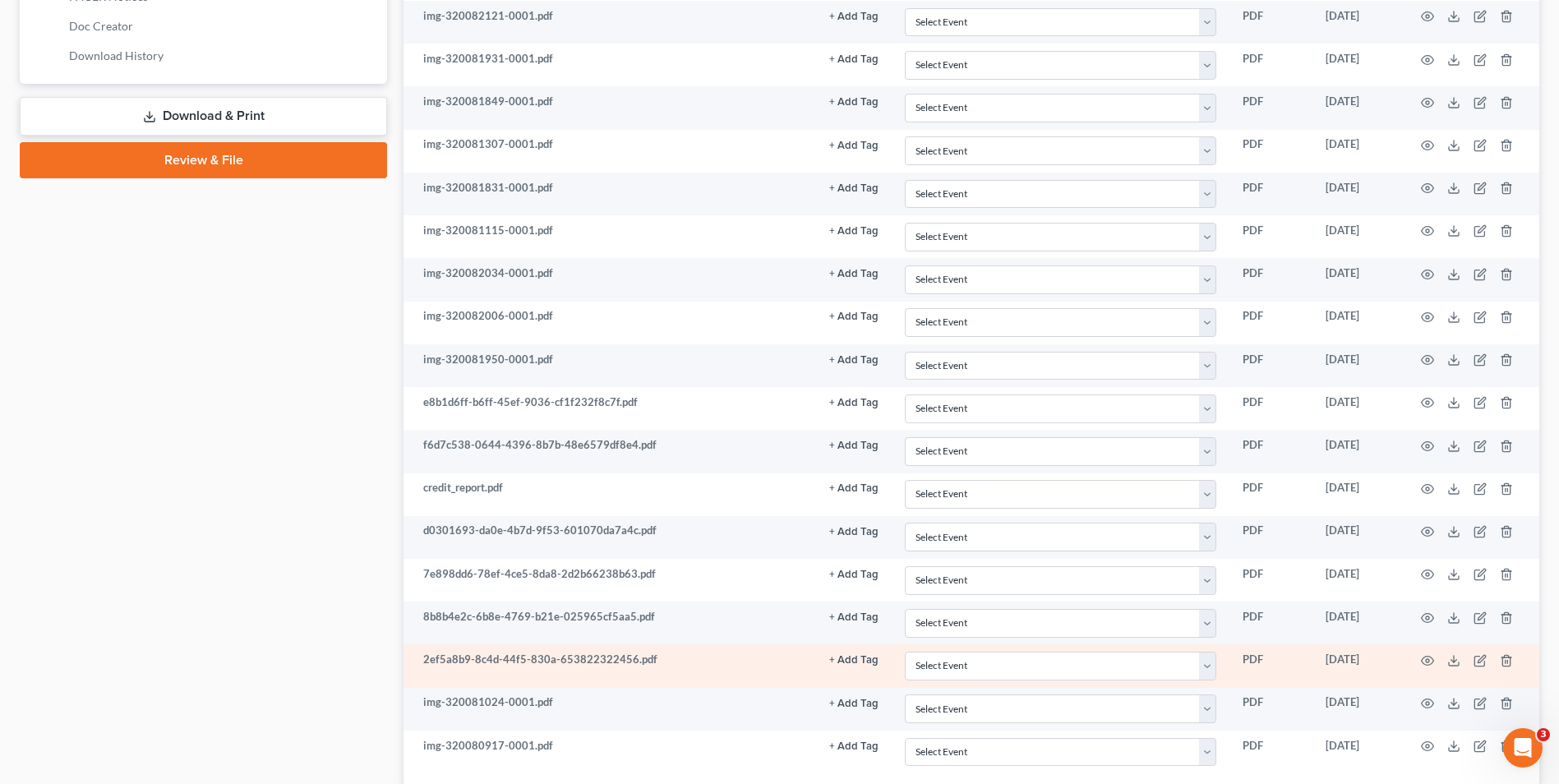
scroll to position [821, 0]
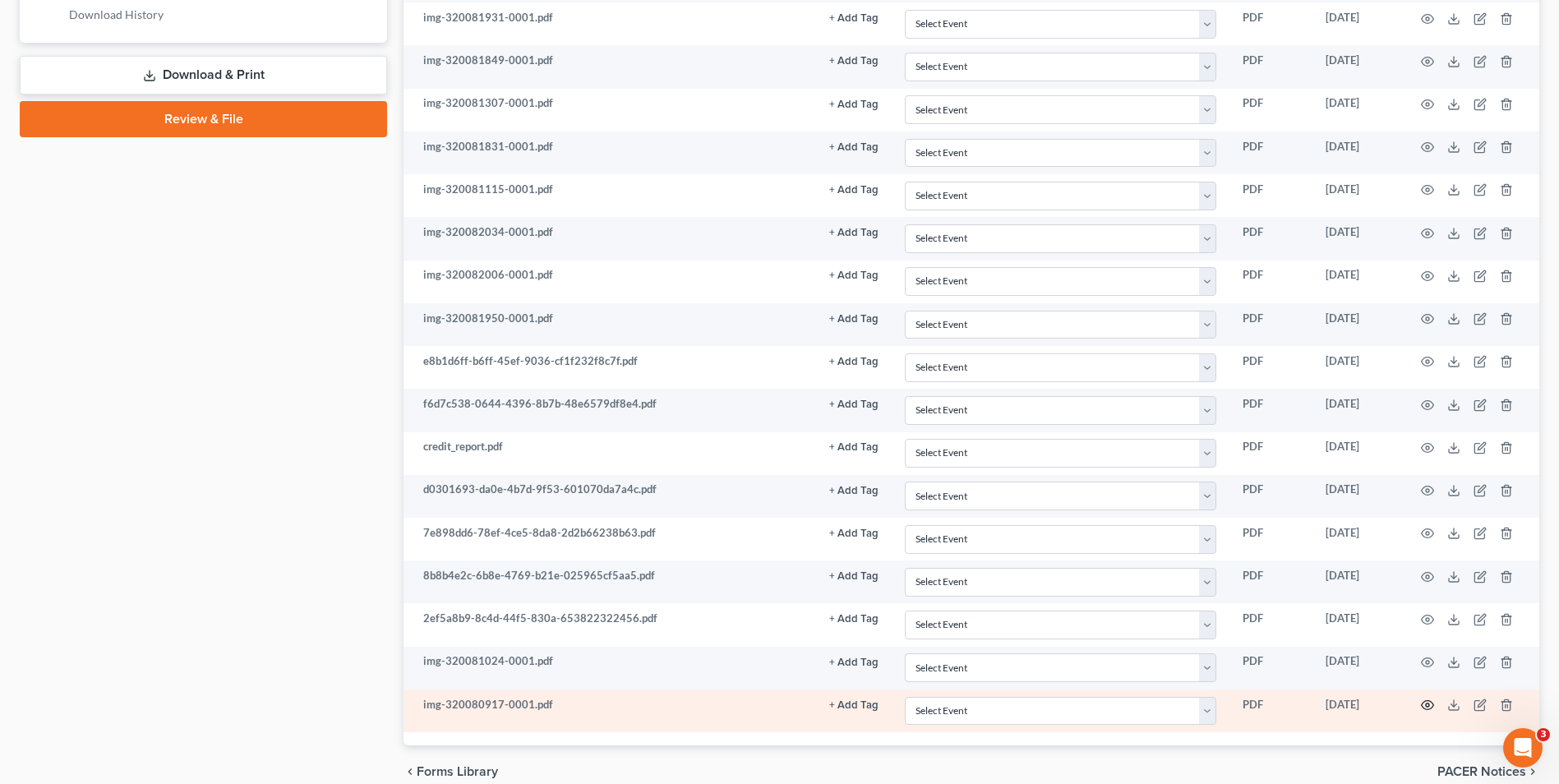
click at [1430, 702] on icon "button" at bounding box center [1428, 705] width 13 height 13
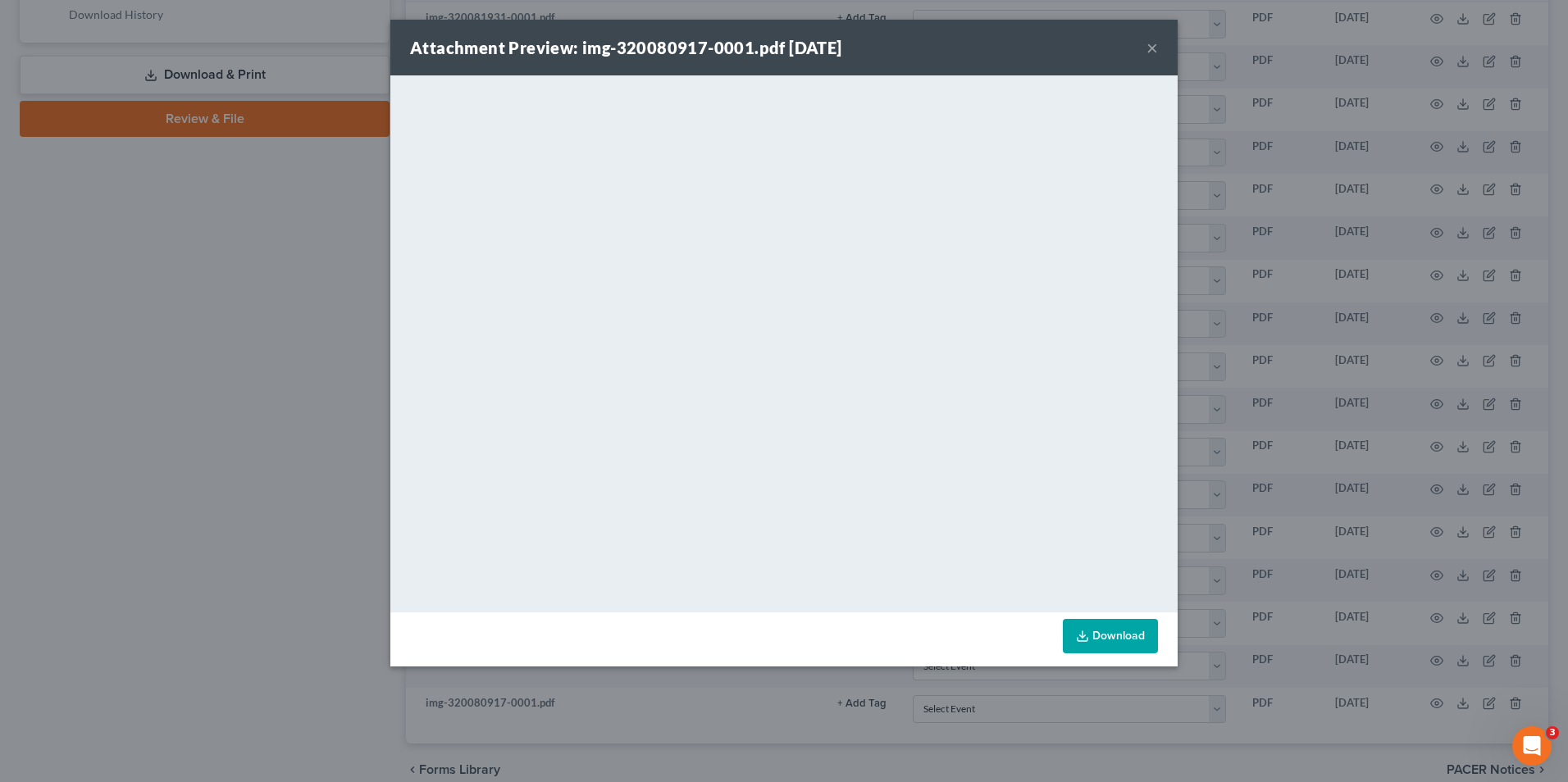
click at [1153, 51] on button "×" at bounding box center [1152, 47] width 12 height 20
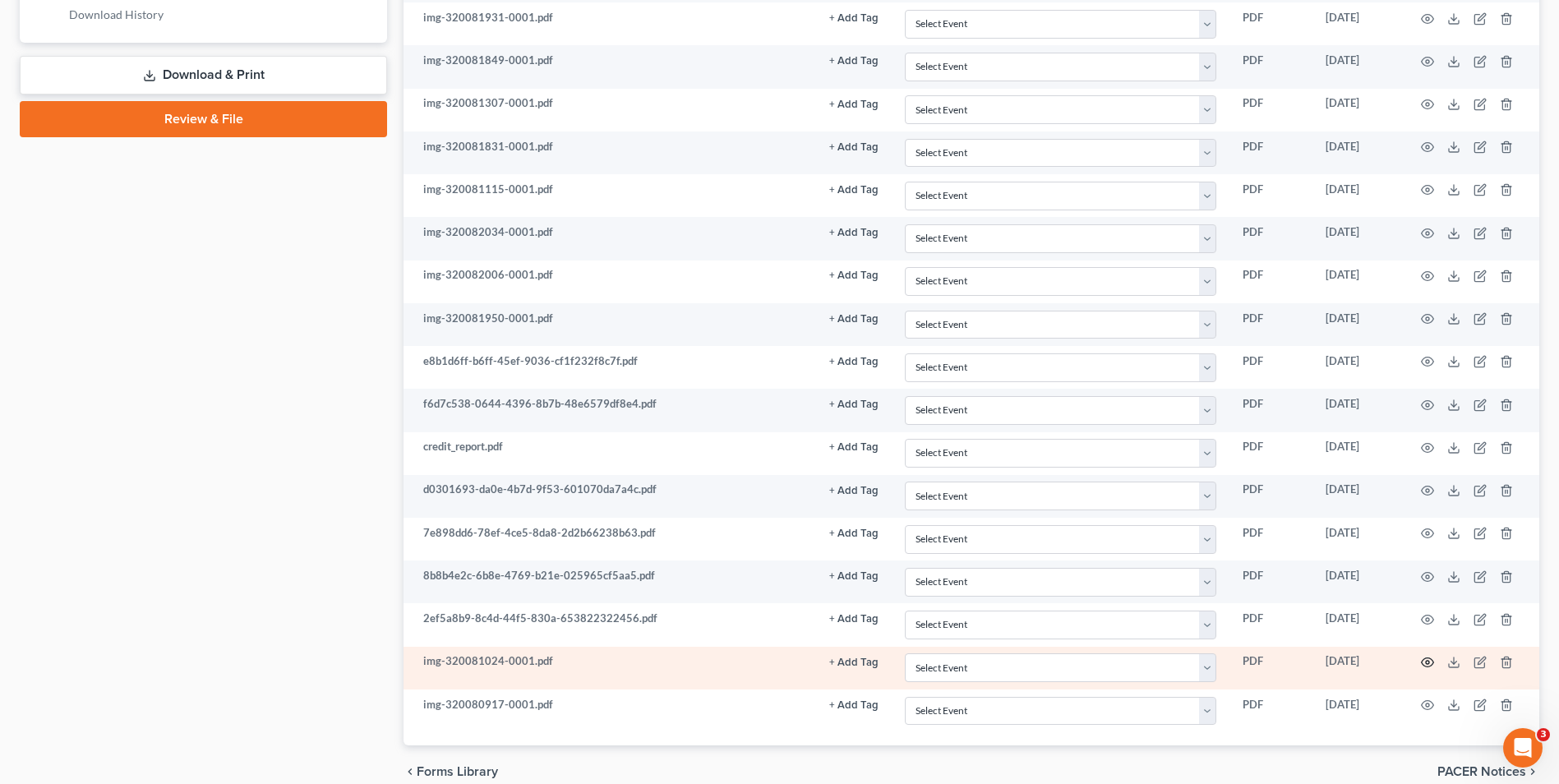
click at [1425, 662] on icon "button" at bounding box center [1428, 662] width 13 height 13
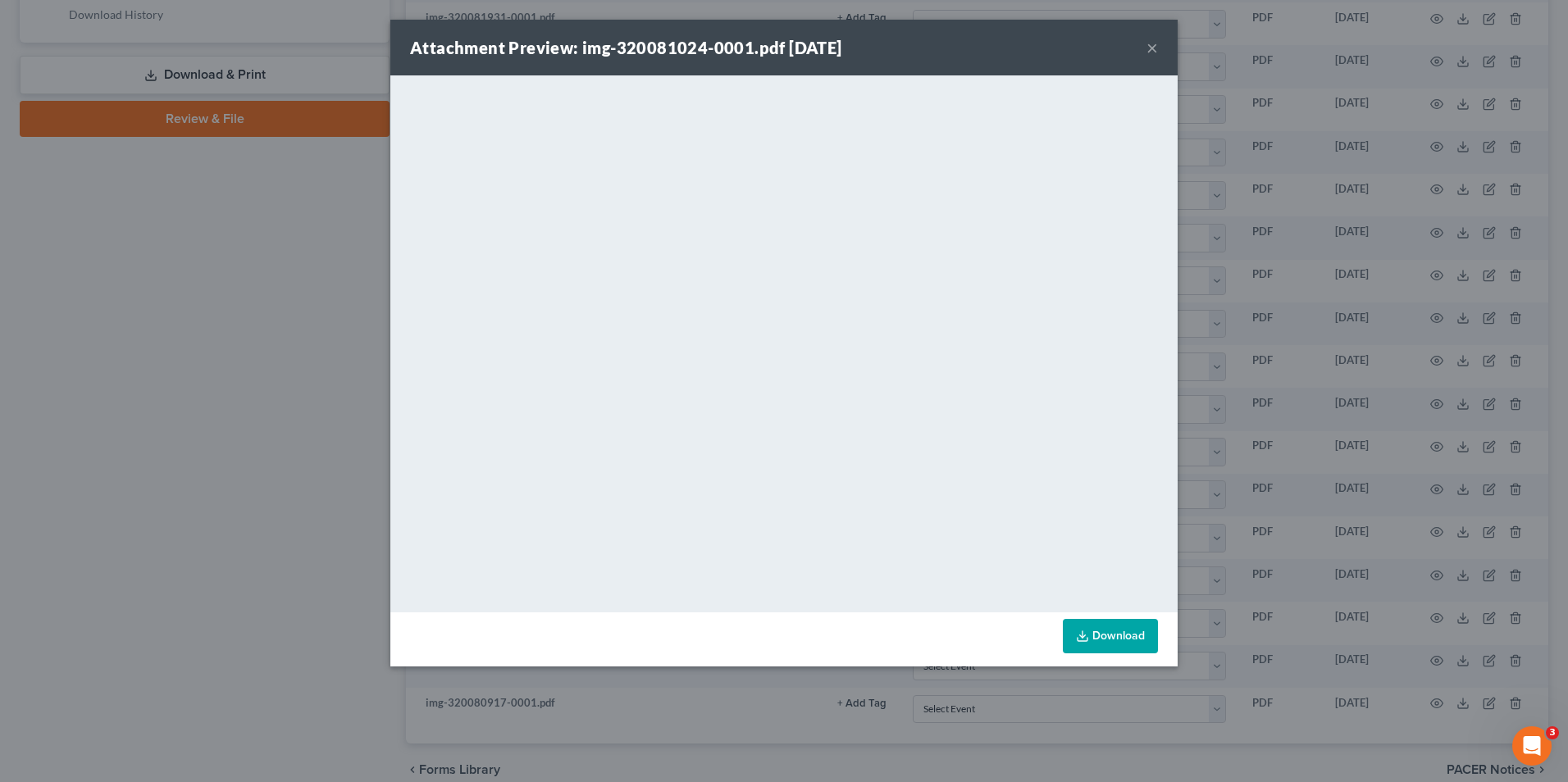
click at [1154, 42] on button "×" at bounding box center [1152, 47] width 12 height 20
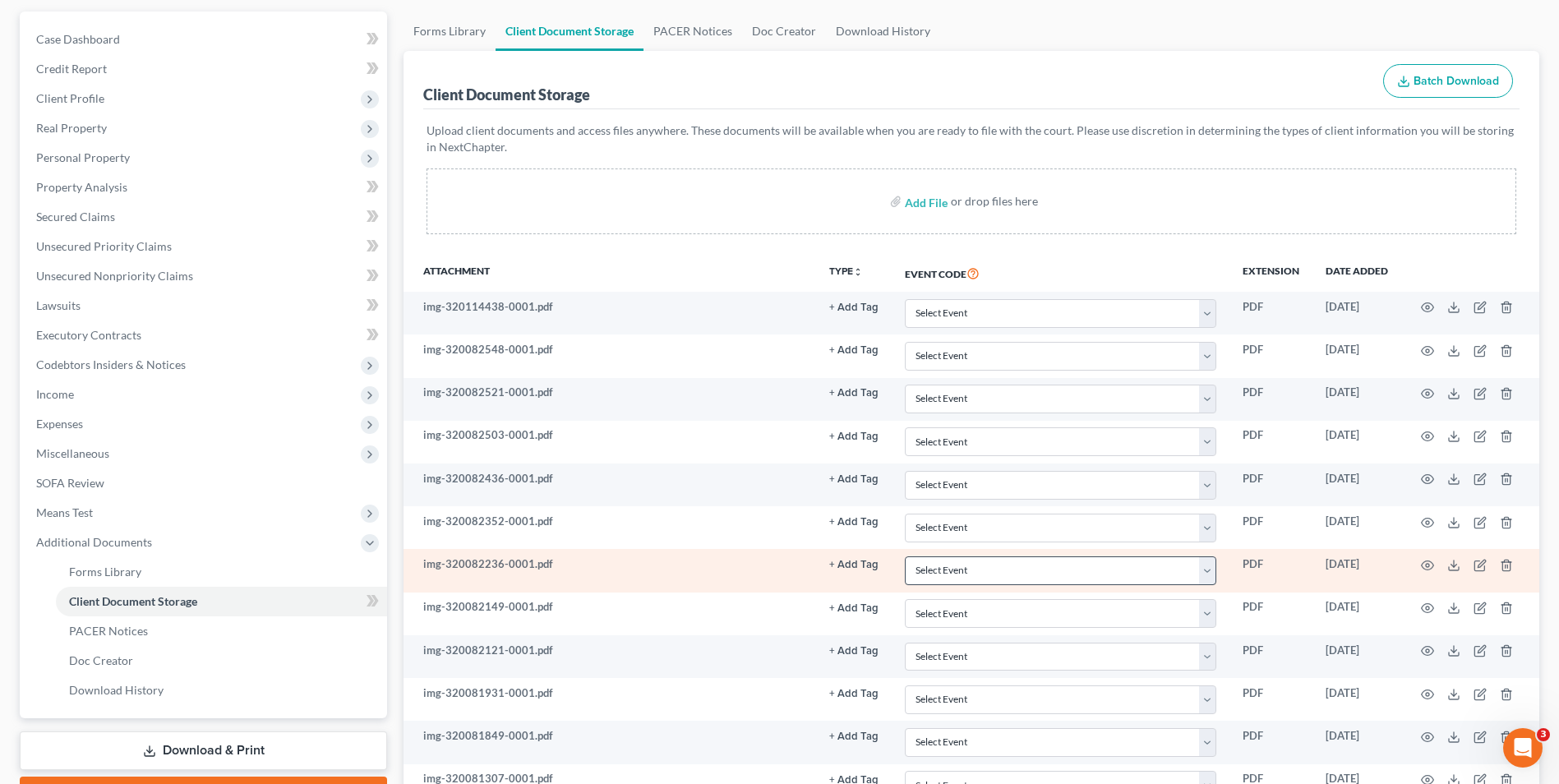
scroll to position [164, 0]
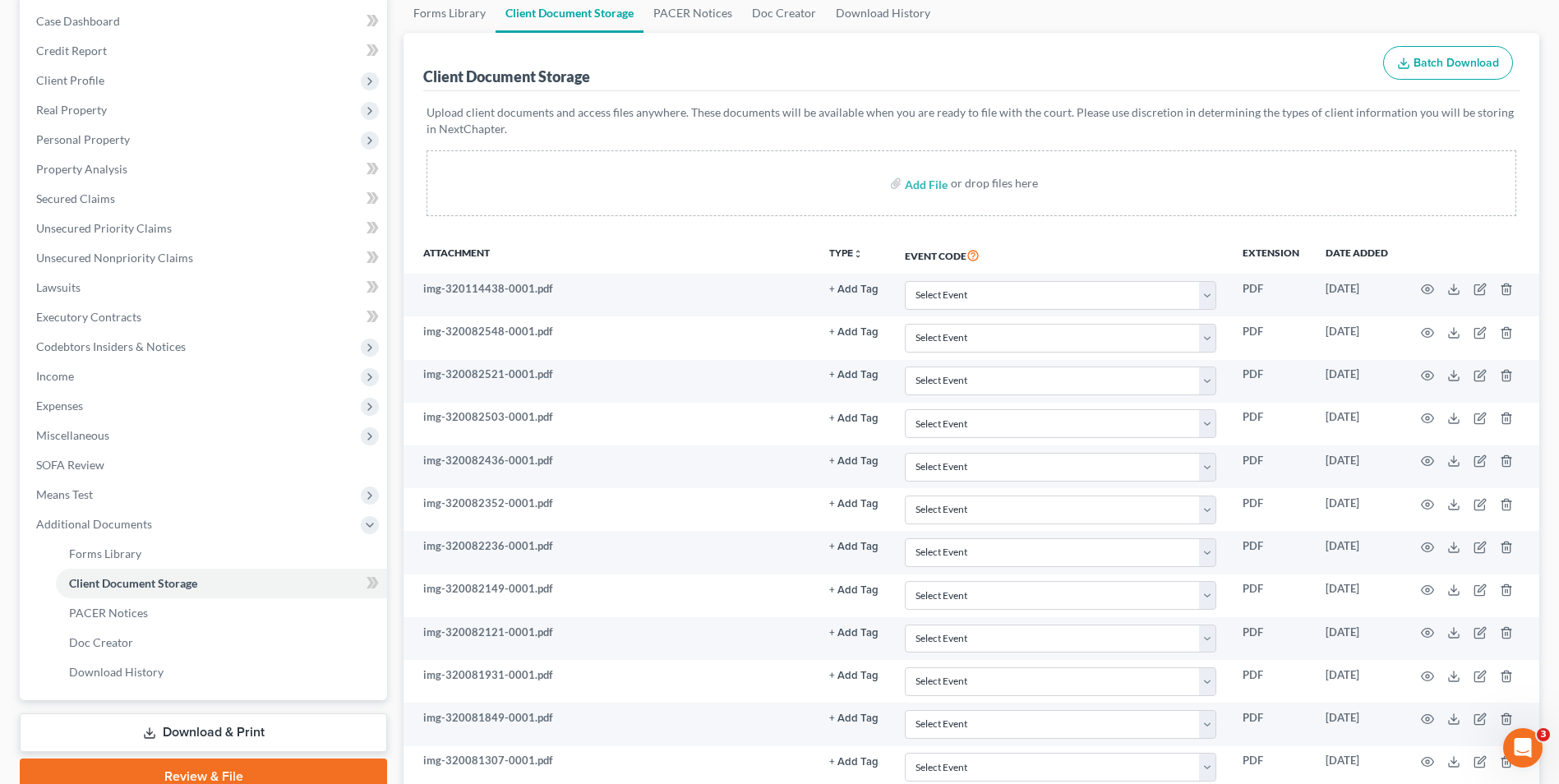
click at [1559, 291] on html "Home New Case Client Portal DebtorCC Holland Law Office, P.C. tayler@hollandlaw…" at bounding box center [779, 677] width 1559 height 1682
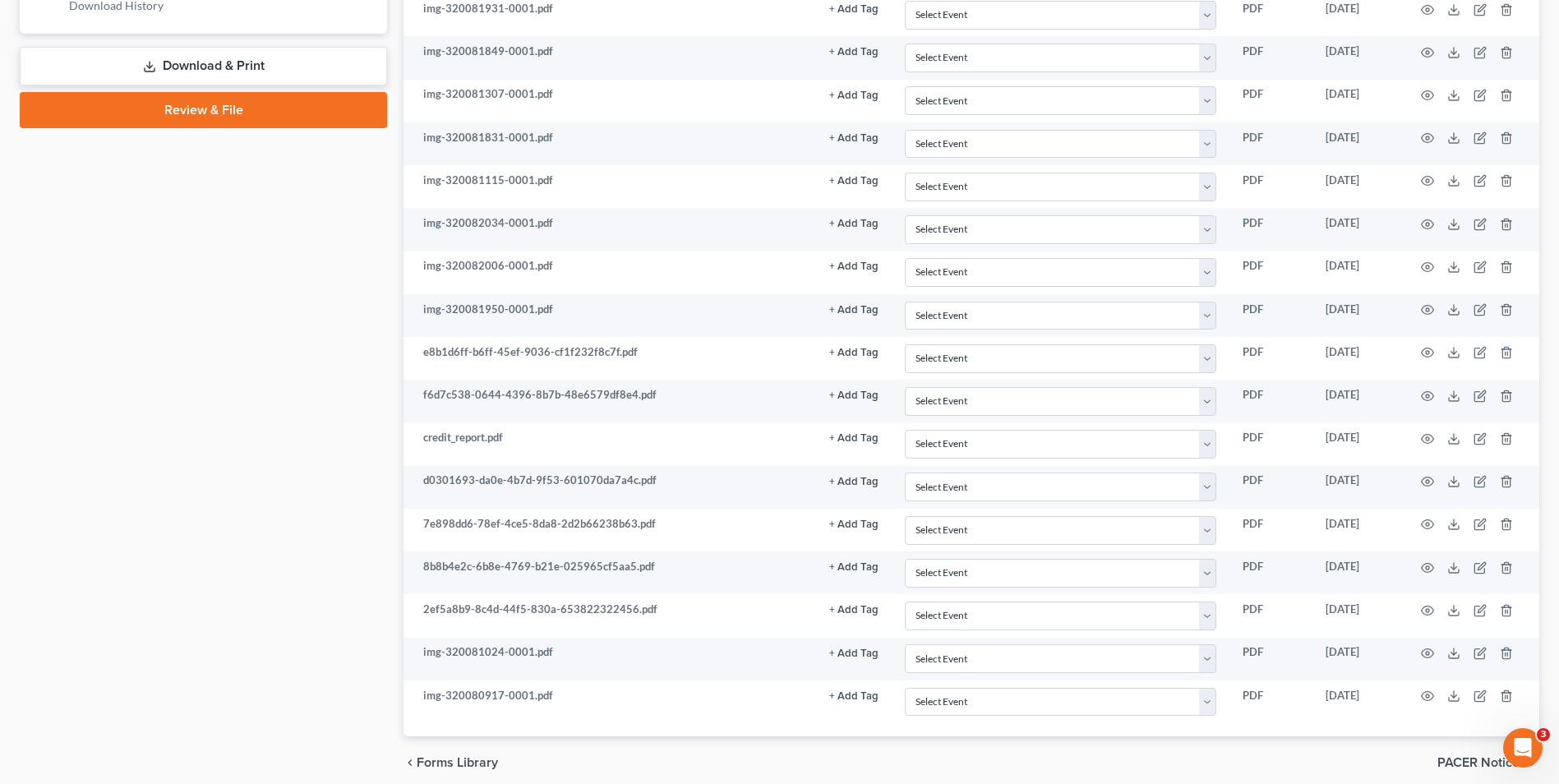
scroll to position [841, 0]
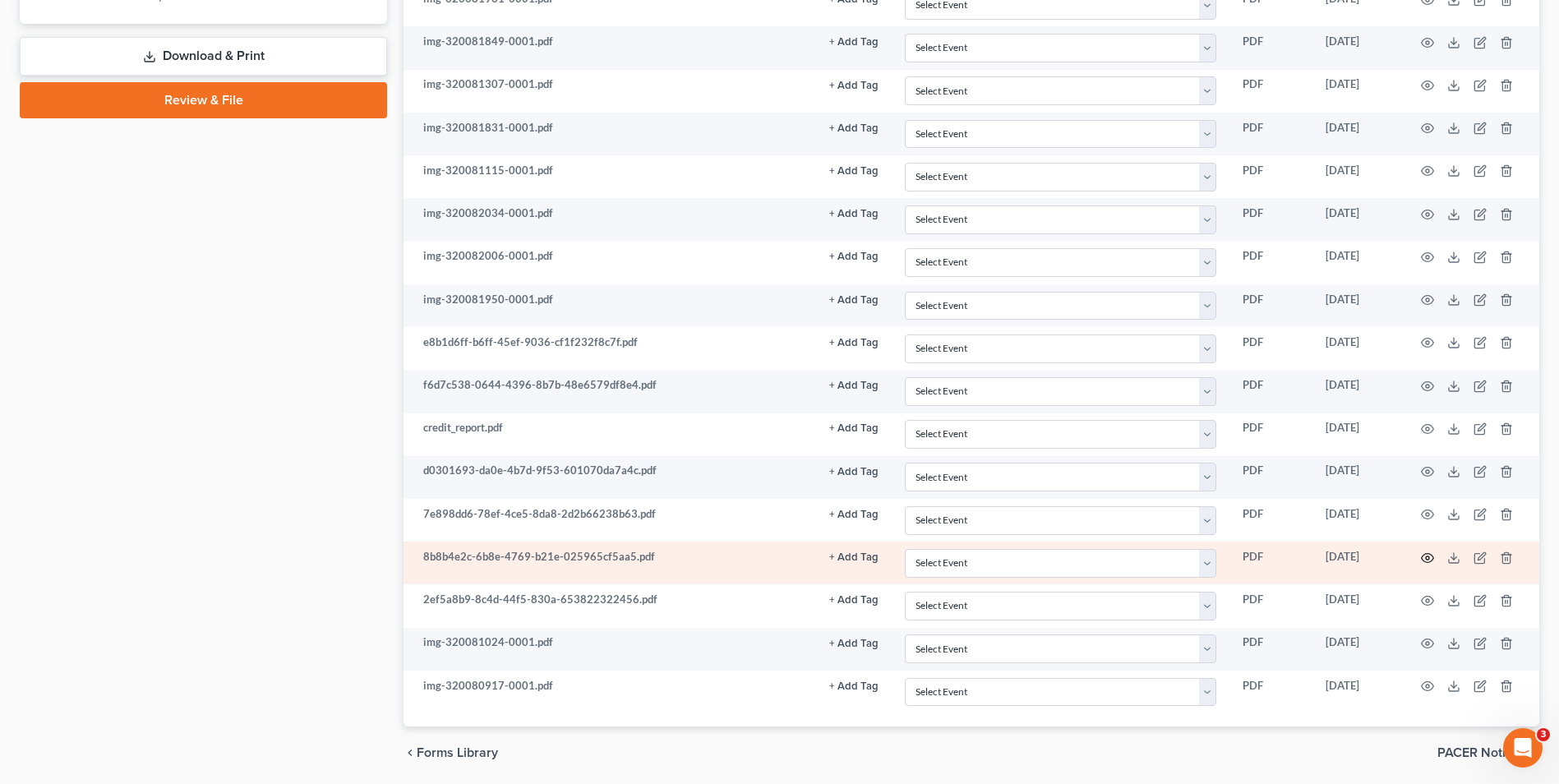
click at [1427, 557] on circle "button" at bounding box center [1428, 558] width 3 height 3
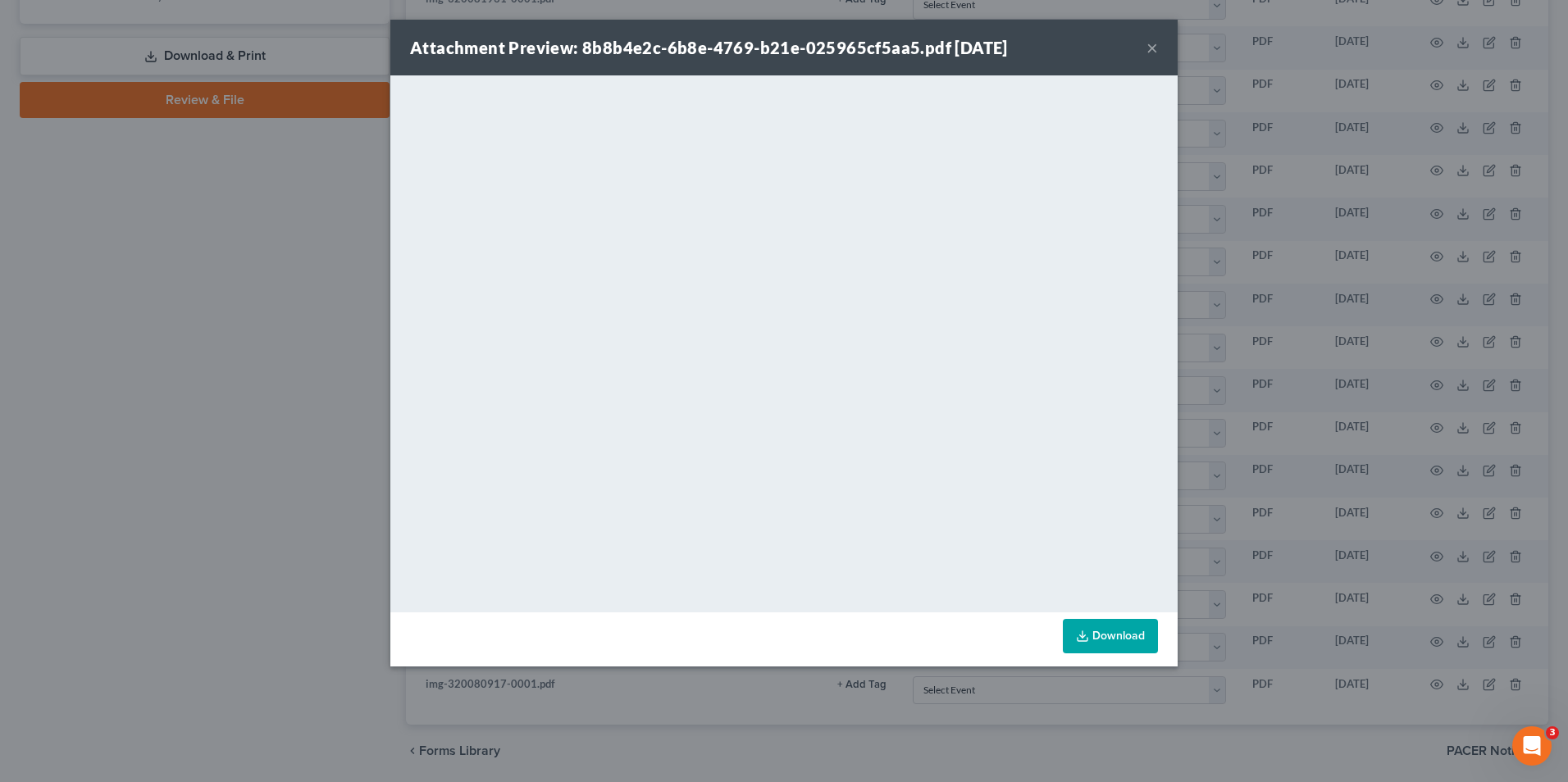
click at [1158, 44] on div "Attachment Preview: 8b8b4e2c-6b8e-4769-b21e-025965cf5aa5.pdf 03/20/2025 ×" at bounding box center [784, 47] width 787 height 56
click at [1155, 45] on button "×" at bounding box center [1152, 47] width 12 height 20
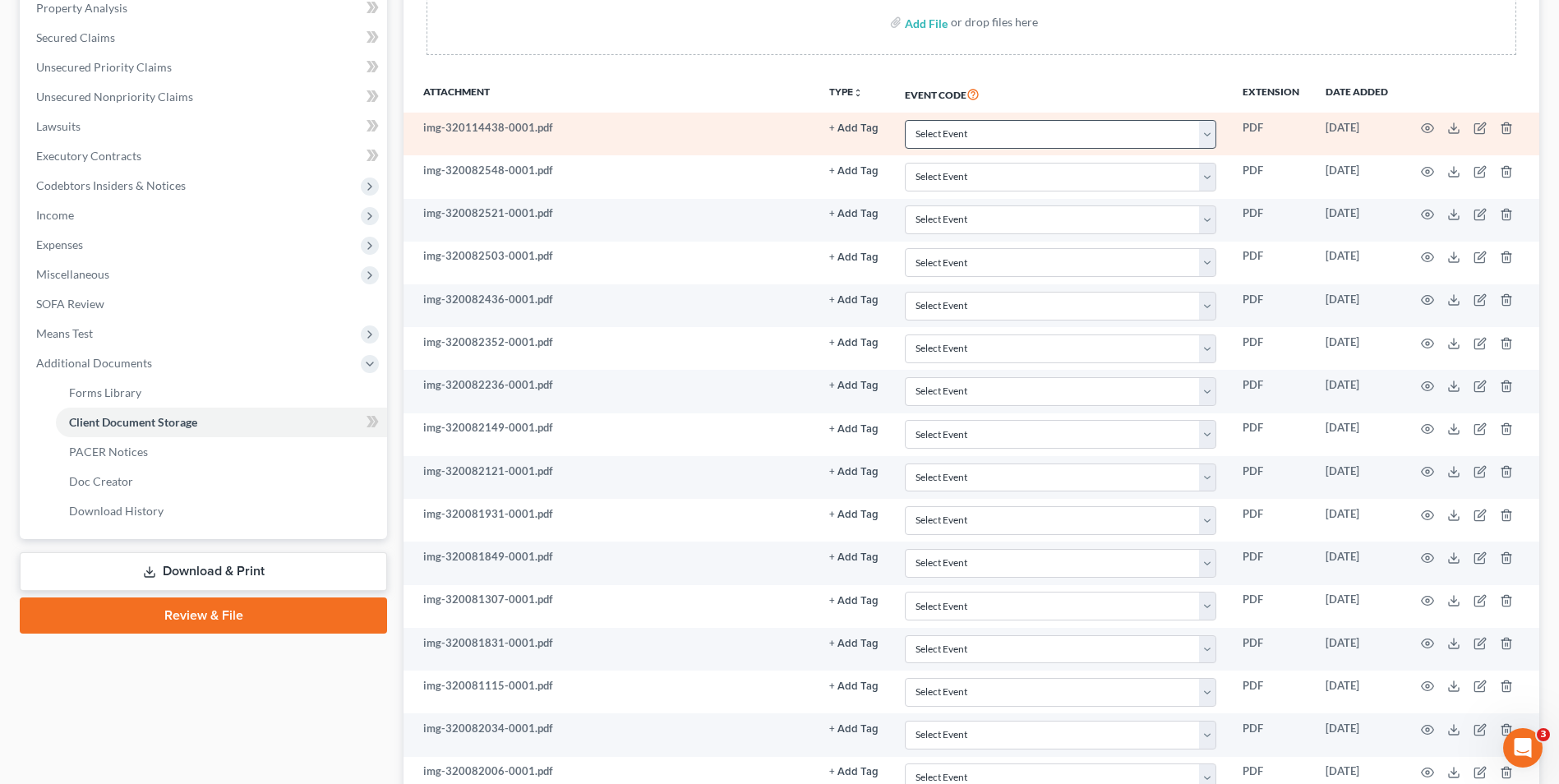
scroll to position [323, 0]
click at [1427, 129] on icon "button" at bounding box center [1428, 131] width 13 height 13
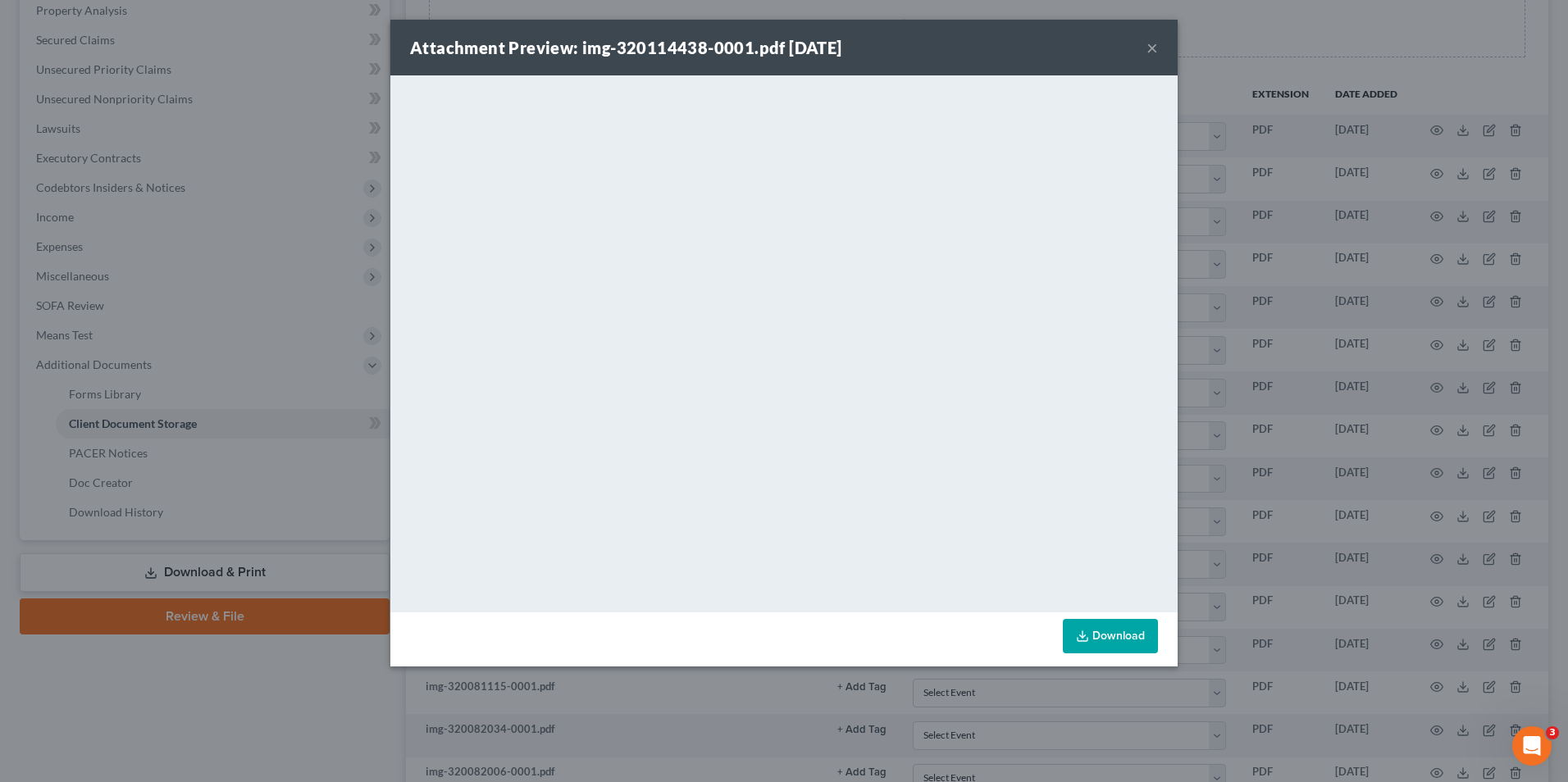
click at [1157, 44] on button "×" at bounding box center [1152, 47] width 12 height 20
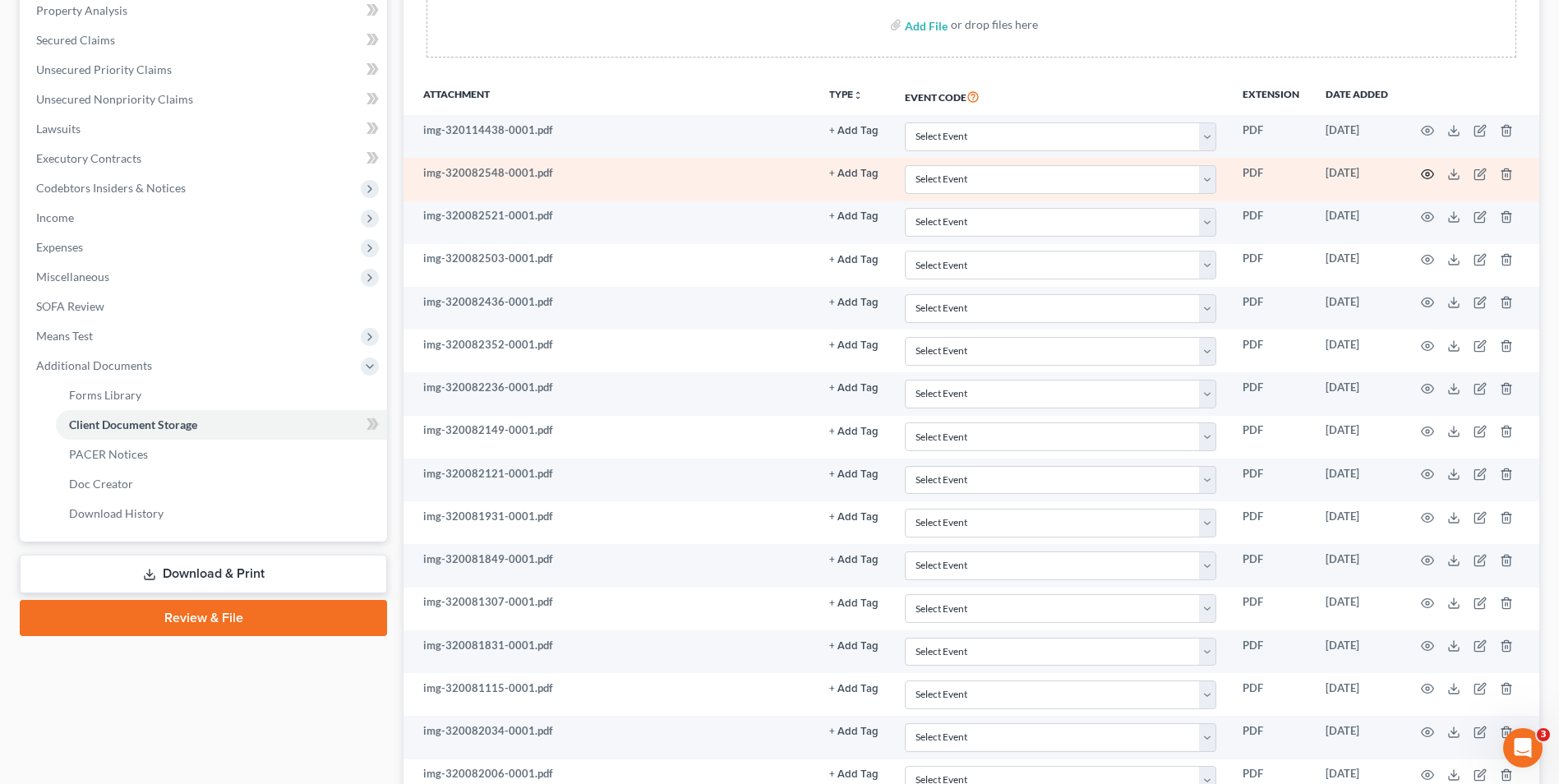
click at [1424, 172] on icon "button" at bounding box center [1428, 174] width 13 height 13
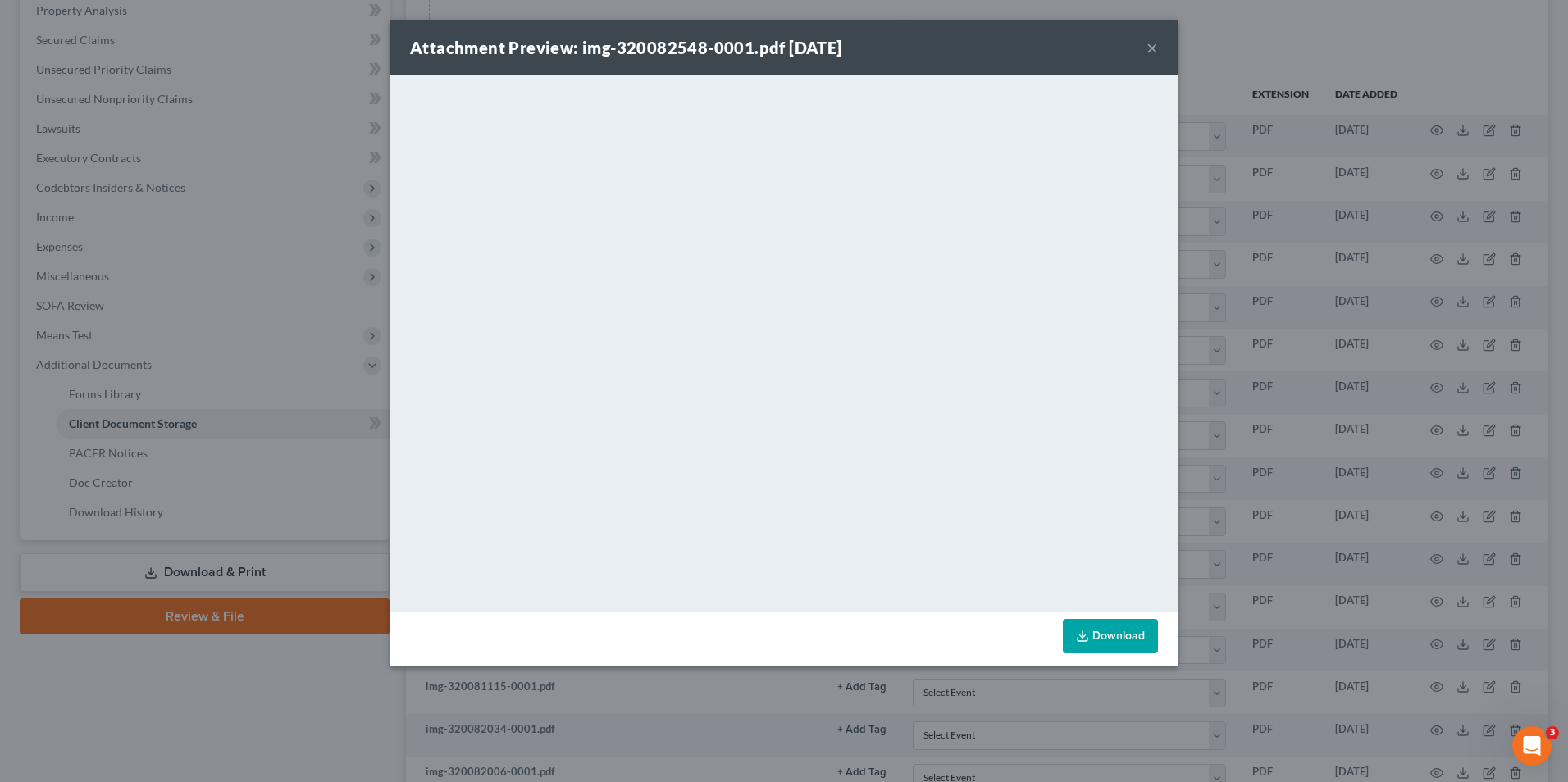
click at [1141, 45] on div "Attachment Preview: img-320082548-0001.pdf 03/20/2025 ×" at bounding box center [784, 47] width 787 height 56
click at [1149, 45] on button "×" at bounding box center [1152, 47] width 12 height 20
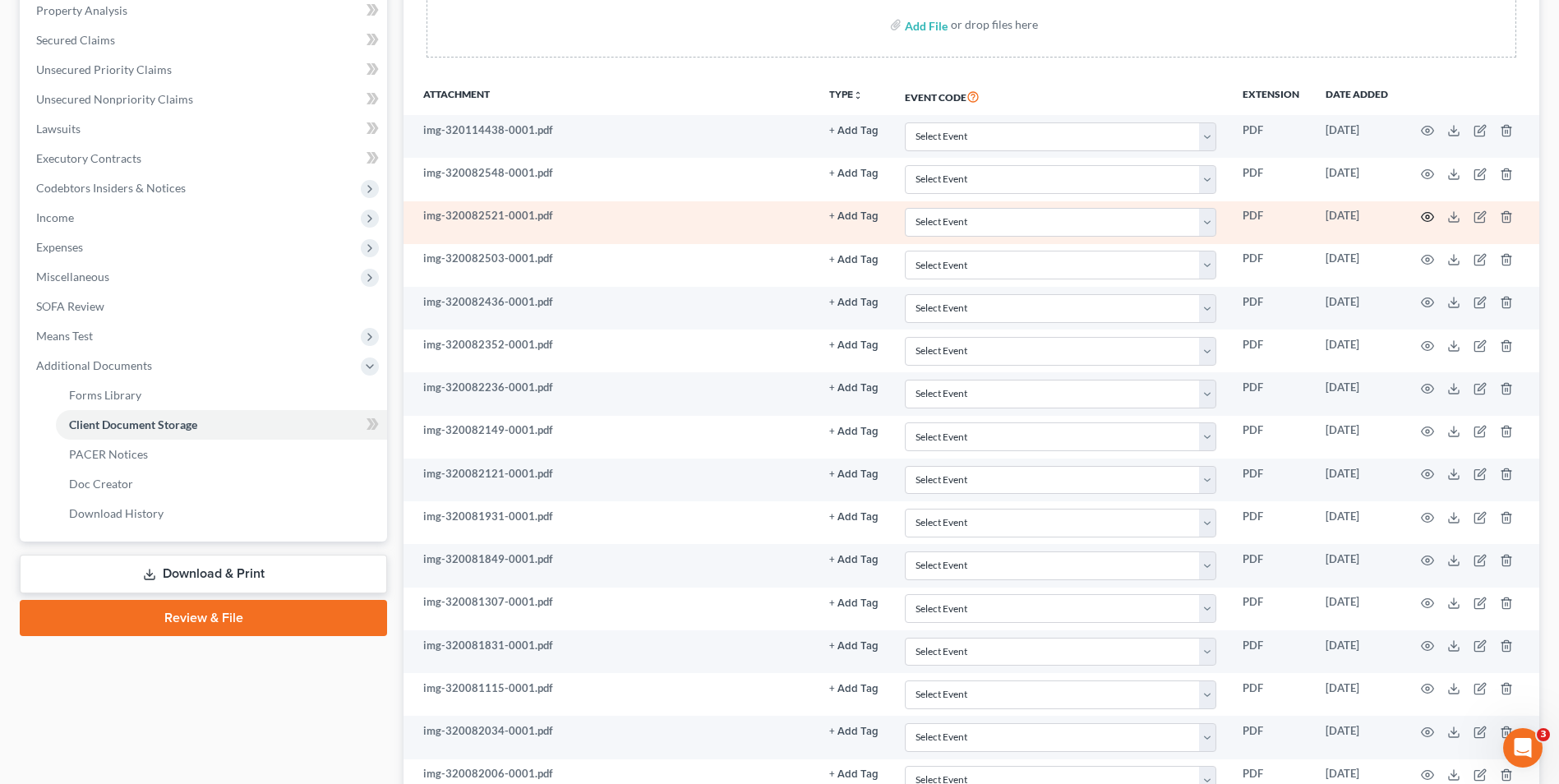
click at [1429, 217] on circle "button" at bounding box center [1428, 217] width 3 height 3
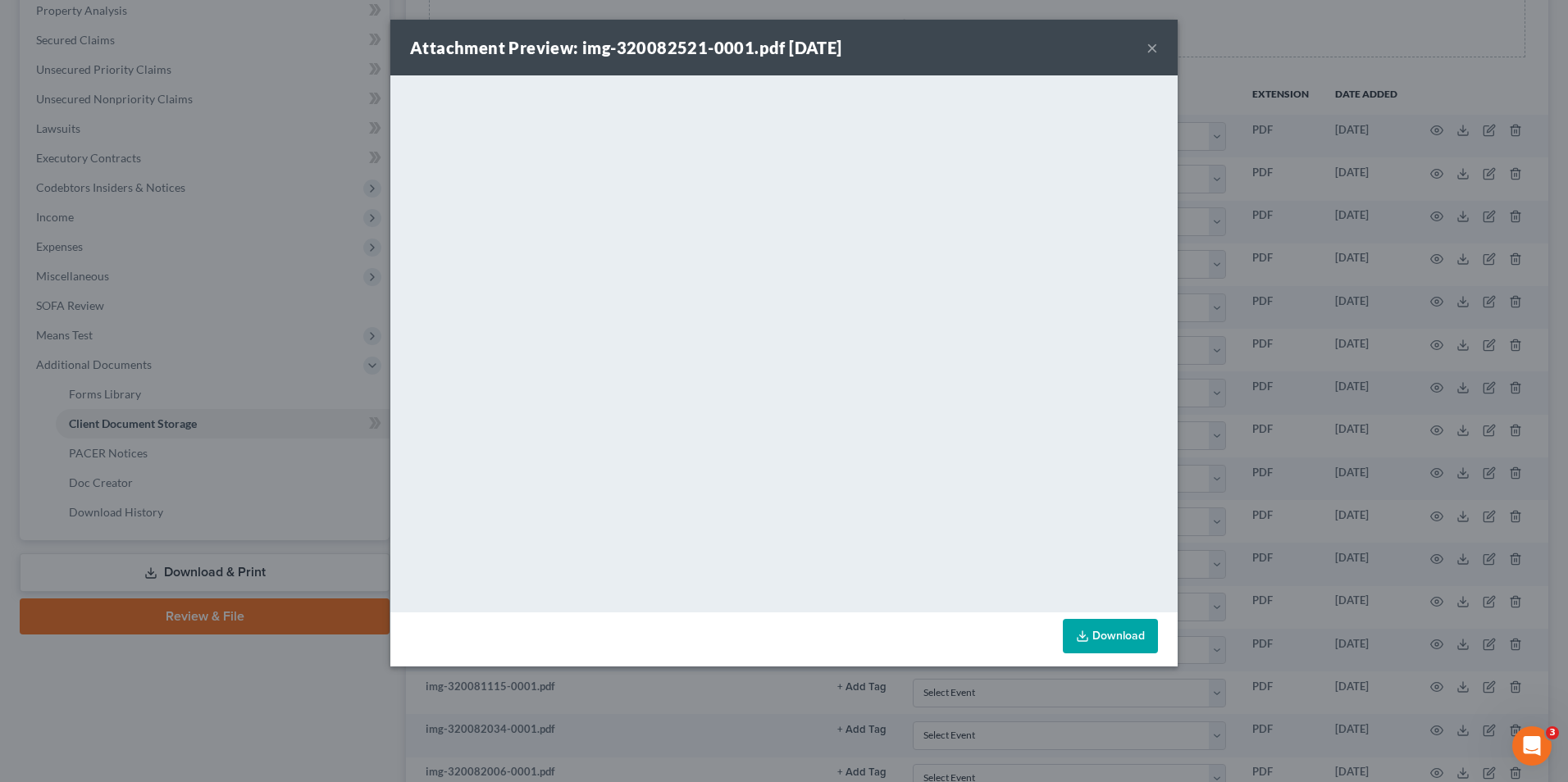
click at [1152, 47] on button "×" at bounding box center [1152, 47] width 12 height 20
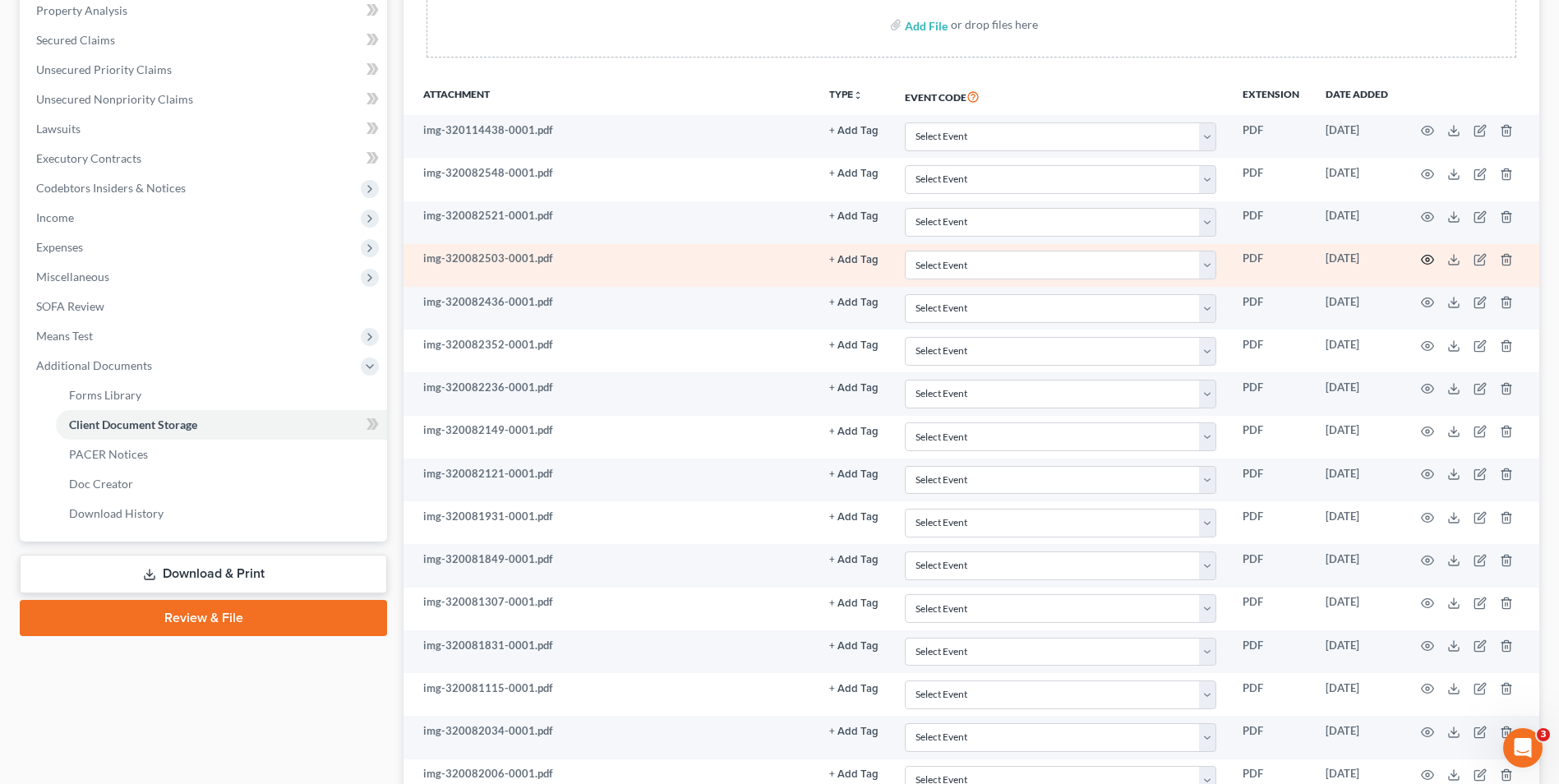
click at [1427, 254] on icon "button" at bounding box center [1428, 260] width 13 height 13
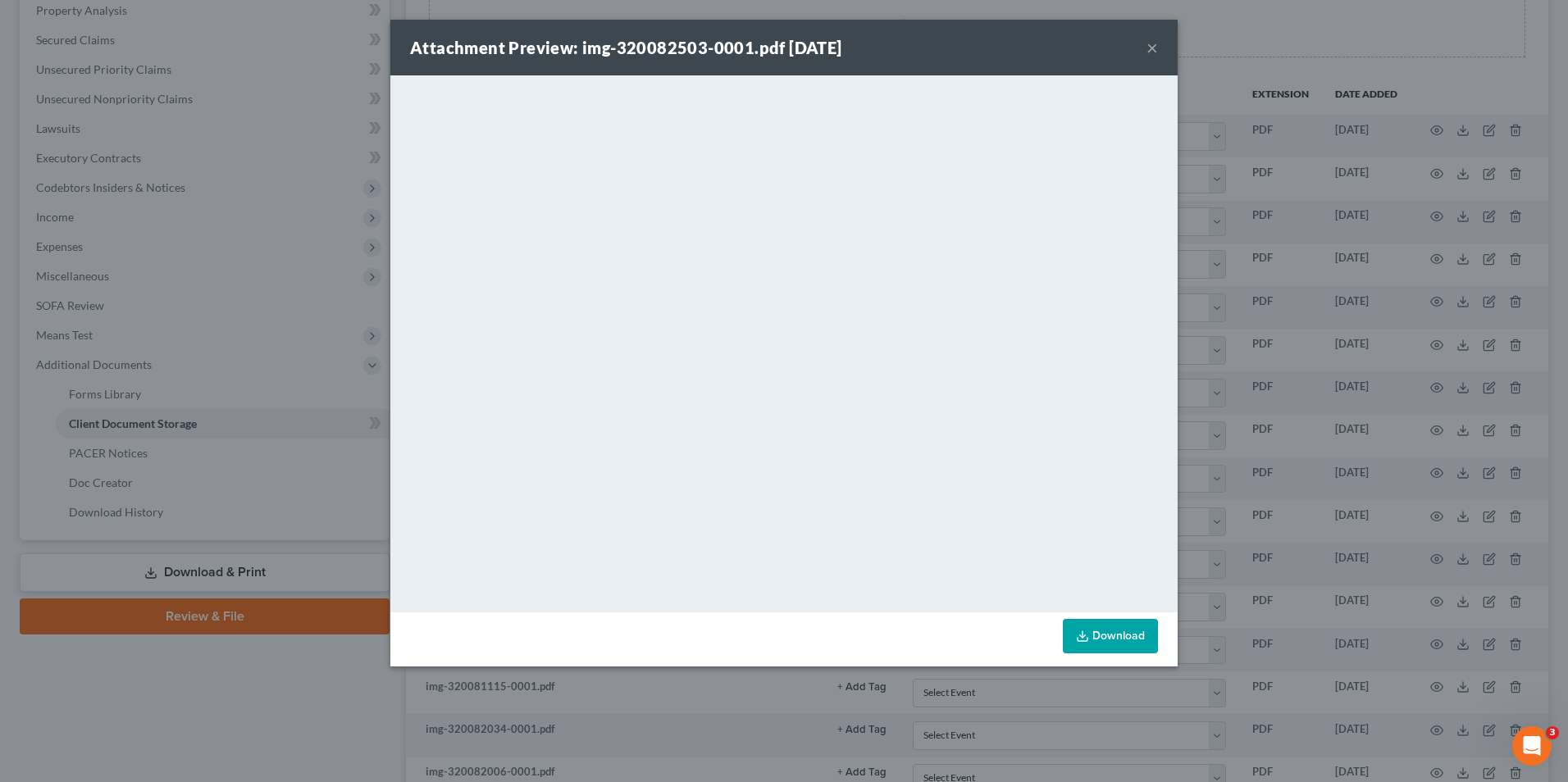
click at [1152, 57] on button "×" at bounding box center [1152, 47] width 12 height 20
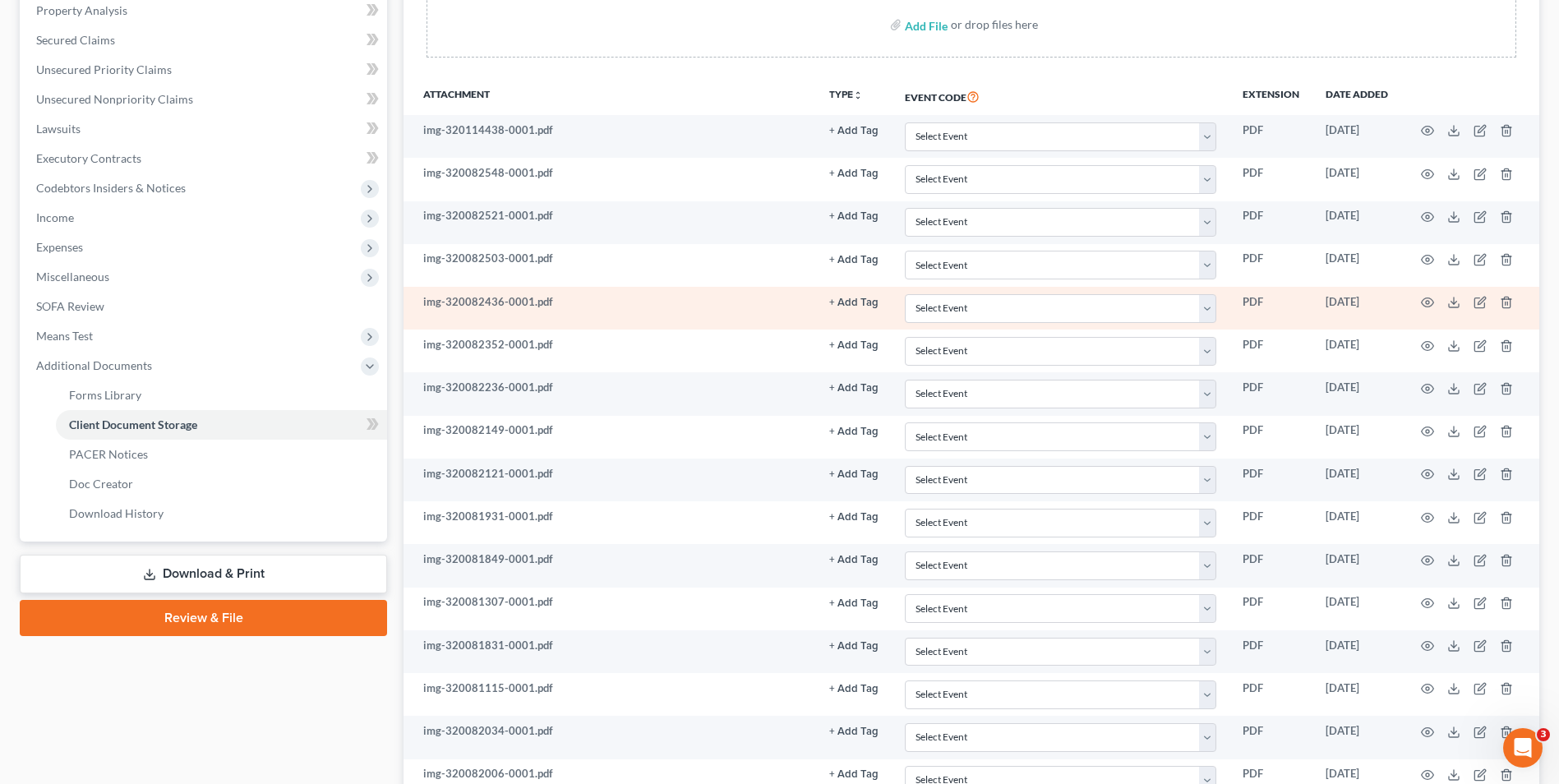
click at [1435, 302] on td at bounding box center [1471, 307] width 138 height 42
click at [1427, 302] on circle "button" at bounding box center [1428, 302] width 3 height 3
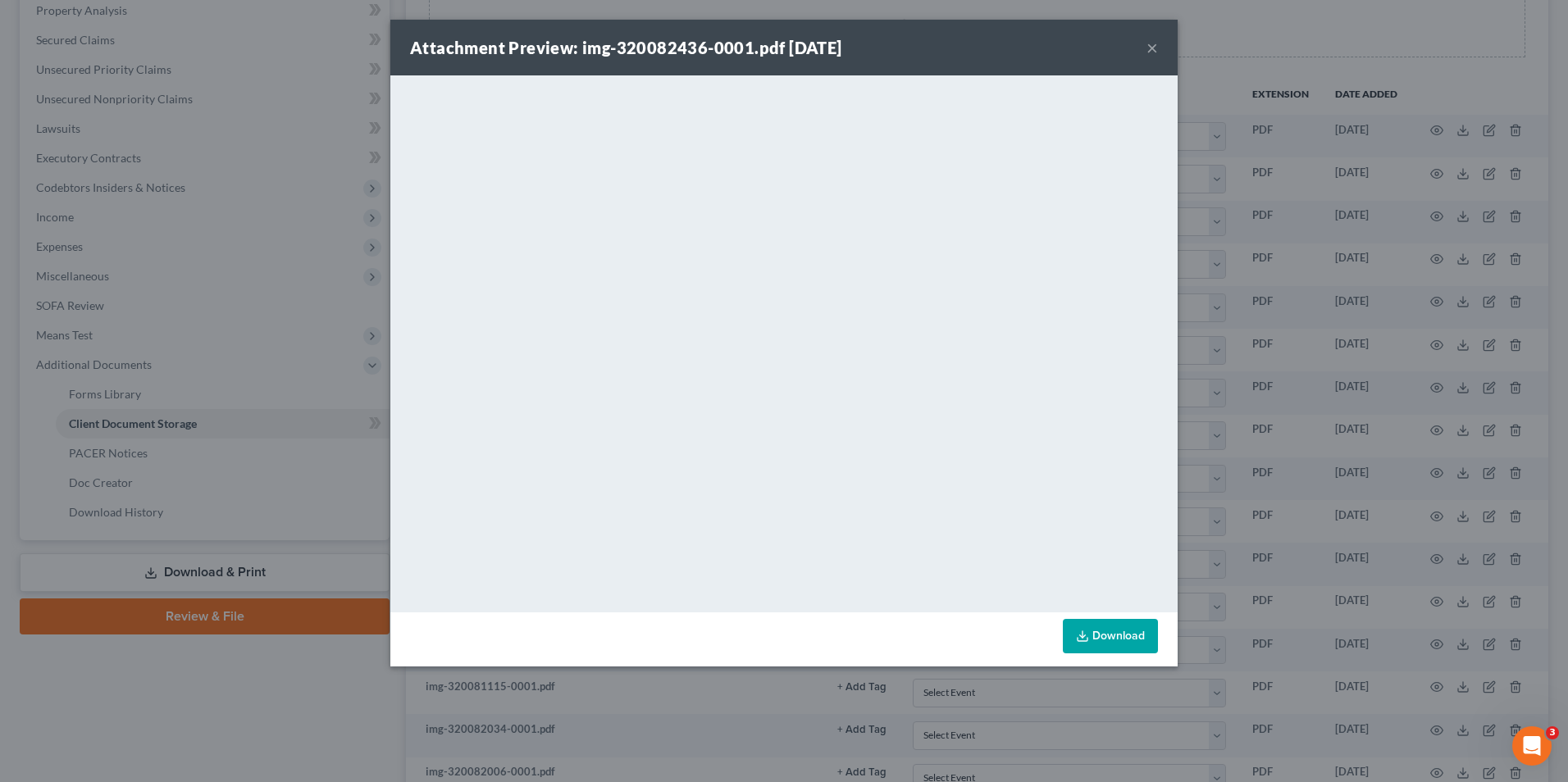
click at [1155, 49] on button "×" at bounding box center [1152, 47] width 12 height 20
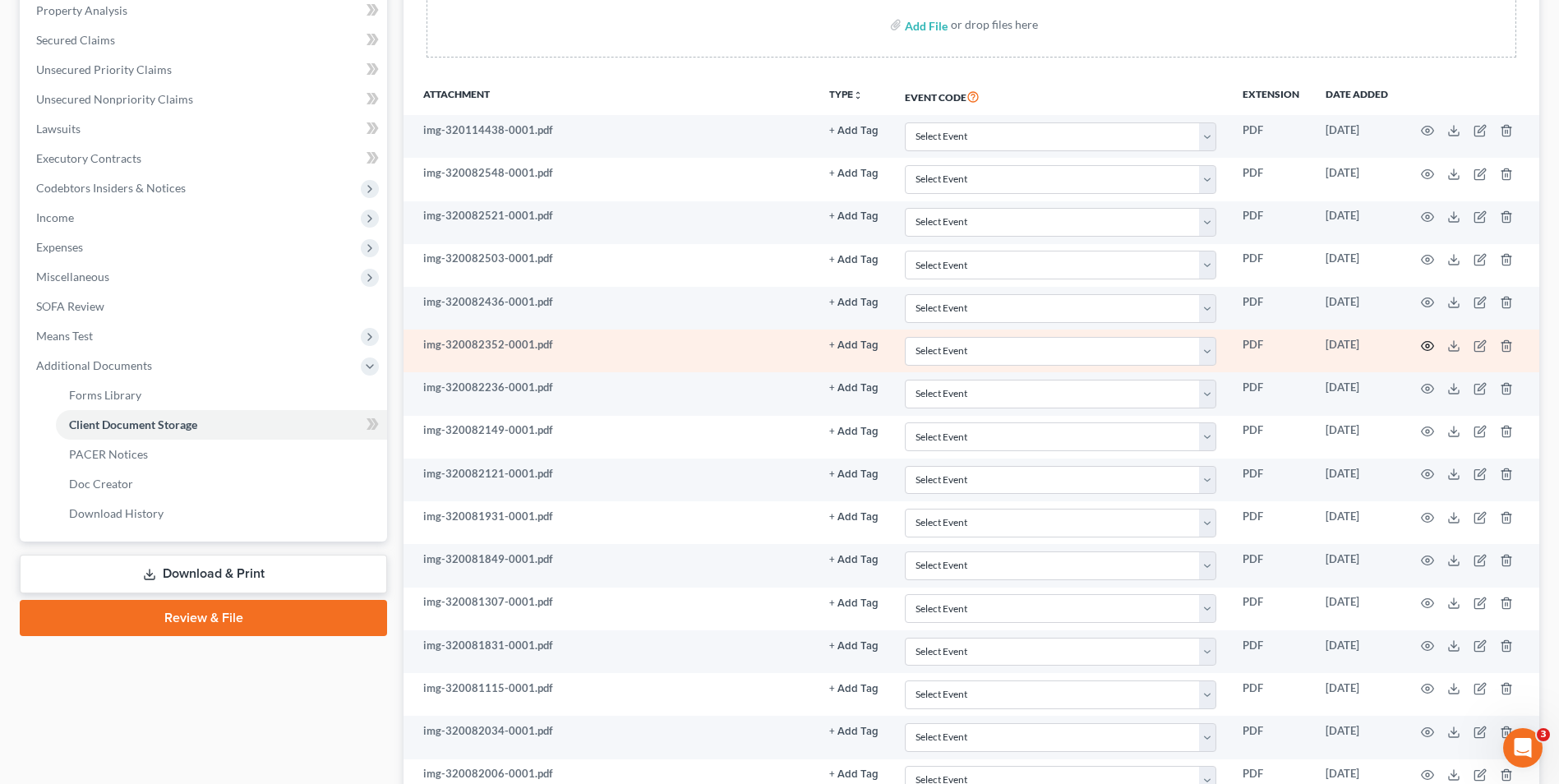
click at [1429, 341] on icon "button" at bounding box center [1428, 345] width 12 height 9
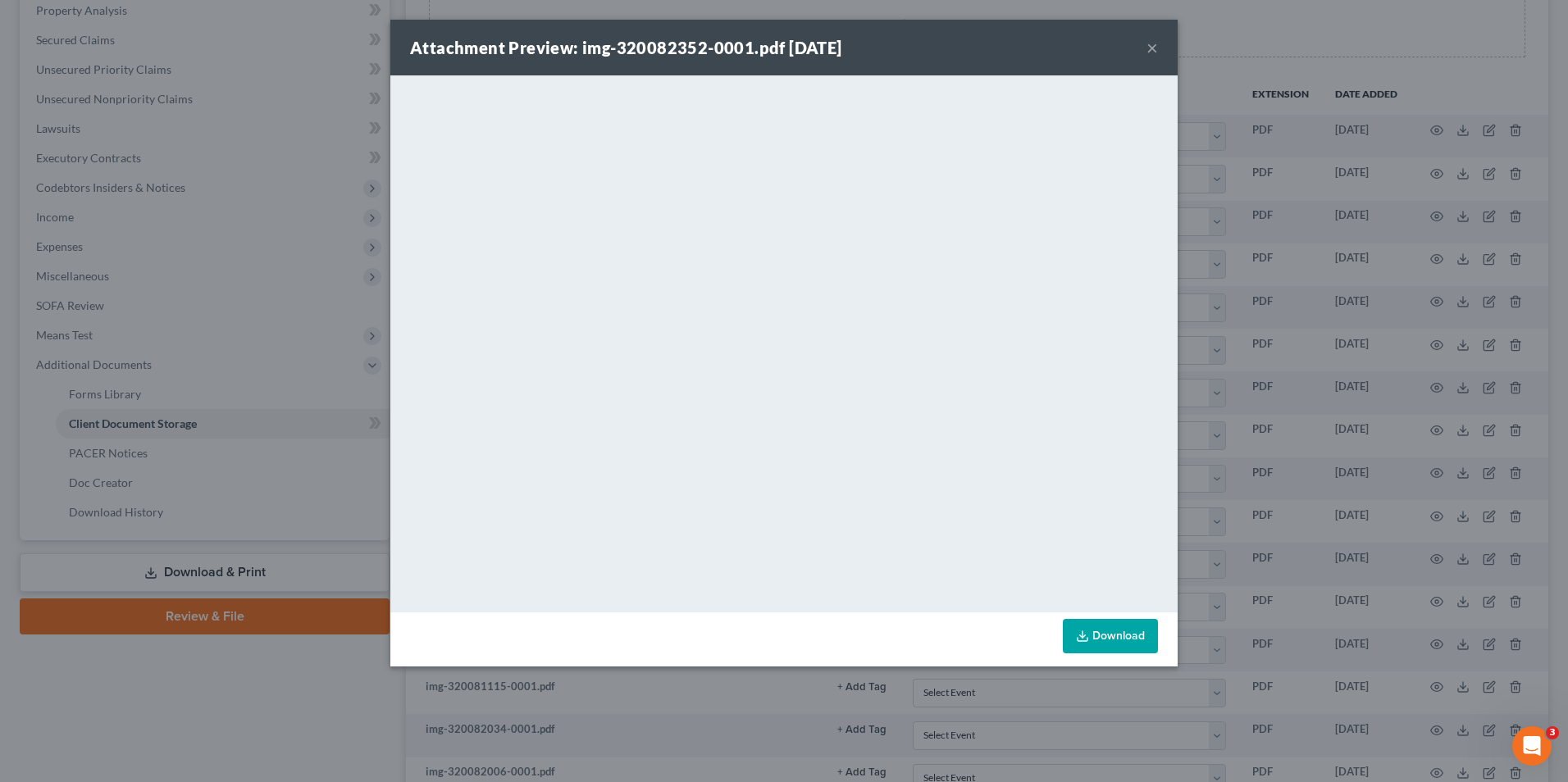
click at [1155, 52] on button "×" at bounding box center [1152, 47] width 12 height 20
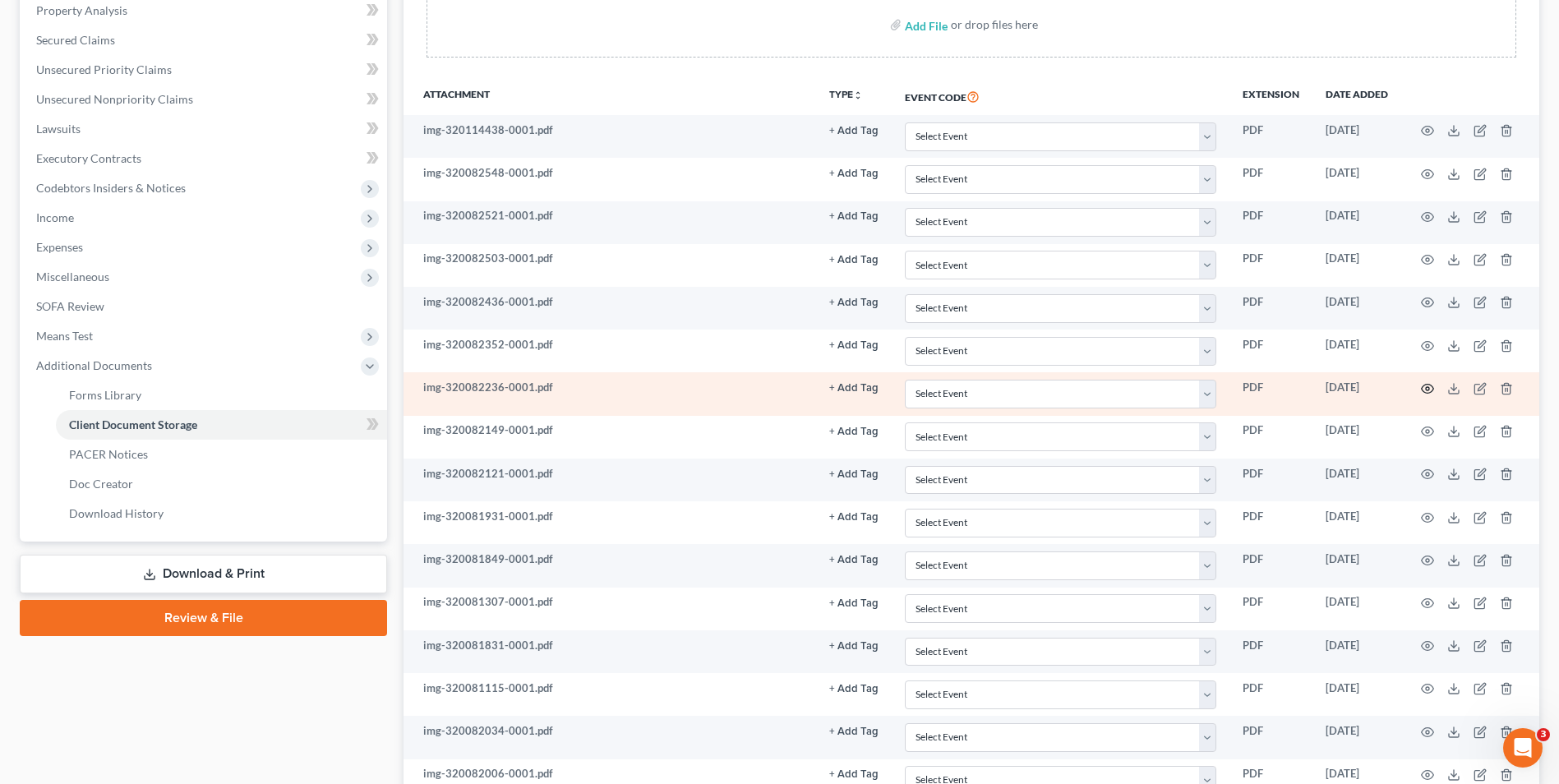
click at [1426, 387] on icon "button" at bounding box center [1428, 389] width 13 height 13
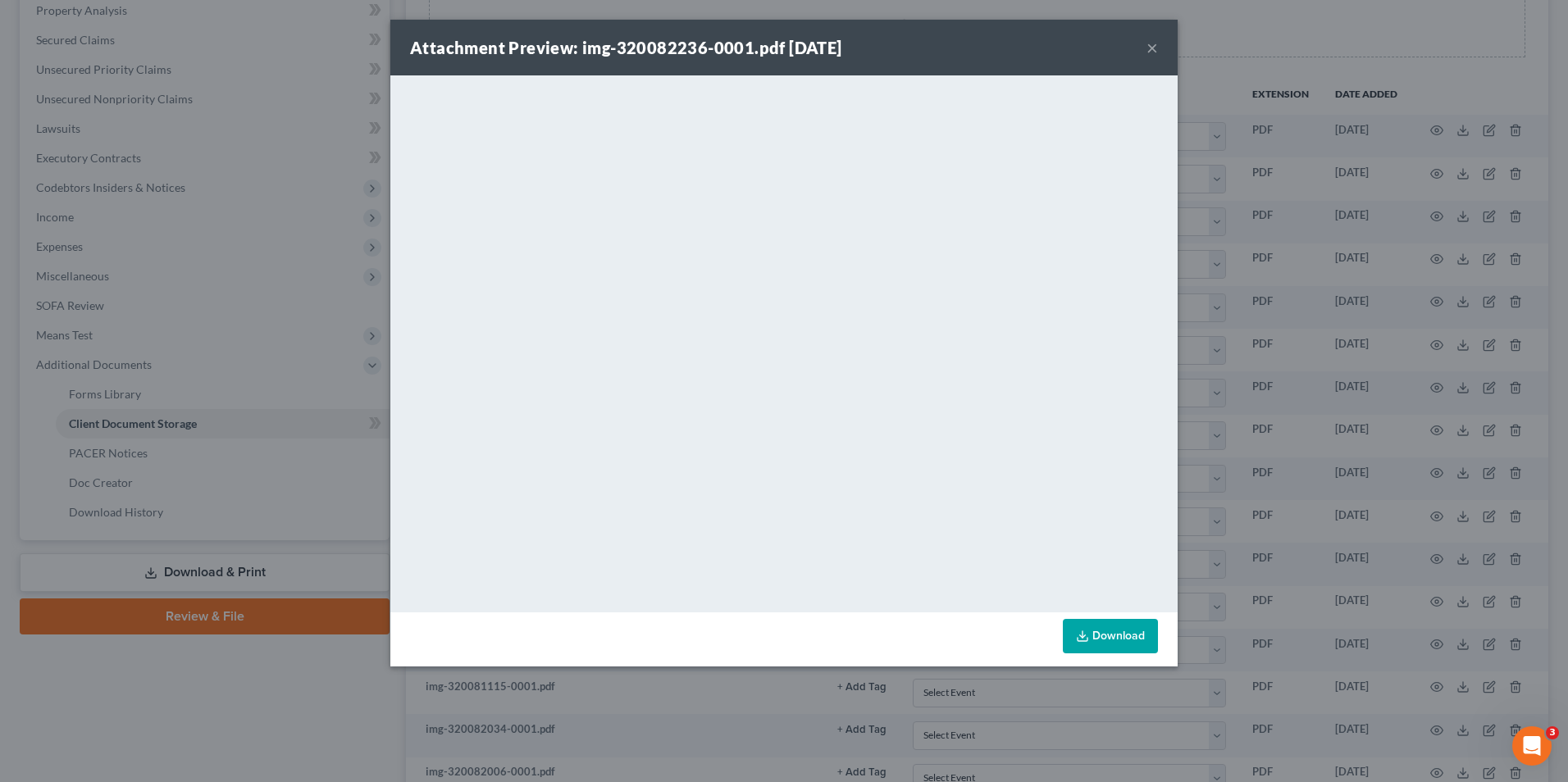
click at [1155, 57] on button "×" at bounding box center [1152, 47] width 12 height 20
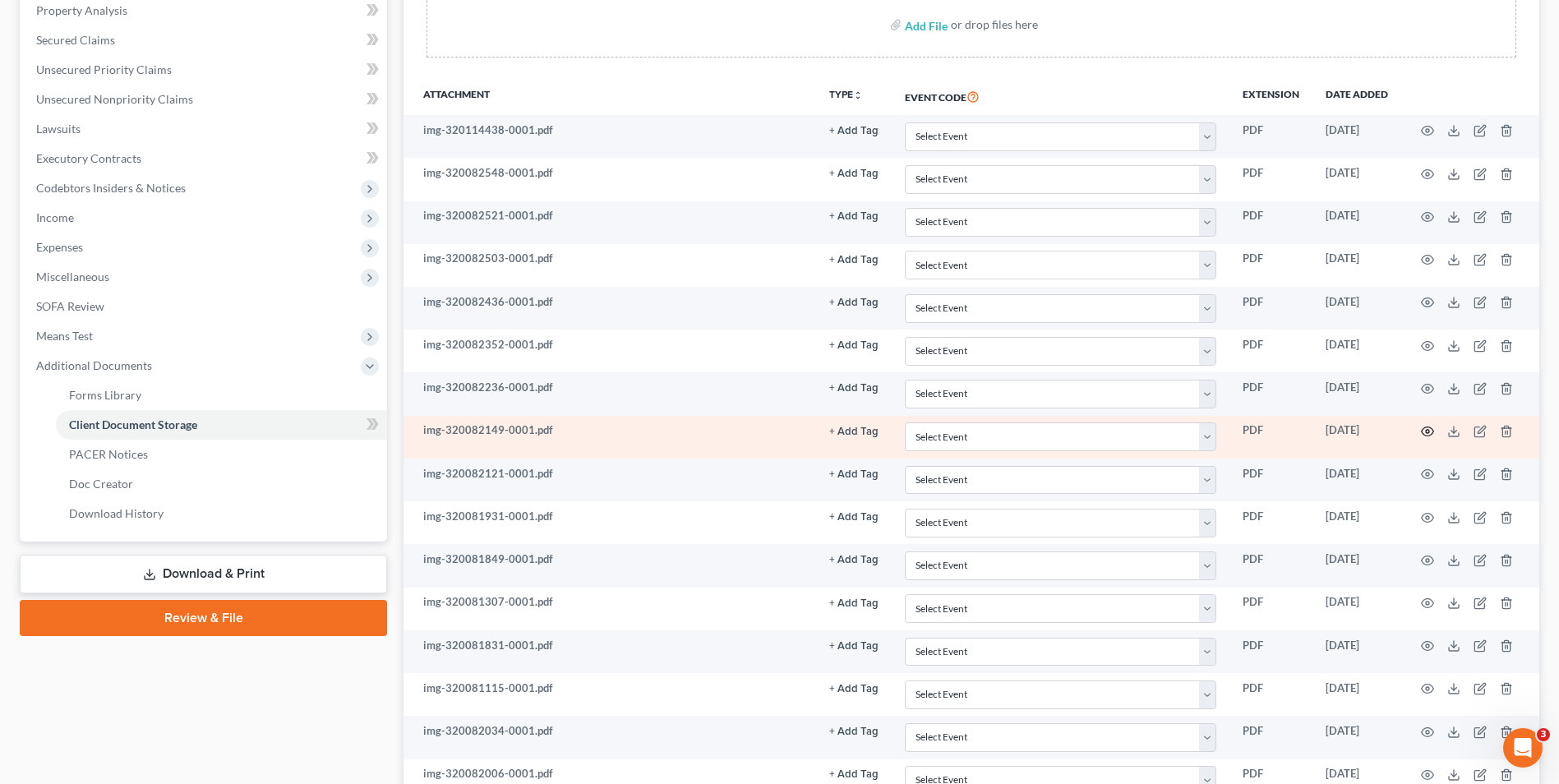
click at [1427, 434] on icon "button" at bounding box center [1428, 432] width 13 height 13
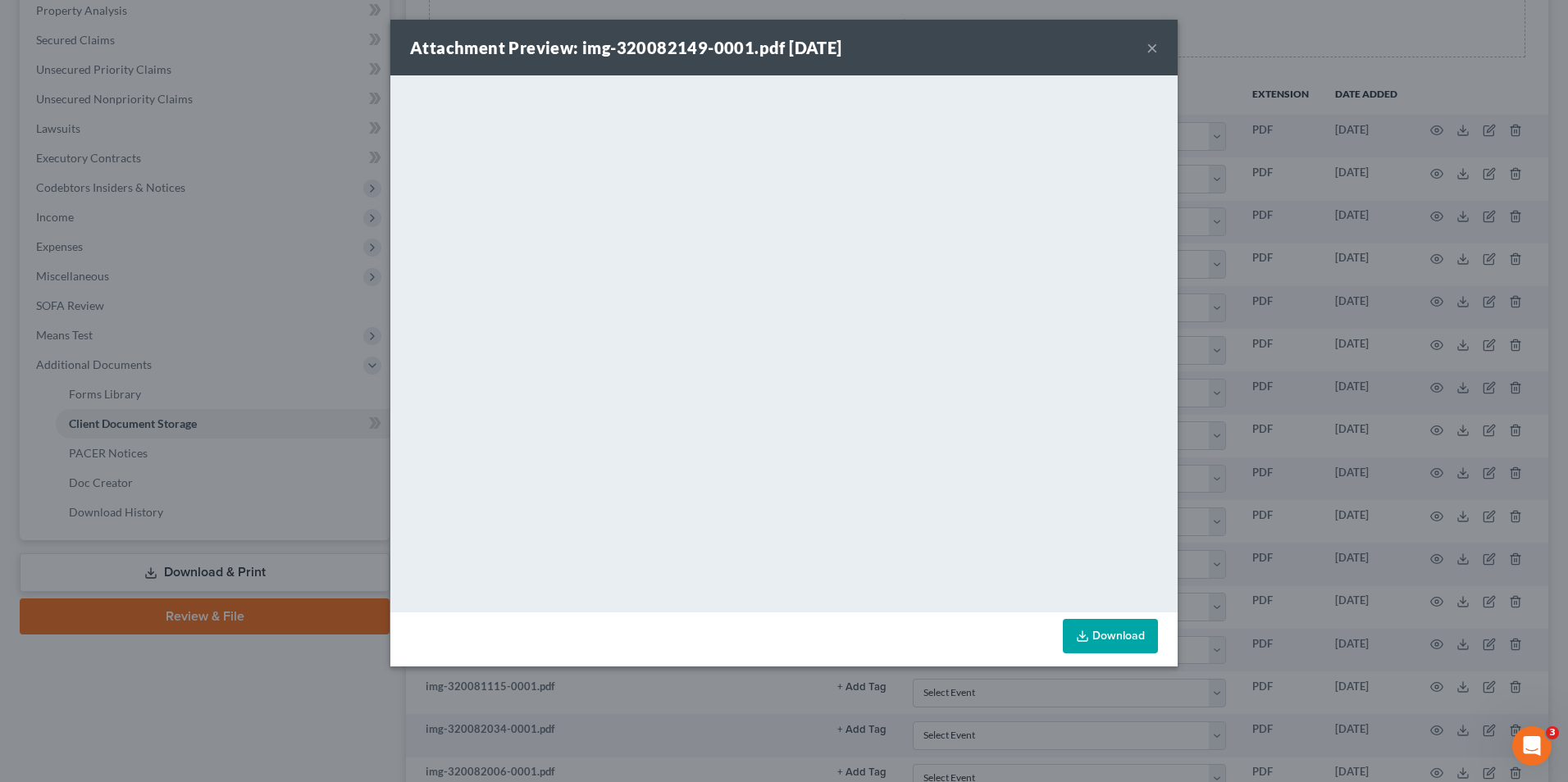
click at [1148, 50] on button "×" at bounding box center [1152, 47] width 12 height 20
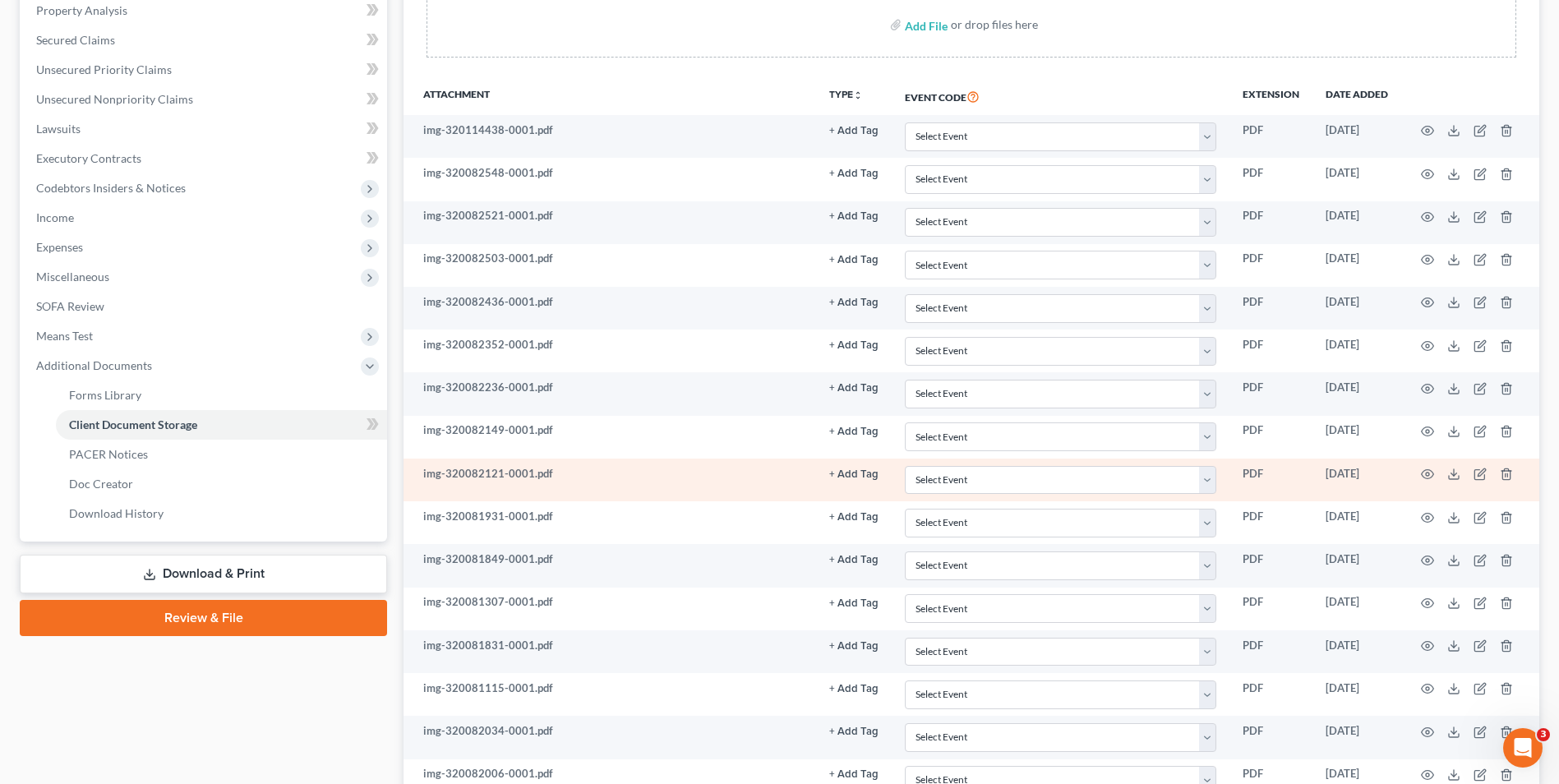
click at [1438, 473] on td at bounding box center [1471, 479] width 138 height 42
click at [1428, 473] on circle "button" at bounding box center [1428, 474] width 3 height 3
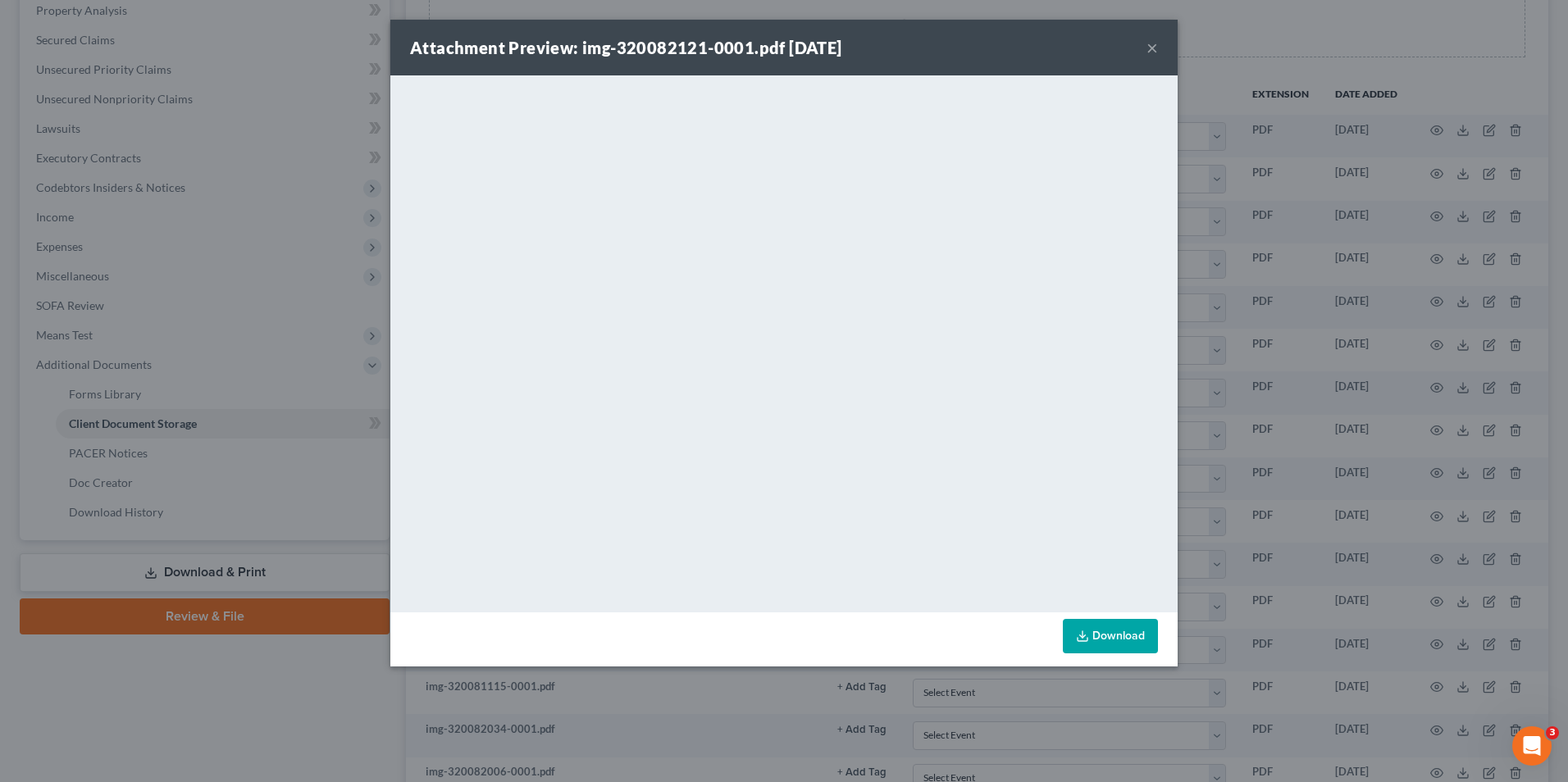
click at [1147, 51] on button "×" at bounding box center [1152, 47] width 12 height 20
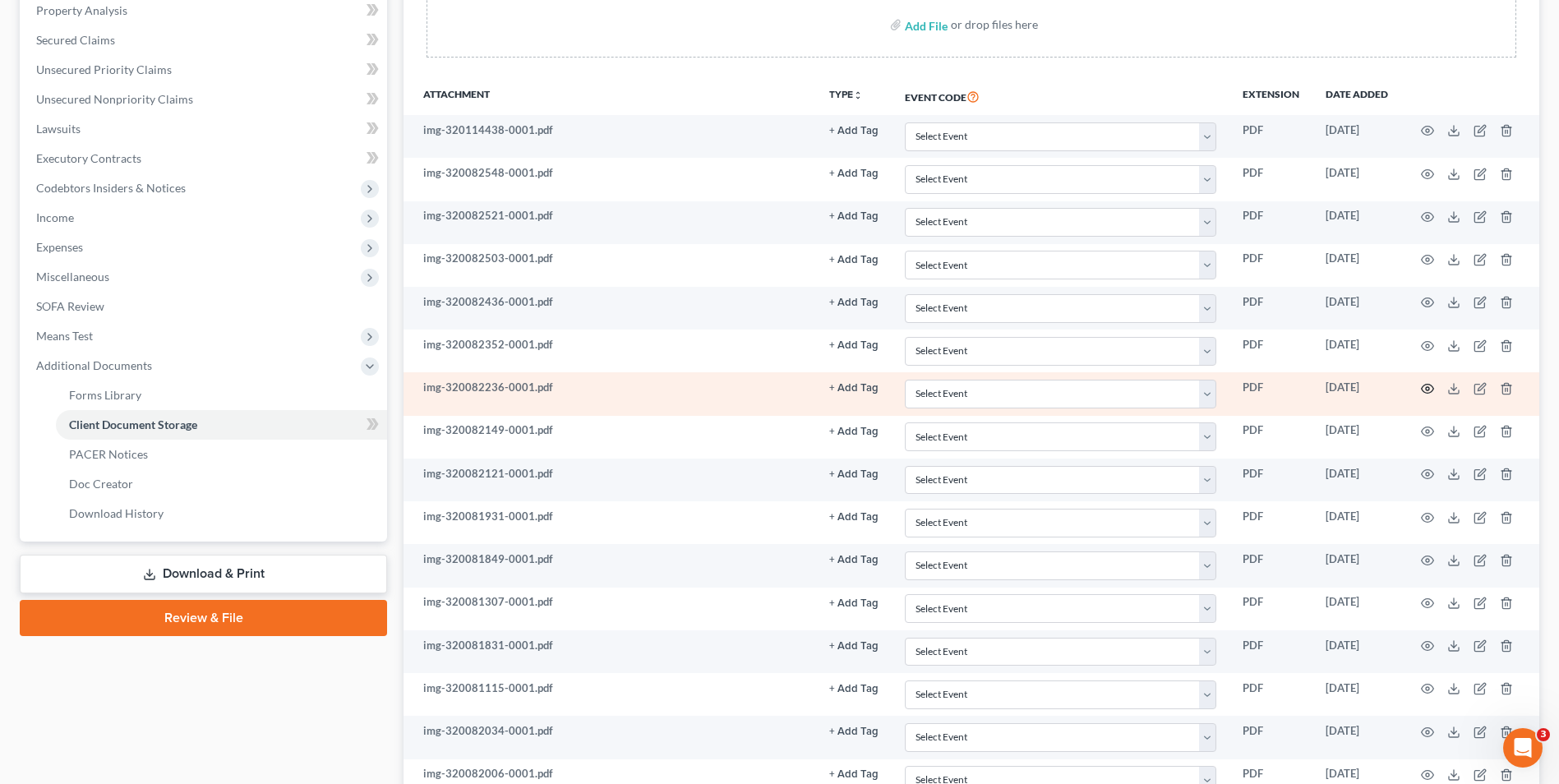
click at [1426, 385] on icon "button" at bounding box center [1428, 389] width 12 height 9
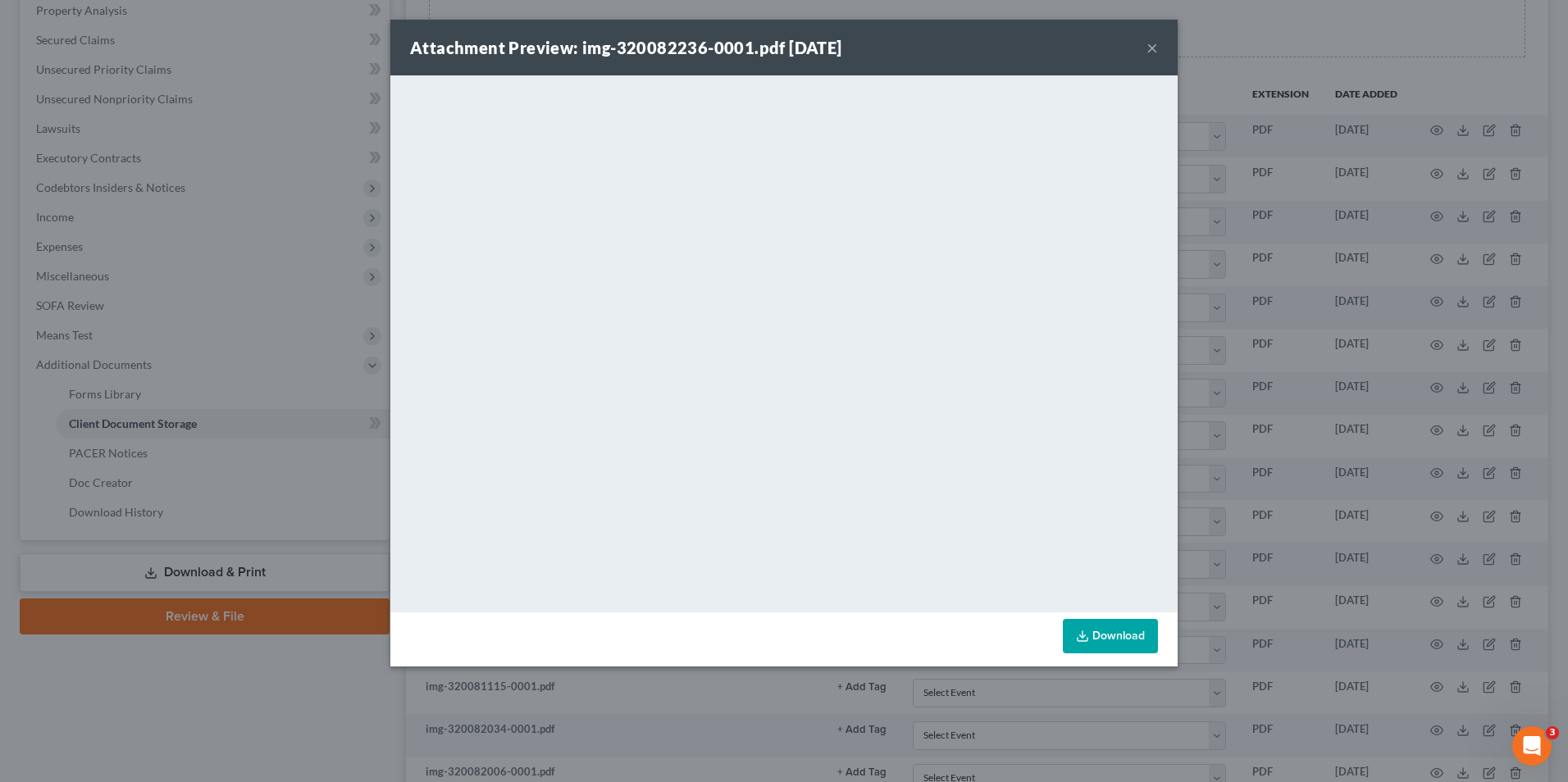
click at [1152, 42] on button "×" at bounding box center [1152, 47] width 12 height 20
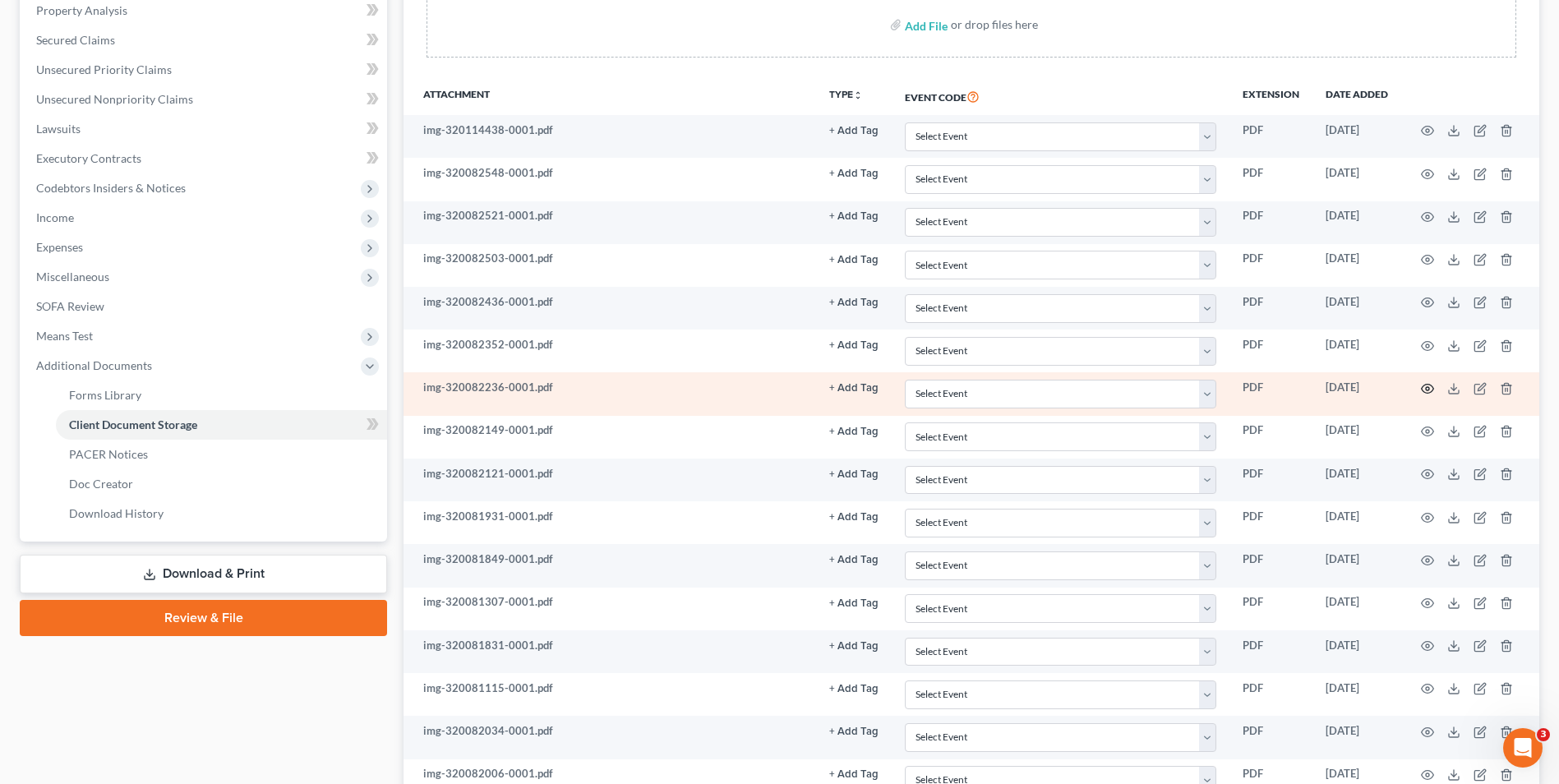
click at [1430, 394] on icon "button" at bounding box center [1428, 389] width 13 height 13
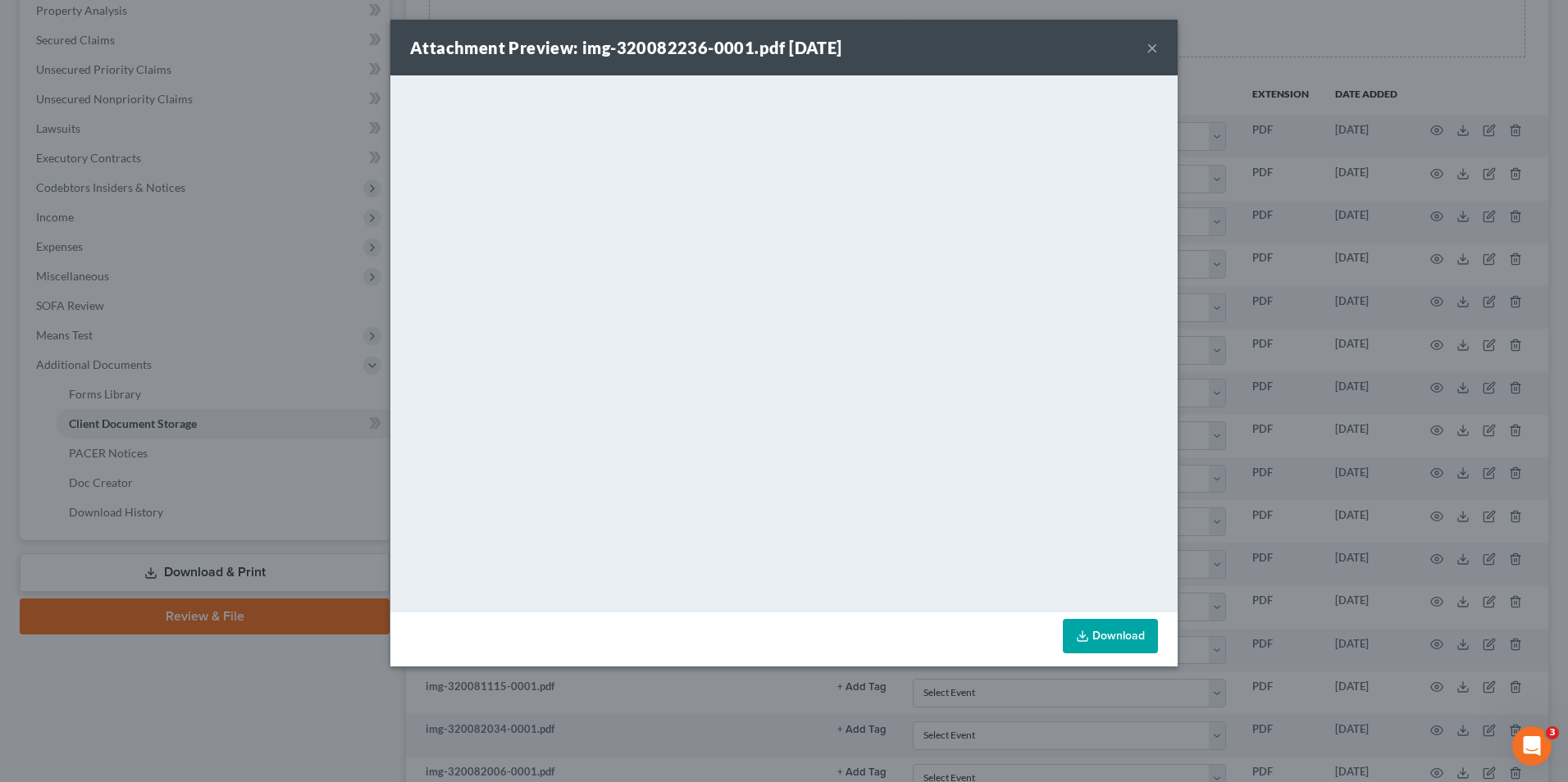
click at [1153, 46] on button "×" at bounding box center [1152, 47] width 12 height 20
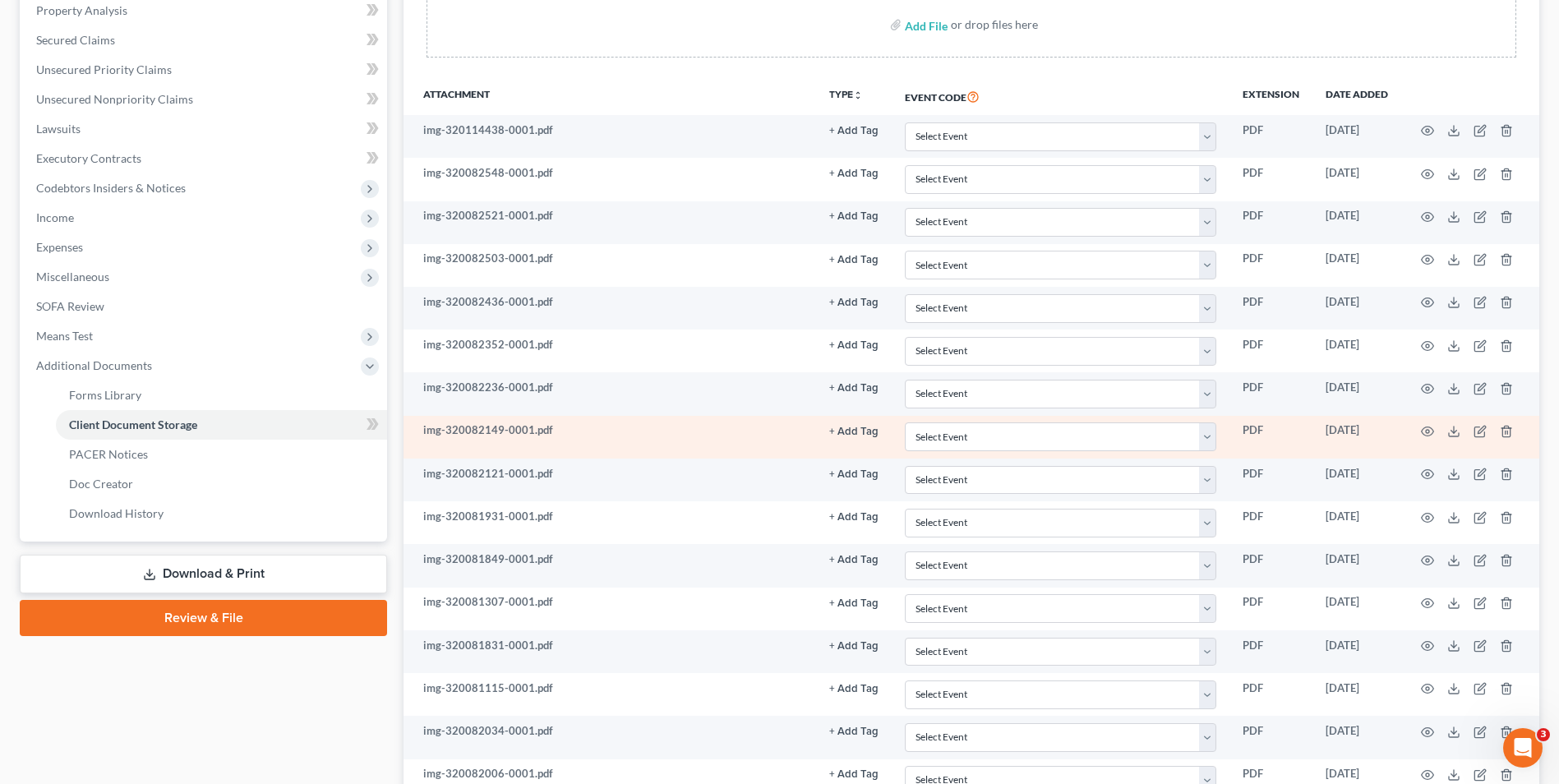
click at [1432, 433] on td at bounding box center [1471, 437] width 138 height 42
click at [1429, 435] on icon "button" at bounding box center [1428, 432] width 13 height 13
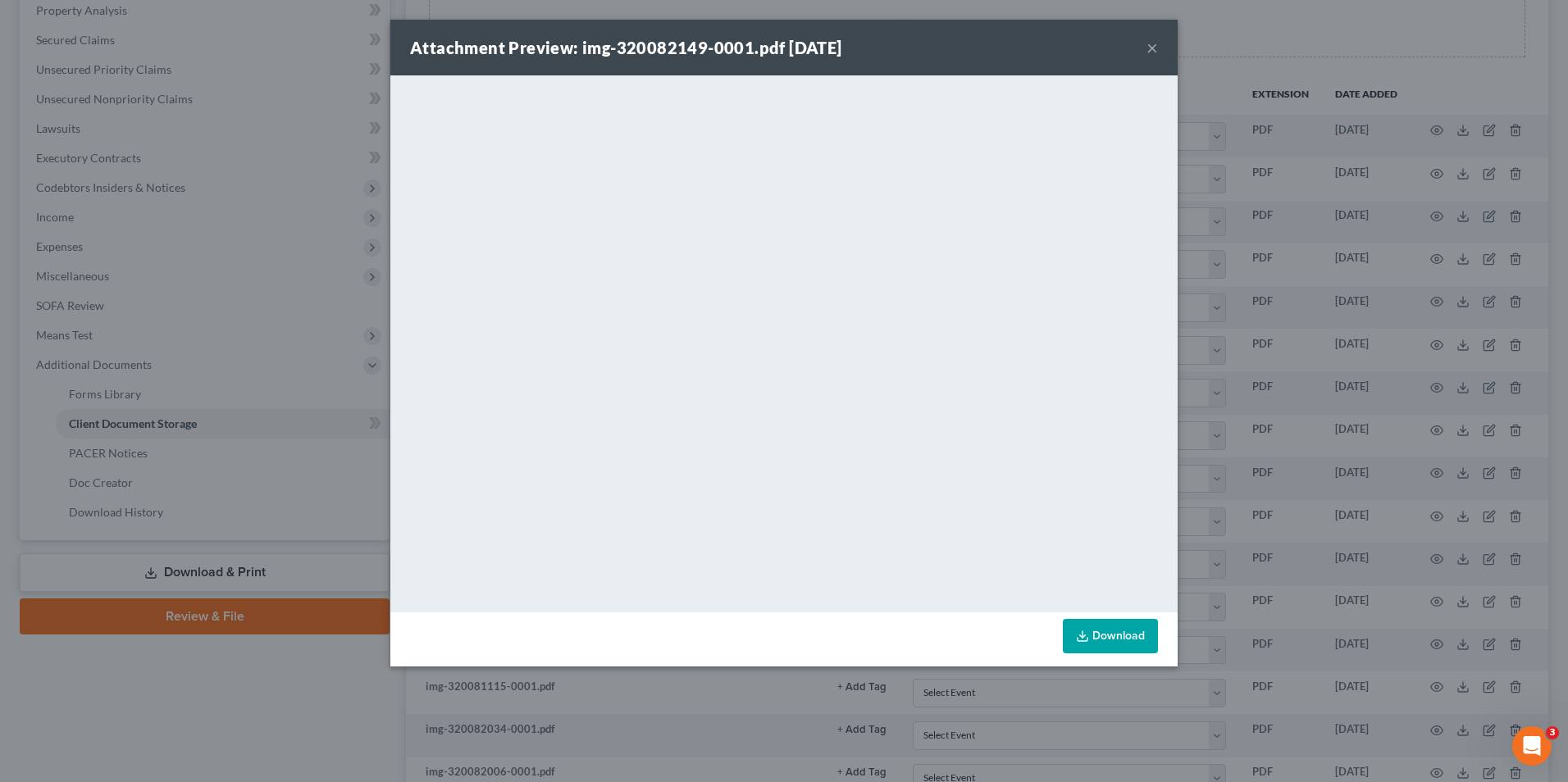
click at [1146, 47] on button "×" at bounding box center [1152, 47] width 12 height 20
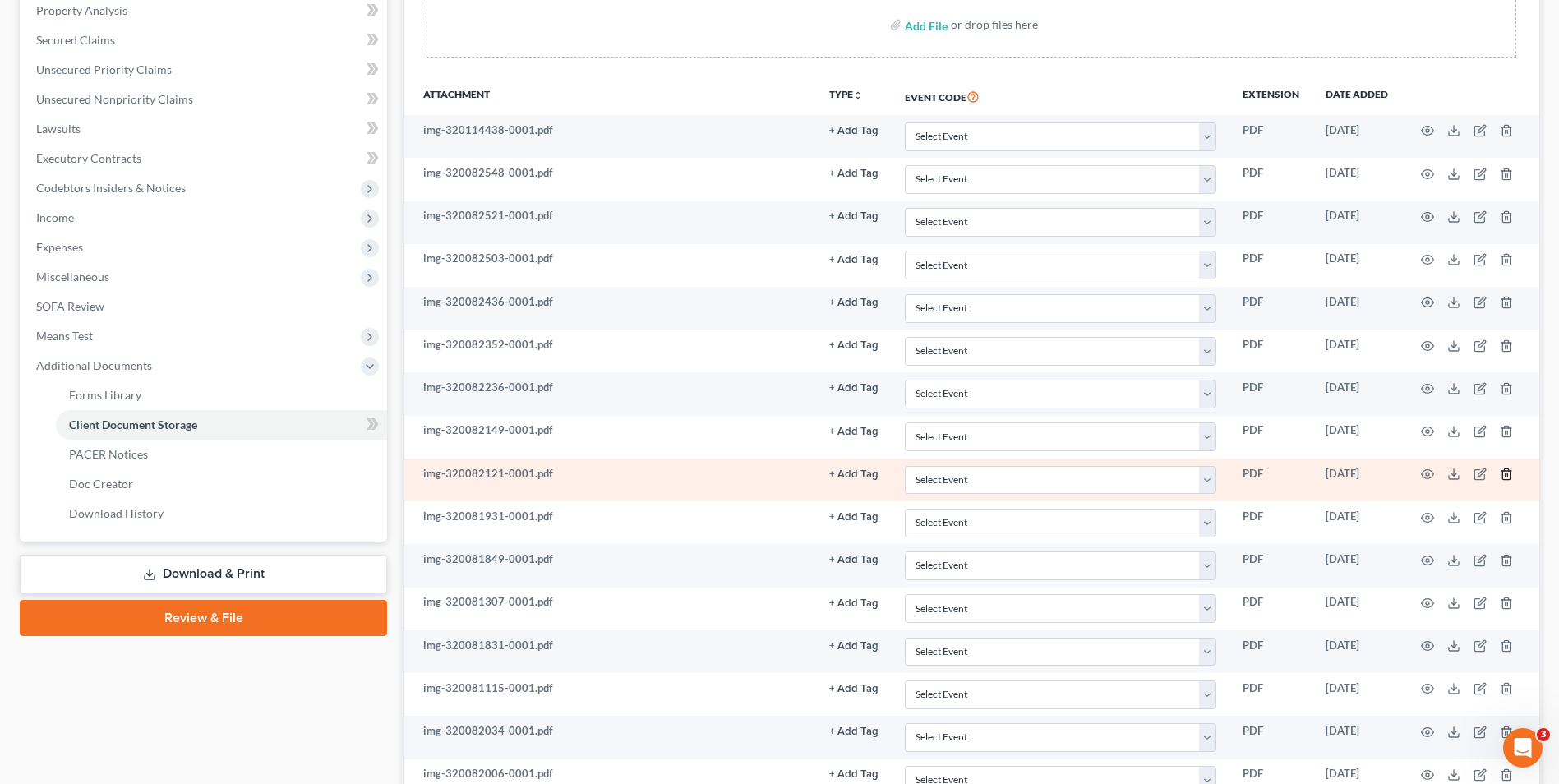
click at [1506, 481] on icon "button" at bounding box center [1507, 474] width 13 height 13
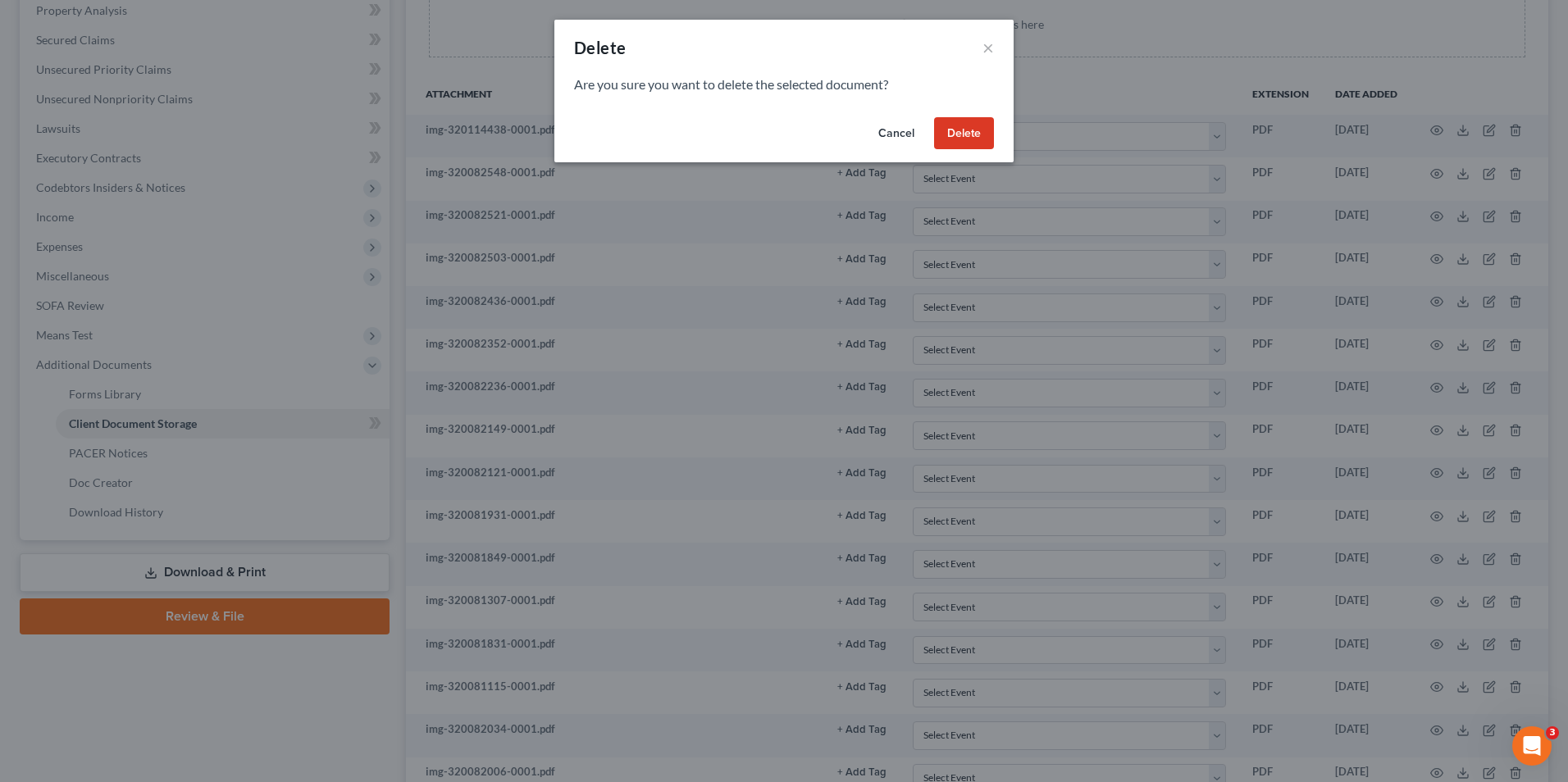
click at [990, 143] on button "Delete" at bounding box center [964, 133] width 60 height 32
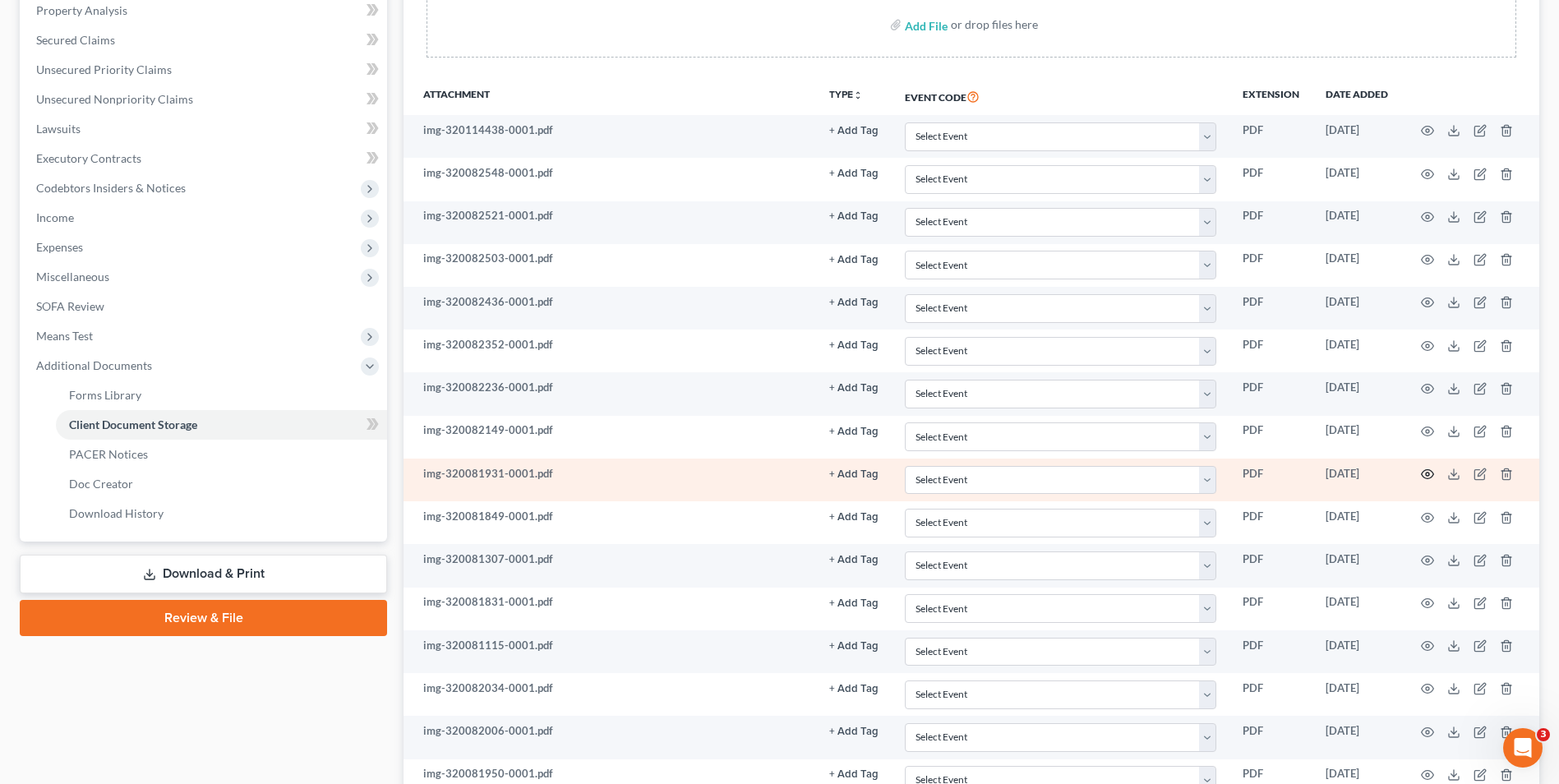
click at [1429, 476] on circle "button" at bounding box center [1428, 474] width 3 height 3
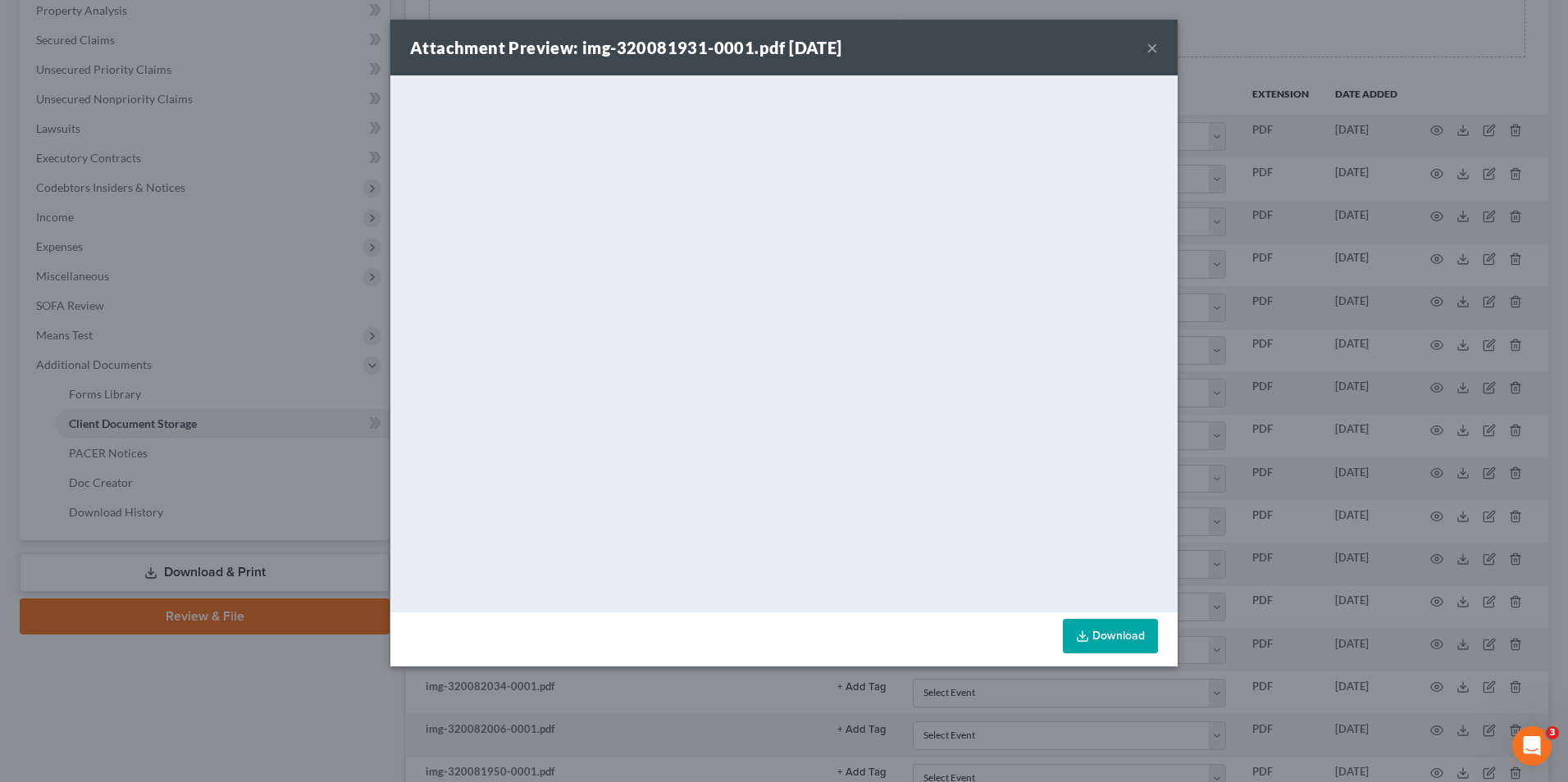
click at [1150, 46] on button "×" at bounding box center [1152, 47] width 12 height 20
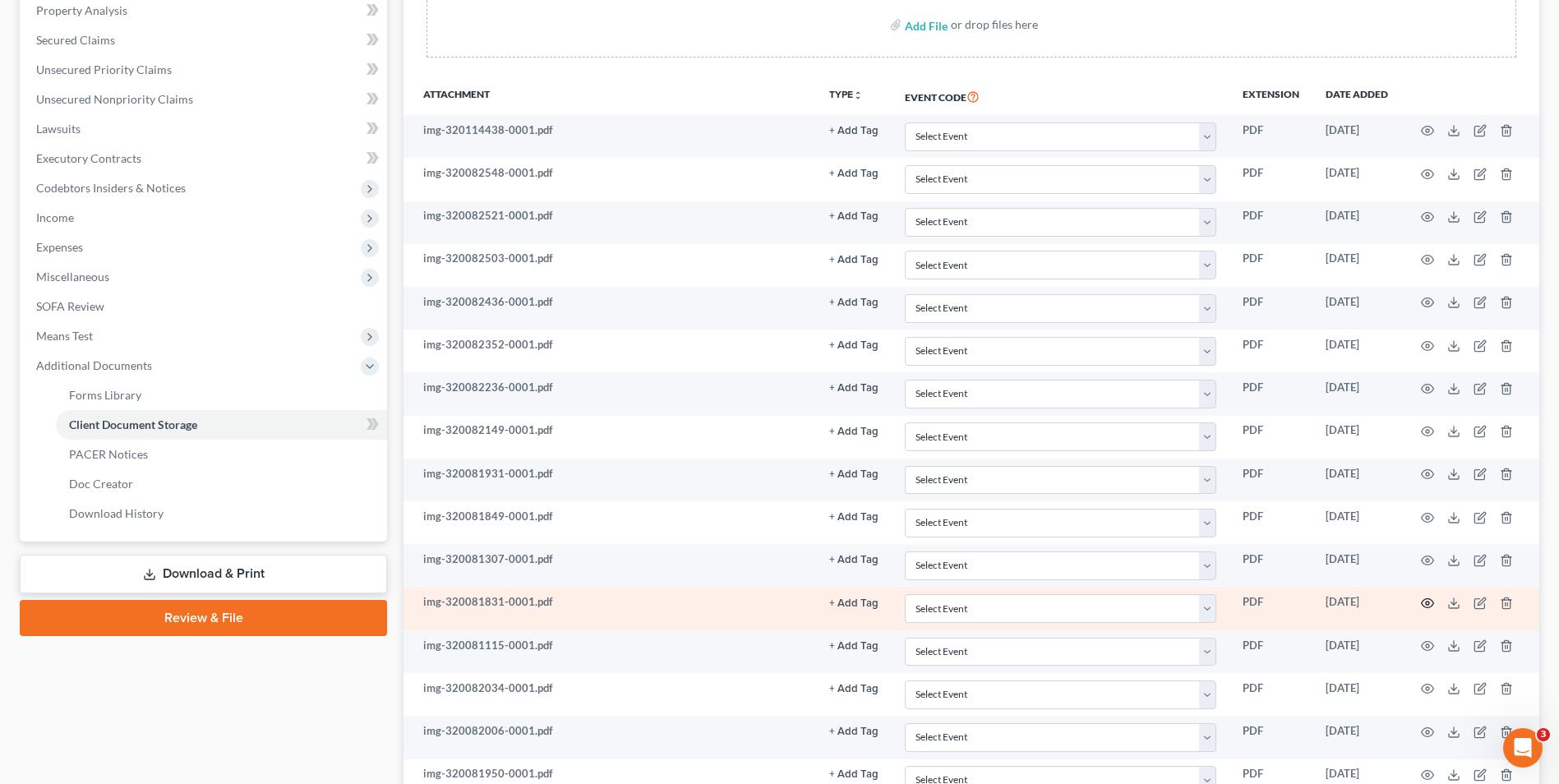
click at [1431, 607] on icon "button" at bounding box center [1428, 603] width 12 height 9
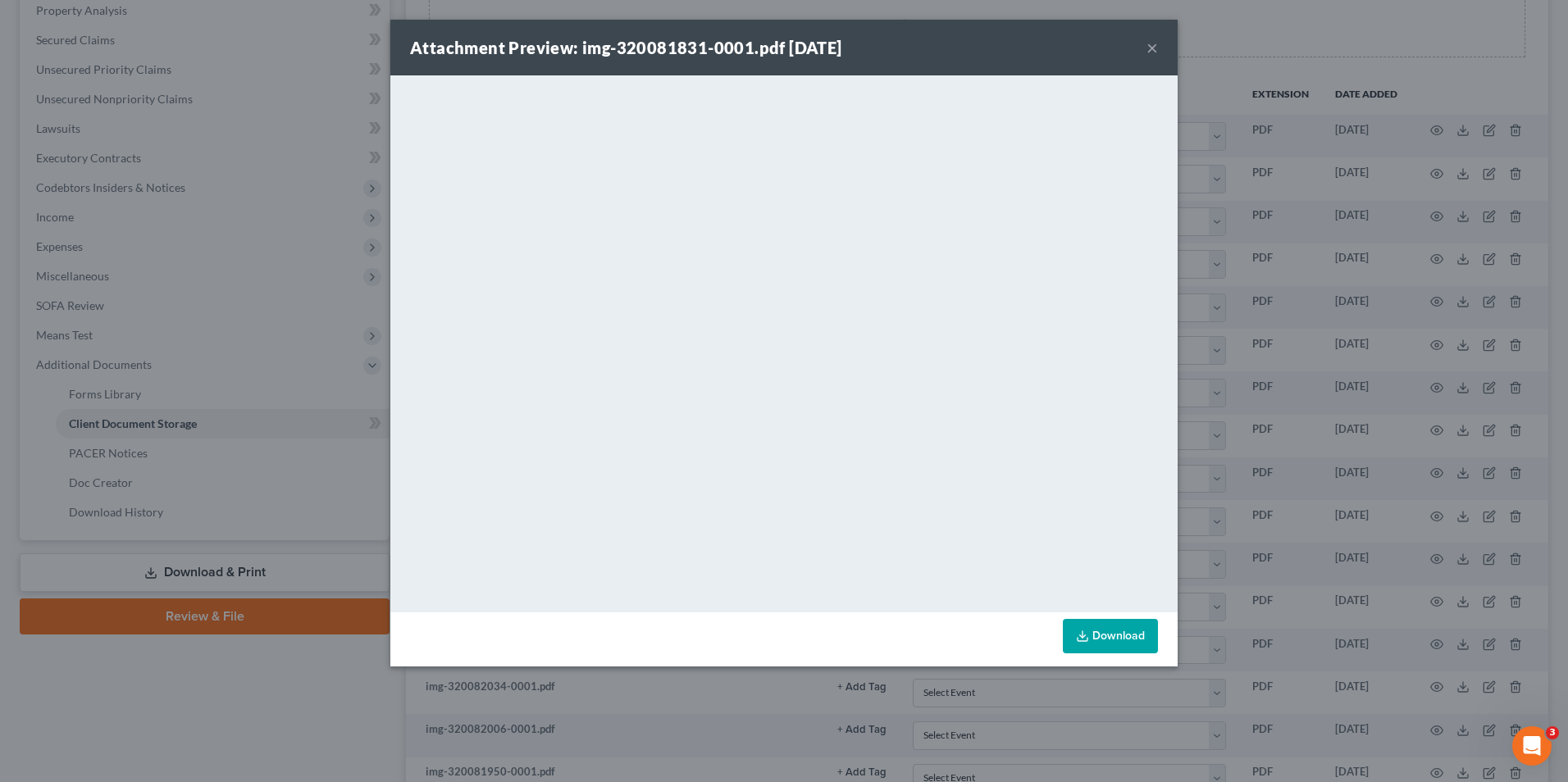
click at [1157, 49] on button "×" at bounding box center [1152, 47] width 12 height 20
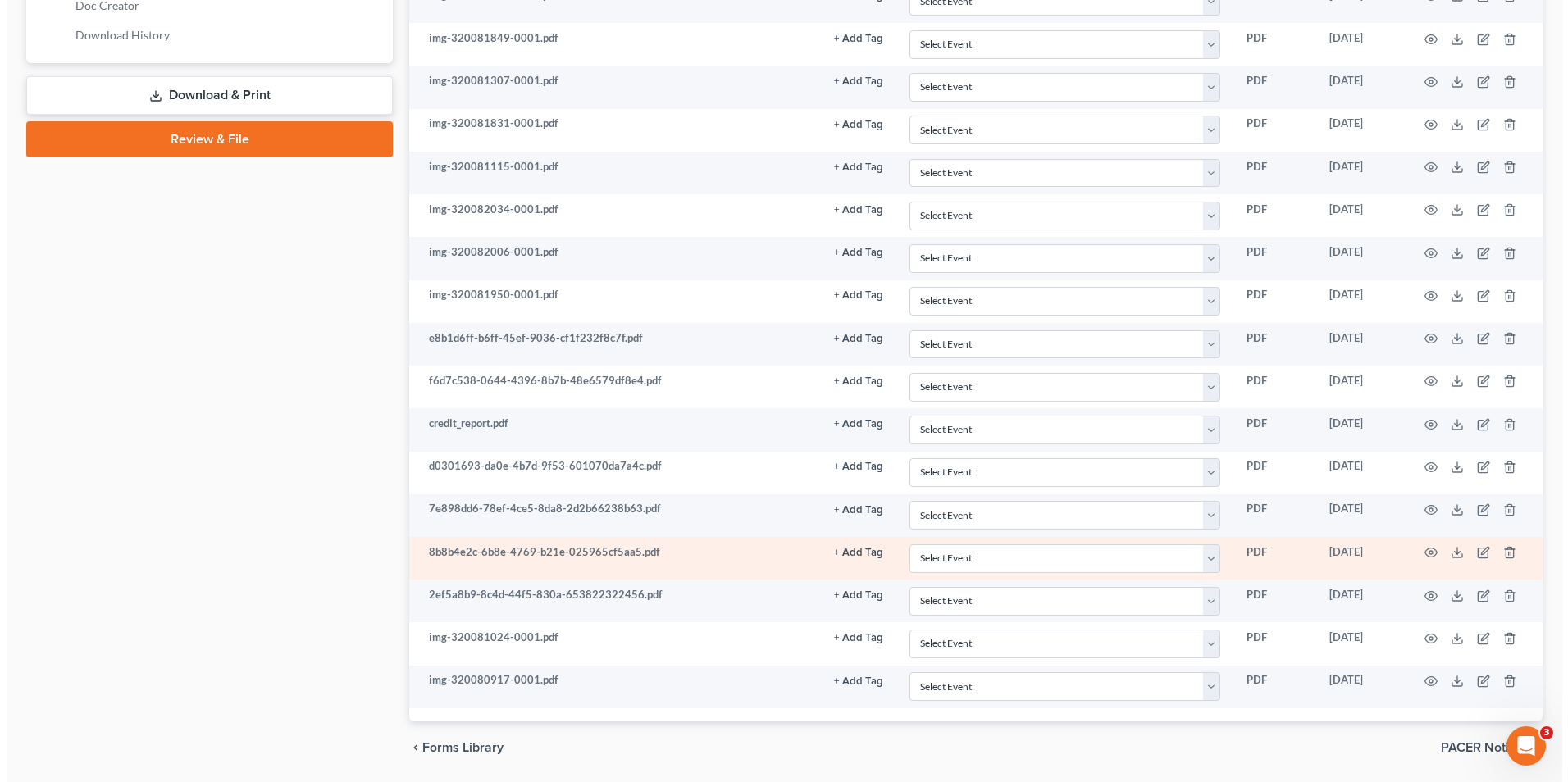
scroll to position [798, 0]
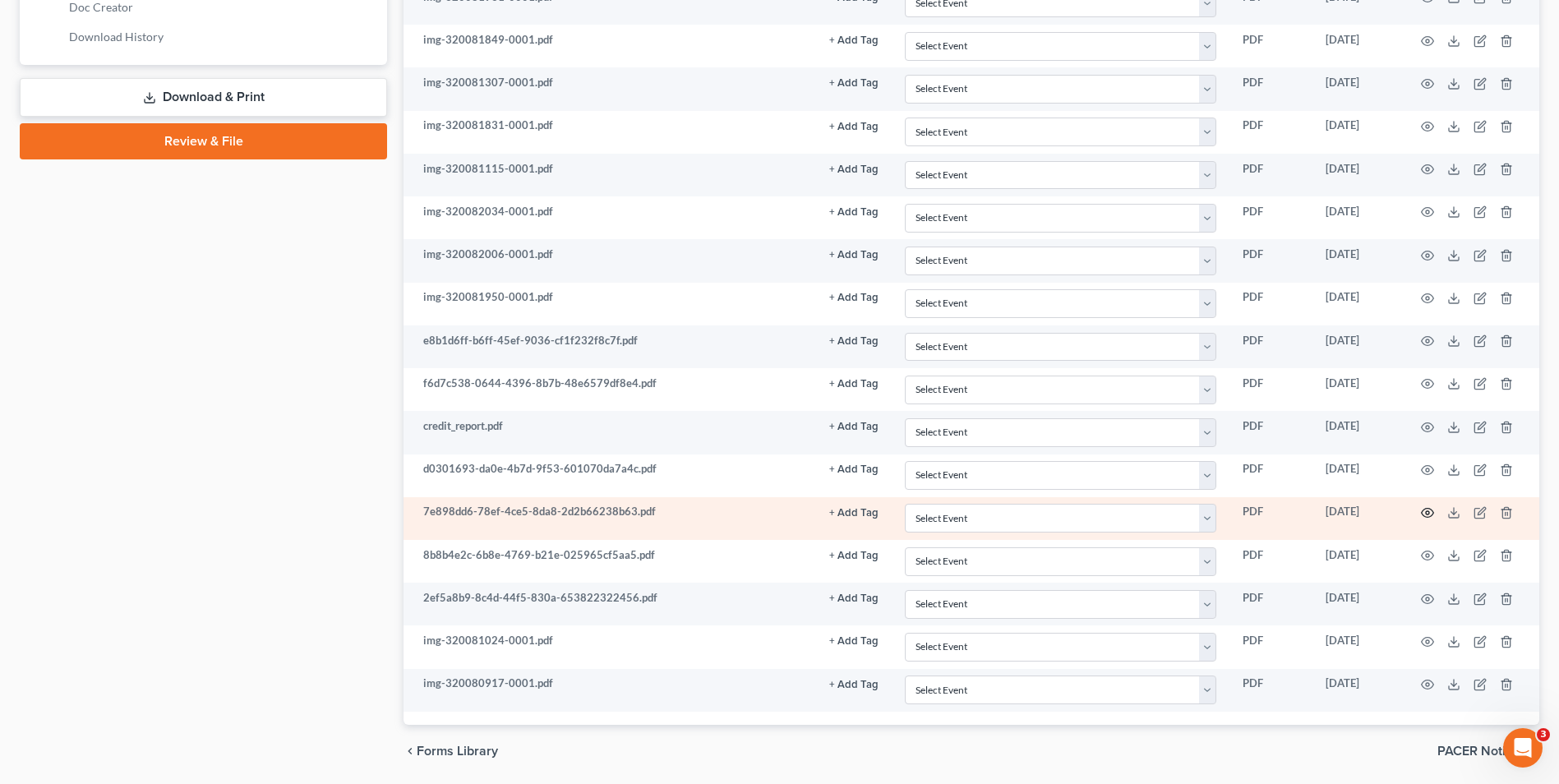
click at [1427, 510] on icon "button" at bounding box center [1428, 513] width 13 height 13
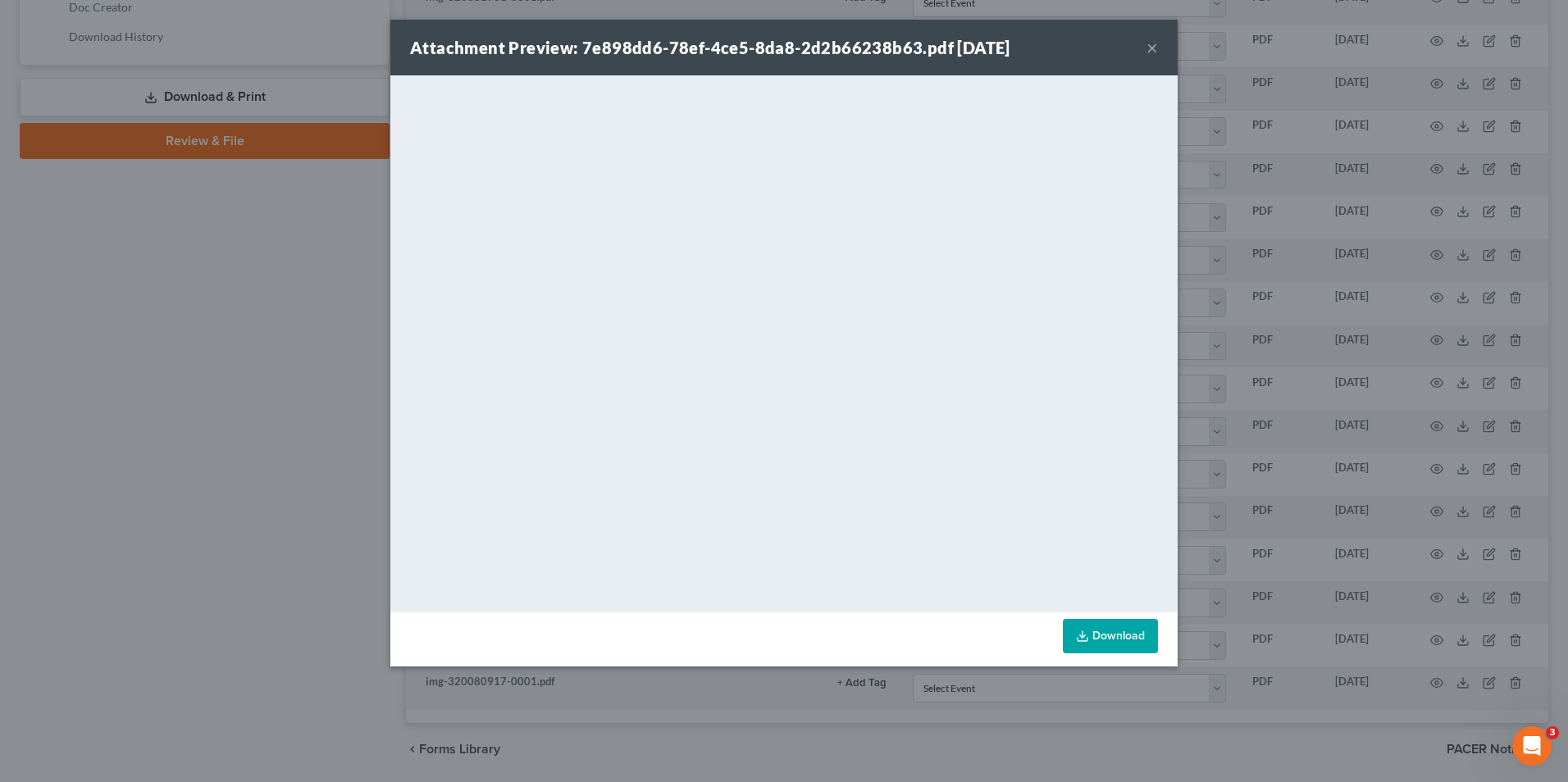
click at [1151, 43] on button "×" at bounding box center [1152, 47] width 12 height 20
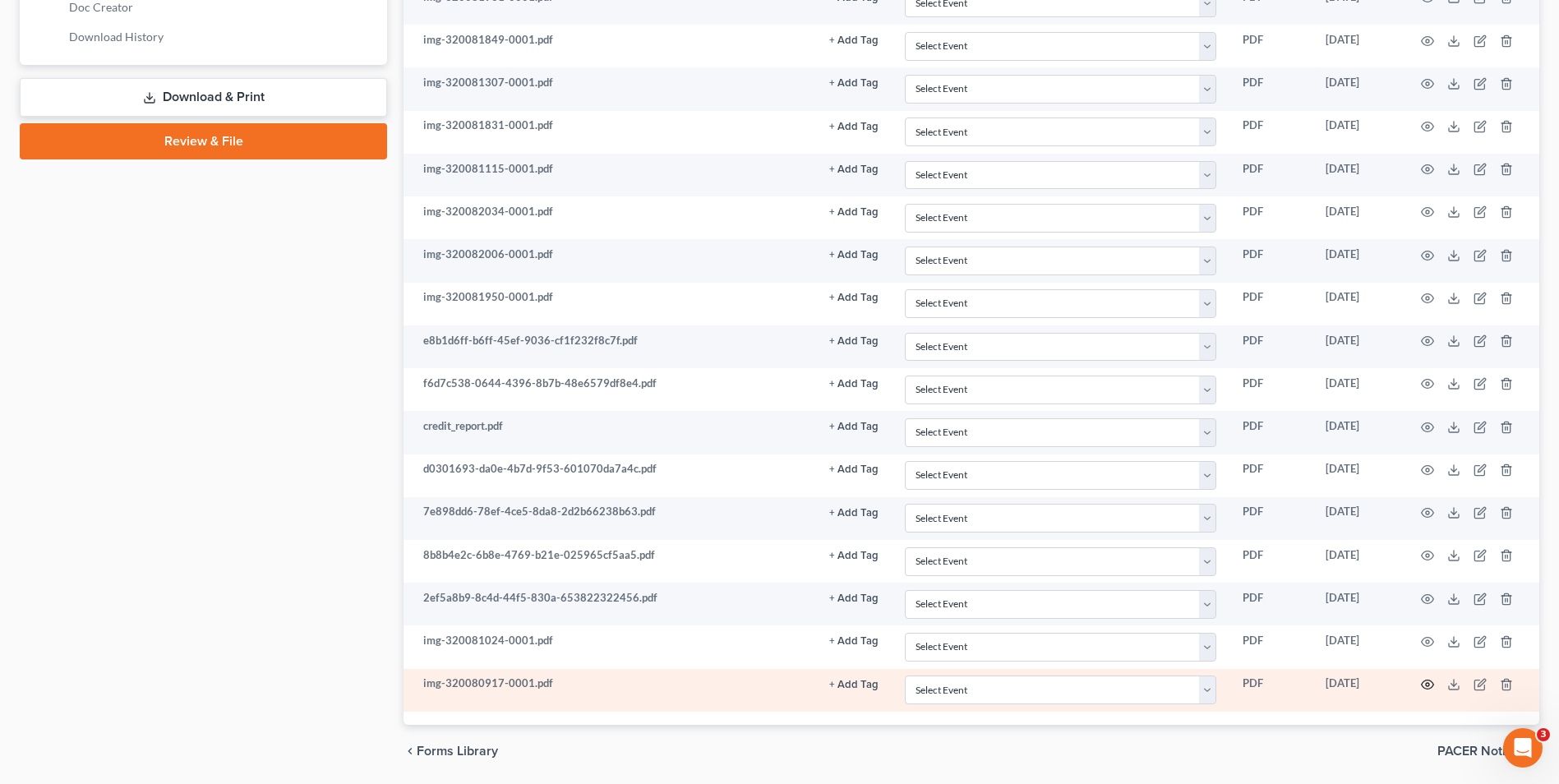
click at [1424, 681] on icon "button" at bounding box center [1428, 685] width 13 height 13
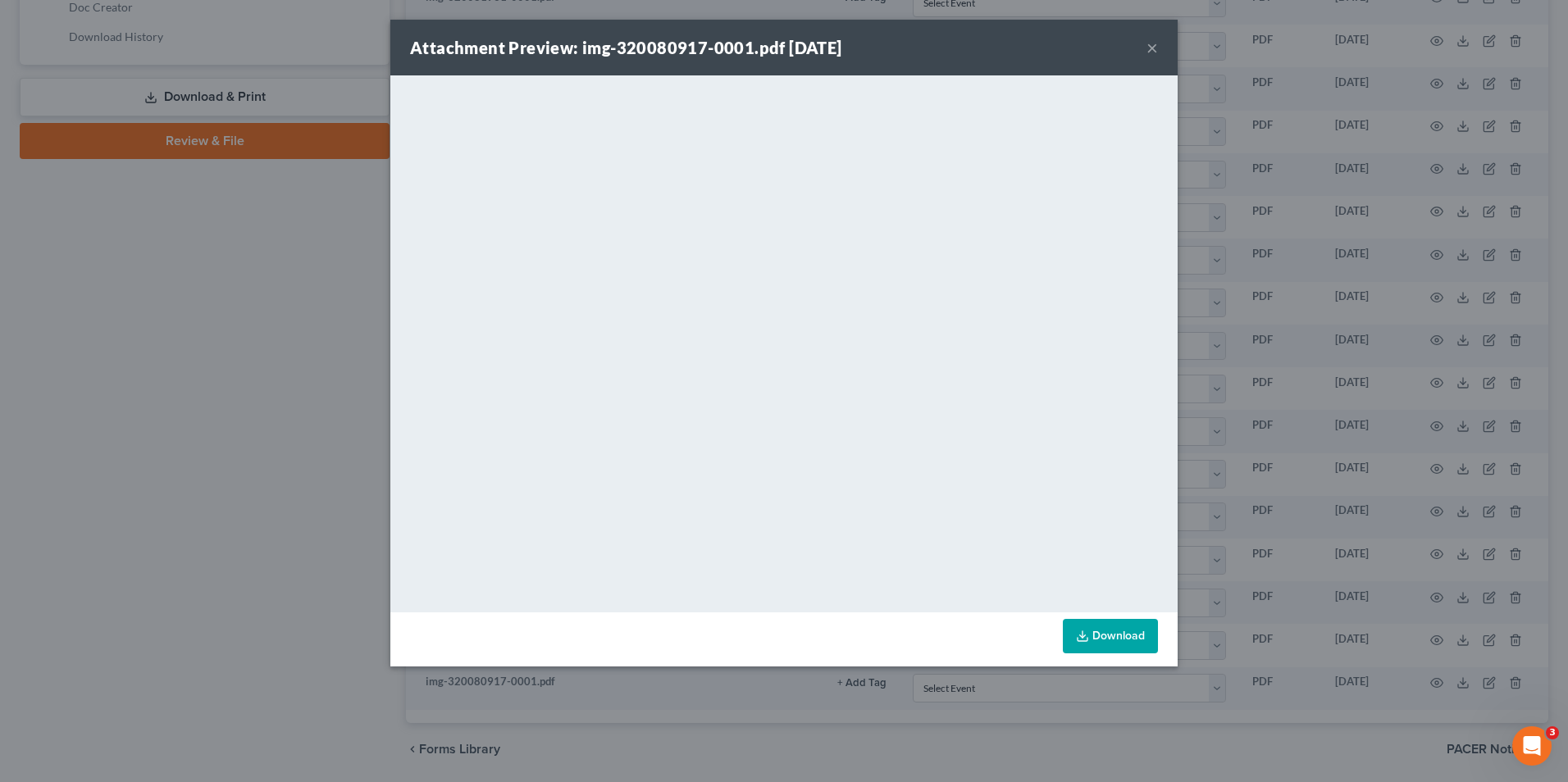
click at [1161, 41] on div "Attachment Preview: img-320080917-0001.pdf 03/20/2025 ×" at bounding box center [784, 47] width 787 height 56
click at [1146, 46] on button "×" at bounding box center [1152, 47] width 12 height 20
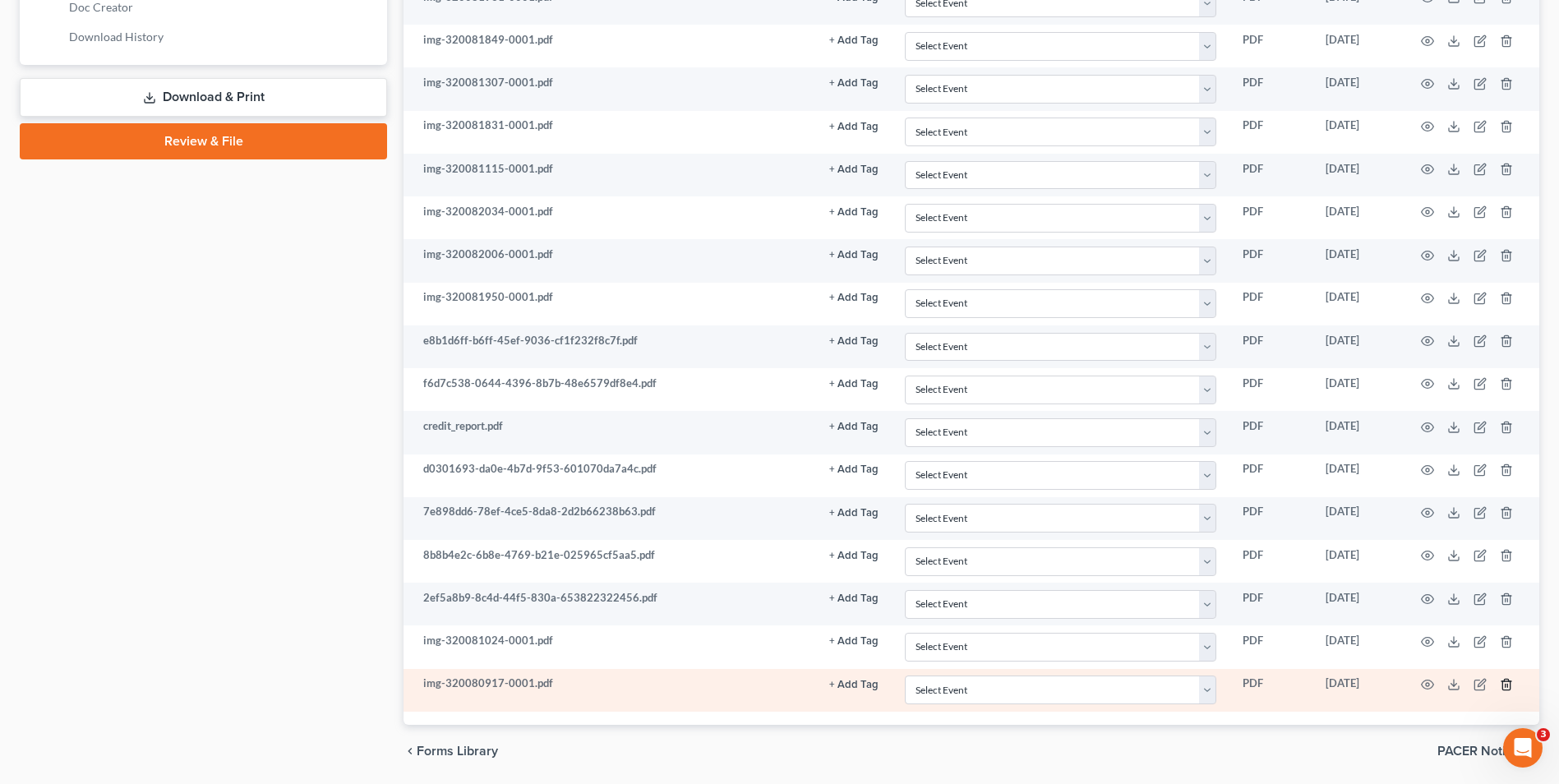
click at [1508, 689] on icon "button" at bounding box center [1507, 685] width 13 height 13
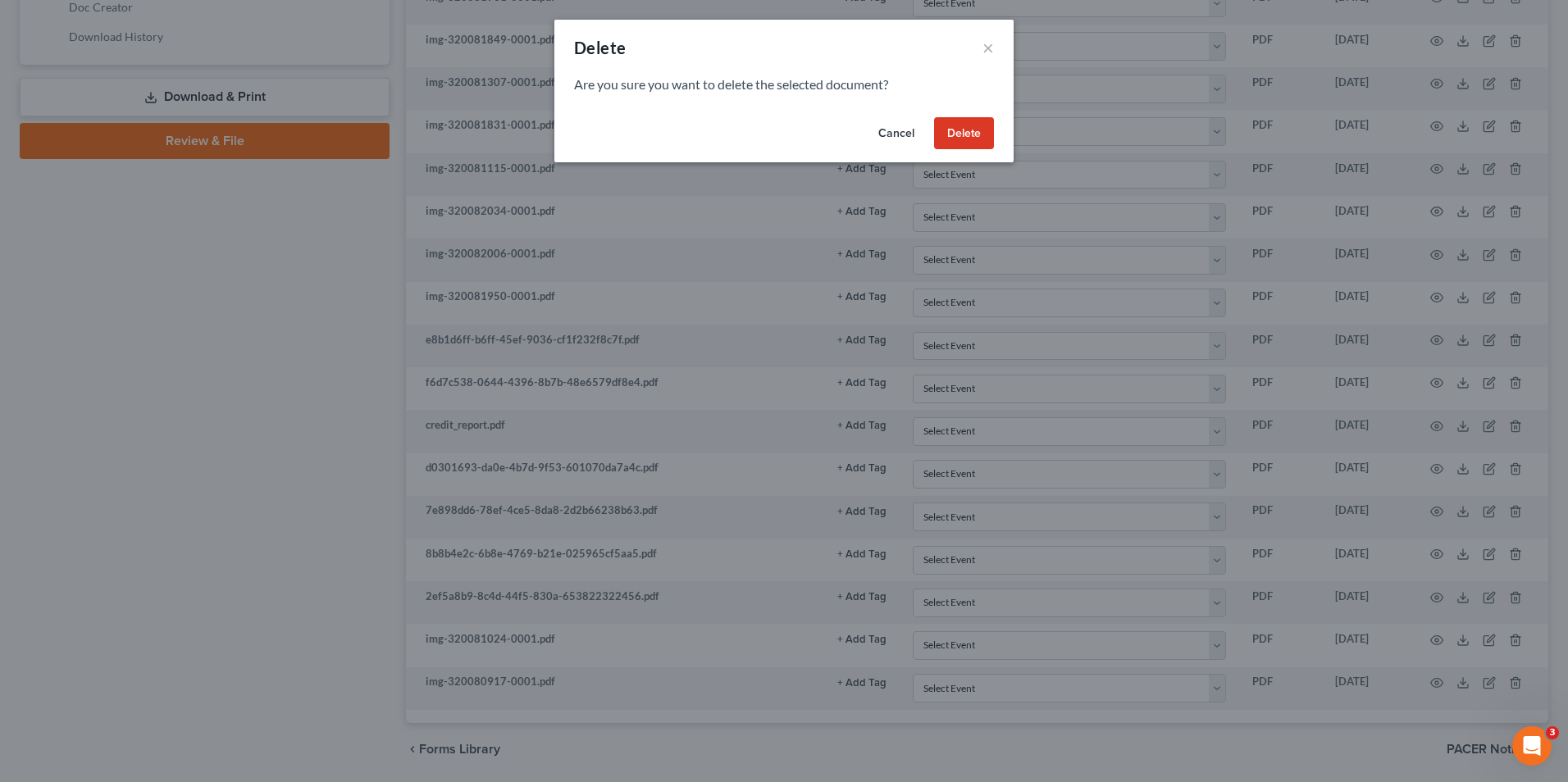
click at [973, 135] on button "Delete" at bounding box center [964, 133] width 60 height 32
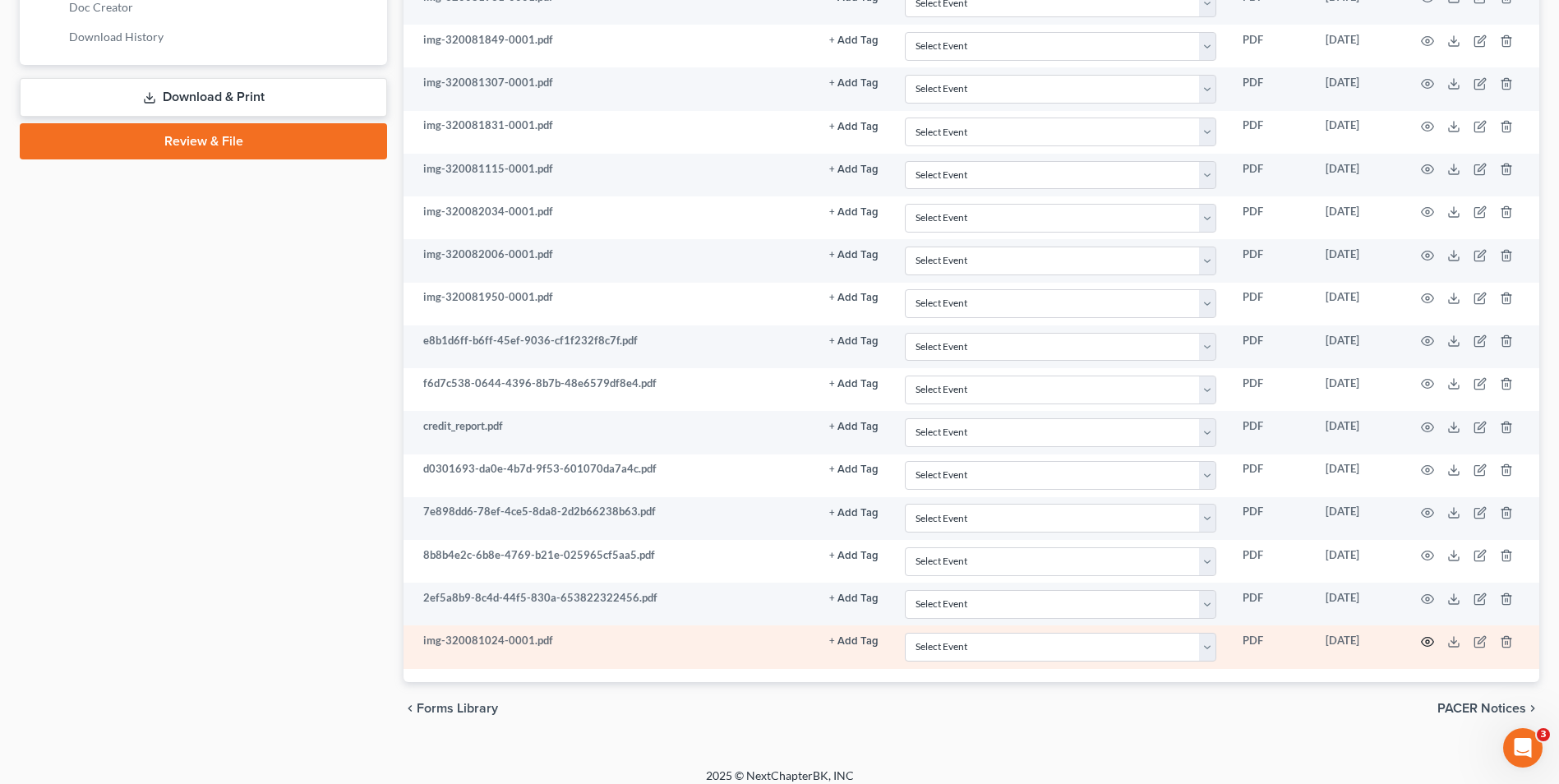
click at [1427, 639] on icon "button" at bounding box center [1428, 642] width 13 height 13
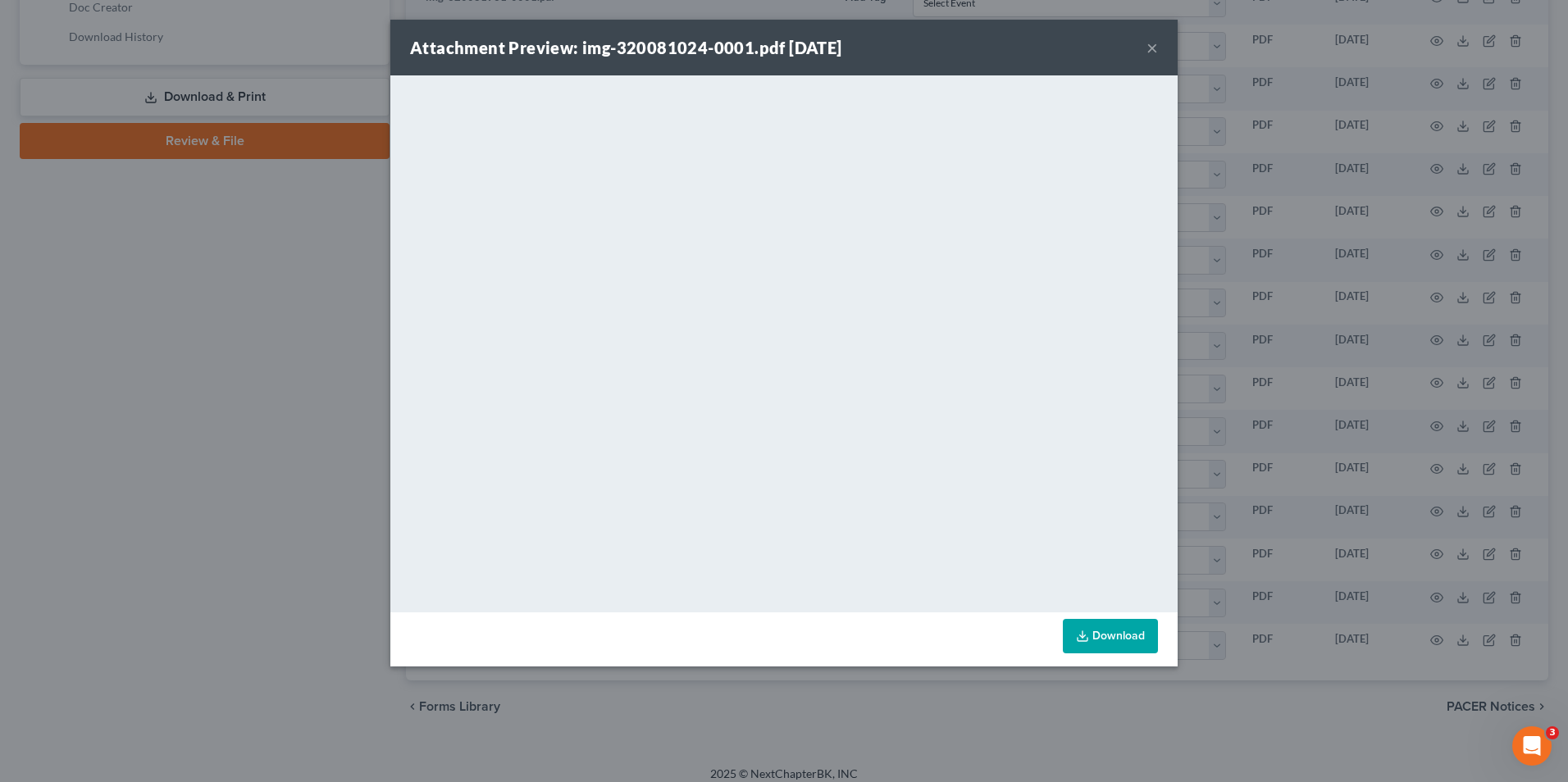
click at [1160, 48] on div "Attachment Preview: img-320081024-0001.pdf 03/20/2025 ×" at bounding box center [784, 47] width 787 height 56
click at [1152, 52] on button "×" at bounding box center [1152, 47] width 12 height 20
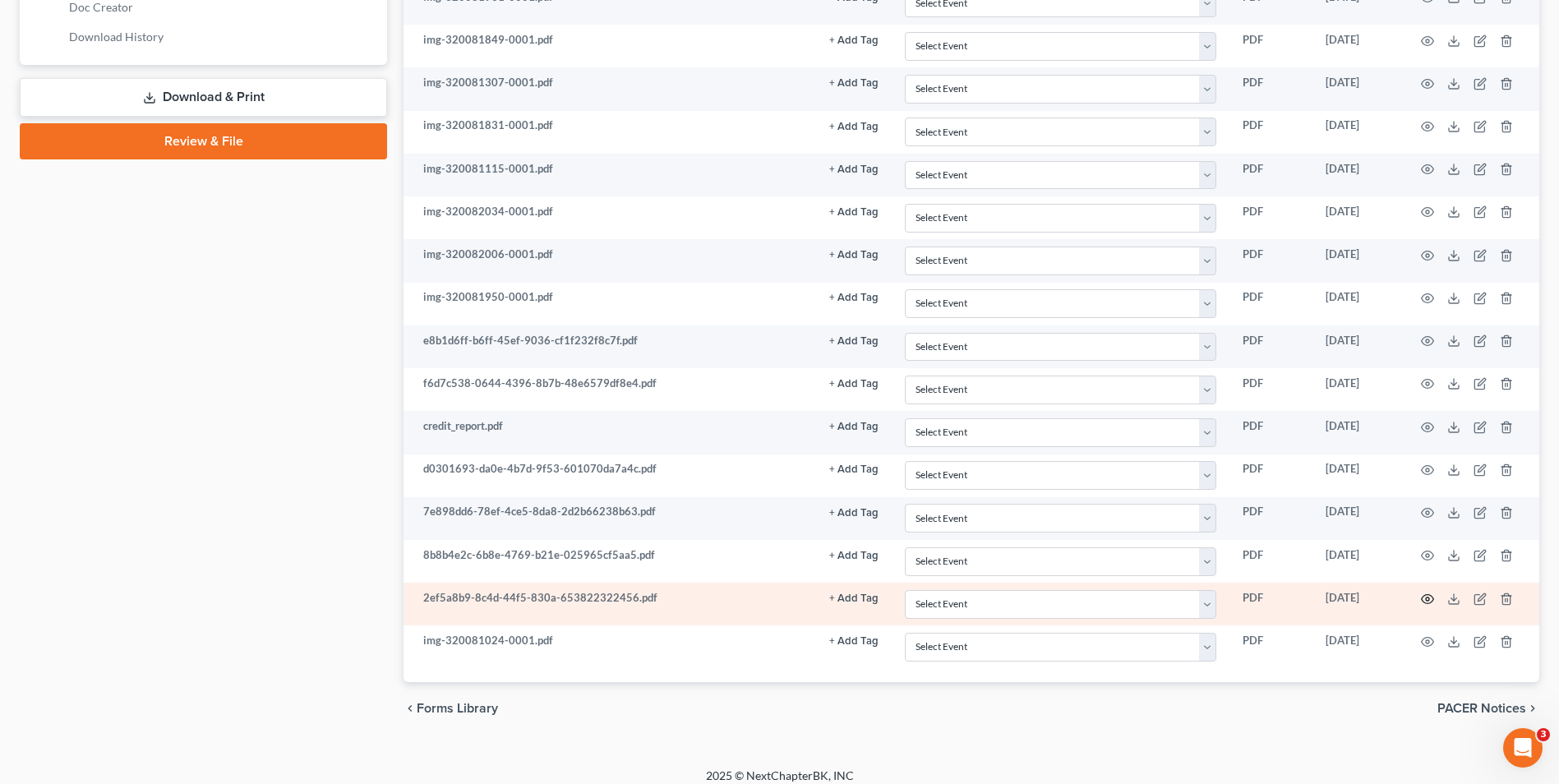
click at [1429, 605] on icon "button" at bounding box center [1428, 599] width 13 height 13
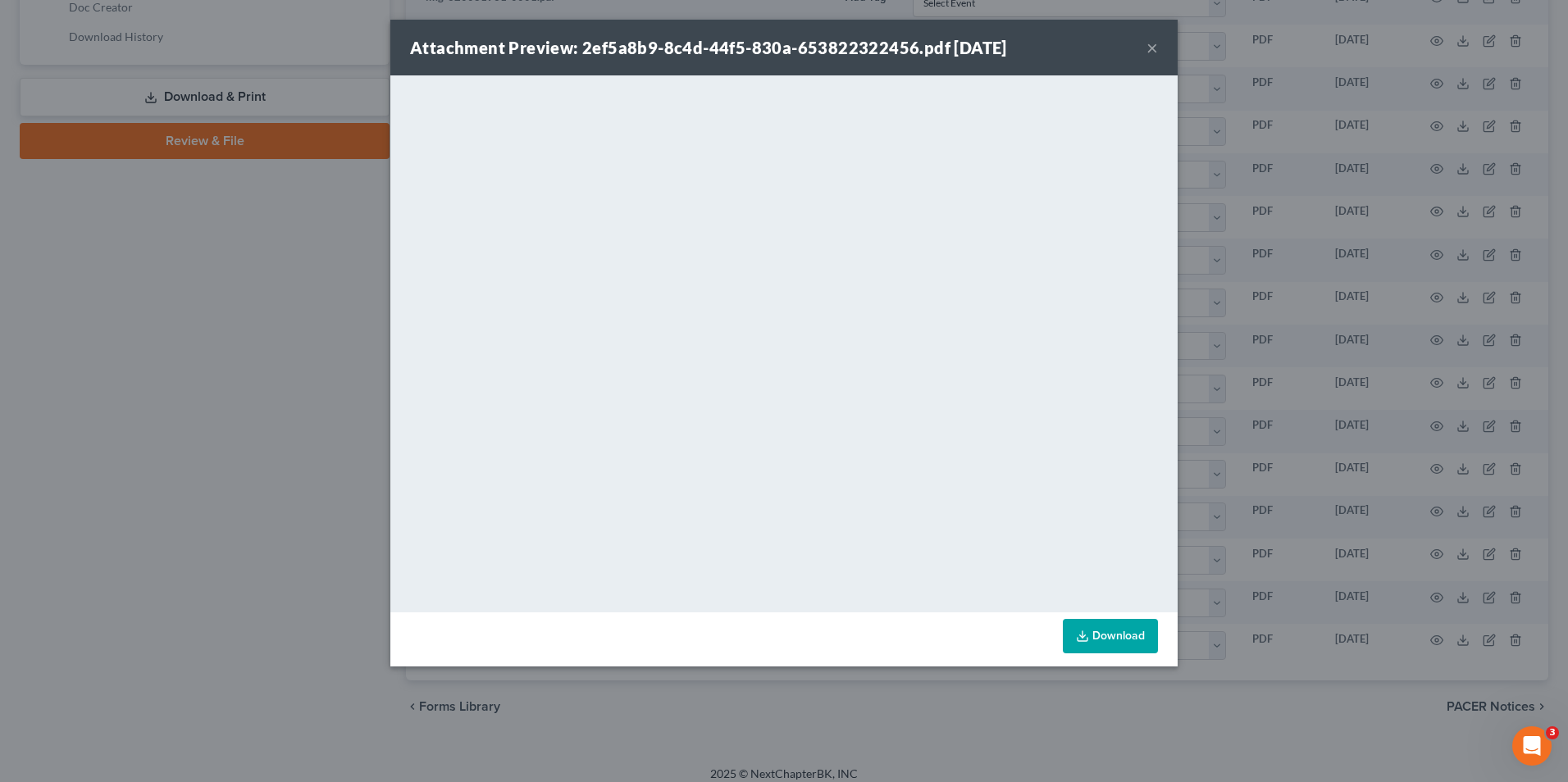
click at [1162, 46] on div "Attachment Preview: 2ef5a8b9-8c4d-44f5-830a-653822322456.pdf 03/20/2025 ×" at bounding box center [784, 47] width 787 height 56
click at [1155, 46] on button "×" at bounding box center [1152, 47] width 12 height 20
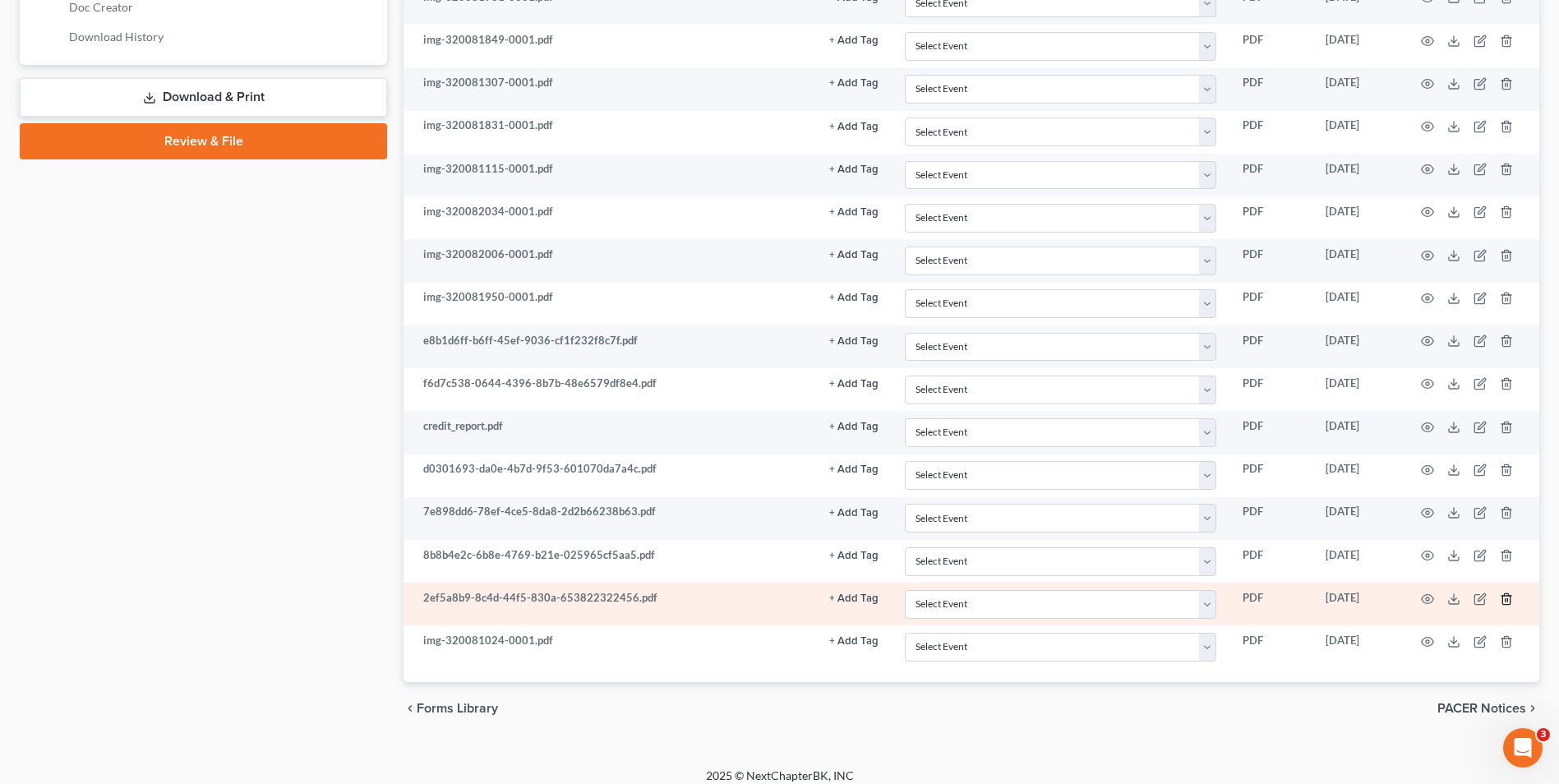
click at [1507, 601] on line "button" at bounding box center [1507, 600] width 0 height 3
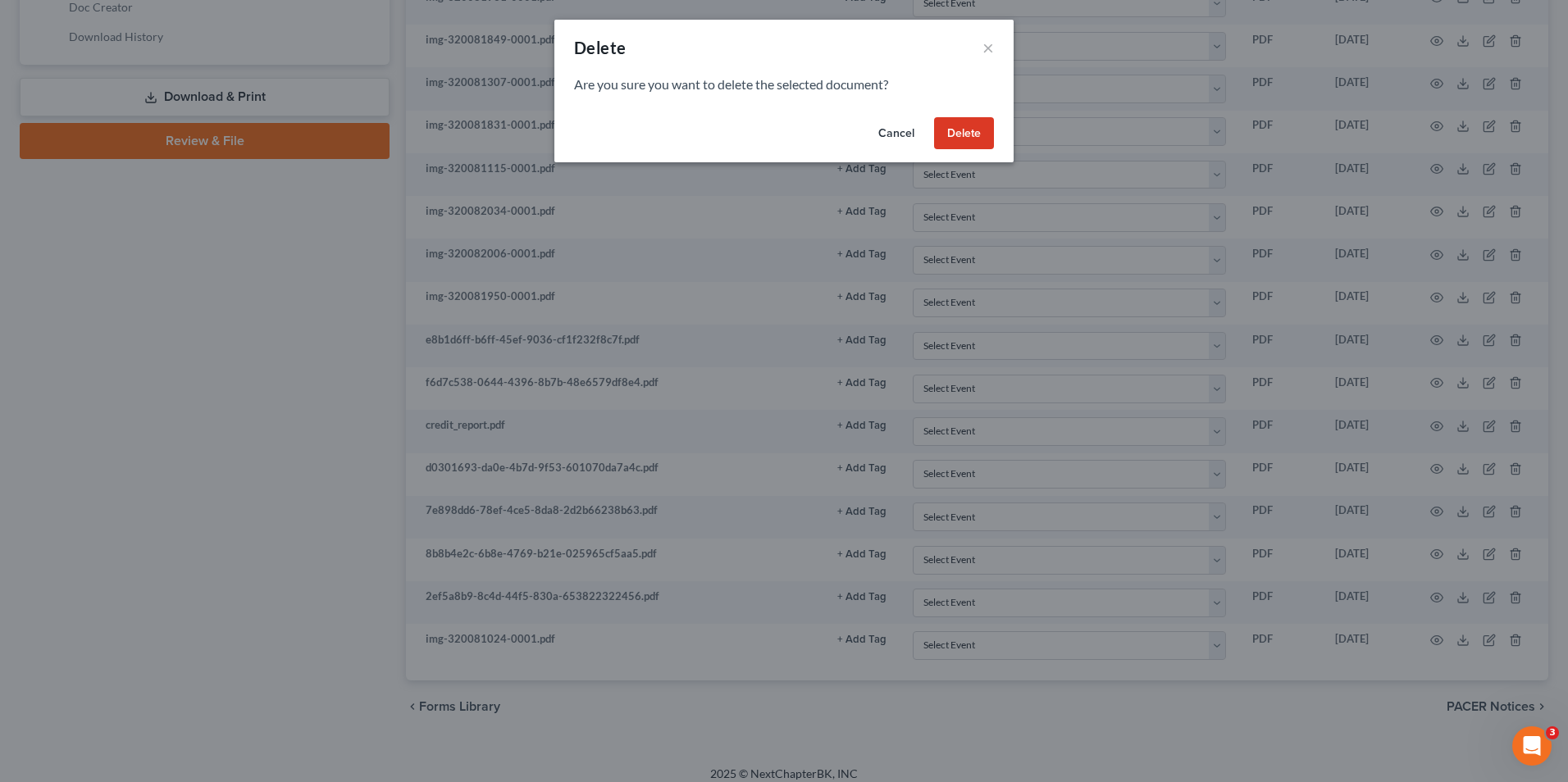
click at [949, 136] on button "Delete" at bounding box center [964, 133] width 60 height 32
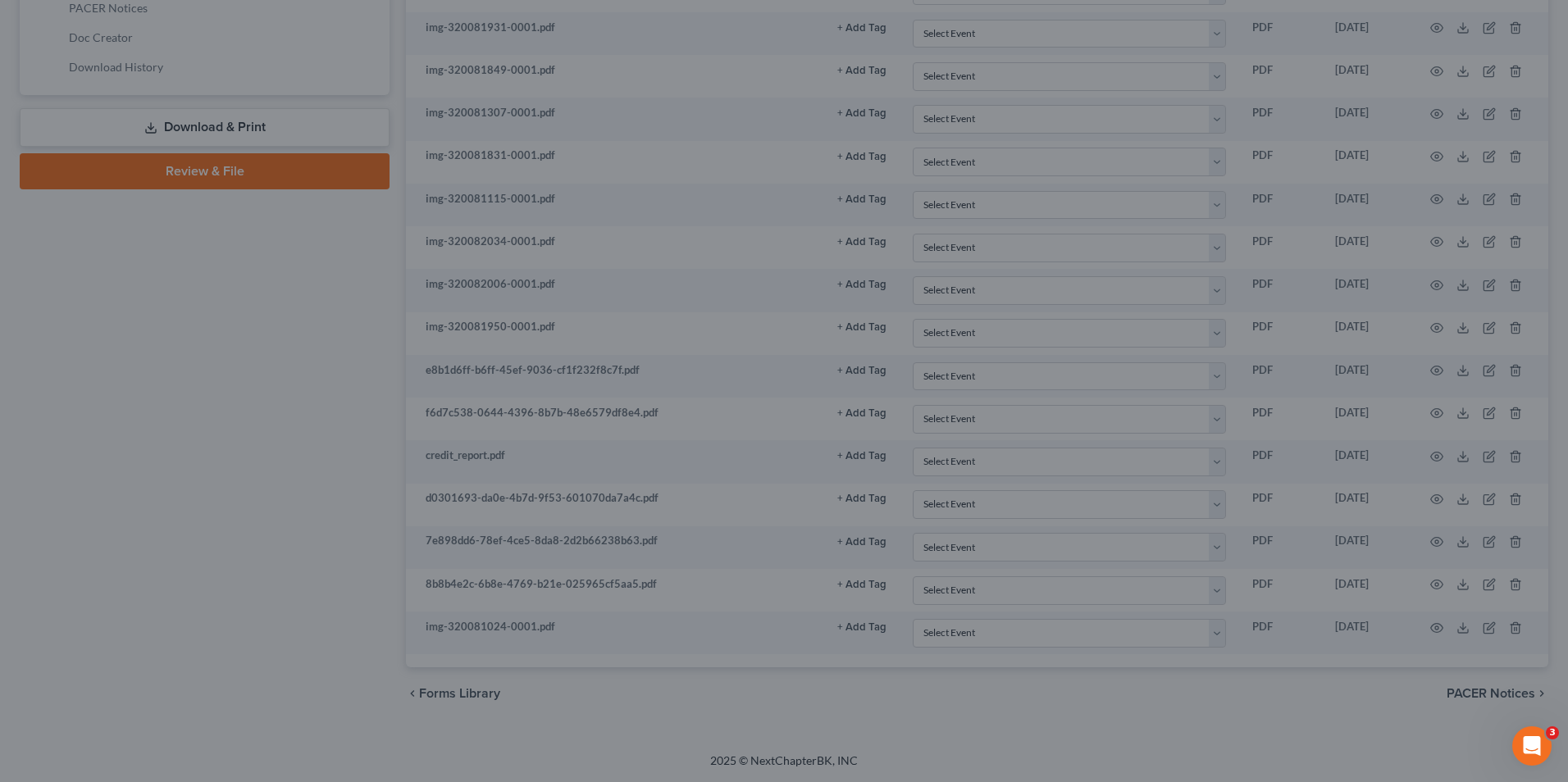
scroll to position [767, 0]
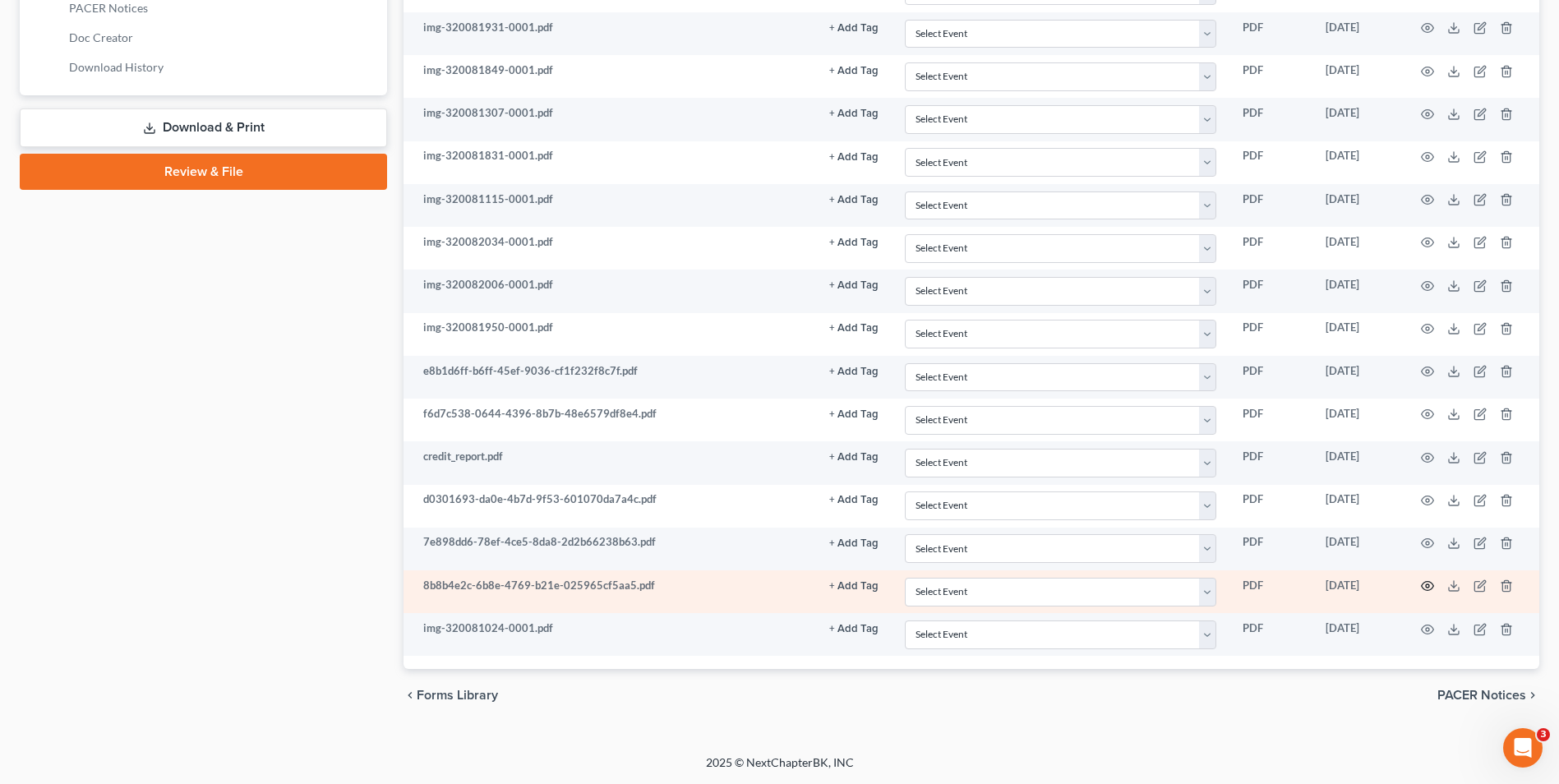
click at [1422, 584] on icon "button" at bounding box center [1428, 586] width 13 height 13
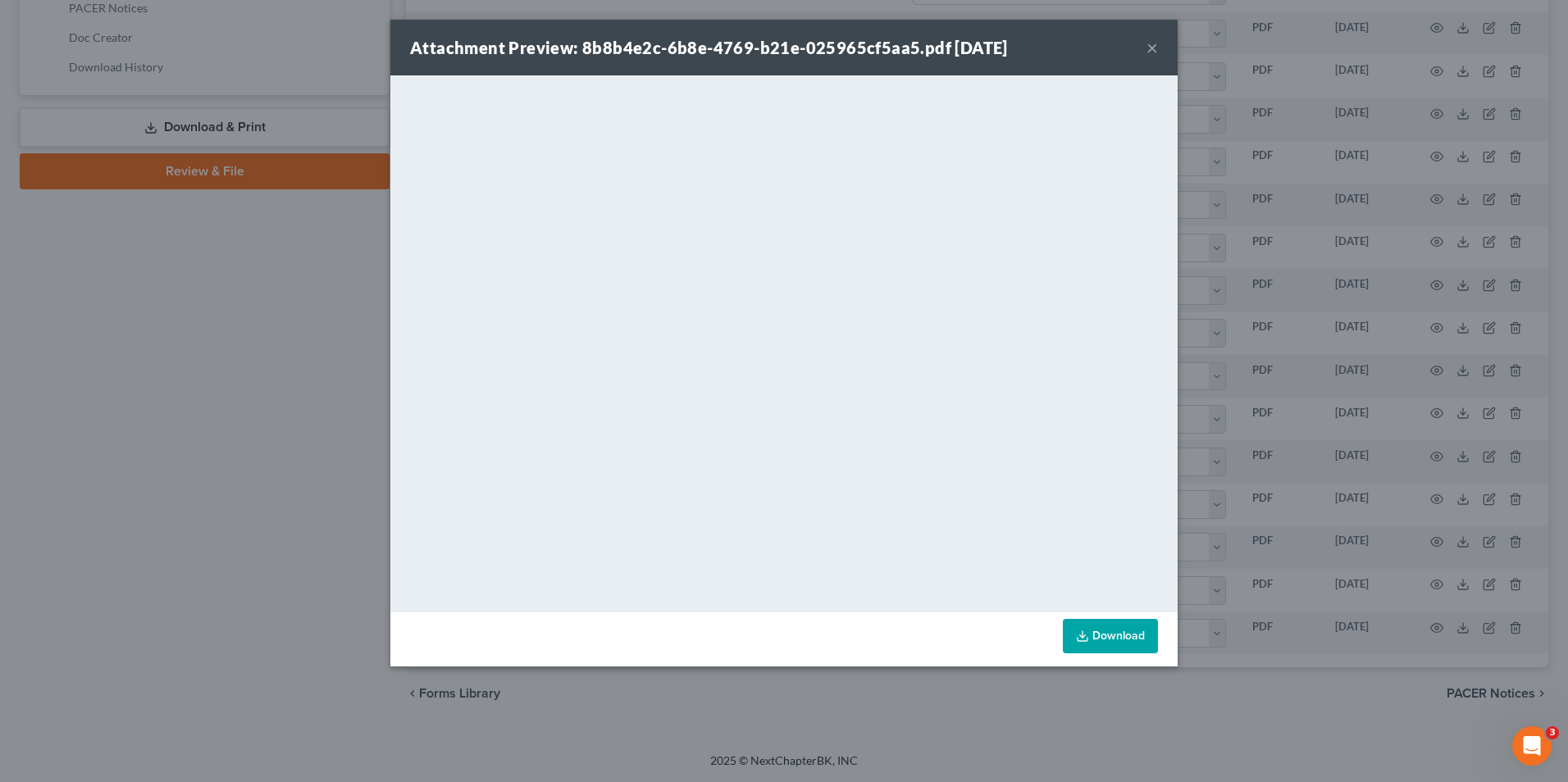
click at [1146, 46] on button "×" at bounding box center [1152, 47] width 12 height 20
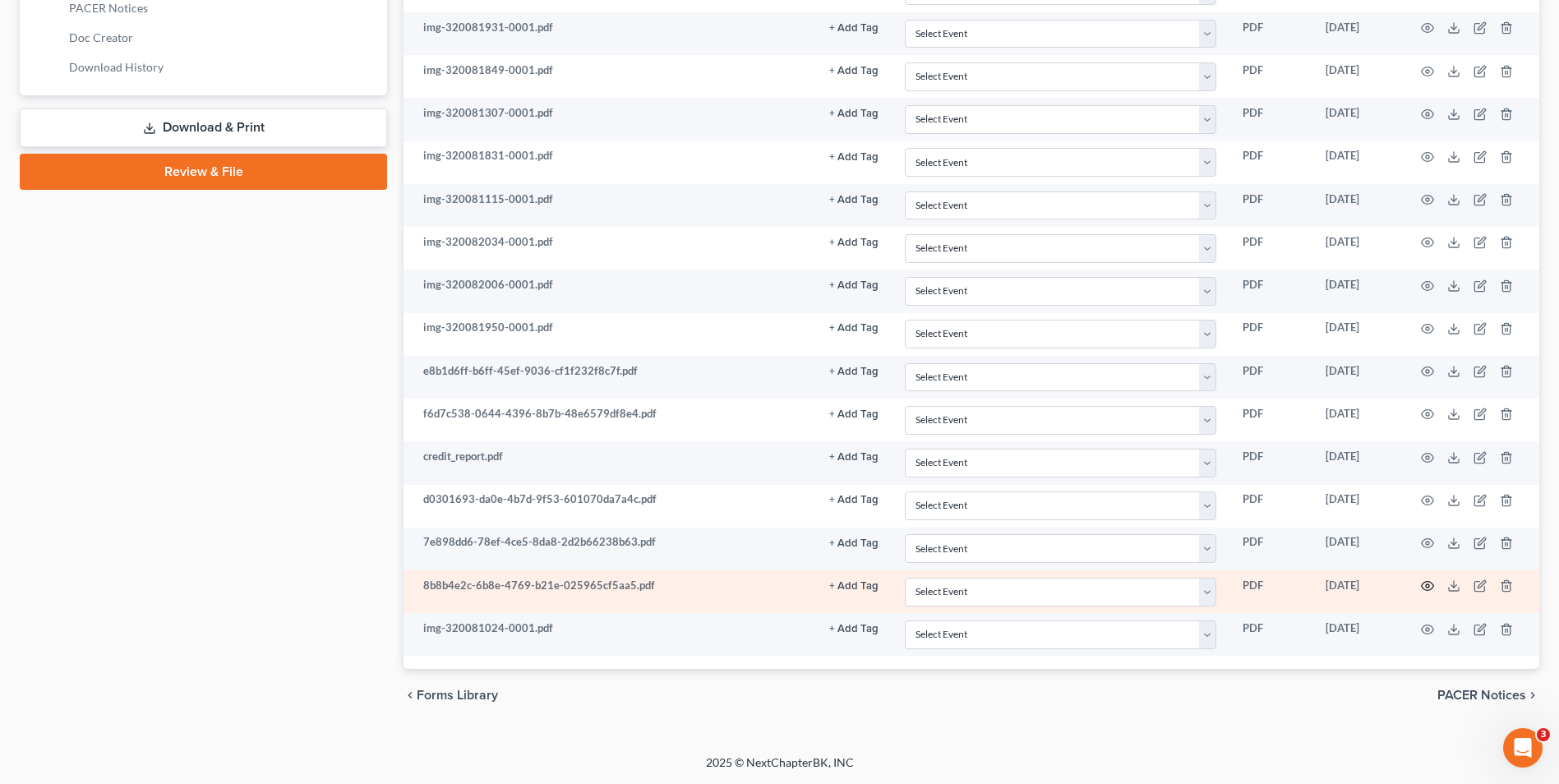
click at [1427, 585] on circle "button" at bounding box center [1428, 586] width 3 height 3
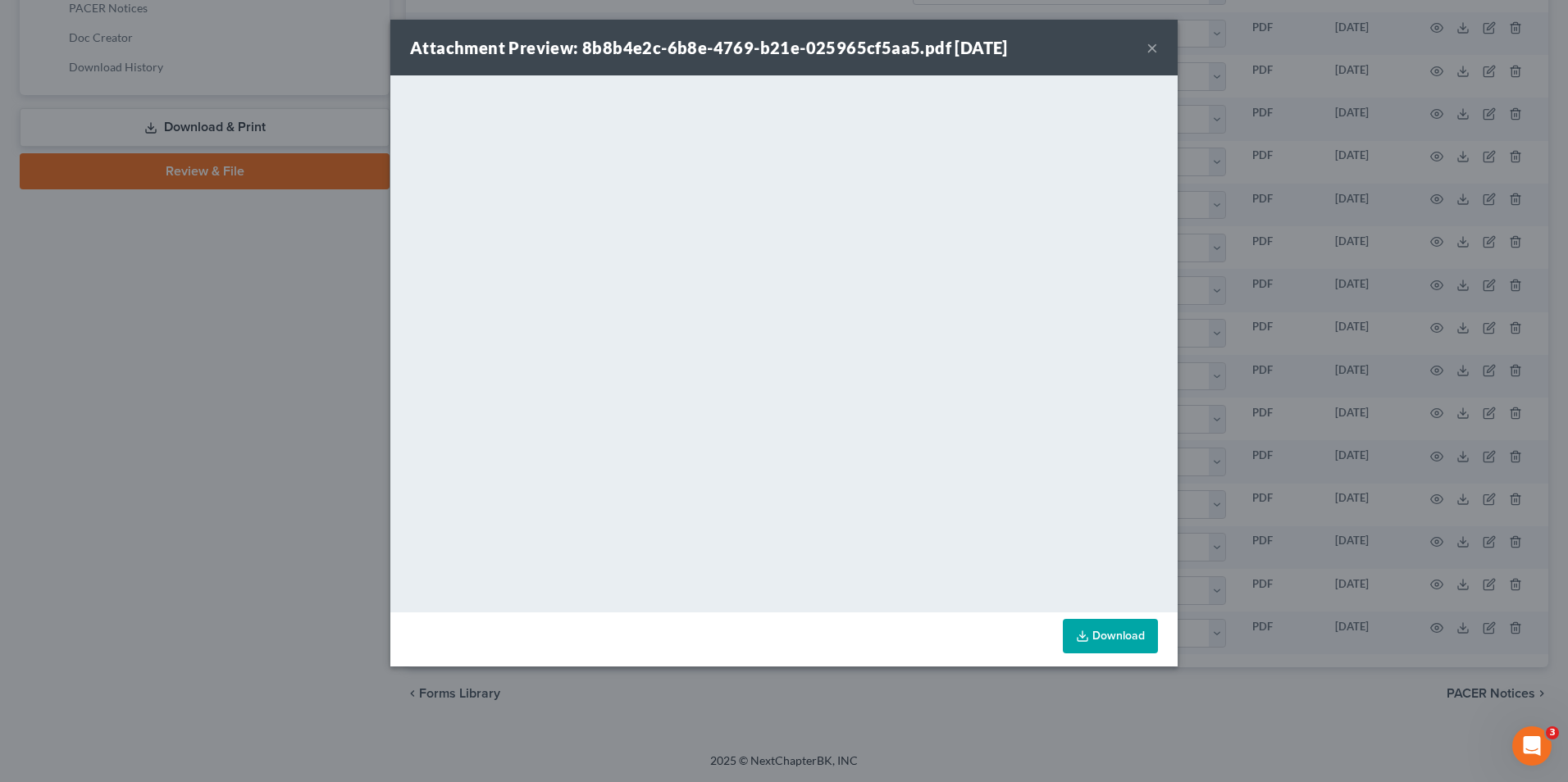
click at [1149, 51] on button "×" at bounding box center [1152, 47] width 12 height 20
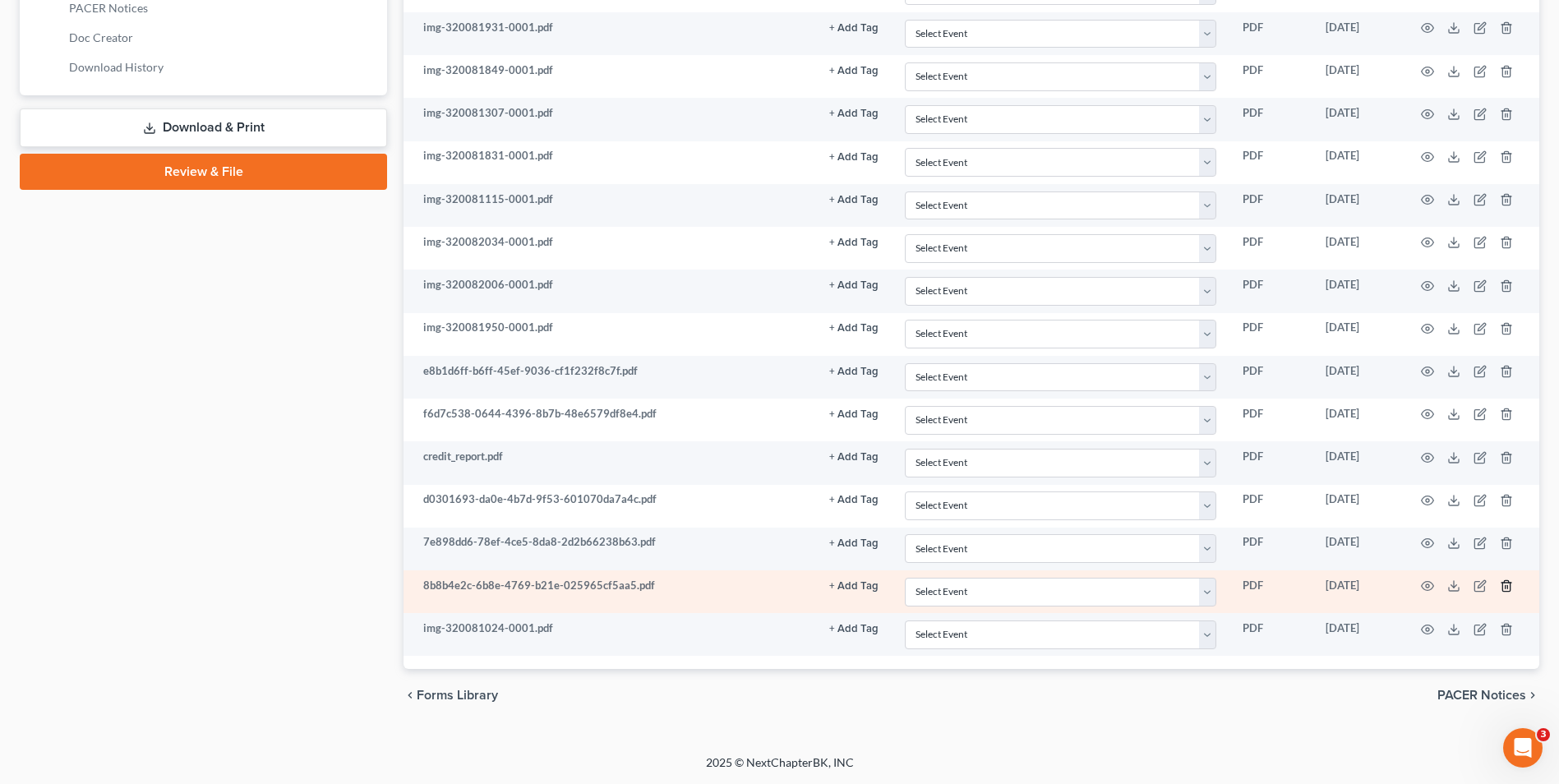
click at [1506, 582] on polyline "button" at bounding box center [1507, 582] width 10 height 0
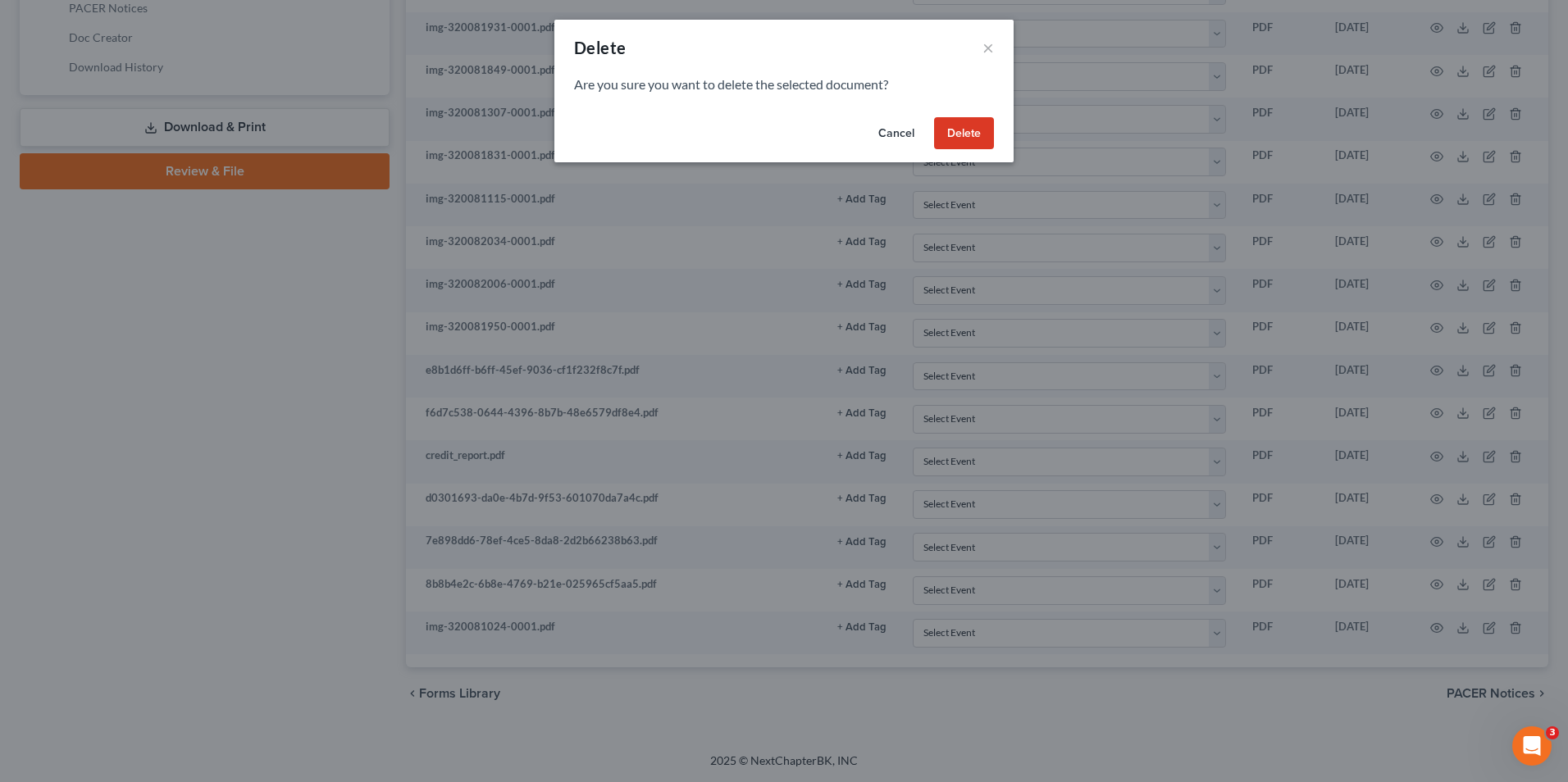
click at [962, 134] on button "Delete" at bounding box center [964, 133] width 60 height 32
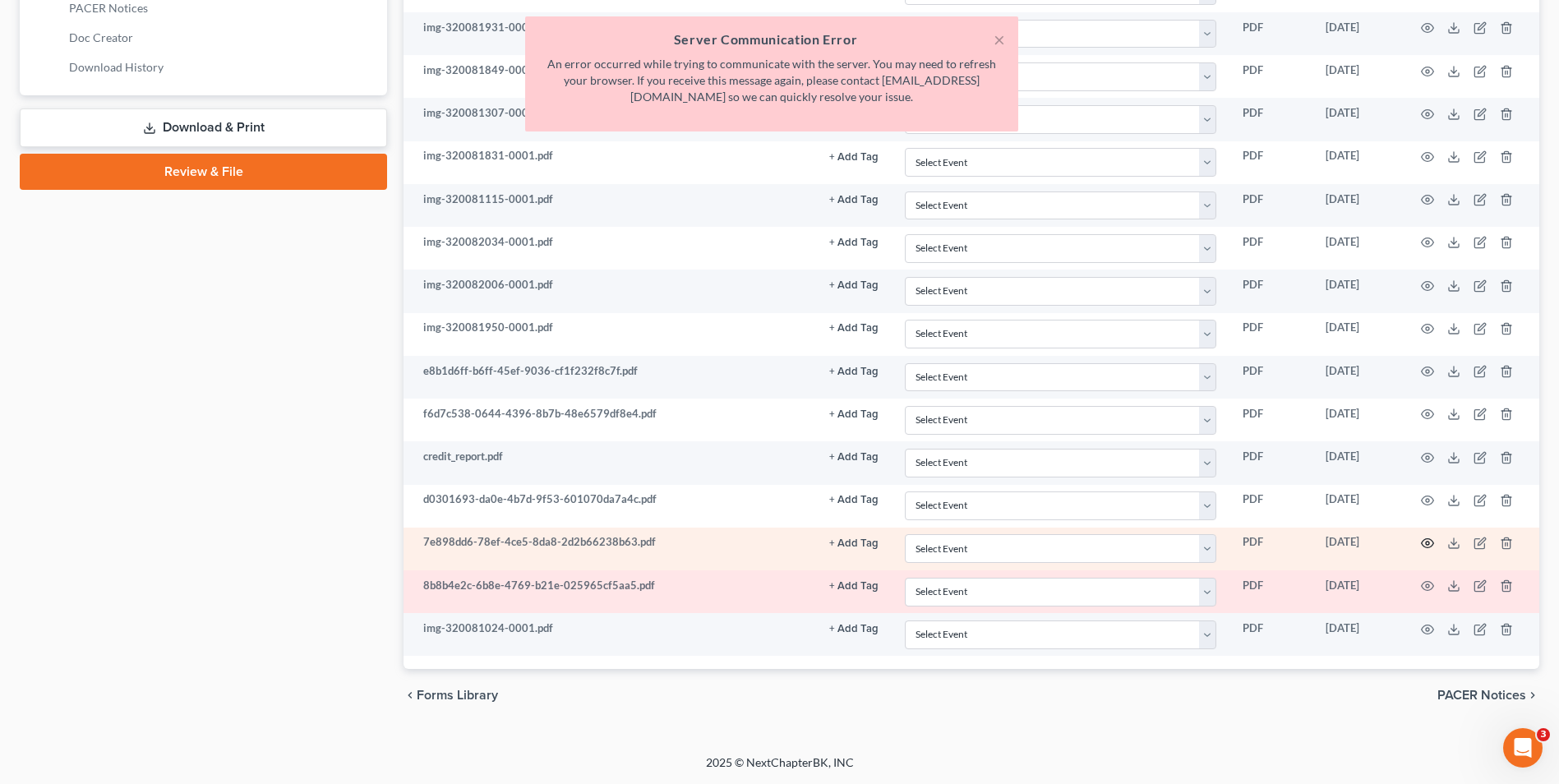
click at [1427, 543] on circle "button" at bounding box center [1428, 543] width 3 height 3
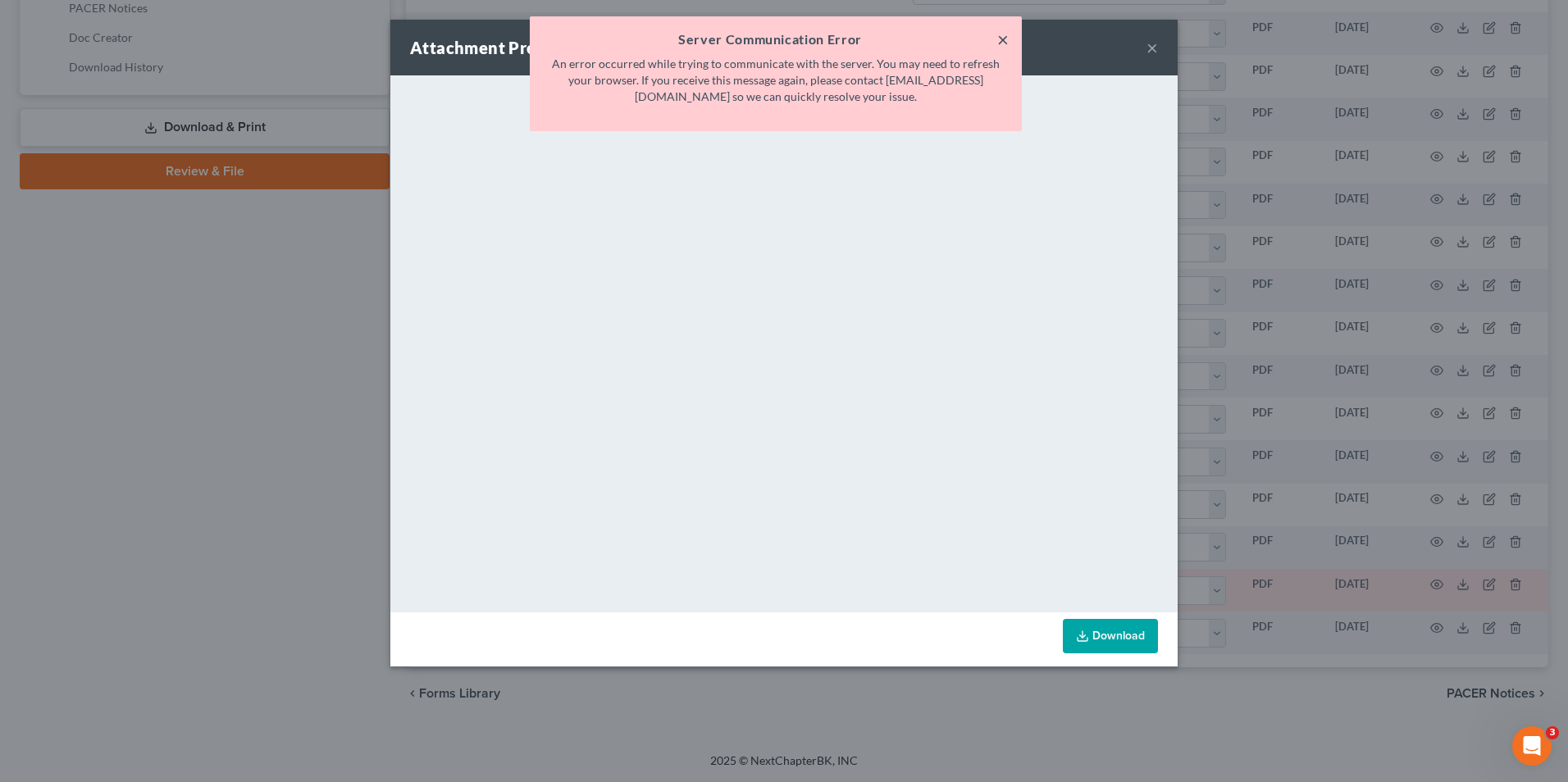
click at [1002, 44] on button "×" at bounding box center [1003, 40] width 12 height 20
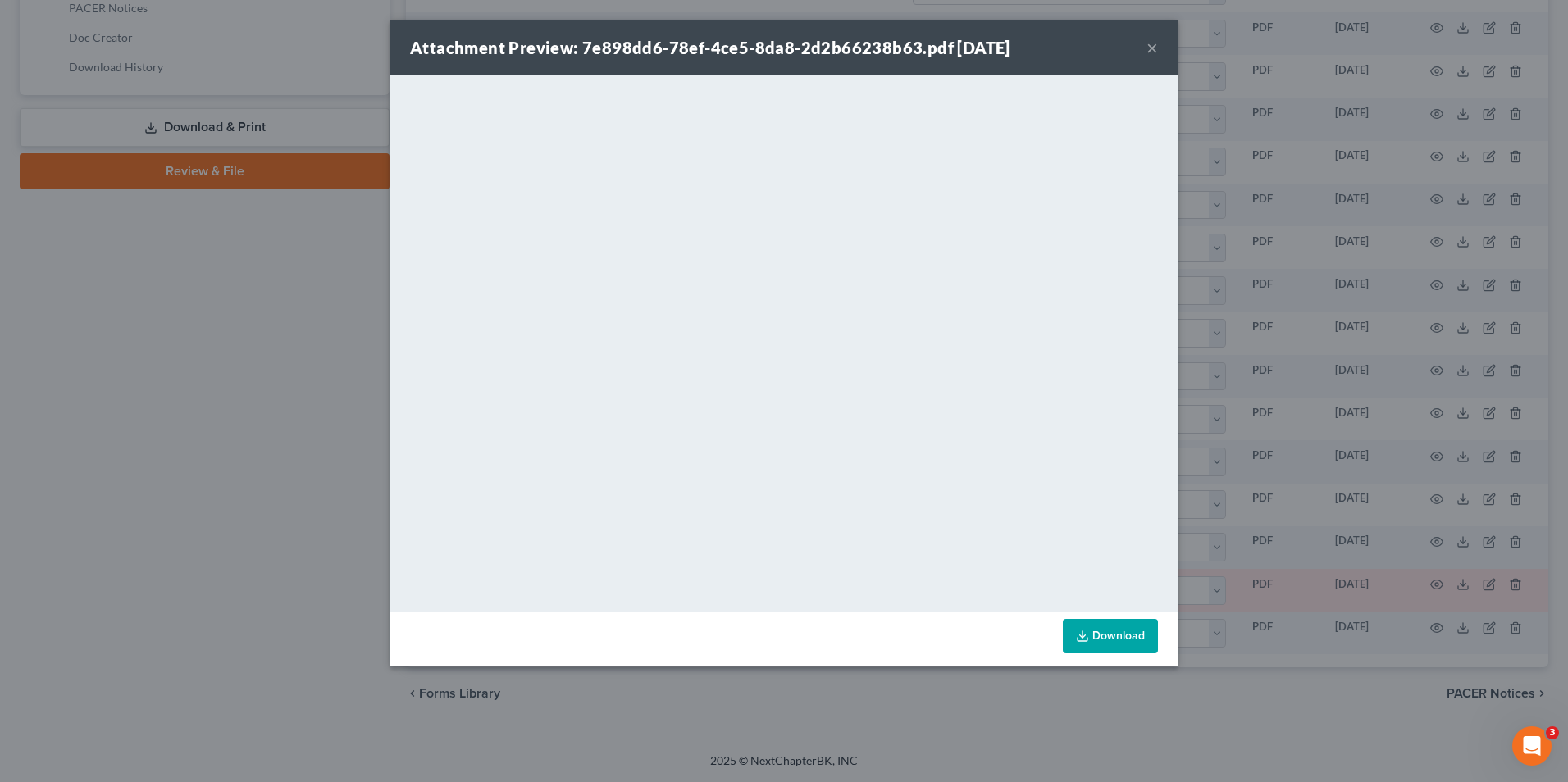
click at [1152, 50] on button "×" at bounding box center [1152, 47] width 12 height 20
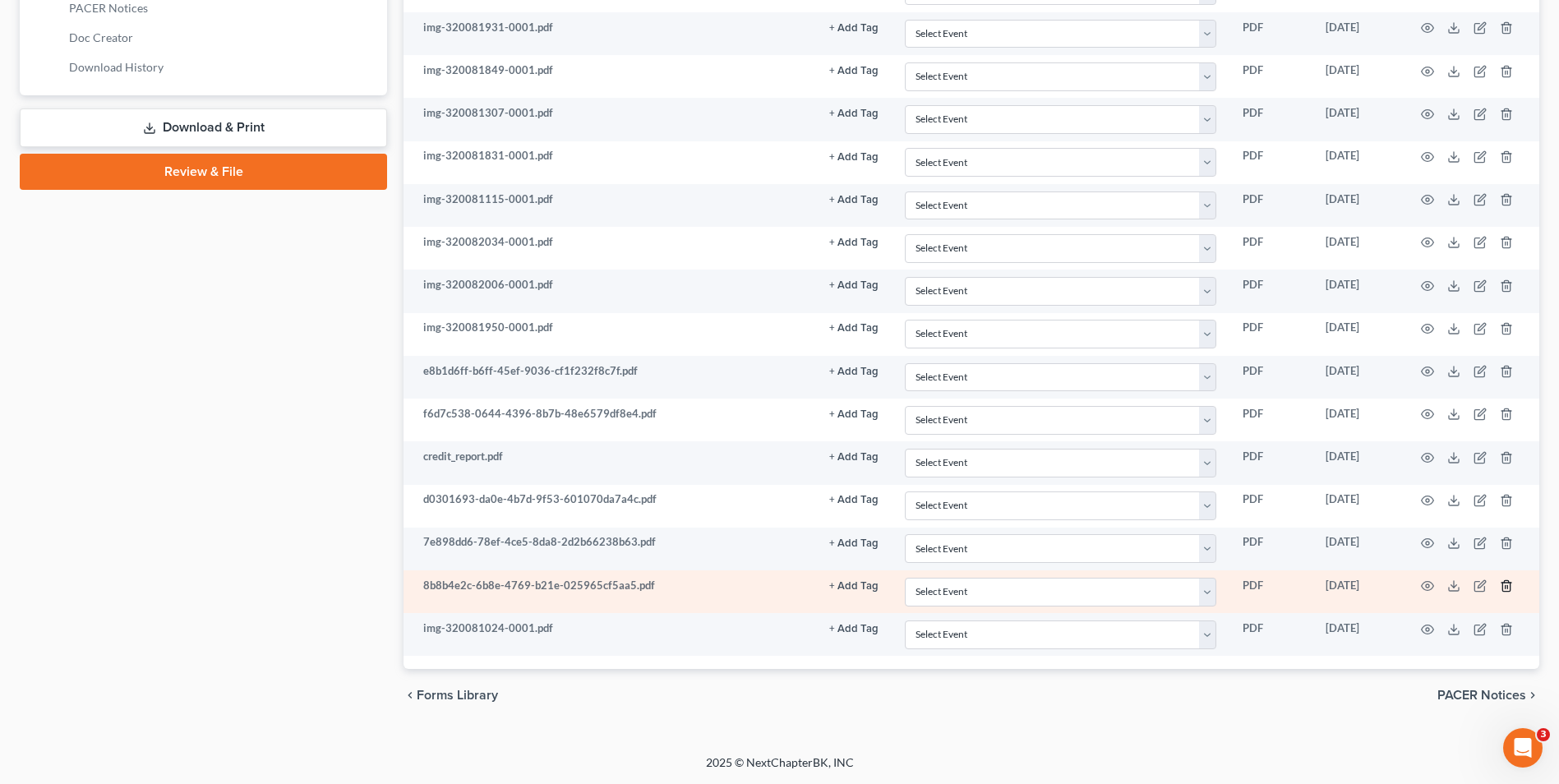
click at [1503, 586] on icon "button" at bounding box center [1506, 586] width 7 height 11
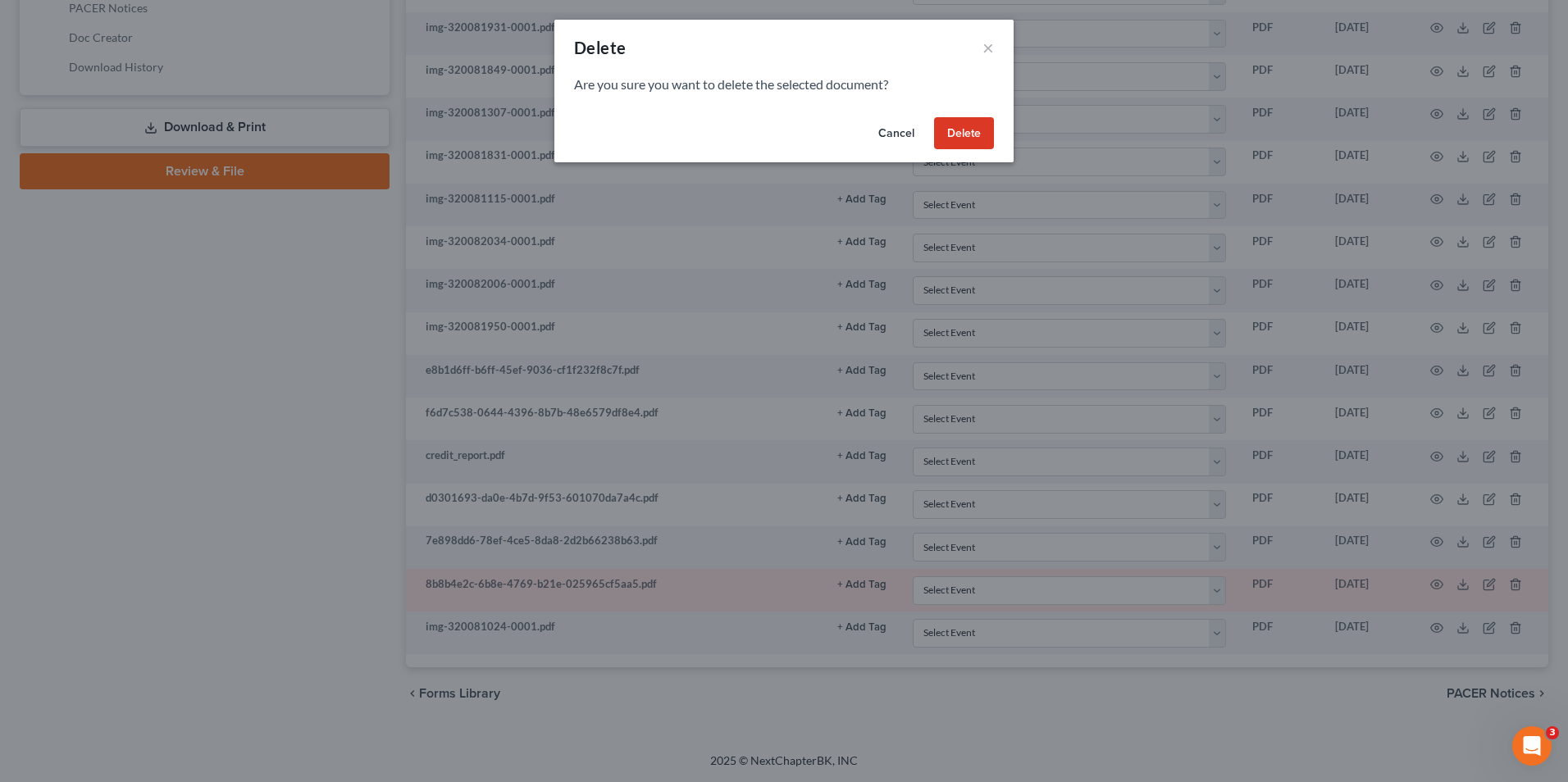
click at [949, 126] on button "Delete" at bounding box center [964, 133] width 60 height 32
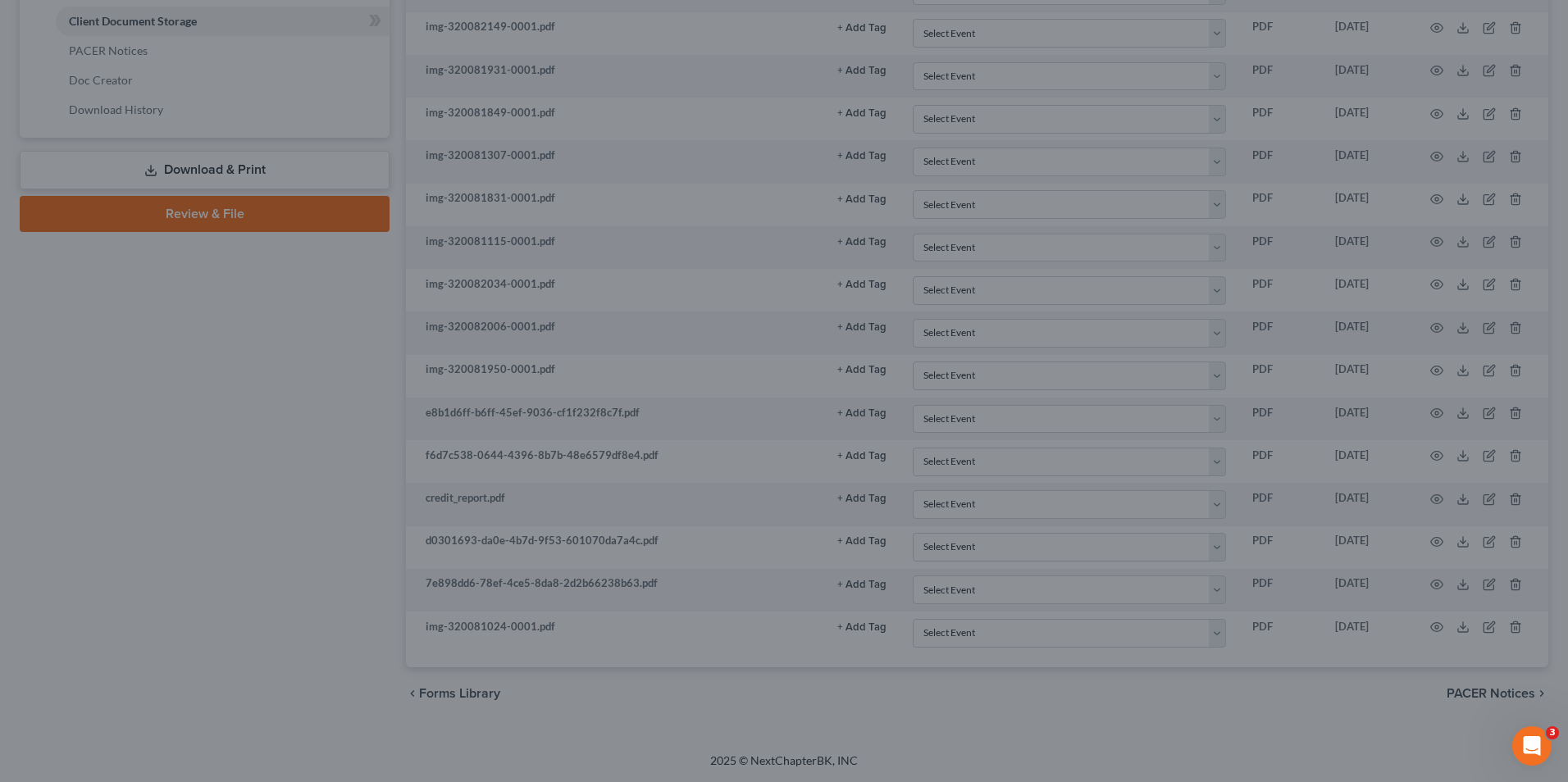
scroll to position [725, 0]
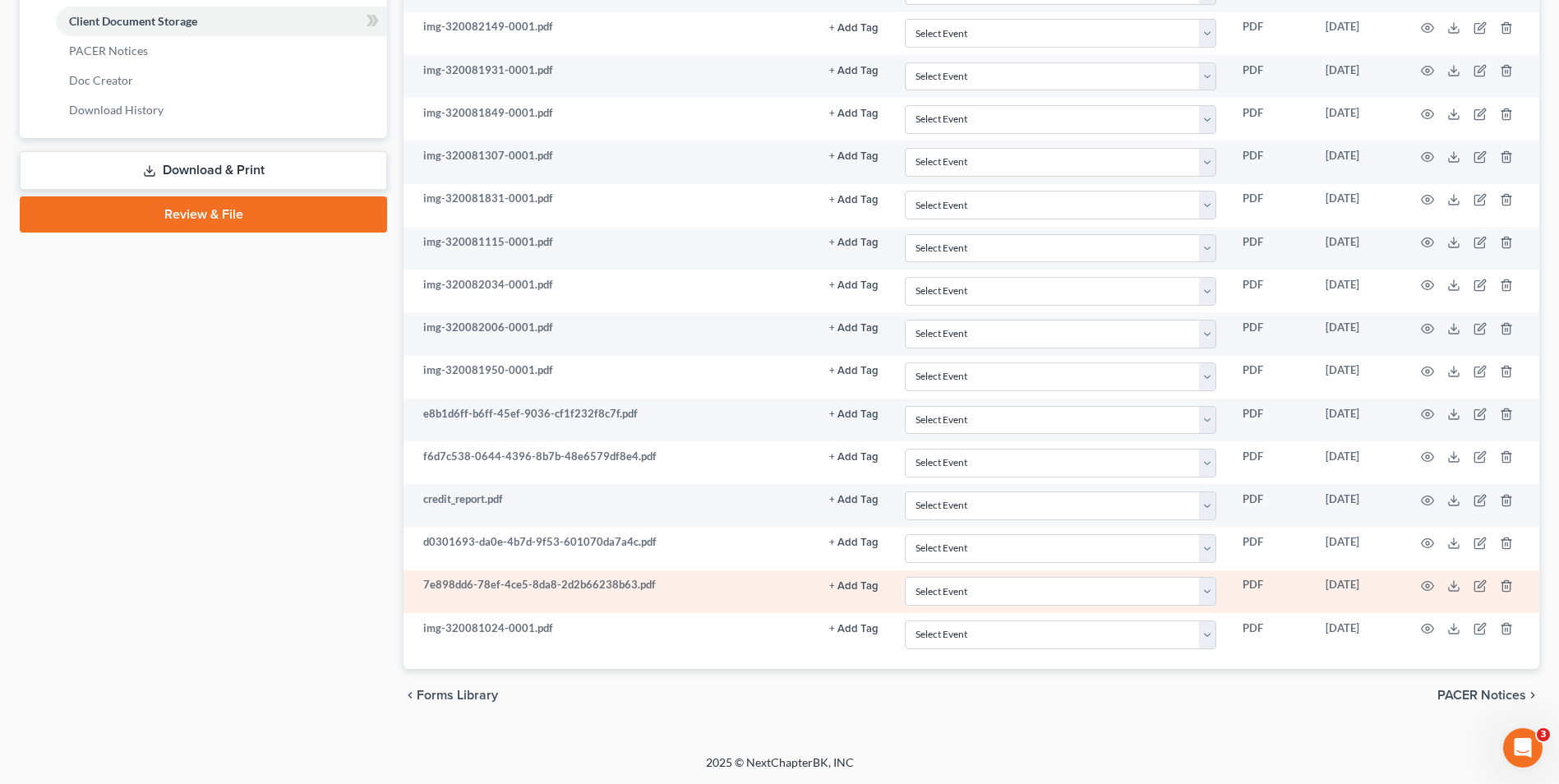
click at [1420, 583] on td at bounding box center [1471, 592] width 138 height 42
click at [1424, 583] on icon "button" at bounding box center [1428, 586] width 12 height 9
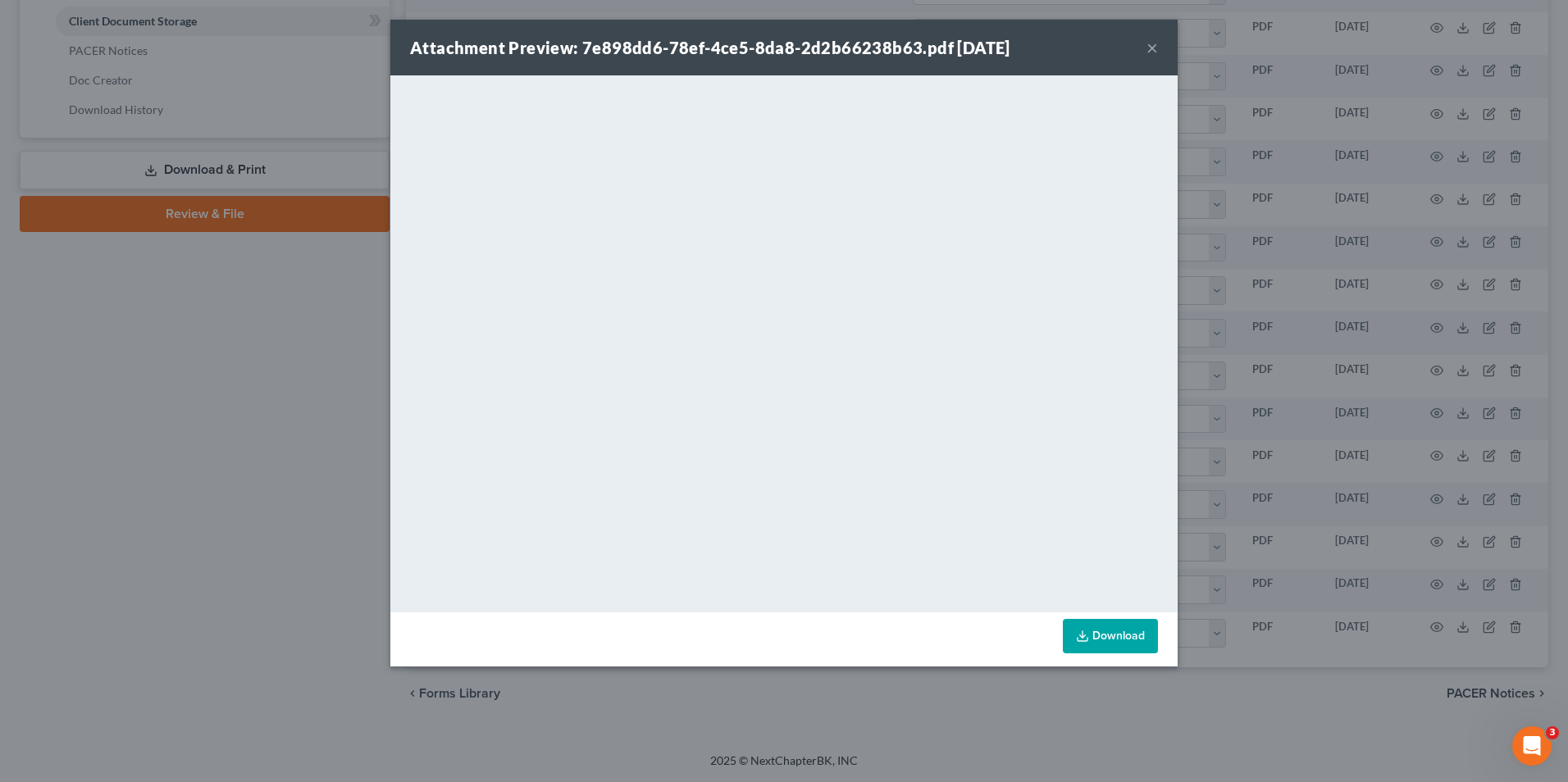
click at [1161, 47] on div "Attachment Preview: 7e898dd6-78ef-4ce5-8da8-2d2b66238b63.pdf 03/20/2025 ×" at bounding box center [784, 47] width 787 height 56
click at [1148, 47] on button "×" at bounding box center [1152, 47] width 12 height 20
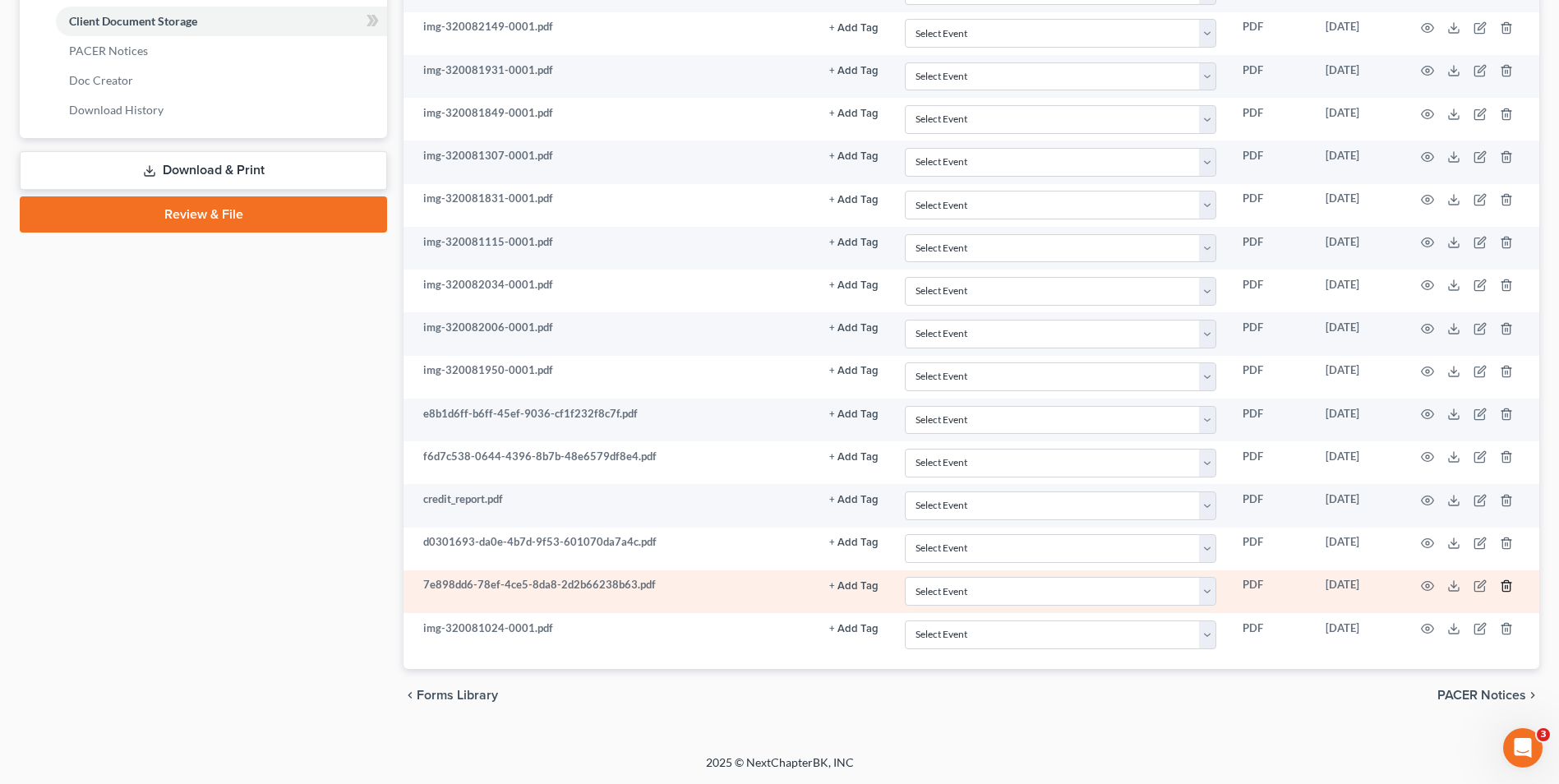
click at [1502, 585] on icon "button" at bounding box center [1506, 585] width 7 height 11
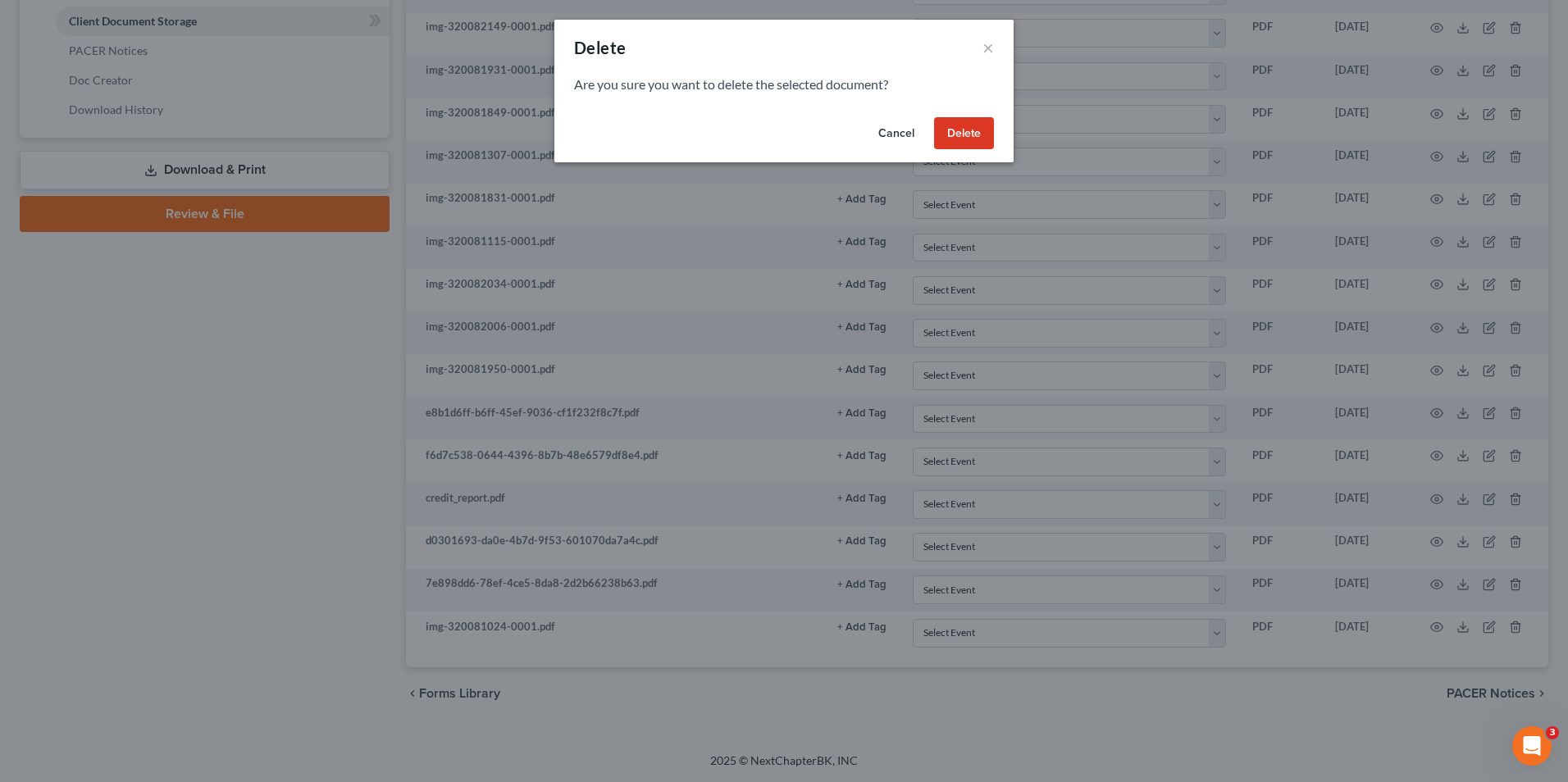
click at [983, 140] on button "Delete" at bounding box center [964, 133] width 60 height 32
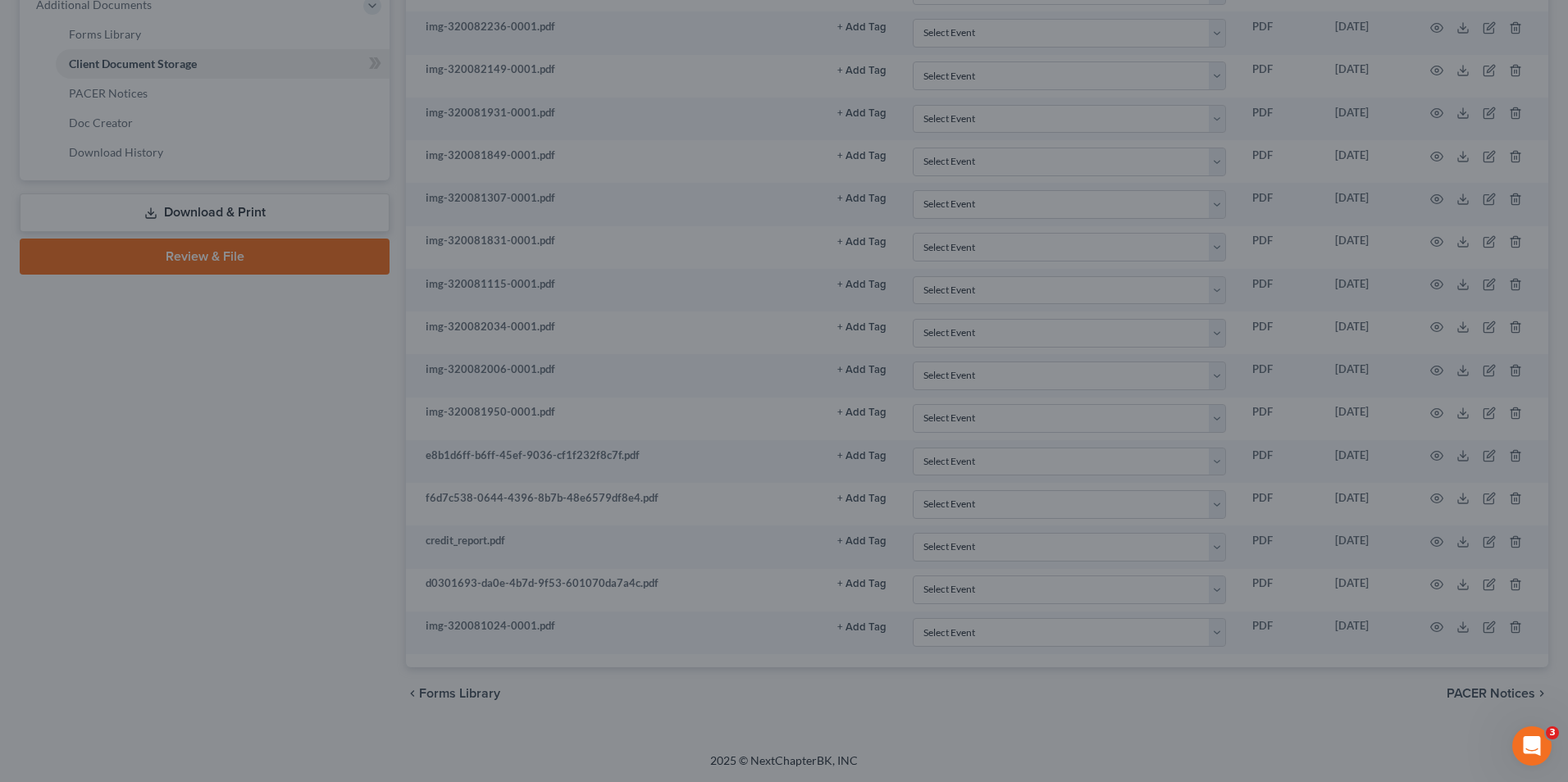
scroll to position [682, 0]
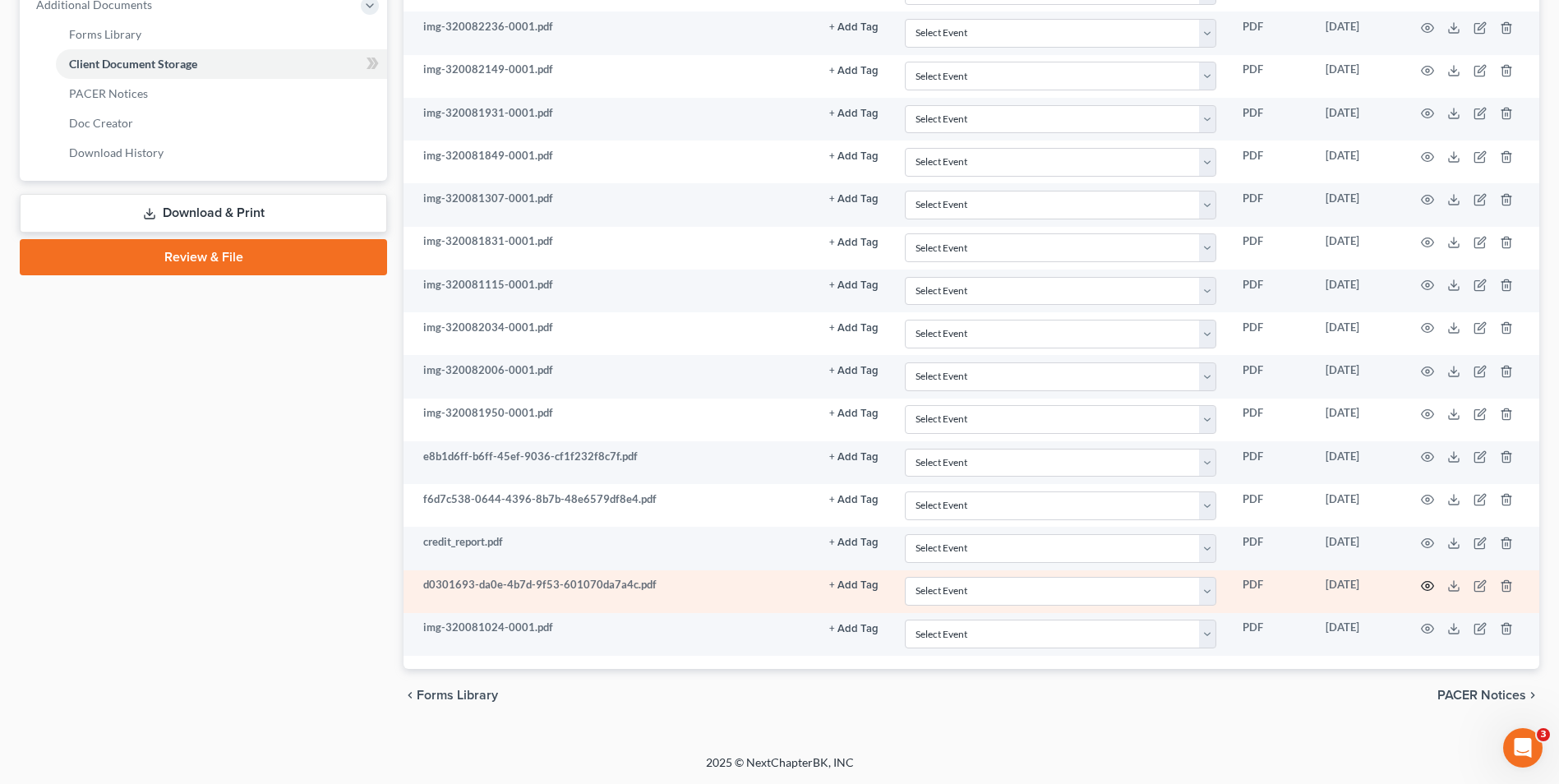
click at [1432, 586] on icon "button" at bounding box center [1428, 586] width 13 height 13
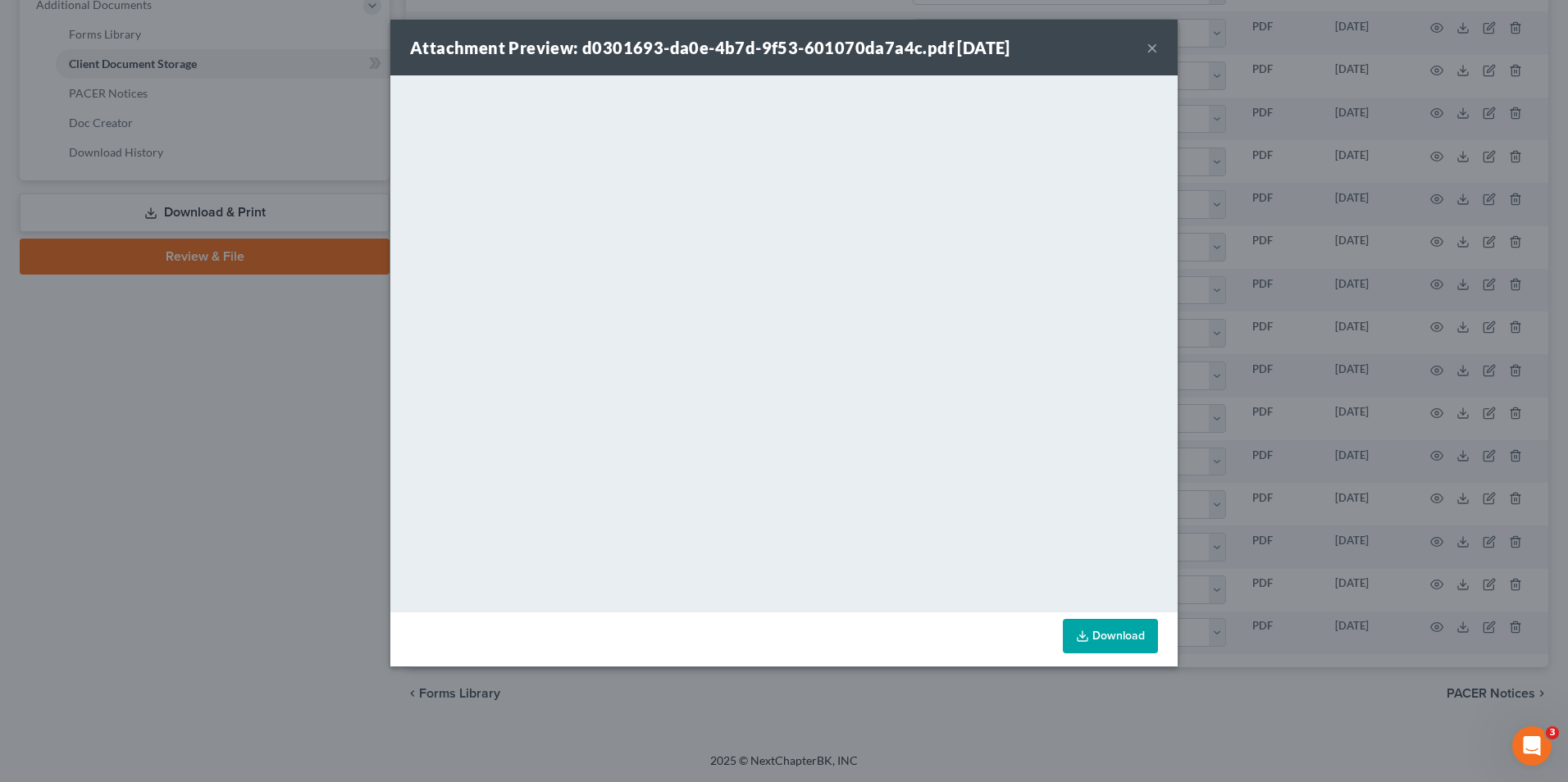
click at [1153, 49] on button "×" at bounding box center [1152, 47] width 12 height 20
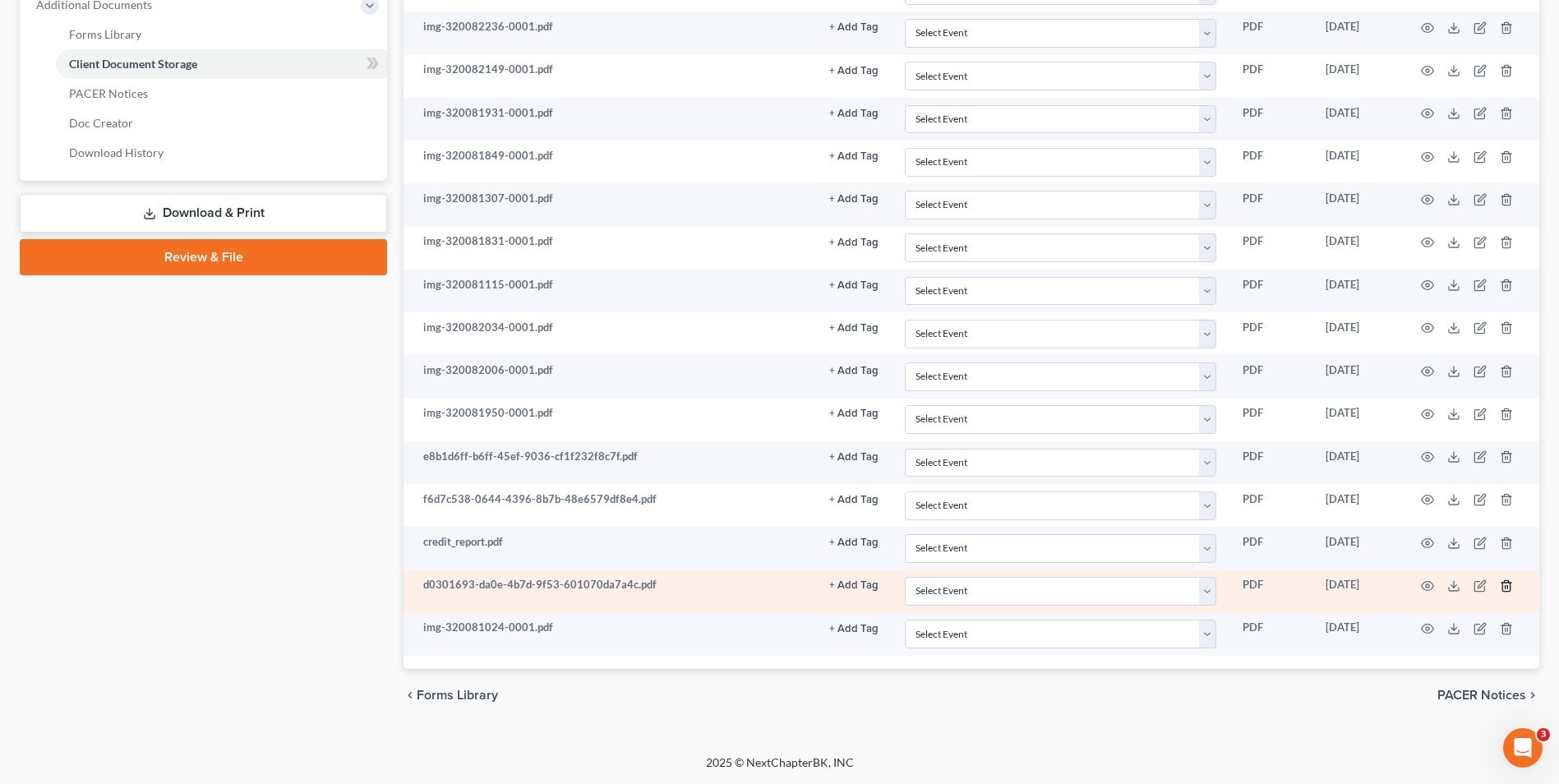
click at [1510, 588] on icon "button" at bounding box center [1506, 585] width 7 height 11
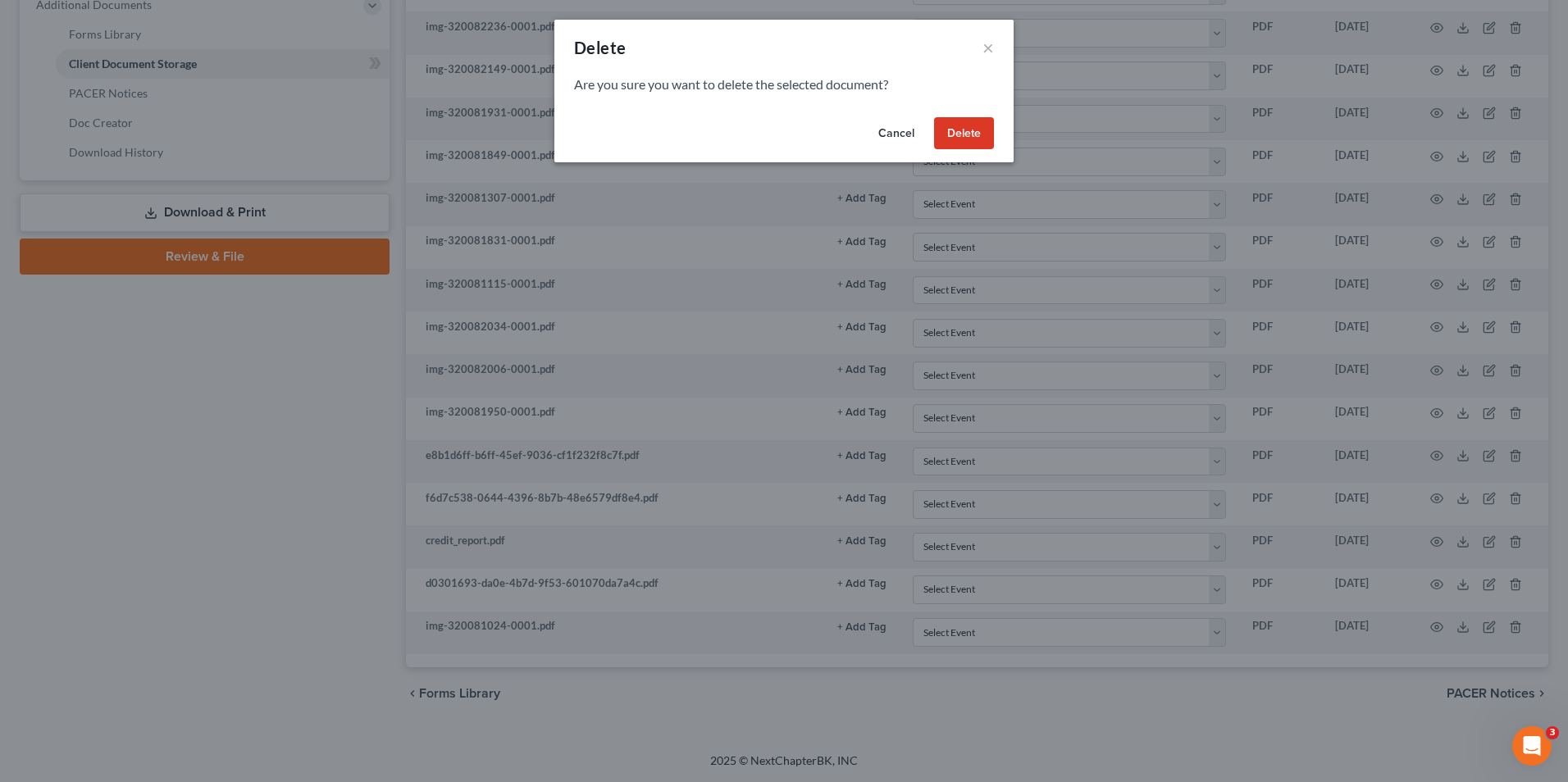
click at [982, 135] on button "Delete" at bounding box center [964, 133] width 60 height 32
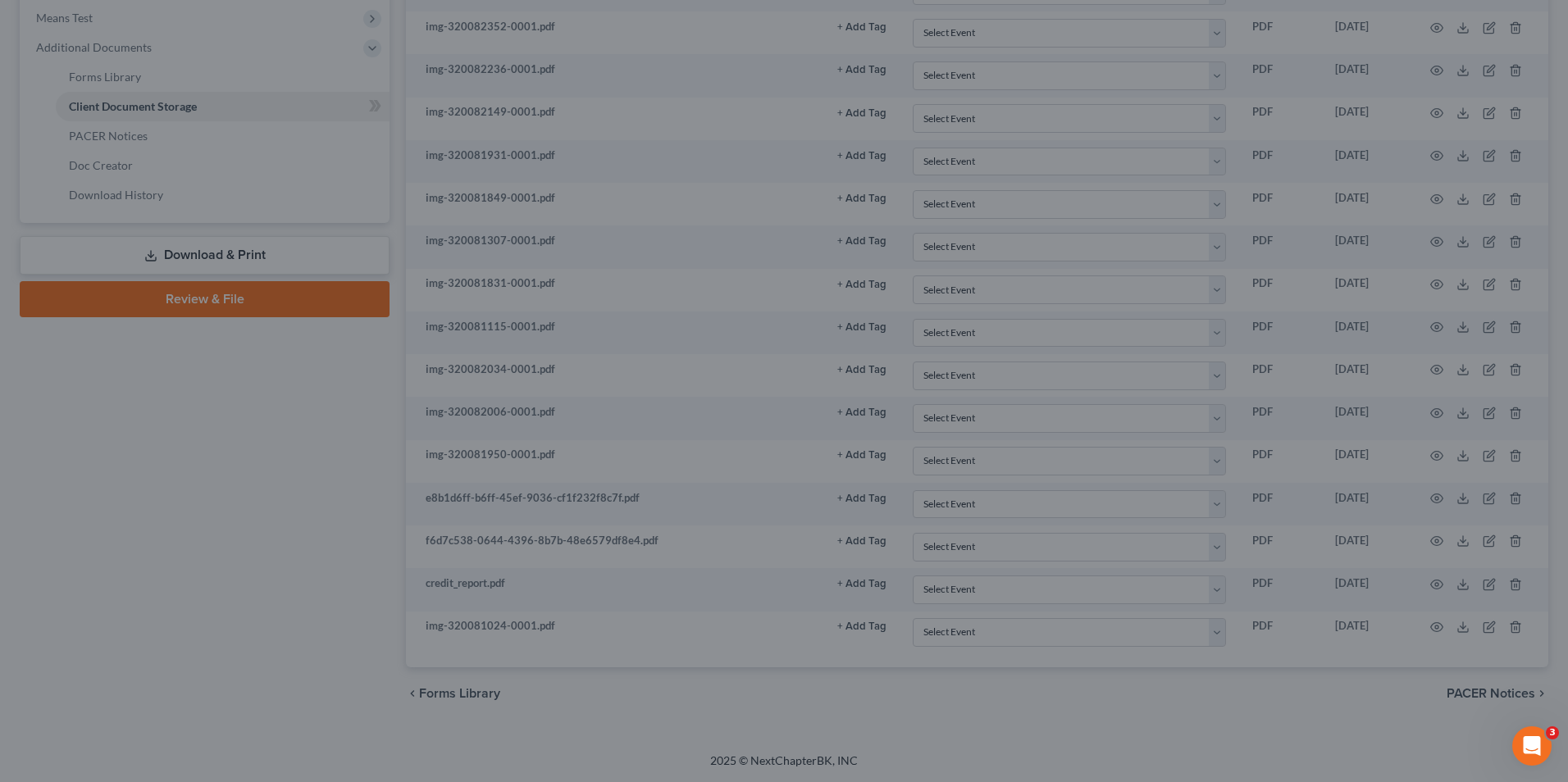
scroll to position [639, 0]
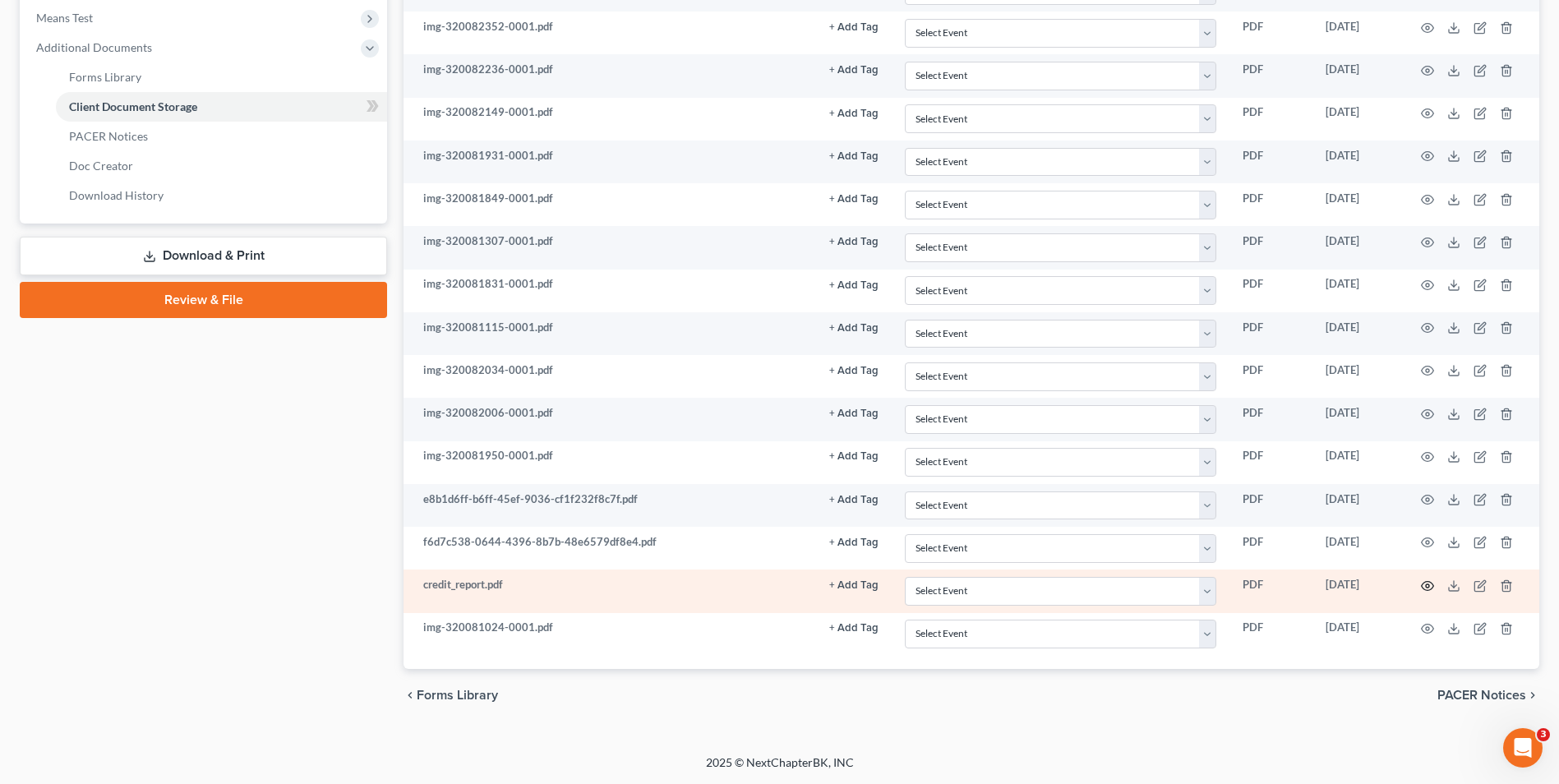
click at [1430, 584] on icon "button" at bounding box center [1428, 586] width 13 height 13
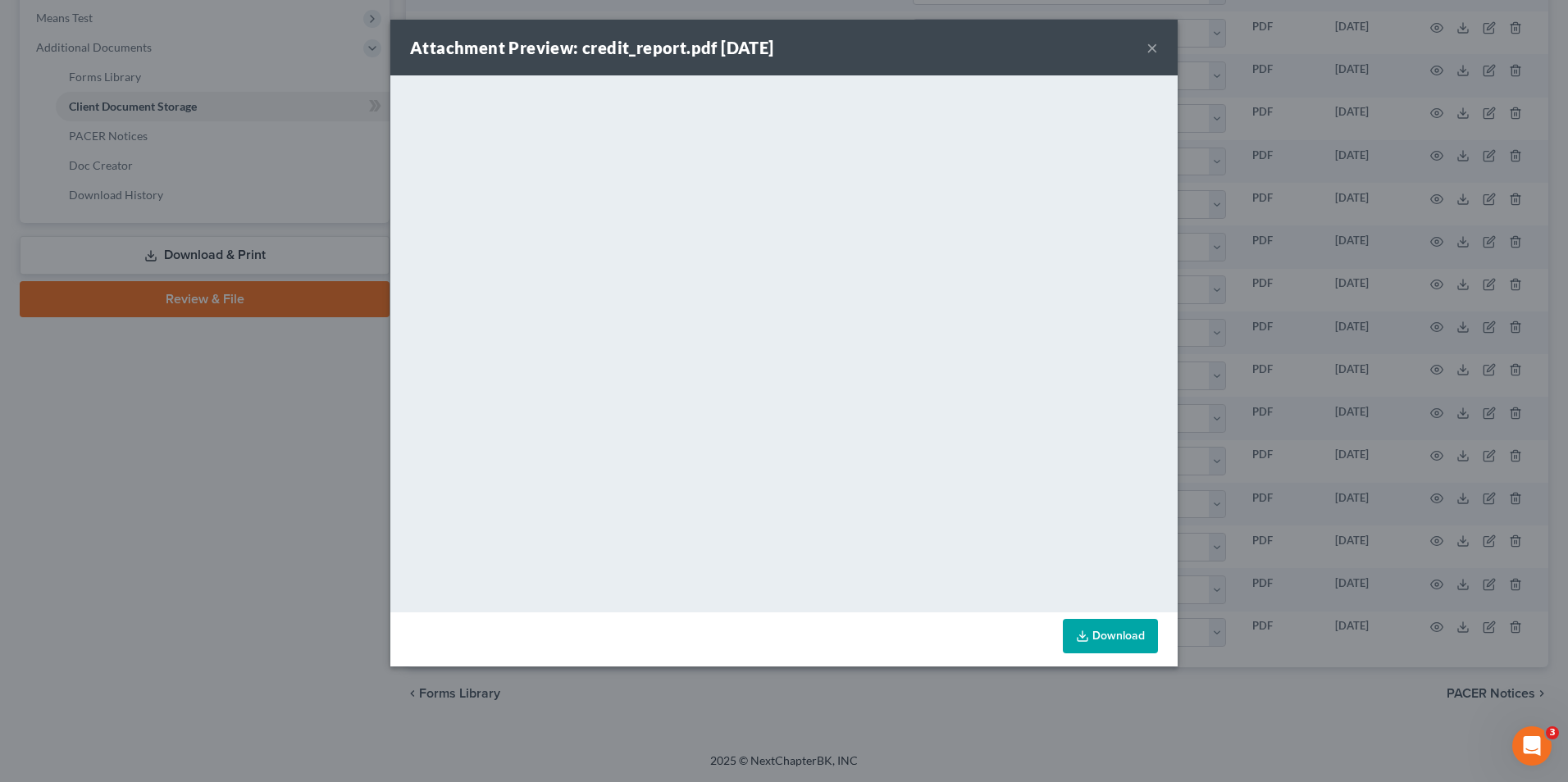
click at [1151, 51] on button "×" at bounding box center [1152, 47] width 12 height 20
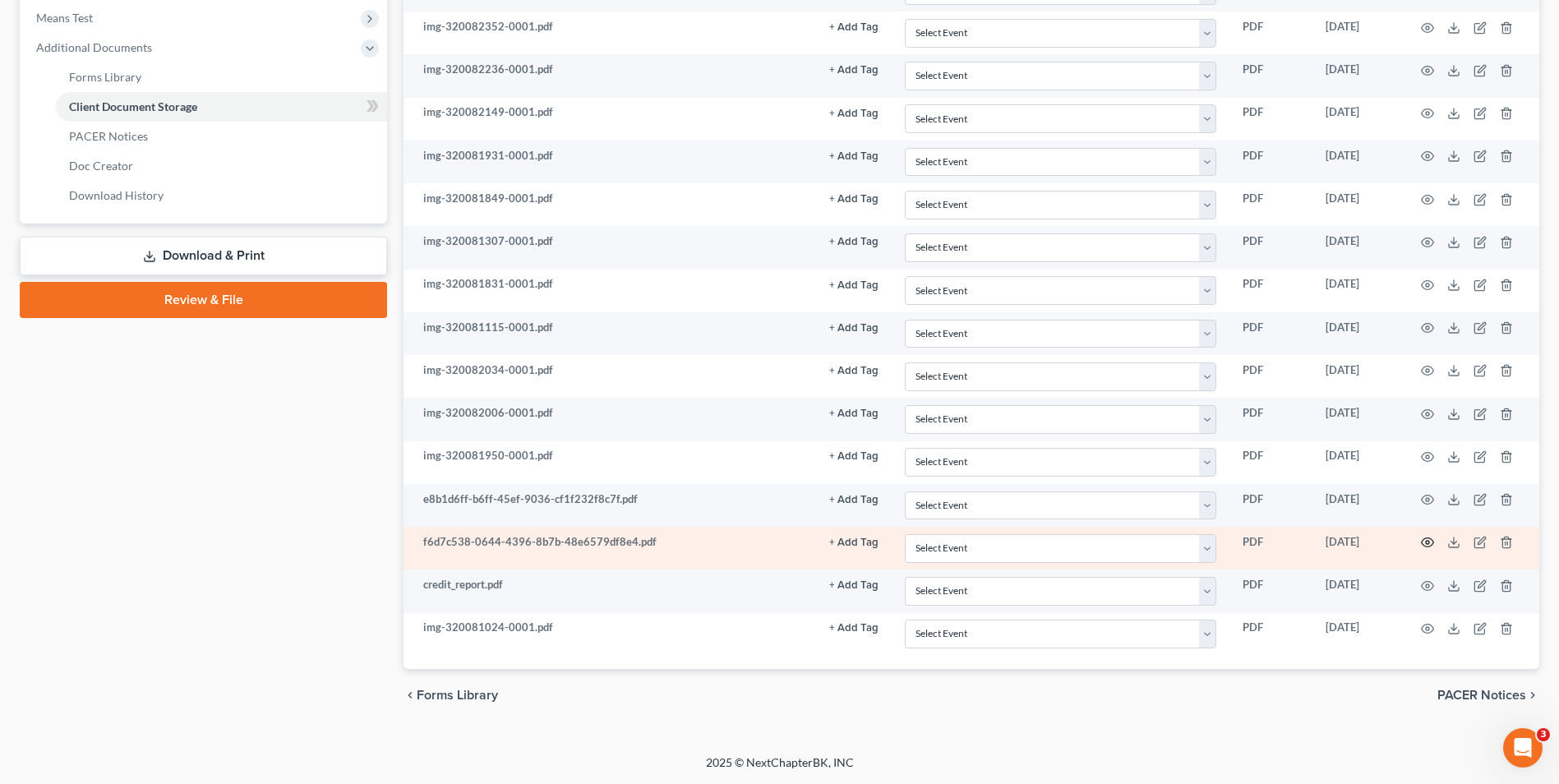
click at [1428, 539] on icon "button" at bounding box center [1428, 542] width 13 height 13
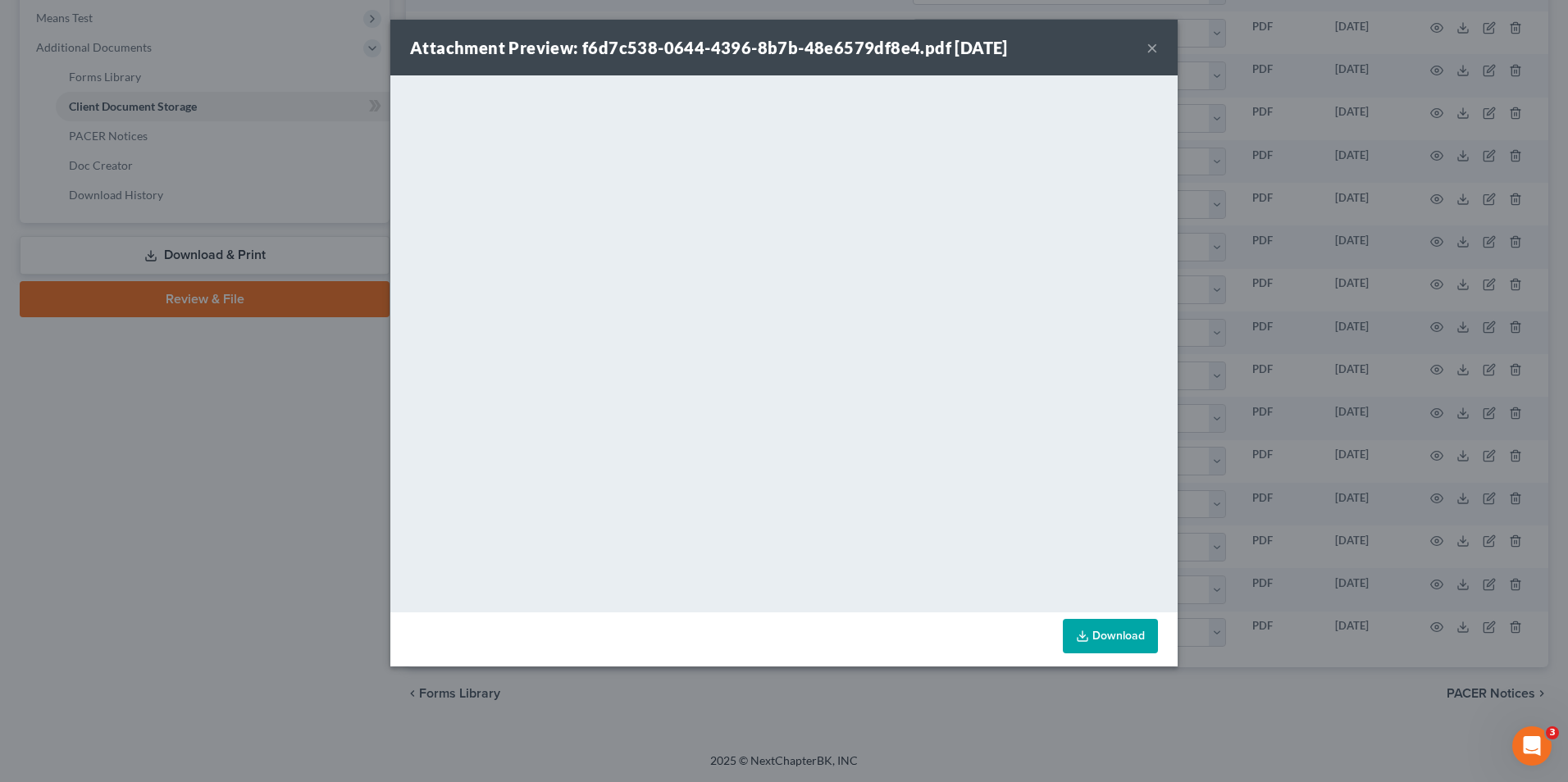
click at [1148, 44] on button "×" at bounding box center [1152, 47] width 12 height 20
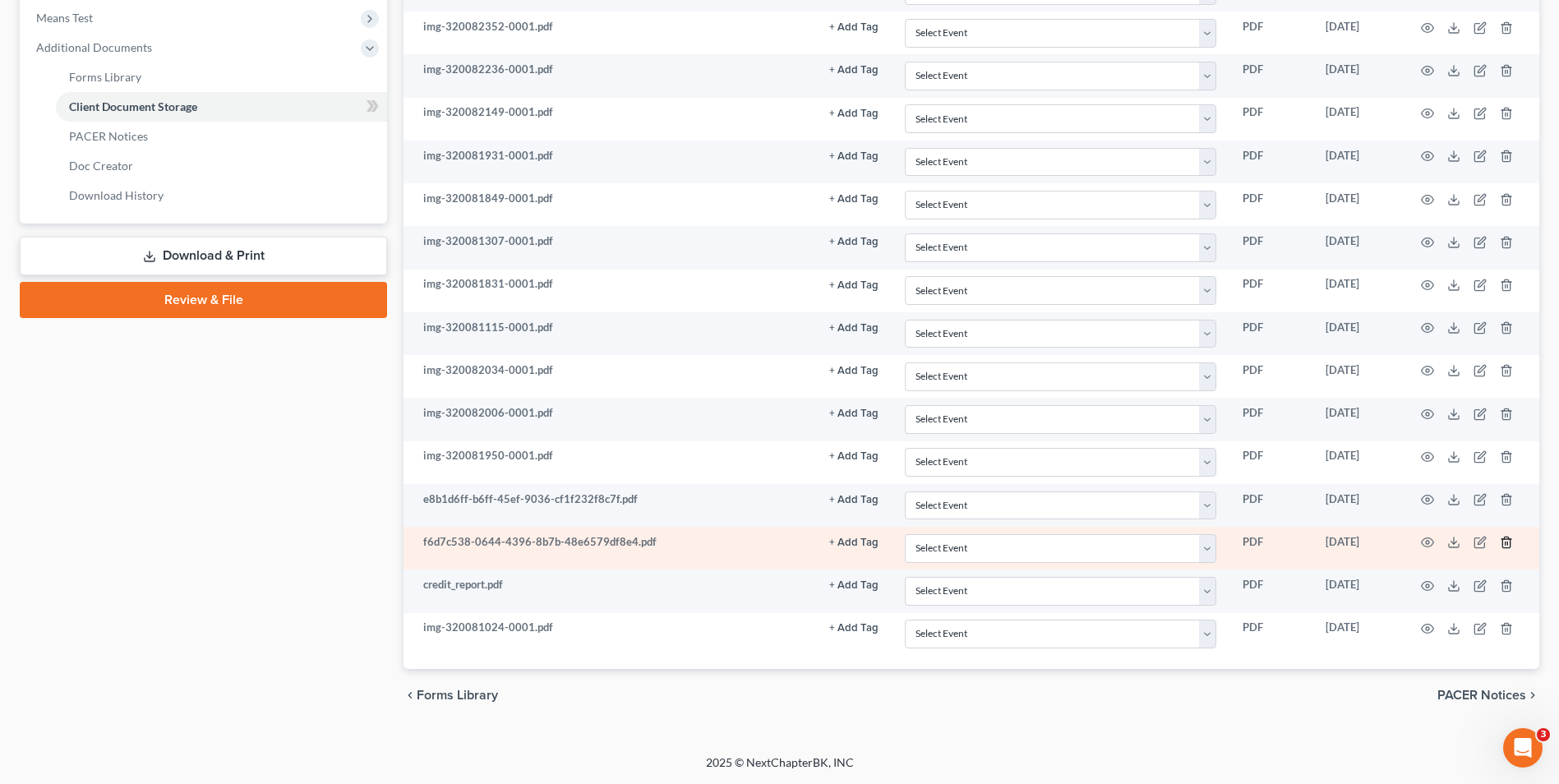
click at [1507, 547] on icon "button" at bounding box center [1507, 542] width 13 height 13
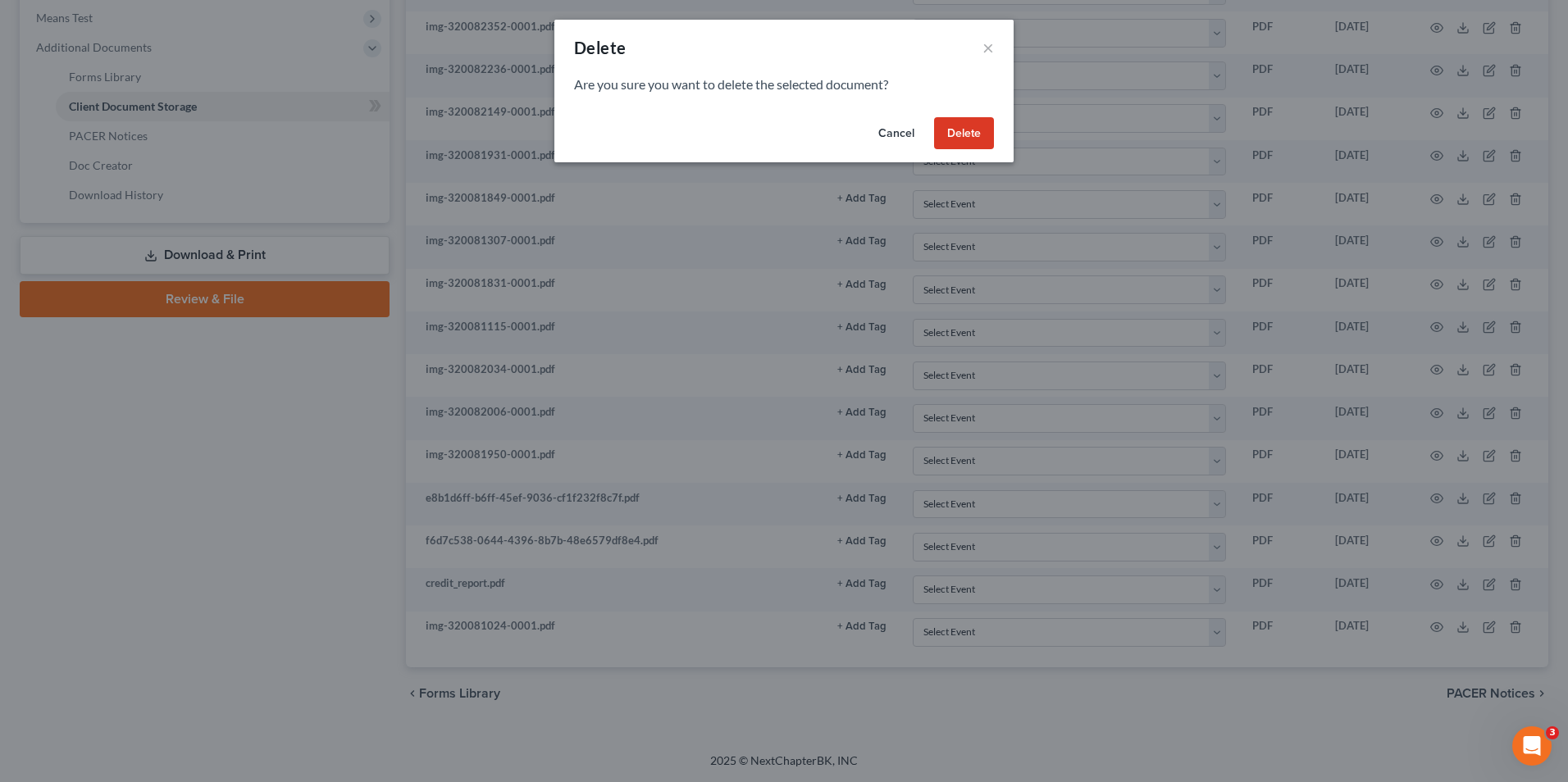
click at [948, 125] on button "Delete" at bounding box center [964, 133] width 60 height 32
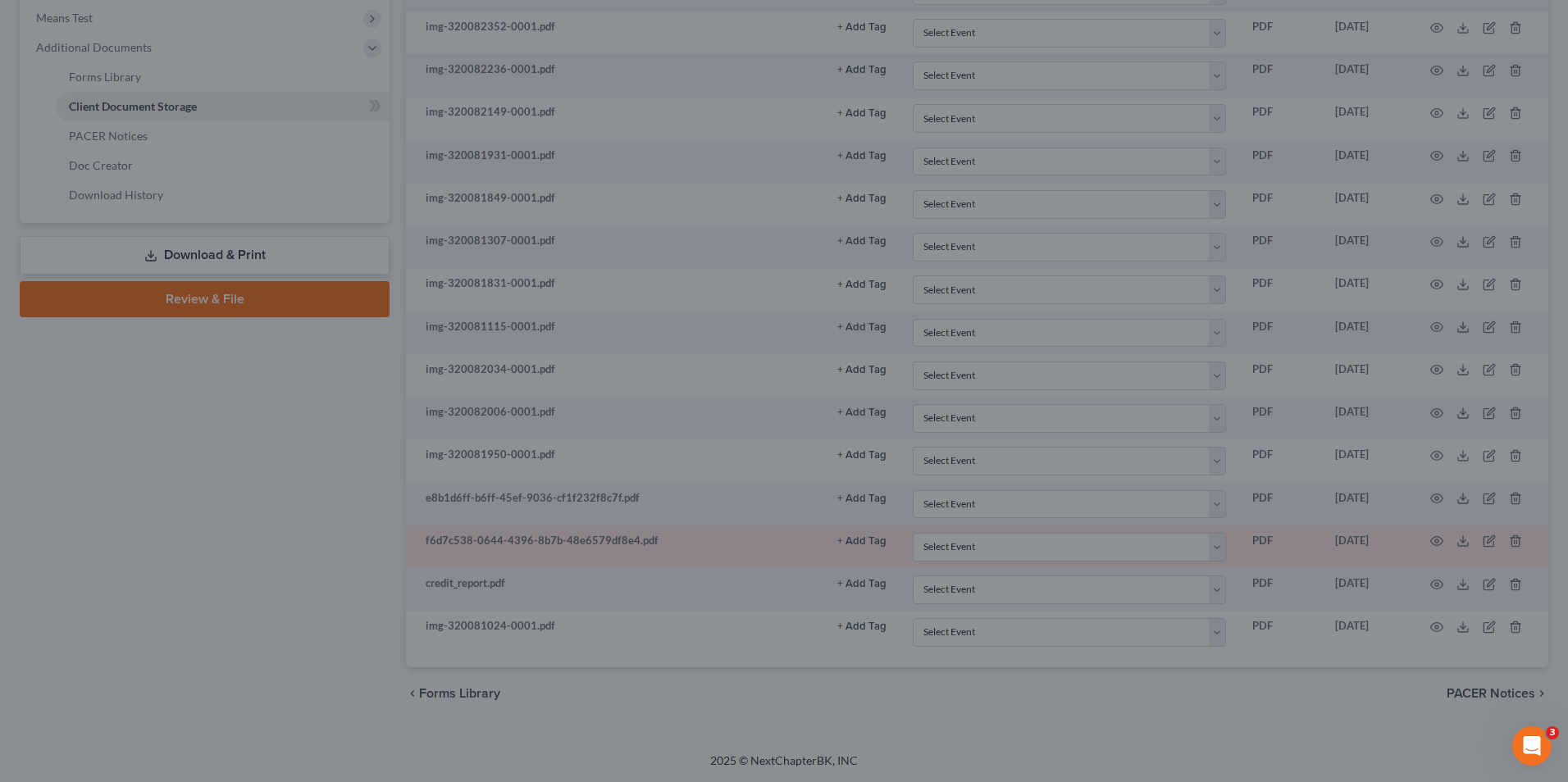
scroll to position [597, 0]
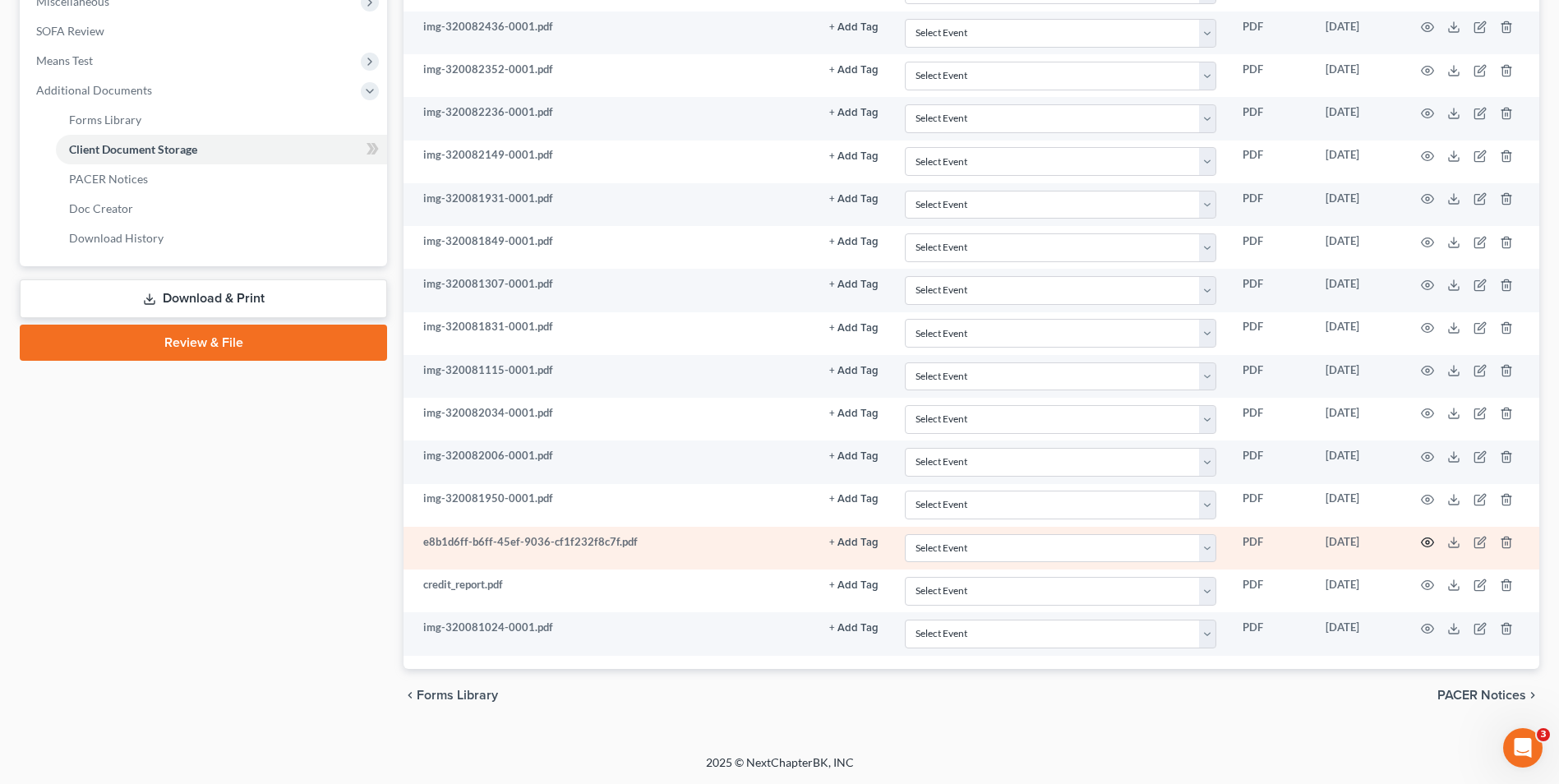
click at [1425, 543] on icon "button" at bounding box center [1428, 542] width 13 height 13
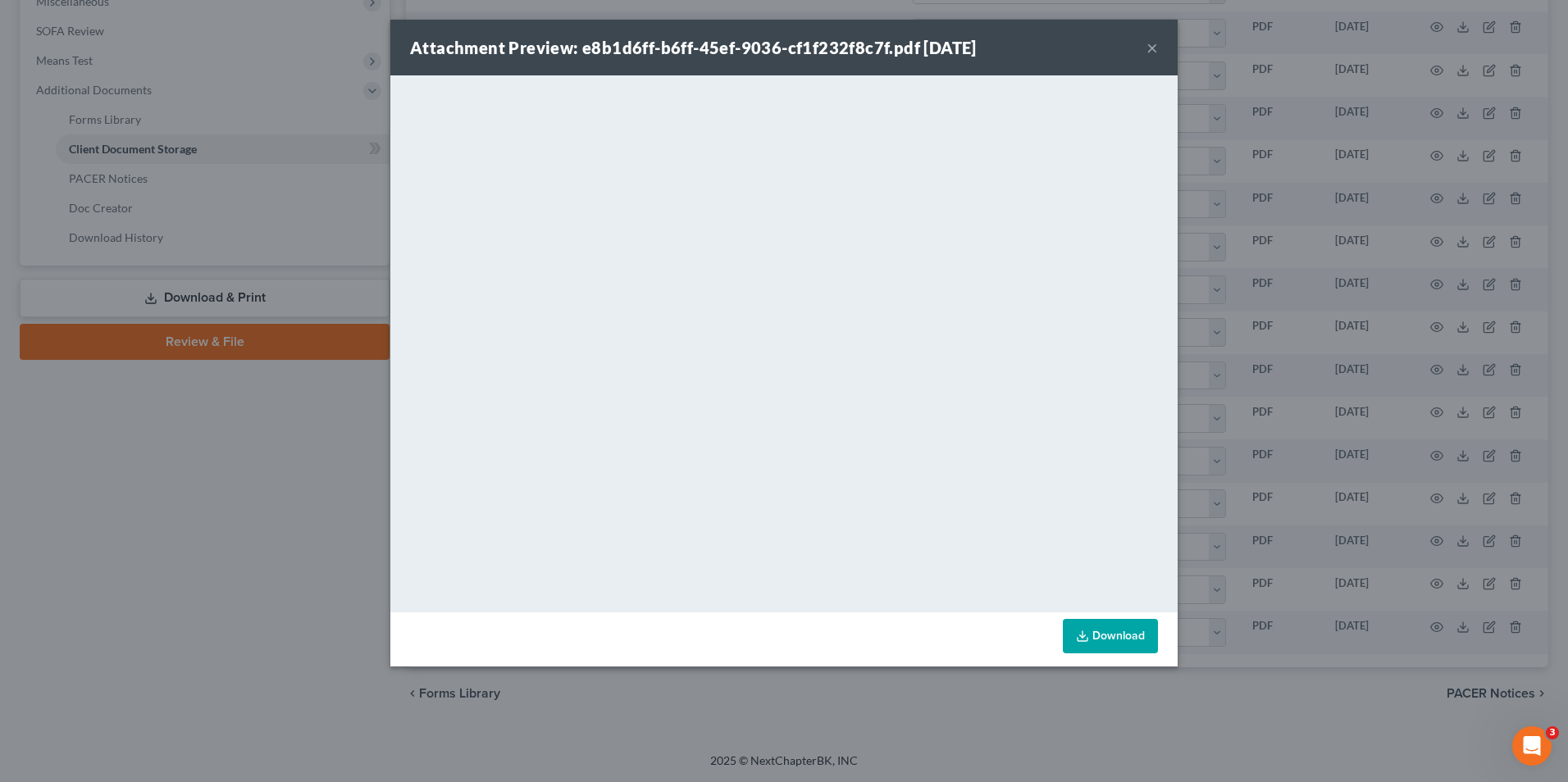
click at [1160, 43] on div "Attachment Preview: e8b1d6ff-b6ff-45ef-9036-cf1f232f8c7f.pdf 03/20/2025 ×" at bounding box center [784, 47] width 787 height 56
click at [1156, 51] on button "×" at bounding box center [1152, 47] width 12 height 20
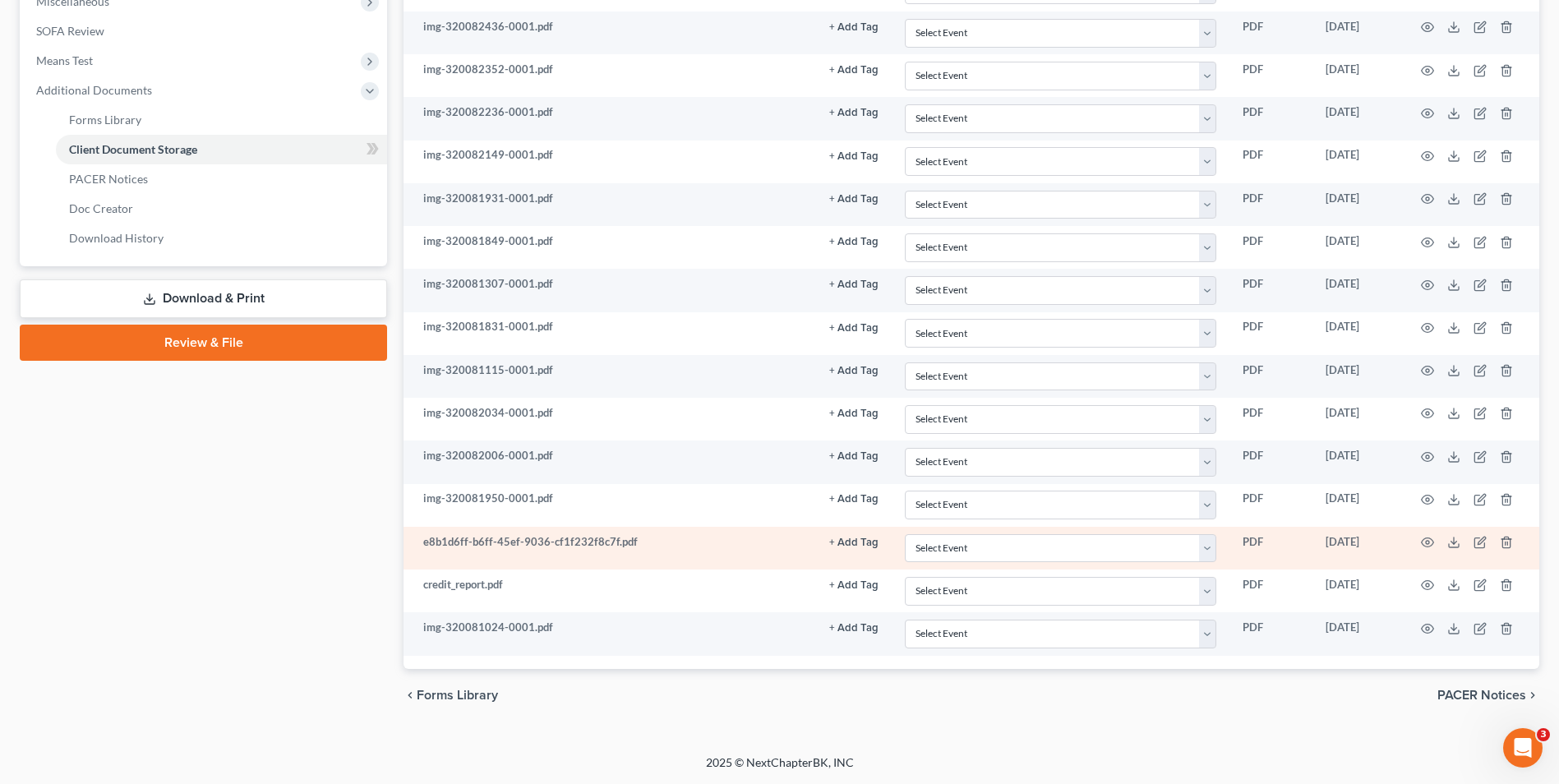
click at [1499, 542] on td at bounding box center [1471, 547] width 138 height 42
click at [1502, 542] on icon "button" at bounding box center [1506, 542] width 7 height 11
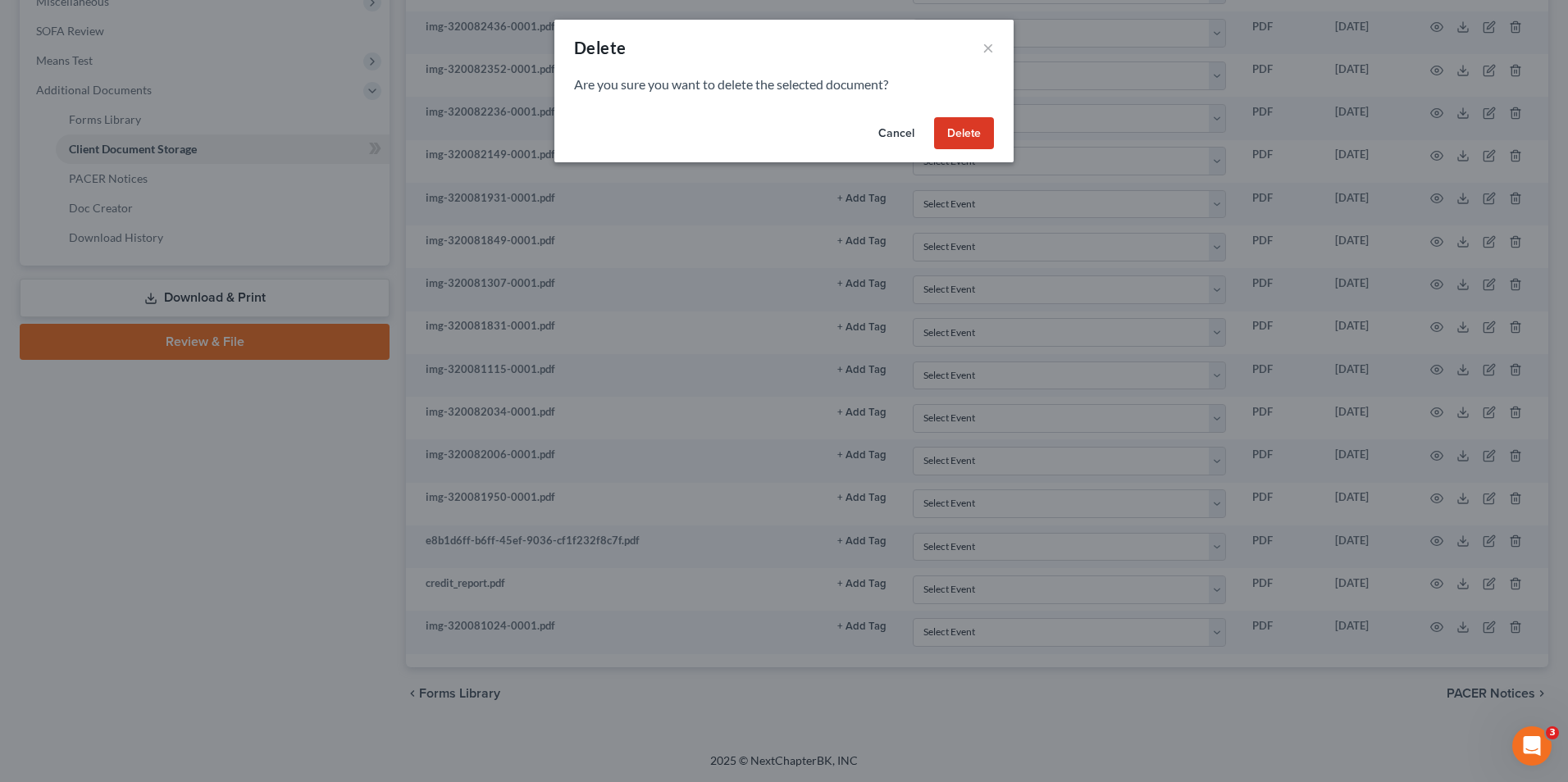
click at [938, 126] on button "Delete" at bounding box center [964, 133] width 60 height 32
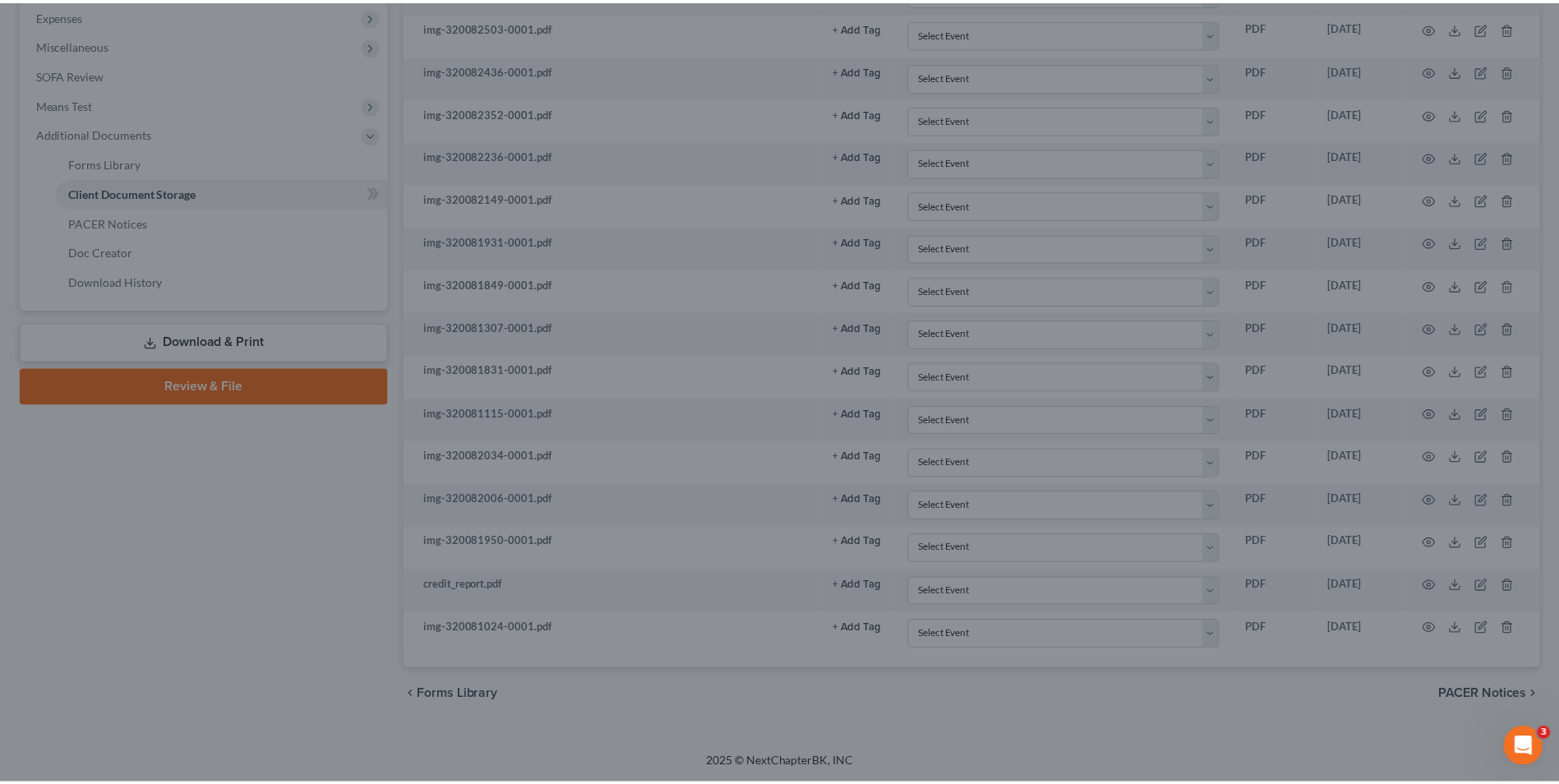
scroll to position [555, 0]
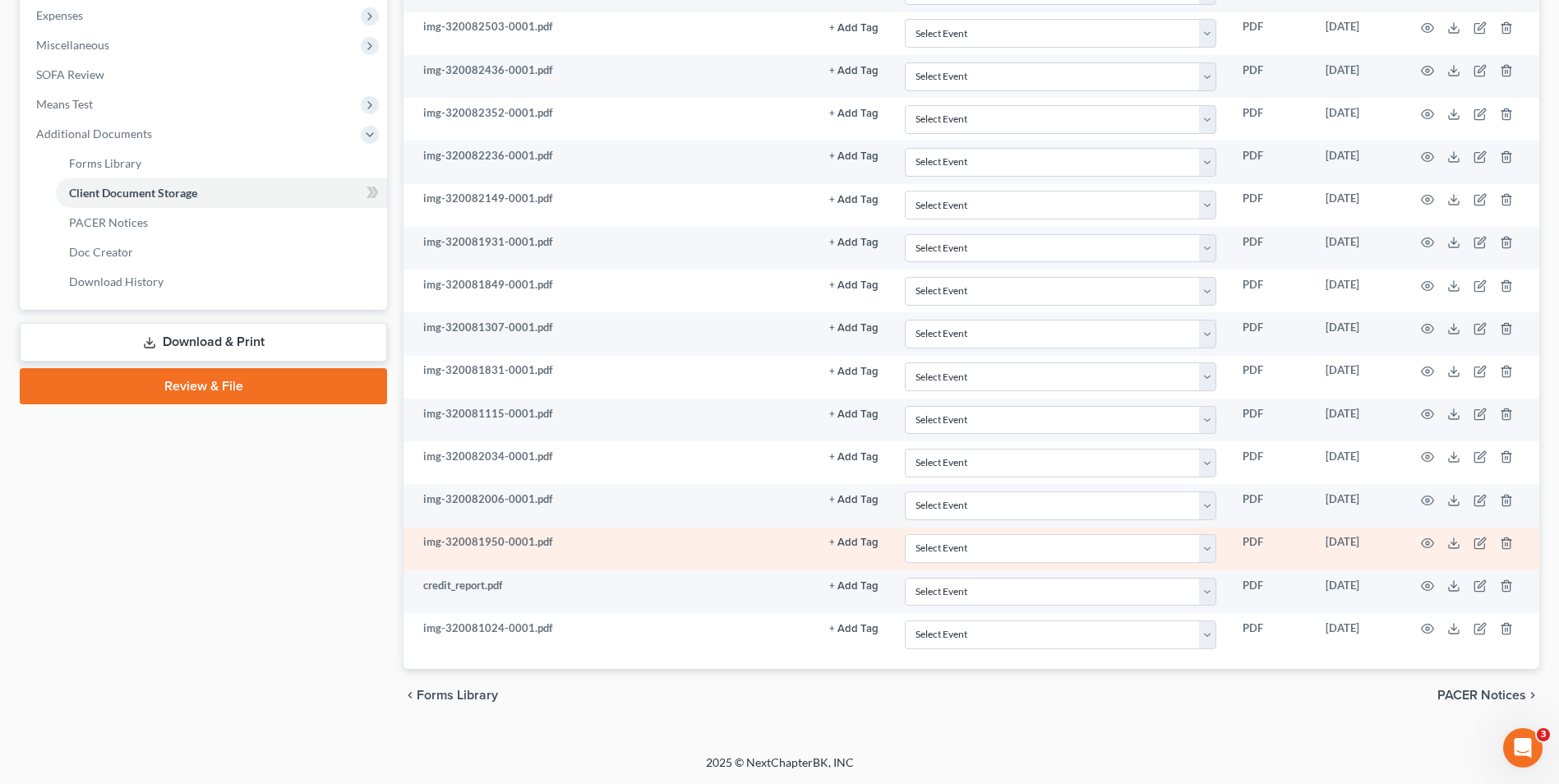
click at [1427, 551] on td at bounding box center [1471, 548] width 138 height 42
click at [1428, 542] on circle "button" at bounding box center [1428, 543] width 3 height 3
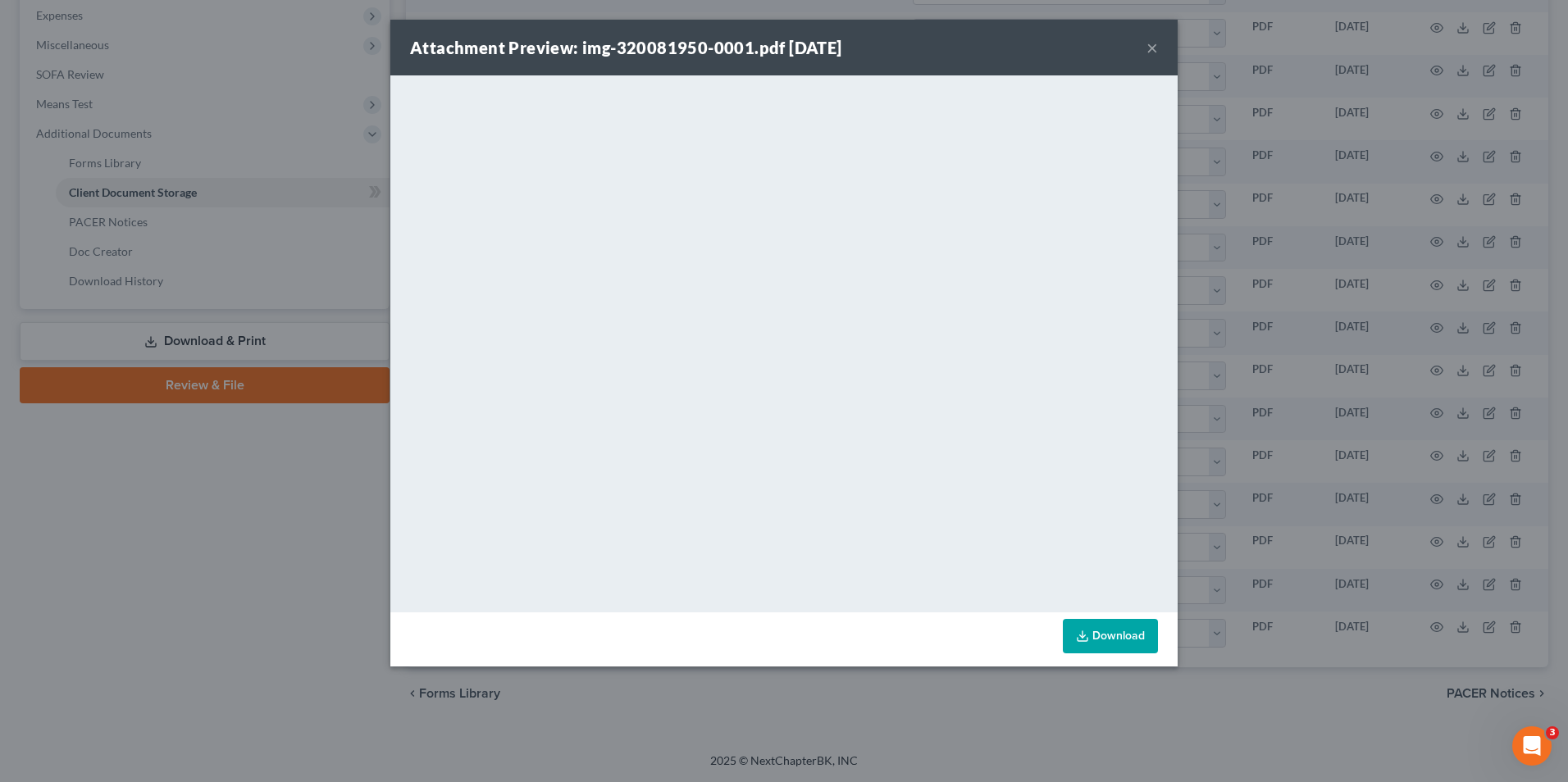
click at [1149, 47] on button "×" at bounding box center [1152, 47] width 12 height 20
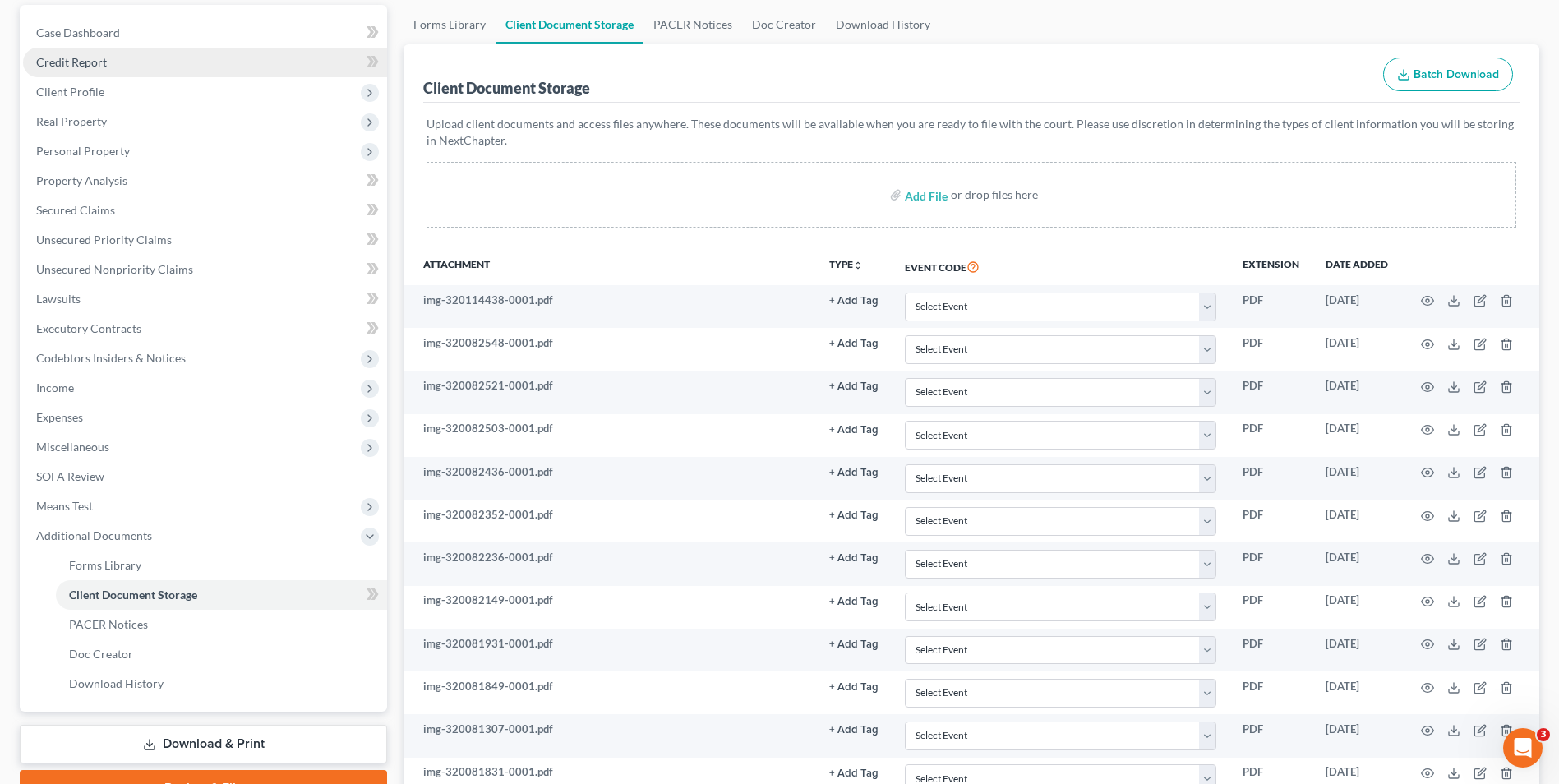
scroll to position [144, 0]
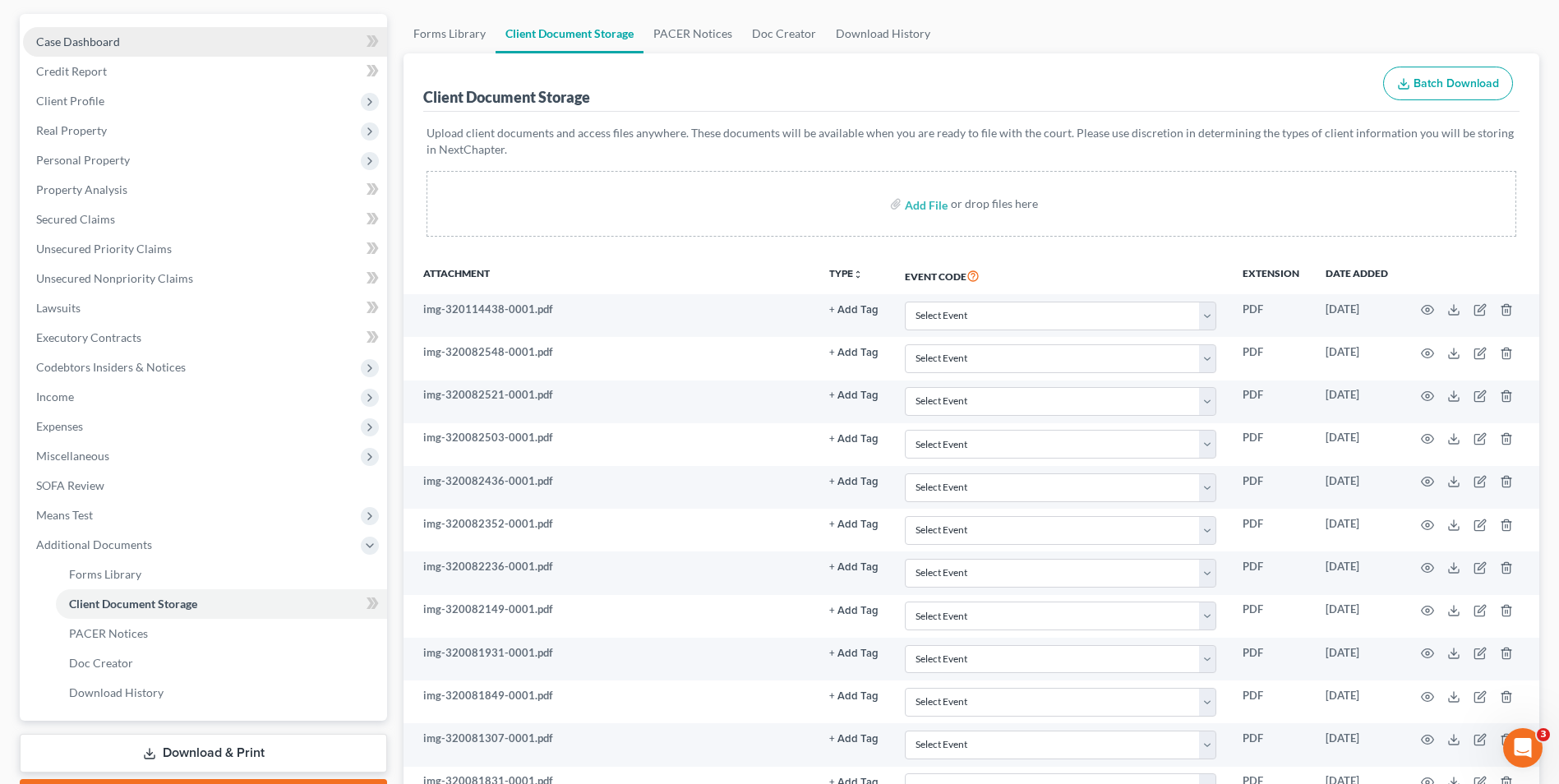
drag, startPoint x: 121, startPoint y: 40, endPoint x: 337, endPoint y: 36, distance: 216.0
click at [121, 40] on link "Case Dashboard" at bounding box center [205, 42] width 364 height 30
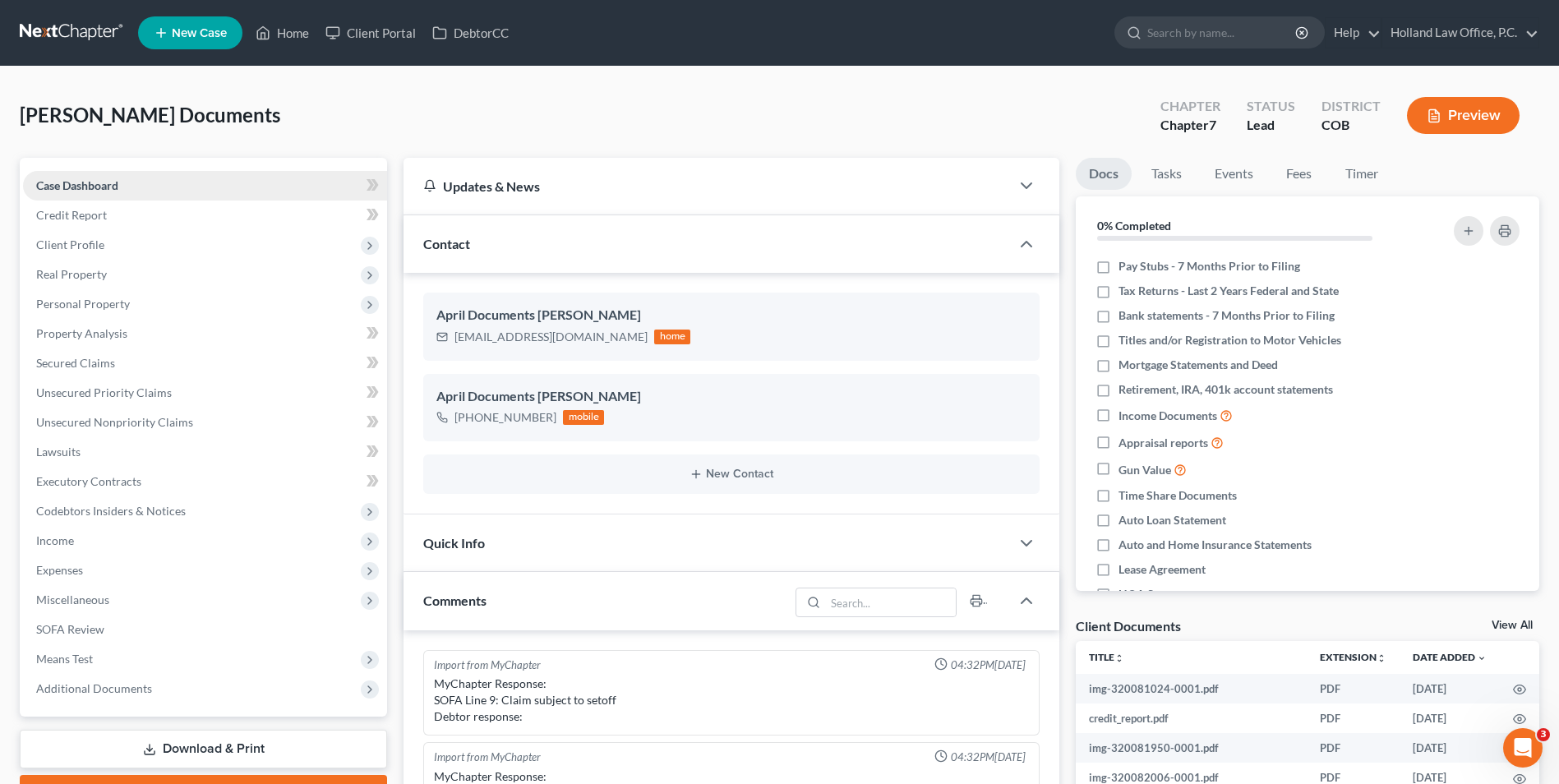
scroll to position [285, 0]
click at [150, 180] on link "Case Dashboard" at bounding box center [205, 186] width 364 height 30
click at [289, 27] on link "Home" at bounding box center [282, 33] width 70 height 30
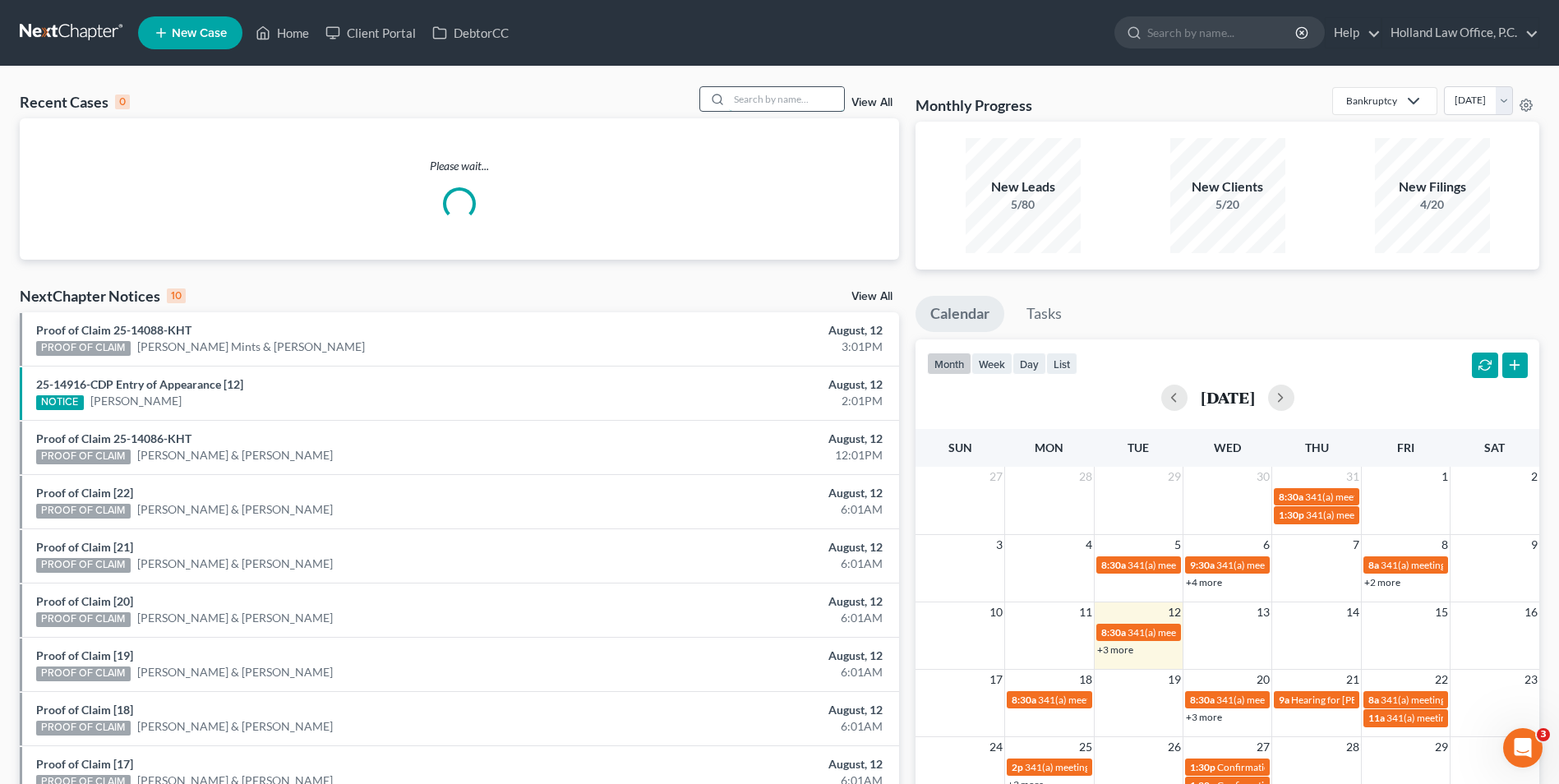
click at [777, 94] on input "search" at bounding box center [787, 99] width 115 height 24
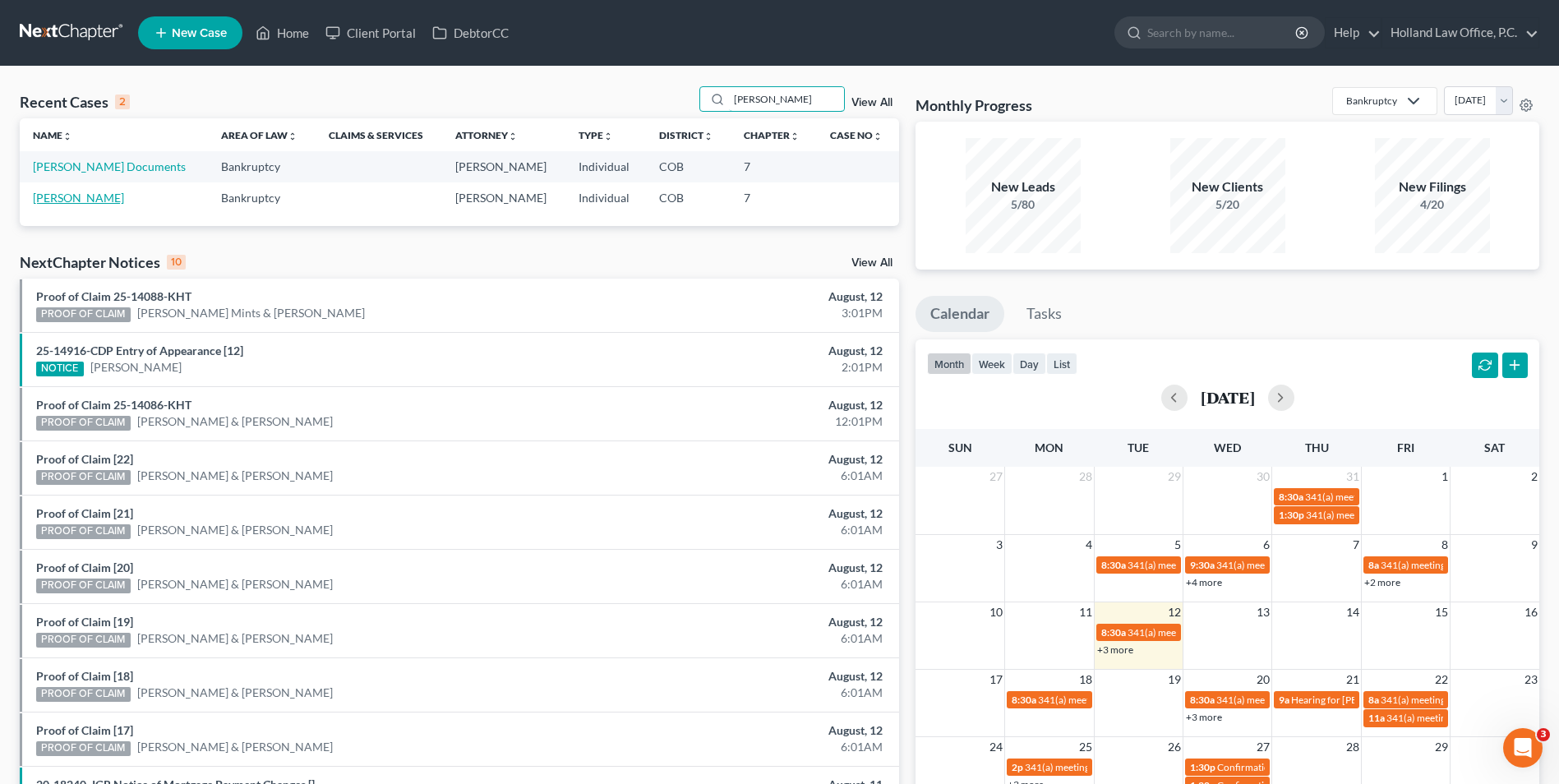
type input "welch"
click at [85, 199] on link "[PERSON_NAME]" at bounding box center [77, 197] width 91 height 14
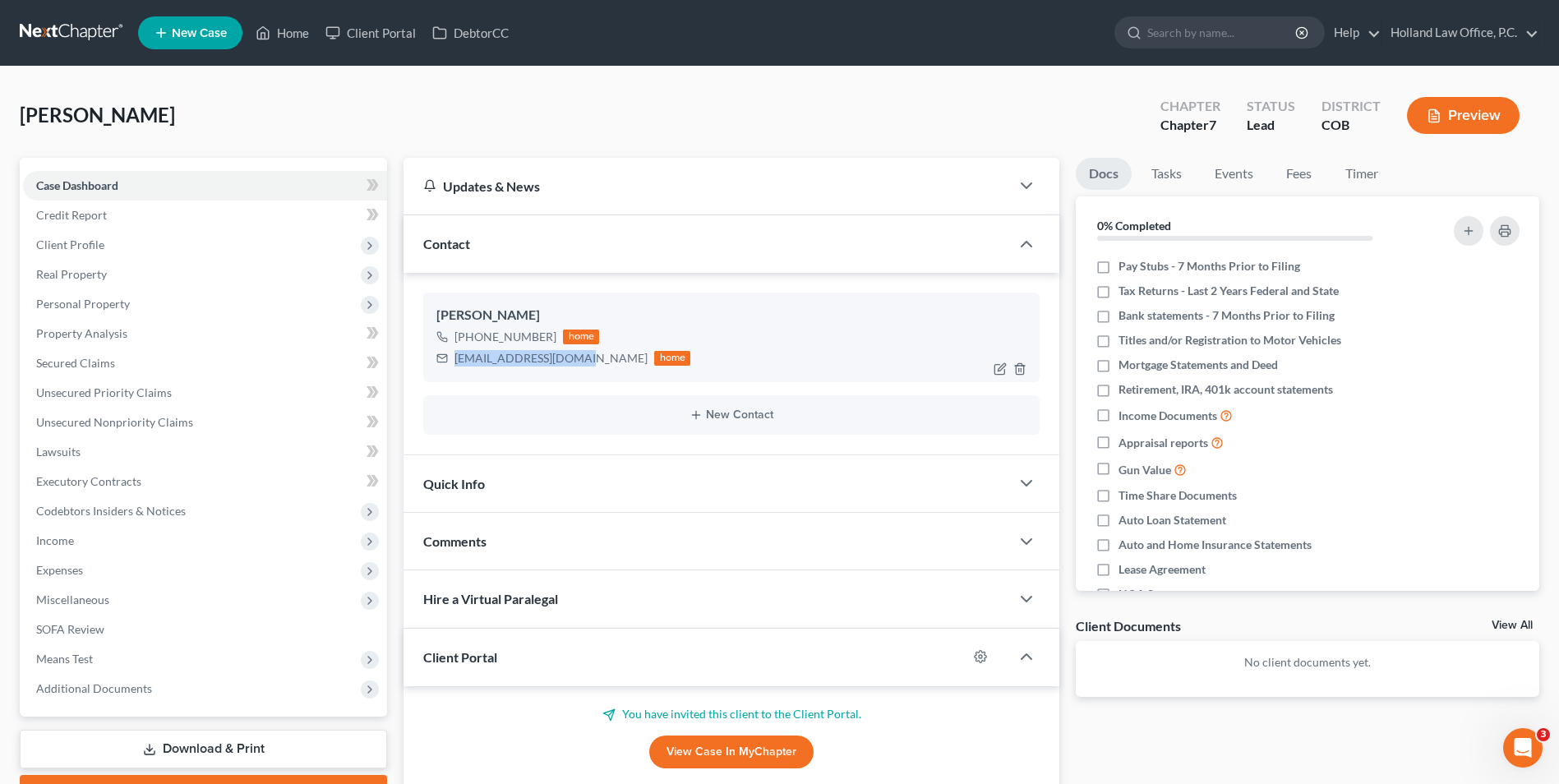
drag, startPoint x: 565, startPoint y: 358, endPoint x: 442, endPoint y: 362, distance: 123.1
click at [442, 362] on div "aprilgallatin@msn.com home" at bounding box center [563, 358] width 254 height 22
drag, startPoint x: 498, startPoint y: 365, endPoint x: 512, endPoint y: 362, distance: 14.3
drag, startPoint x: 303, startPoint y: 40, endPoint x: 630, endPoint y: 147, distance: 344.1
click at [302, 40] on link "Home" at bounding box center [282, 33] width 70 height 30
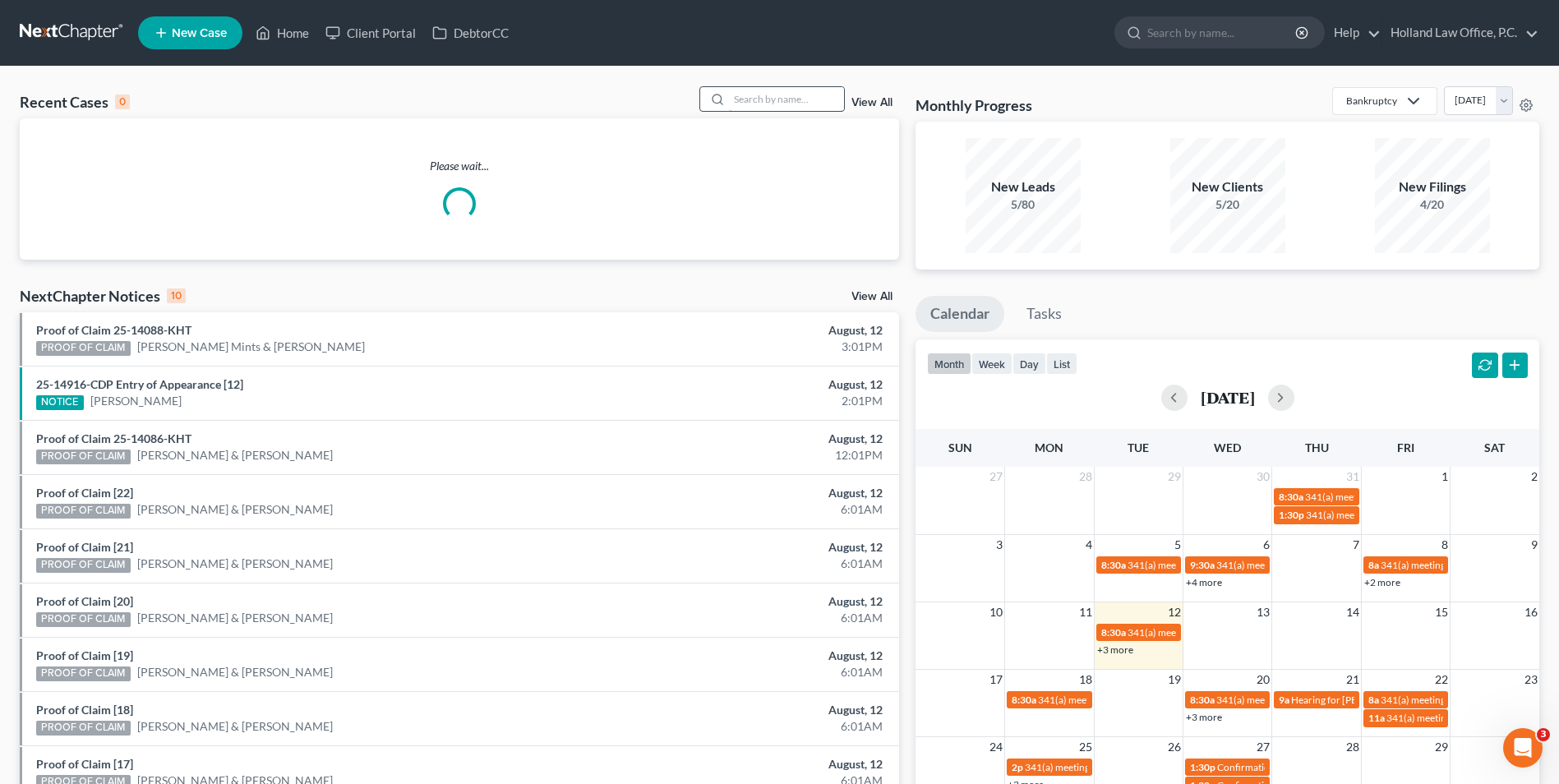
drag, startPoint x: 721, startPoint y: 86, endPoint x: 760, endPoint y: 91, distance: 39.3
click at [722, 86] on div "Recent Cases 0 View All Please wait... NextChapter Notices 10 View All Proof of…" at bounding box center [779, 493] width 1559 height 853
drag, startPoint x: 760, startPoint y: 91, endPoint x: 776, endPoint y: 98, distance: 17.5
click at [760, 92] on input "search" at bounding box center [787, 99] width 115 height 24
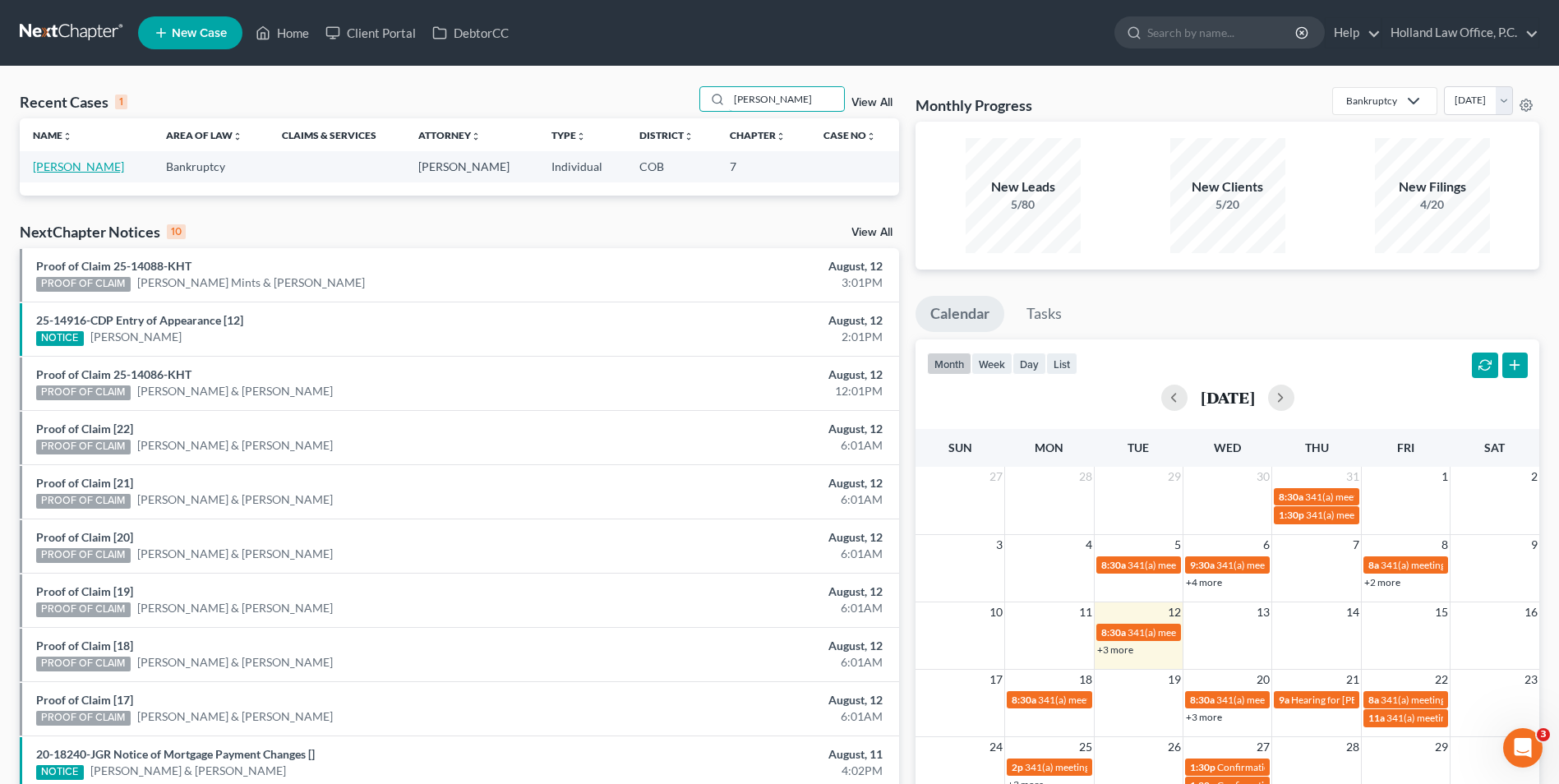
type input "maltby"
click at [72, 161] on link "[PERSON_NAME]" at bounding box center [77, 166] width 91 height 14
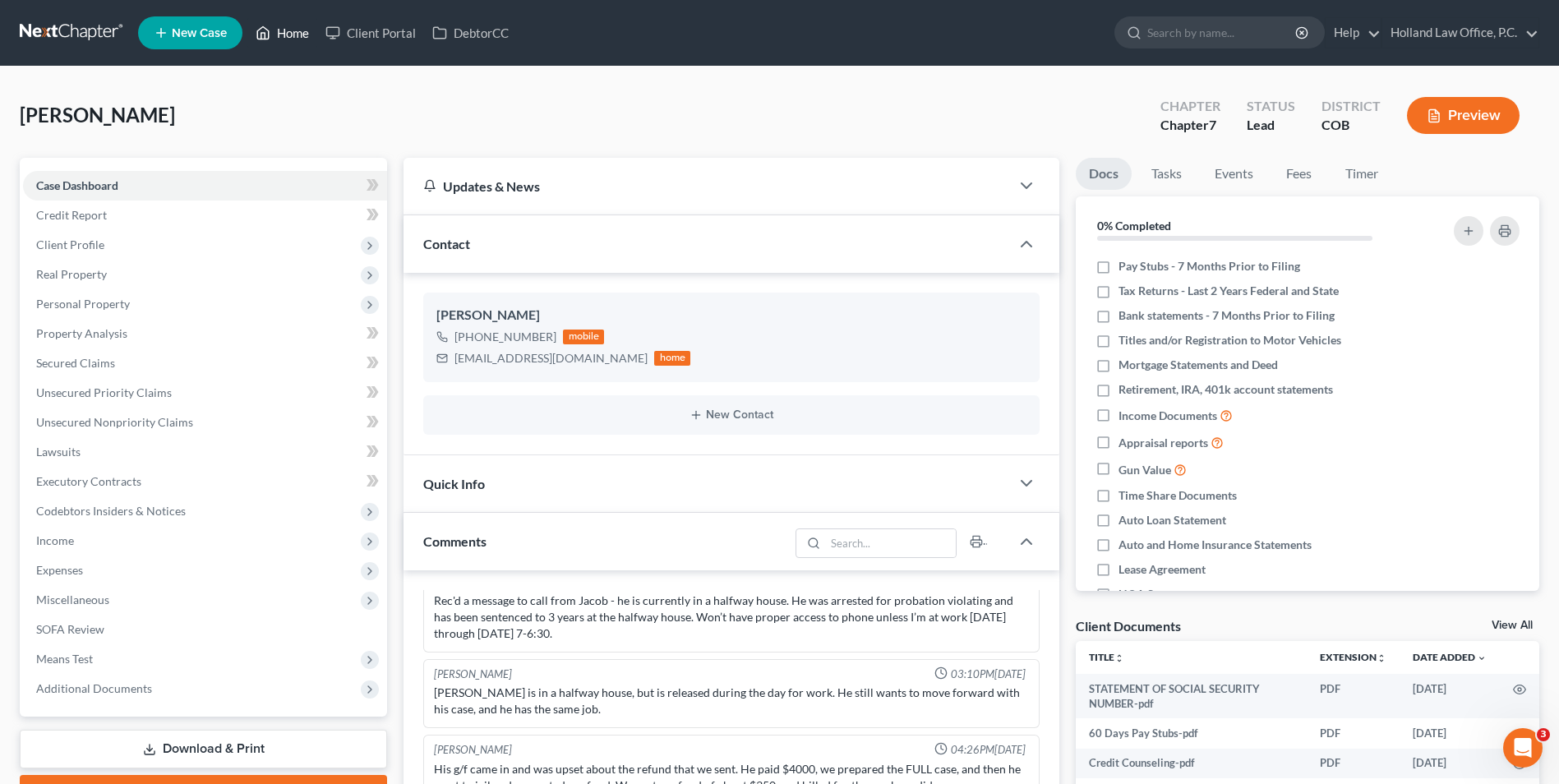
click at [271, 27] on icon at bounding box center [263, 33] width 15 height 20
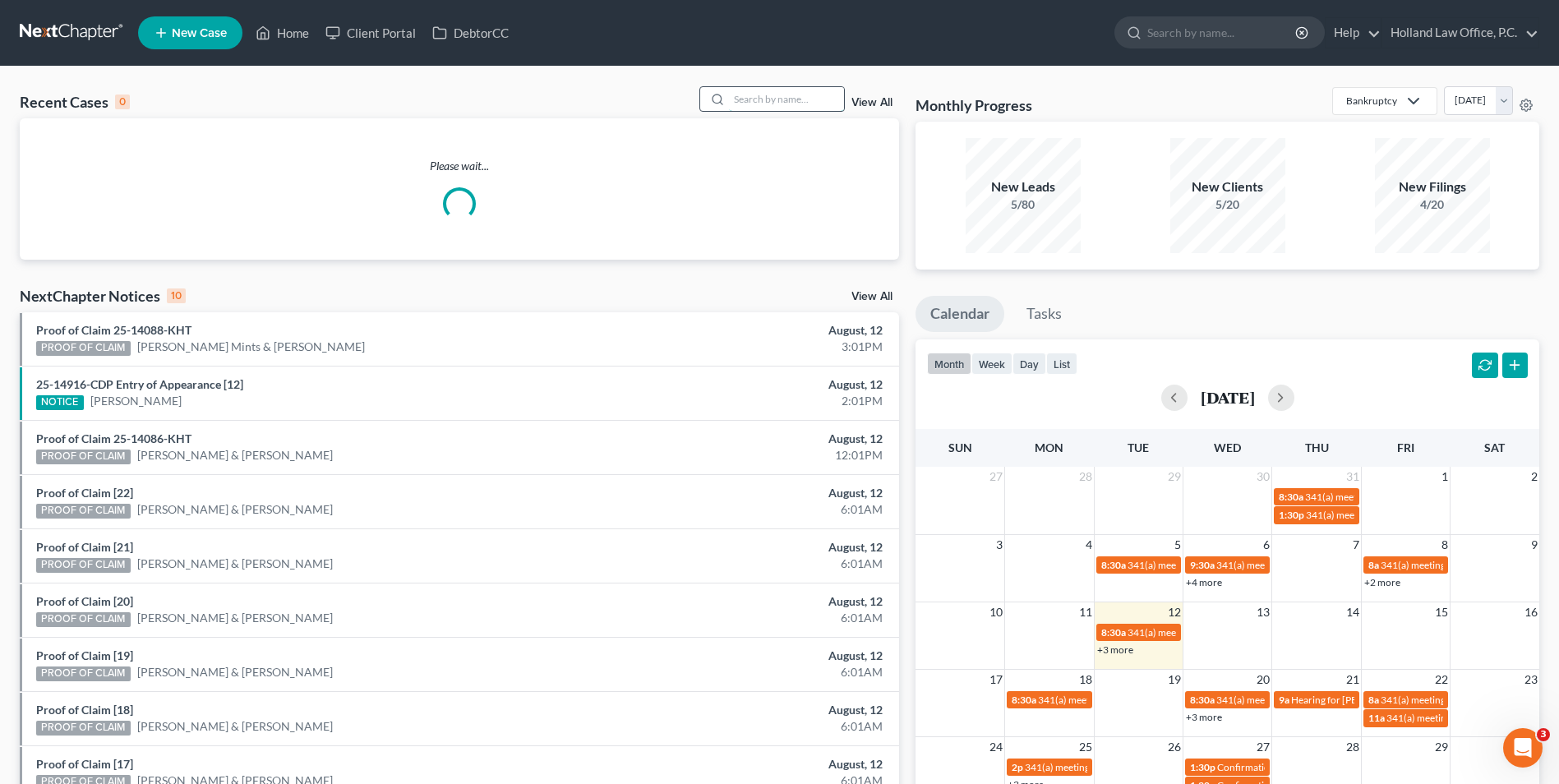
click at [786, 106] on input "search" at bounding box center [787, 99] width 115 height 24
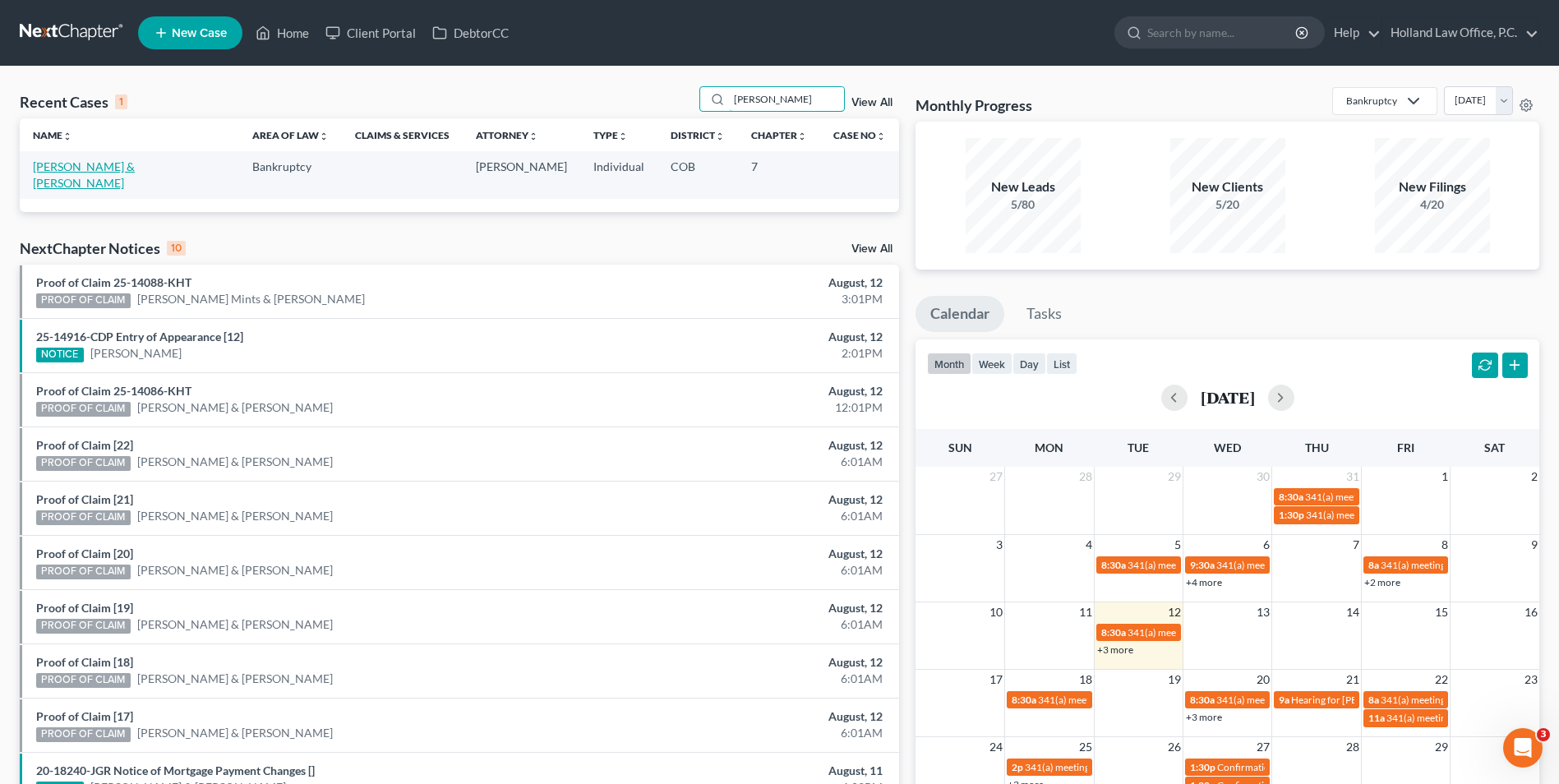
type input "hoefer"
click at [84, 167] on link "[PERSON_NAME] & [PERSON_NAME]" at bounding box center [83, 174] width 102 height 30
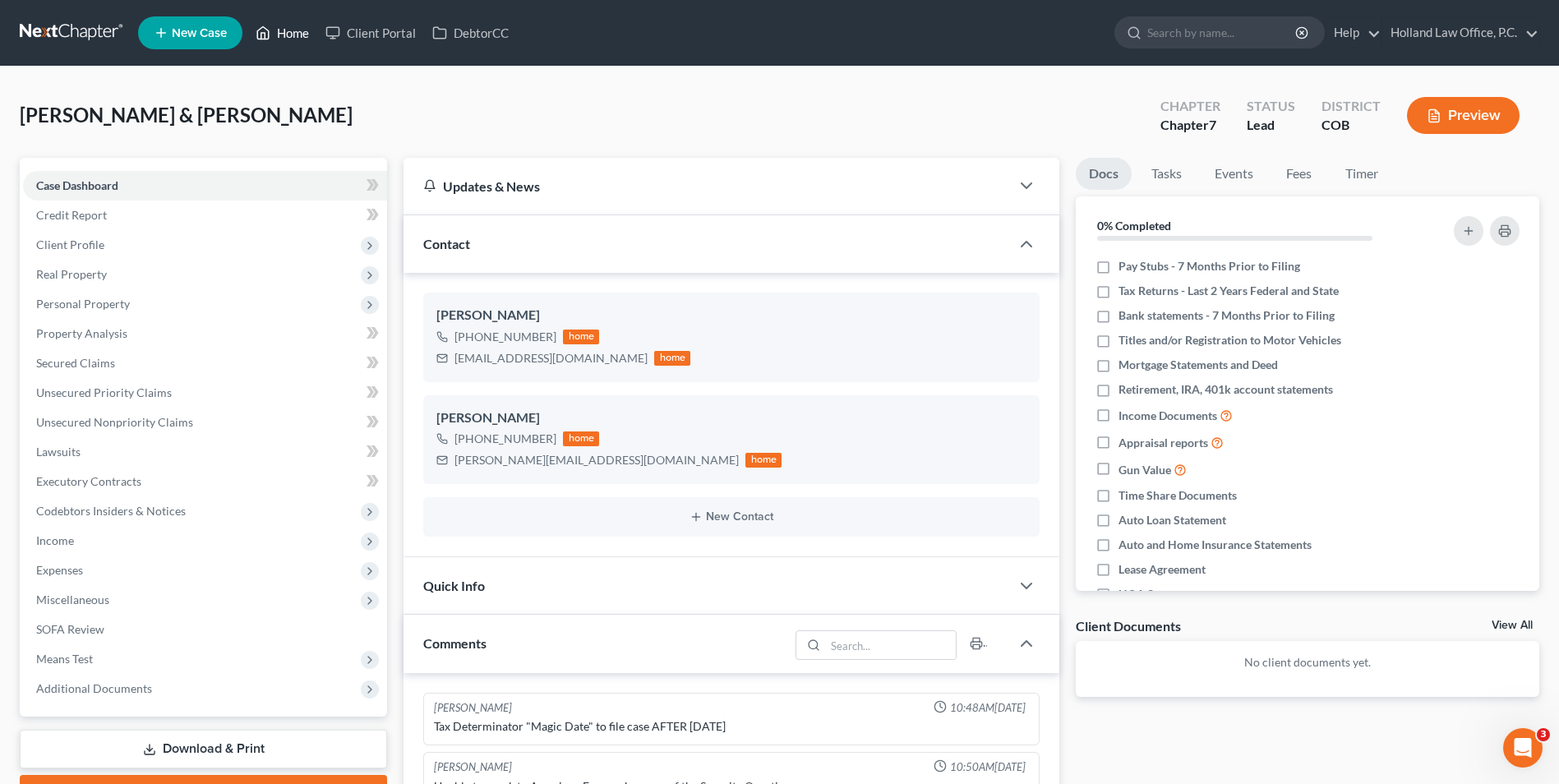
click at [276, 31] on link "Home" at bounding box center [282, 33] width 70 height 30
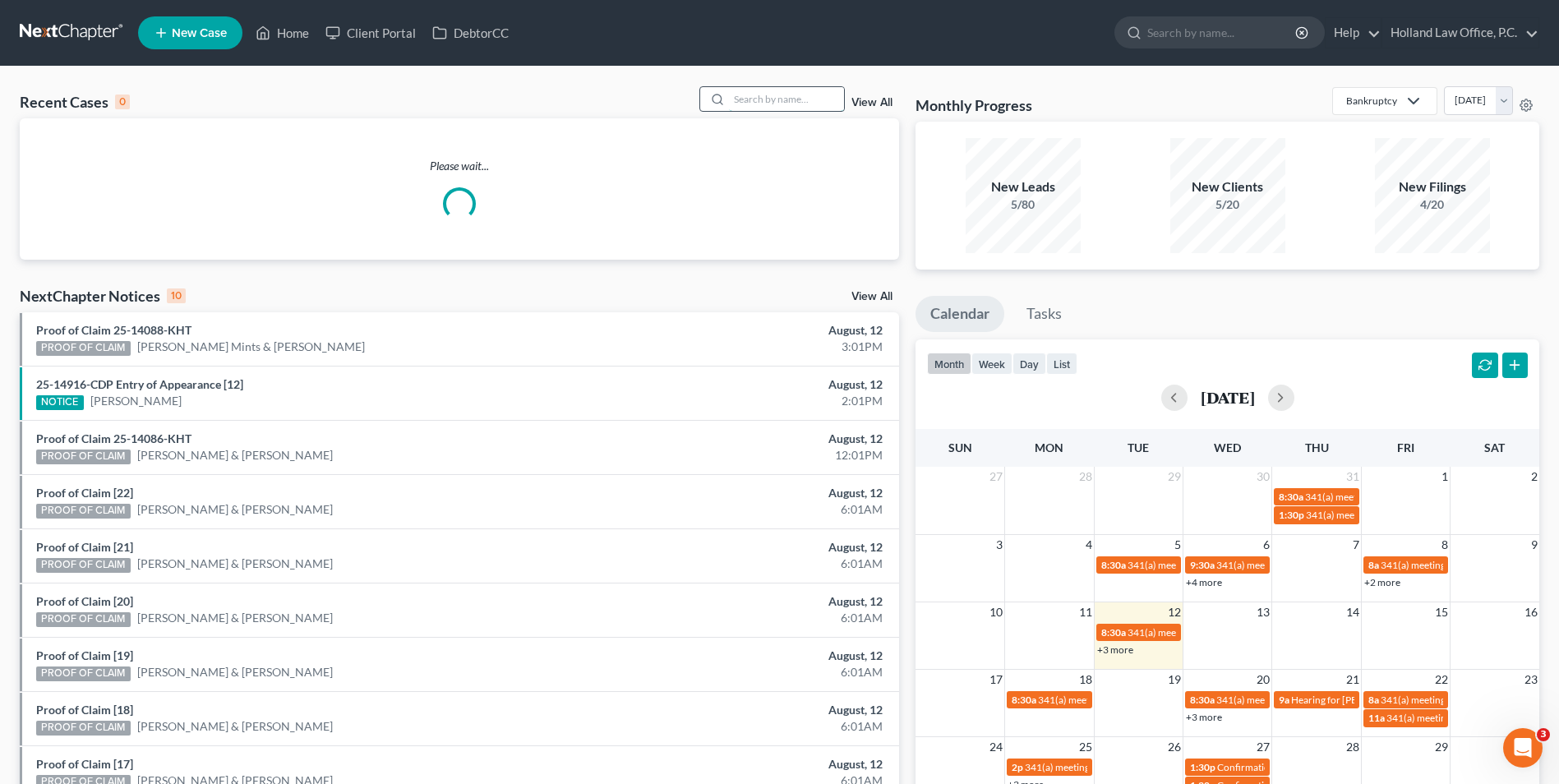
click at [772, 94] on input "search" at bounding box center [787, 99] width 115 height 24
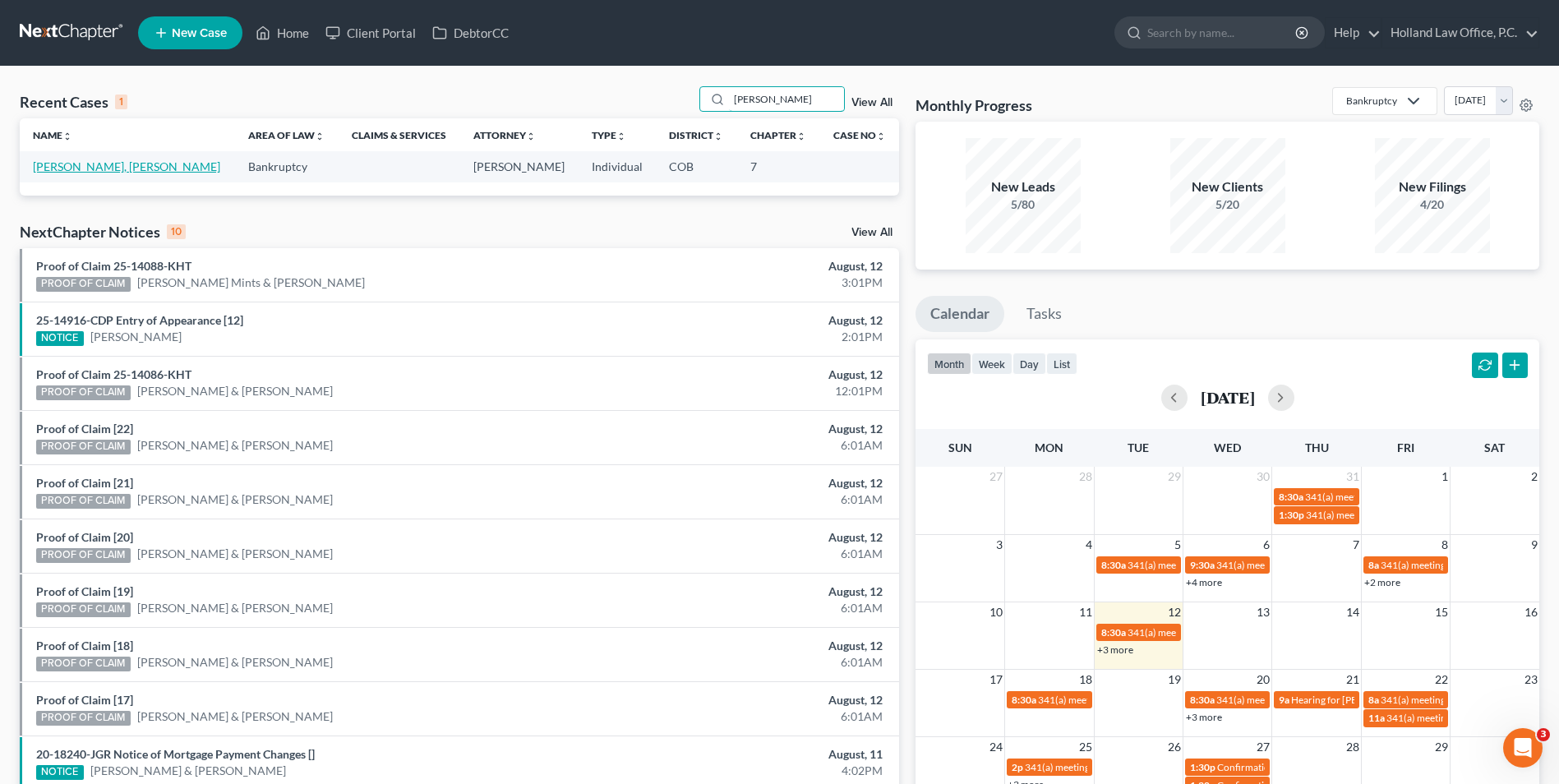
type input "gilman"
click at [85, 167] on link "[PERSON_NAME], [PERSON_NAME]" at bounding box center [126, 166] width 187 height 14
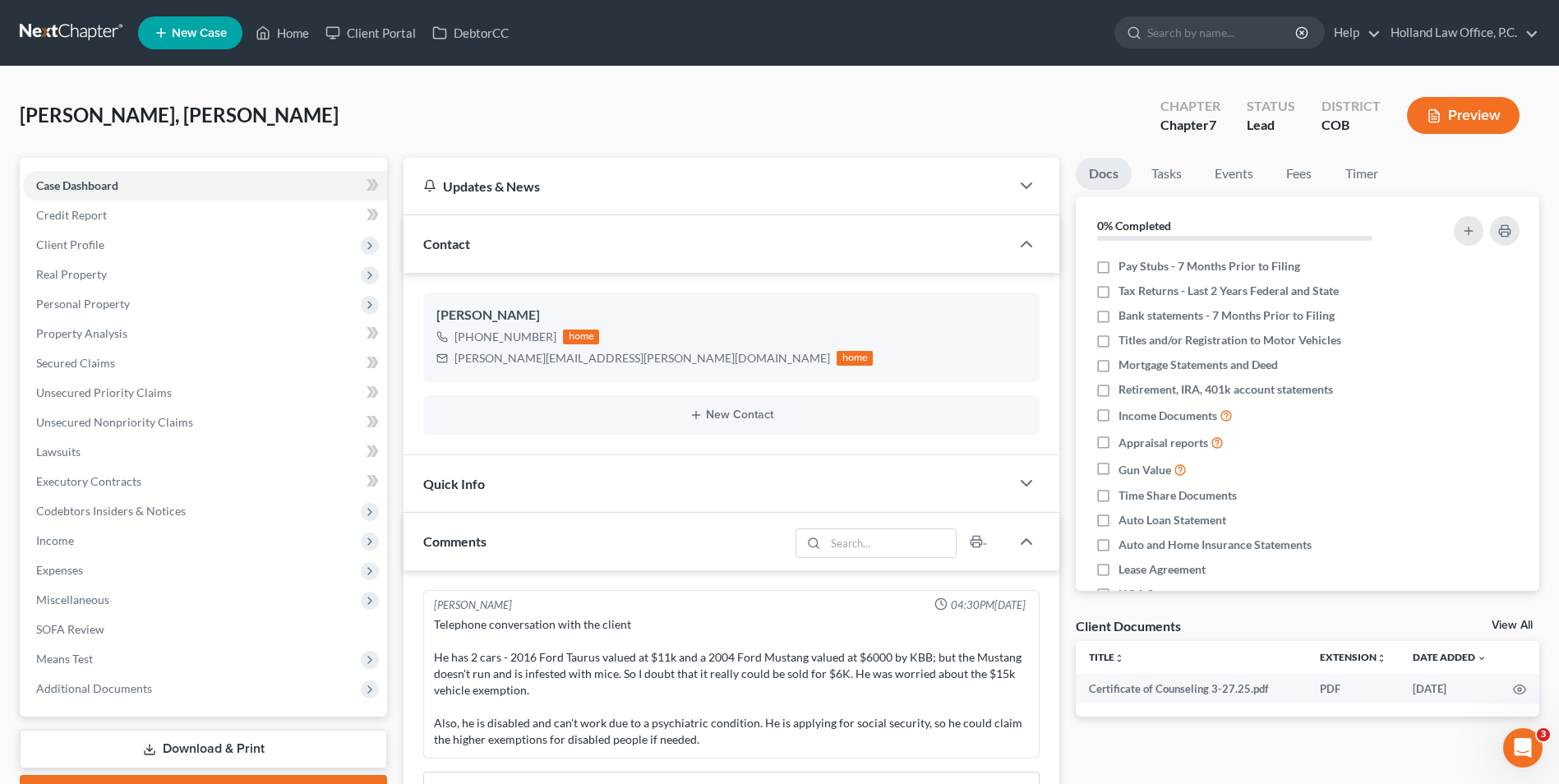
scroll to position [164, 0]
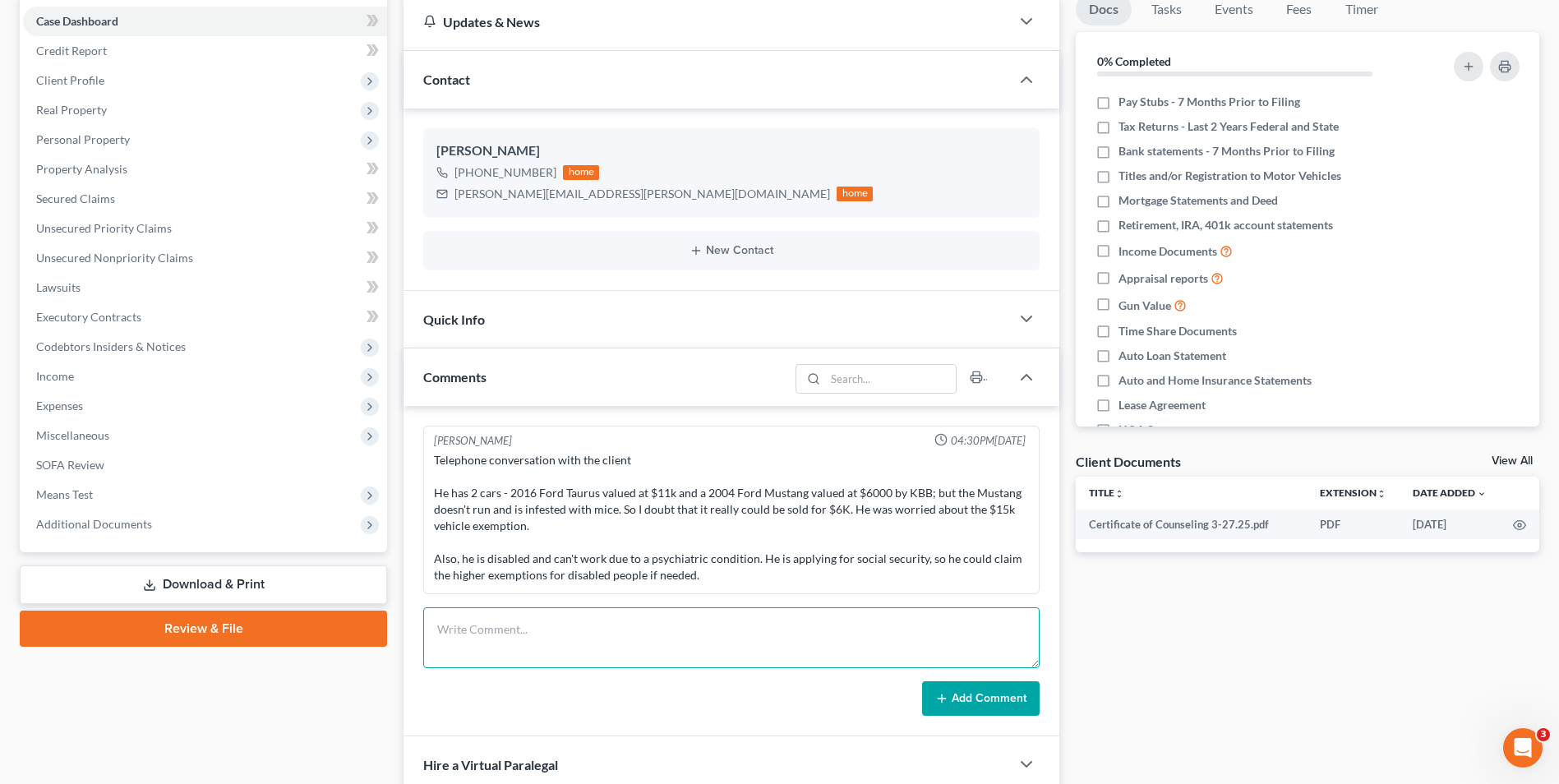
click at [587, 622] on textarea at bounding box center [732, 637] width 617 height 61
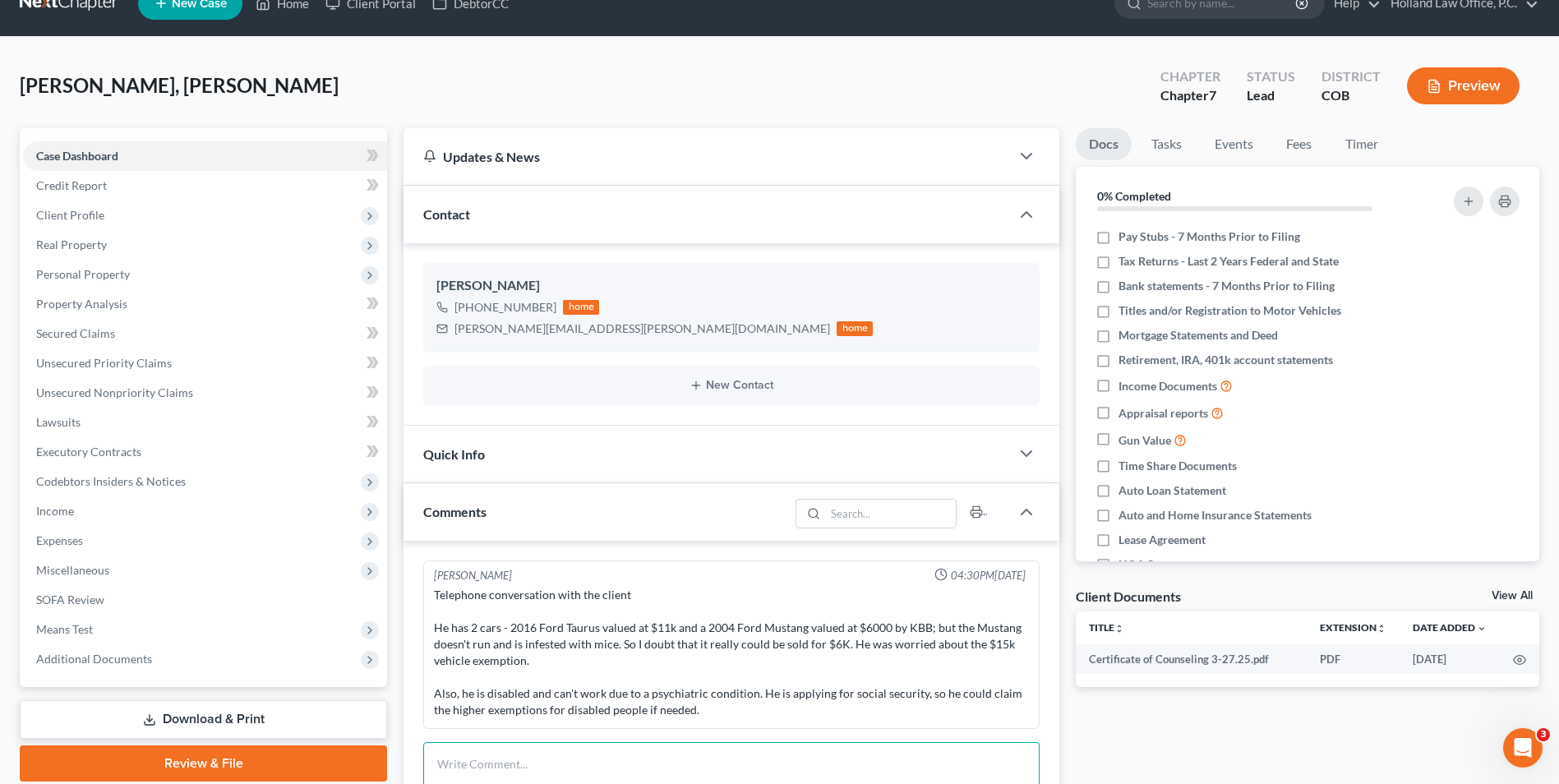
scroll to position [0, 0]
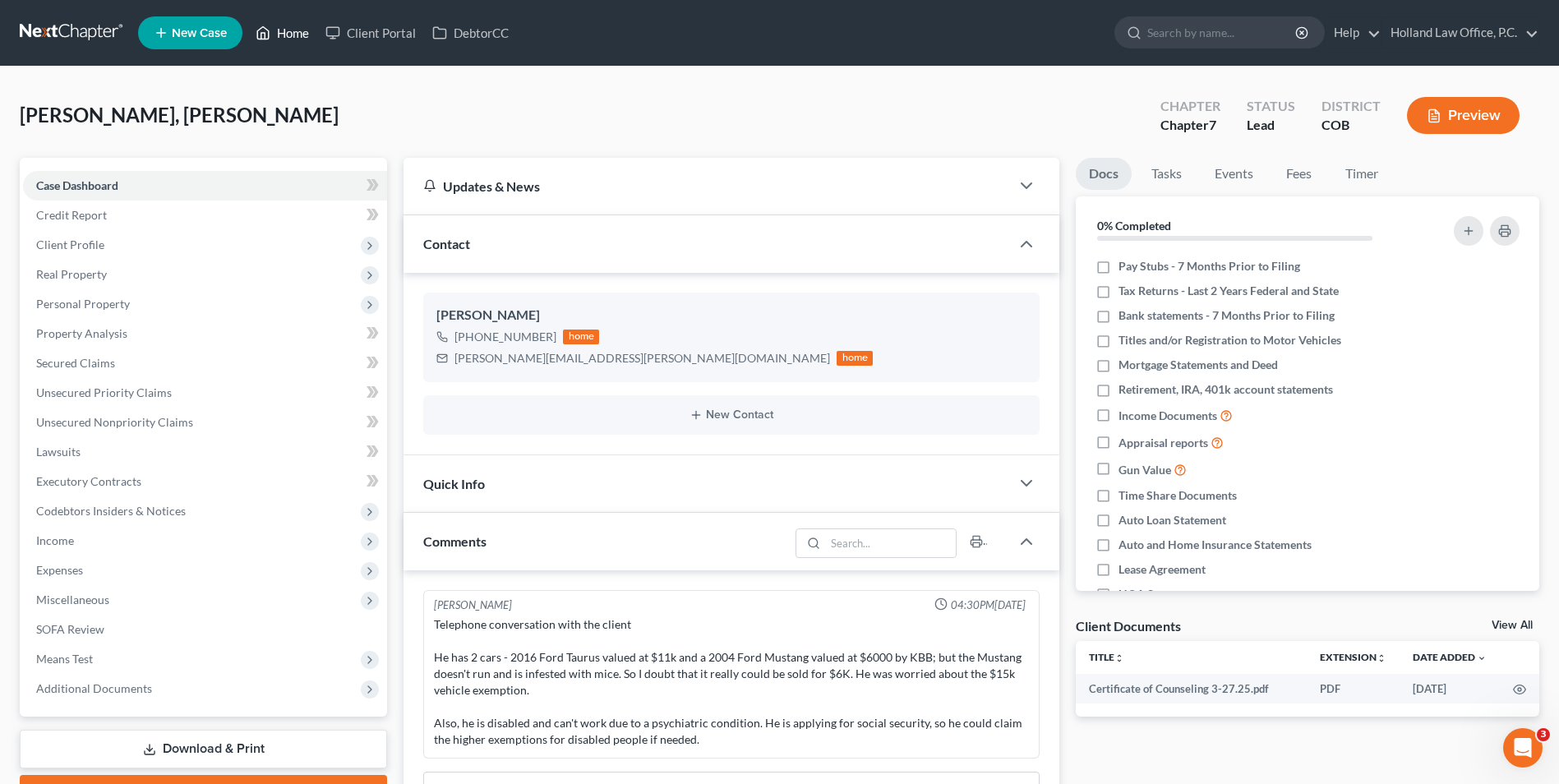
click at [279, 23] on link "Home" at bounding box center [282, 33] width 70 height 30
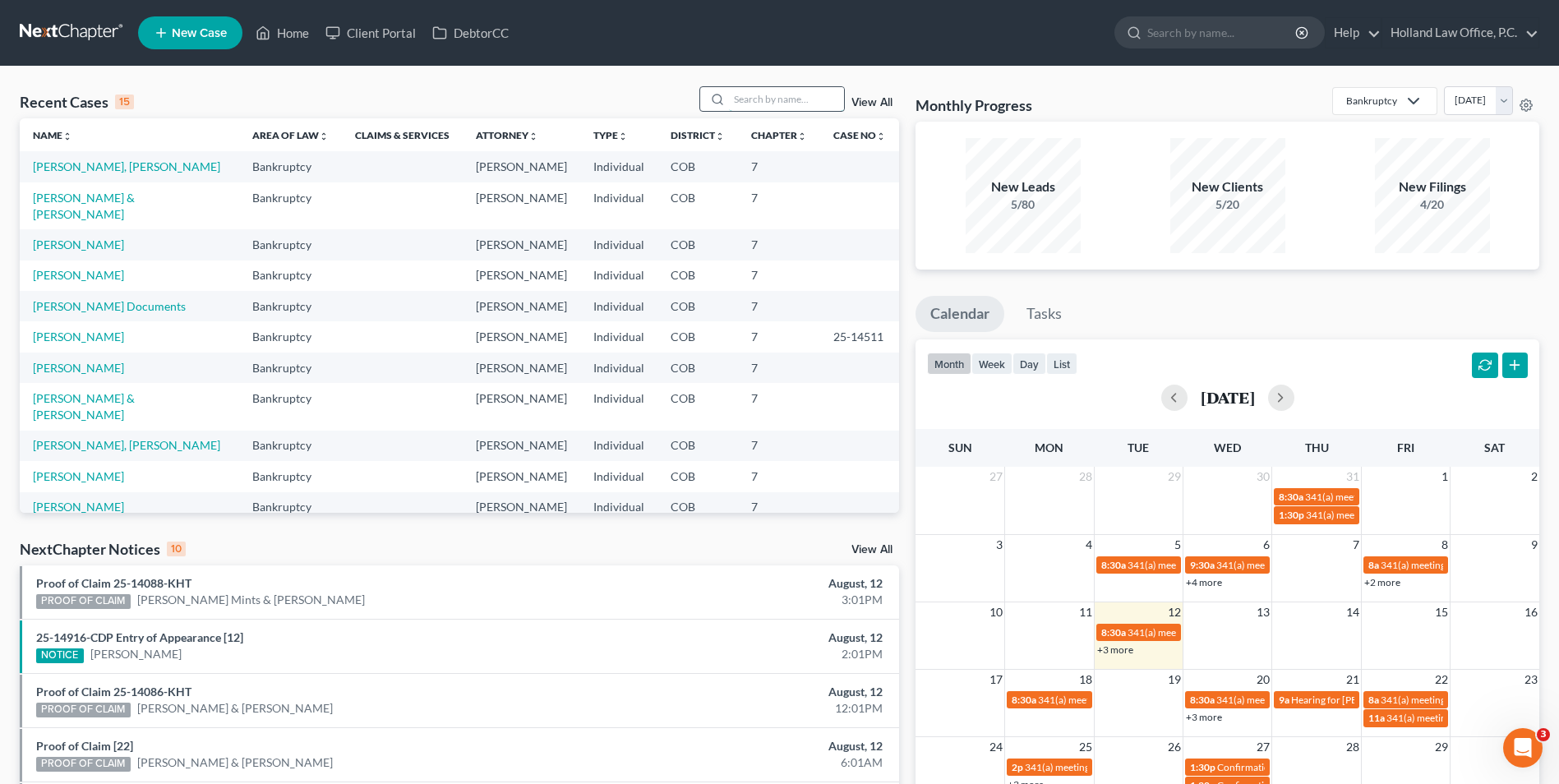
click at [771, 99] on input "search" at bounding box center [787, 99] width 115 height 24
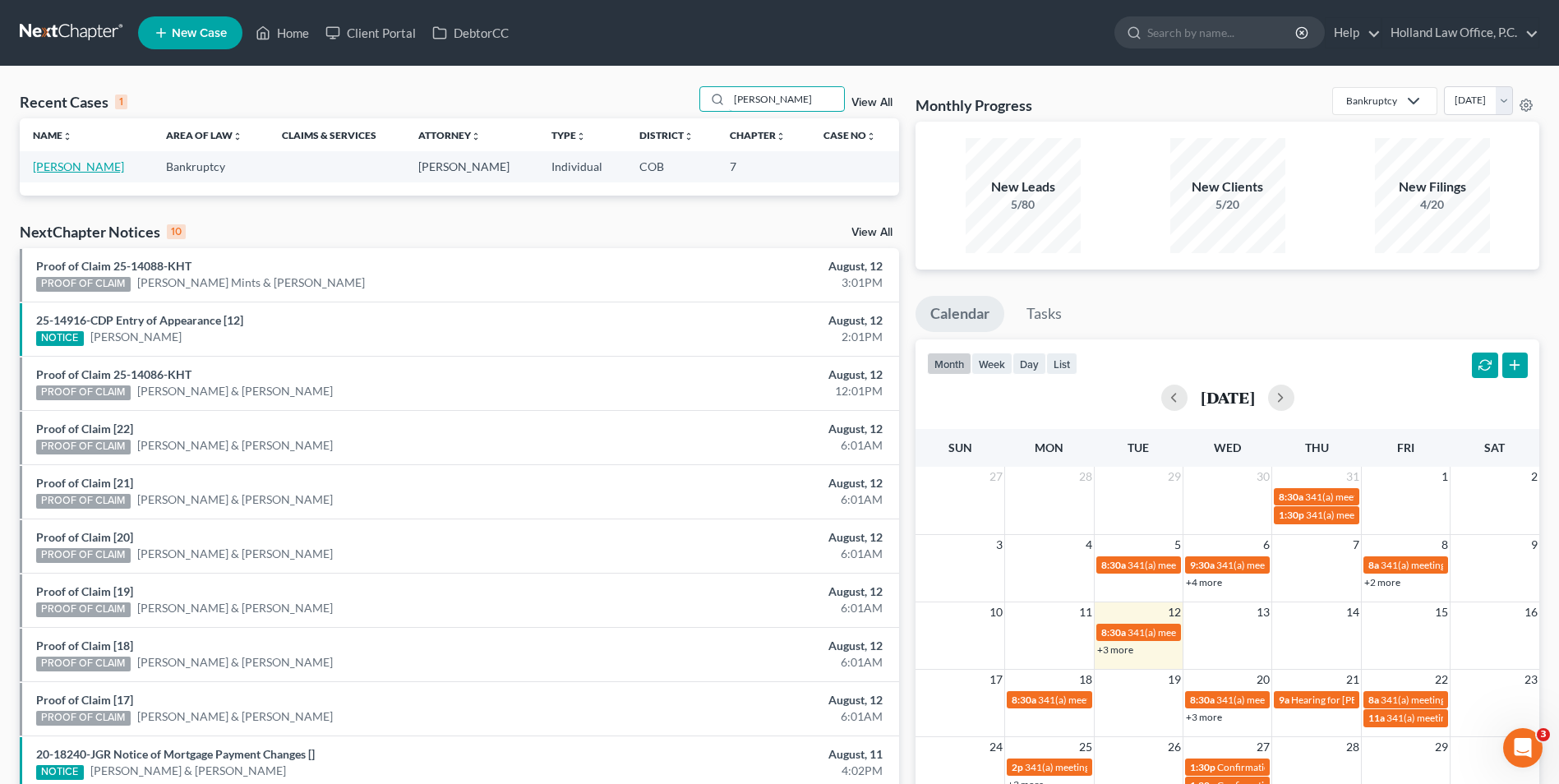
type input "bernard"
click at [97, 171] on link "[PERSON_NAME]" at bounding box center [77, 166] width 91 height 14
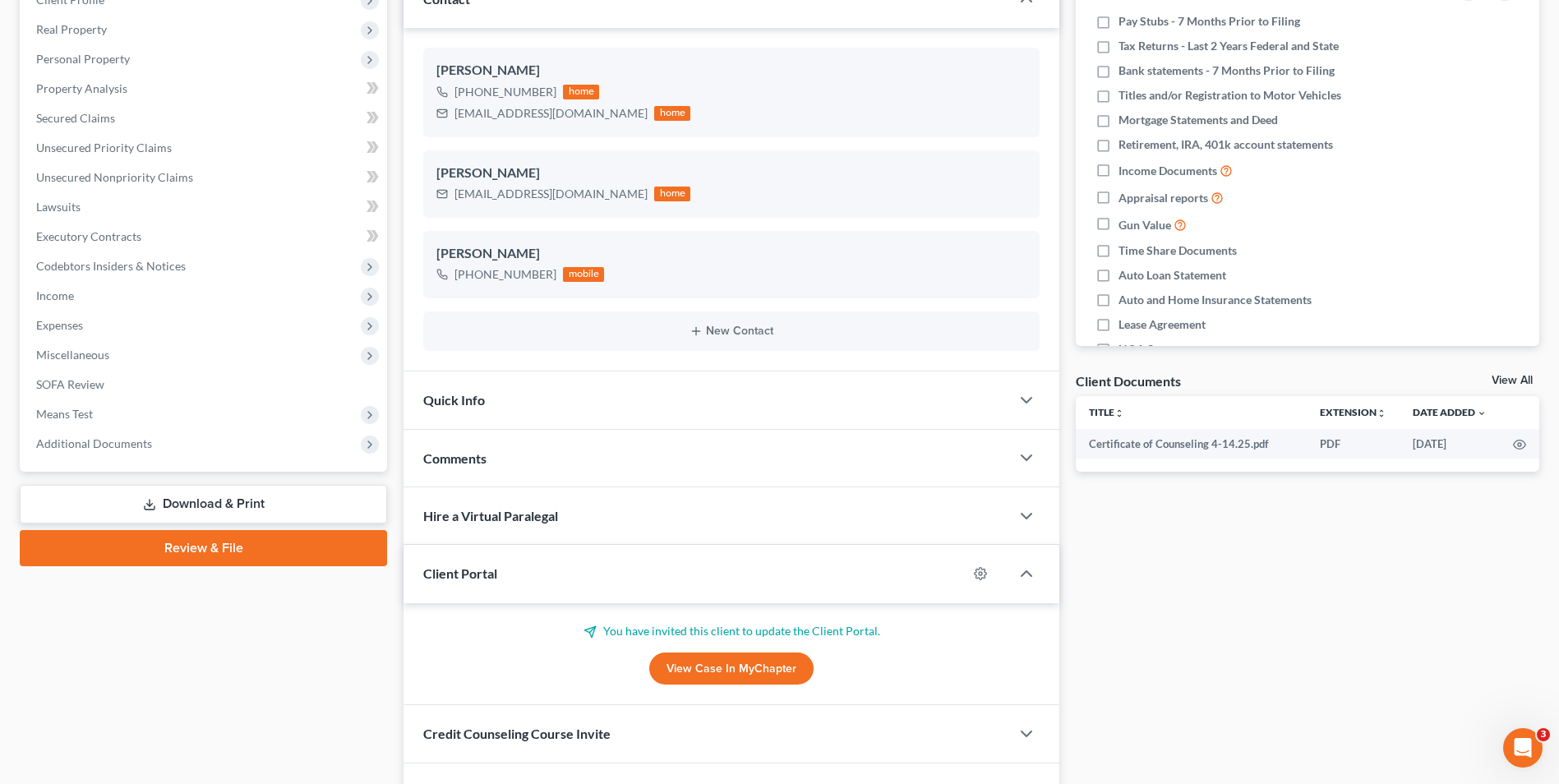
scroll to position [247, 0]
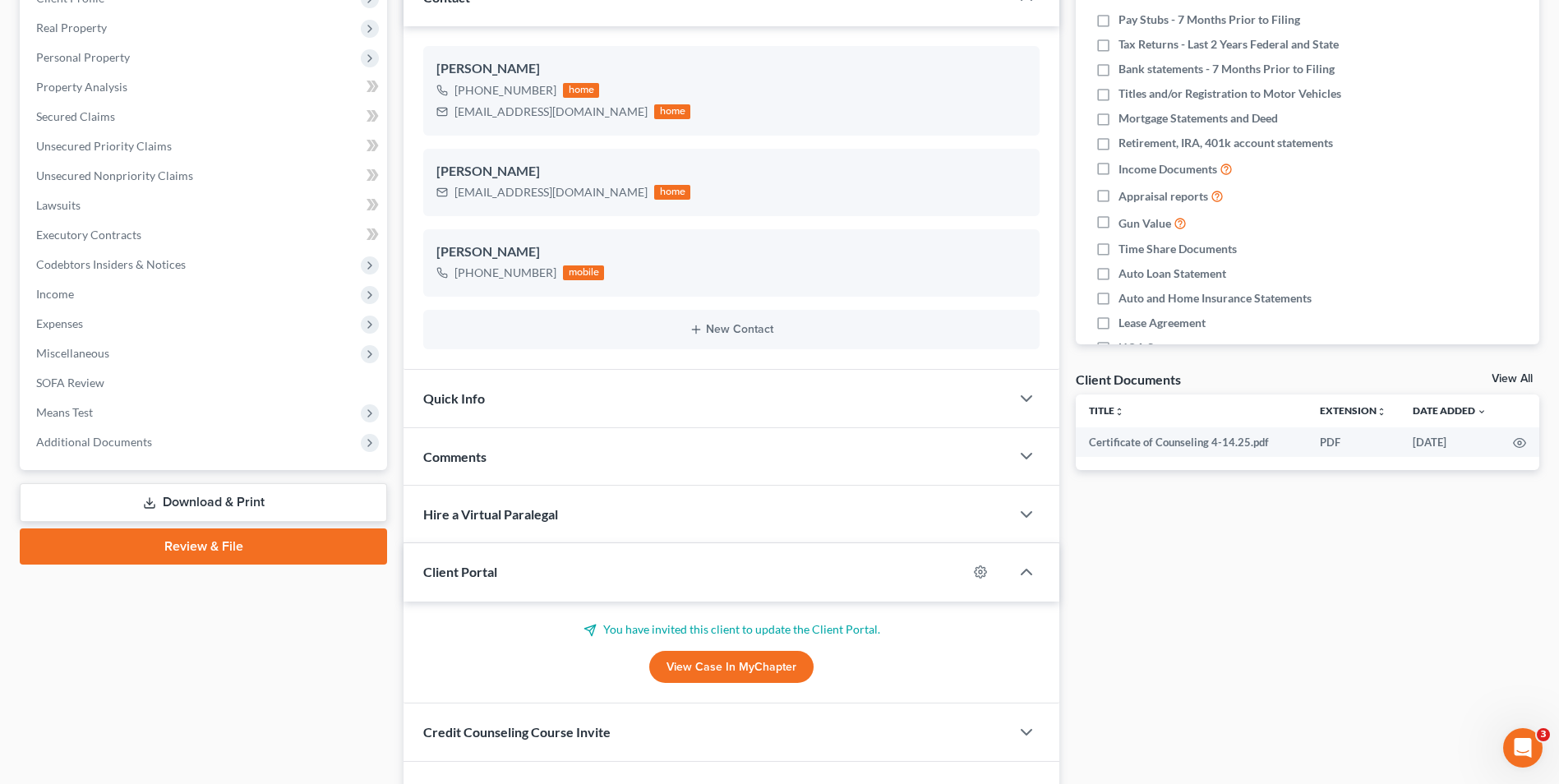
click at [508, 472] on div "Comments" at bounding box center [707, 457] width 607 height 57
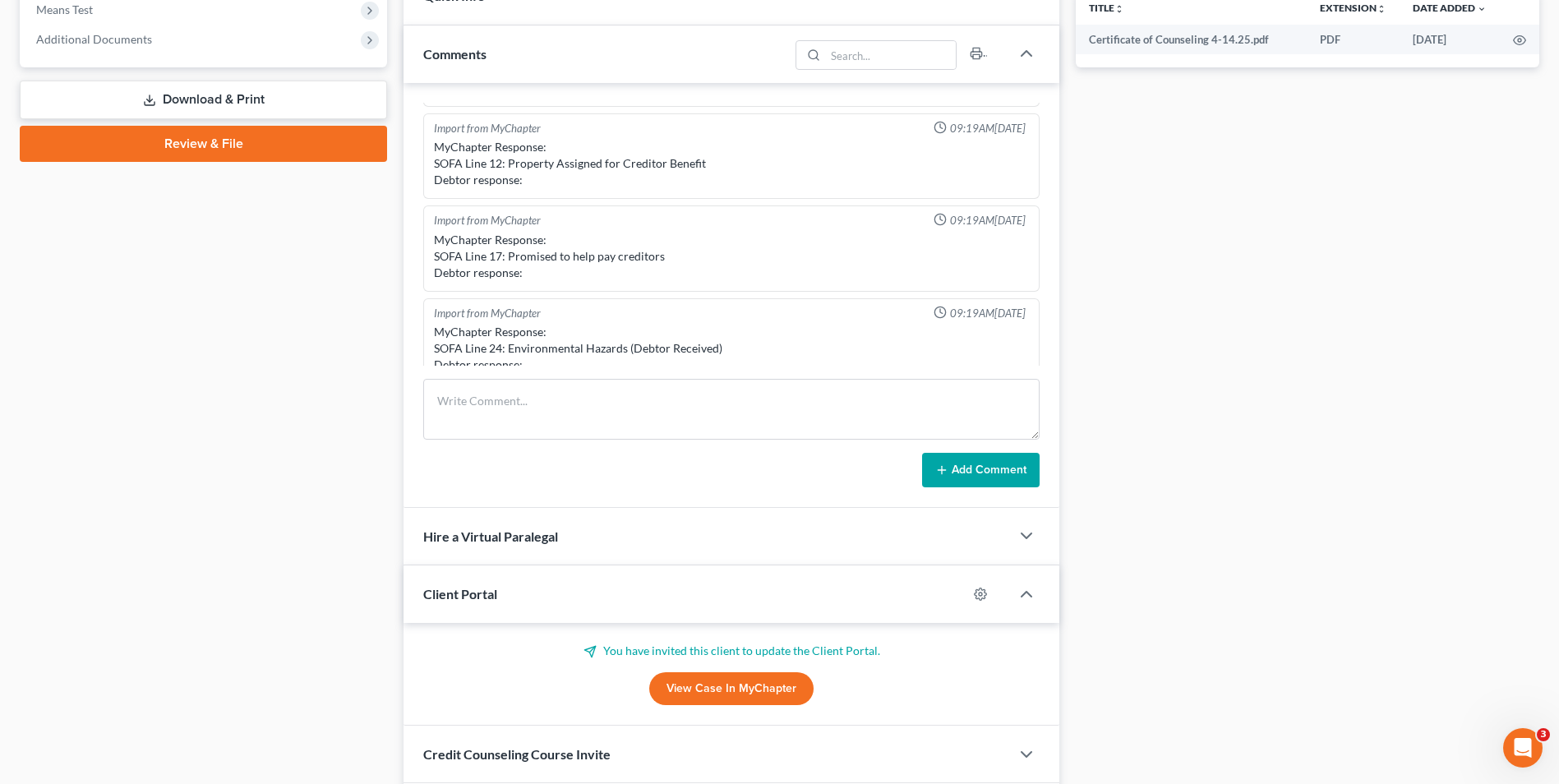
scroll to position [740, 0]
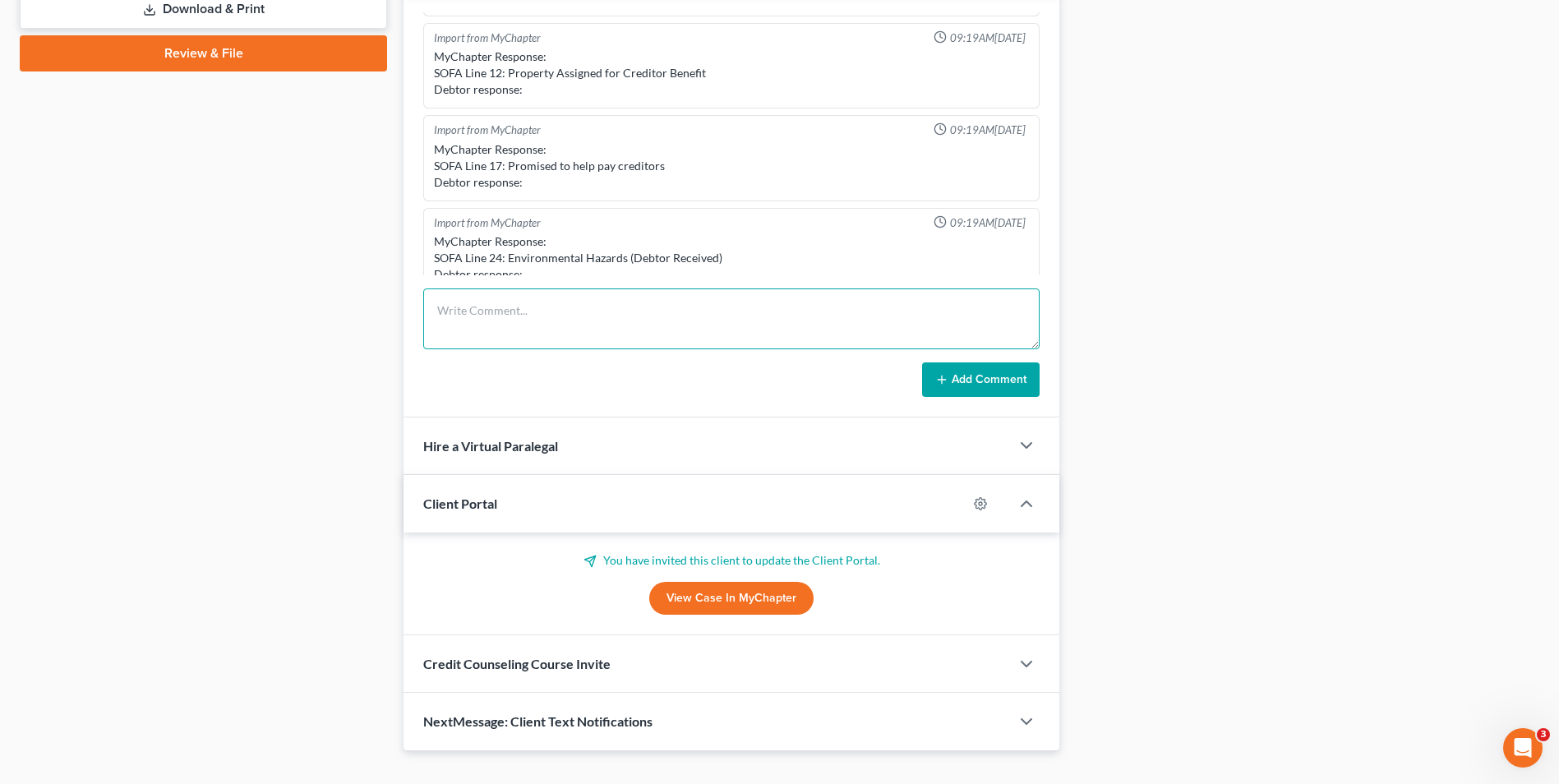
click at [486, 325] on textarea at bounding box center [732, 318] width 617 height 61
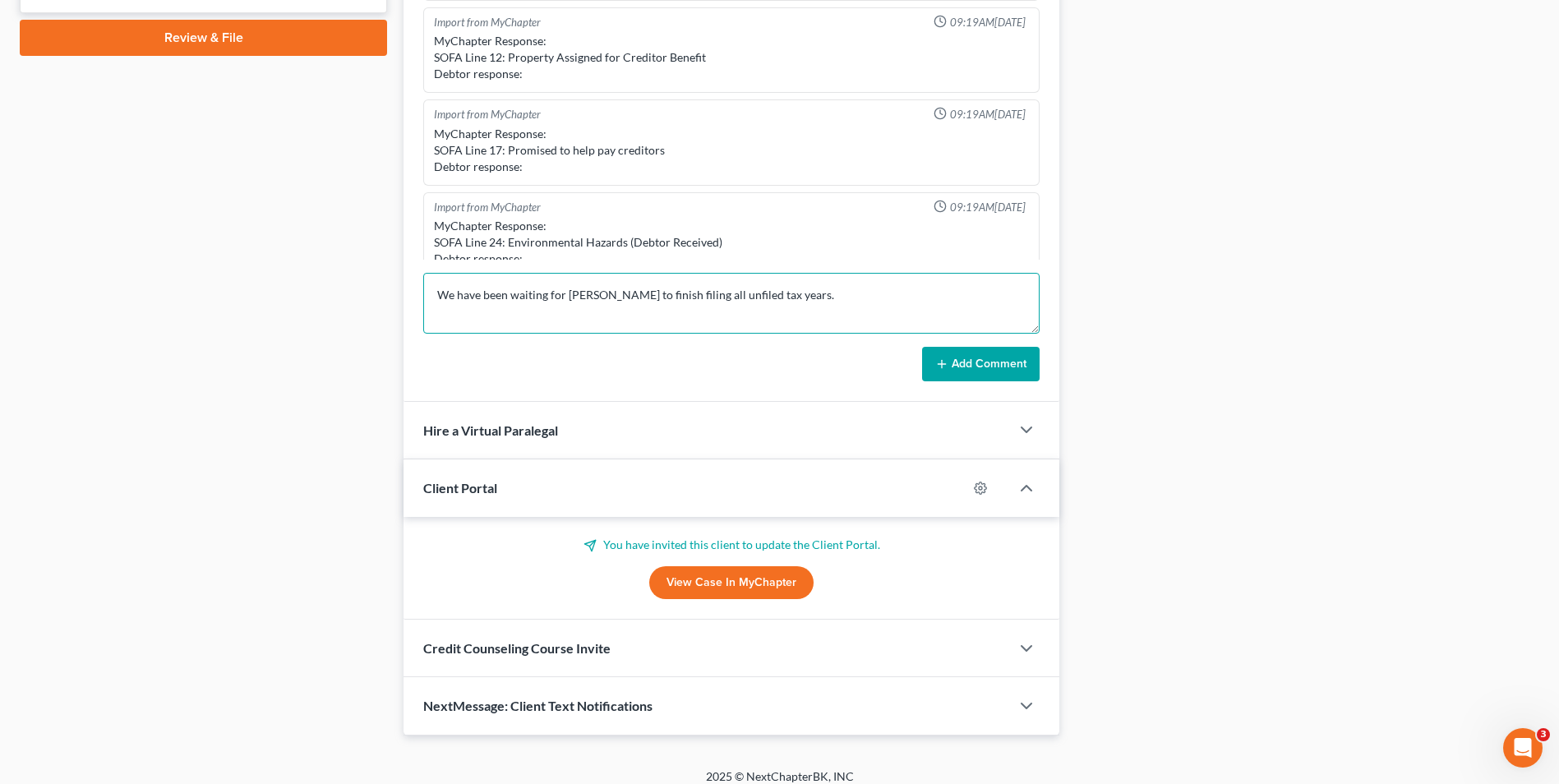
scroll to position [769, 0]
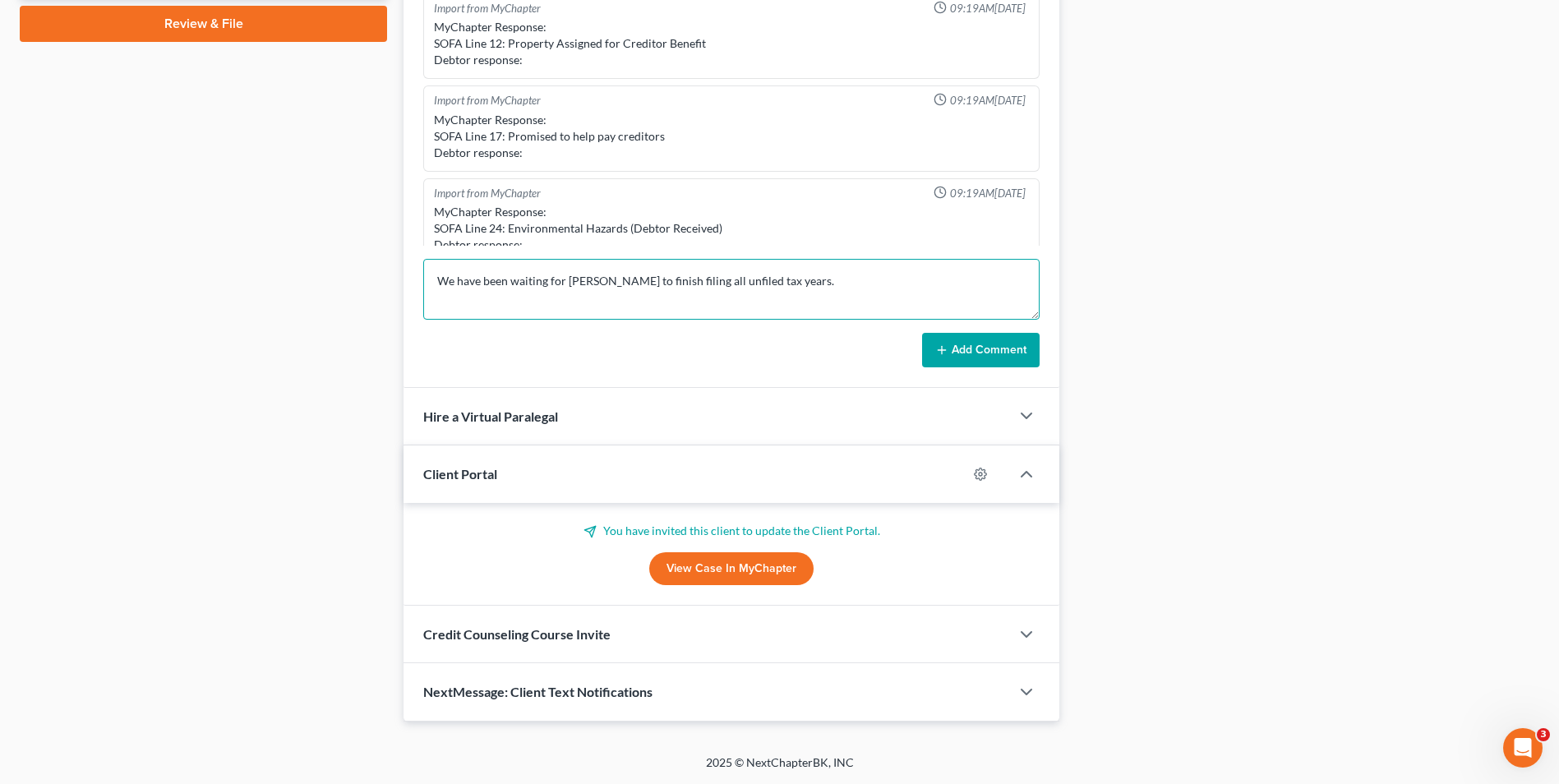
type textarea "We have been waiting for Susanna to finish filing all unfiled tax years."
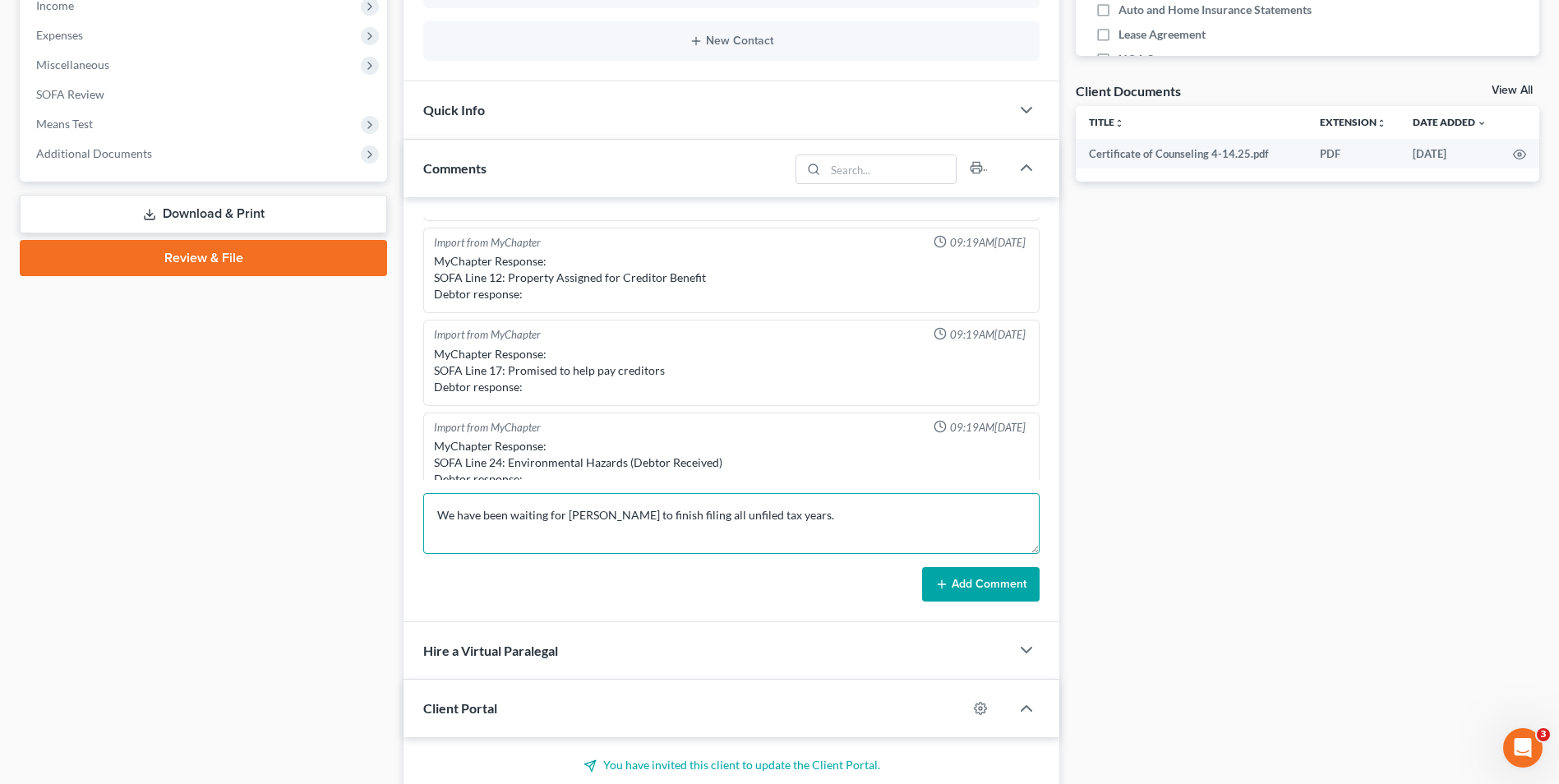
scroll to position [522, 0]
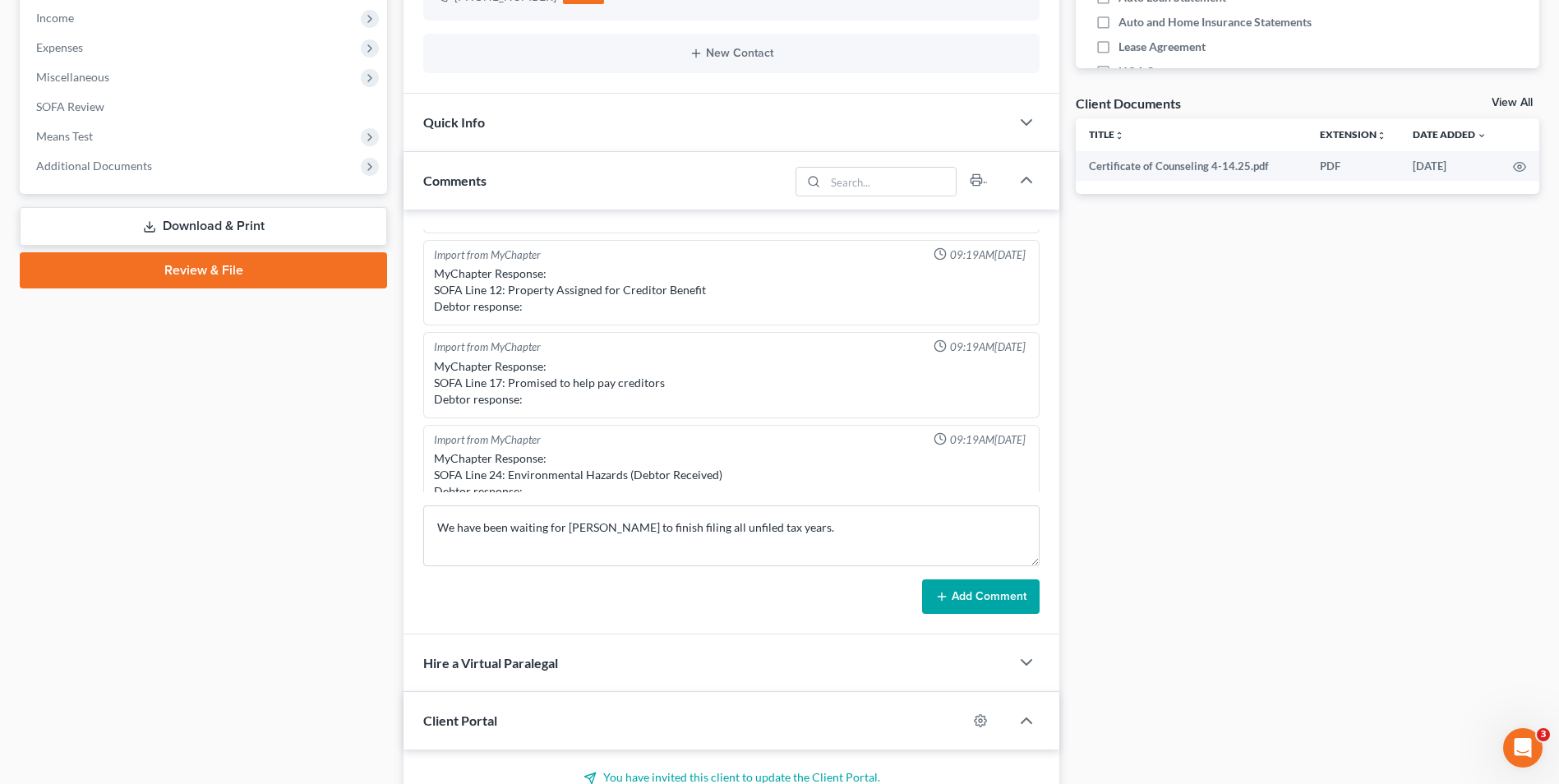
drag, startPoint x: 987, startPoint y: 605, endPoint x: 901, endPoint y: 574, distance: 91.4
click at [987, 605] on button "Add Comment" at bounding box center [981, 596] width 117 height 34
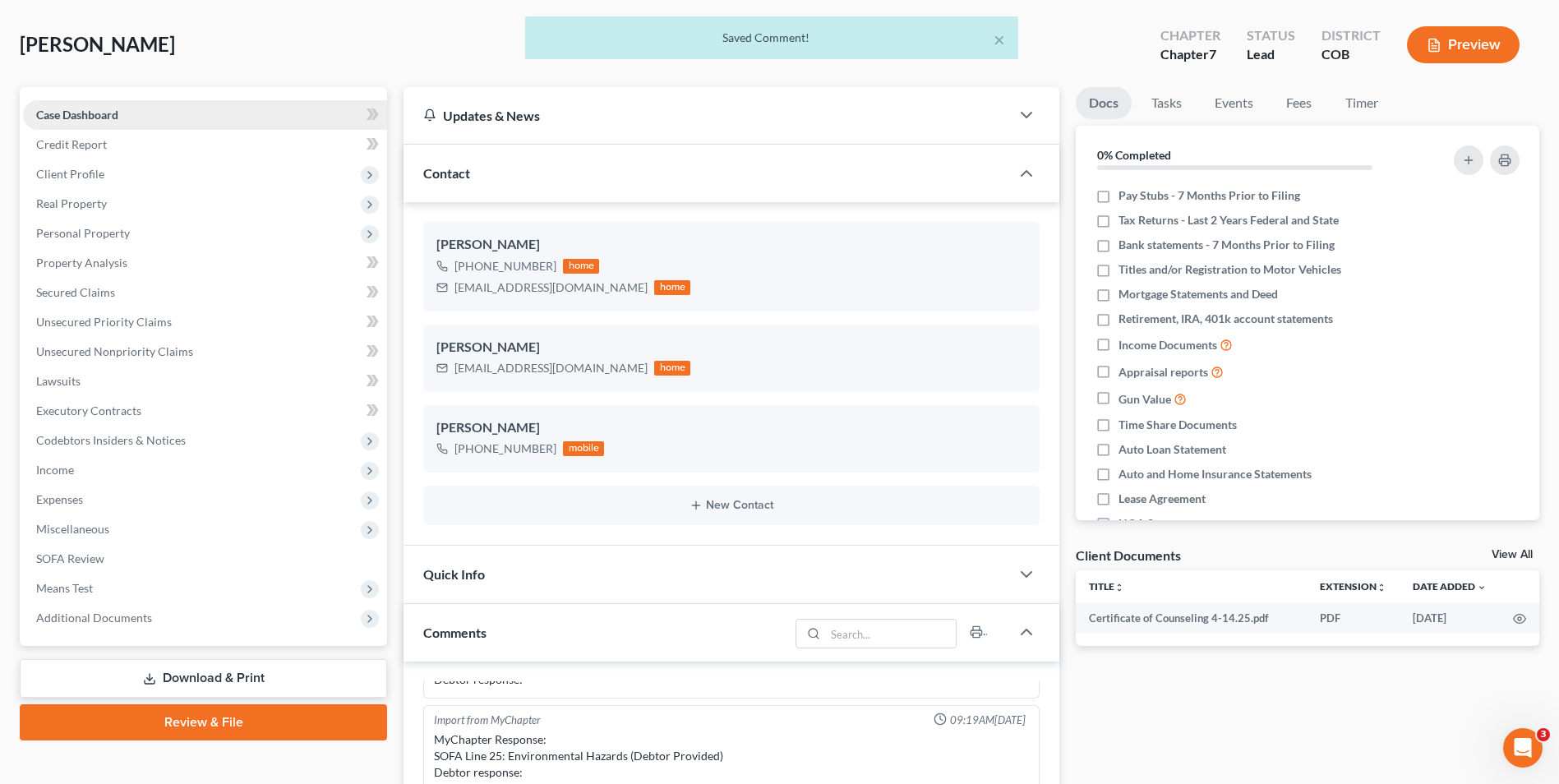
scroll to position [30, 0]
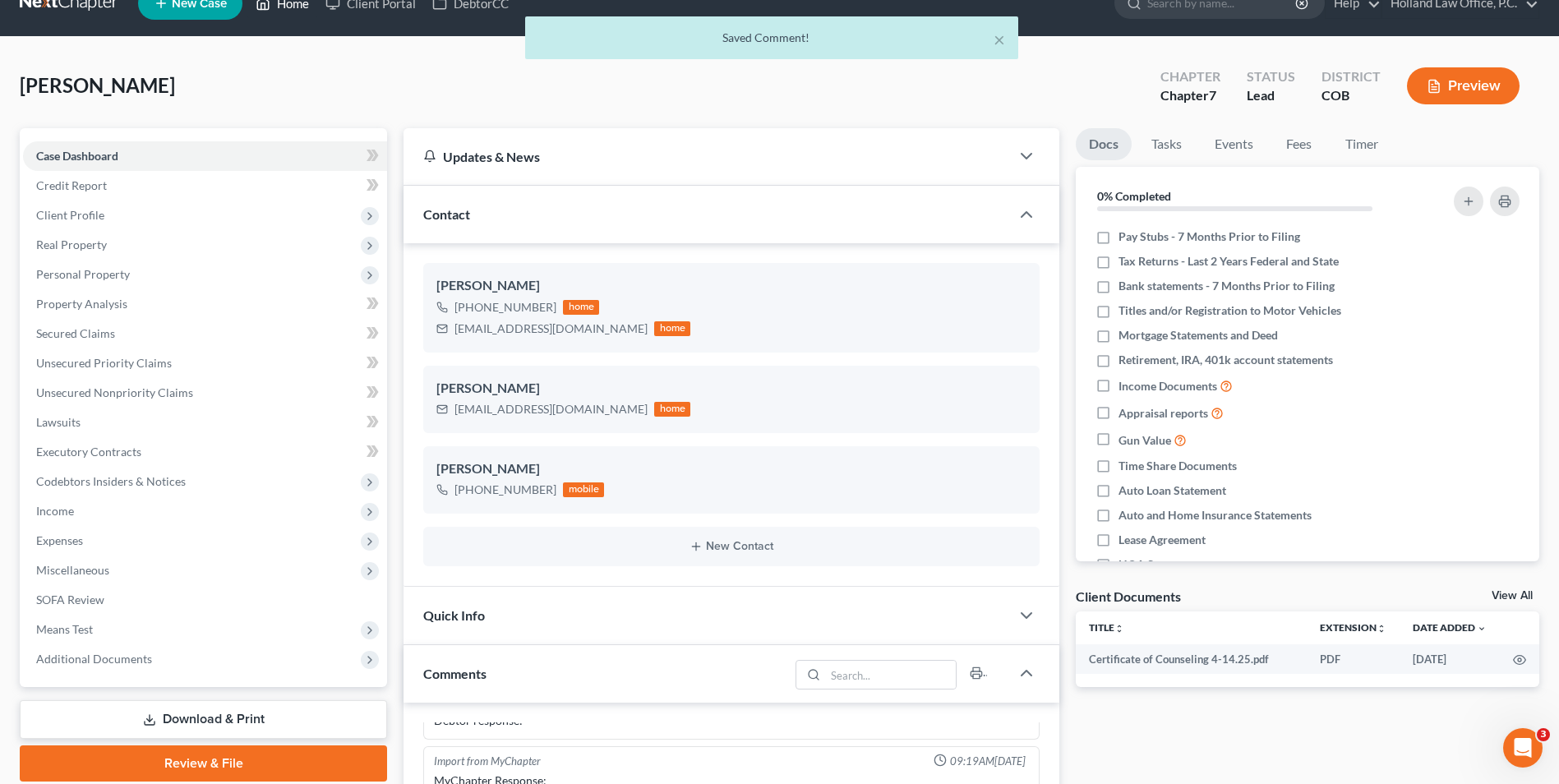
click at [296, 2] on link "Home" at bounding box center [282, 3] width 70 height 30
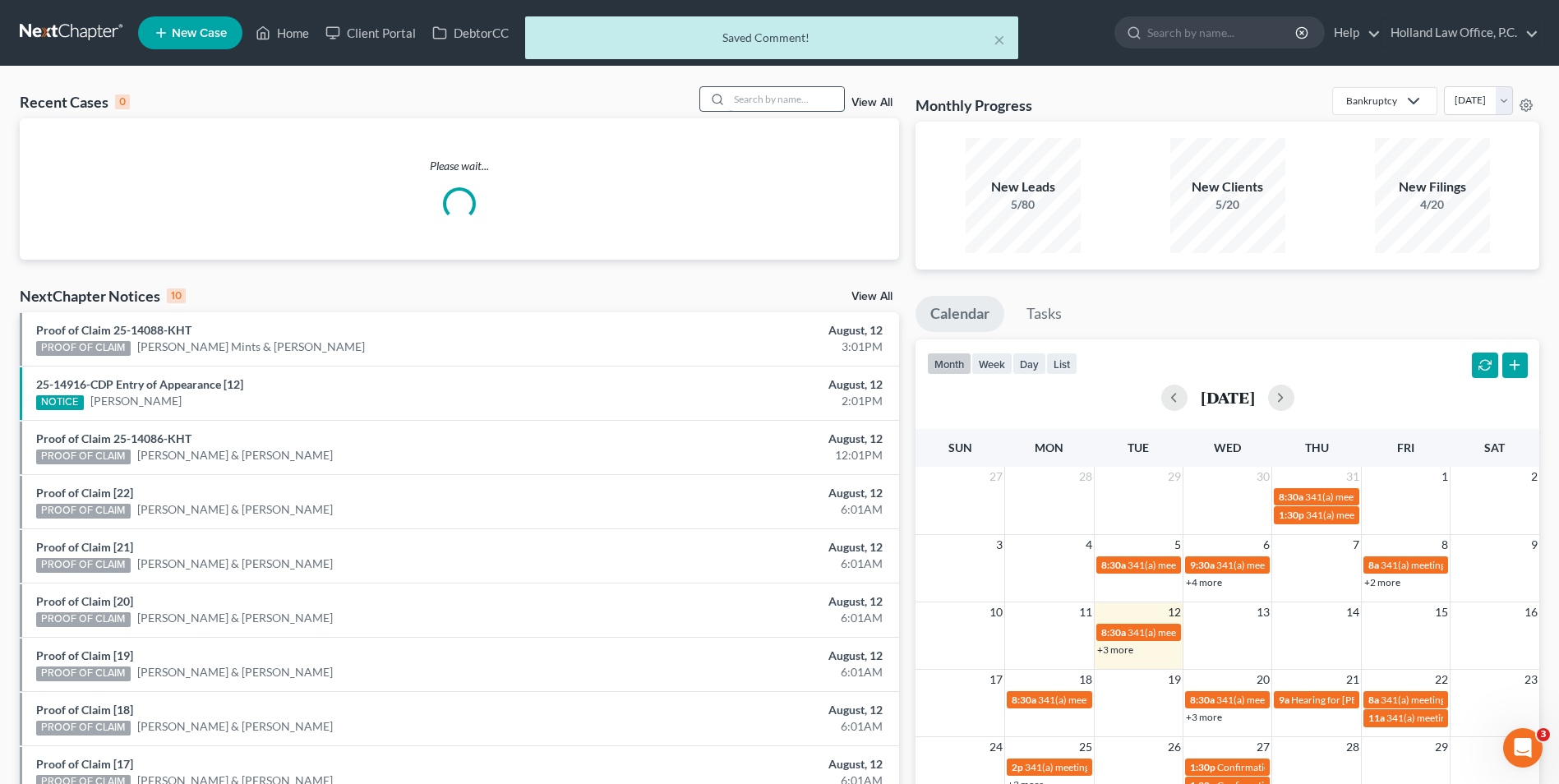
click at [751, 92] on input "search" at bounding box center [787, 99] width 115 height 24
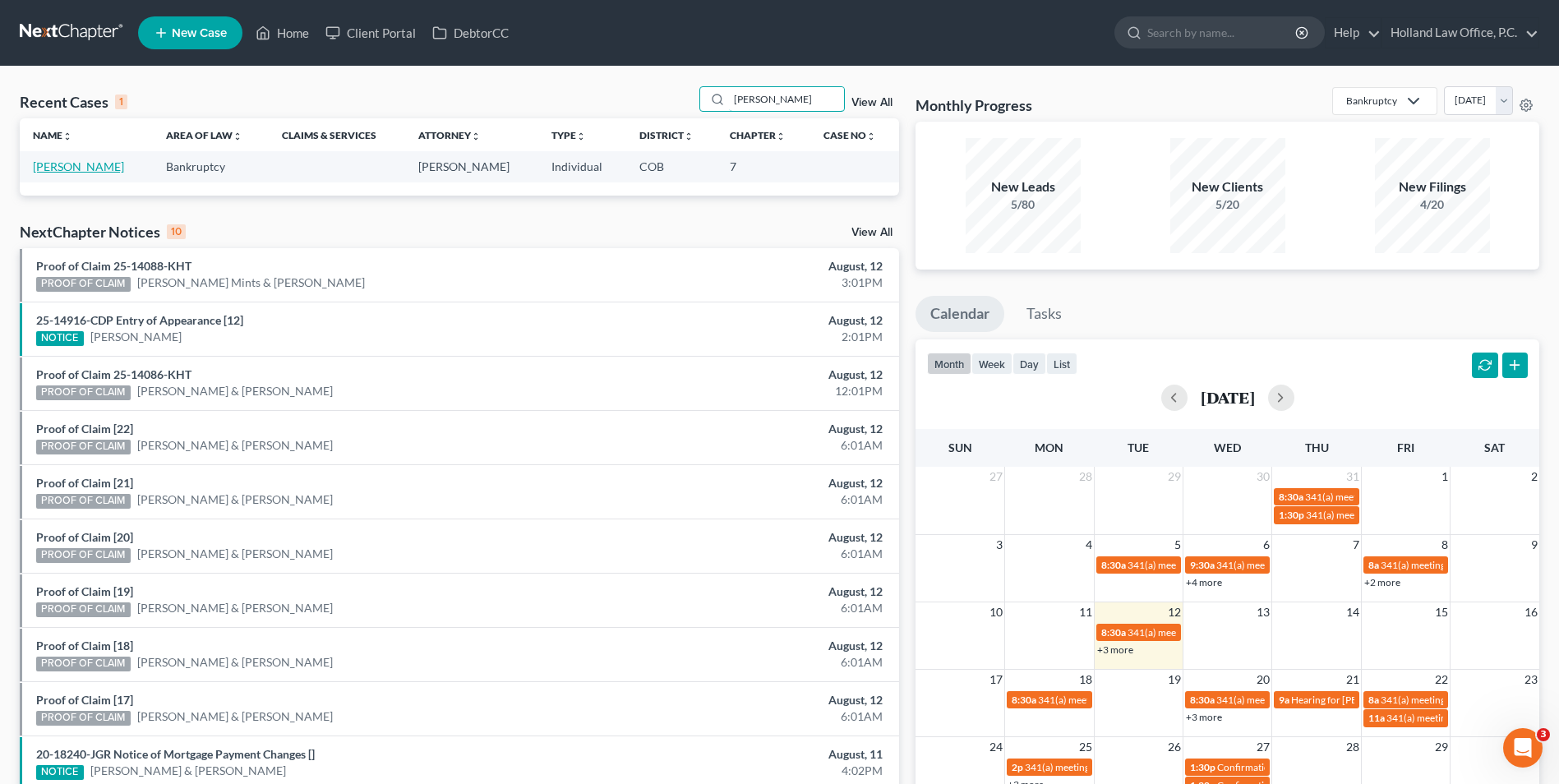
type input "amans"
click at [70, 167] on link "[PERSON_NAME]" at bounding box center [77, 166] width 91 height 14
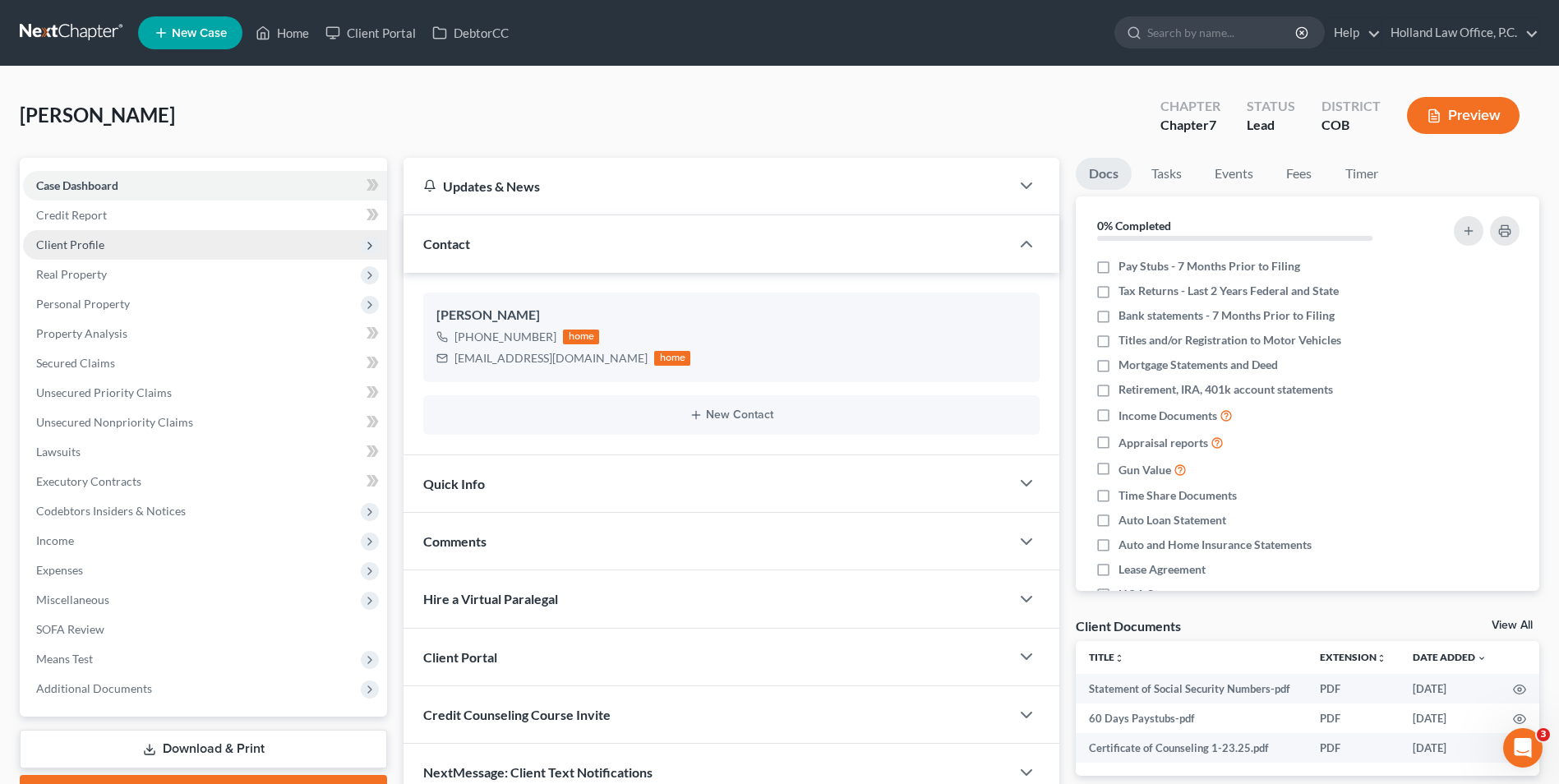
click at [103, 246] on span "Client Profile" at bounding box center [205, 245] width 364 height 30
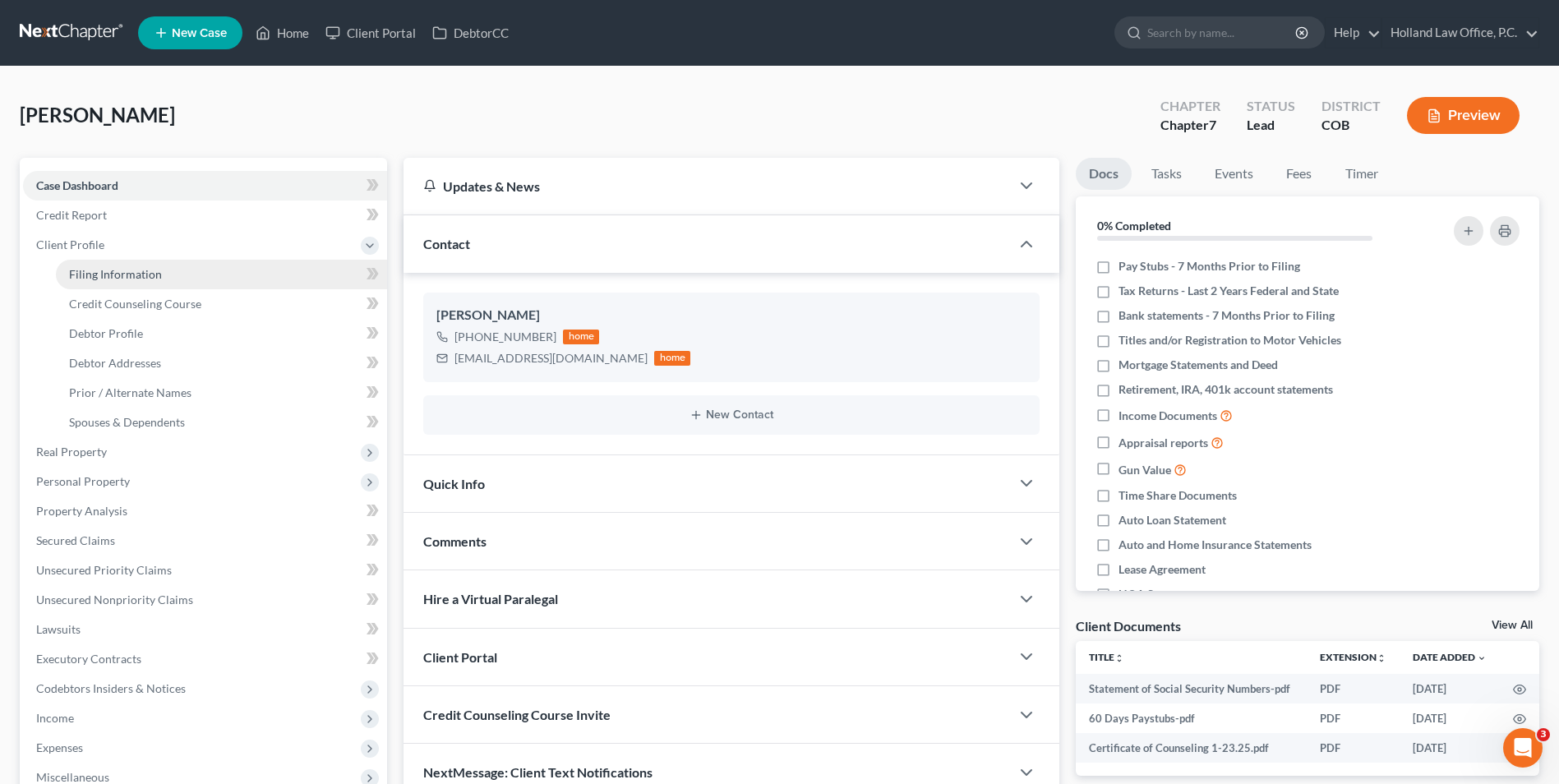
click at [110, 274] on span "Filing Information" at bounding box center [115, 274] width 92 height 14
select select "1"
select select "0"
select select "5"
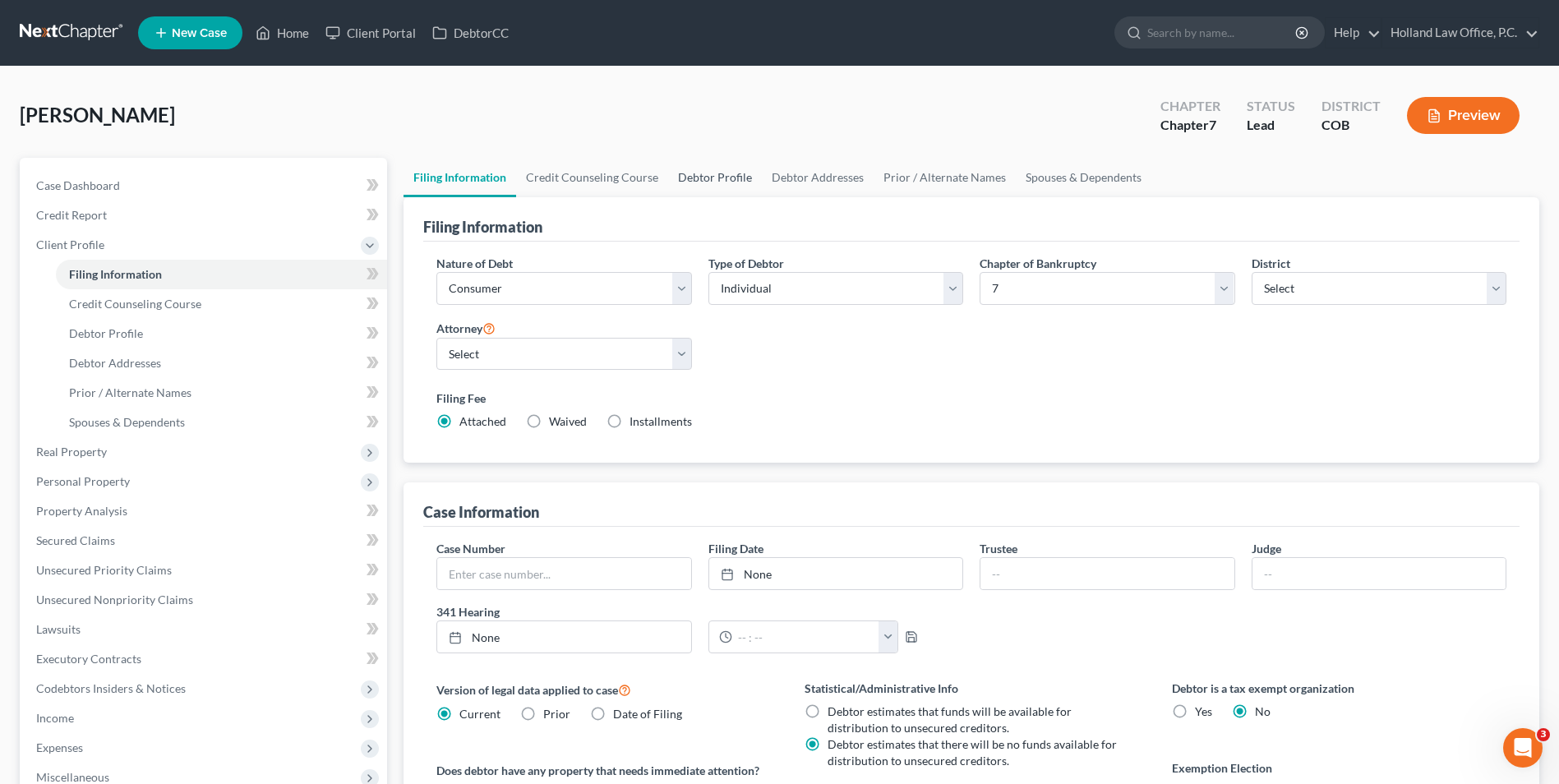
click at [711, 177] on link "Debtor Profile" at bounding box center [715, 177] width 93 height 39
select select "1"
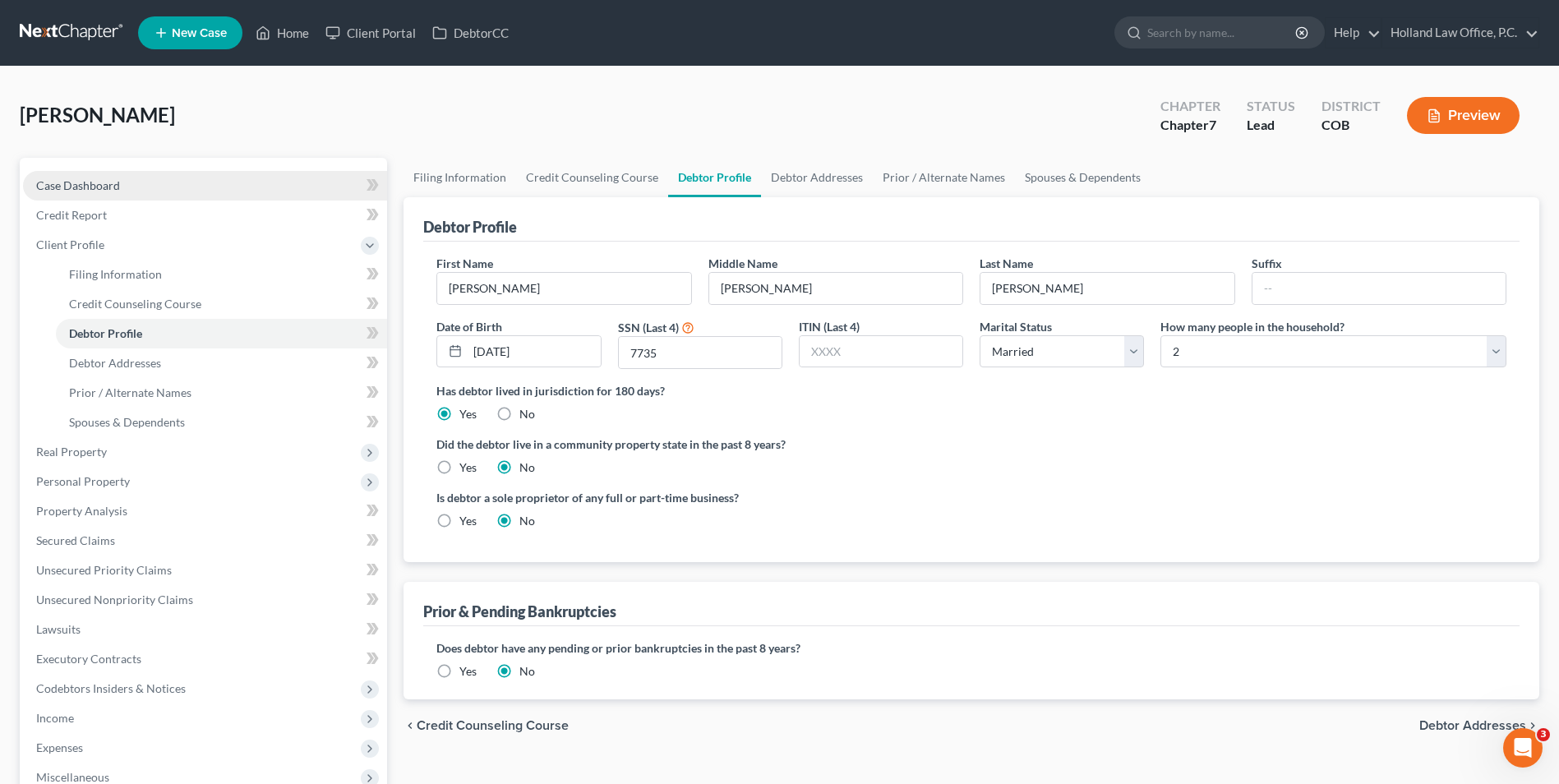
click at [141, 188] on link "Case Dashboard" at bounding box center [205, 186] width 364 height 30
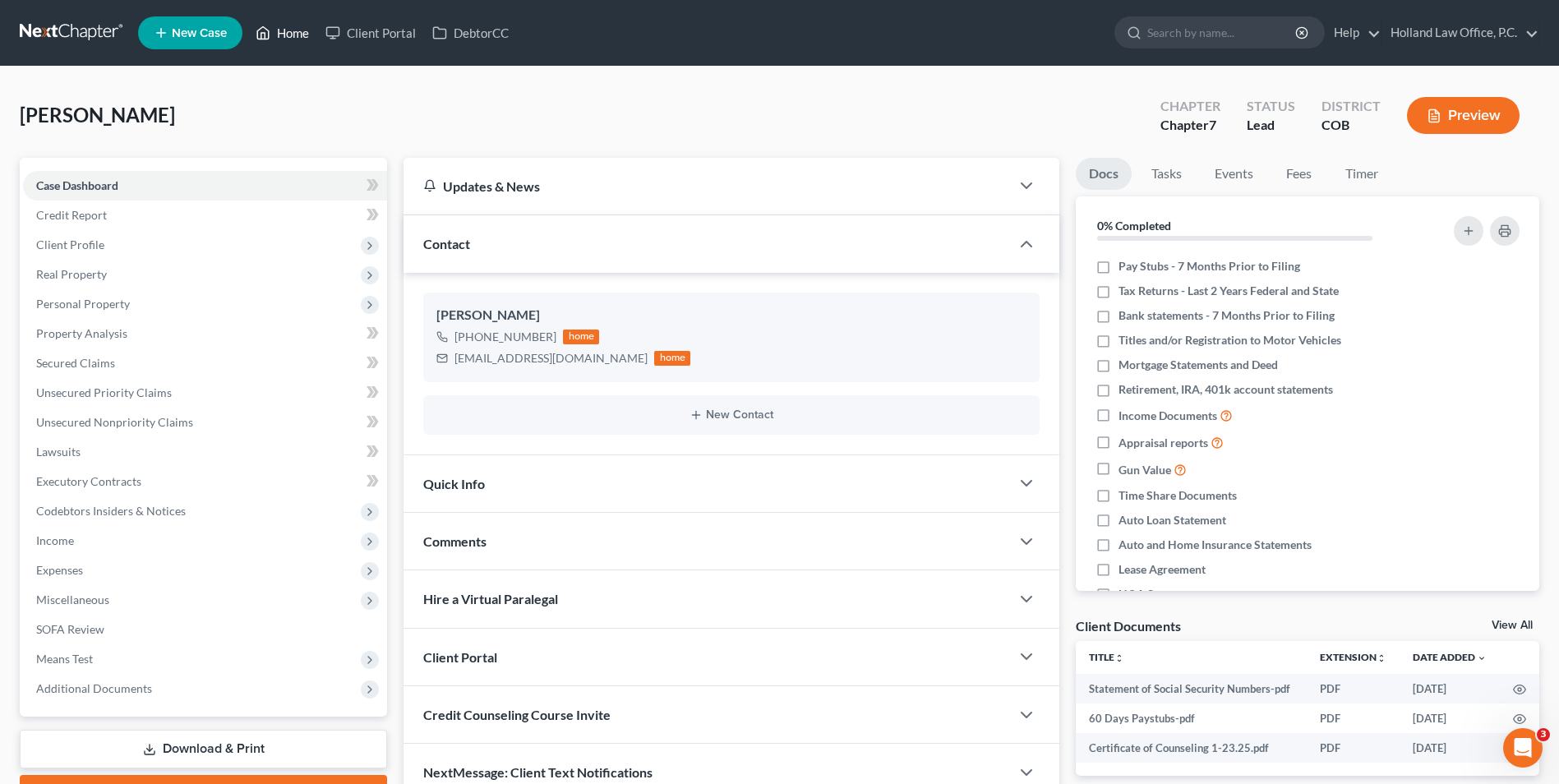
click at [274, 28] on link "Home" at bounding box center [282, 33] width 70 height 30
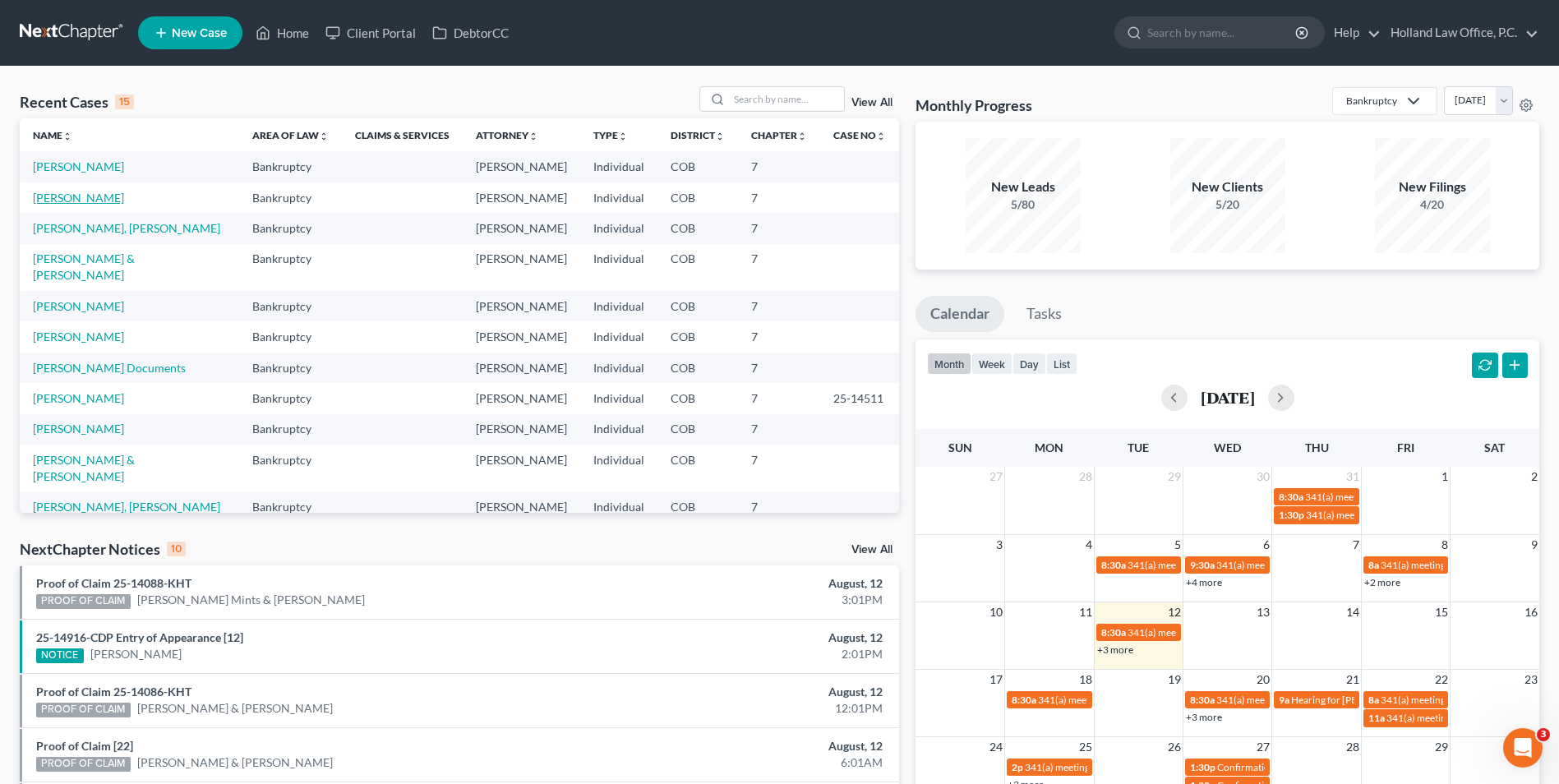
click at [78, 202] on link "[PERSON_NAME]" at bounding box center [77, 197] width 91 height 14
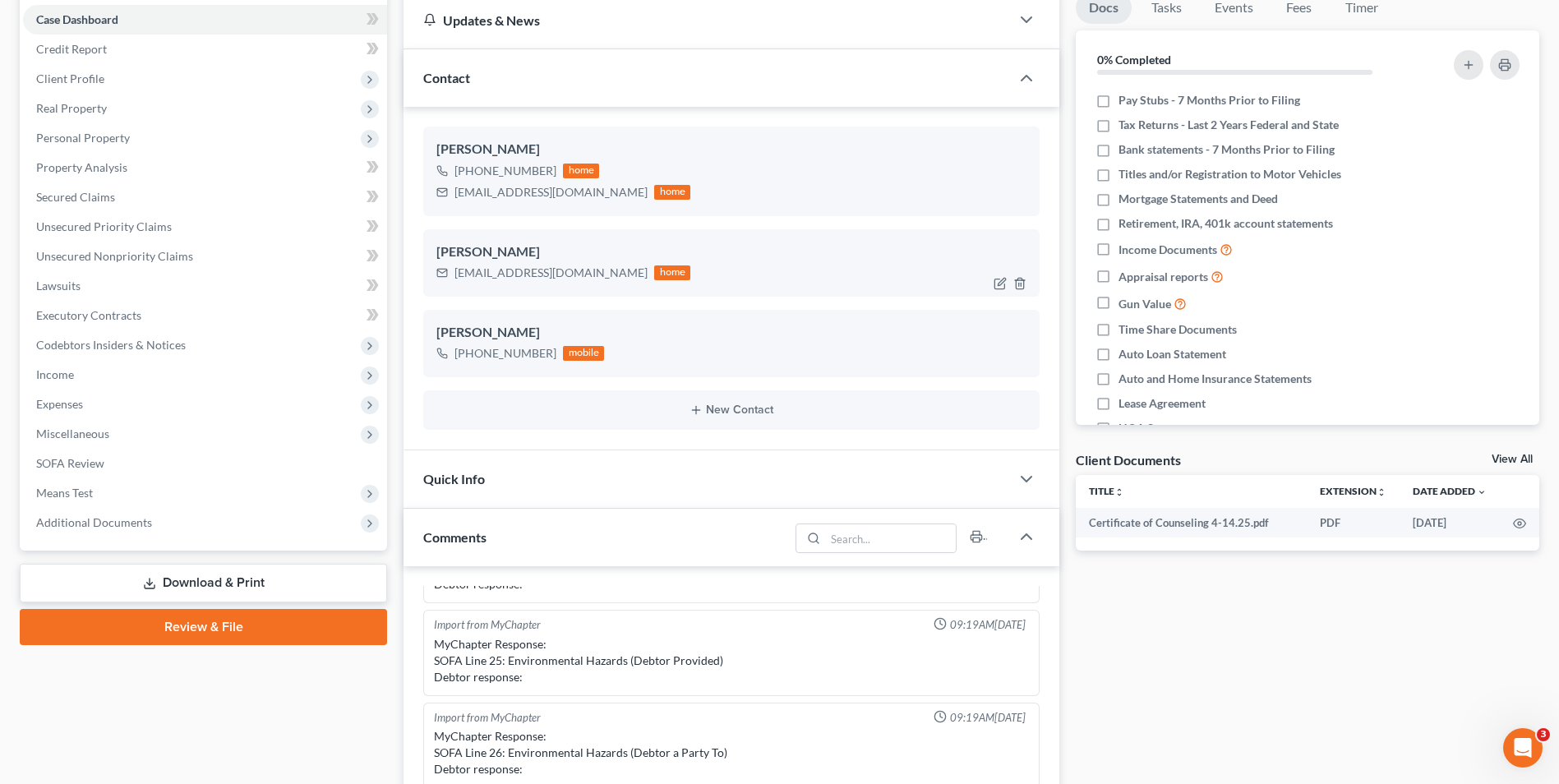
scroll to position [164, 0]
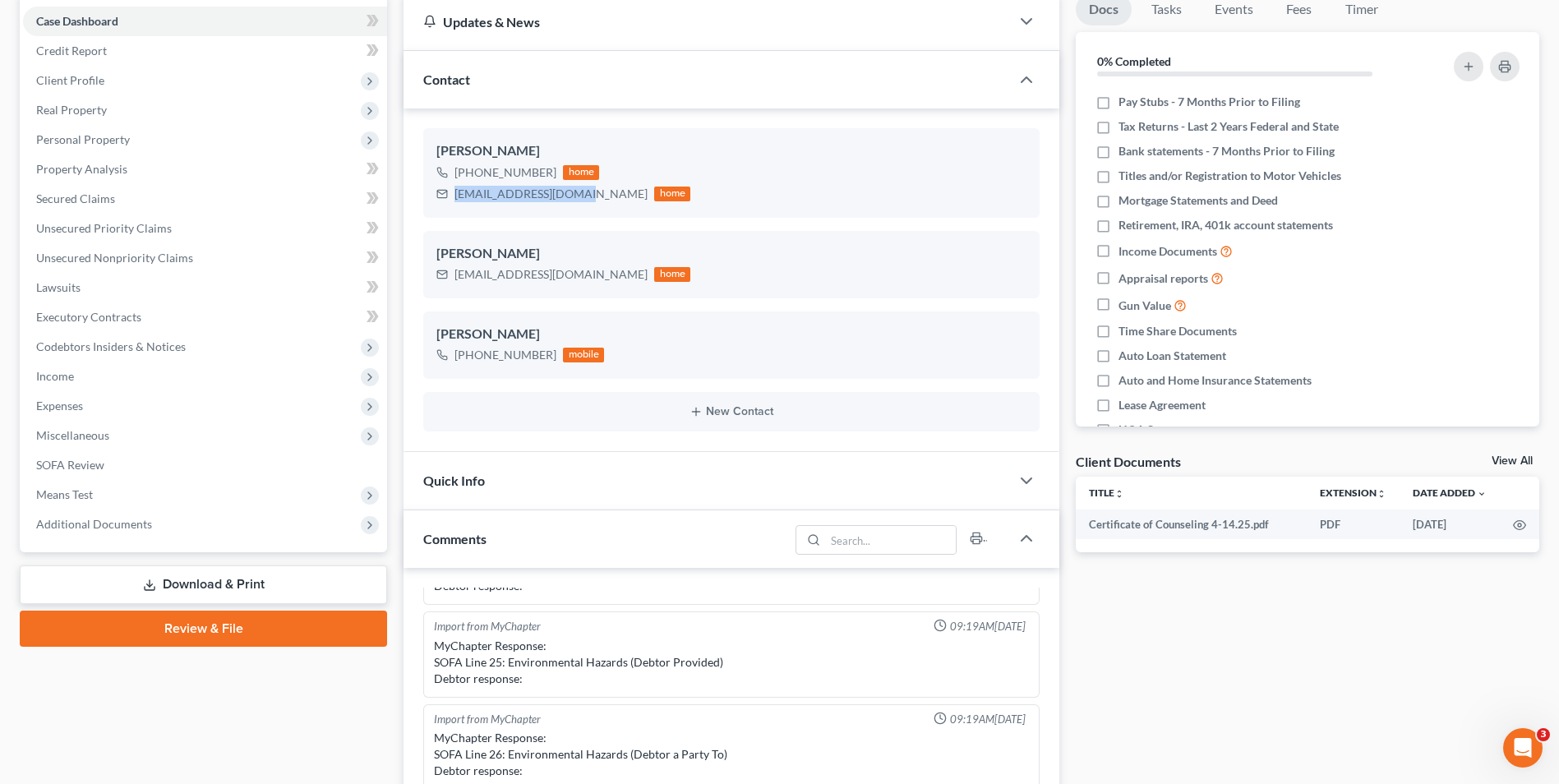
drag, startPoint x: 577, startPoint y: 194, endPoint x: 405, endPoint y: 193, distance: 172.0
click at [405, 193] on div "Susanna Bernard +1 (303) 669-6604 home saucyshears@gmail.com home Susanna Berna…" at bounding box center [731, 280] width 656 height 343
copy div "saucyshears@gmail.com"
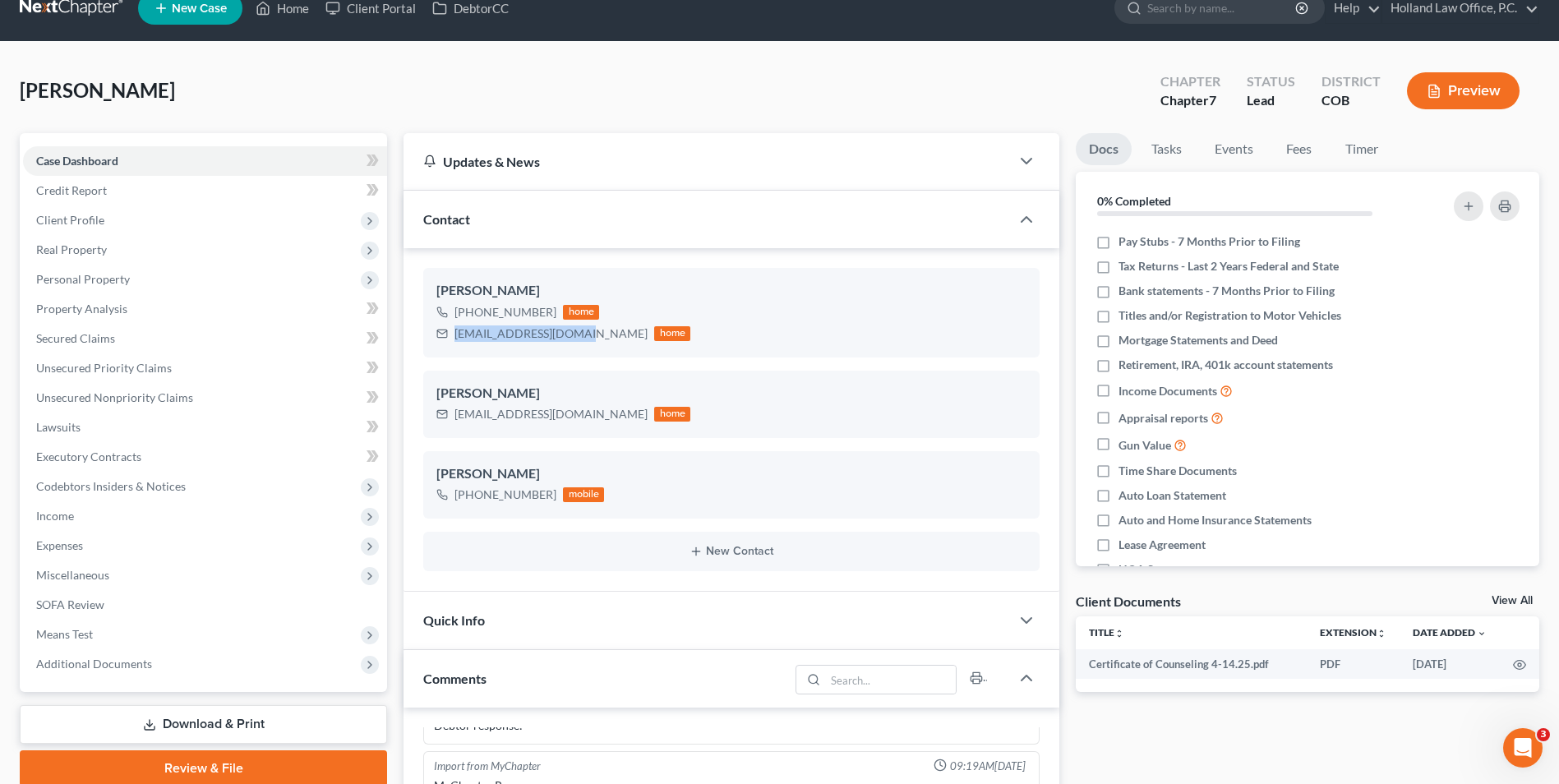
scroll to position [0, 0]
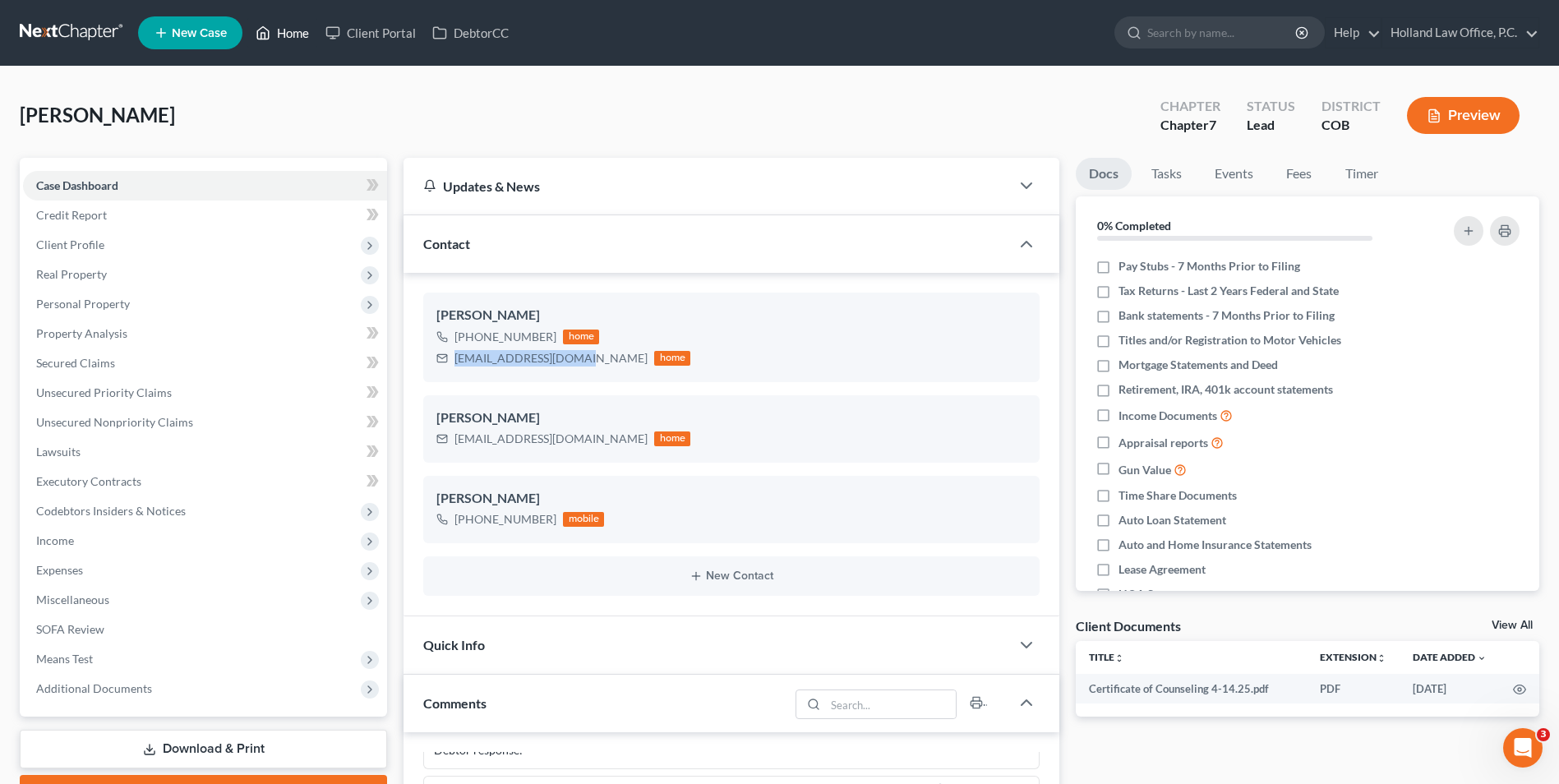
drag, startPoint x: 291, startPoint y: 37, endPoint x: 379, endPoint y: 107, distance: 112.4
click at [291, 37] on link "Home" at bounding box center [282, 33] width 70 height 30
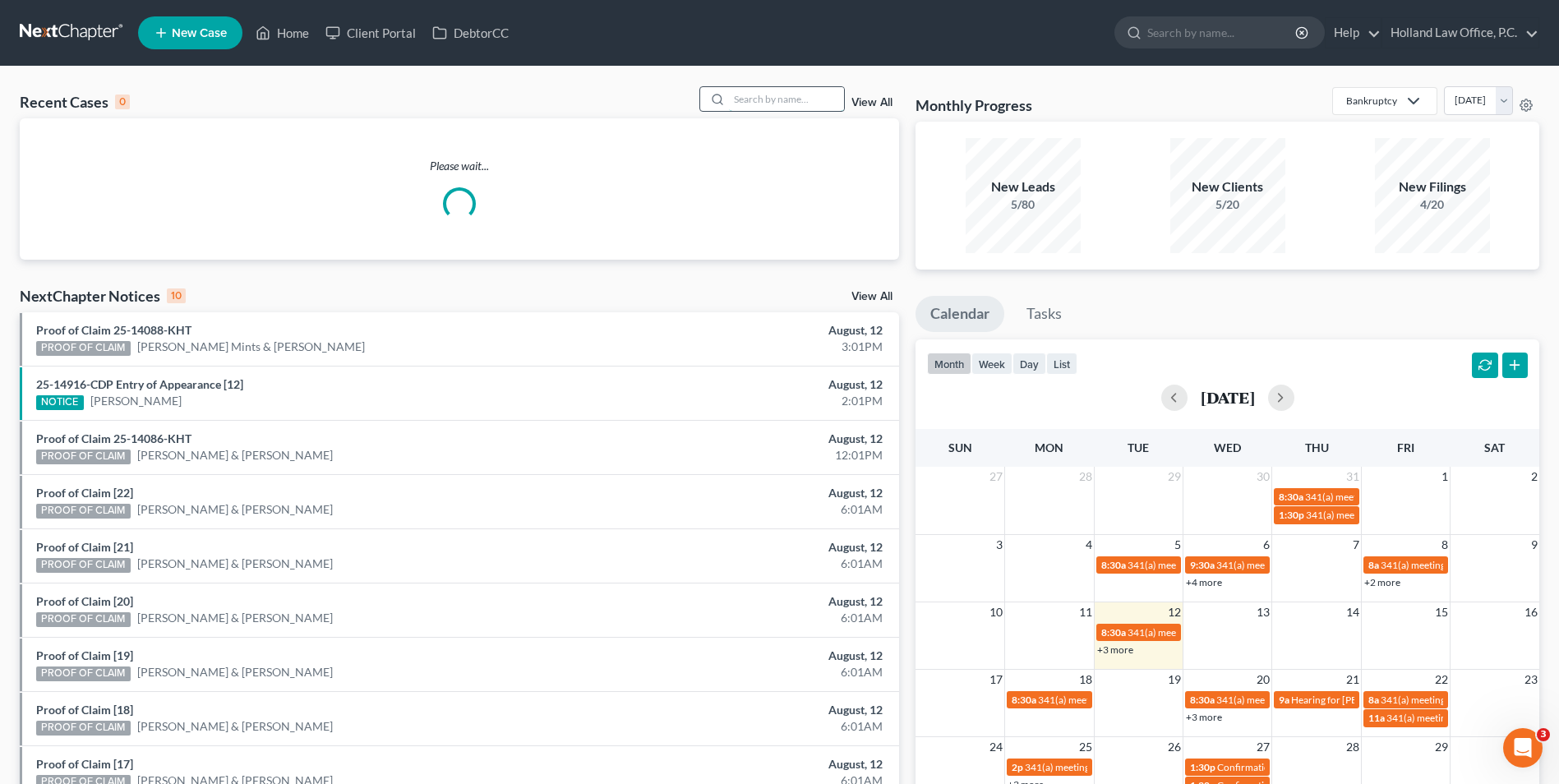
click at [762, 92] on input "search" at bounding box center [787, 99] width 115 height 24
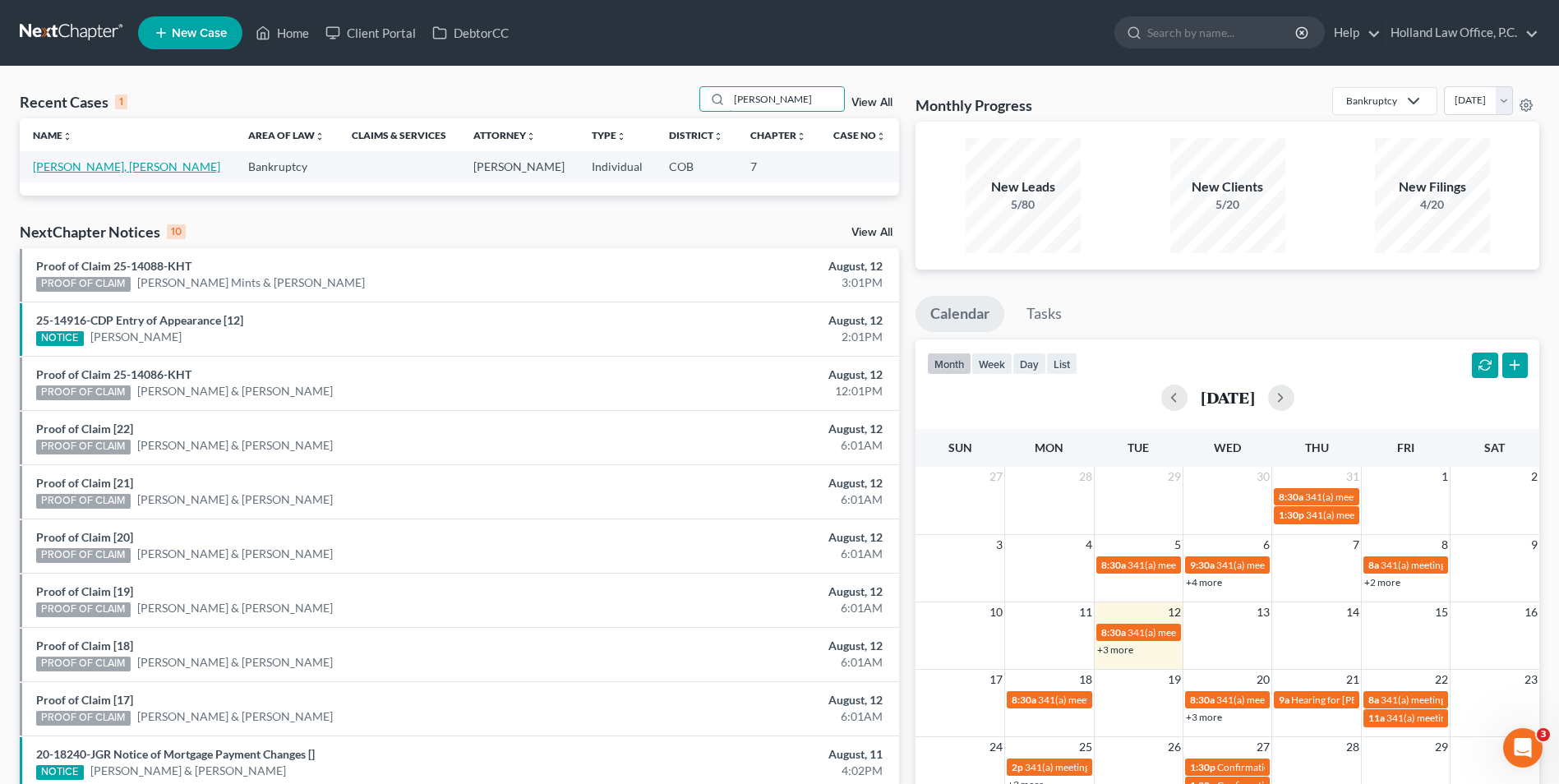
type input "[PERSON_NAME]"
click at [97, 165] on link "[PERSON_NAME], [PERSON_NAME]" at bounding box center [126, 166] width 187 height 14
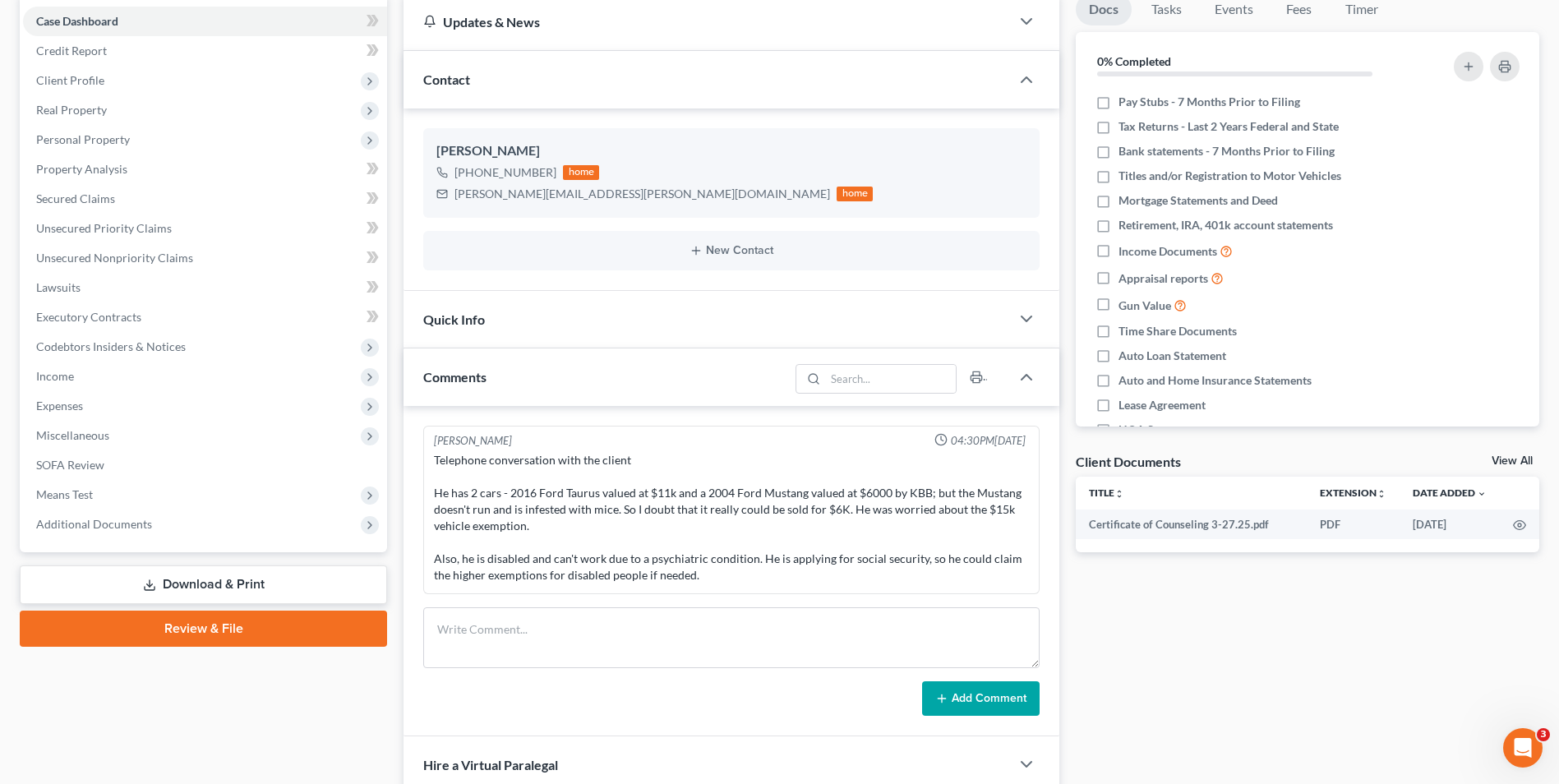
scroll to position [247, 0]
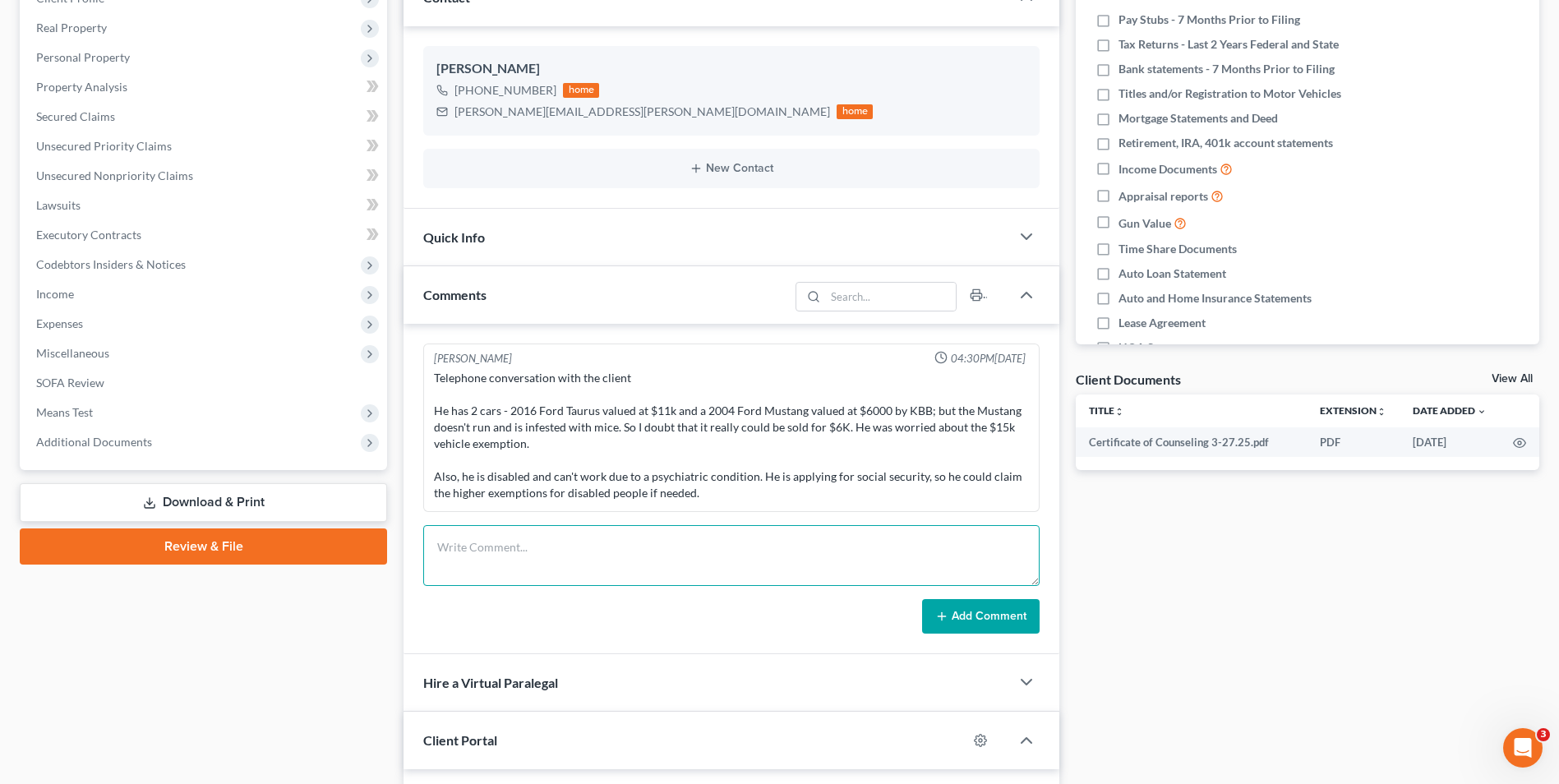
click at [505, 547] on textarea at bounding box center [732, 555] width 617 height 61
click at [533, 555] on textarea at bounding box center [732, 555] width 617 height 61
type textarea "[PERSON_NAME] is still attempting to apply for Social Security Disability. The …"
click at [962, 637] on div "Kyle Bond 04:30PM, 05/28/2025 Telephone conversation with the client He has 2 c…" at bounding box center [731, 489] width 656 height 330
click at [962, 621] on button "Add Comment" at bounding box center [981, 616] width 117 height 34
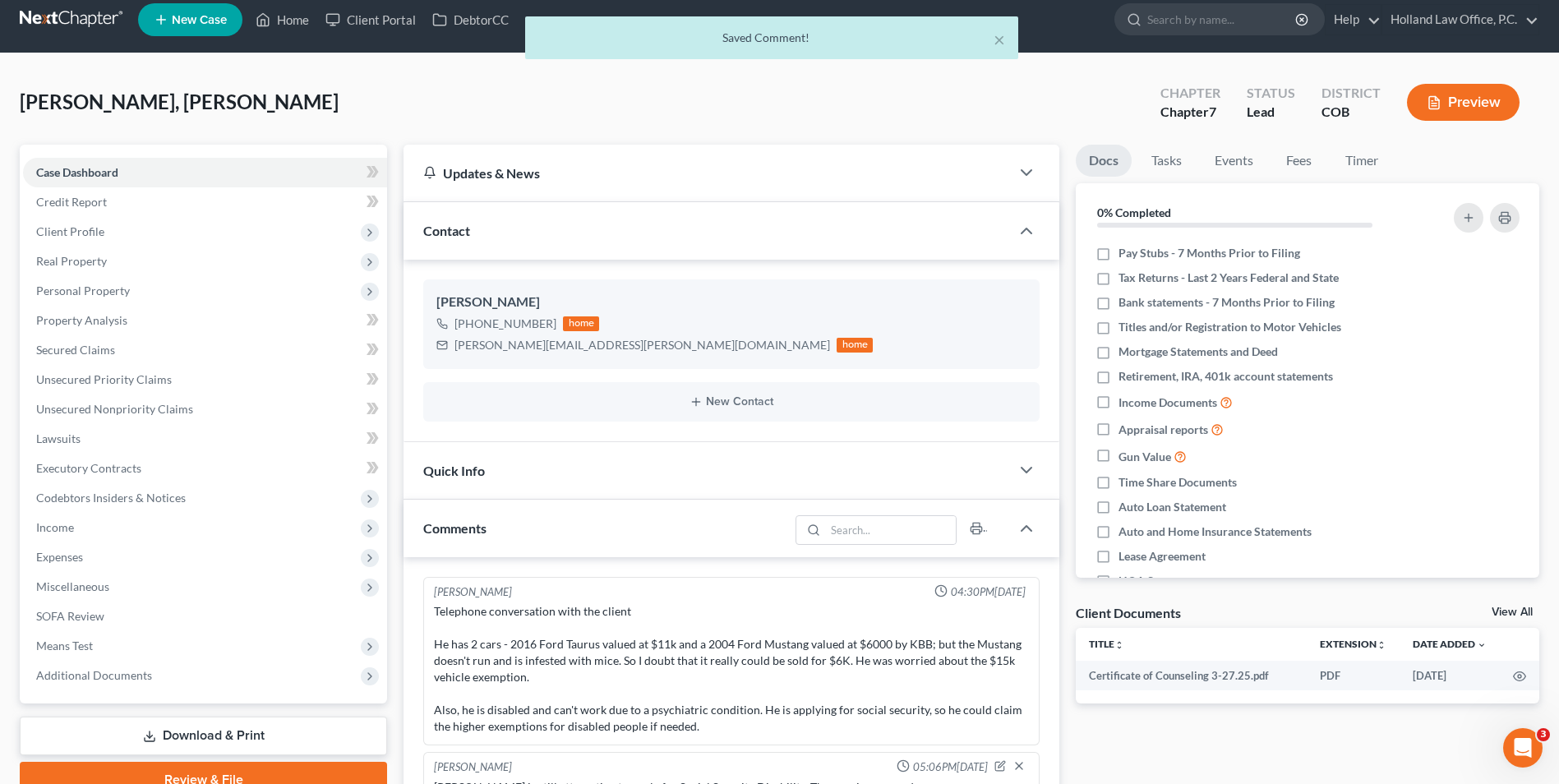
scroll to position [0, 0]
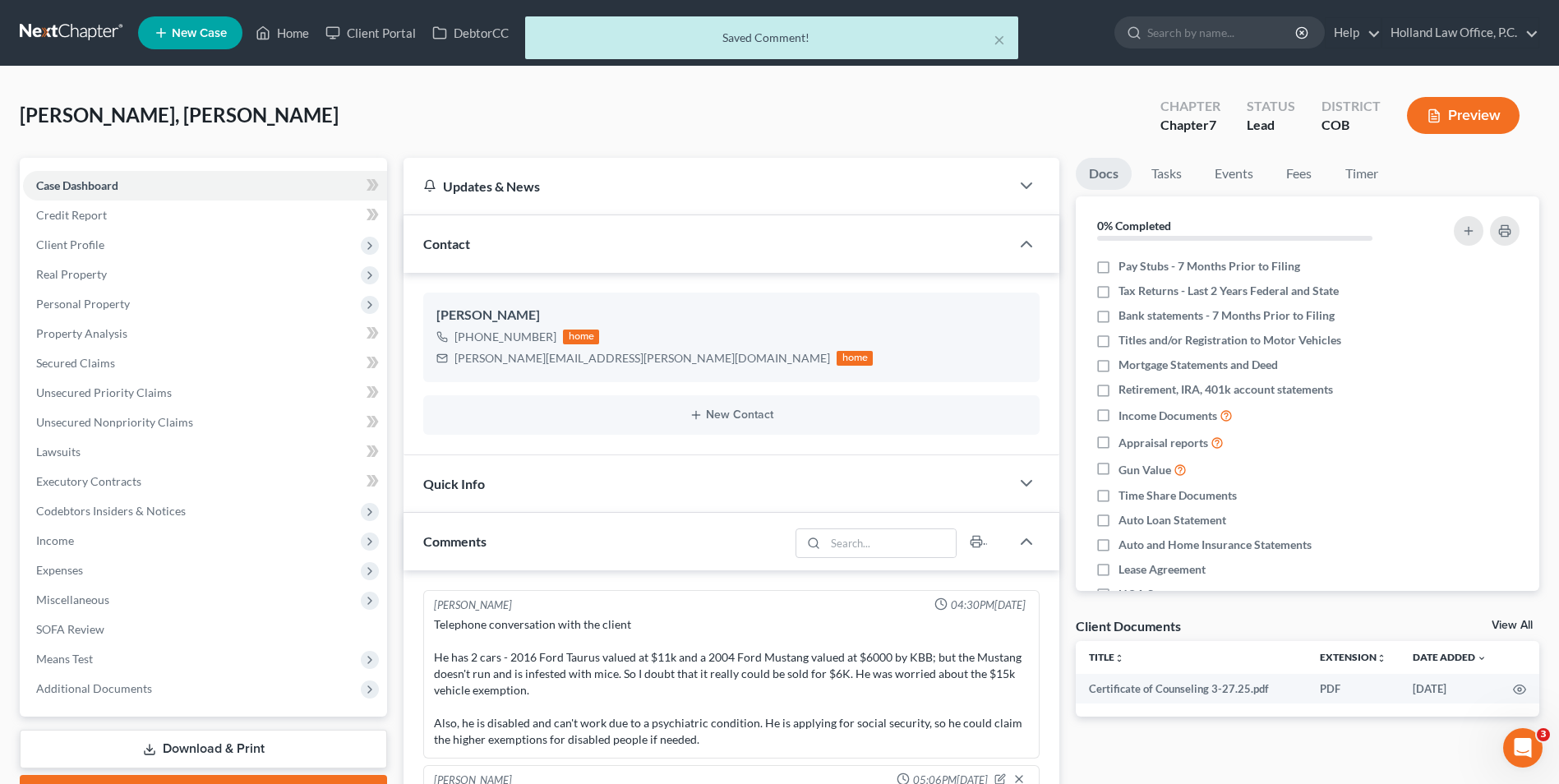
click at [291, 39] on div "× Saved Comment!" at bounding box center [771, 42] width 1559 height 51
click at [295, 30] on div "× Saved Comment!" at bounding box center [771, 42] width 1559 height 51
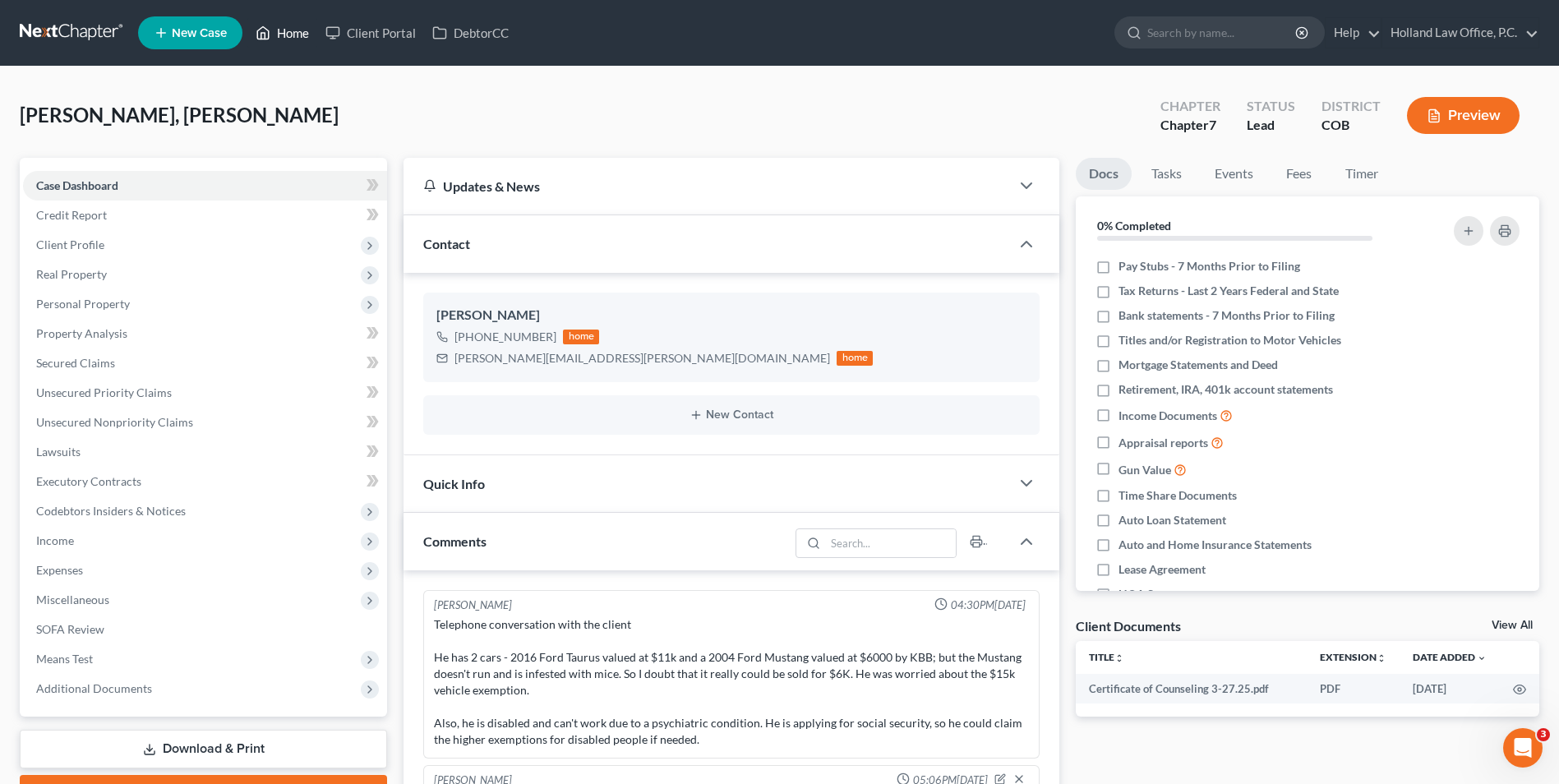
click at [275, 27] on link "Home" at bounding box center [282, 33] width 70 height 30
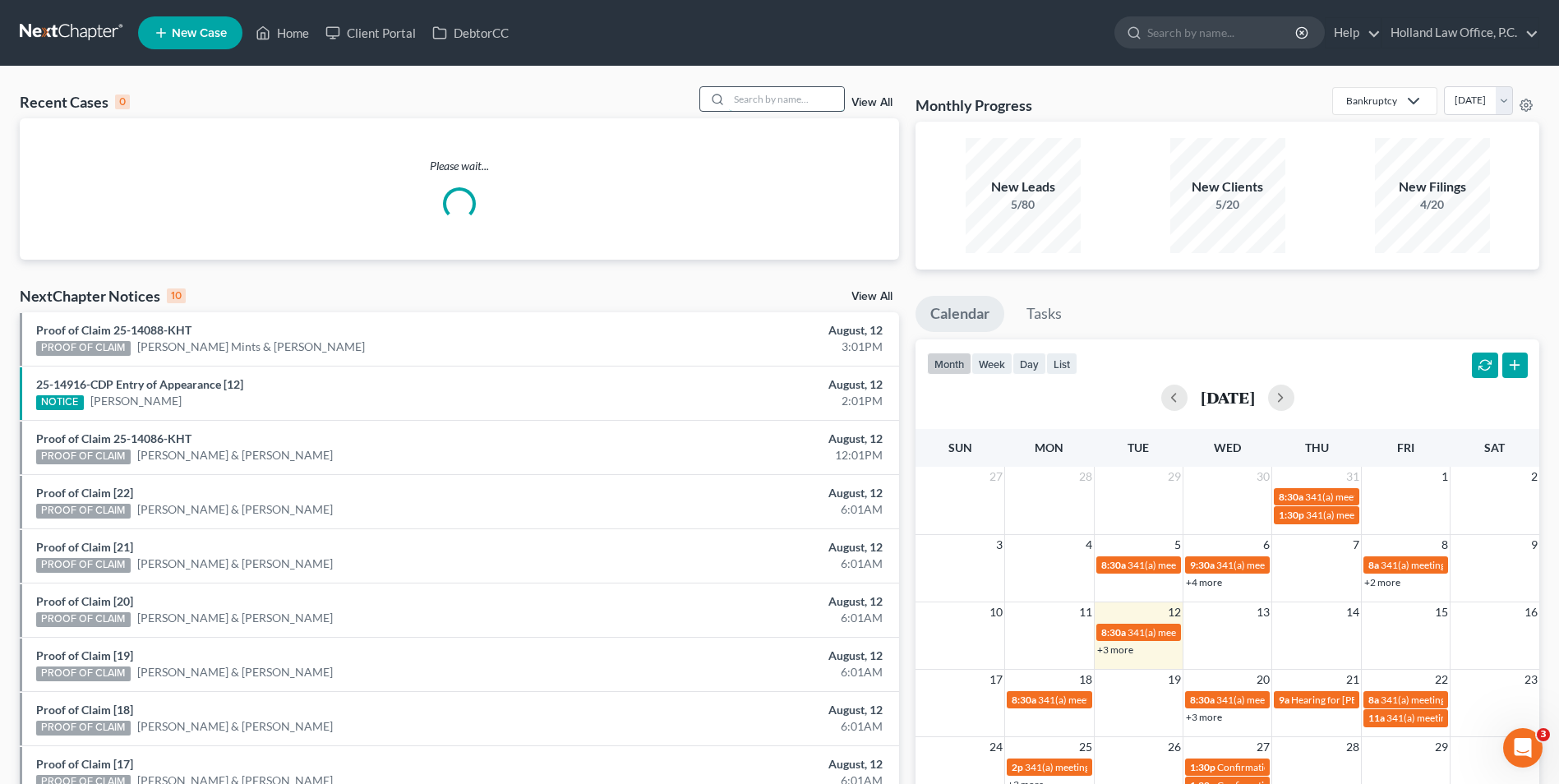
click at [794, 102] on input "search" at bounding box center [787, 99] width 115 height 24
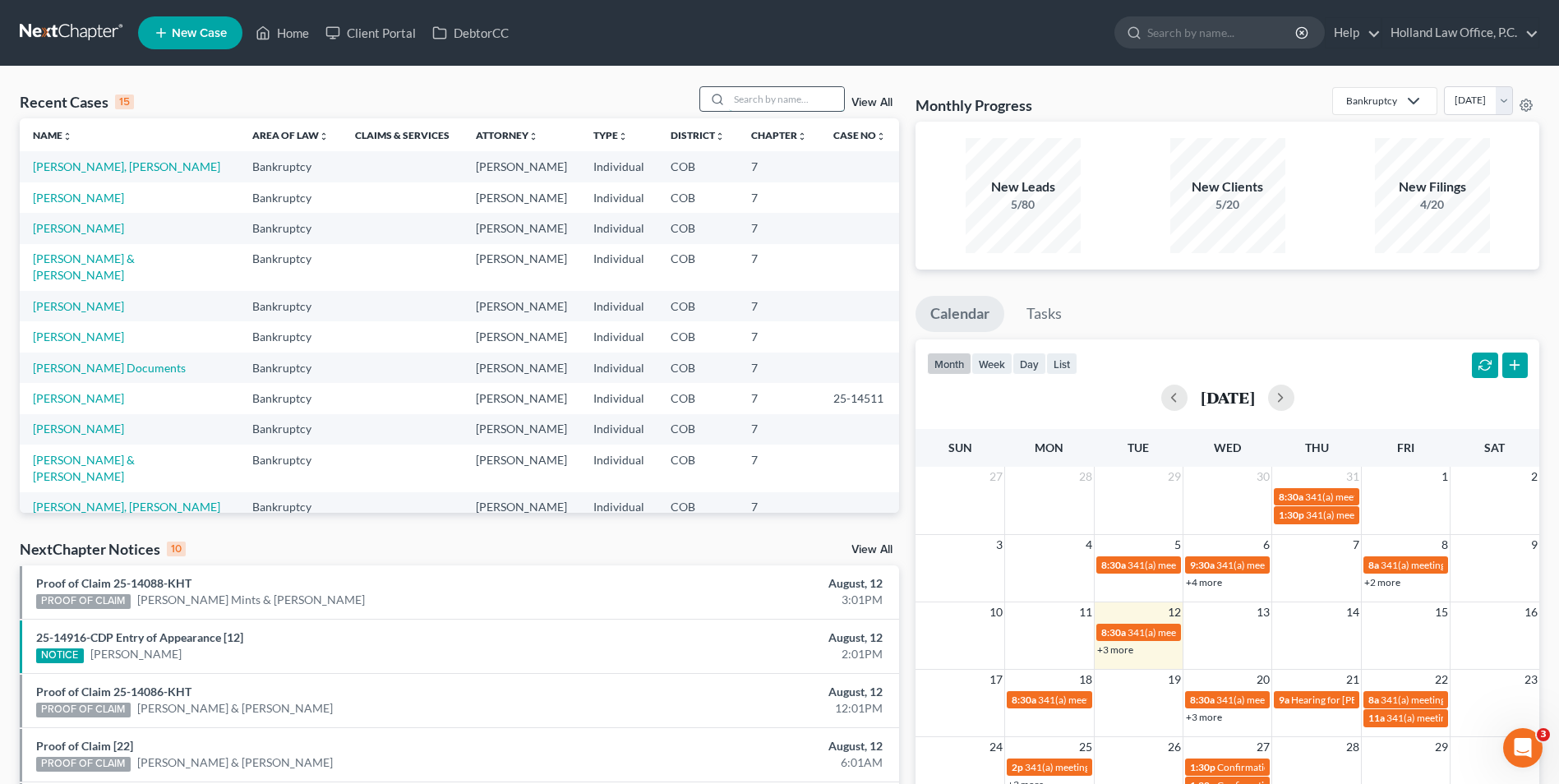
click at [785, 103] on input "search" at bounding box center [787, 99] width 115 height 24
type input "bernard"
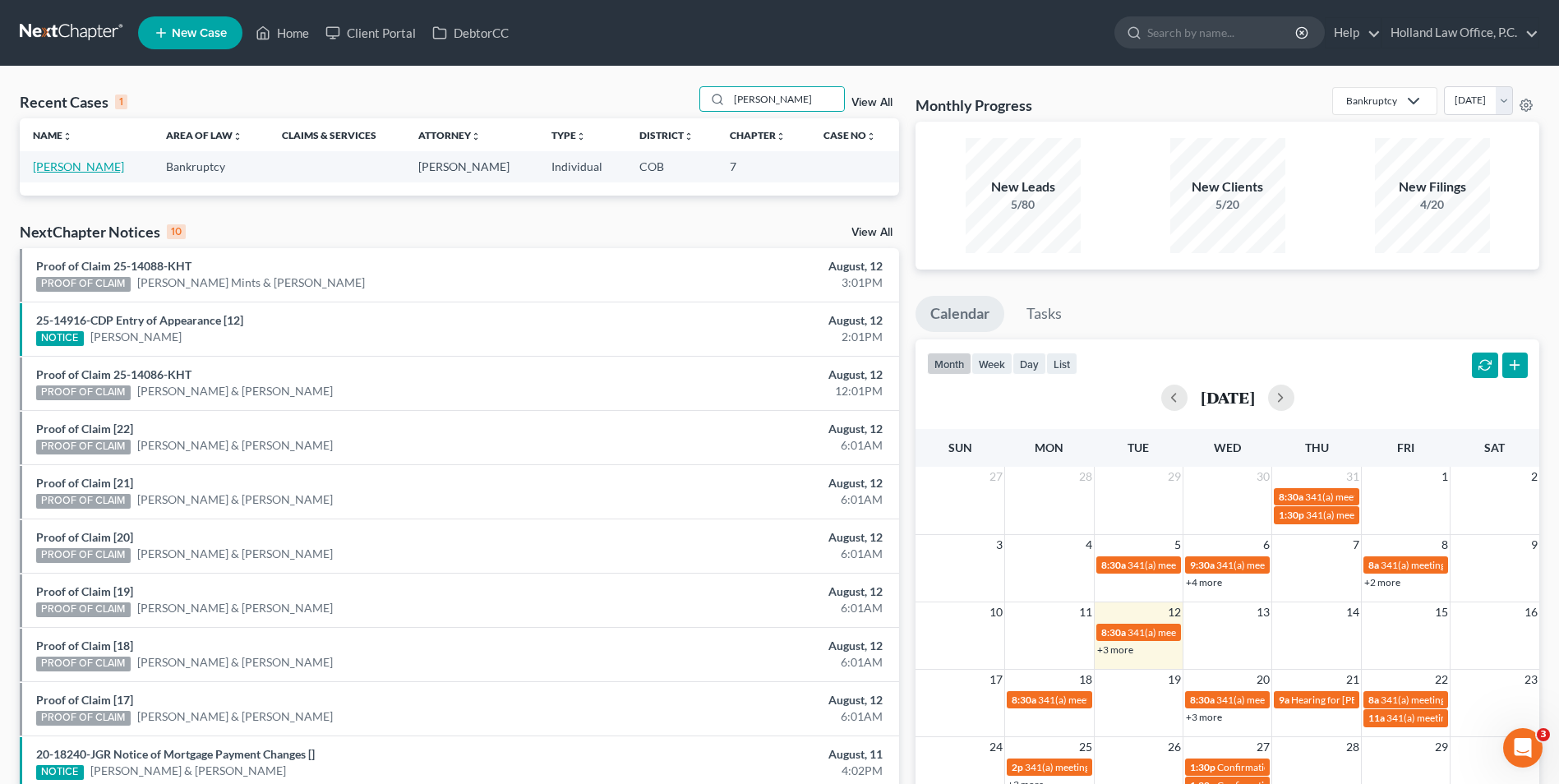
click at [100, 171] on link "[PERSON_NAME]" at bounding box center [77, 166] width 91 height 14
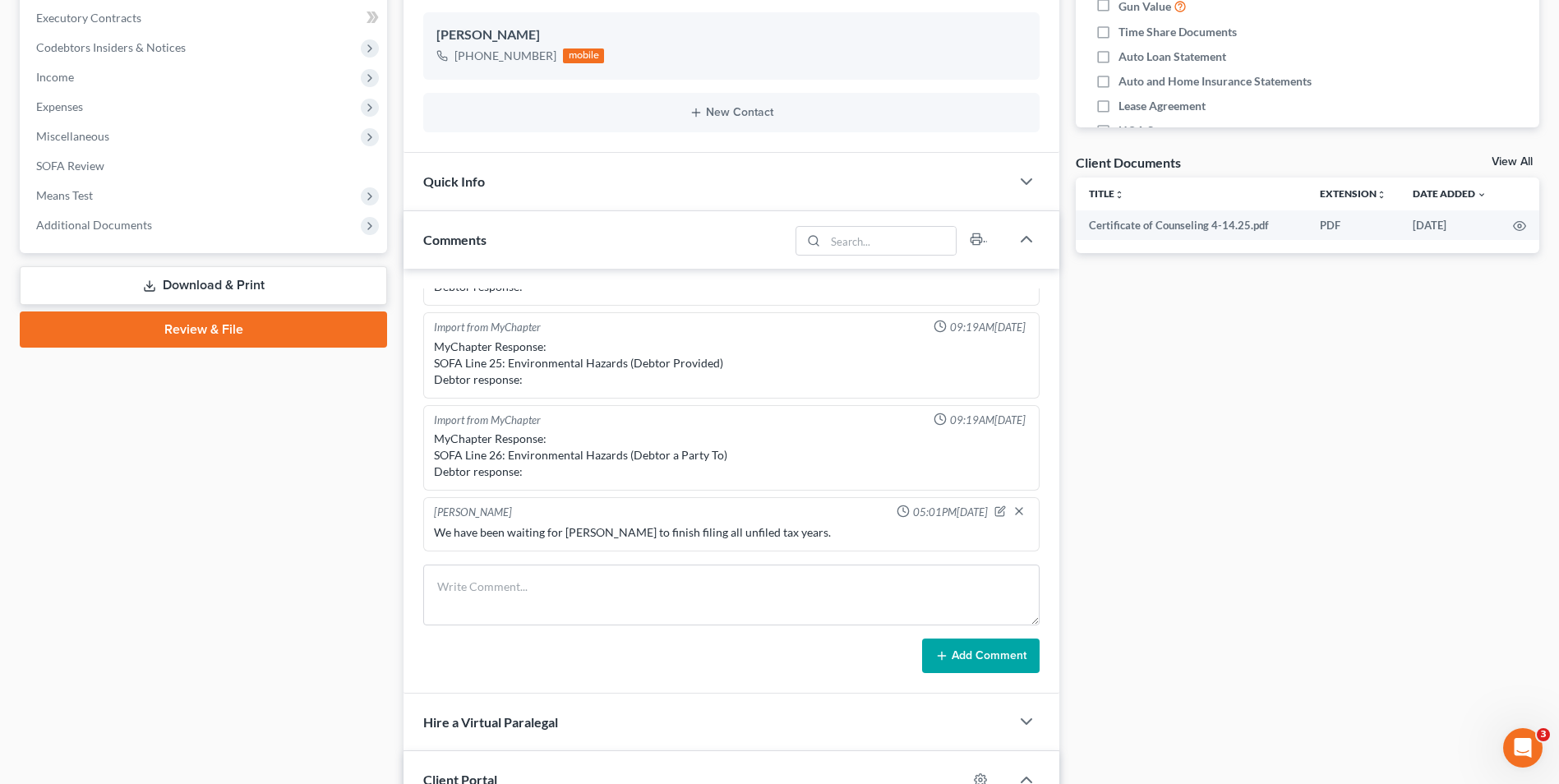
scroll to position [542, 0]
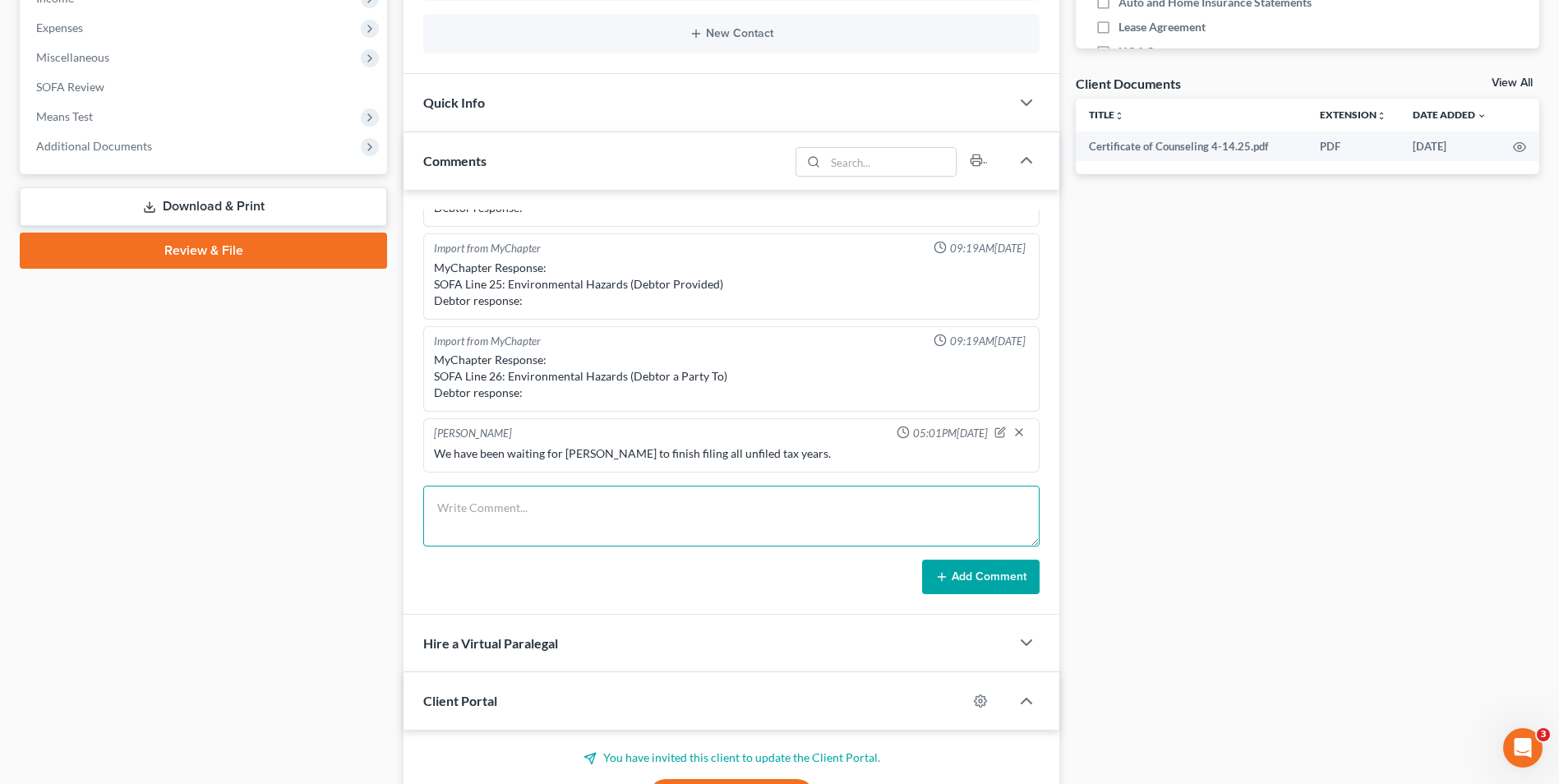
click at [664, 515] on textarea at bounding box center [732, 516] width 617 height 61
click at [995, 432] on icon "button" at bounding box center [1001, 432] width 12 height 12
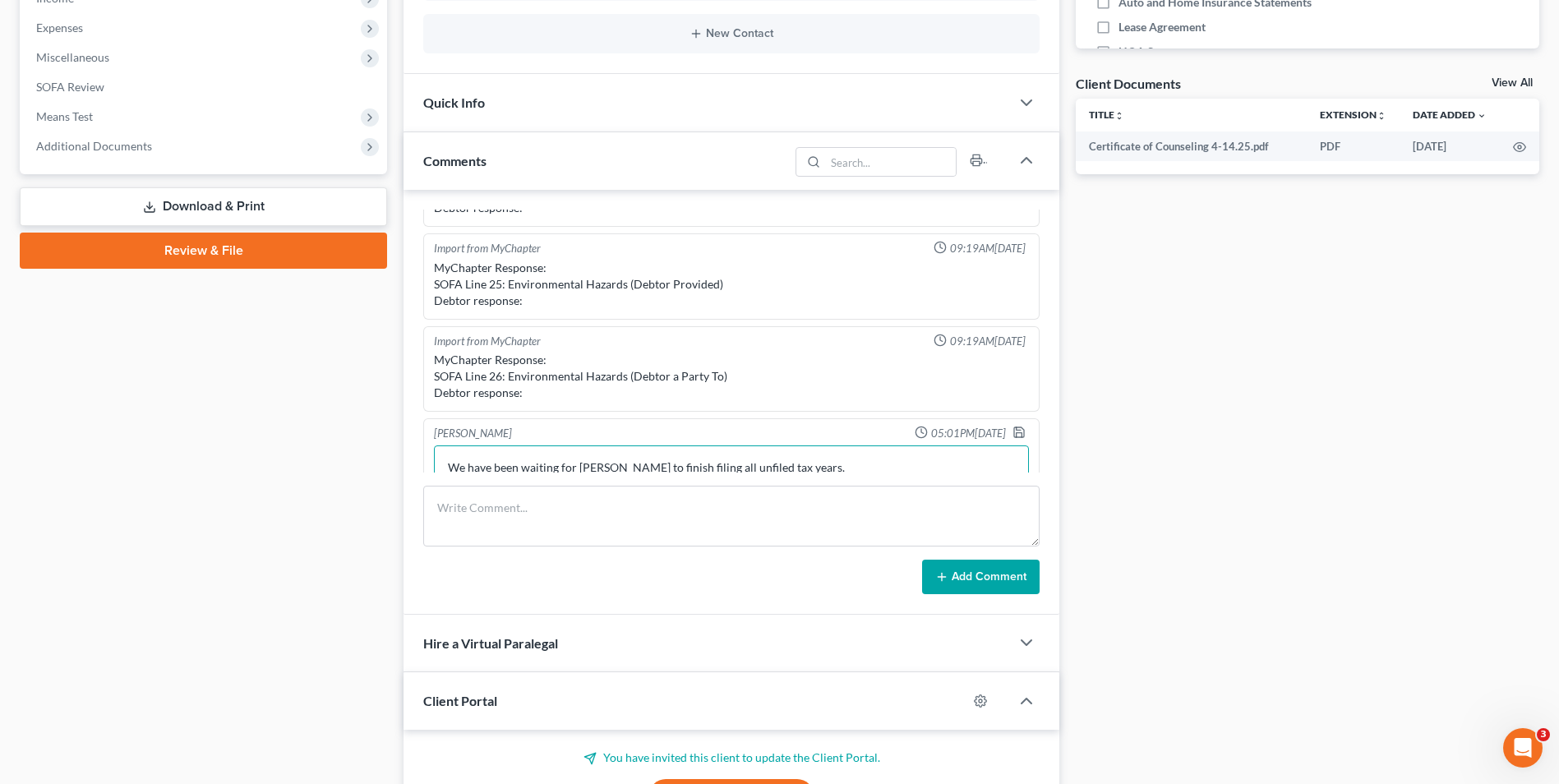
click at [786, 468] on textarea "We have been waiting for Susanna to finish filing all unfiled tax years." at bounding box center [732, 476] width 595 height 61
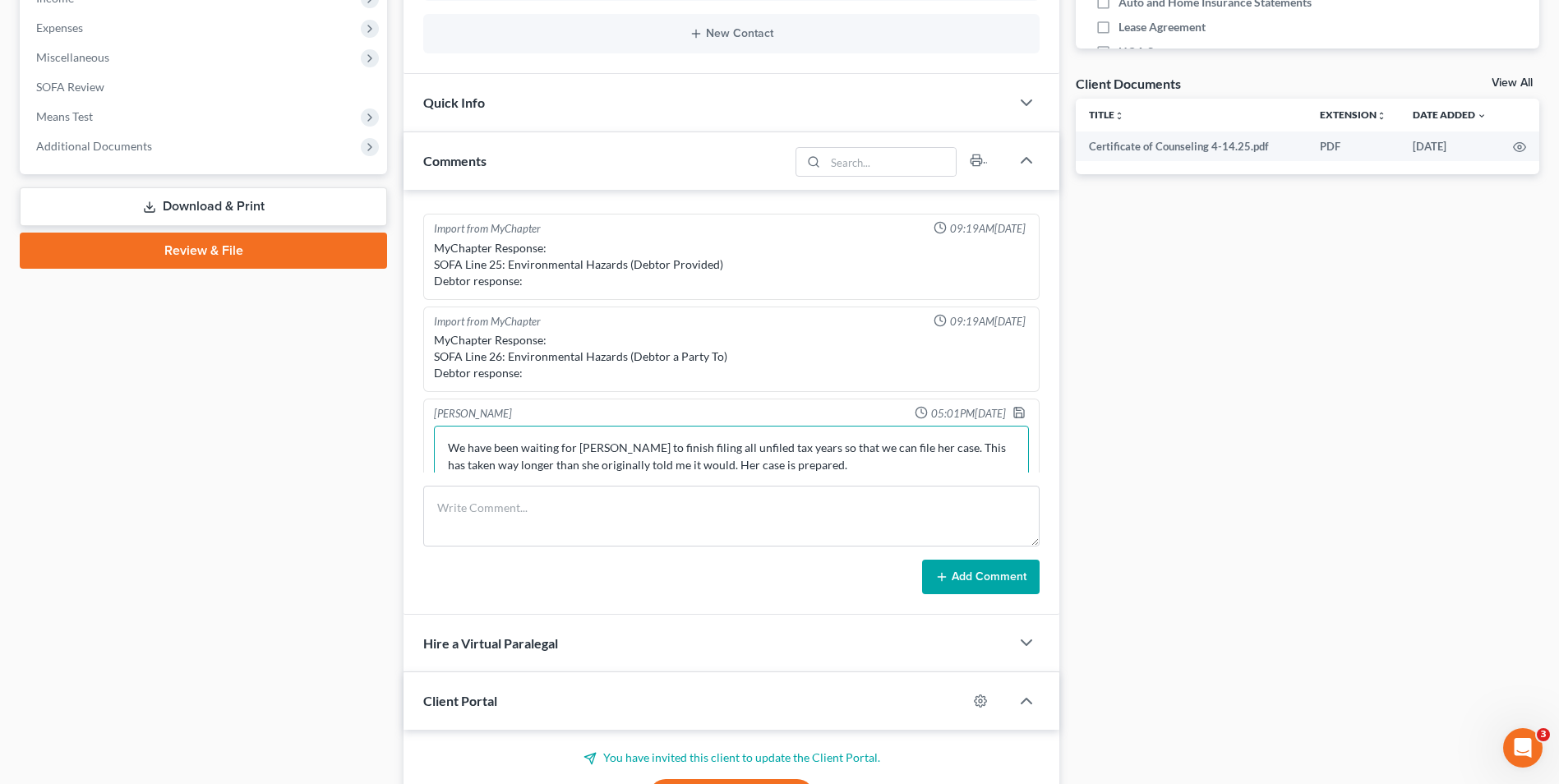
scroll to position [391, 0]
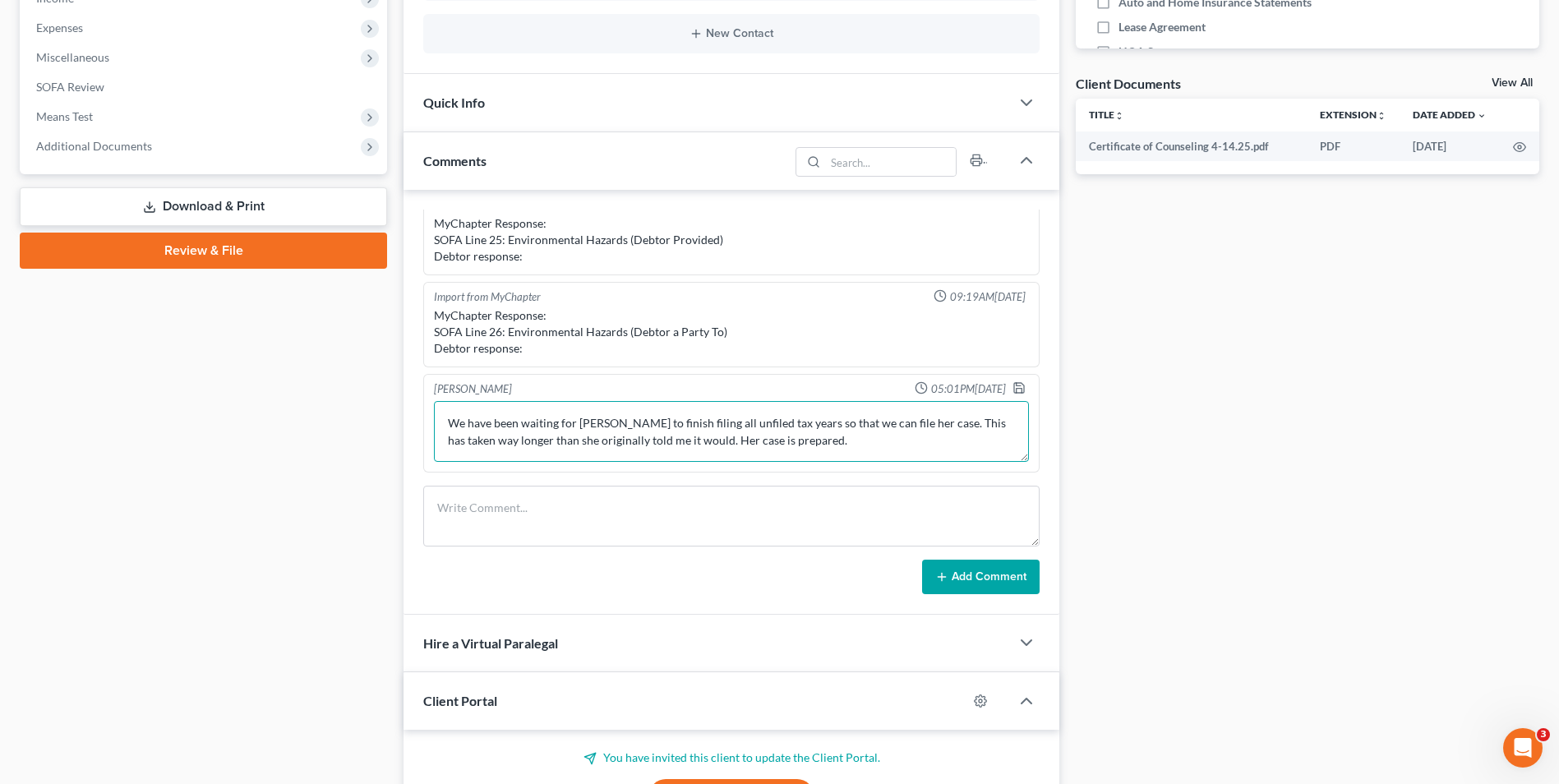
drag, startPoint x: 787, startPoint y: 465, endPoint x: 743, endPoint y: 472, distance: 44.6
click at [743, 472] on div "Tayler Lukkes 05:01PM, 08/12/2025 We have been waiting for Susanna to finish fi…" at bounding box center [732, 423] width 617 height 98
type textarea "We have been waiting for Susanna to finish filing all unfiled tax years so that…"
click at [999, 575] on button "Add Comment" at bounding box center [981, 577] width 117 height 34
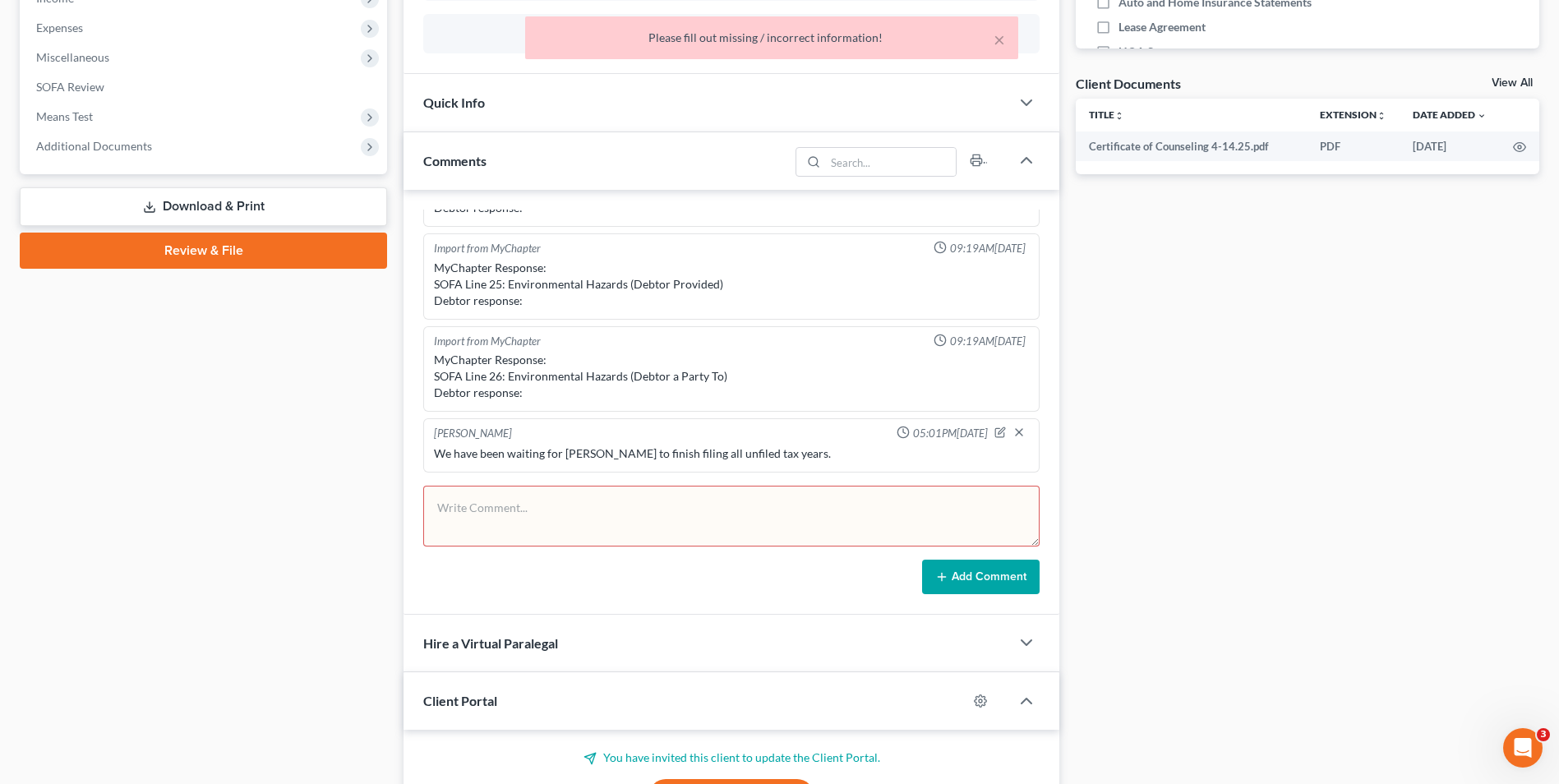
scroll to position [346, 0]
click at [996, 433] on icon "button" at bounding box center [1000, 433] width 9 height 9
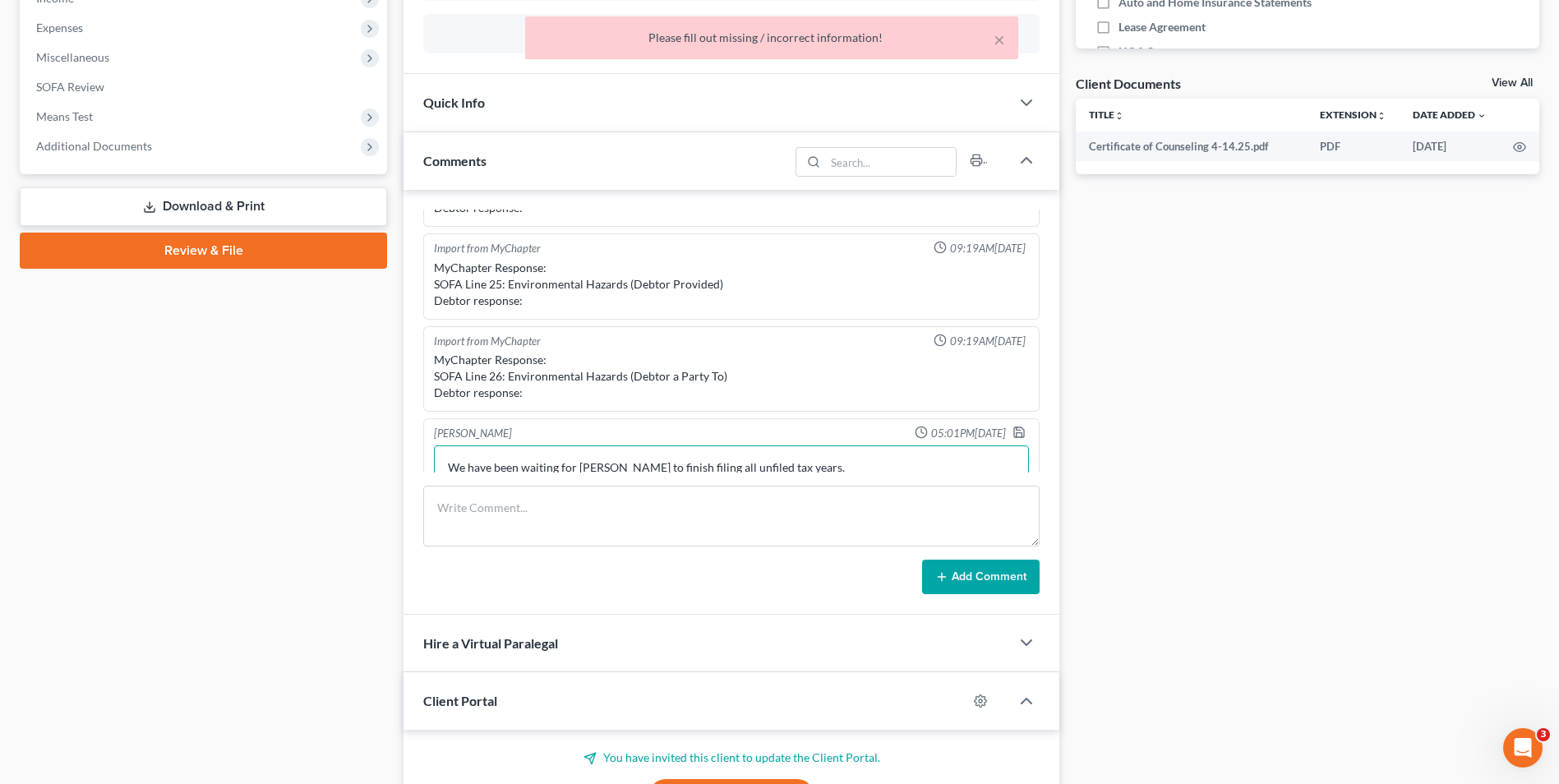
click at [851, 465] on textarea "We have been waiting for Susanna to finish filing all unfiled tax years." at bounding box center [732, 476] width 595 height 61
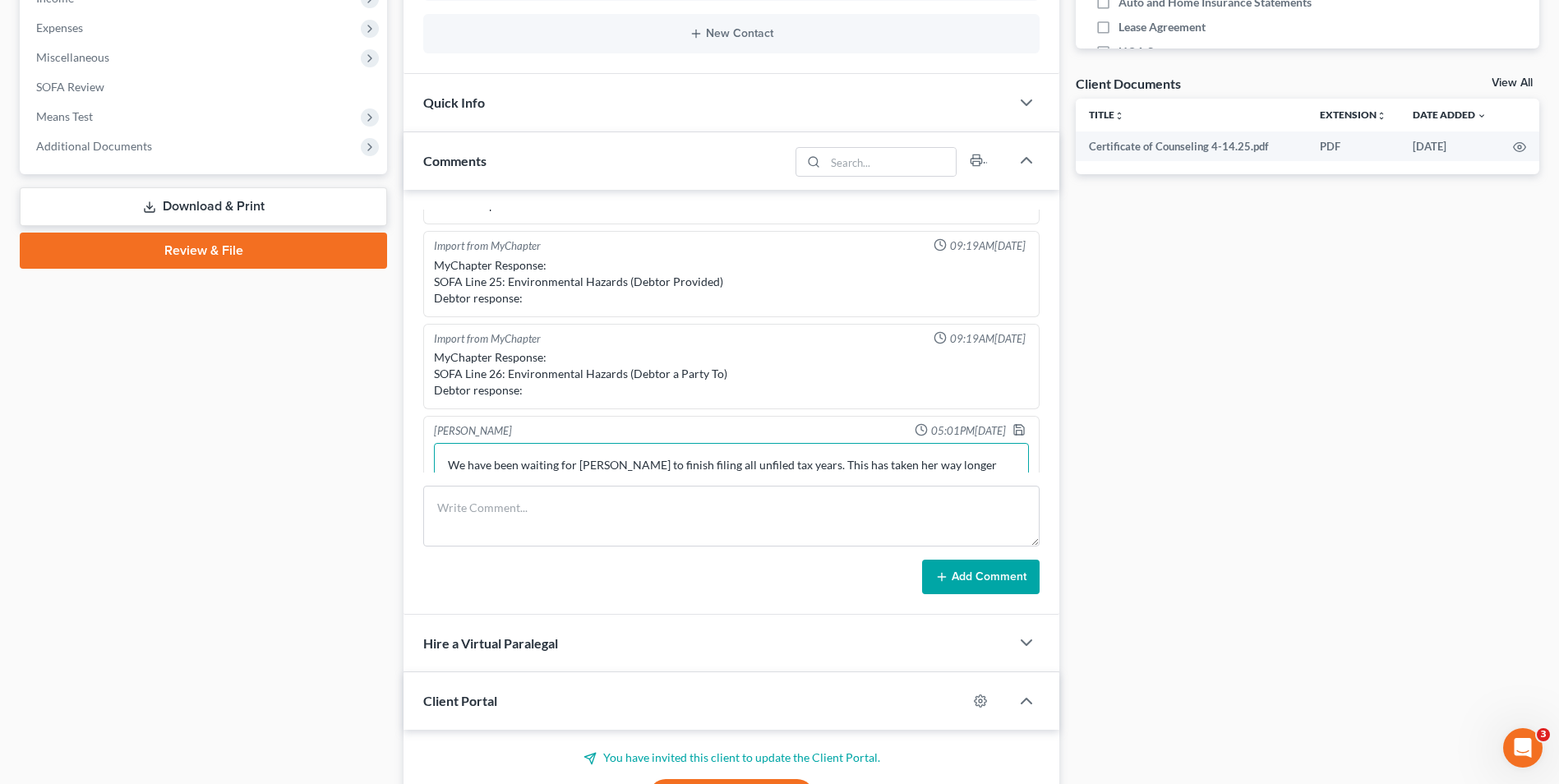
scroll to position [366, 0]
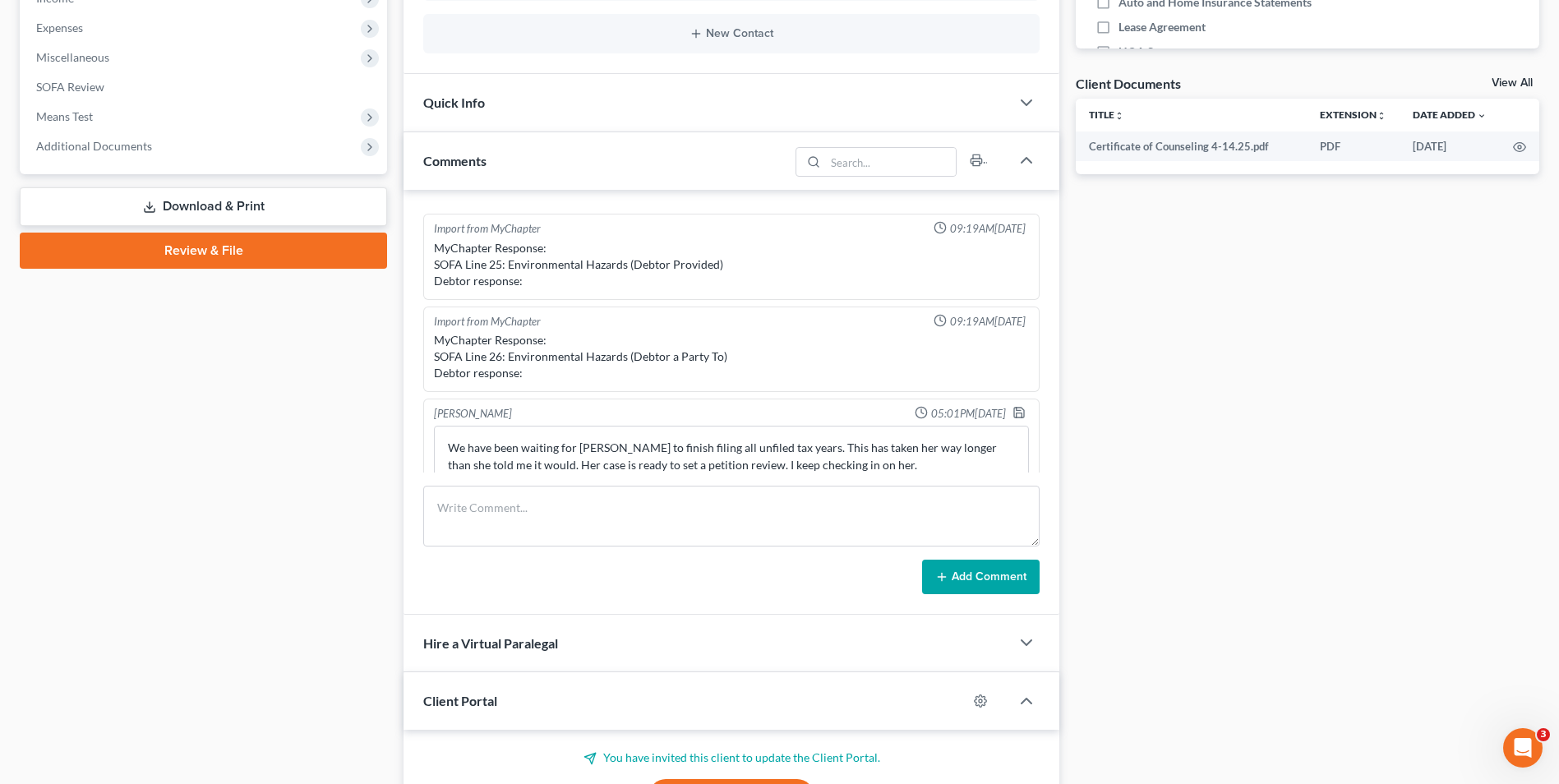
click at [993, 569] on button "Add Comment" at bounding box center [981, 577] width 117 height 34
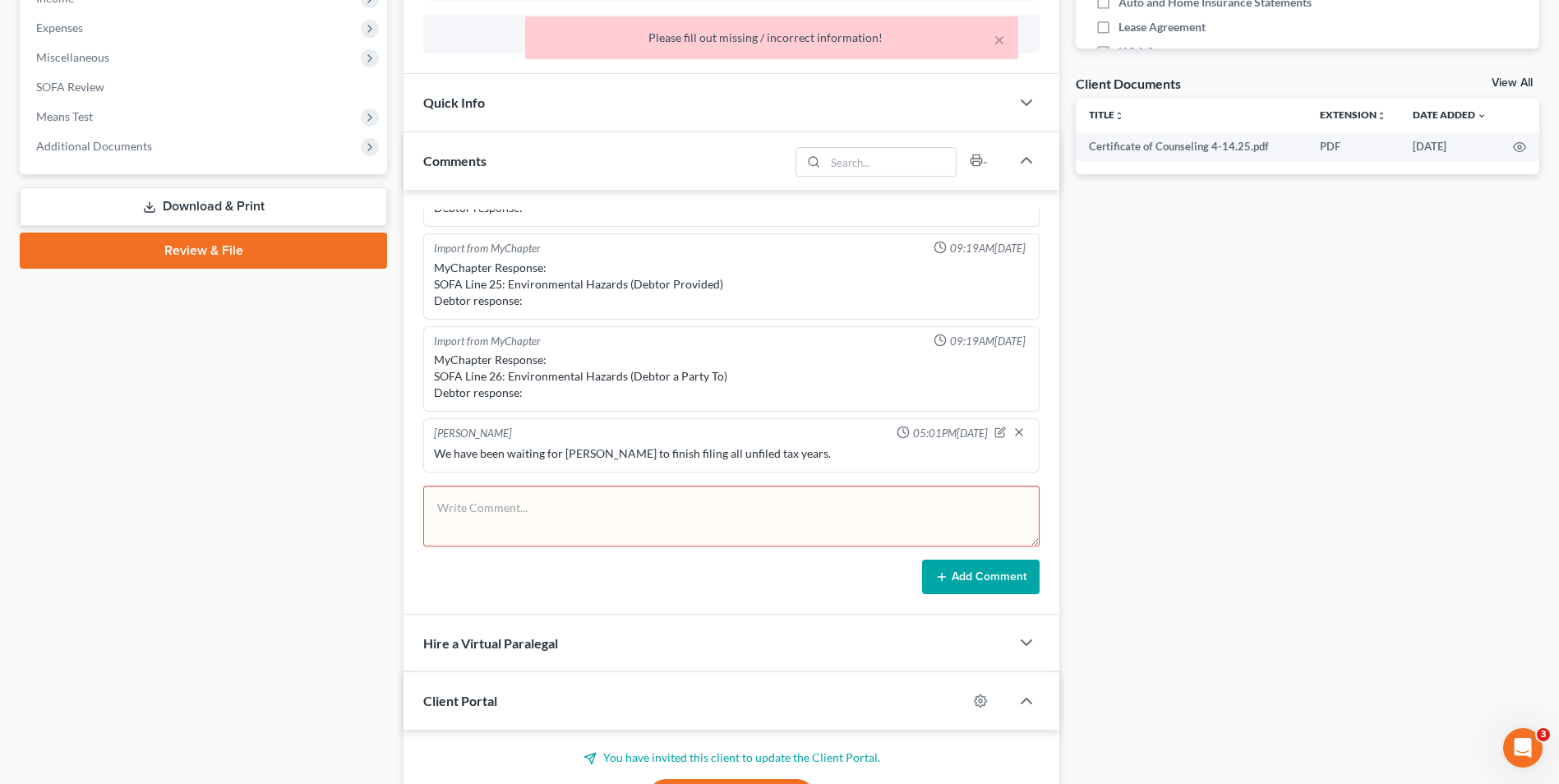
scroll to position [346, 0]
click at [999, 433] on icon "button" at bounding box center [1002, 431] width 7 height 7
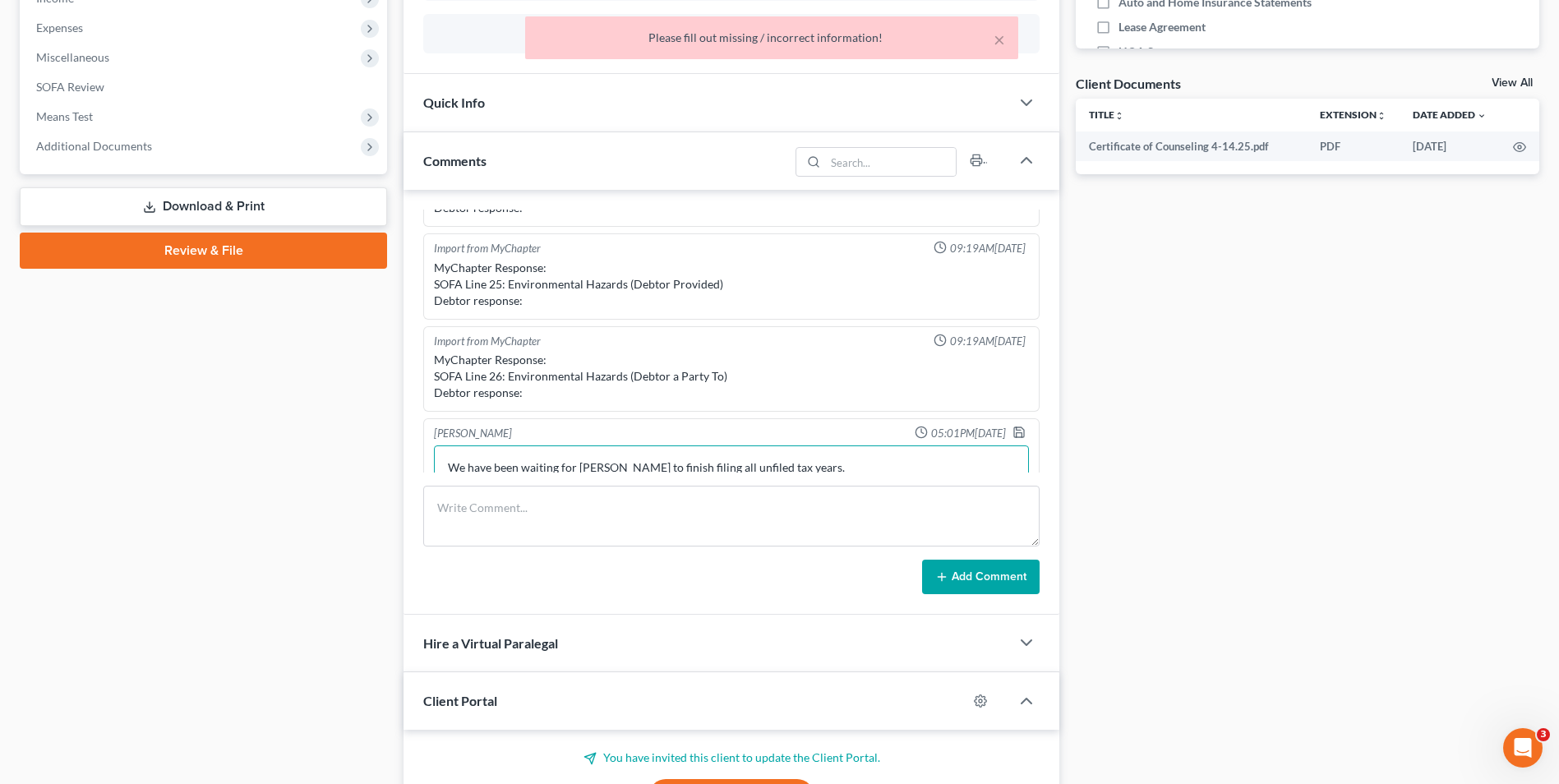
click at [839, 461] on textarea "We have been waiting for Susanna to finish filing all unfiled tax years." at bounding box center [732, 476] width 595 height 61
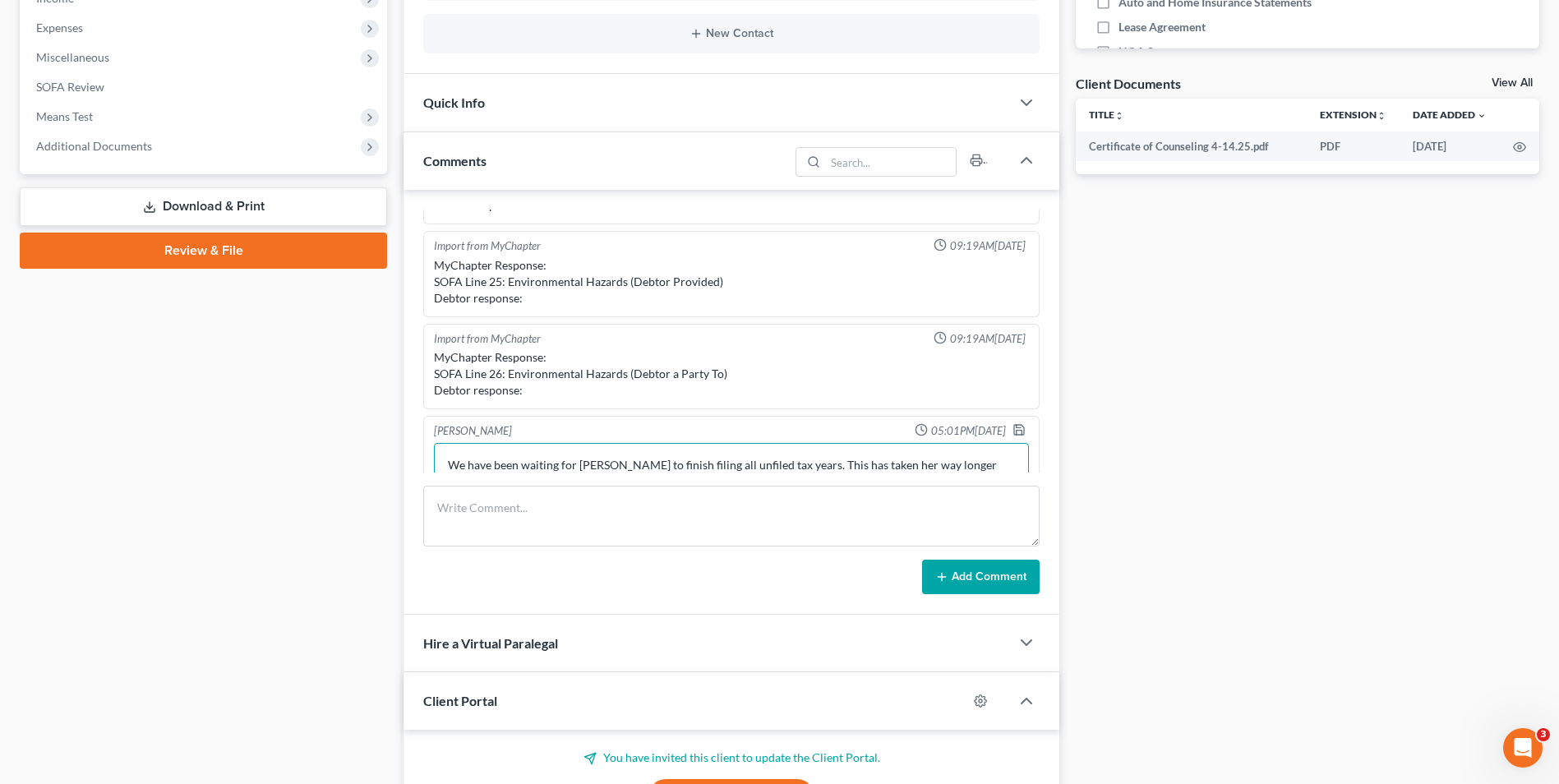
scroll to position [366, 0]
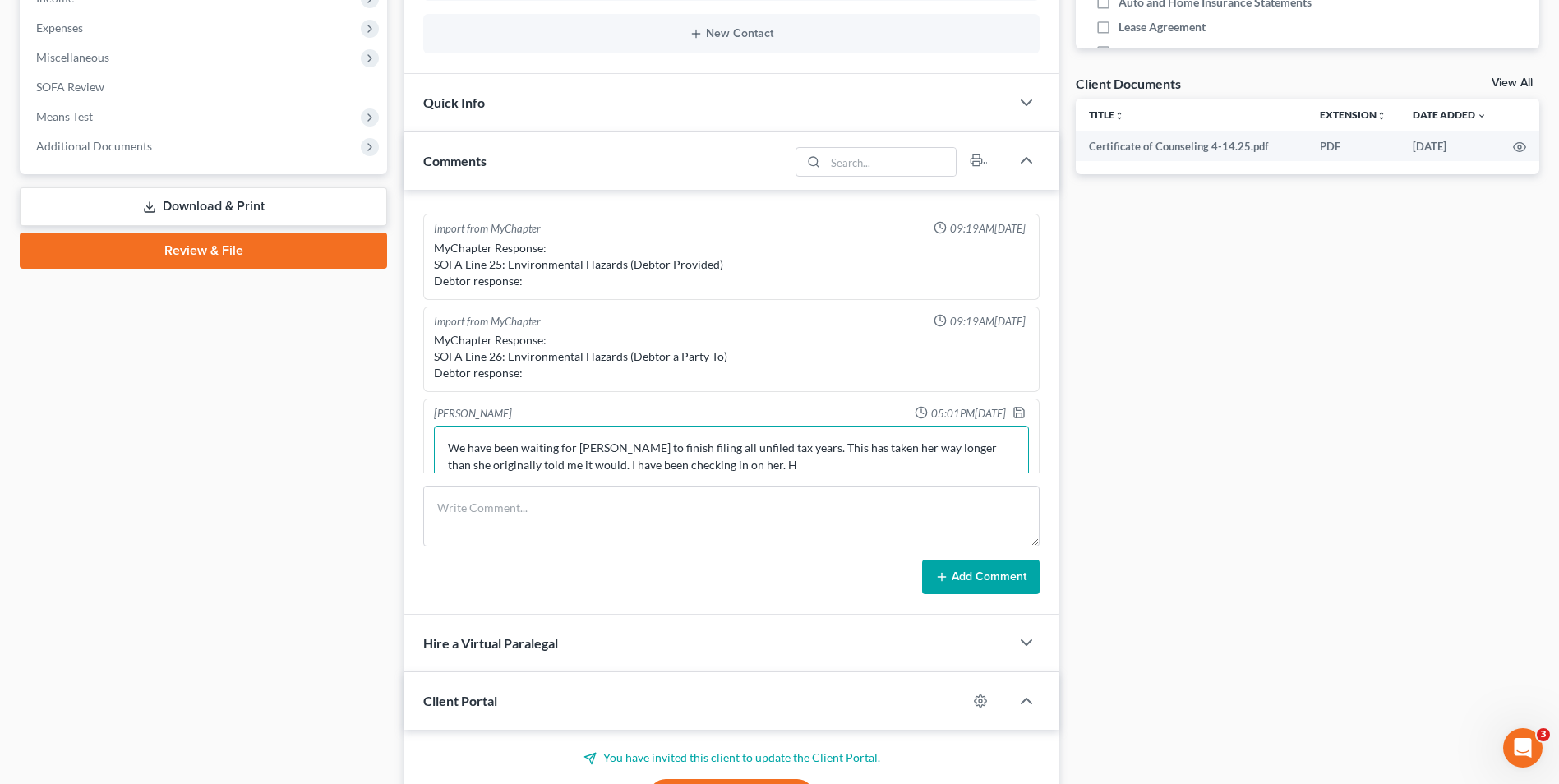
type textarea "We have been waiting for Susanna to finish filing all unfiled tax years. This h…"
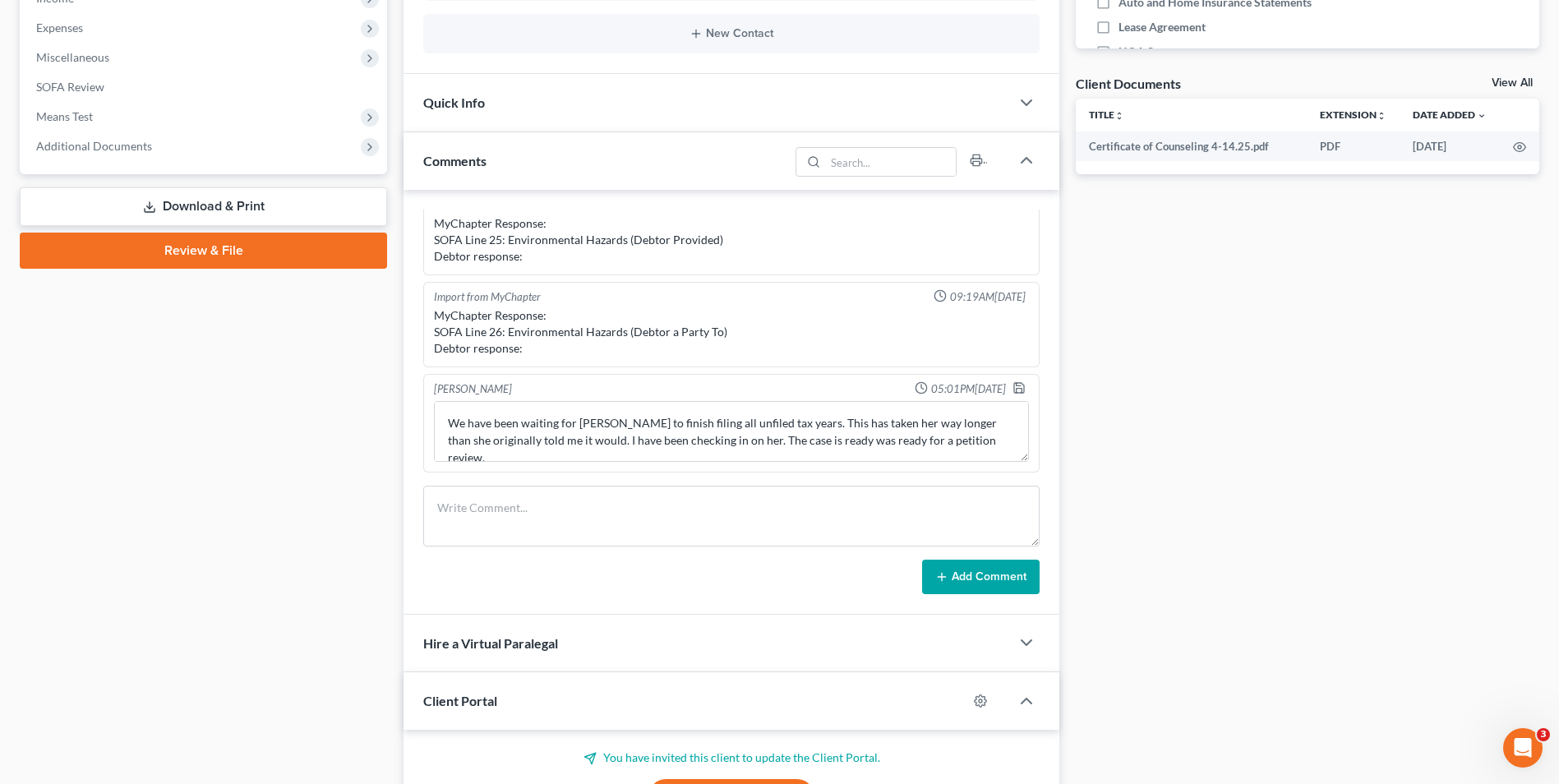
drag, startPoint x: 824, startPoint y: 467, endPoint x: 888, endPoint y: 467, distance: 64.0
click at [888, 467] on div "Tayler Lukkes 05:01PM, 08/12/2025 We have been waiting for Susanna to finish fi…" at bounding box center [732, 423] width 617 height 98
drag, startPoint x: 876, startPoint y: 456, endPoint x: 883, endPoint y: 450, distance: 9.2
click at [902, 451] on div "Tayler Lukkes 05:01PM, 08/12/2025 We have been waiting for Susanna to finish fi…" at bounding box center [732, 423] width 617 height 98
click at [879, 443] on textarea "We have been waiting for Susanna to finish filing all unfiled tax years. This h…" at bounding box center [732, 431] width 595 height 61
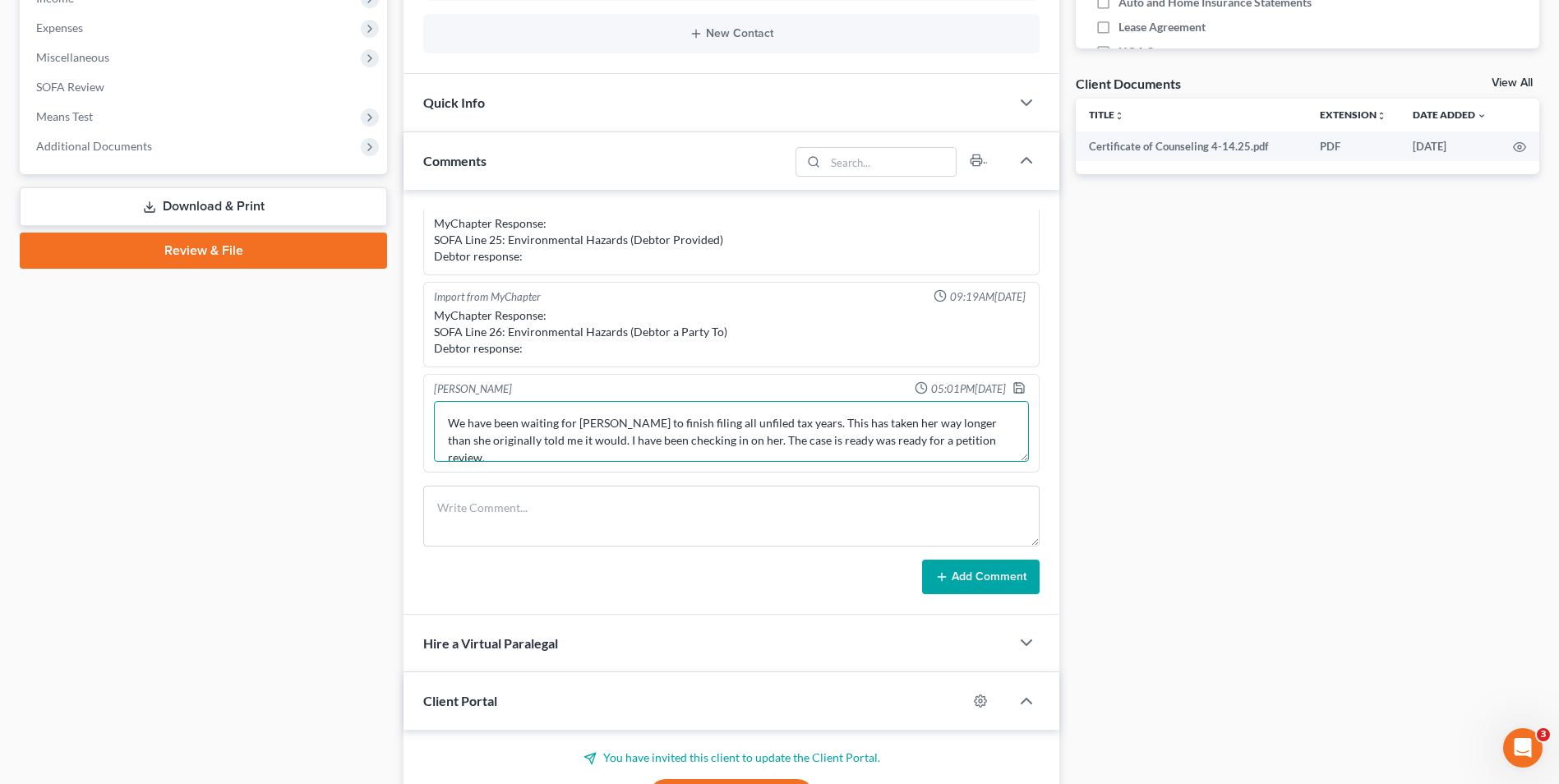
drag, startPoint x: 874, startPoint y: 442, endPoint x: 822, endPoint y: 442, distance: 52.0
click at [822, 442] on textarea "We have been waiting for Susanna to finish filing all unfiled tax years. This h…" at bounding box center [732, 431] width 595 height 61
type textarea "We have been waiting for Susanna to finish filing all unfiled tax years. This h…"
click at [1017, 386] on polyline "button" at bounding box center [1018, 384] width 4 height 2
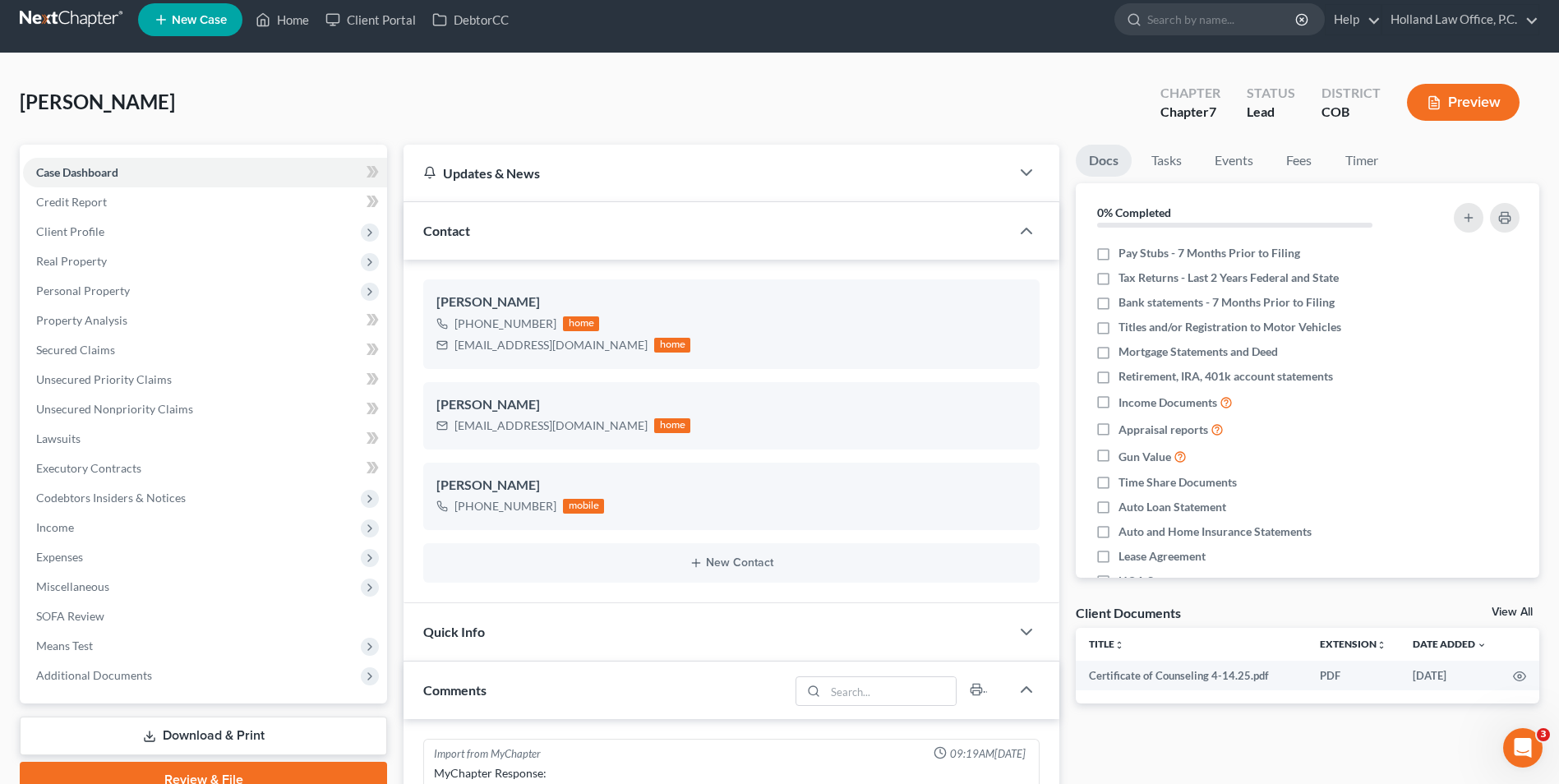
scroll to position [0, 0]
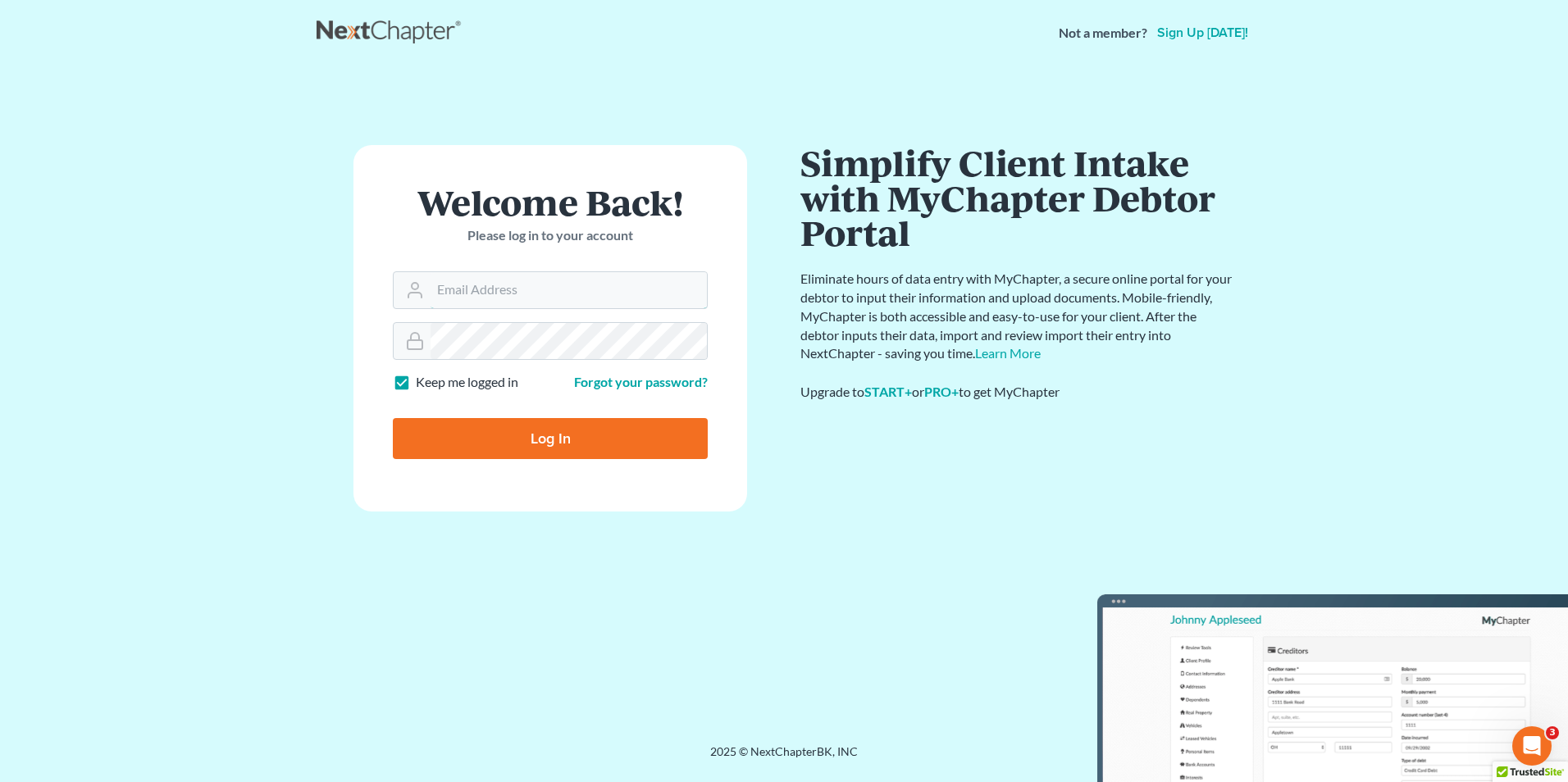
type input "[EMAIL_ADDRESS][DOMAIN_NAME]"
click at [558, 429] on input "Log In" at bounding box center [550, 438] width 315 height 41
type input "Thinking..."
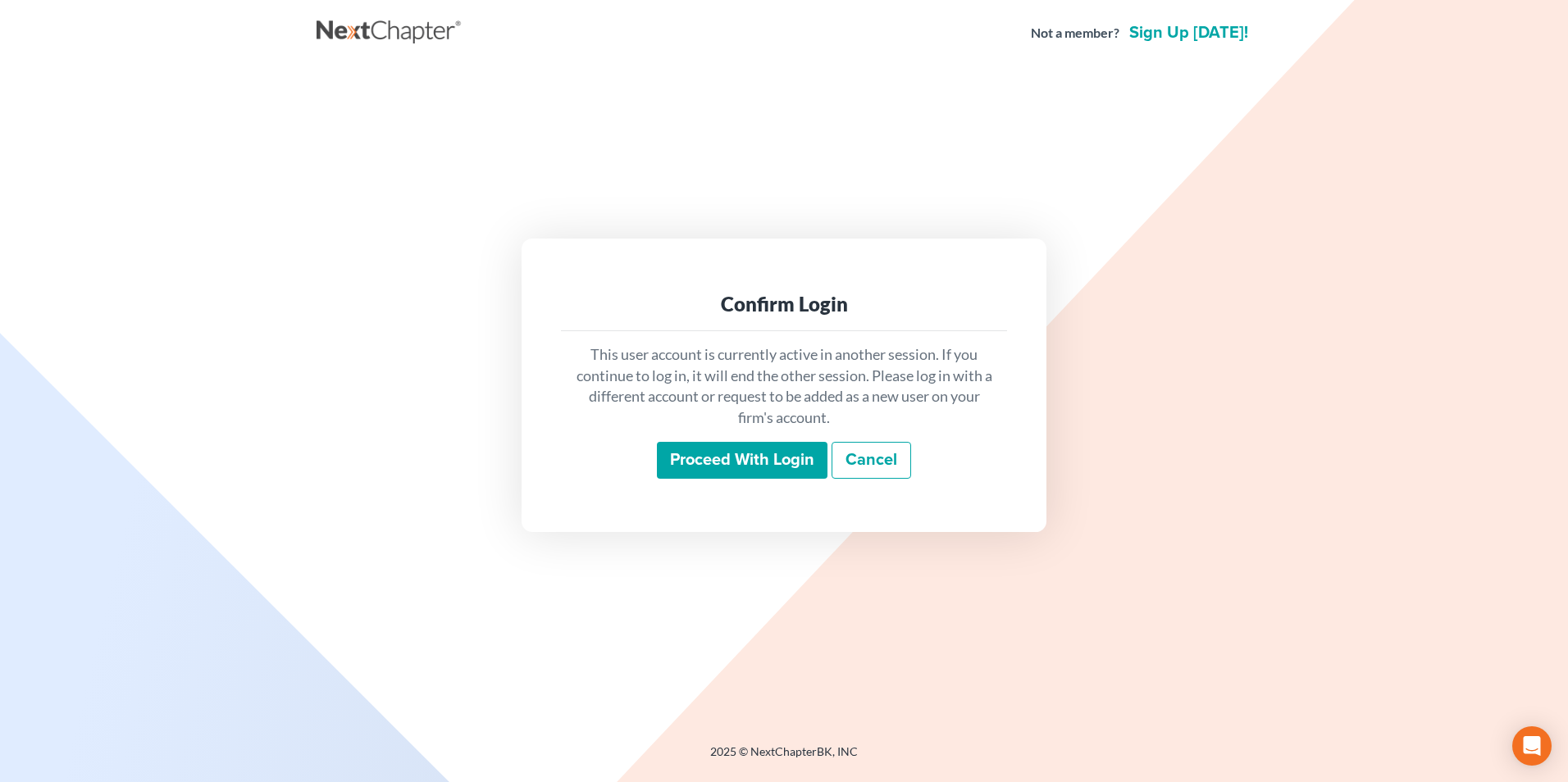
click at [790, 459] on input "Proceed with login" at bounding box center [742, 460] width 170 height 37
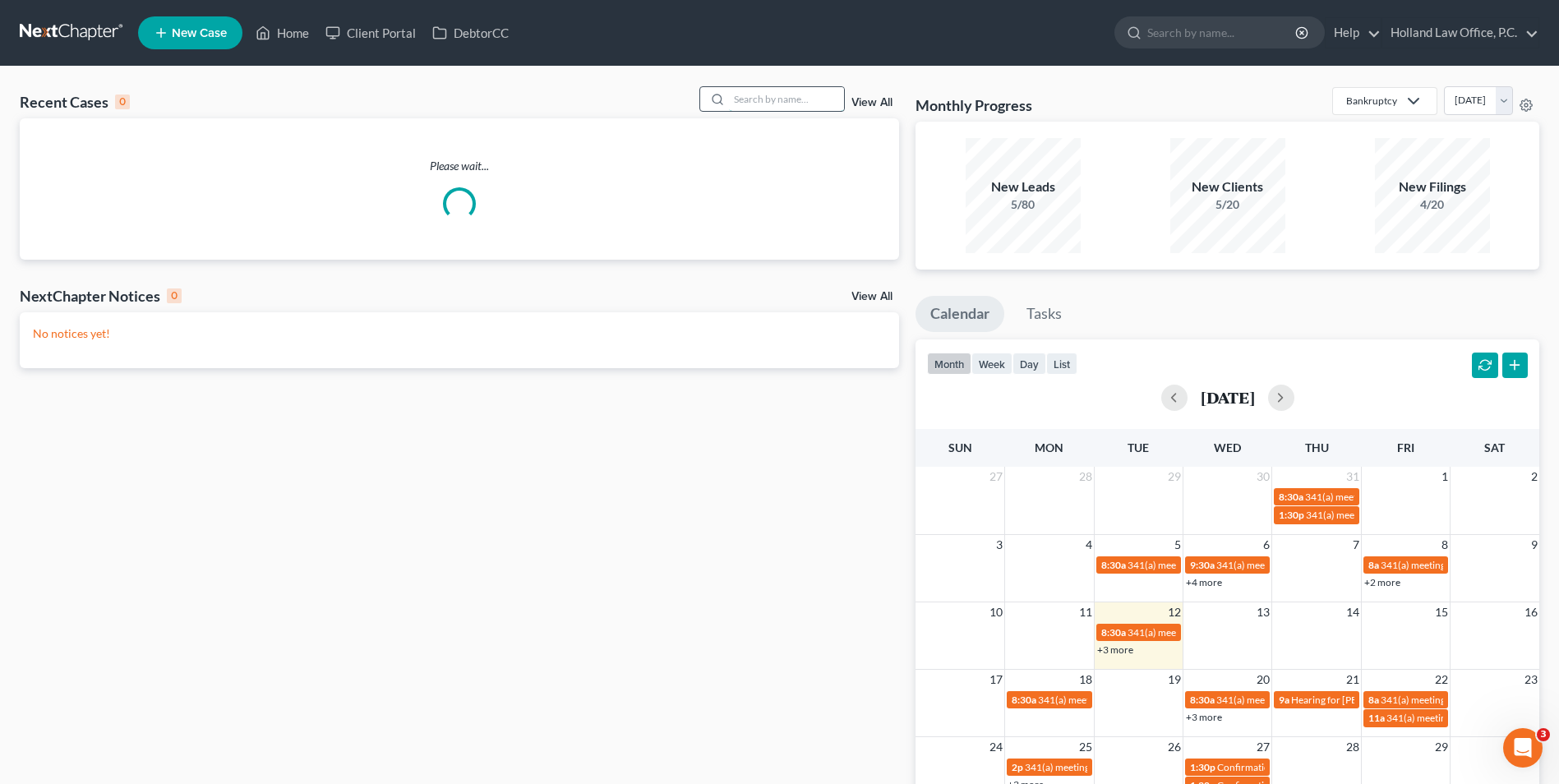
click at [807, 90] on input "search" at bounding box center [787, 99] width 115 height 24
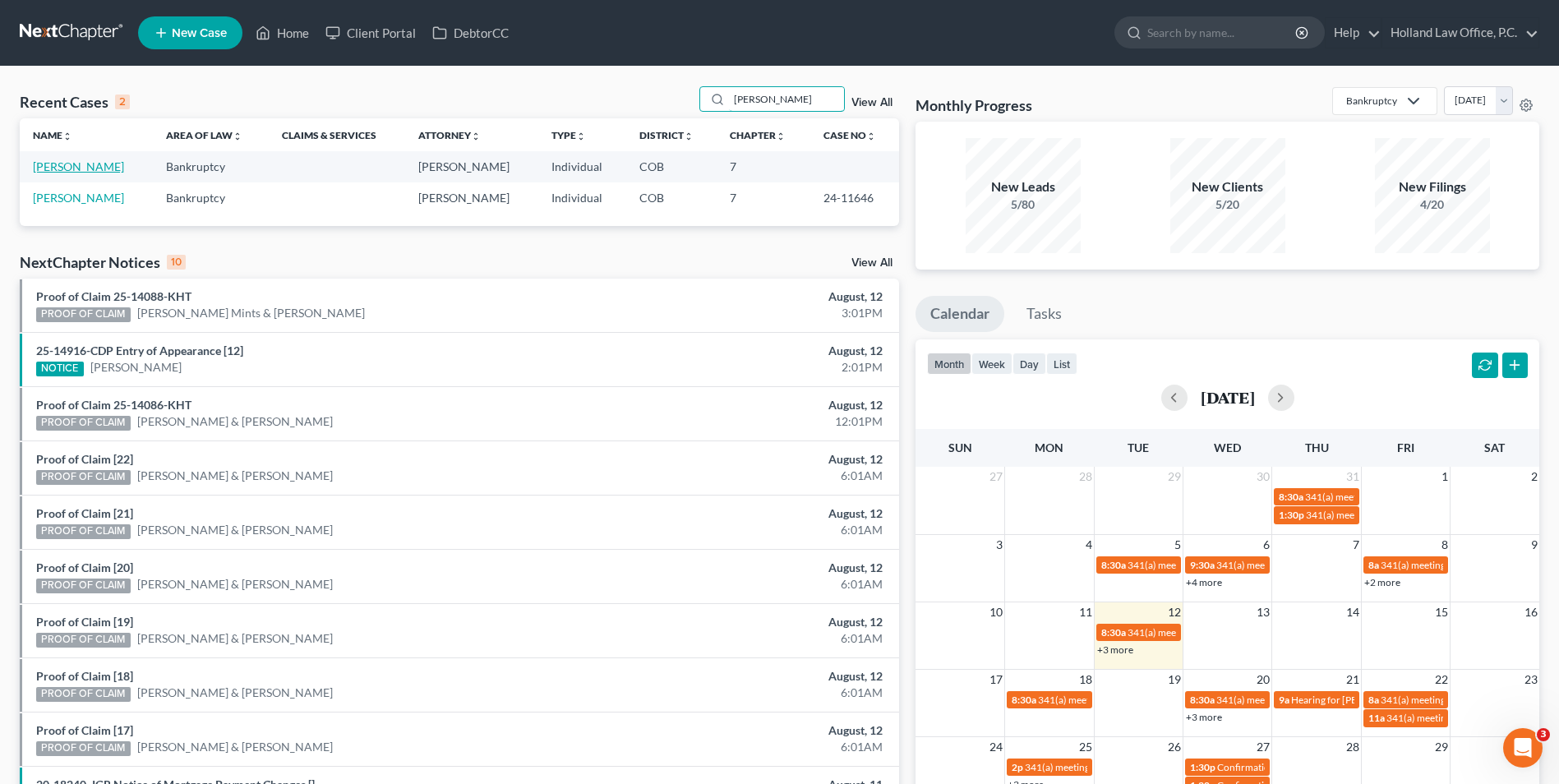
type input "[PERSON_NAME]"
click at [91, 165] on link "[PERSON_NAME]" at bounding box center [77, 166] width 91 height 14
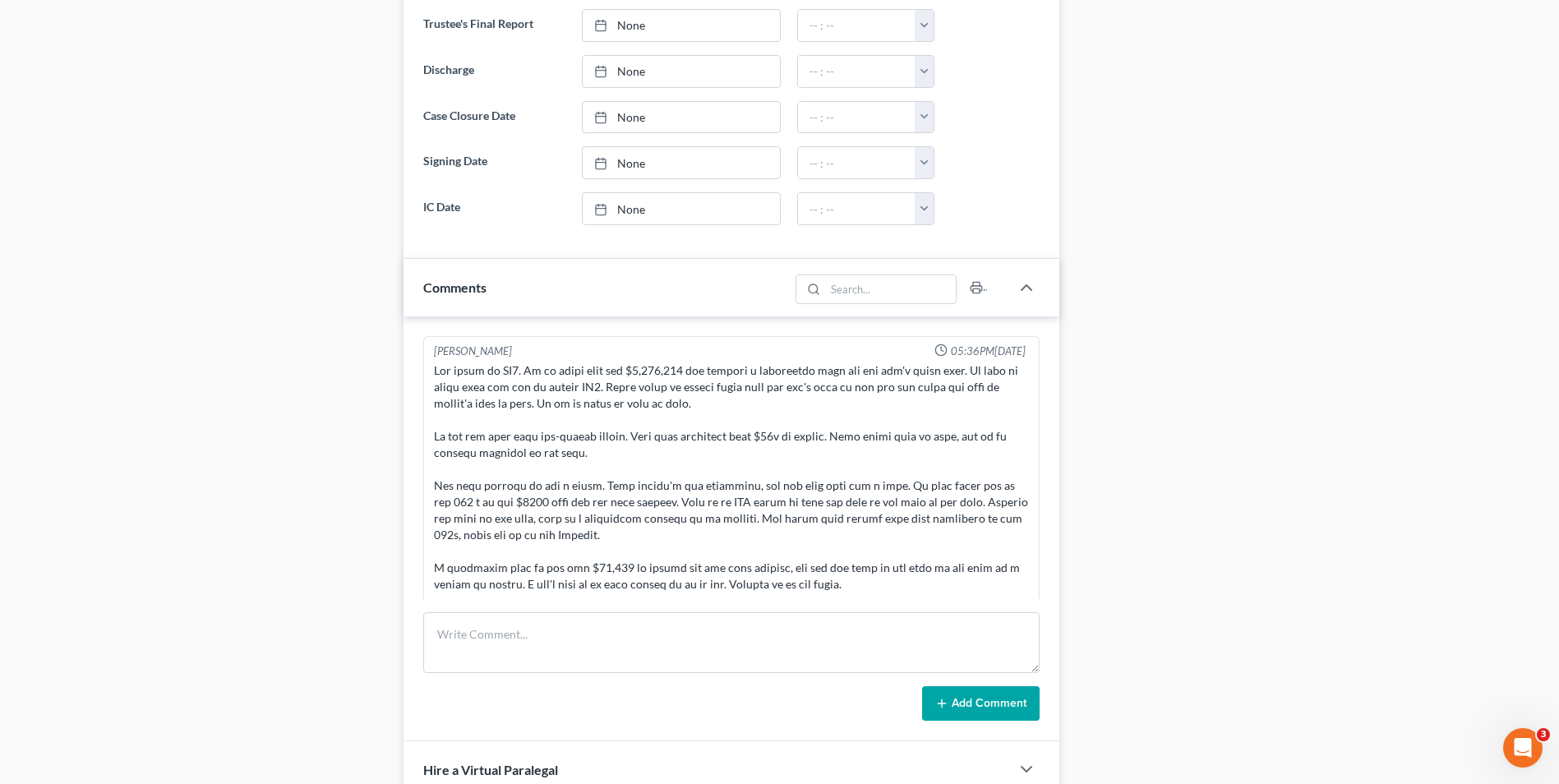
scroll to position [4, 0]
click at [531, 647] on textarea at bounding box center [732, 642] width 617 height 61
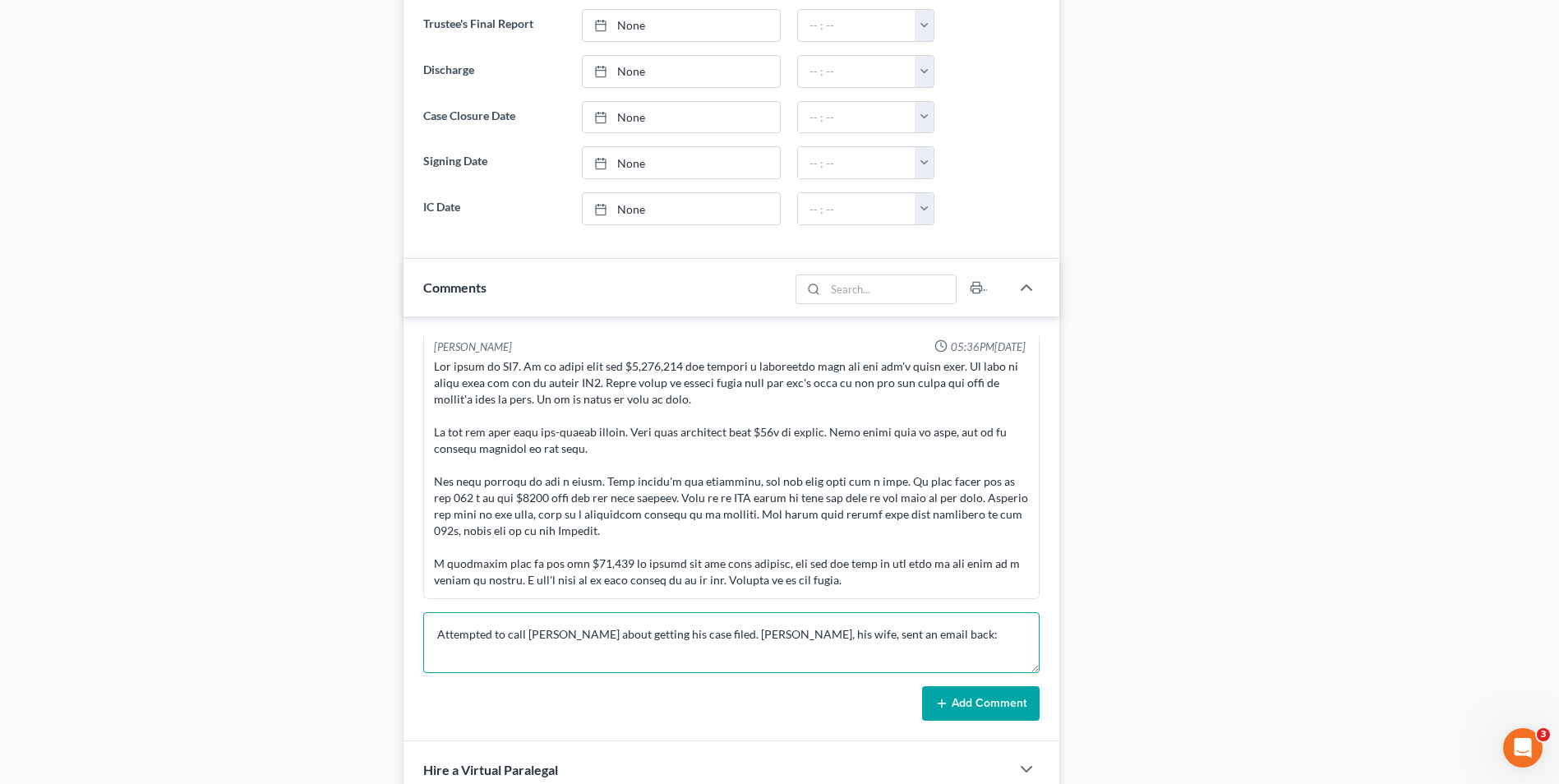
paste textarea "I apologize for the confusion. He was caught off guard and didn't quite underst…"
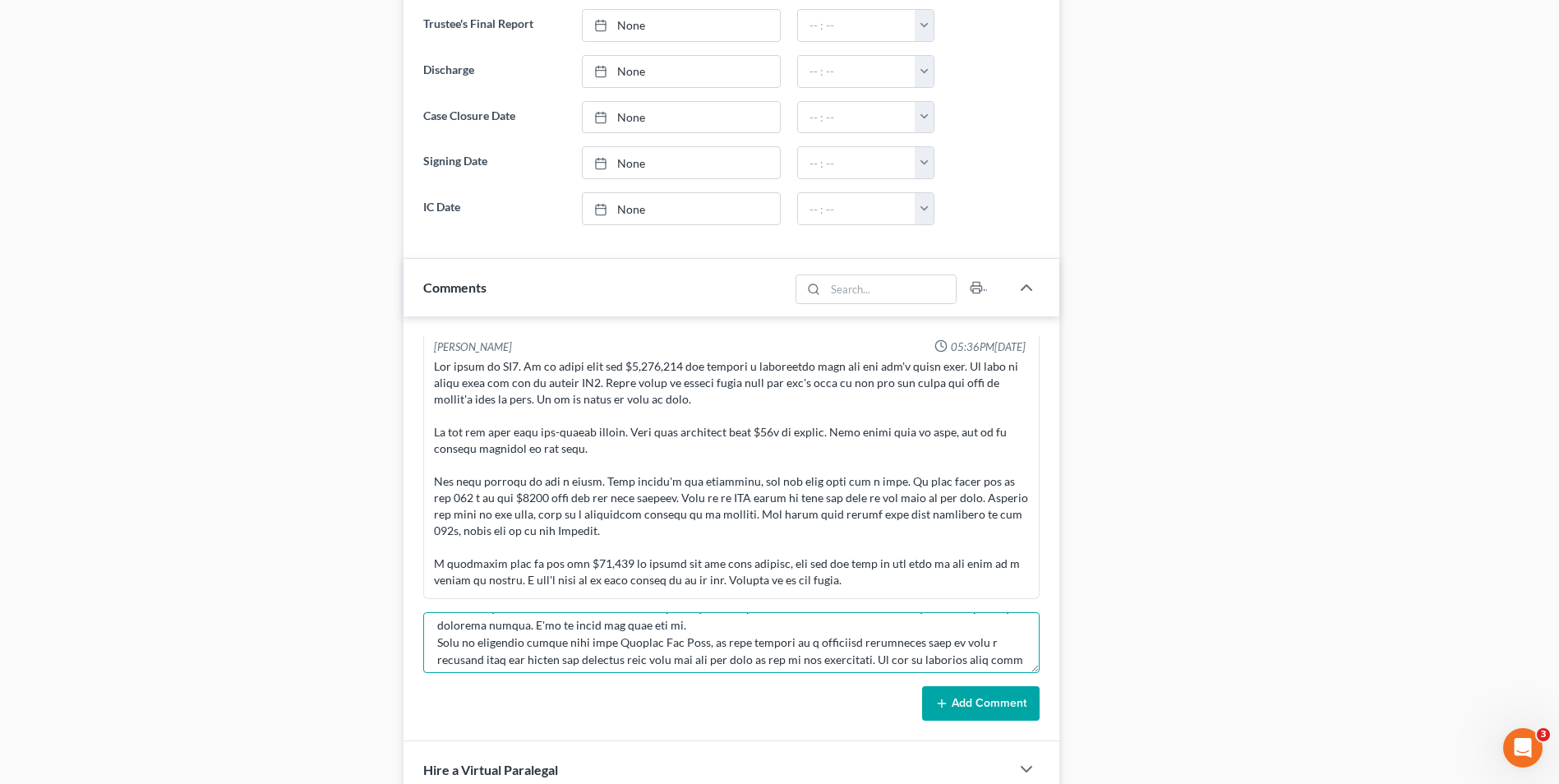
scroll to position [0, 0]
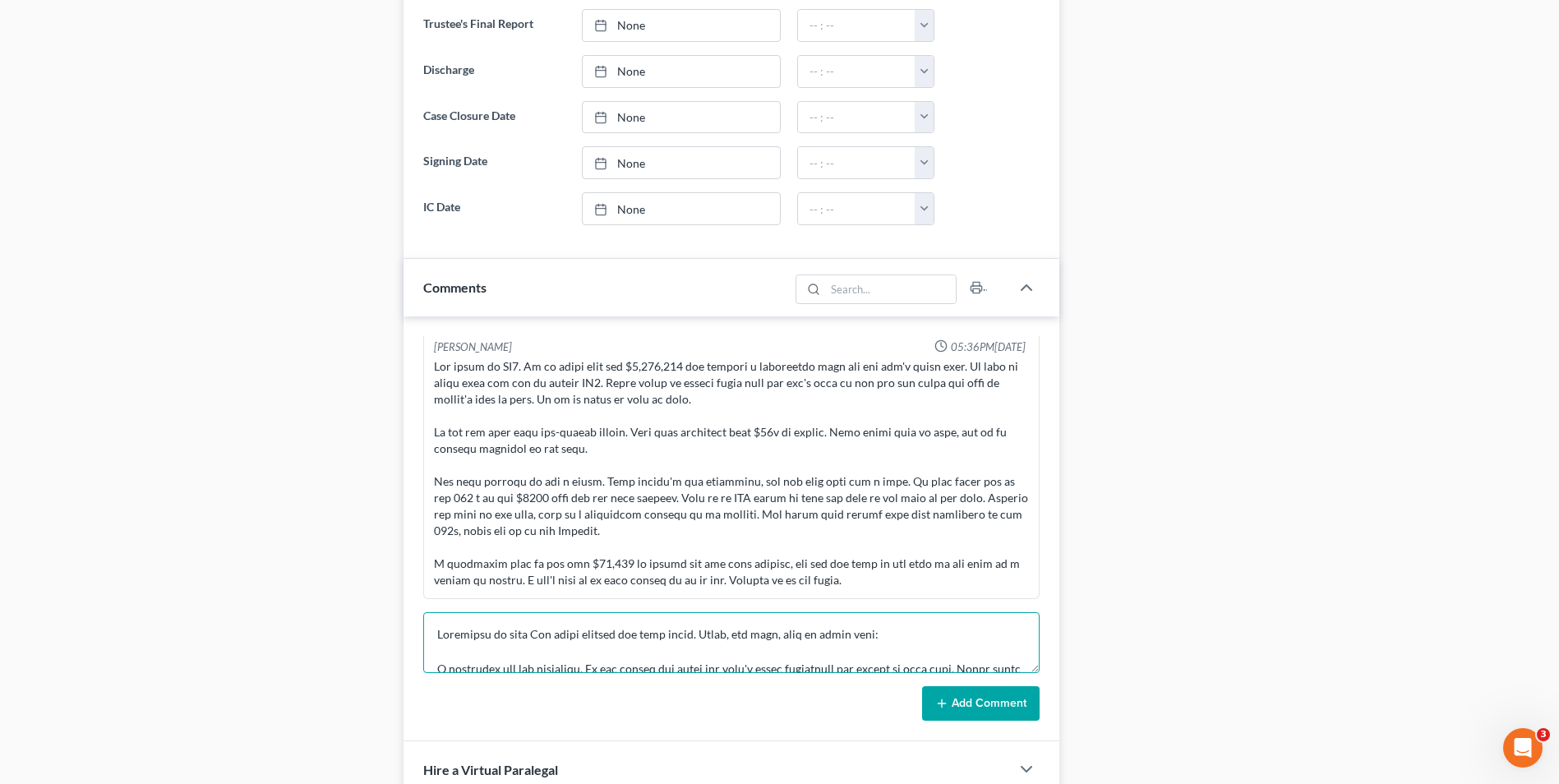
type textarea "Attempted to call [PERSON_NAME] about getting his case filed. [PERSON_NAME], hi…"
click at [986, 697] on button "Add Comment" at bounding box center [981, 703] width 117 height 34
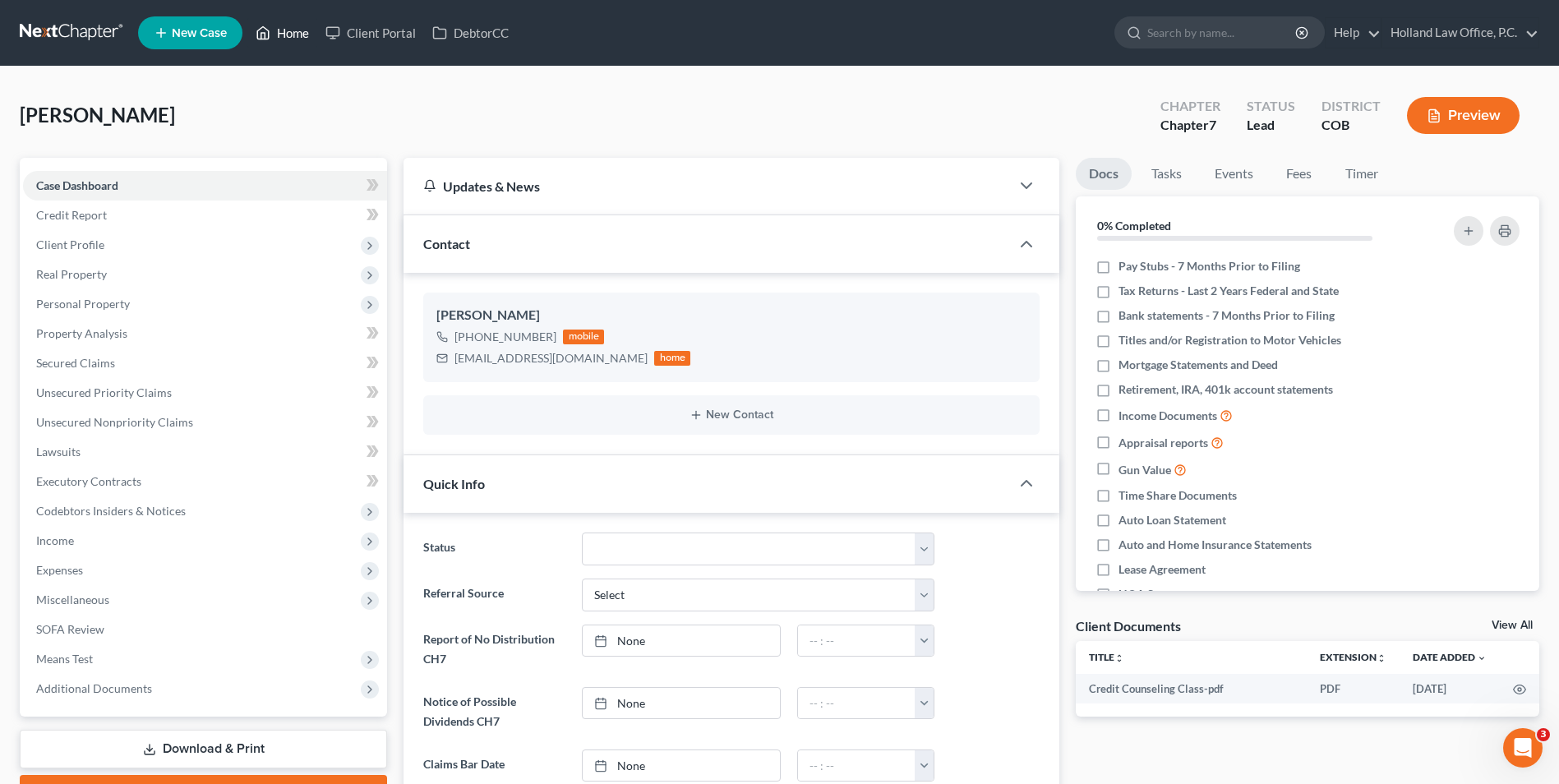
click at [288, 26] on link "Home" at bounding box center [282, 33] width 70 height 30
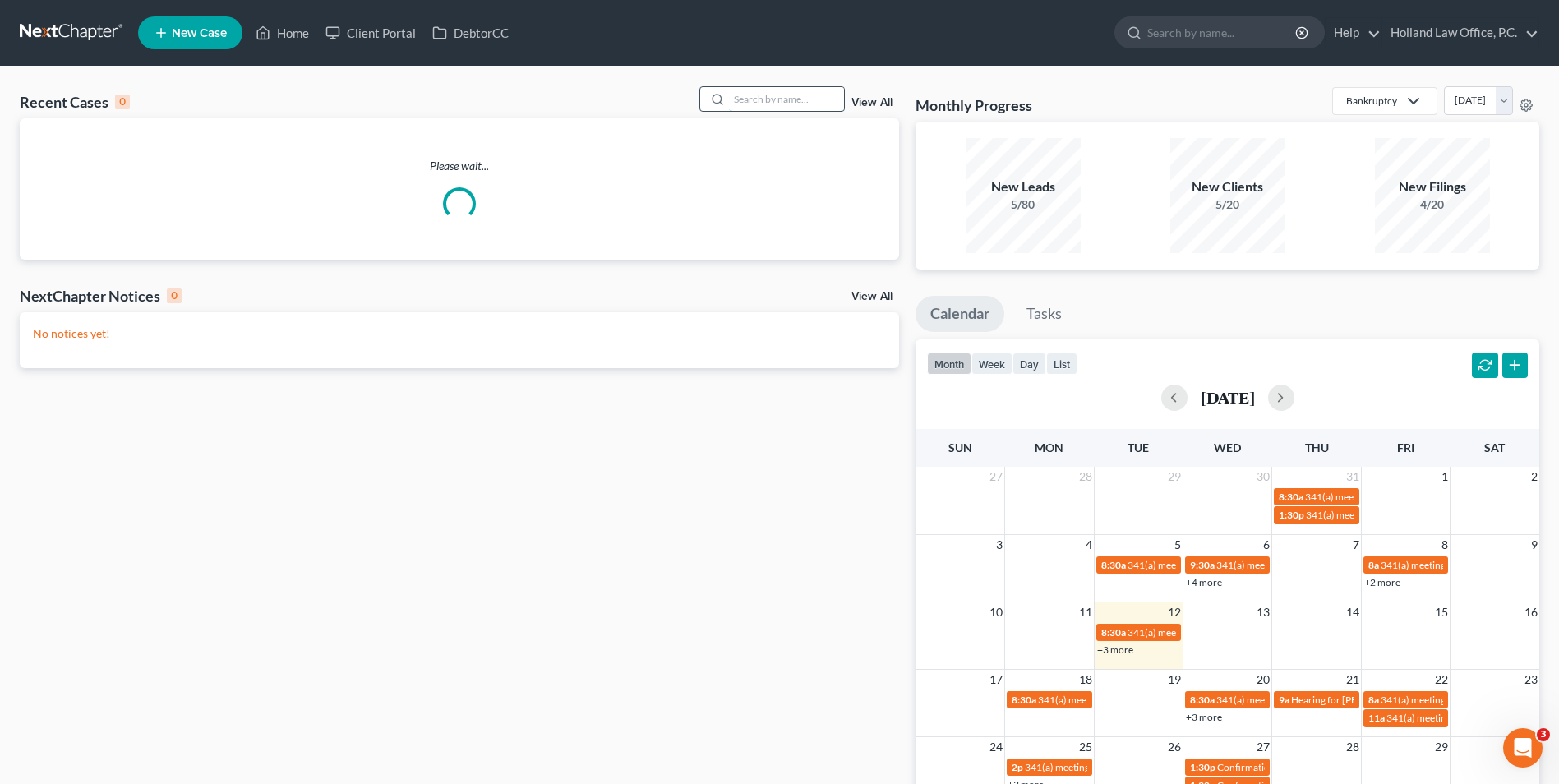
click at [754, 96] on input "search" at bounding box center [787, 99] width 115 height 24
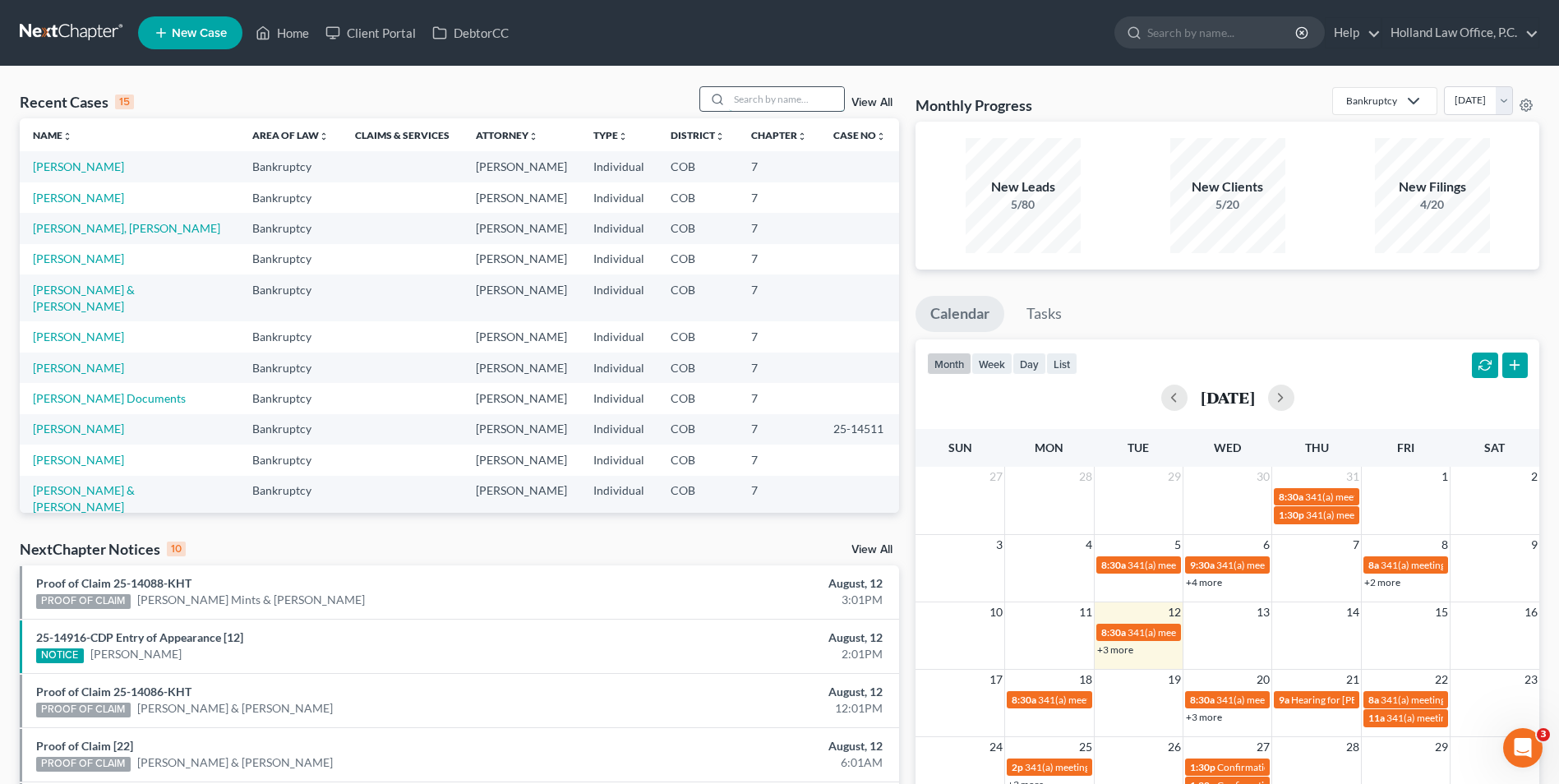
type input "j"
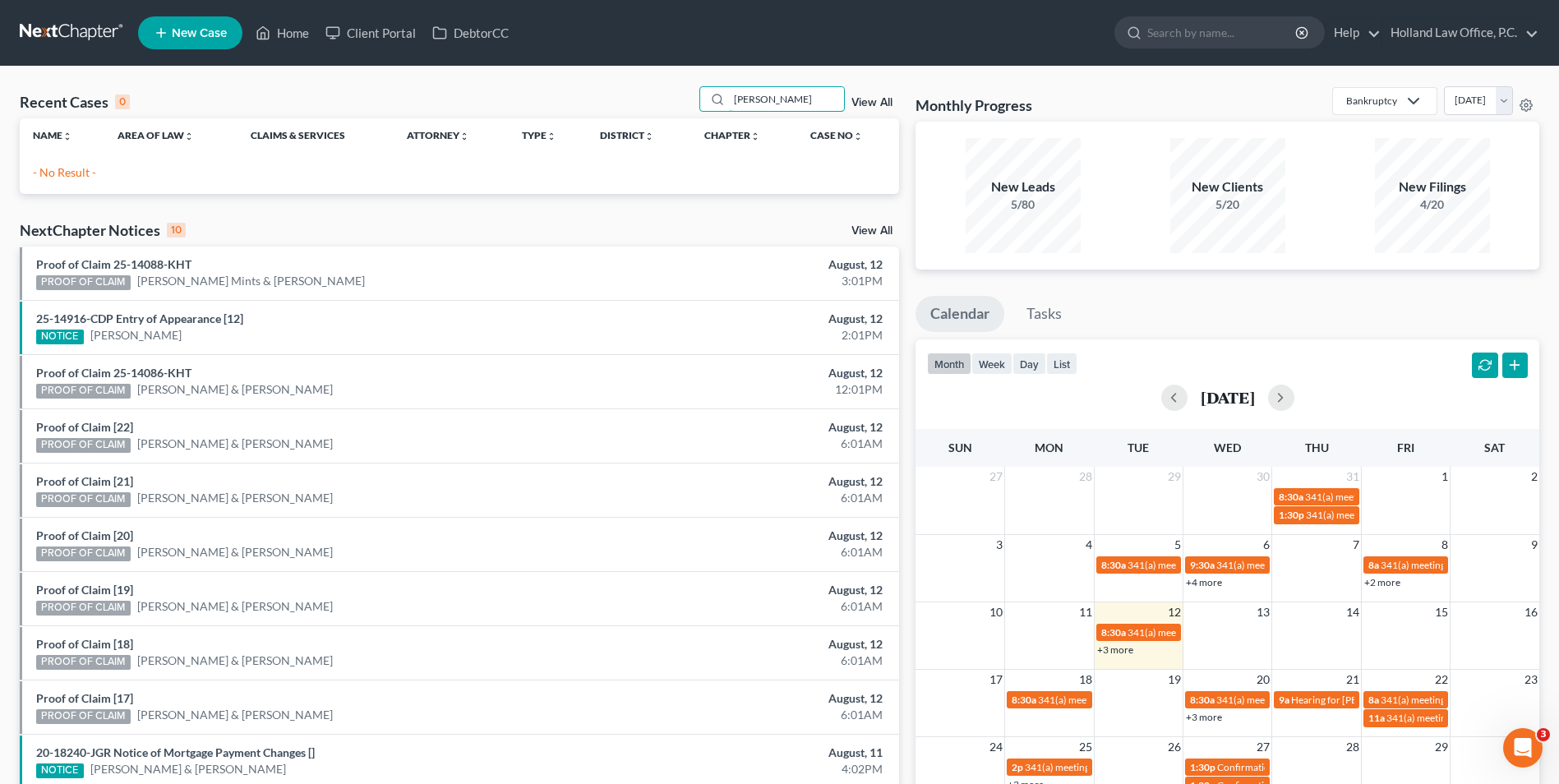
drag, startPoint x: 732, startPoint y: 94, endPoint x: 637, endPoint y: 100, distance: 95.2
click at [650, 94] on div "Recent Cases 0 [PERSON_NAME] View All" at bounding box center [460, 102] width 880 height 32
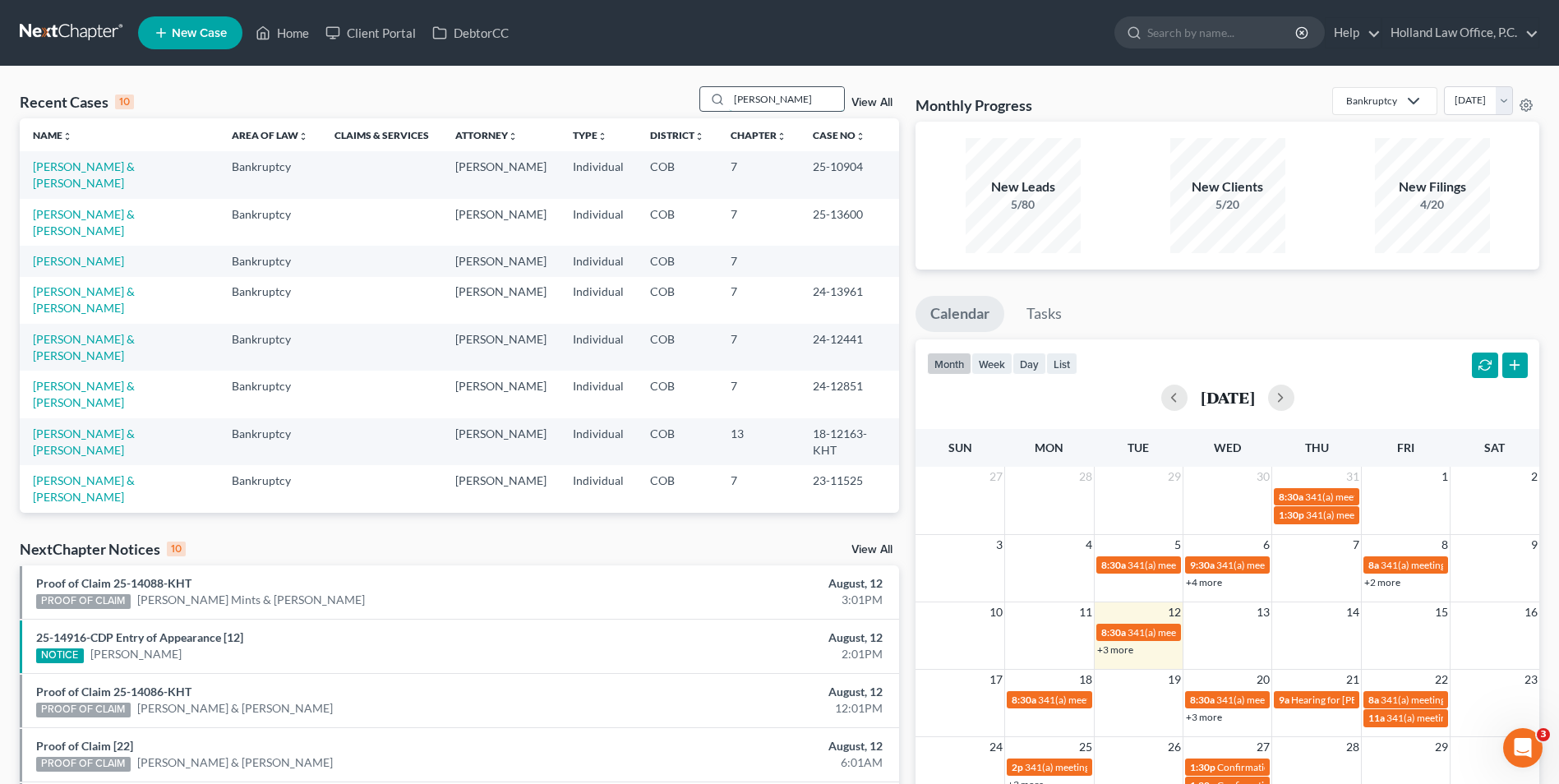
drag, startPoint x: 791, startPoint y: 84, endPoint x: 775, endPoint y: 102, distance: 24.1
click at [775, 102] on div "Recent Cases 10 [PERSON_NAME] View All Name unfold_more expand_more expand_less…" at bounding box center [779, 610] width 1559 height 1086
drag, startPoint x: 767, startPoint y: 104, endPoint x: 671, endPoint y: 82, distance: 98.5
click at [671, 82] on div "Recent Cases 10 [PERSON_NAME] View All Name unfold_more expand_more expand_less…" at bounding box center [779, 610] width 1559 height 1086
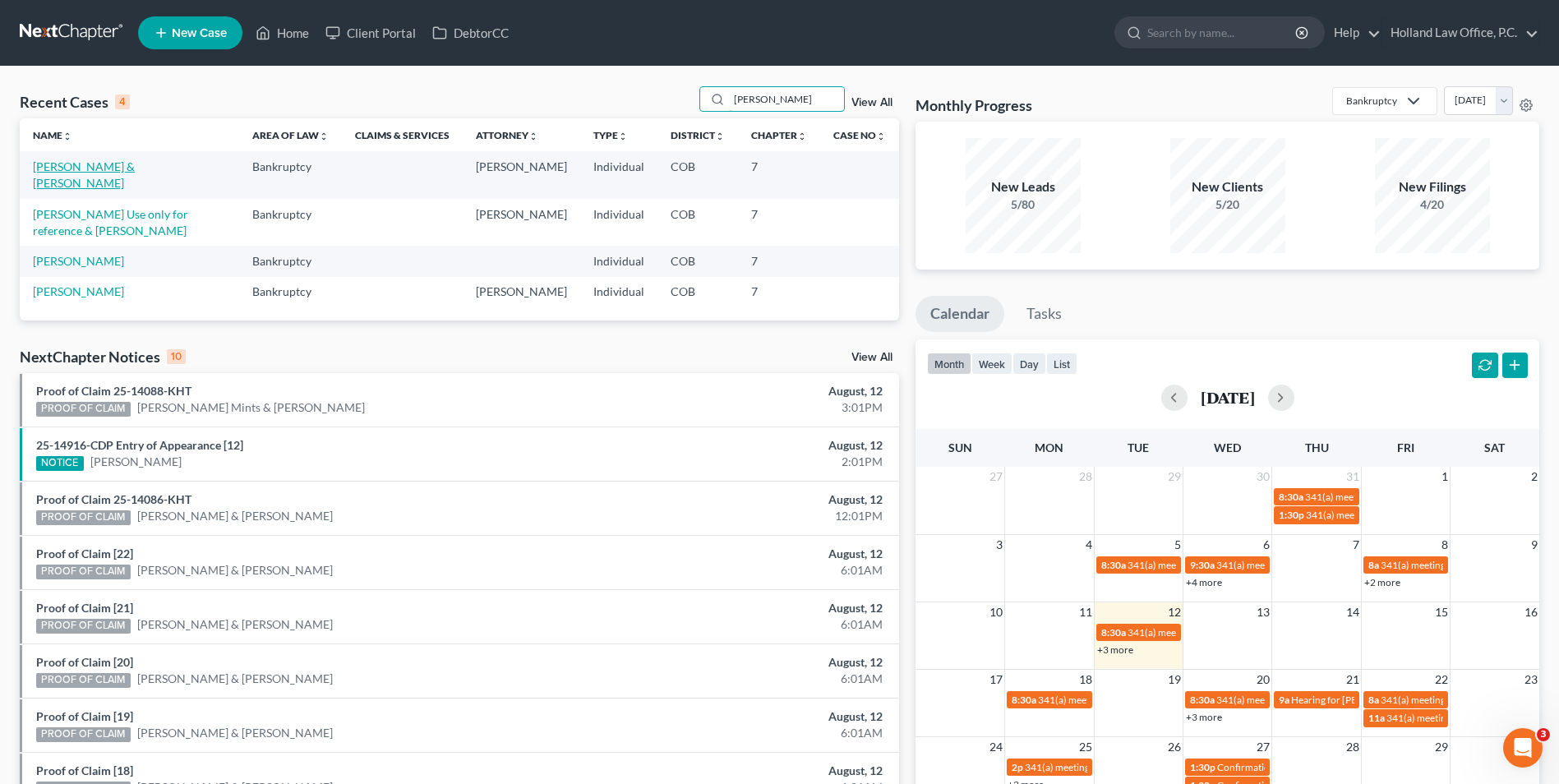
type input "[PERSON_NAME]"
click at [109, 165] on link "[PERSON_NAME] & [PERSON_NAME]" at bounding box center [83, 174] width 102 height 30
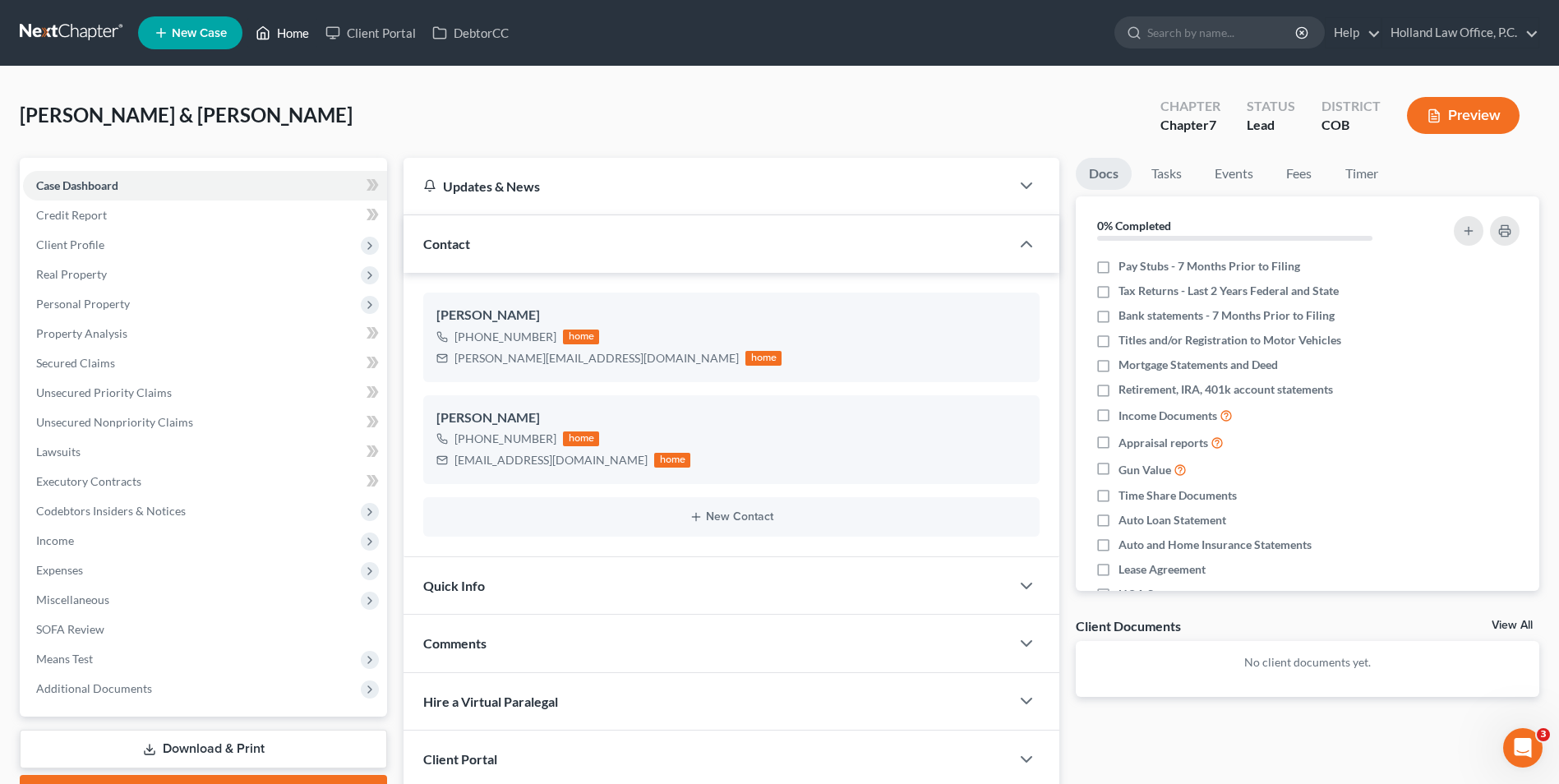
click at [277, 40] on link "Home" at bounding box center [282, 33] width 70 height 30
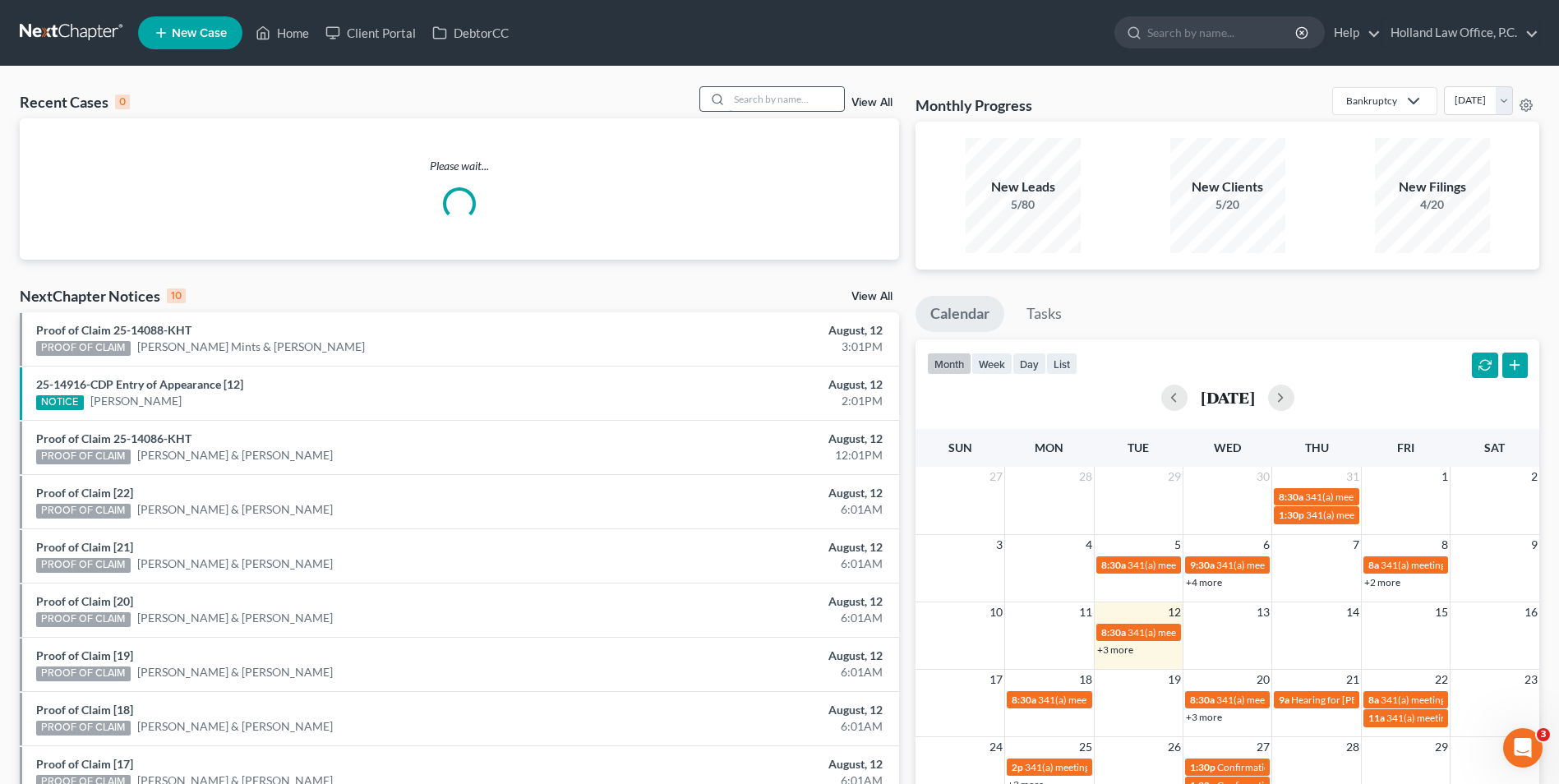
click at [808, 105] on input "search" at bounding box center [787, 99] width 115 height 24
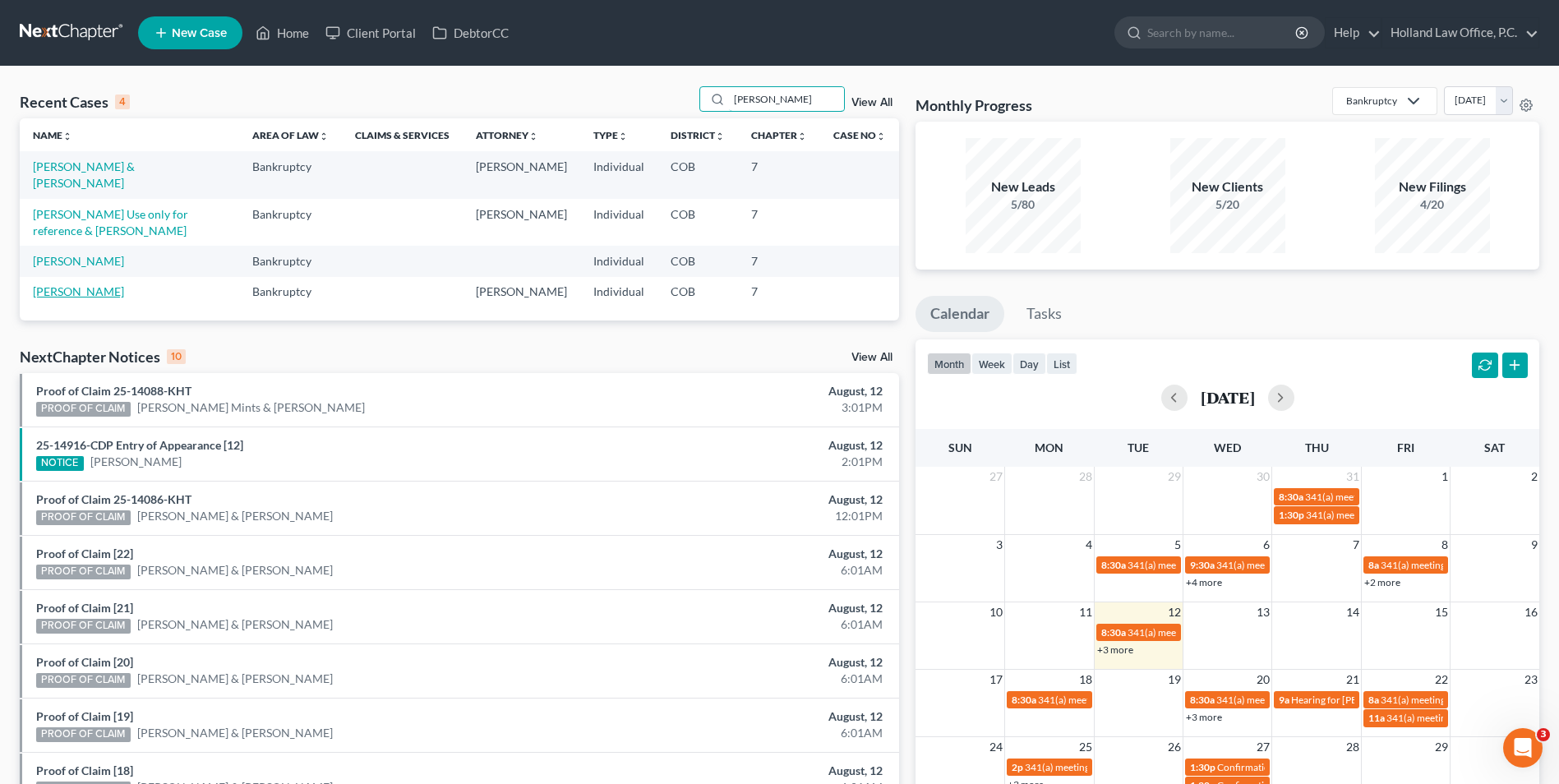
type input "[PERSON_NAME]"
click at [100, 292] on link "[PERSON_NAME]" at bounding box center [77, 291] width 91 height 14
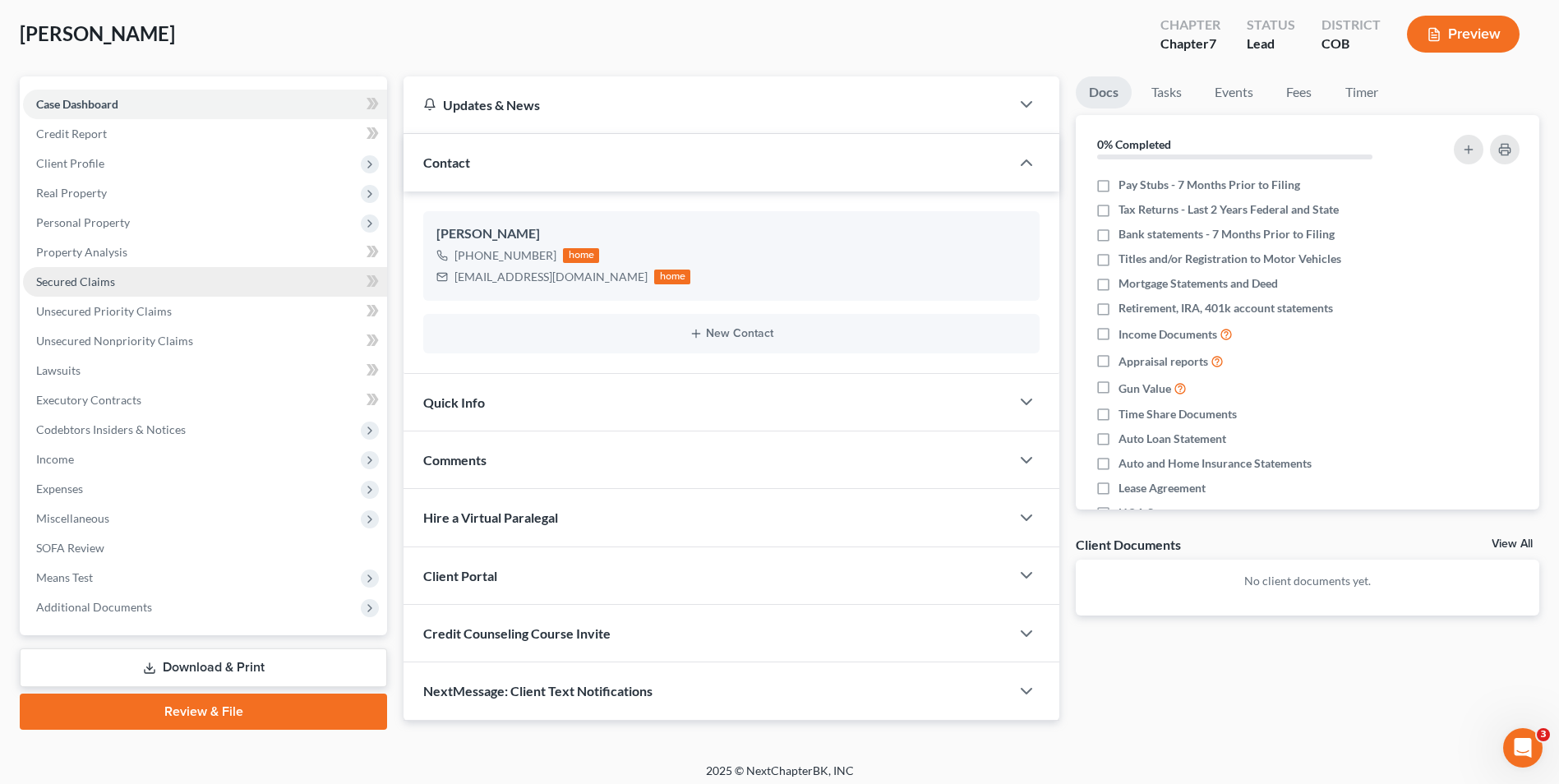
scroll to position [82, 0]
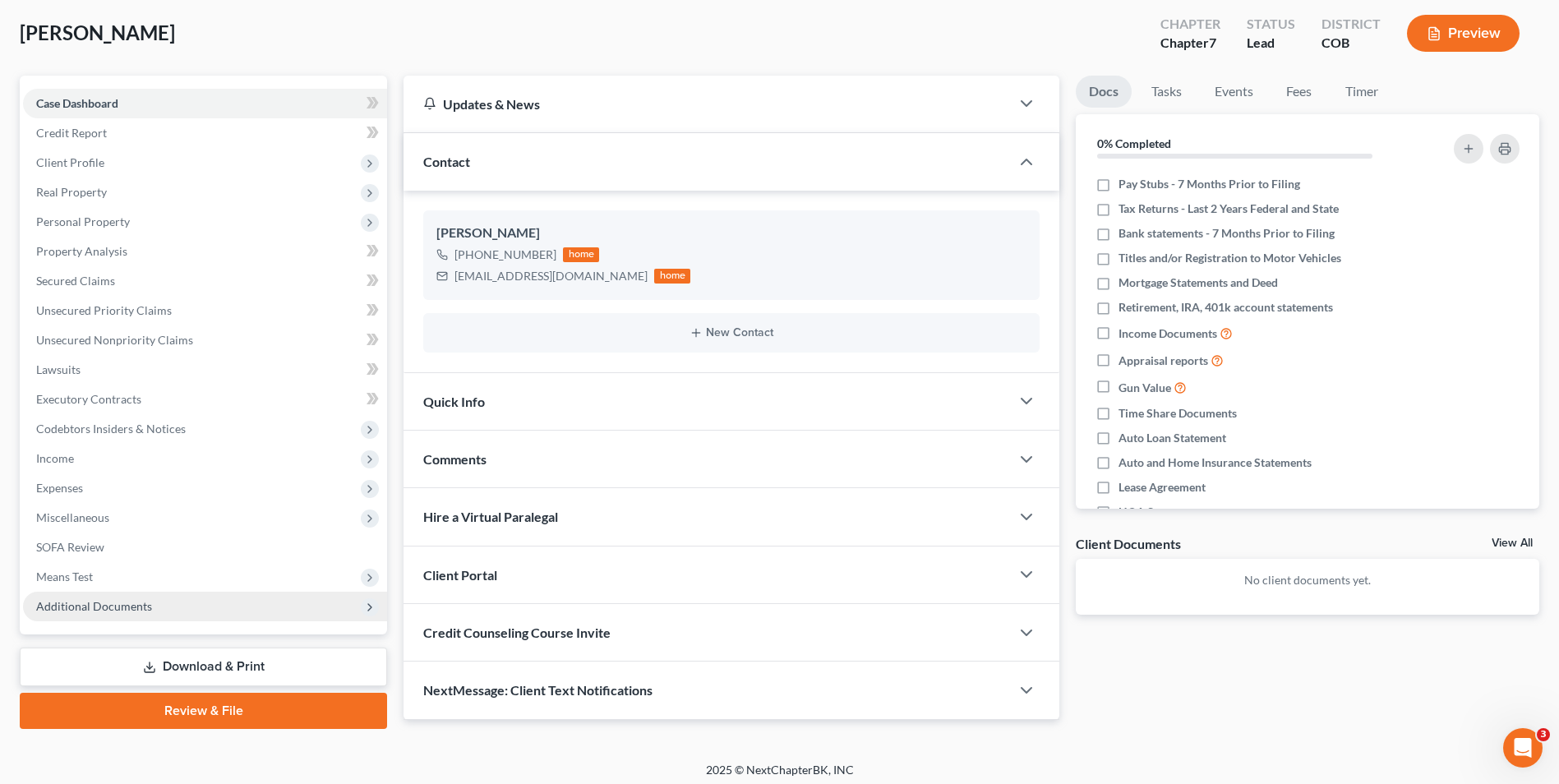
click at [132, 602] on span "Additional Documents" at bounding box center [93, 606] width 116 height 14
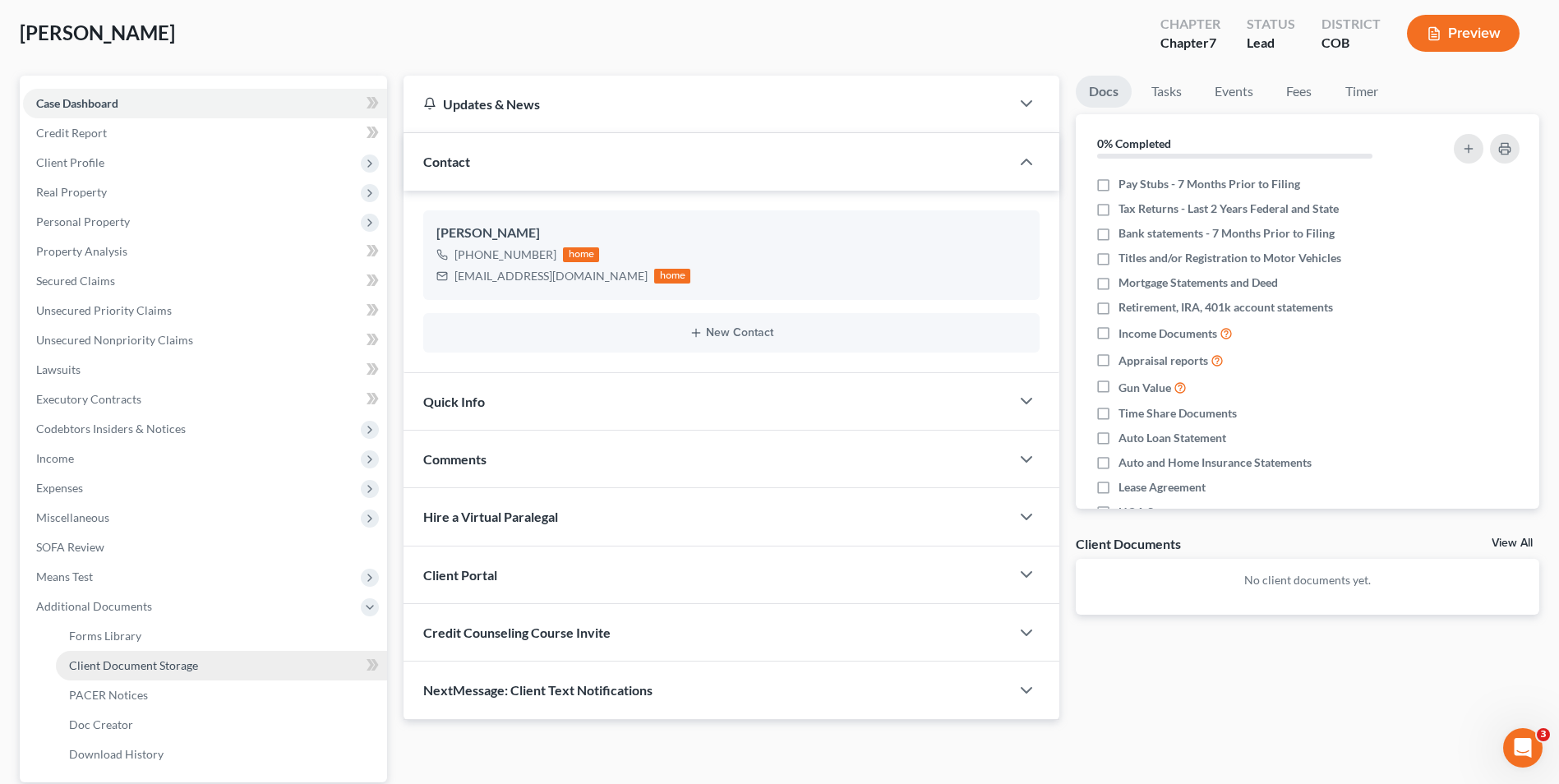
click at [196, 661] on span "Client Document Storage" at bounding box center [133, 665] width 129 height 14
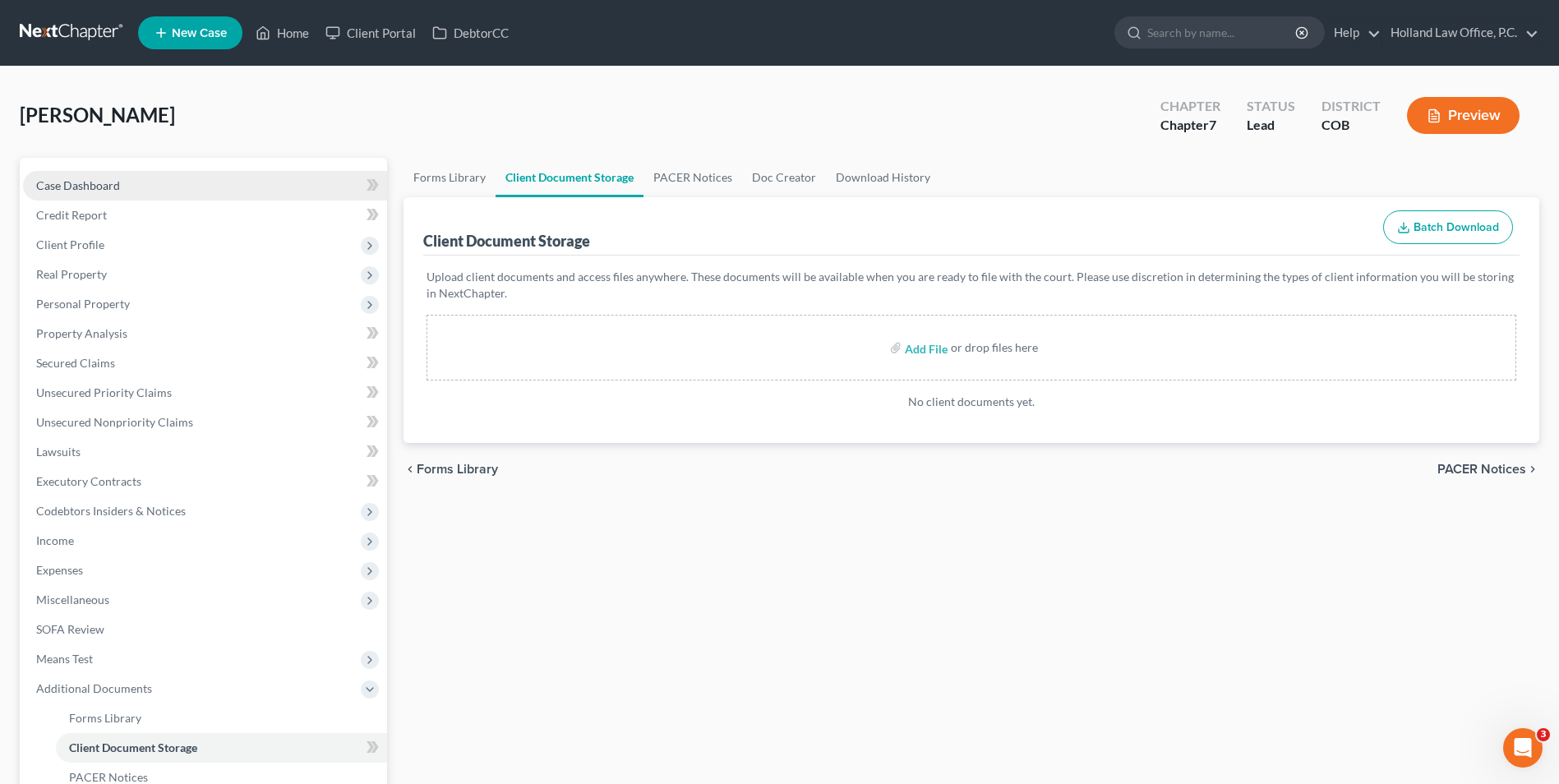
click at [67, 187] on span "Case Dashboard" at bounding box center [77, 185] width 84 height 14
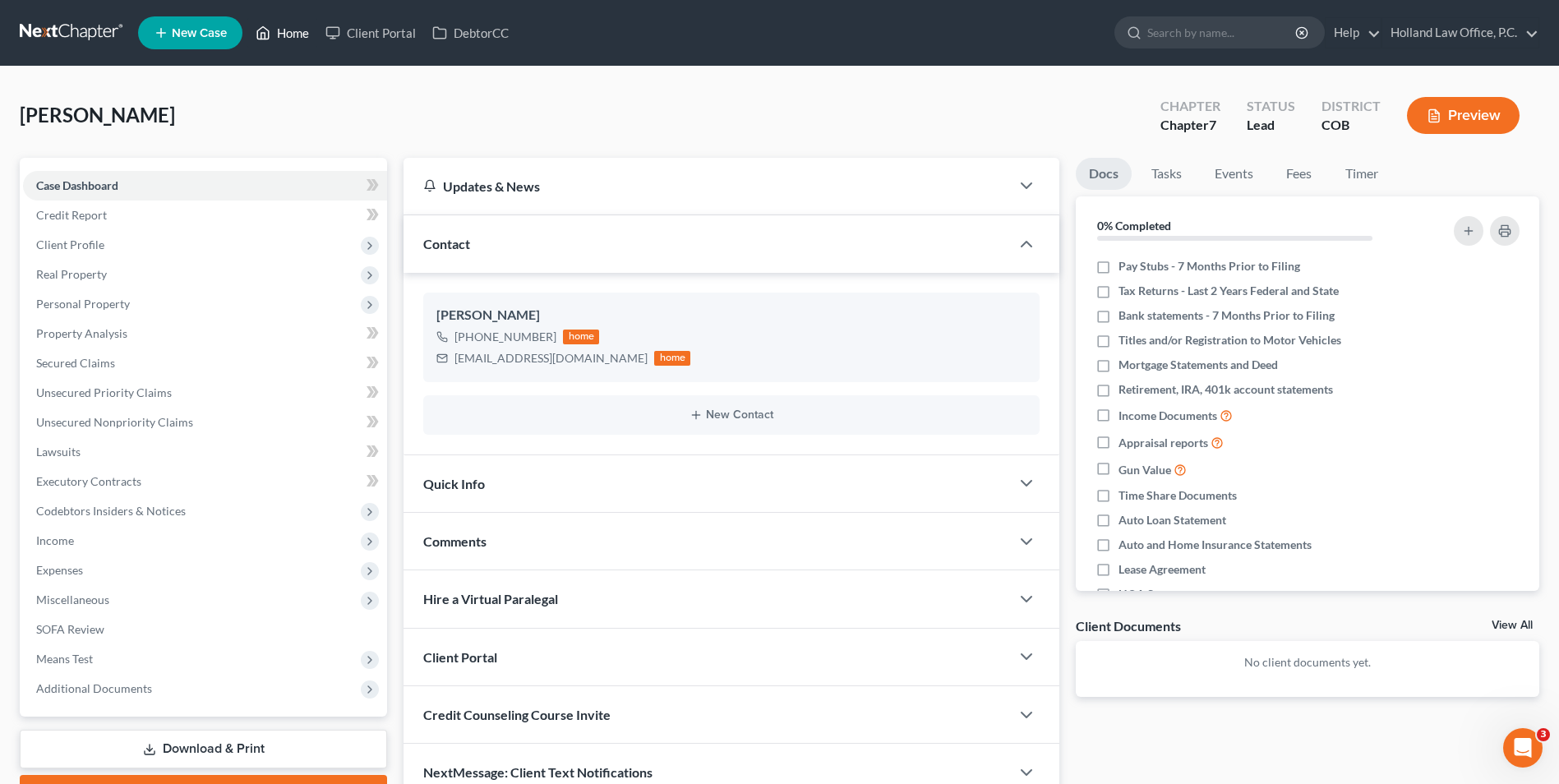
drag, startPoint x: 262, startPoint y: 20, endPoint x: 318, endPoint y: 23, distance: 56.1
click at [262, 20] on link "Home" at bounding box center [282, 33] width 70 height 30
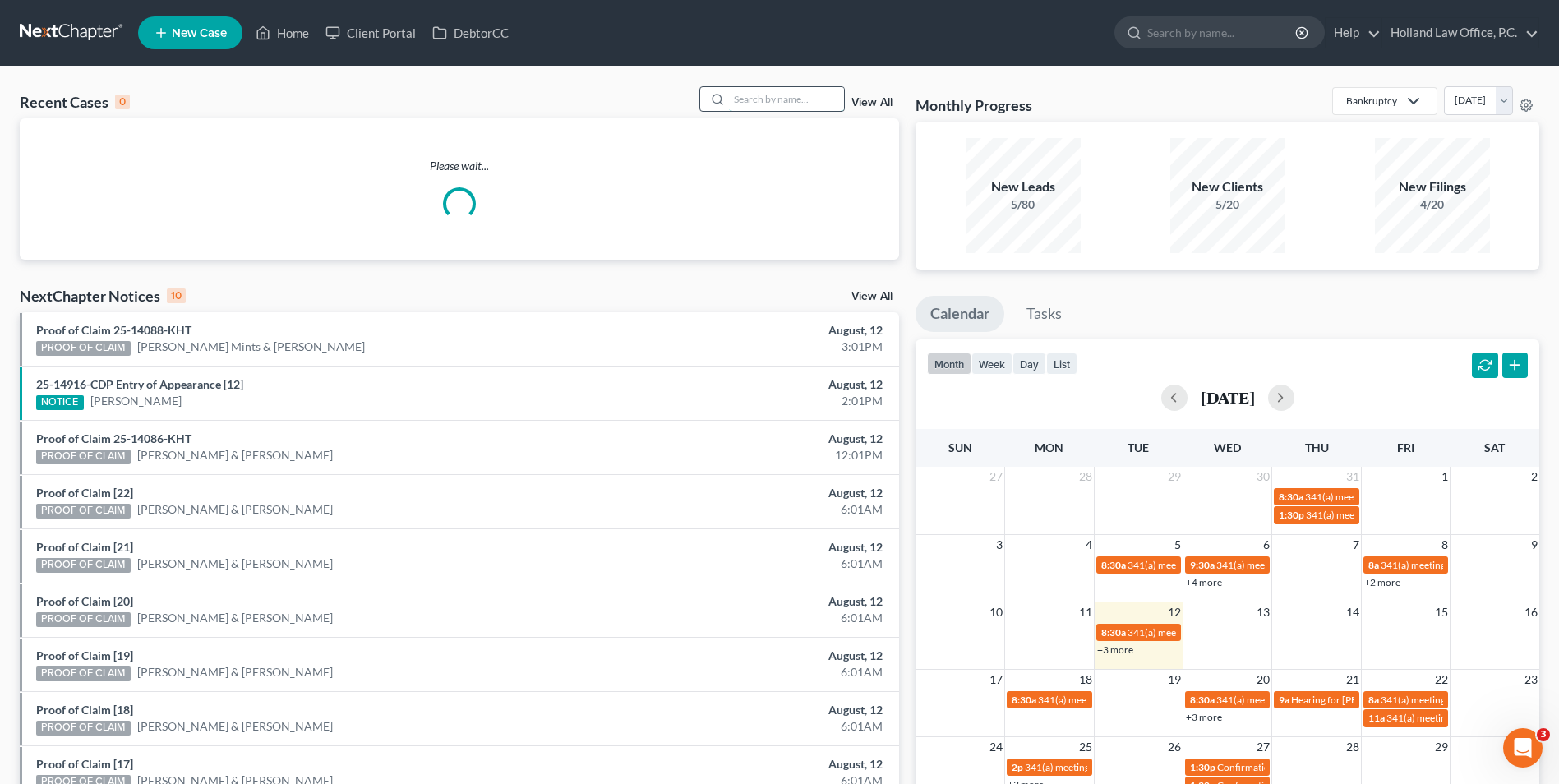
click at [744, 95] on input "search" at bounding box center [787, 99] width 115 height 24
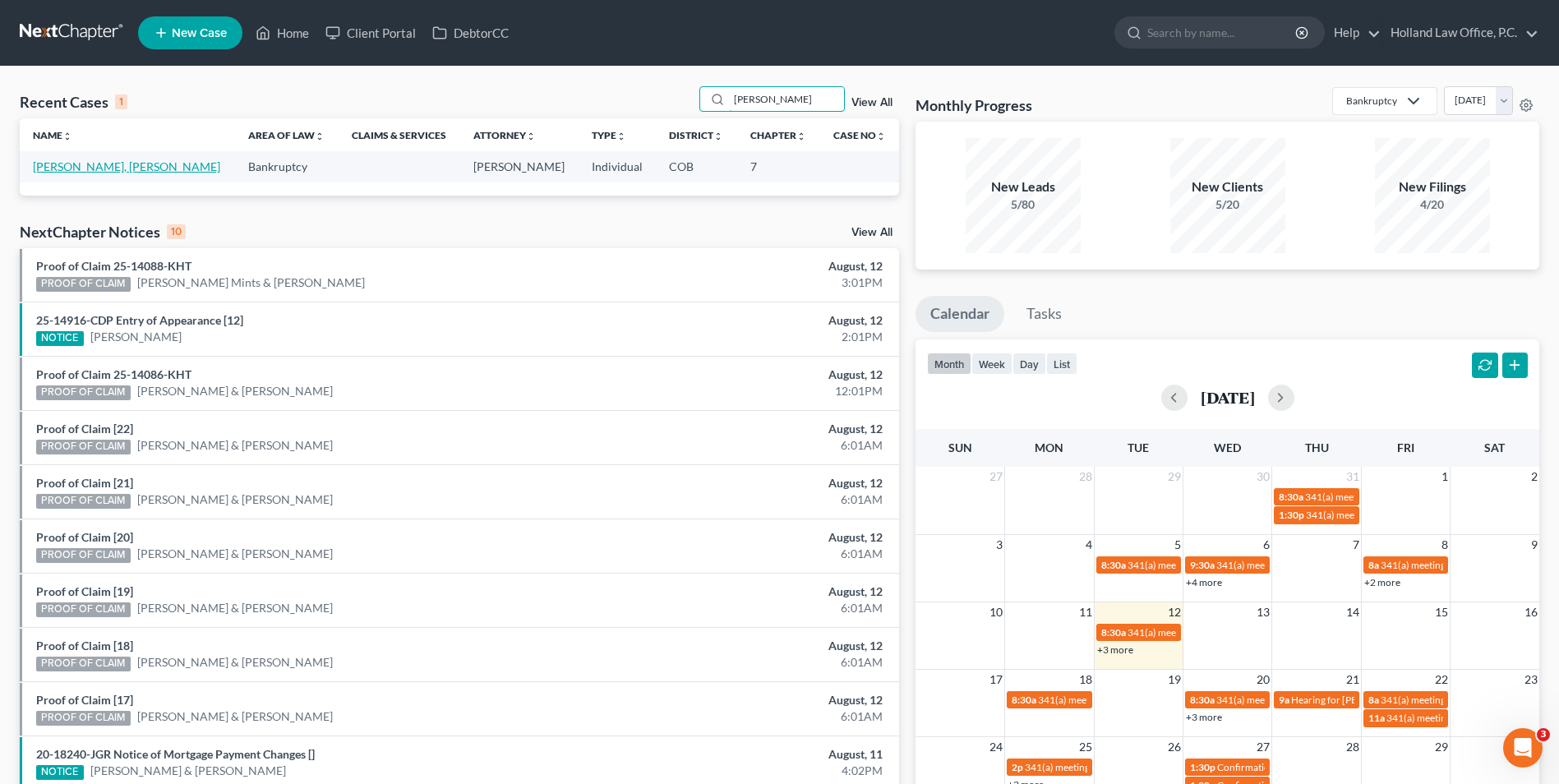
type input "[PERSON_NAME]"
click at [66, 162] on link "[PERSON_NAME], [PERSON_NAME]" at bounding box center [126, 166] width 187 height 14
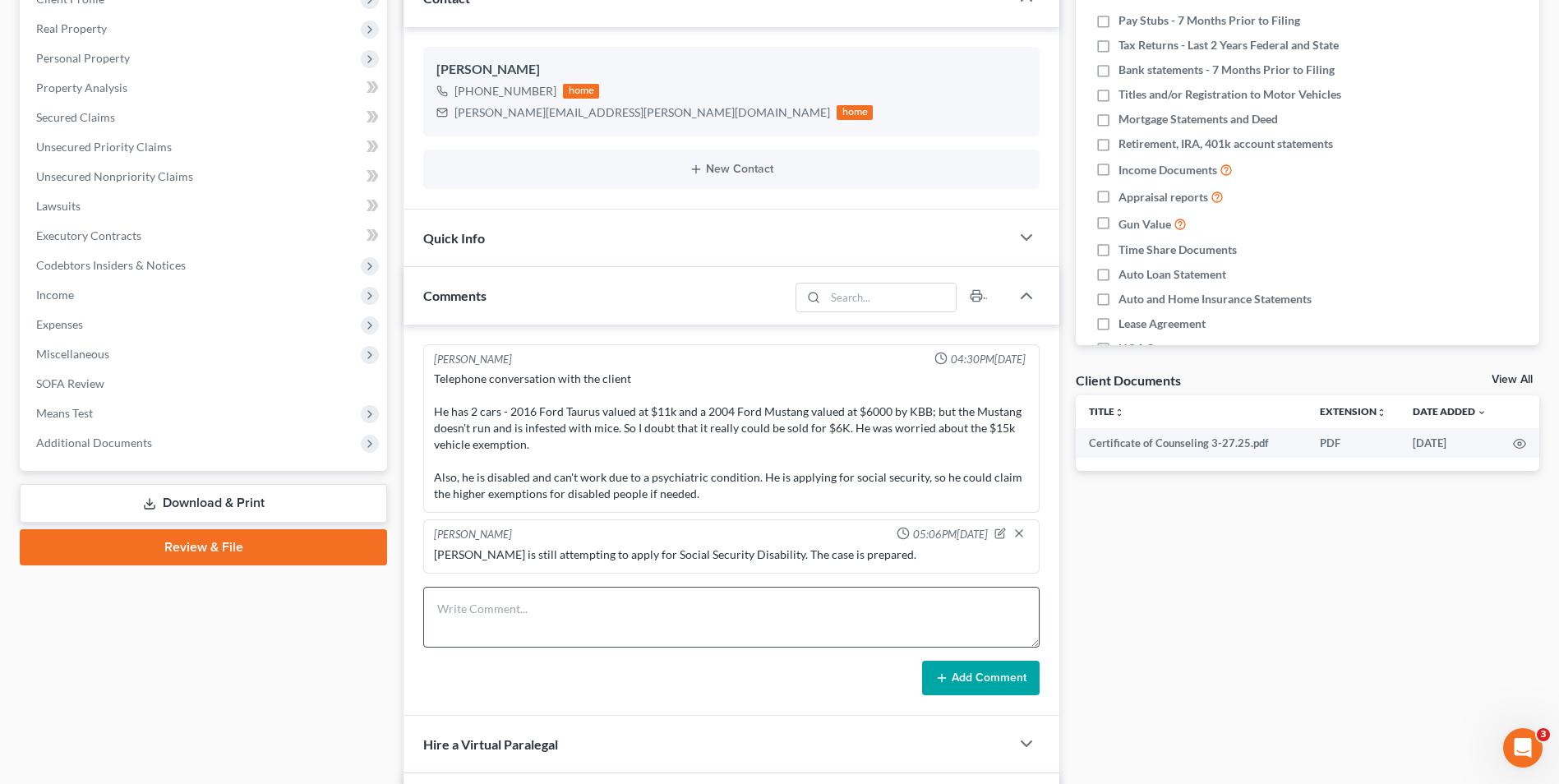
scroll to position [247, 0]
click at [651, 619] on textarea at bounding box center [732, 616] width 617 height 61
type textarea "W"
click at [570, 608] on textarea at bounding box center [732, 616] width 617 height 61
click at [1022, 532] on icon "button" at bounding box center [1019, 532] width 13 height 13
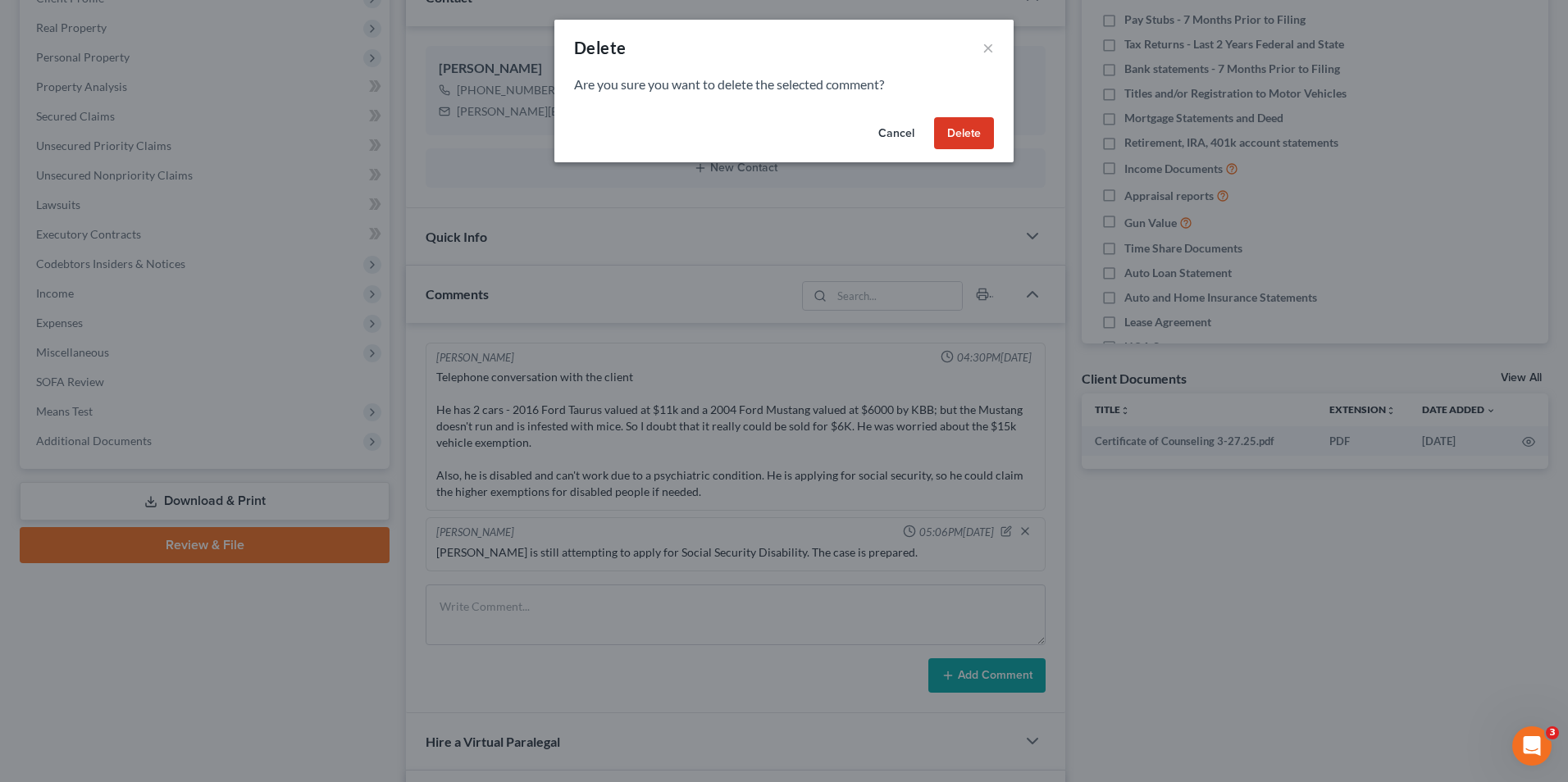
click at [971, 134] on button "Delete" at bounding box center [964, 133] width 60 height 32
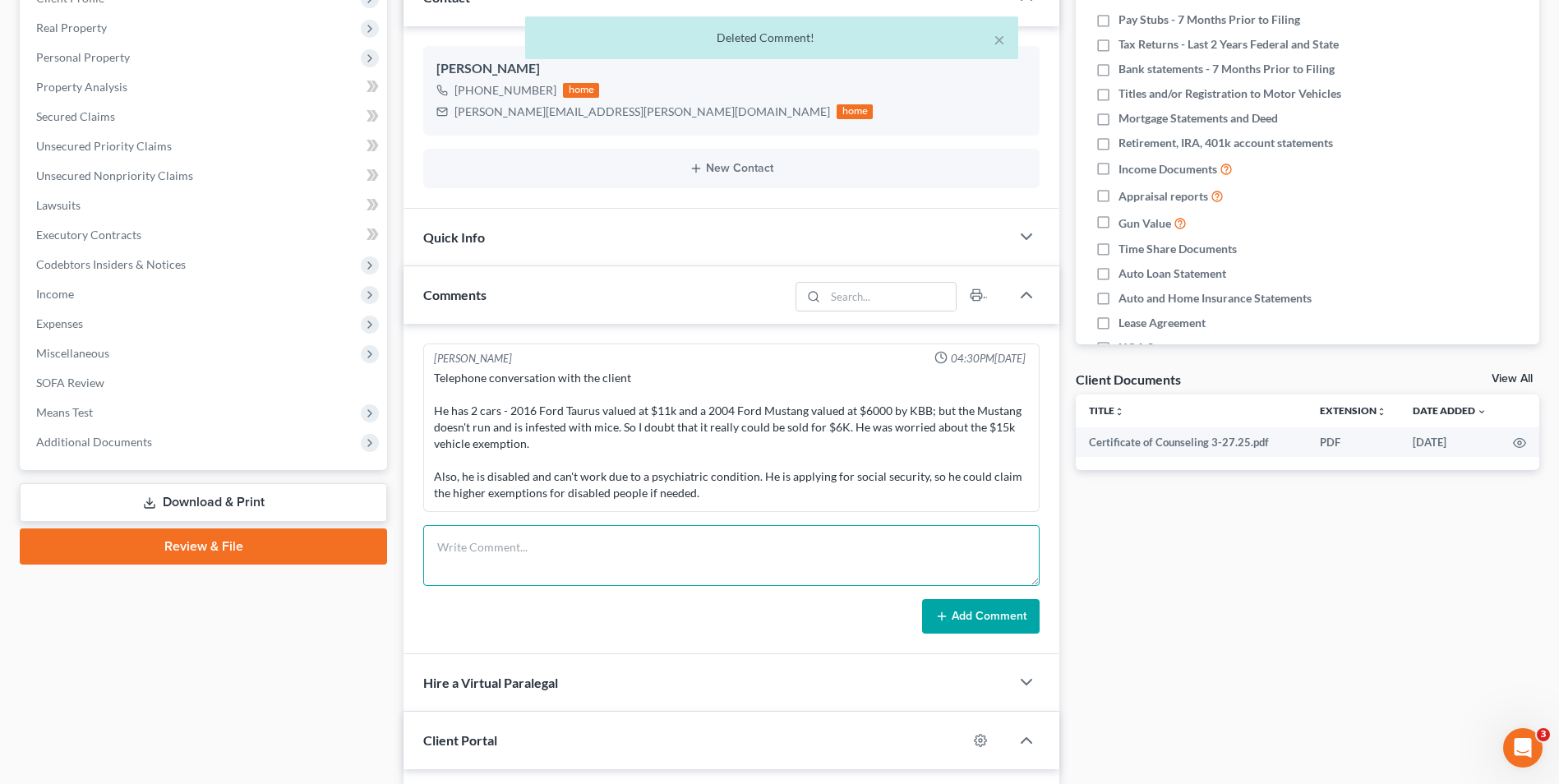
click at [556, 547] on textarea at bounding box center [732, 555] width 617 height 61
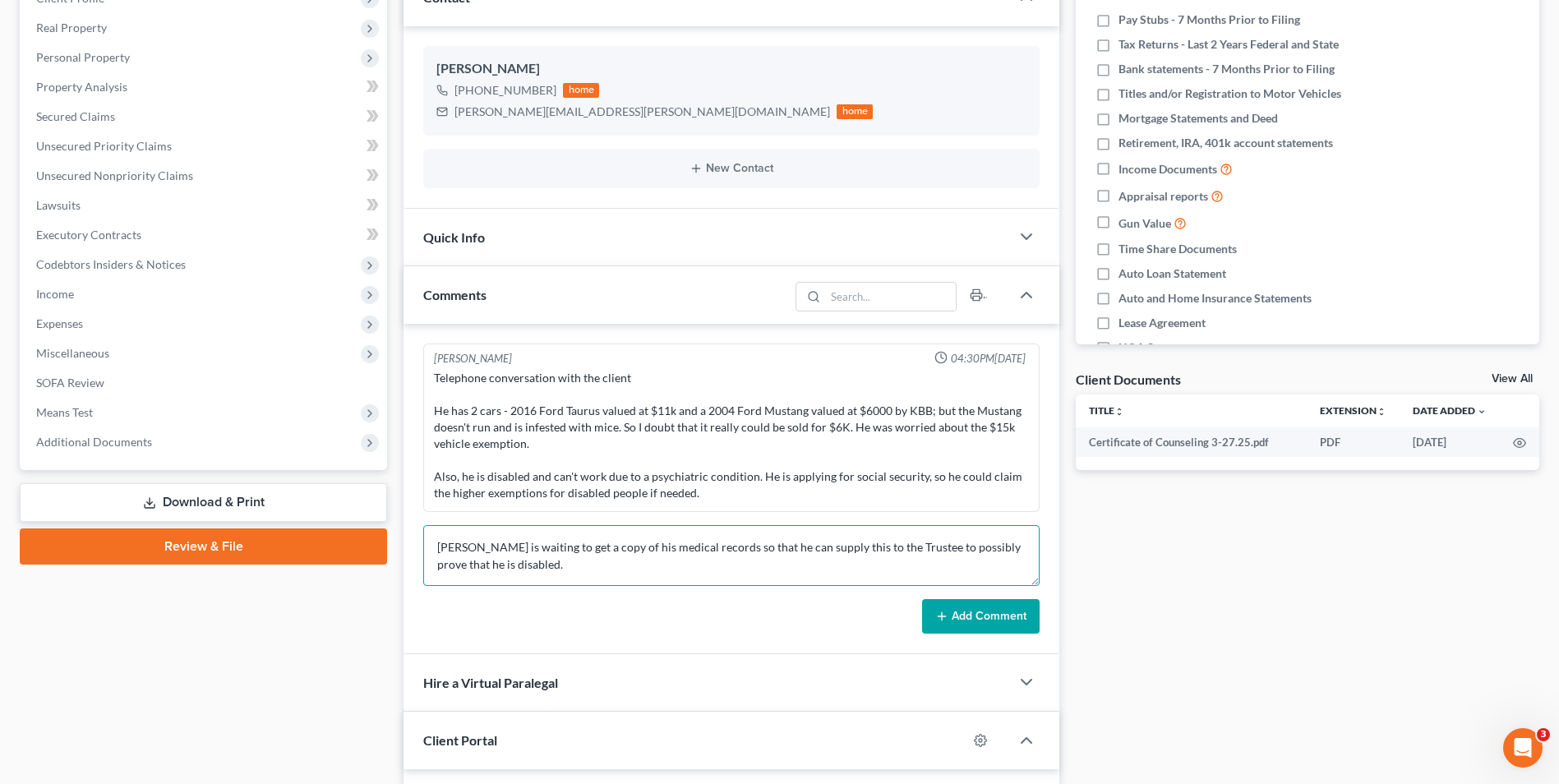
type textarea "[PERSON_NAME] is waiting to get a copy of his medical records so that he can su…"
click at [989, 616] on button "Add Comment" at bounding box center [981, 616] width 117 height 34
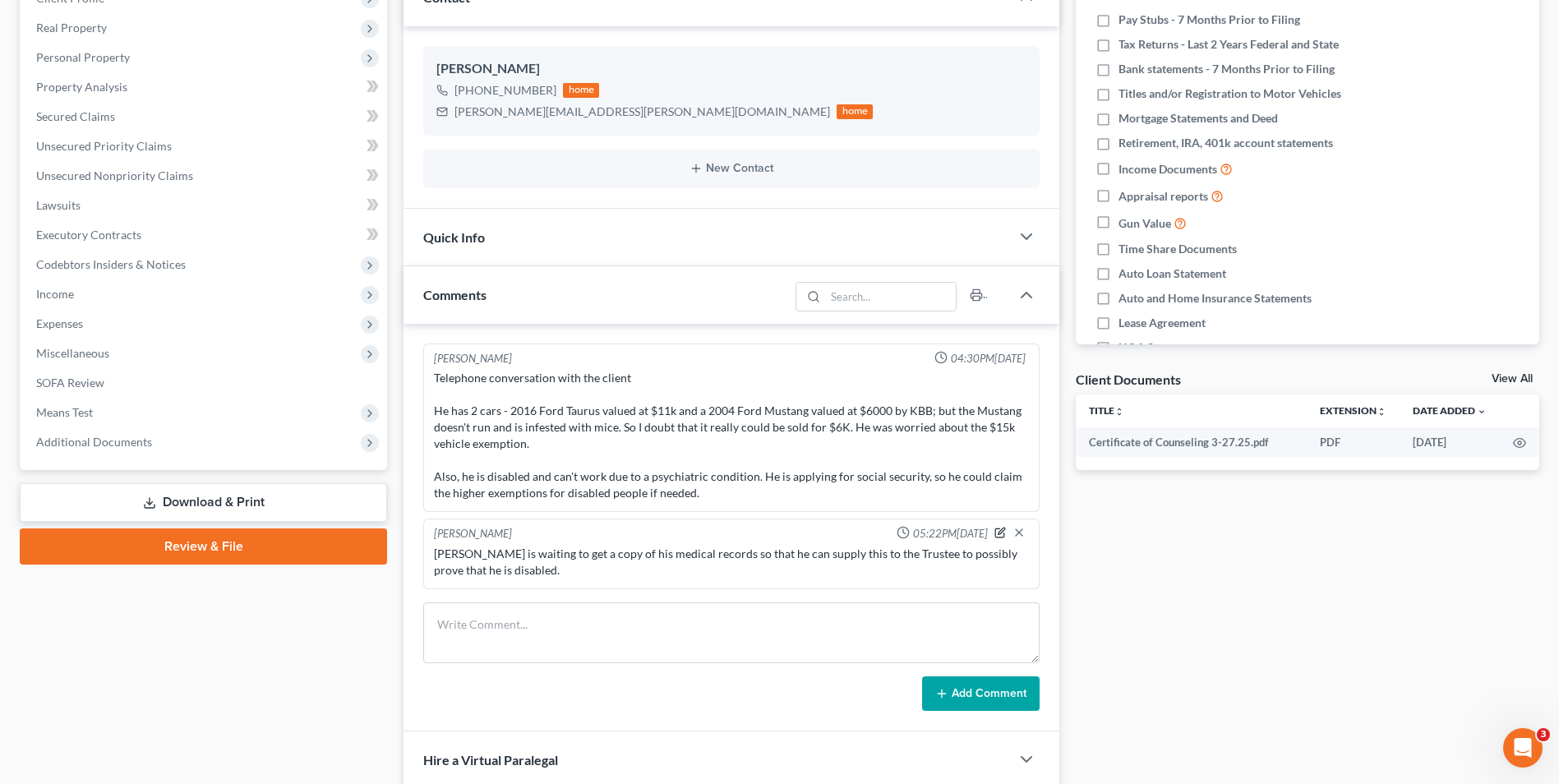
drag, startPoint x: 1002, startPoint y: 528, endPoint x: 852, endPoint y: 533, distance: 150.1
click at [1002, 528] on icon "button" at bounding box center [1001, 532] width 12 height 12
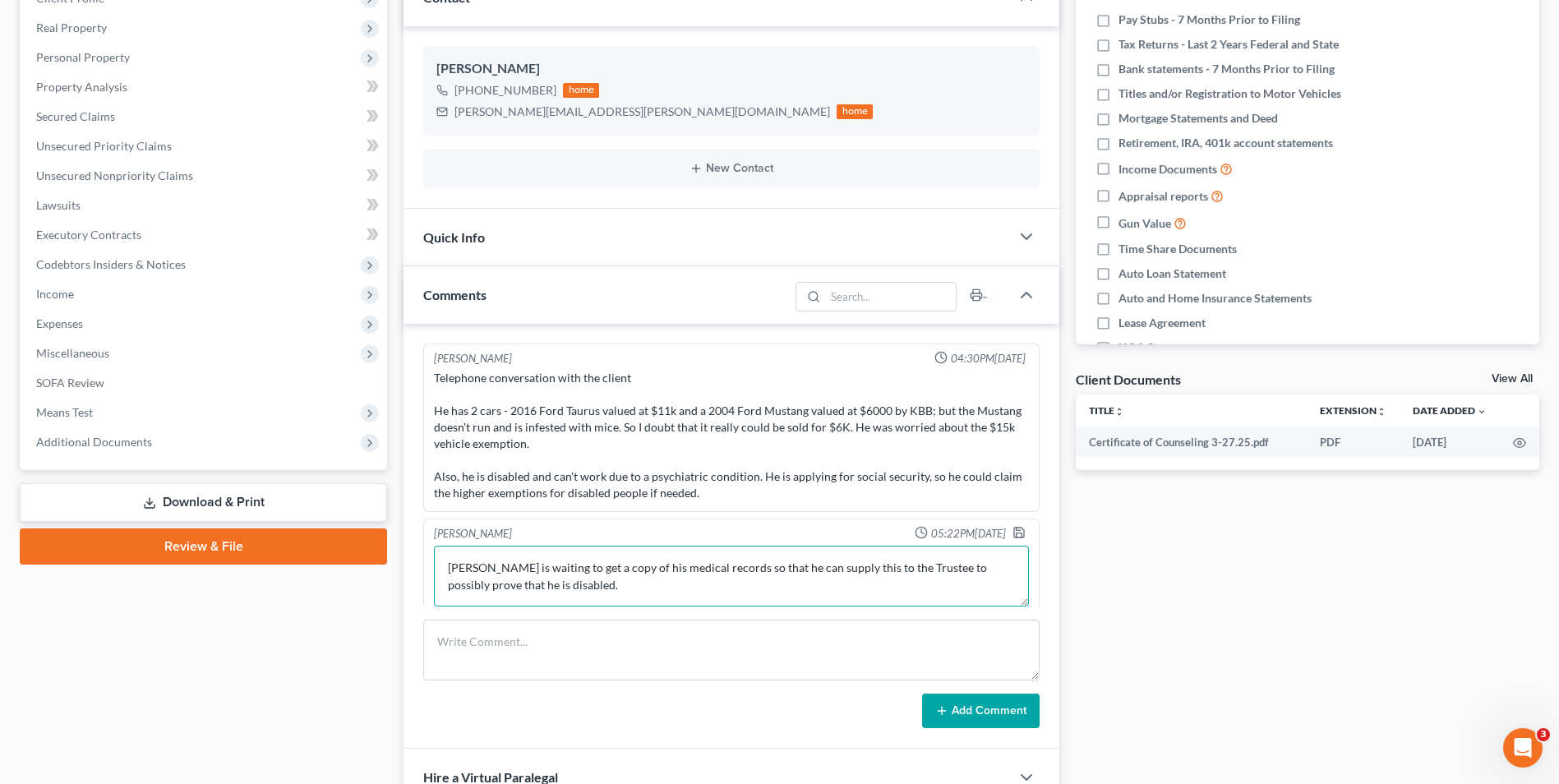
click at [582, 581] on textarea "[PERSON_NAME] is waiting to get a copy of his medical records so that he can su…" at bounding box center [732, 576] width 595 height 61
type textarea "[PERSON_NAME] is waiting to get a copy of his medical records so that he can su…"
click at [1017, 533] on polyline "button" at bounding box center [1019, 535] width 6 height 4
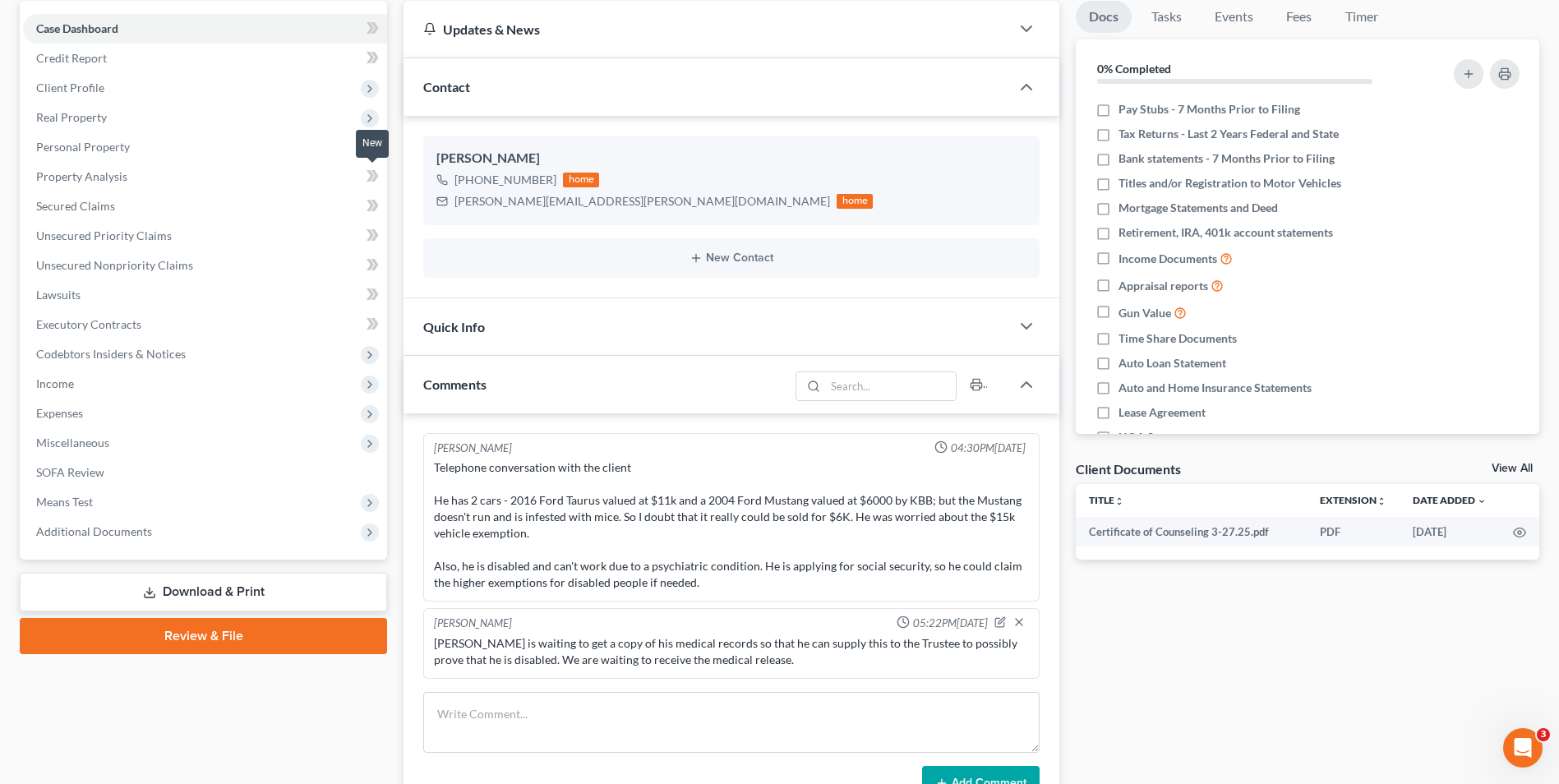
scroll to position [0, 0]
